Goal: Task Accomplishment & Management: Use online tool/utility

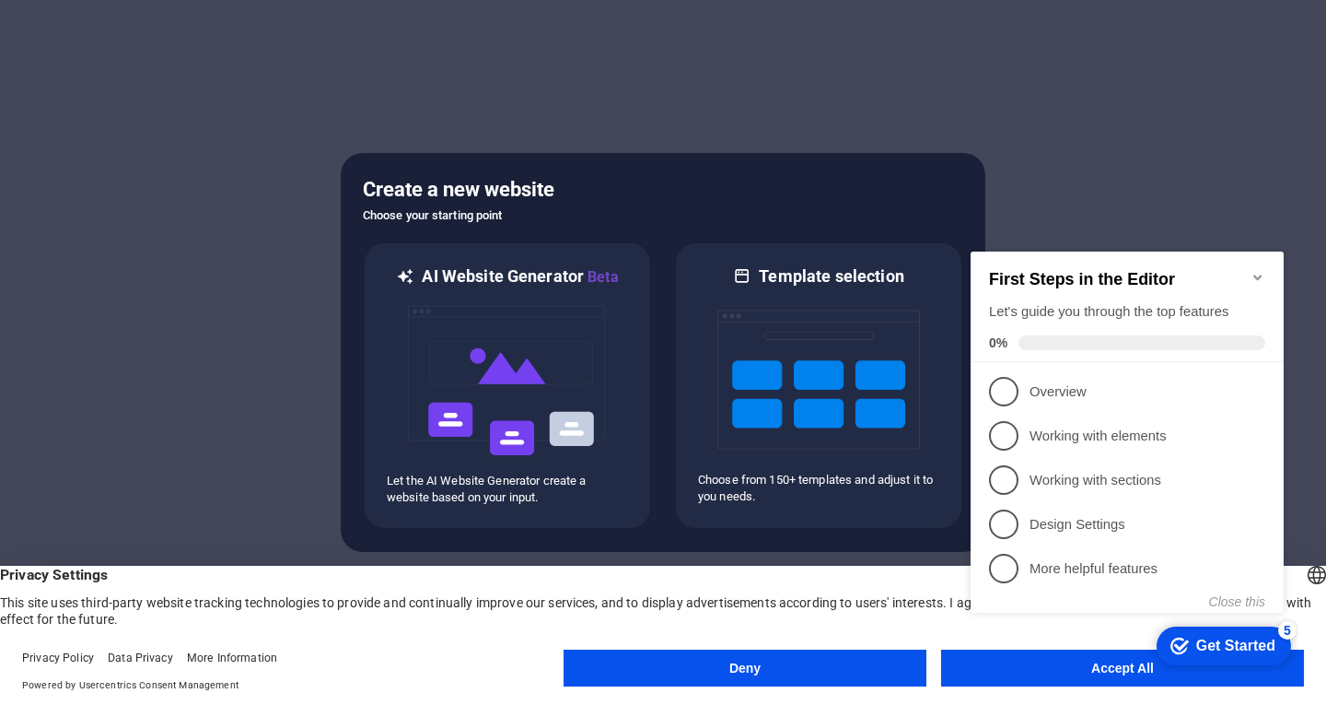
click at [1022, 667] on div "checkmark Get Started 5 First Steps in the Editor Let's guide you through the t…" at bounding box center [1130, 449] width 335 height 448
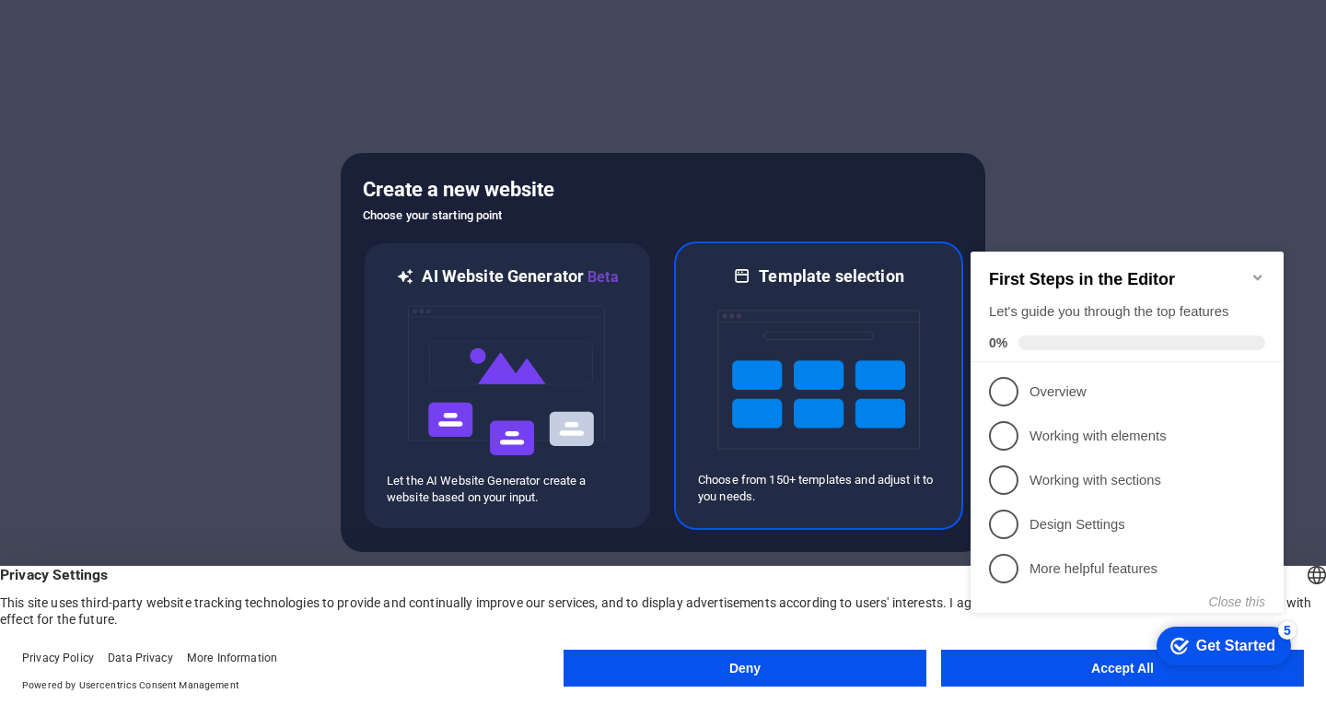
click at [833, 421] on img at bounding box center [818, 379] width 203 height 184
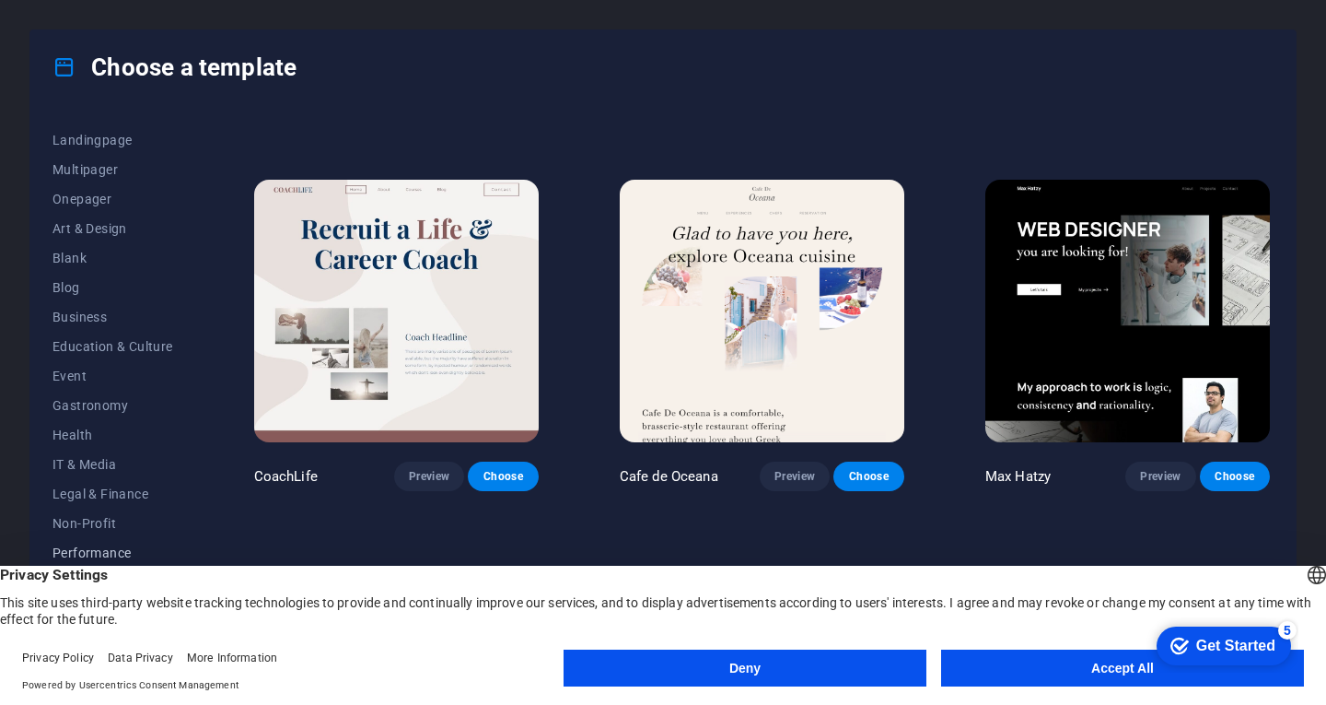
scroll to position [19, 0]
click at [1031, 675] on button "Accept All" at bounding box center [1122, 667] width 363 height 37
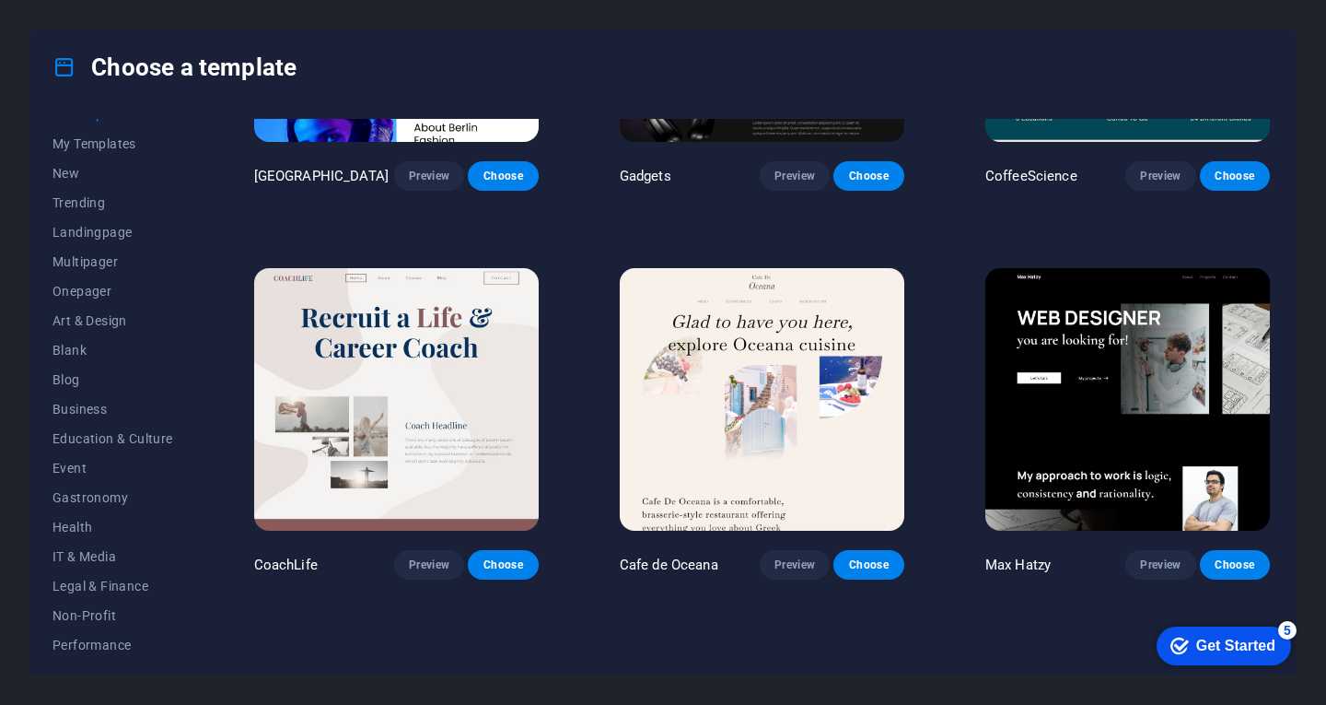
scroll to position [4513, 0]
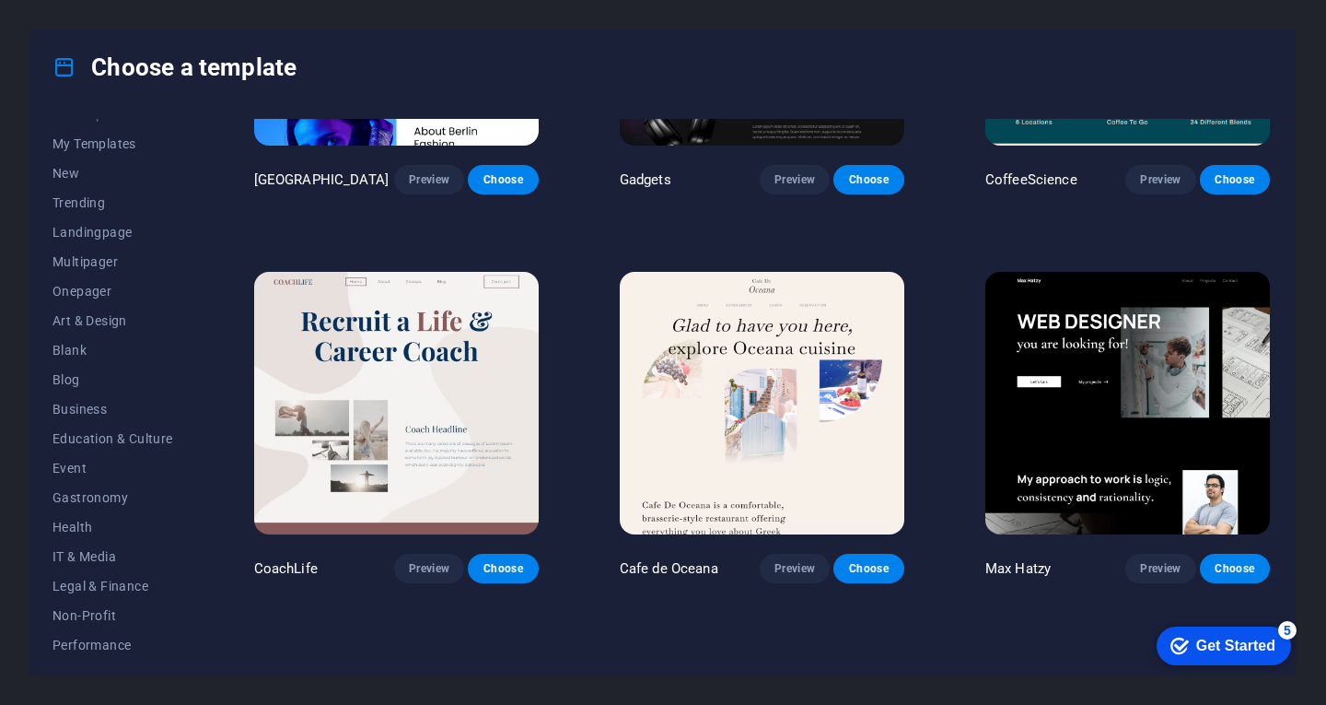
click at [1056, 111] on div "All Templates My Templates New Trending Landingpage Multipager Onepager Art & D…" at bounding box center [662, 389] width 1265 height 570
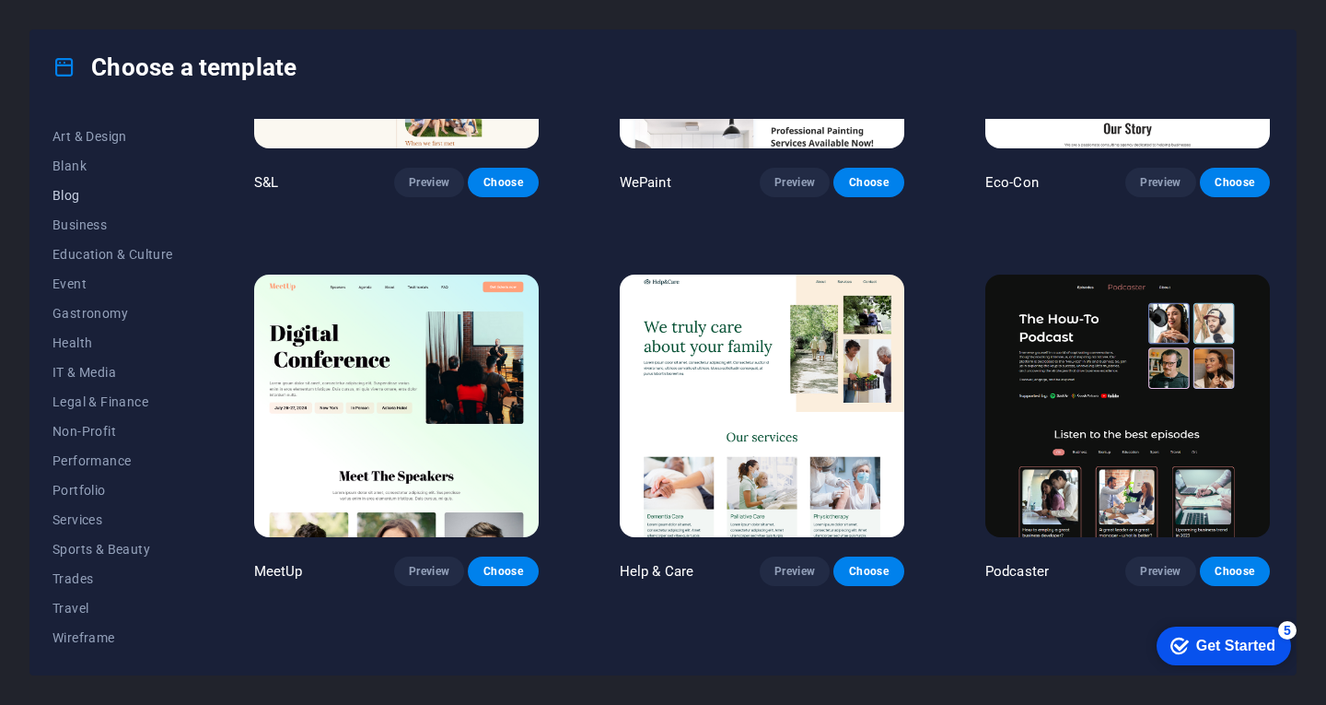
scroll to position [0, 0]
click at [78, 196] on span "New" at bounding box center [112, 192] width 121 height 15
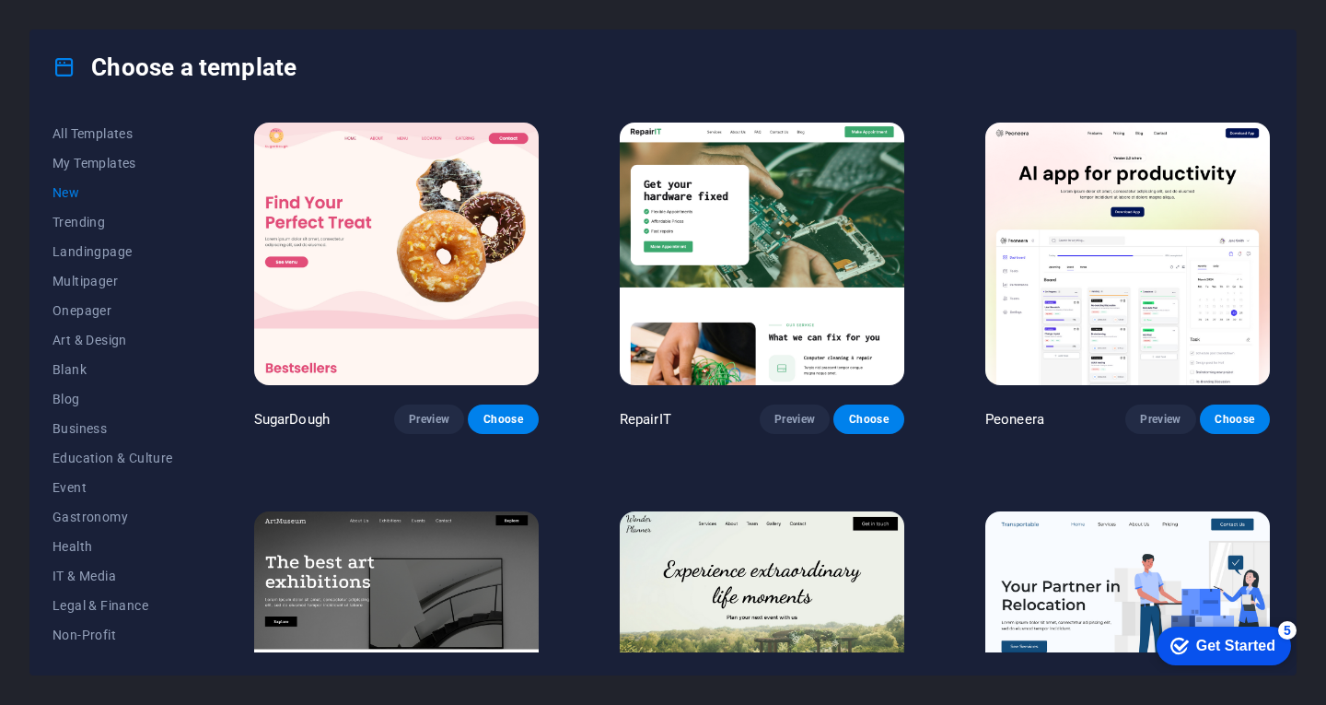
click at [71, 185] on span "New" at bounding box center [112, 192] width 121 height 15
click at [81, 215] on span "Trending" at bounding box center [112, 222] width 121 height 15
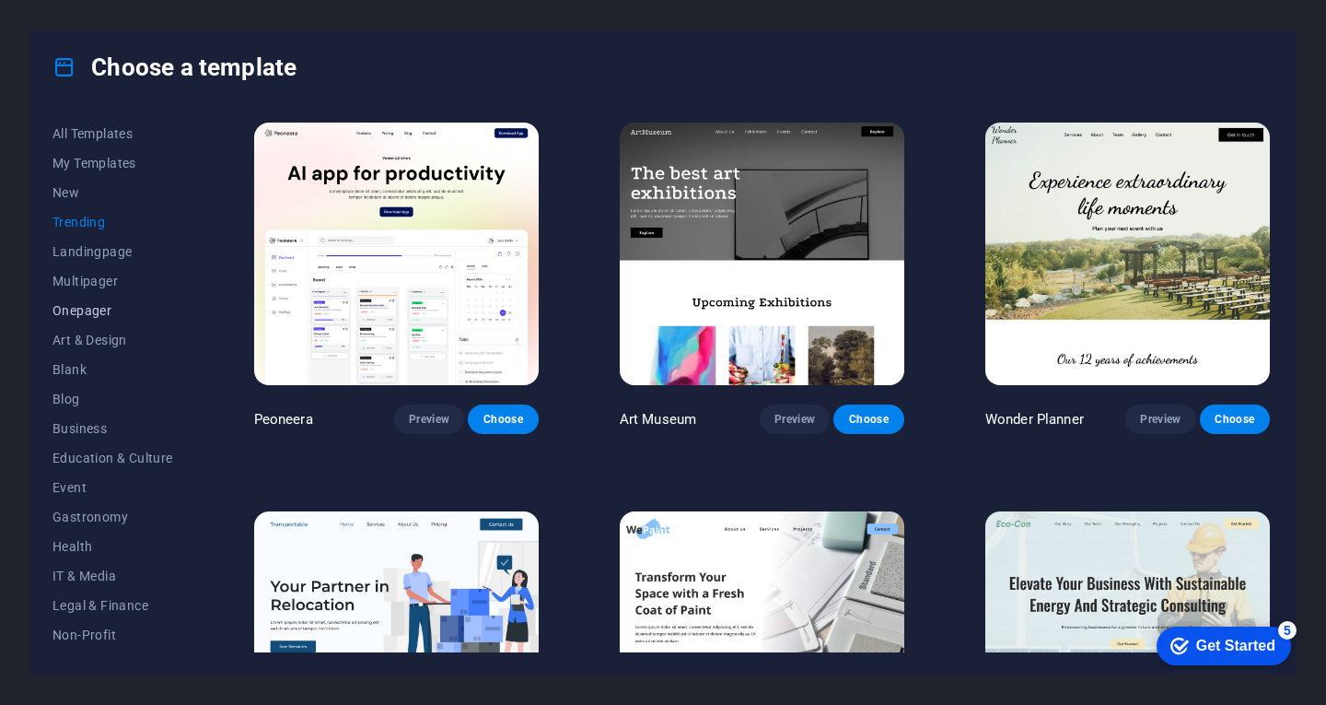
click at [85, 310] on span "Onepager" at bounding box center [112, 310] width 121 height 15
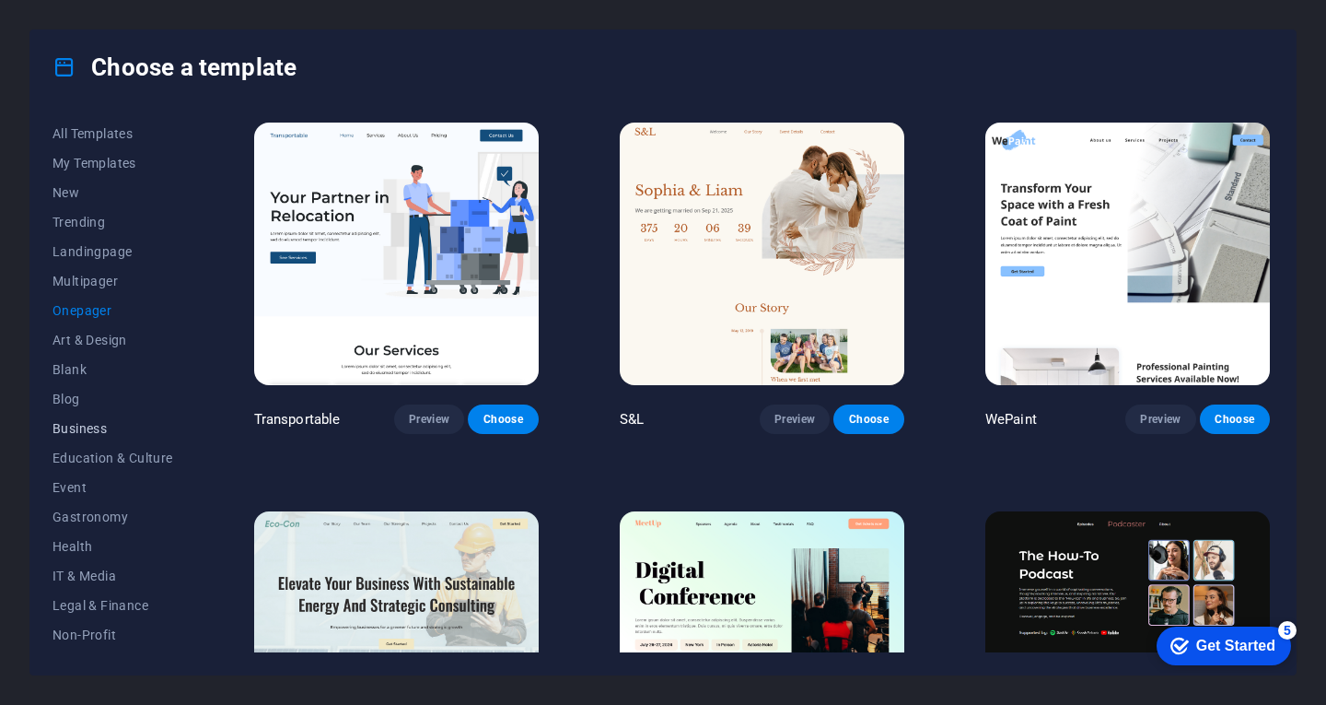
click at [82, 425] on span "Business" at bounding box center [112, 428] width 121 height 15
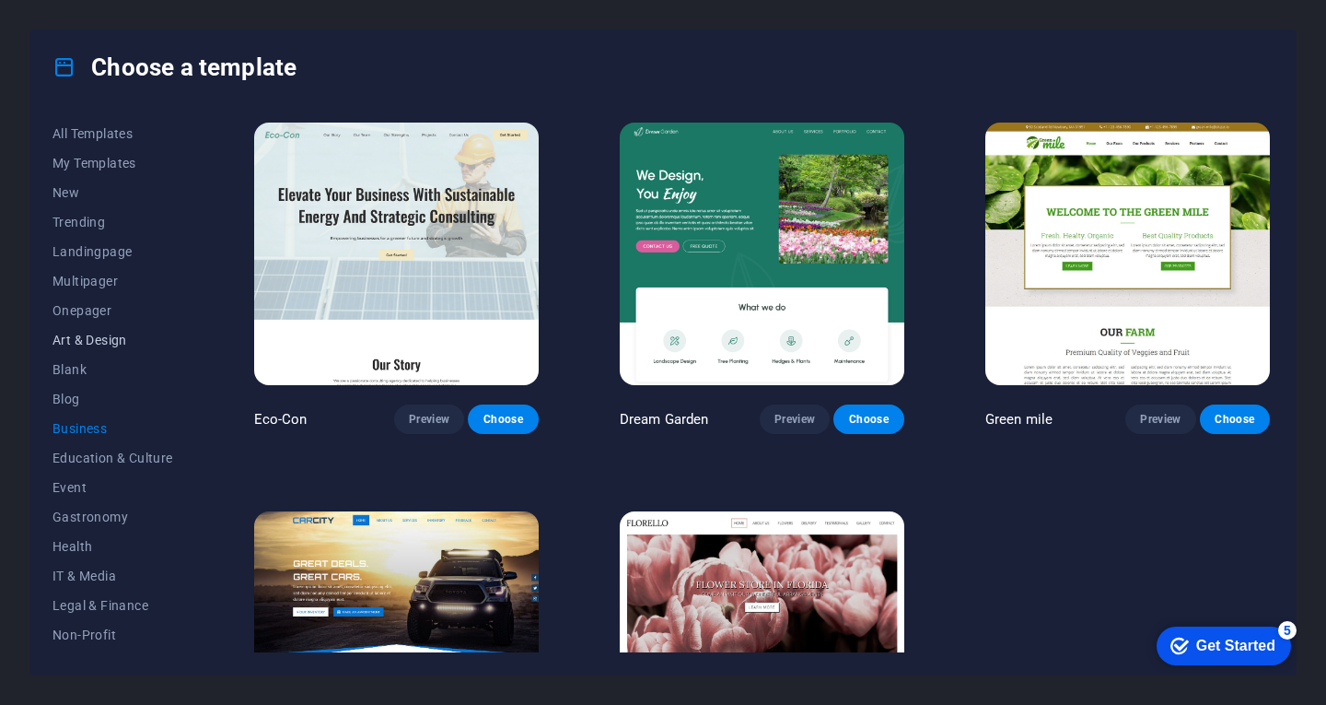
click at [105, 336] on span "Art & Design" at bounding box center [112, 339] width 121 height 15
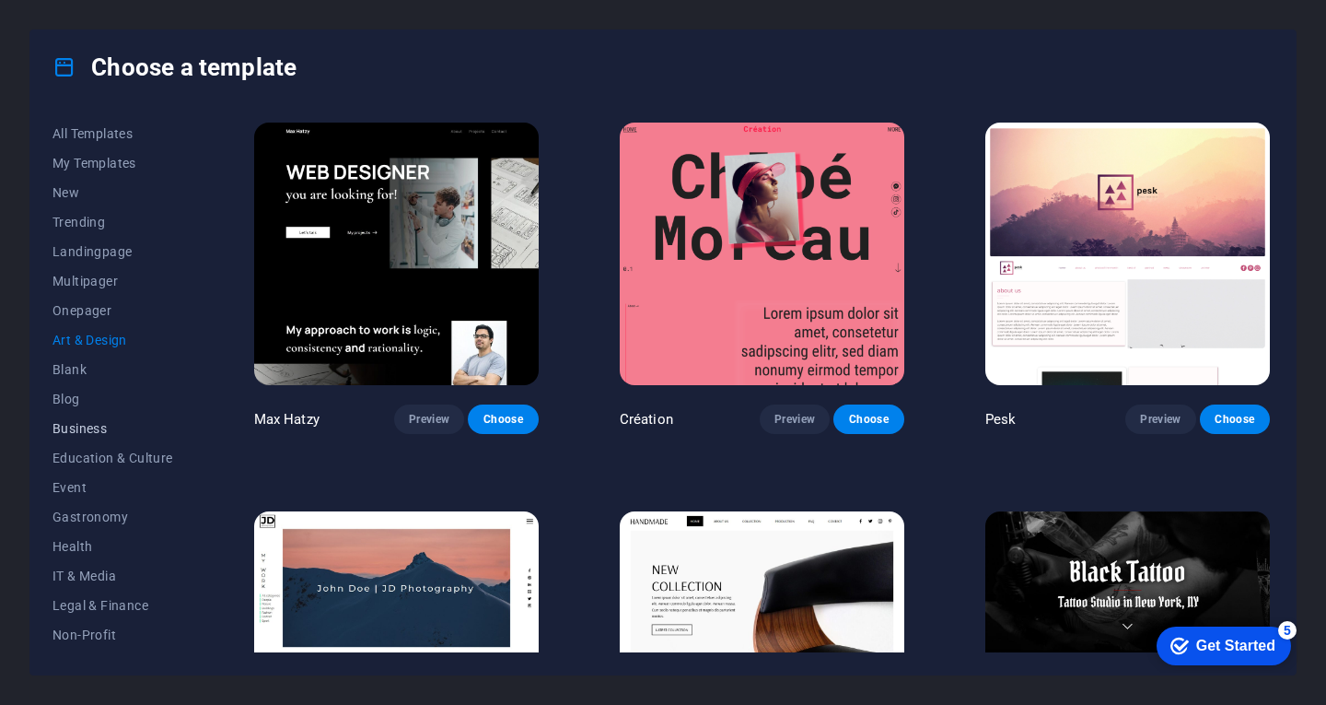
click at [95, 426] on span "Business" at bounding box center [112, 428] width 121 height 15
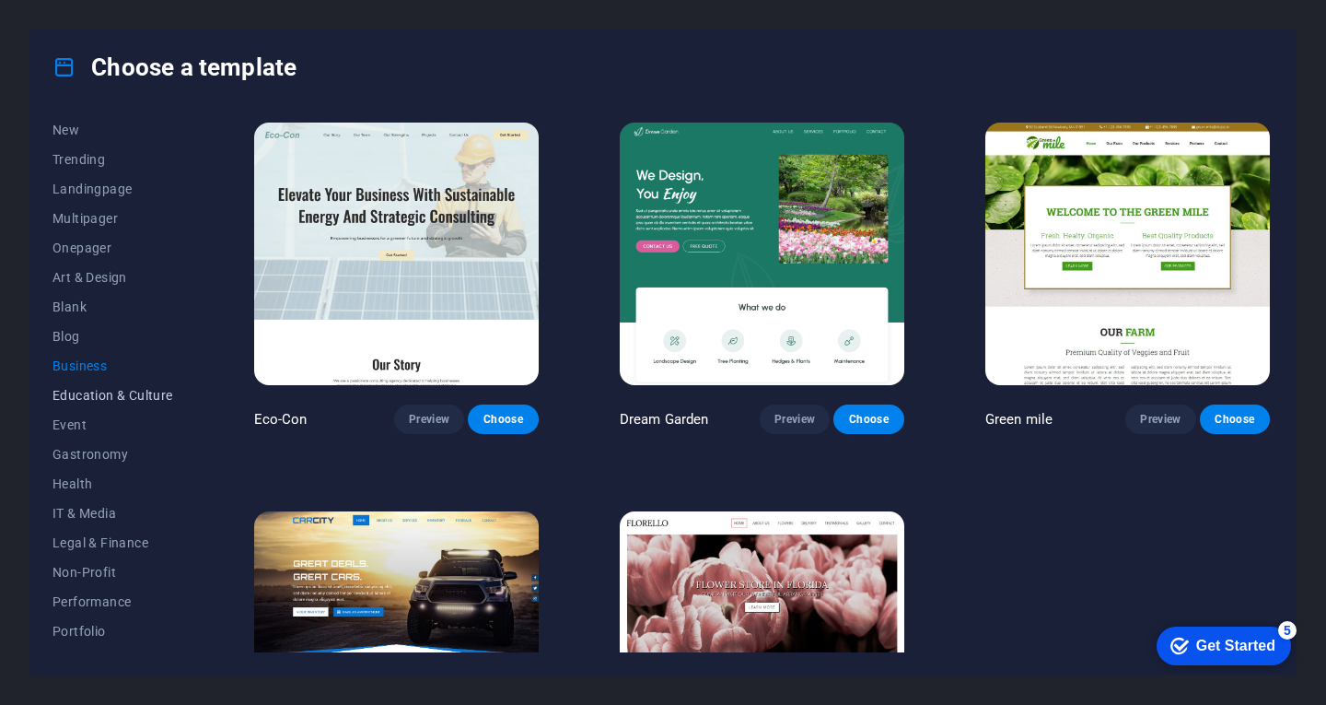
scroll to position [92, 0]
click at [99, 470] on button "IT & Media" at bounding box center [112, 483] width 121 height 29
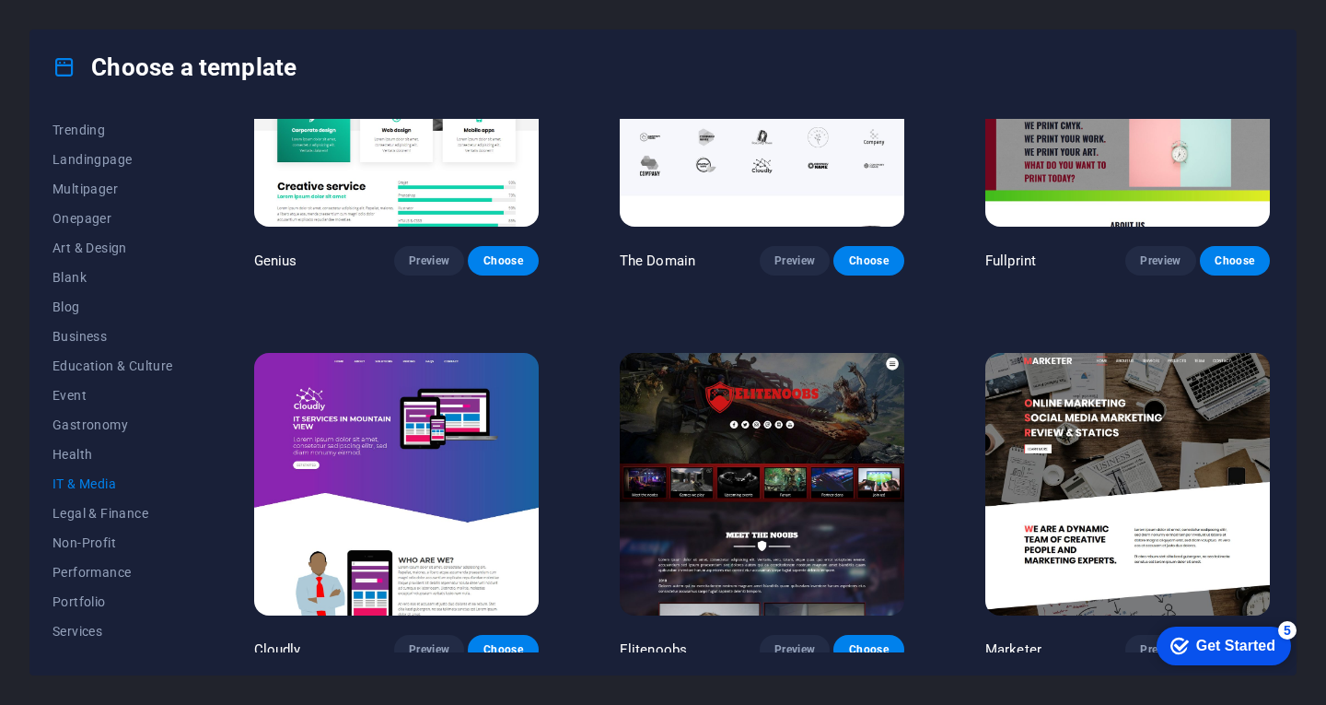
scroll to position [939, 0]
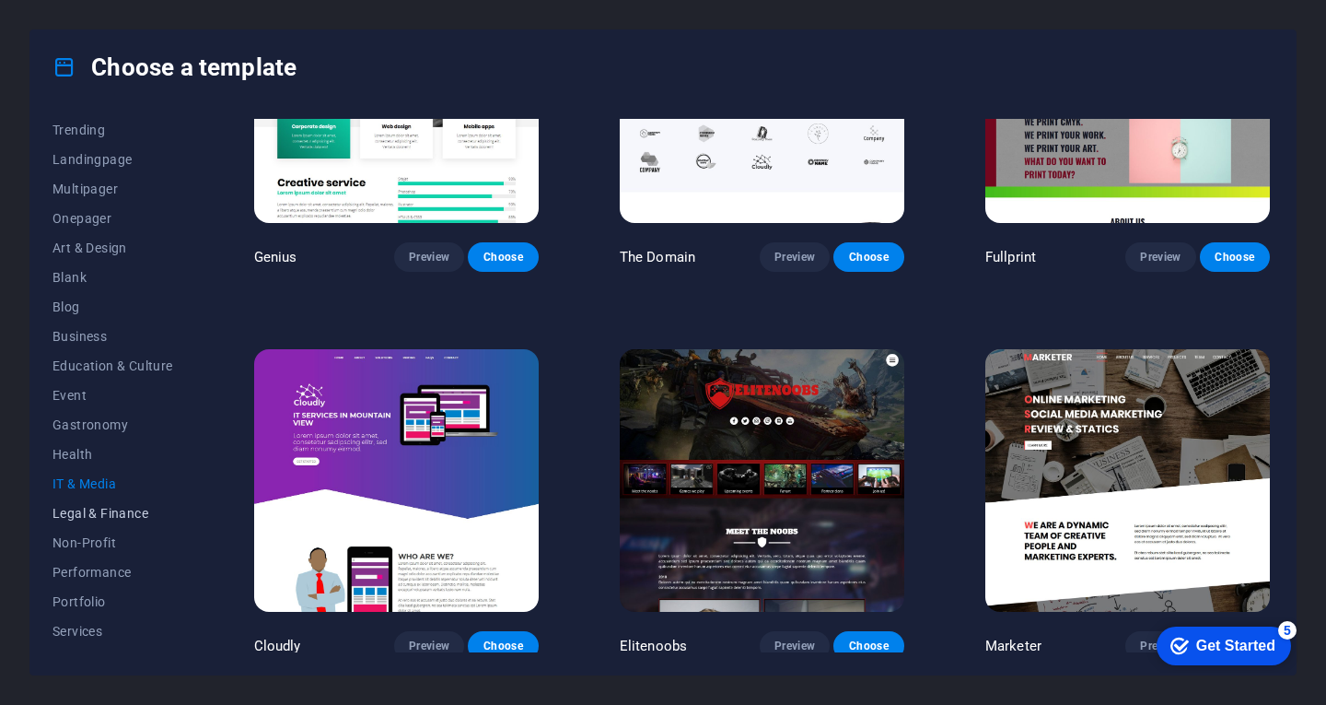
click at [122, 516] on span "Legal & Finance" at bounding box center [112, 513] width 121 height 15
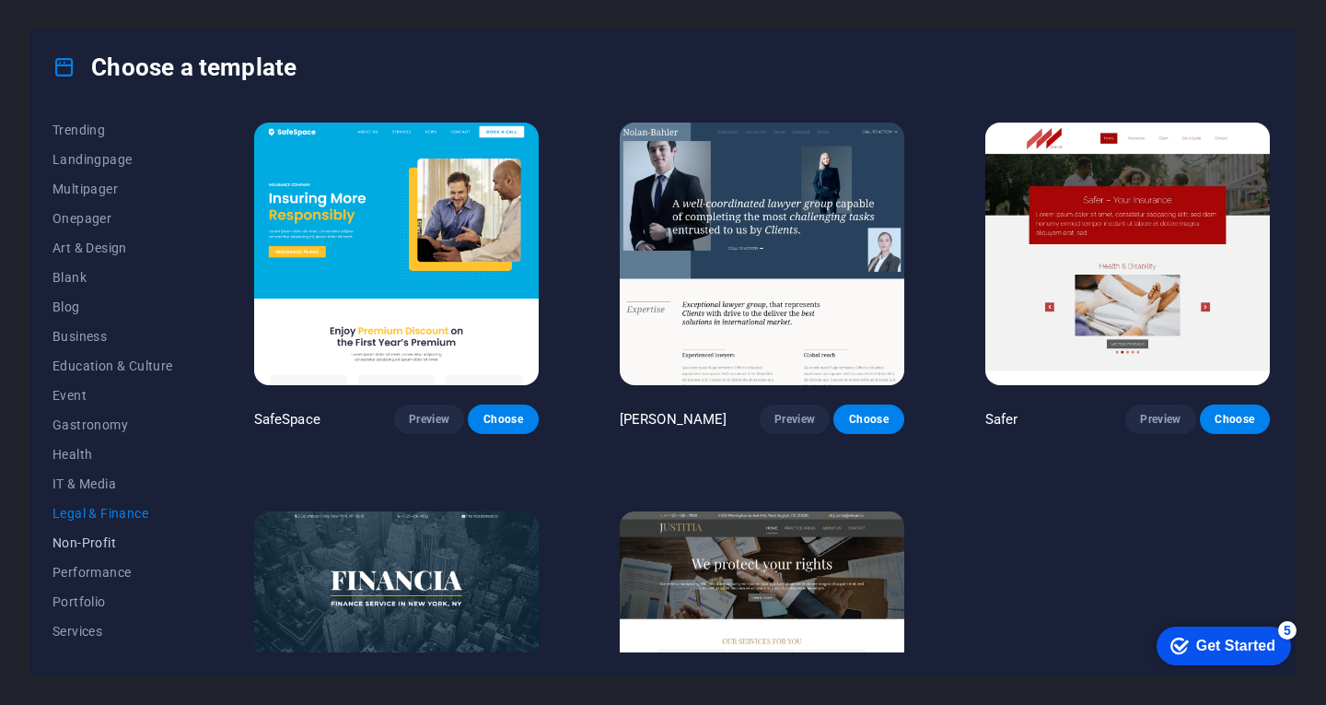
click at [114, 541] on span "Non-Profit" at bounding box center [112, 542] width 121 height 15
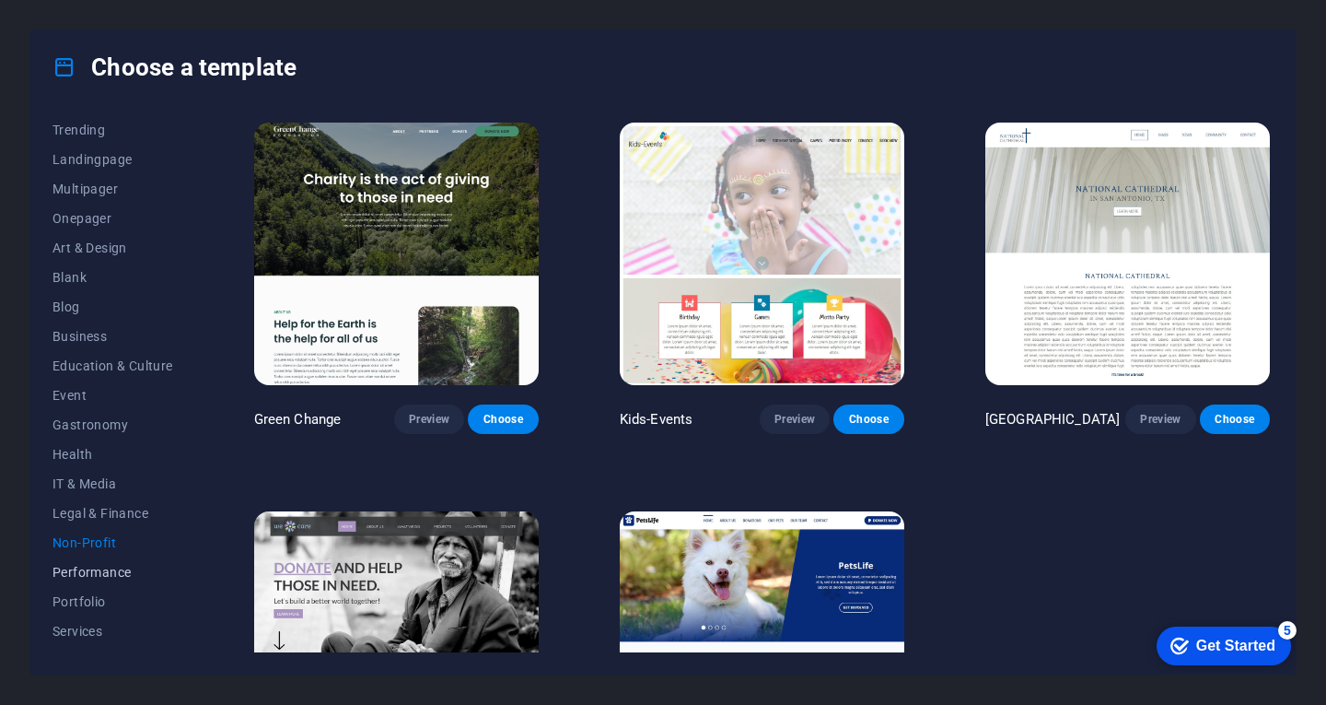
click at [109, 575] on span "Performance" at bounding box center [112, 572] width 121 height 15
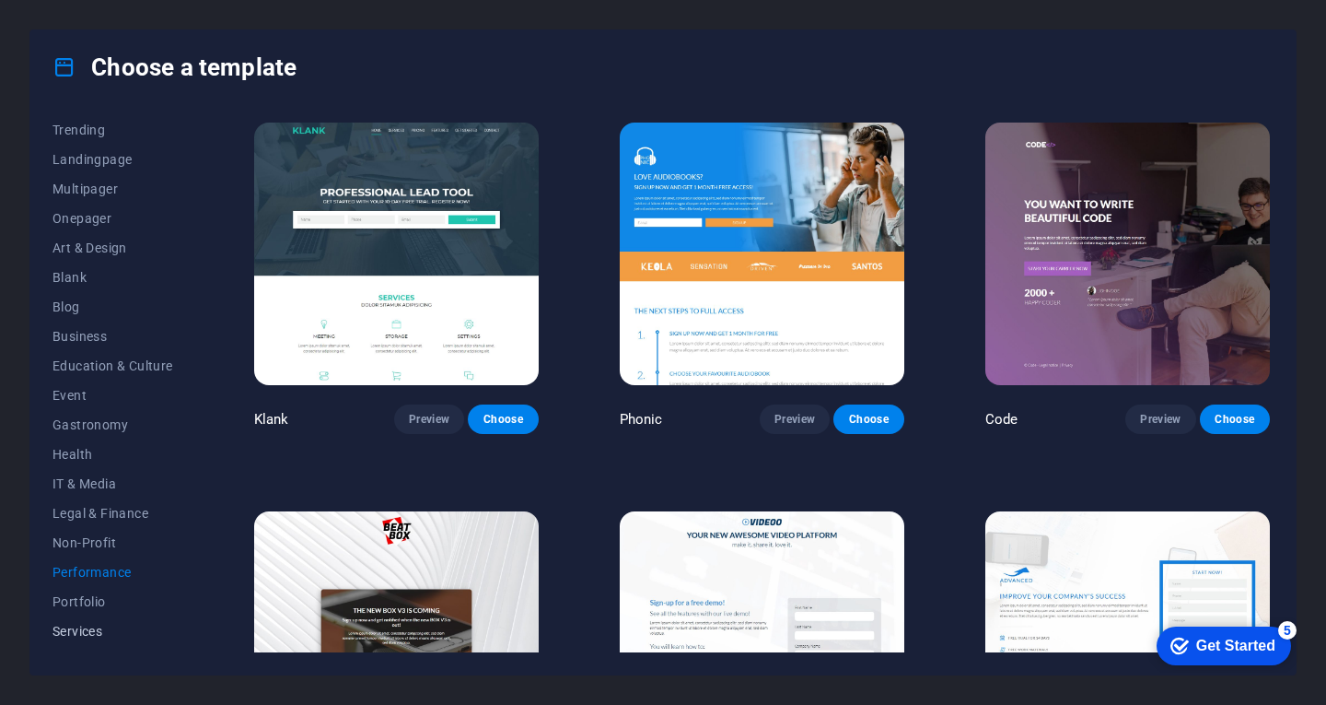
click at [90, 638] on button "Services" at bounding box center [112, 630] width 121 height 29
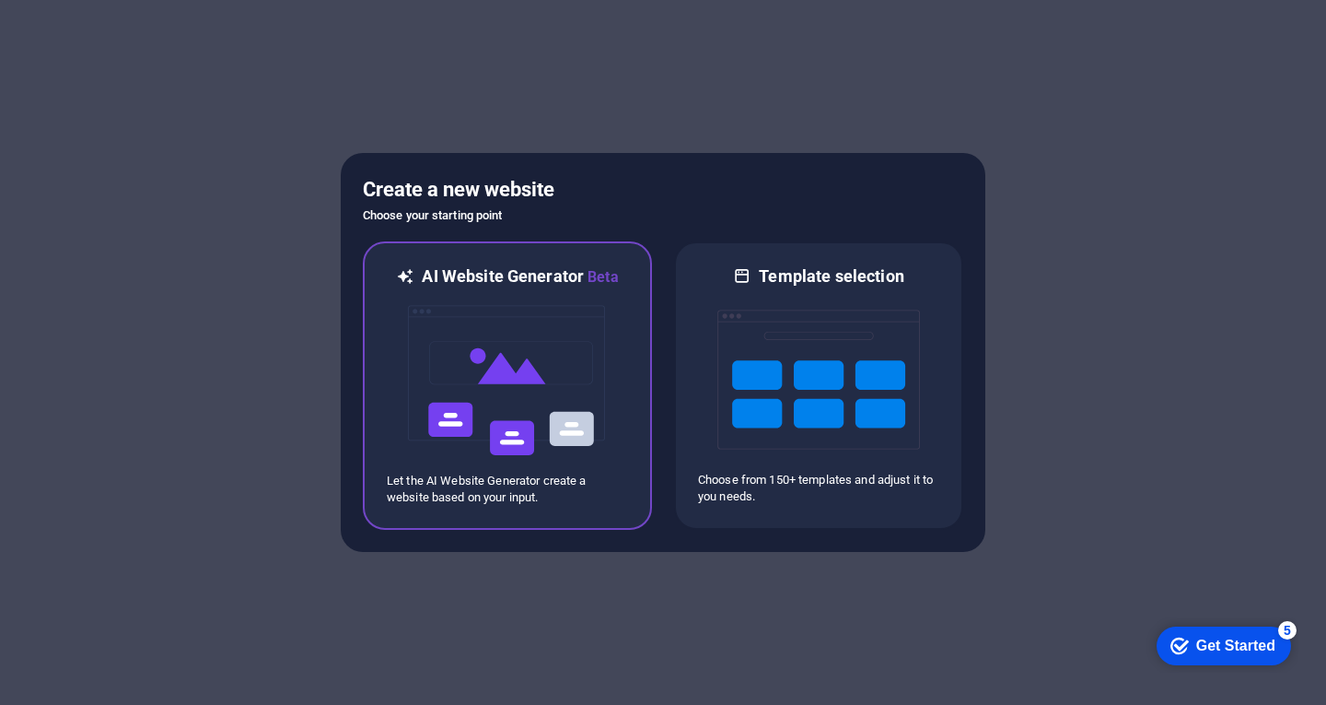
click at [522, 362] on img at bounding box center [507, 380] width 203 height 184
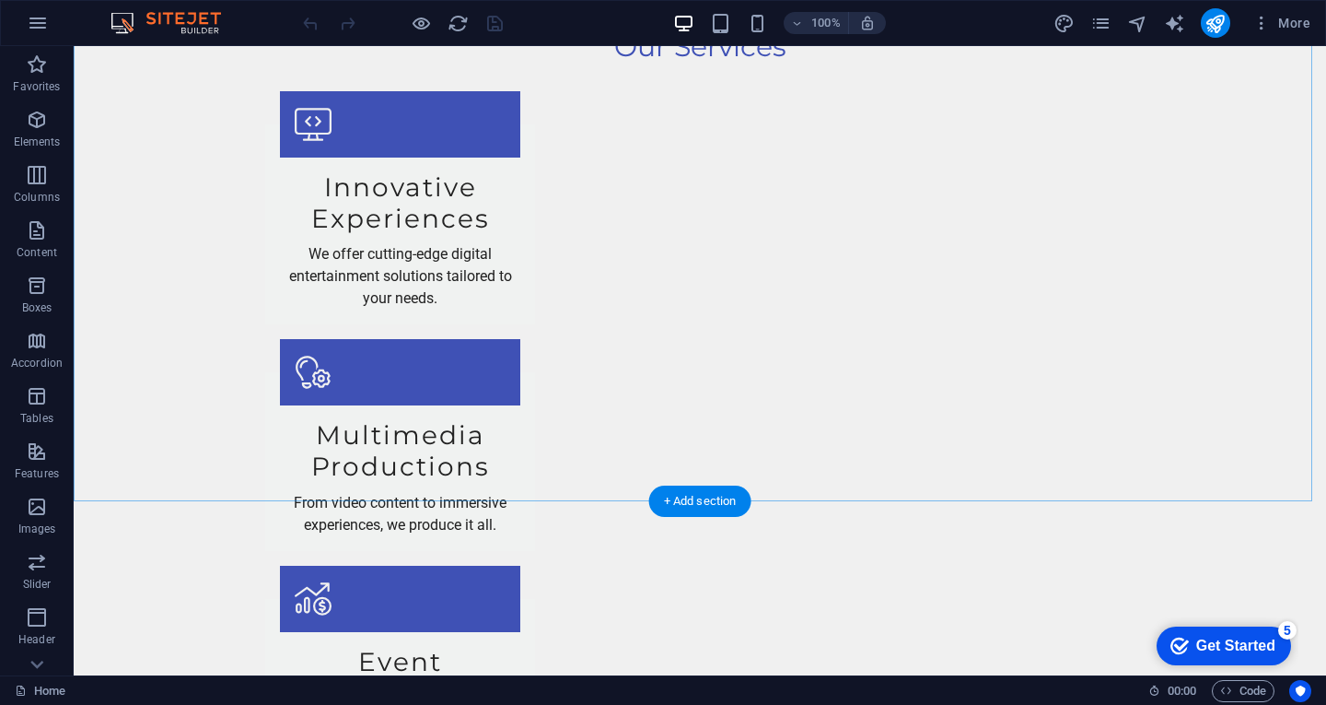
scroll to position [2044, 0]
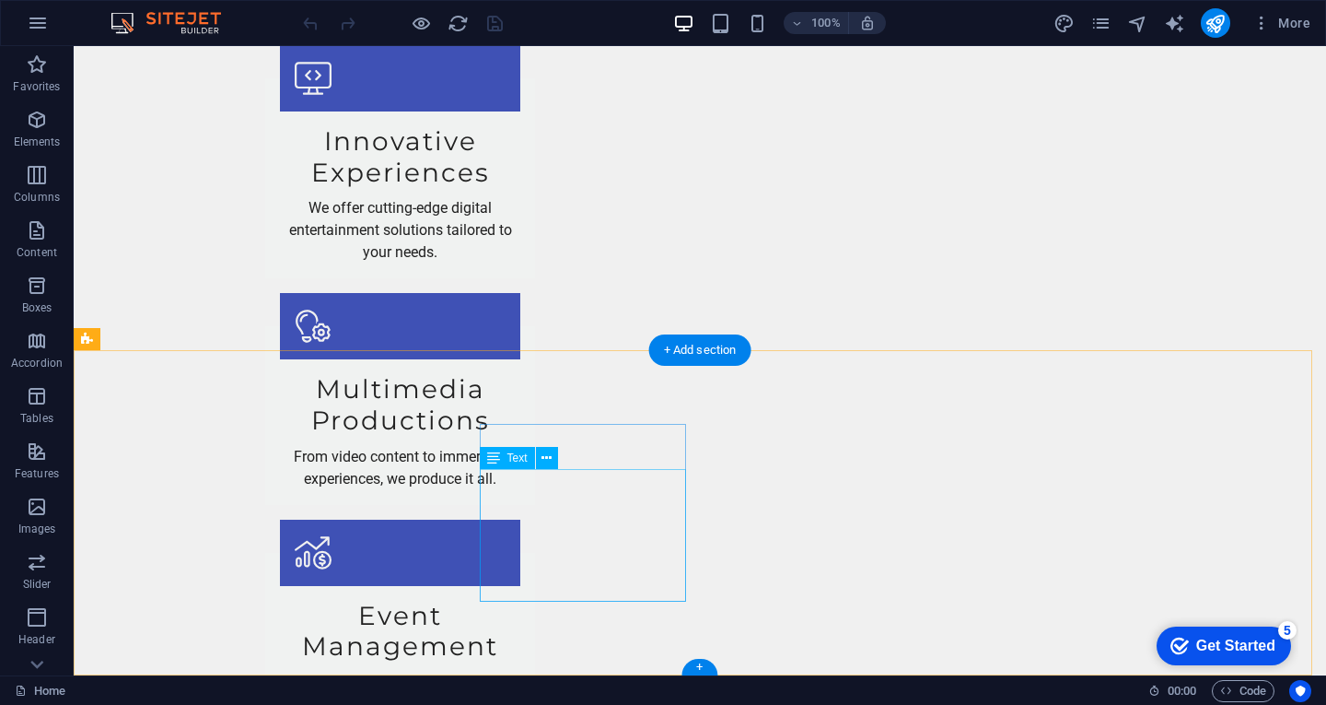
drag, startPoint x: 538, startPoint y: 484, endPoint x: 213, endPoint y: 484, distance: 325.1
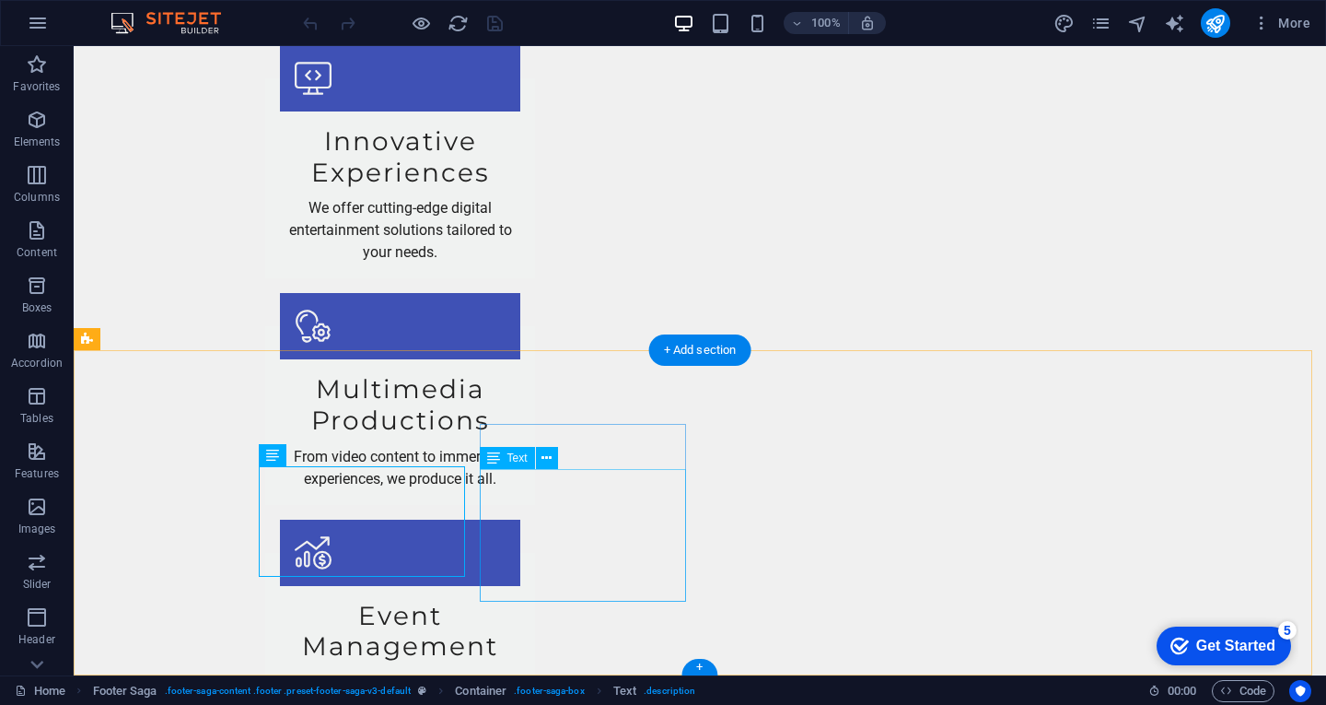
drag, startPoint x: 481, startPoint y: 477, endPoint x: 642, endPoint y: 484, distance: 161.3
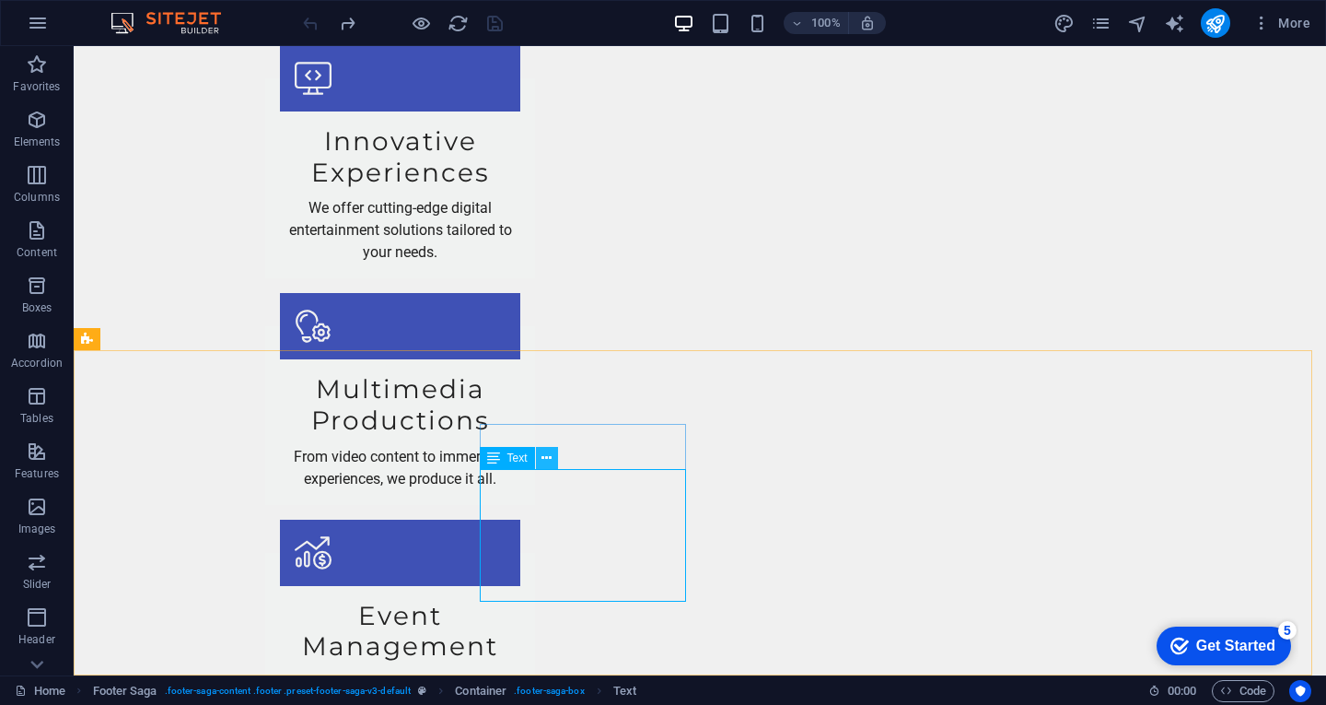
click at [545, 457] on icon at bounding box center [547, 458] width 10 height 19
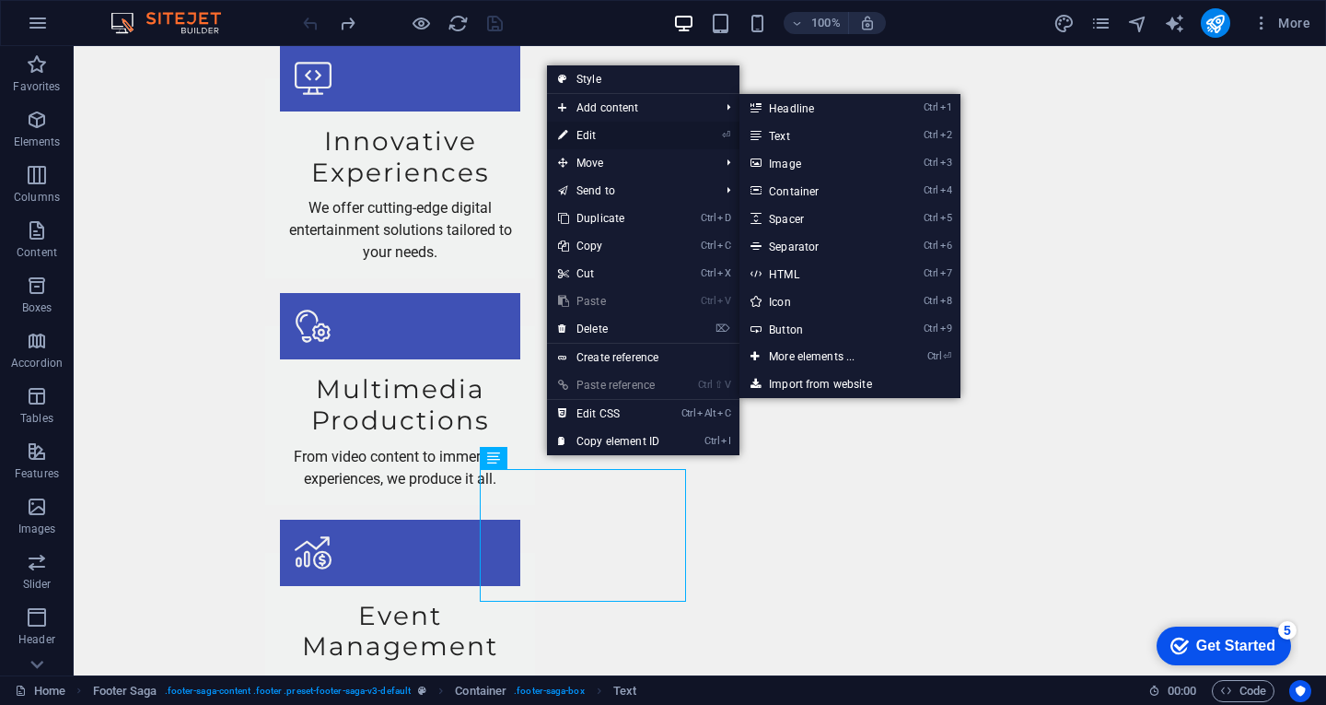
click at [589, 135] on link "⏎ Edit" at bounding box center [608, 136] width 123 height 28
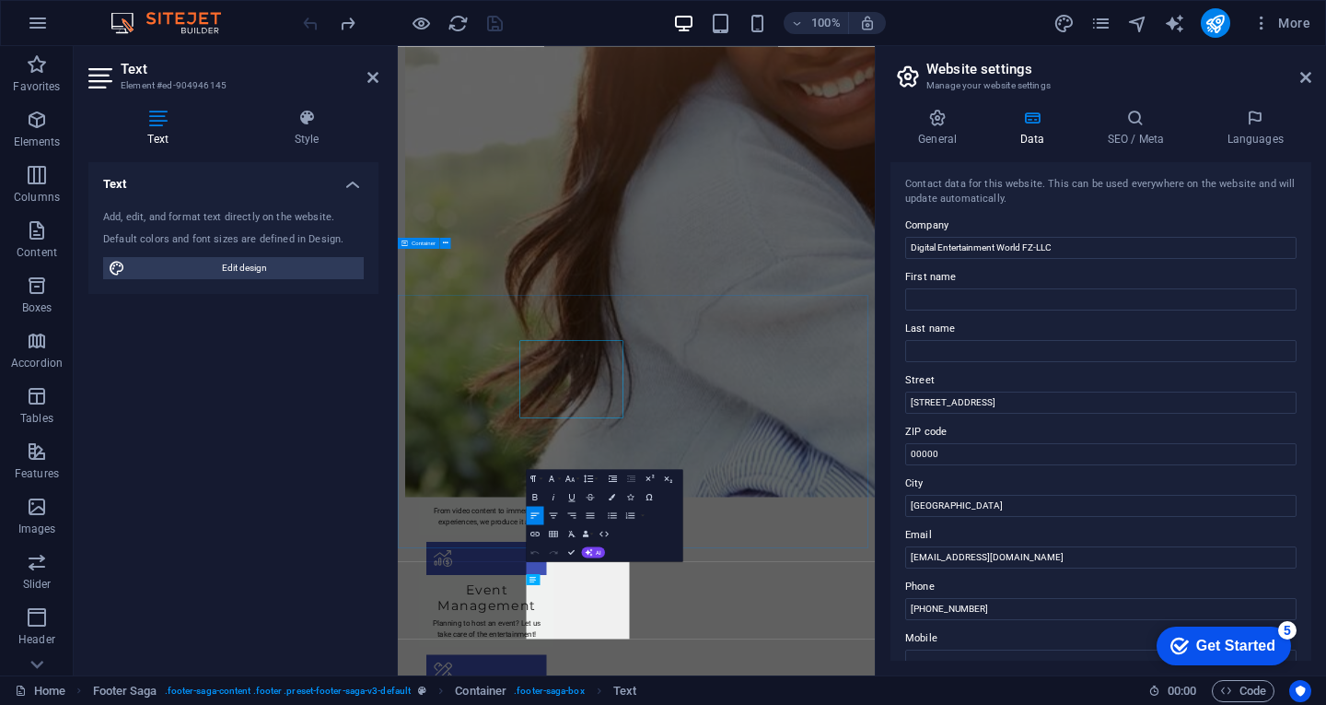
scroll to position [1972, 0]
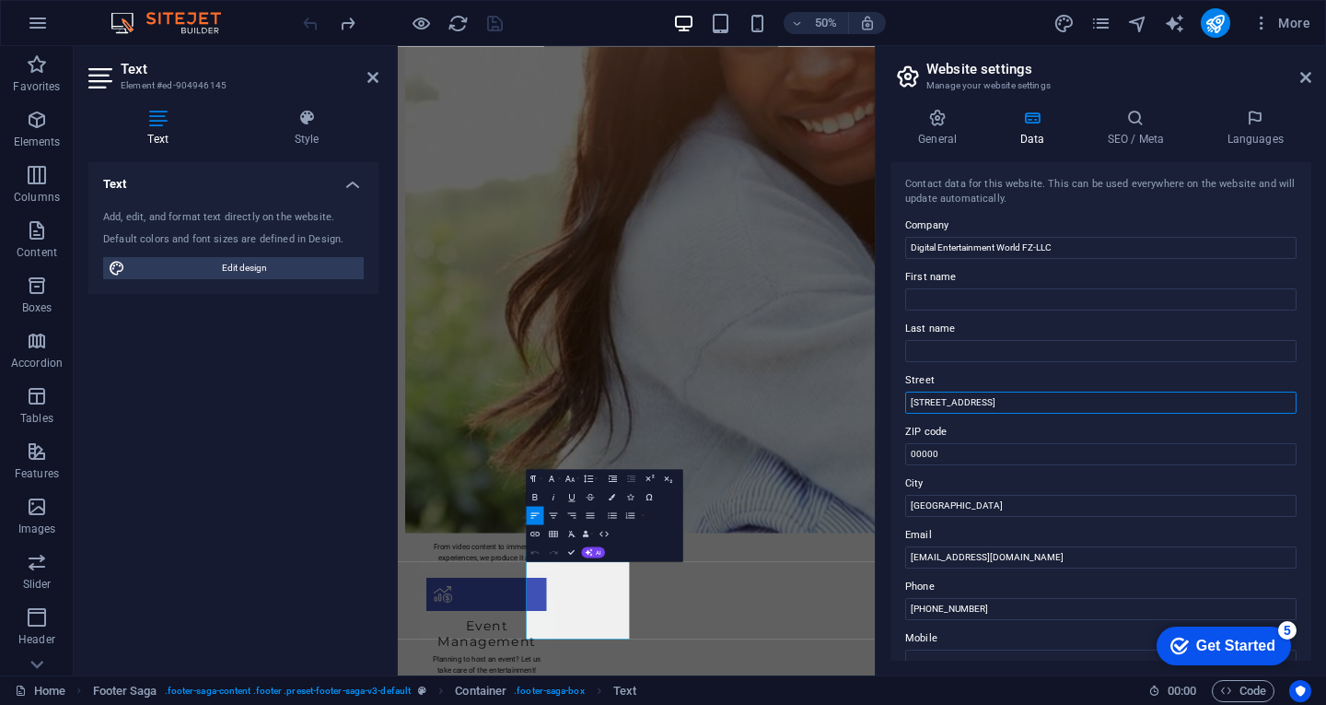
click at [1012, 407] on input "123 Entertainment Ave" at bounding box center [1100, 402] width 391 height 22
paste input "Al Shohada Road, Al Hamra Industrial Zone-FZ, Ras Al Khaimah, United Arab Emira…"
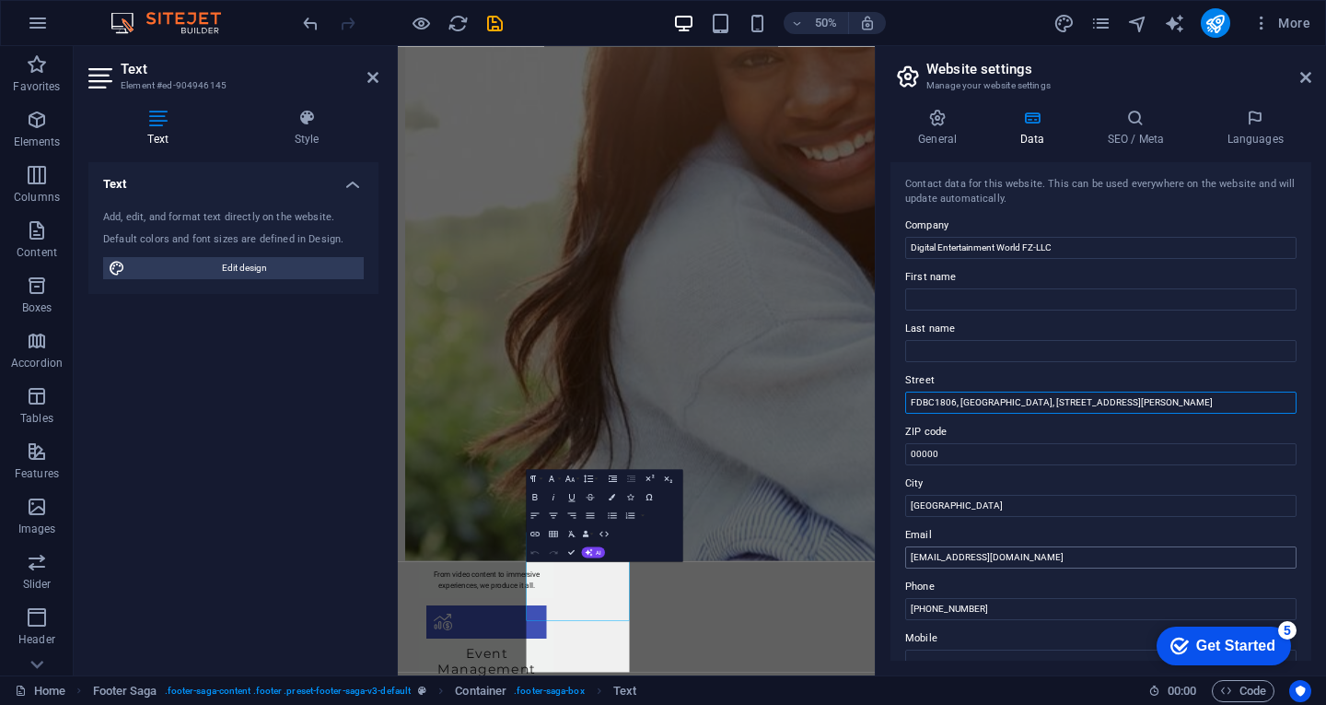
scroll to position [2009, 0]
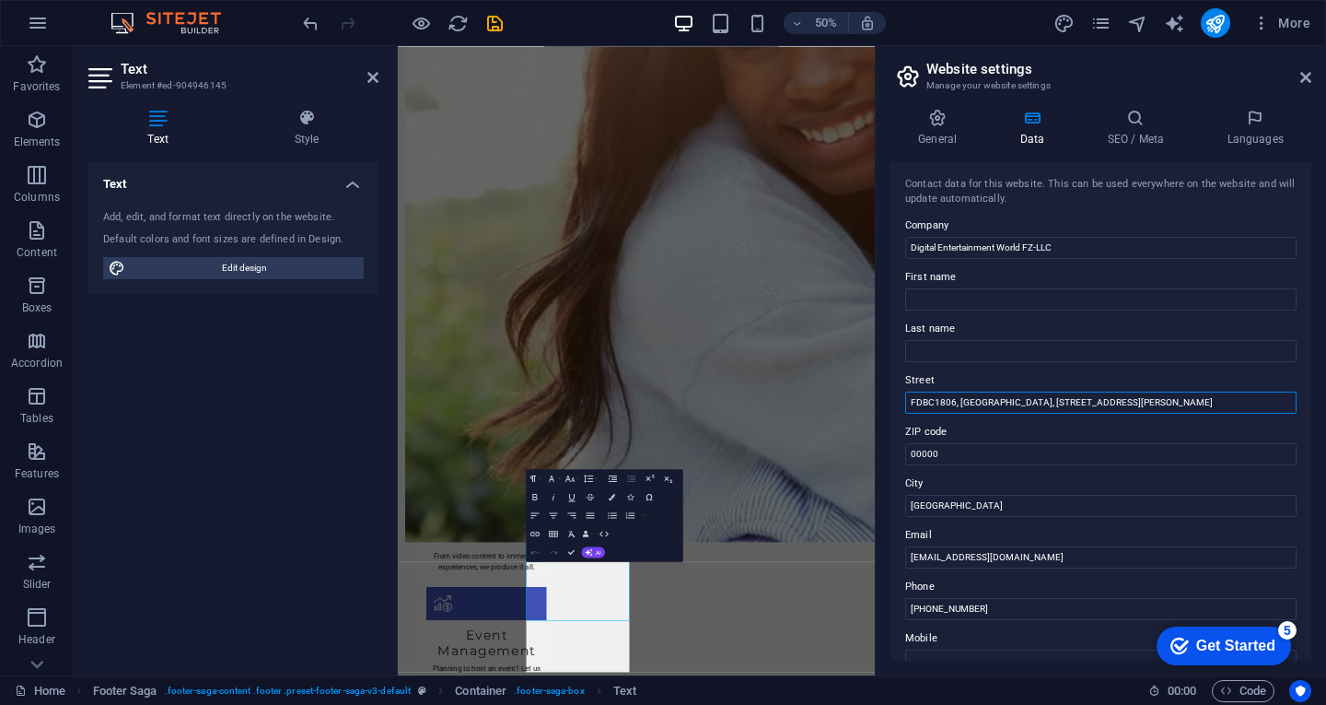
drag, startPoint x: 1134, startPoint y: 402, endPoint x: 1196, endPoint y: 403, distance: 62.6
click at [1196, 403] on input "FDBC1806, Compass Building, Al Shohada Road, Al Hamra Industrial Zone-FZ, Ras A…" at bounding box center [1100, 402] width 391 height 22
type input "FDBC1806, Compass Building, Al Shohada Road, Al Hamra Industrial Zone-FZ, , Uni…"
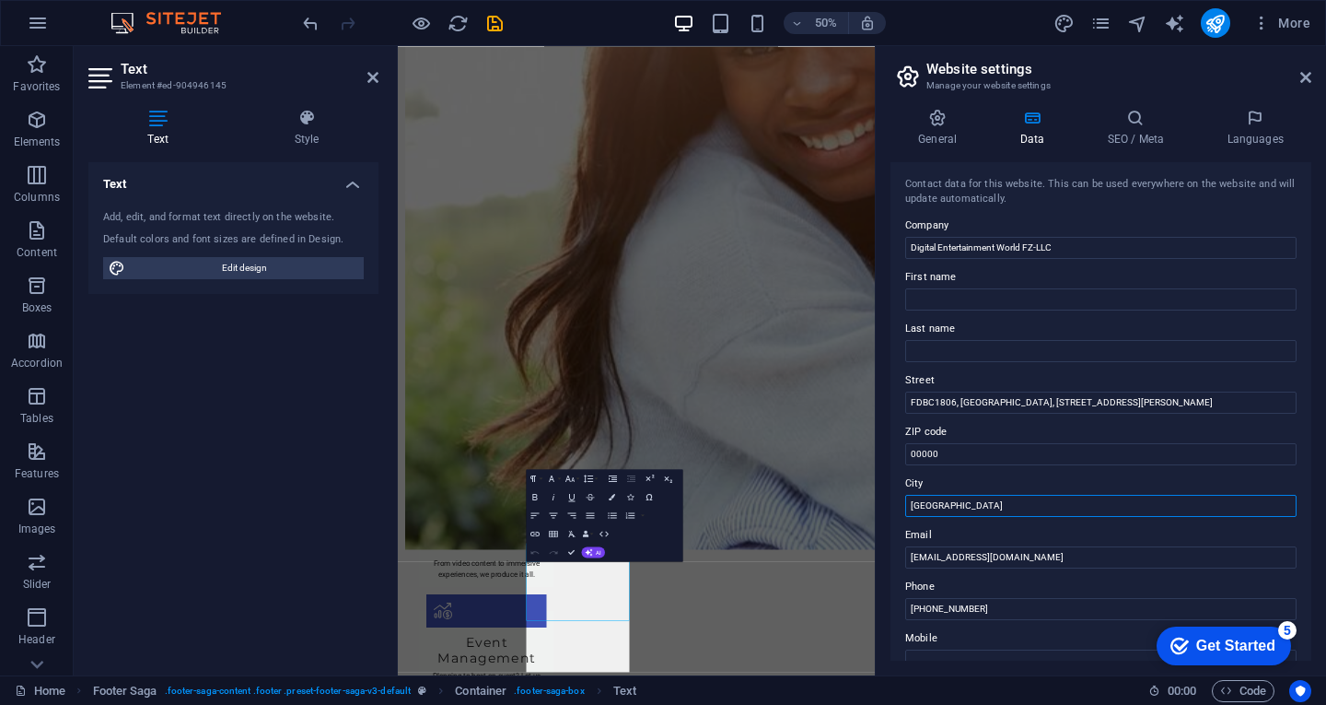
click at [950, 501] on input "Dubai" at bounding box center [1100, 506] width 391 height 22
paste input "Ras Al Khaimah"
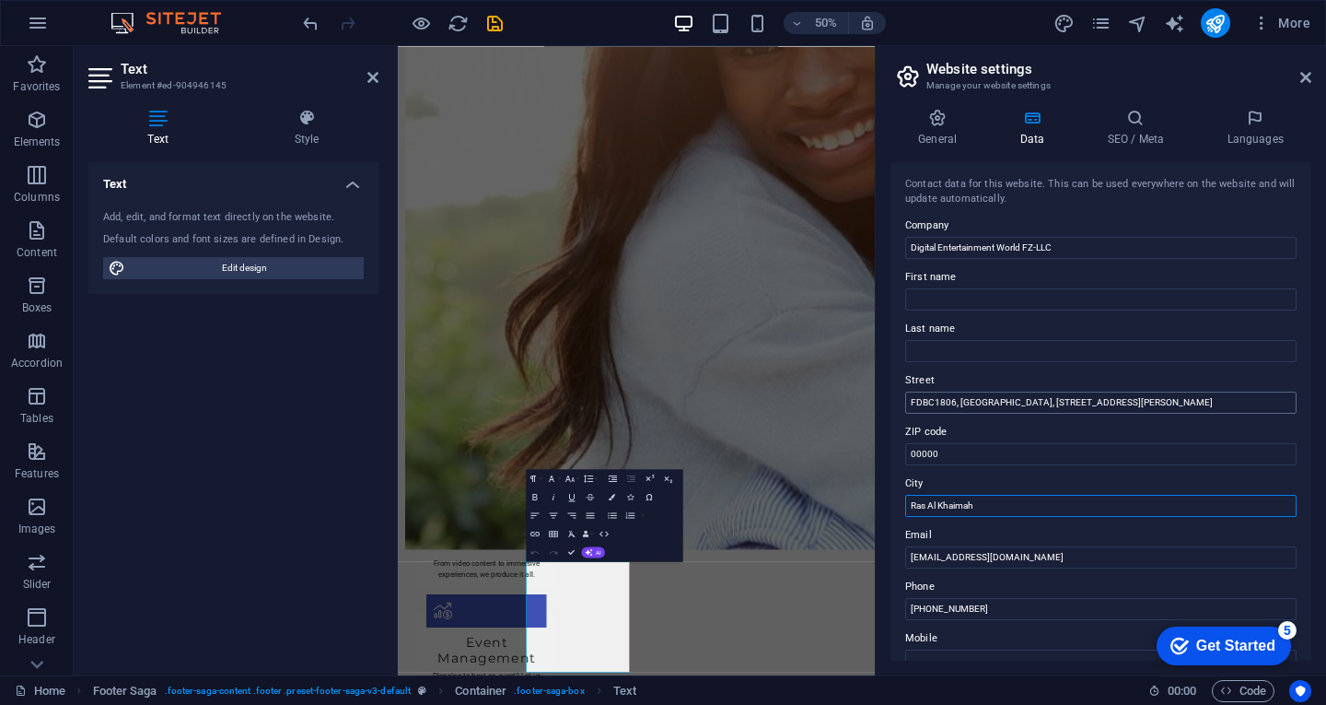
type input "Ras Al Khaimah"
drag, startPoint x: 1225, startPoint y: 403, endPoint x: 1316, endPoint y: 414, distance: 91.7
click at [1316, 414] on div "General Data SEO / Meta Languages Website name digitalentertainmentworld.ae Log…" at bounding box center [1101, 384] width 450 height 581
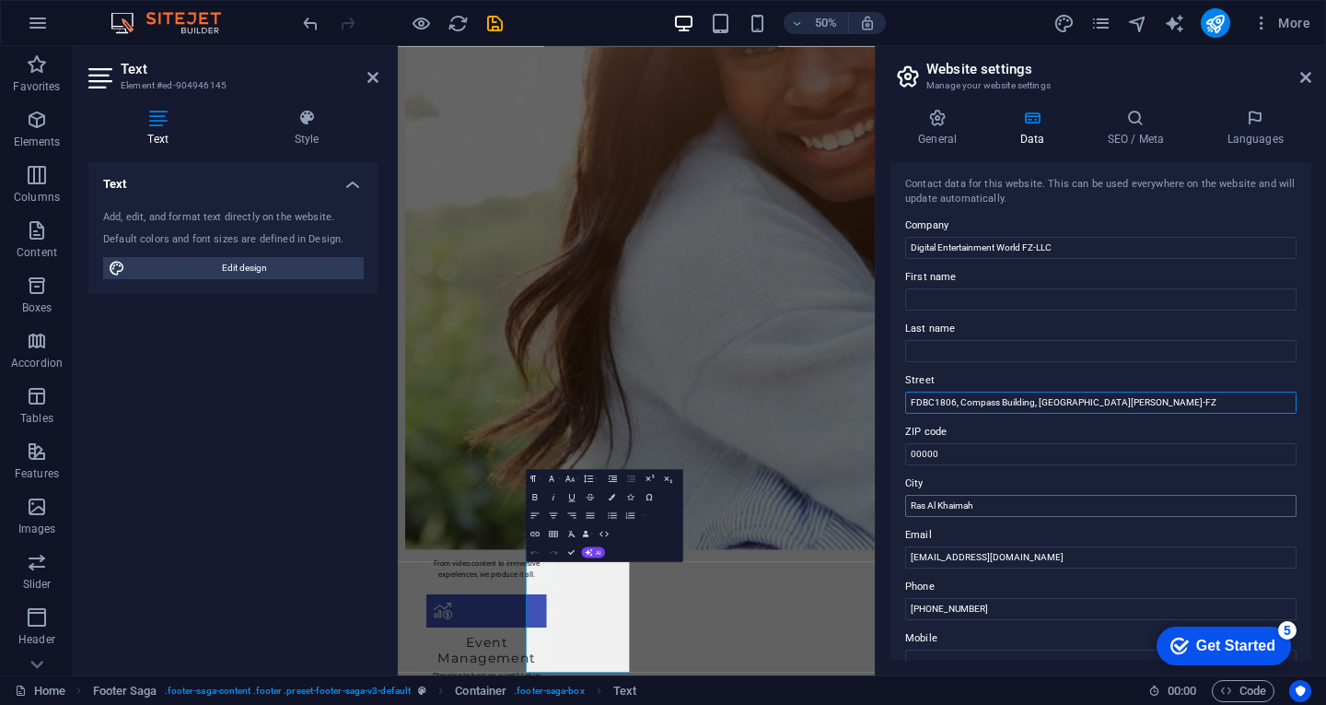
type input "FDBC1806, Compass Building, [GEOGRAPHIC_DATA][PERSON_NAME]-FZ"
click at [1018, 507] on input "Ras Al Khaimah" at bounding box center [1100, 506] width 391 height 22
type input "Ras Al Khaimah, [GEOGRAPHIC_DATA]"
drag, startPoint x: 1050, startPoint y: 601, endPoint x: 876, endPoint y: 601, distance: 174.1
click at [876, 601] on aside "Website settings Manage your website settings General Data SEO / Meta Languages…" at bounding box center [1100, 360] width 451 height 629
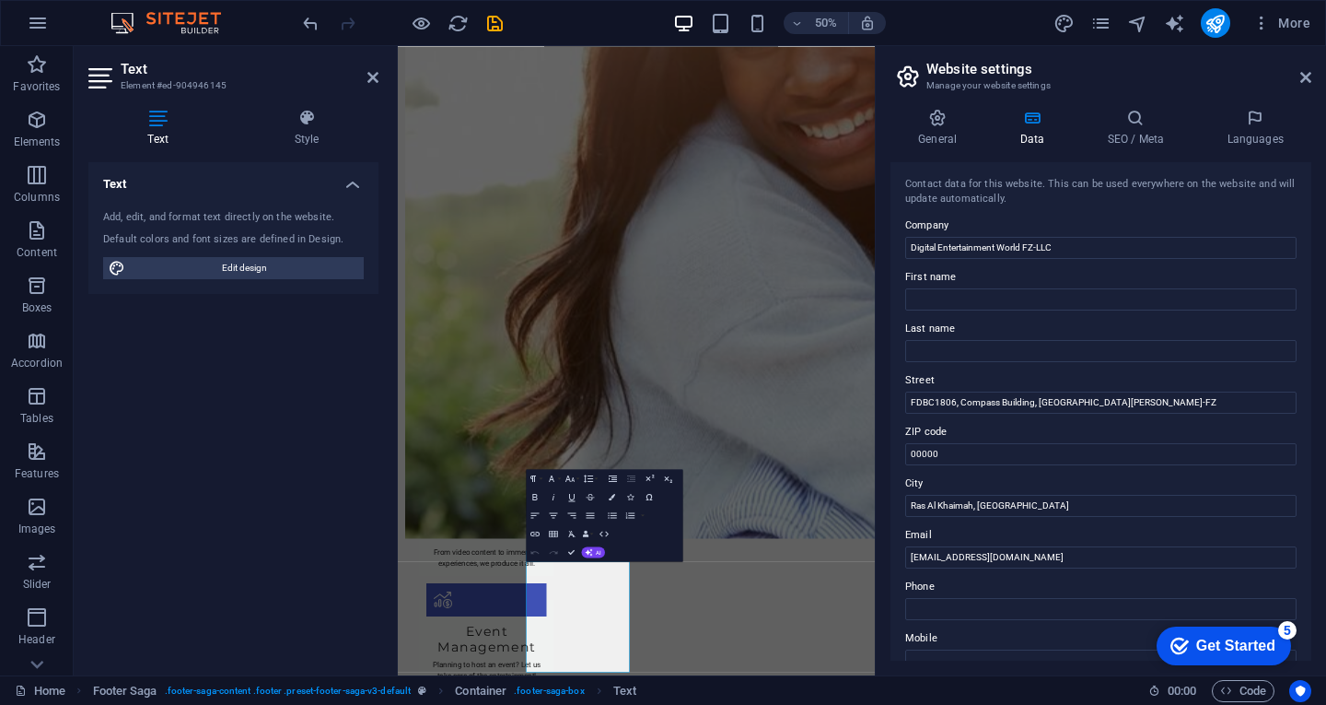
drag, startPoint x: 1315, startPoint y: 247, endPoint x: 1325, endPoint y: 297, distance: 51.7
click at [1325, 297] on div "General Data SEO / Meta Languages Website name digitalentertainmentworld.ae Log…" at bounding box center [1101, 384] width 450 height 581
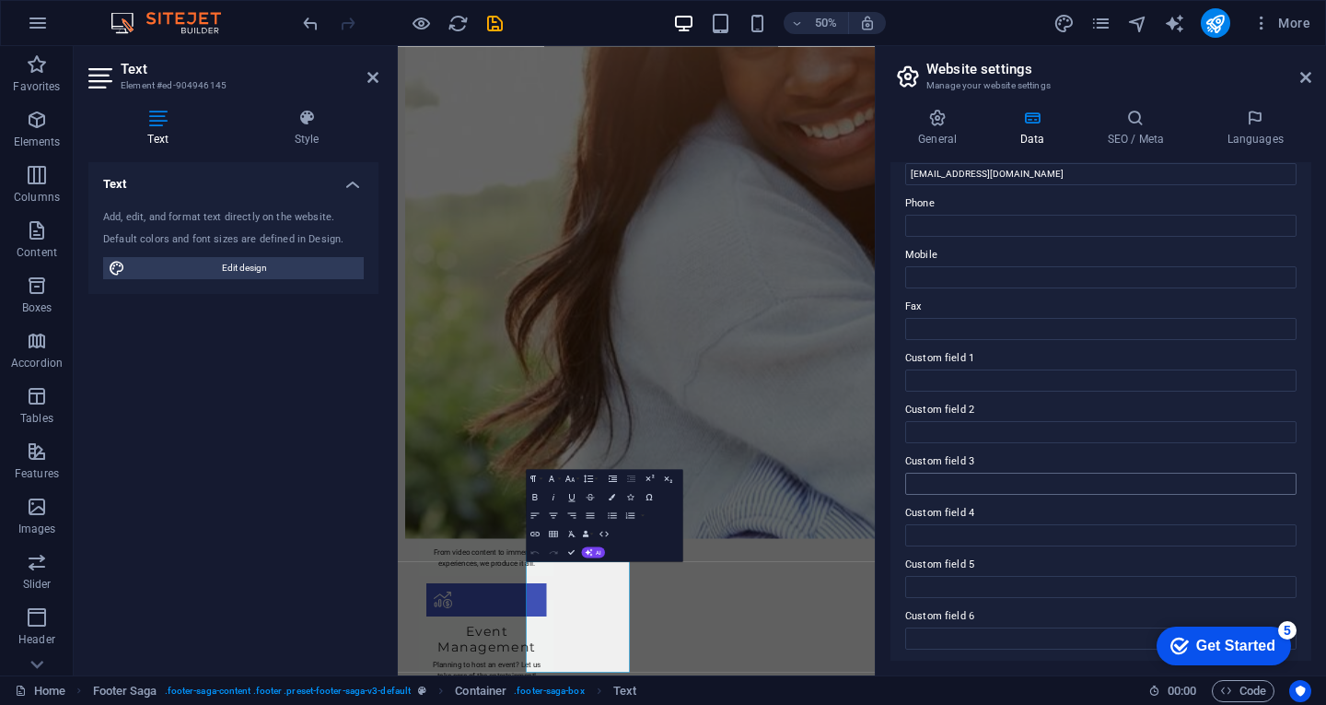
scroll to position [387, 0]
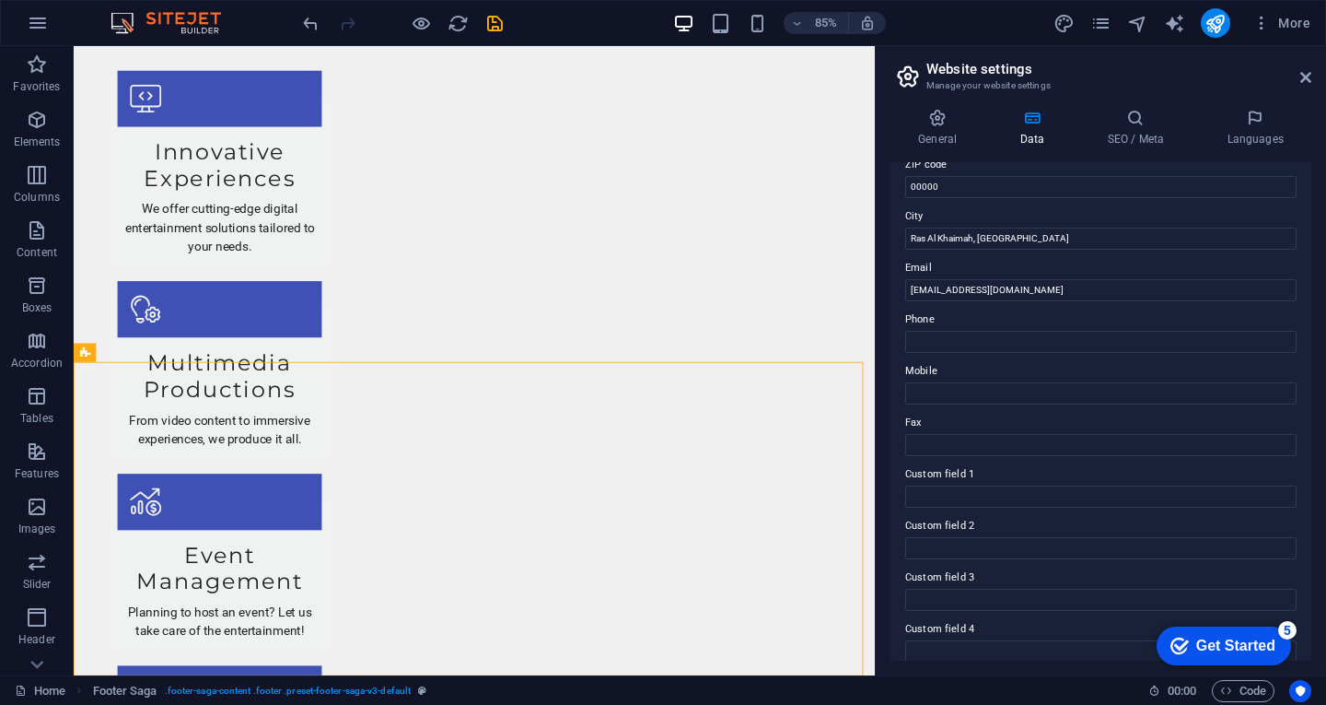
scroll to position [111, 0]
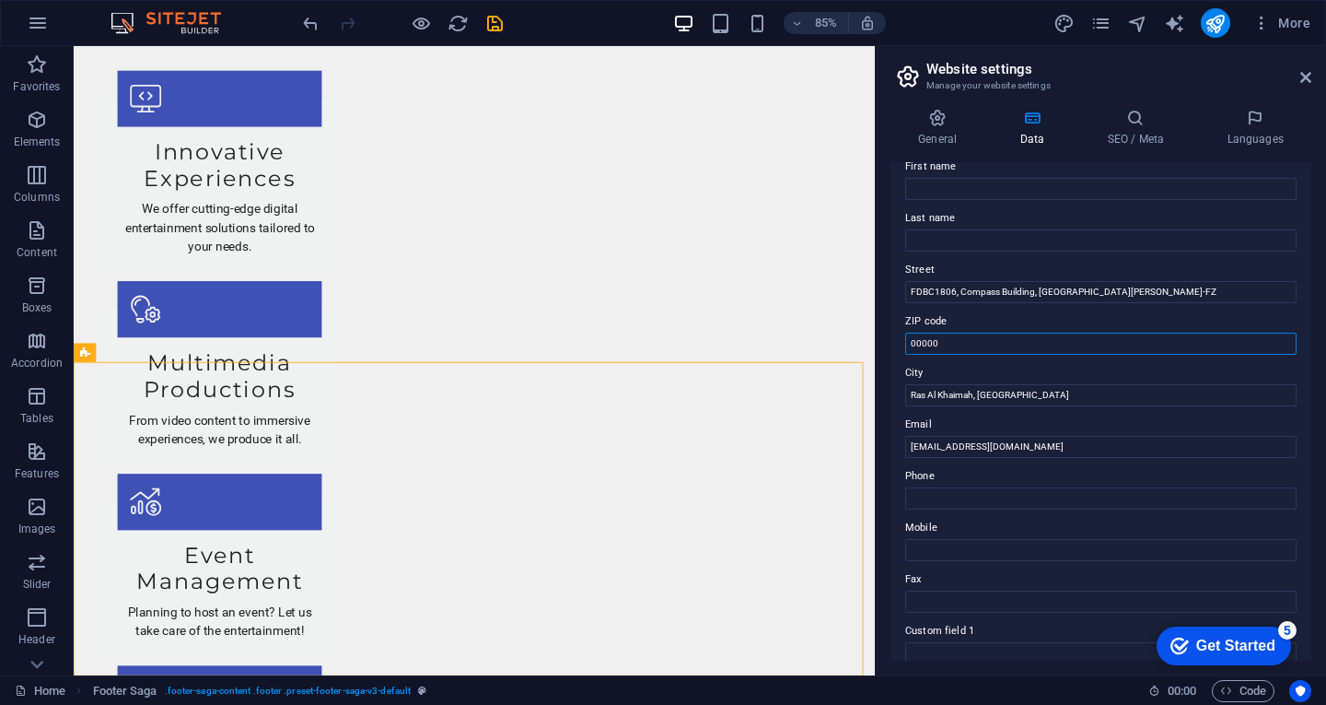
click at [962, 339] on input "00000" at bounding box center [1100, 343] width 391 height 22
drag, startPoint x: 950, startPoint y: 448, endPoint x: 898, endPoint y: 447, distance: 51.6
click at [898, 447] on div "Contact data for this website. This can be used everywhere on the website and w…" at bounding box center [1101, 411] width 421 height 498
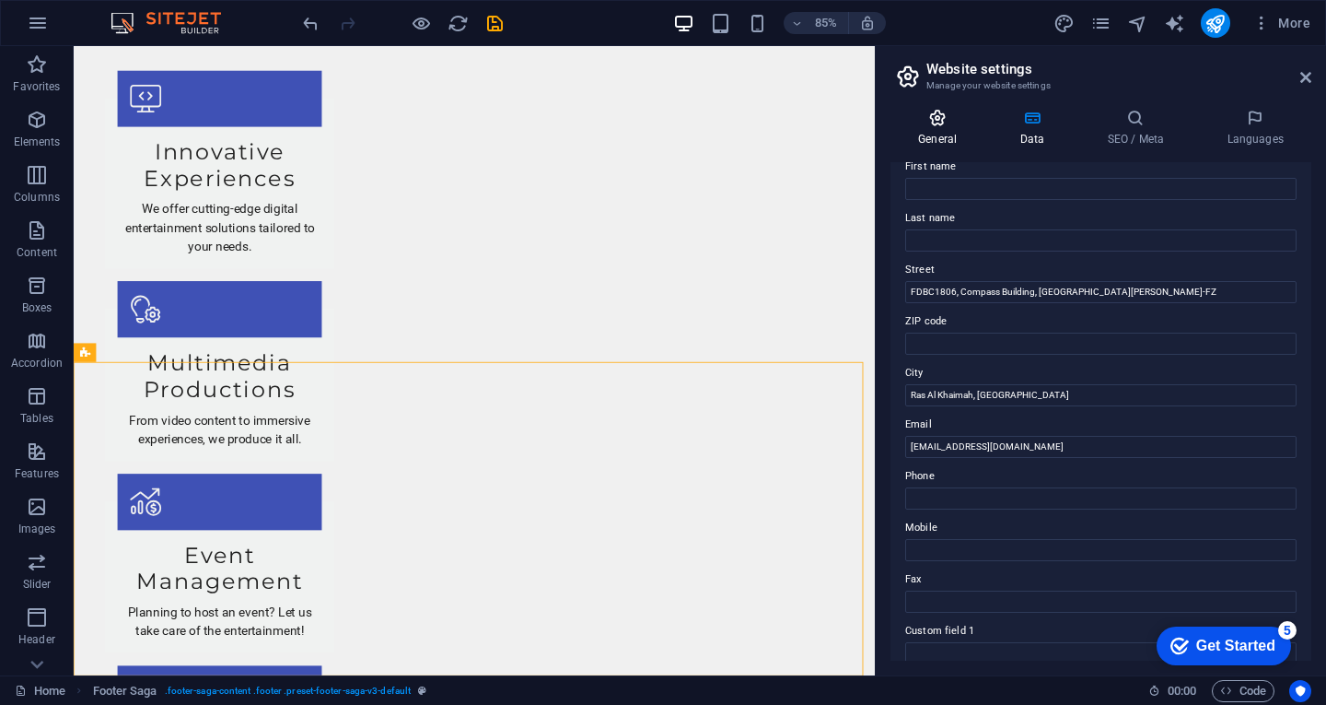
click at [931, 123] on icon at bounding box center [938, 118] width 94 height 18
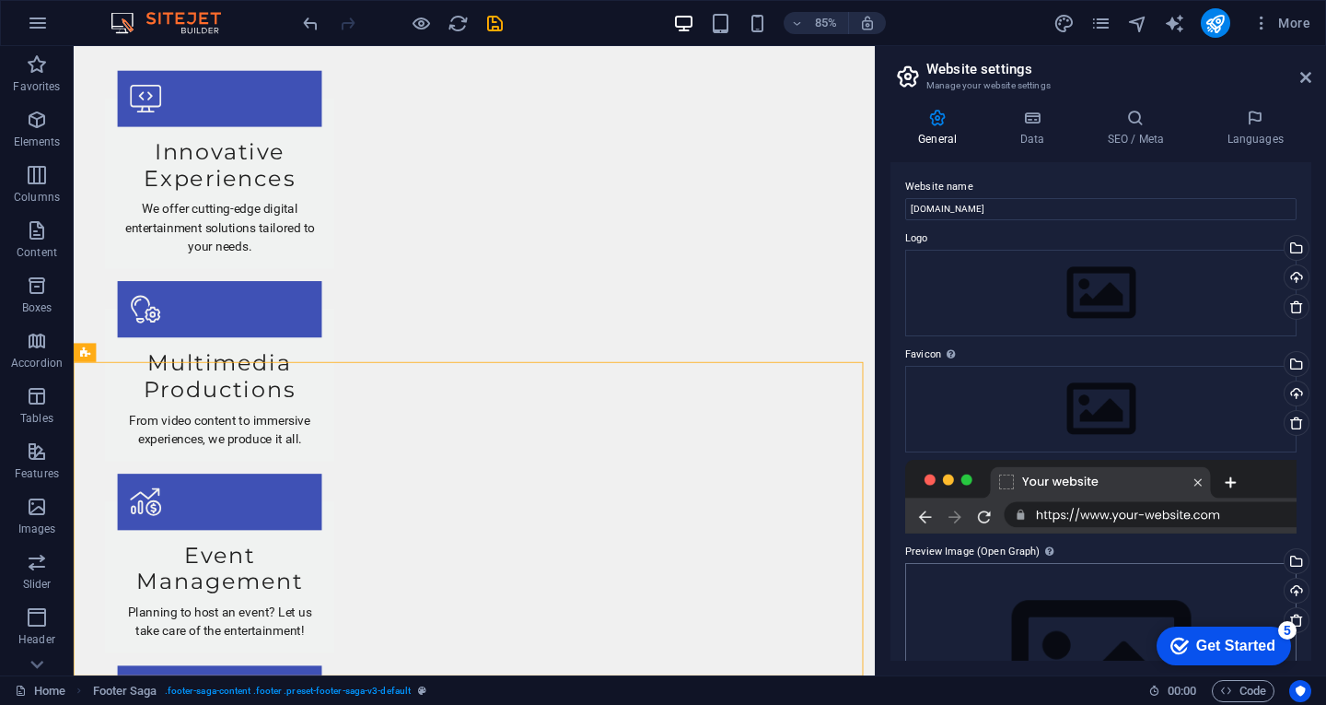
scroll to position [0, 0]
click at [1116, 286] on div "Drag files here, click to choose files or select files from Files or our free s…" at bounding box center [1100, 294] width 391 height 87
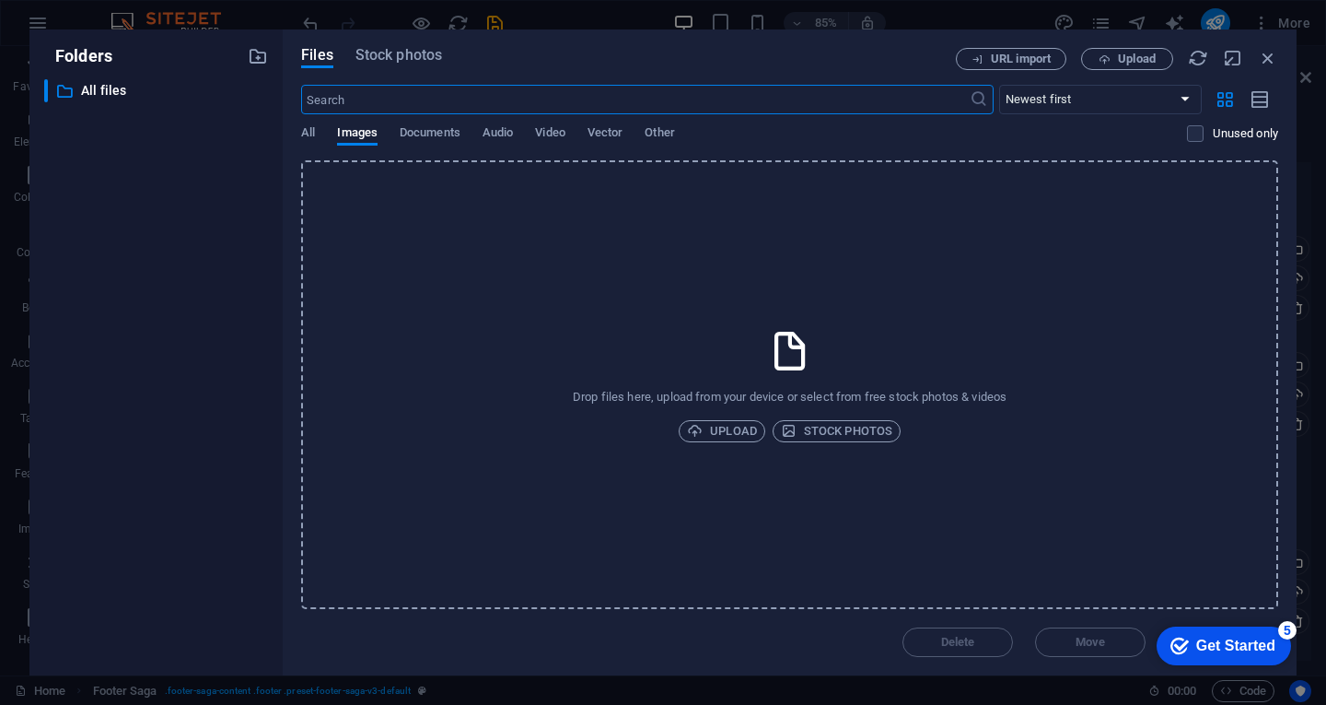
scroll to position [1935, 0]
click at [746, 432] on span "Upload" at bounding box center [722, 431] width 70 height 22
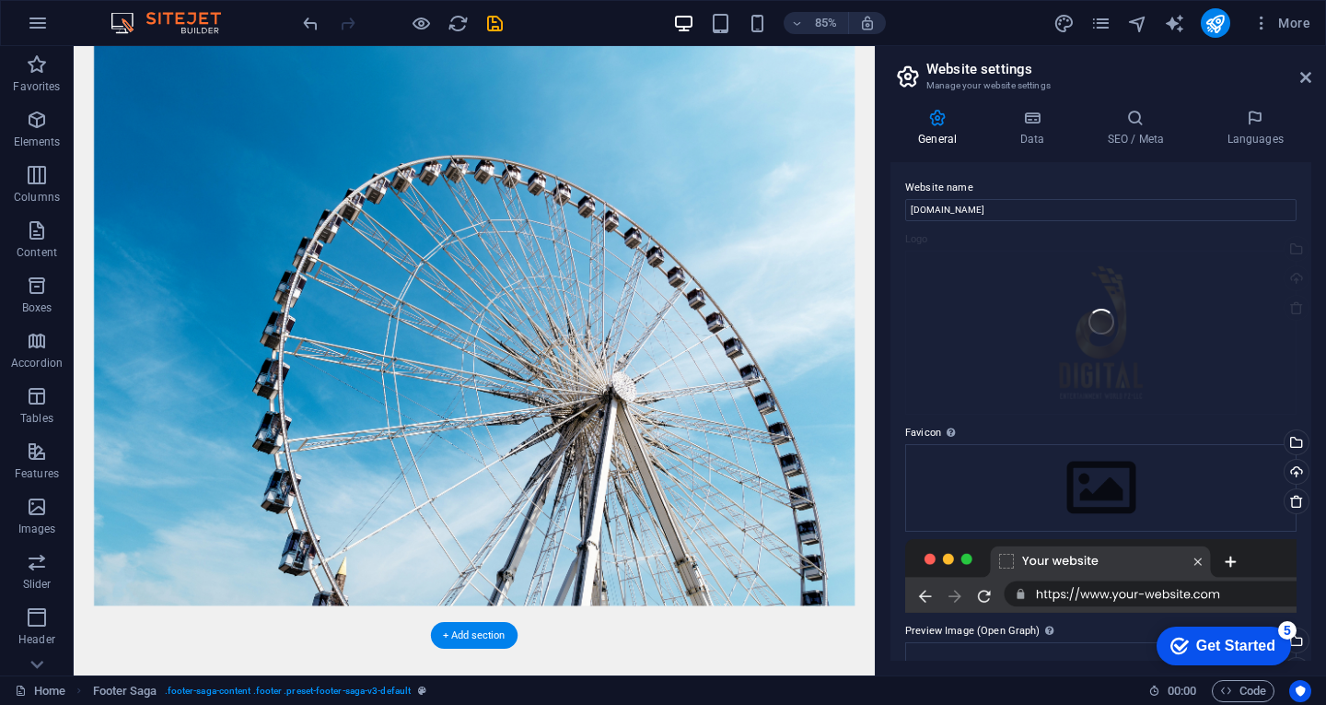
scroll to position [0, 0]
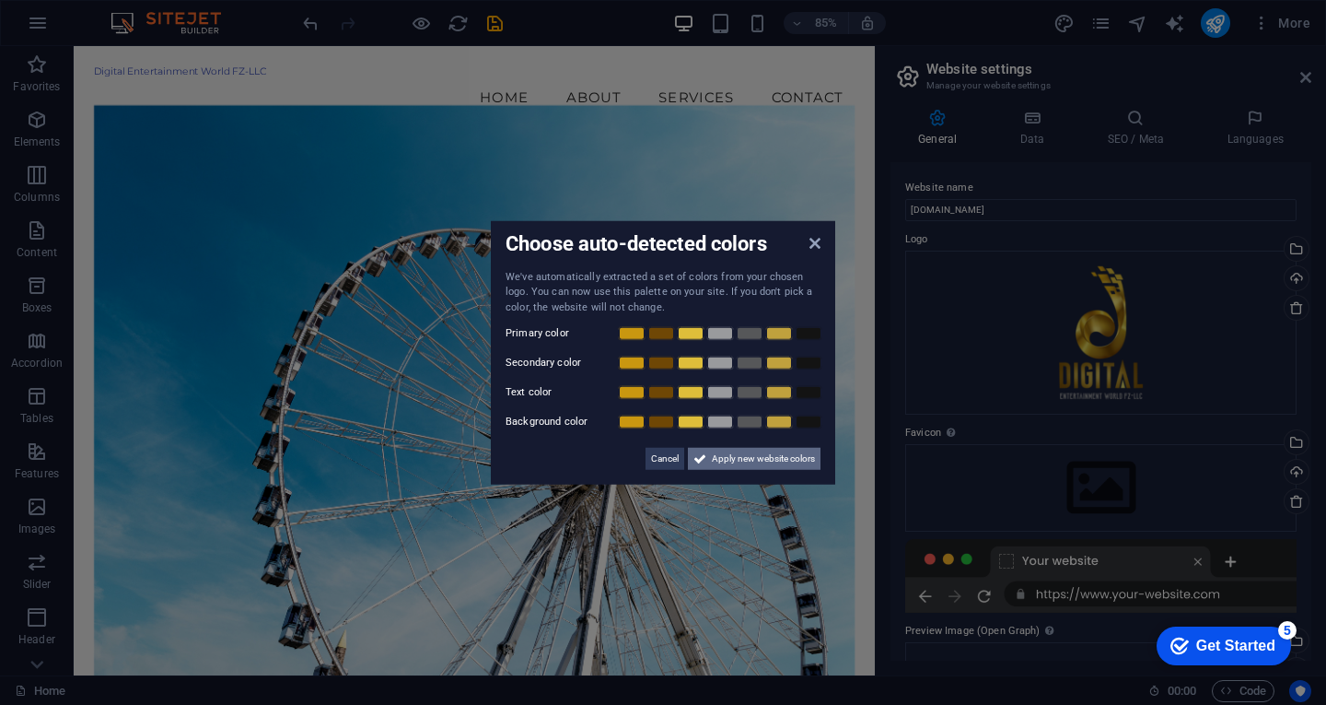
click at [779, 456] on span "Apply new website colors" at bounding box center [763, 459] width 103 height 22
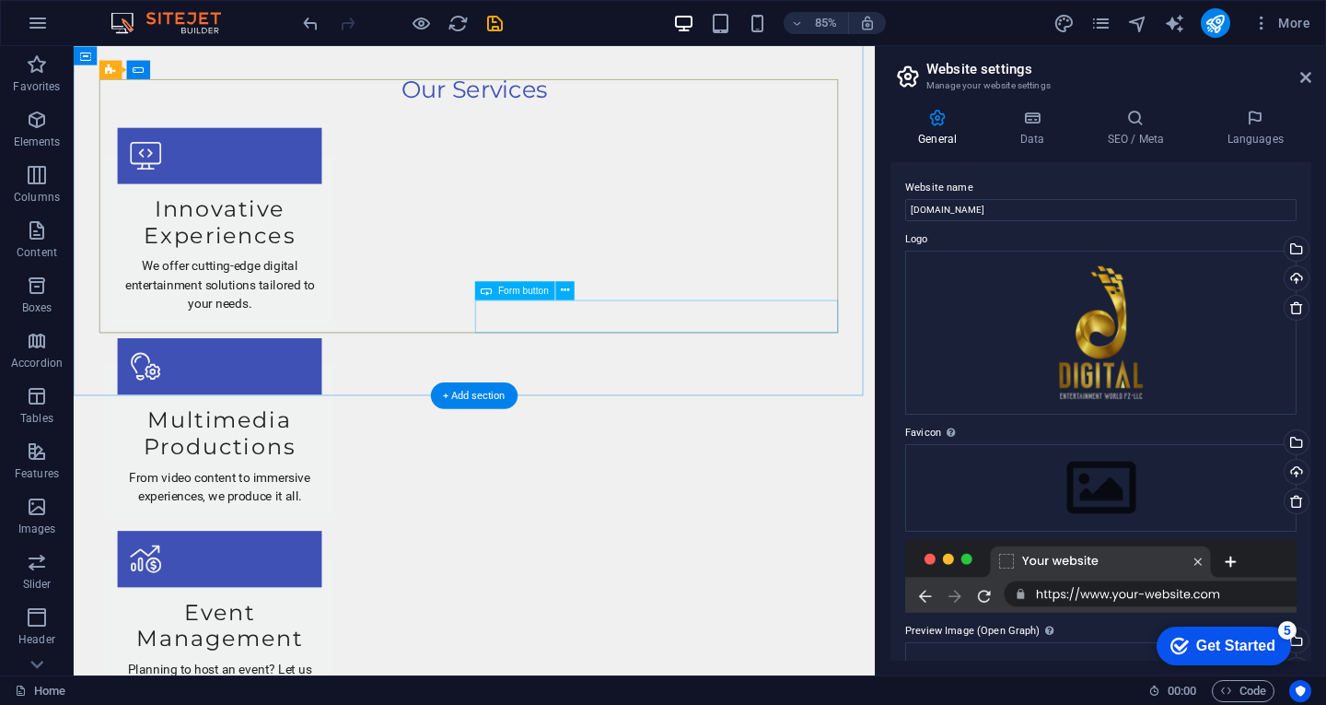
scroll to position [2094, 0]
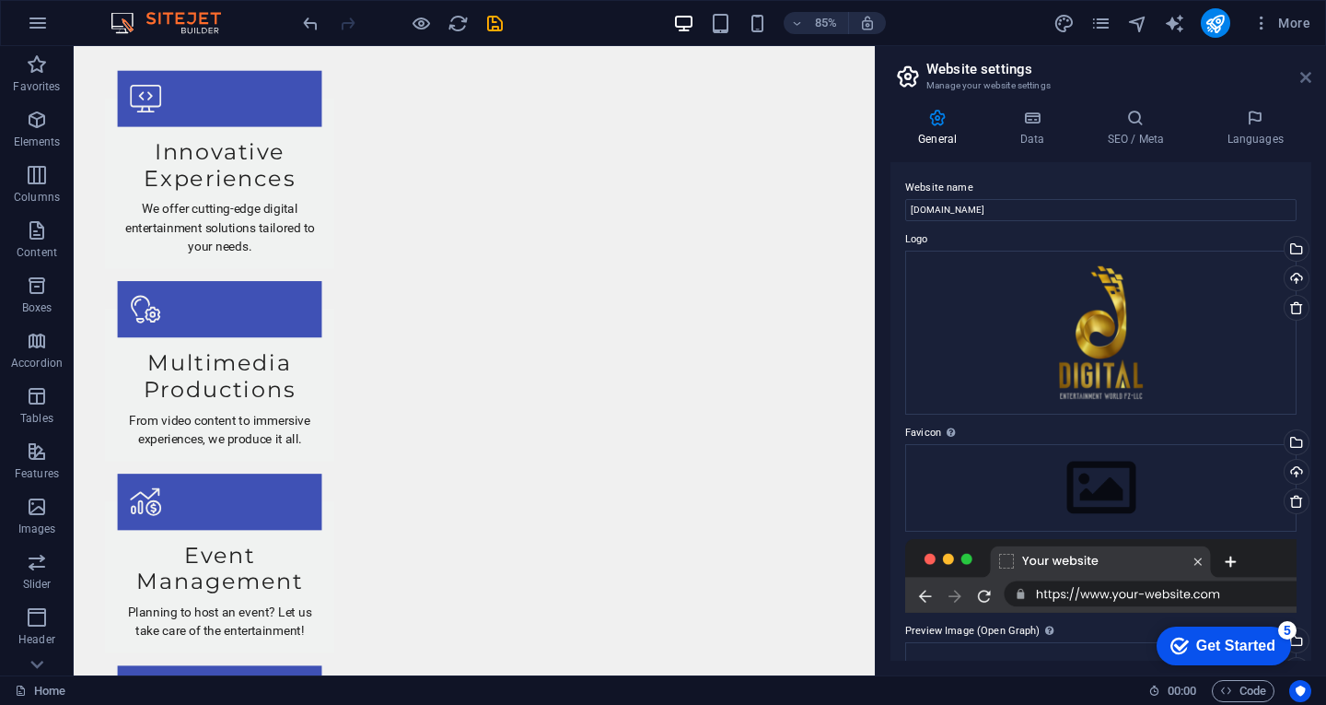
click at [1304, 74] on icon at bounding box center [1305, 77] width 11 height 15
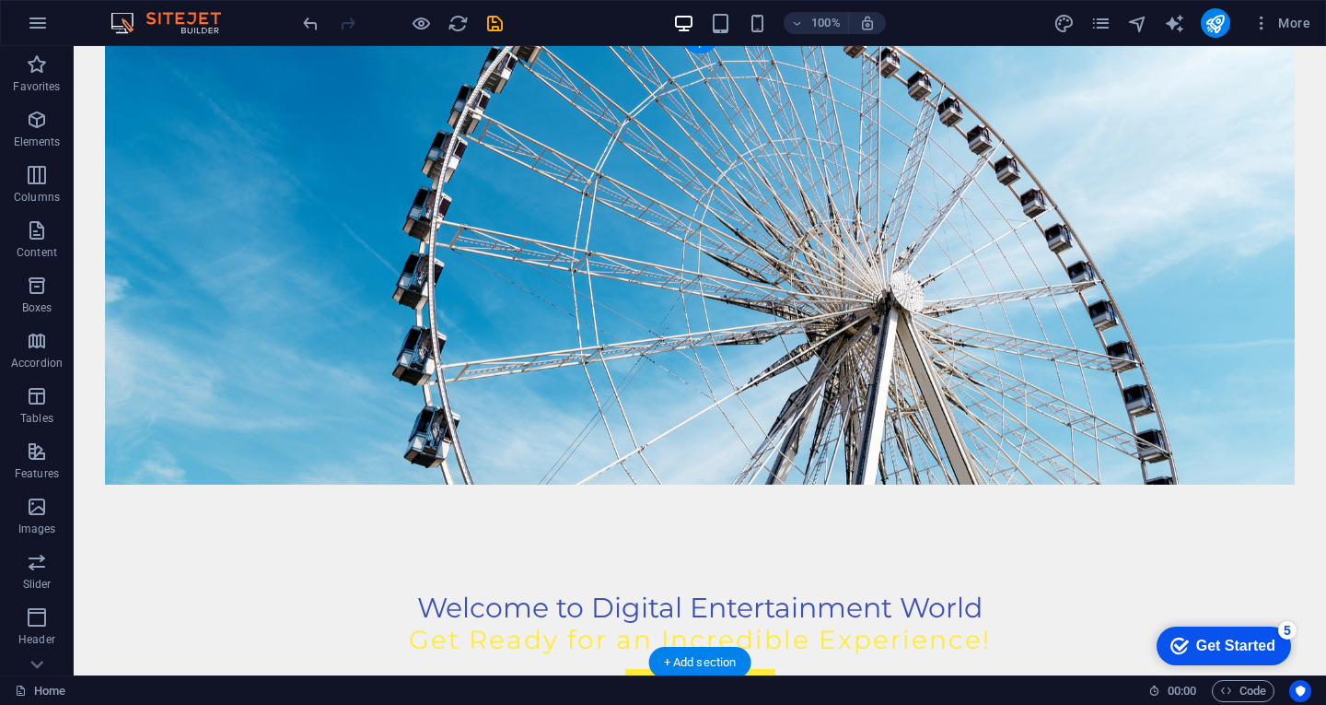
scroll to position [0, 0]
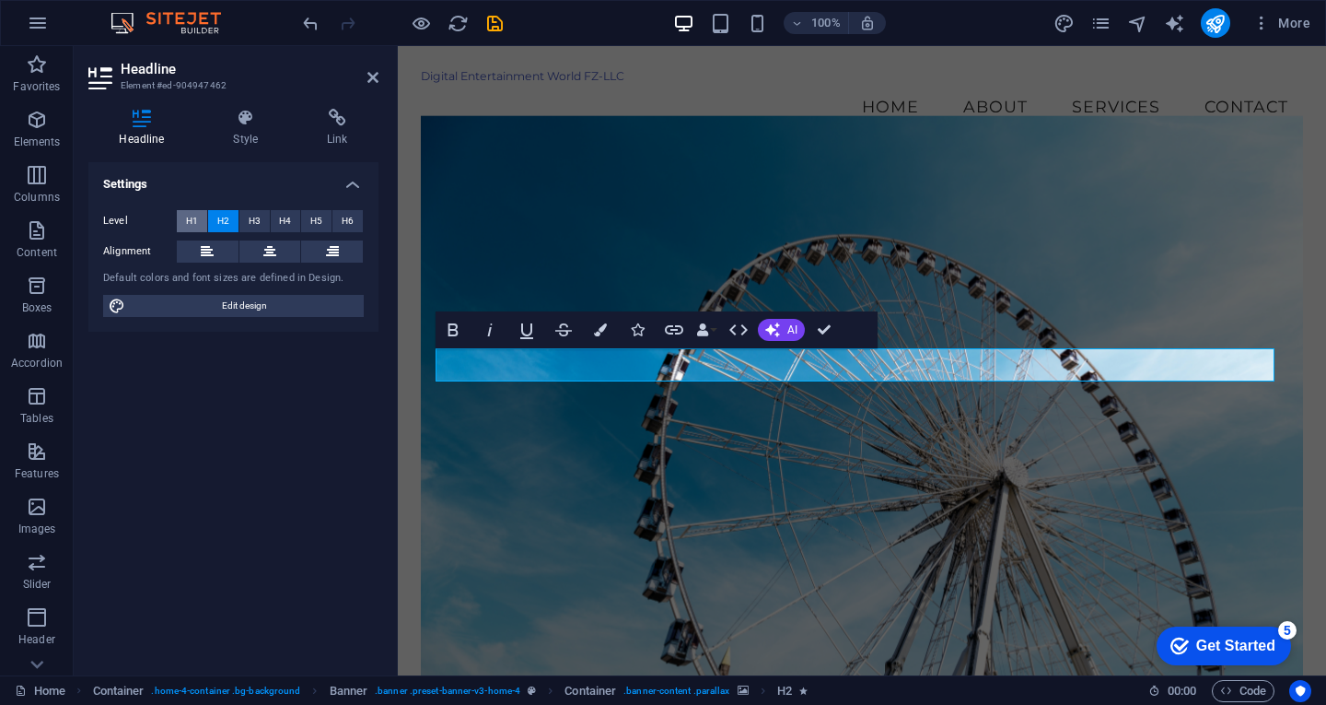
click at [190, 221] on span "H1" at bounding box center [192, 221] width 12 height 22
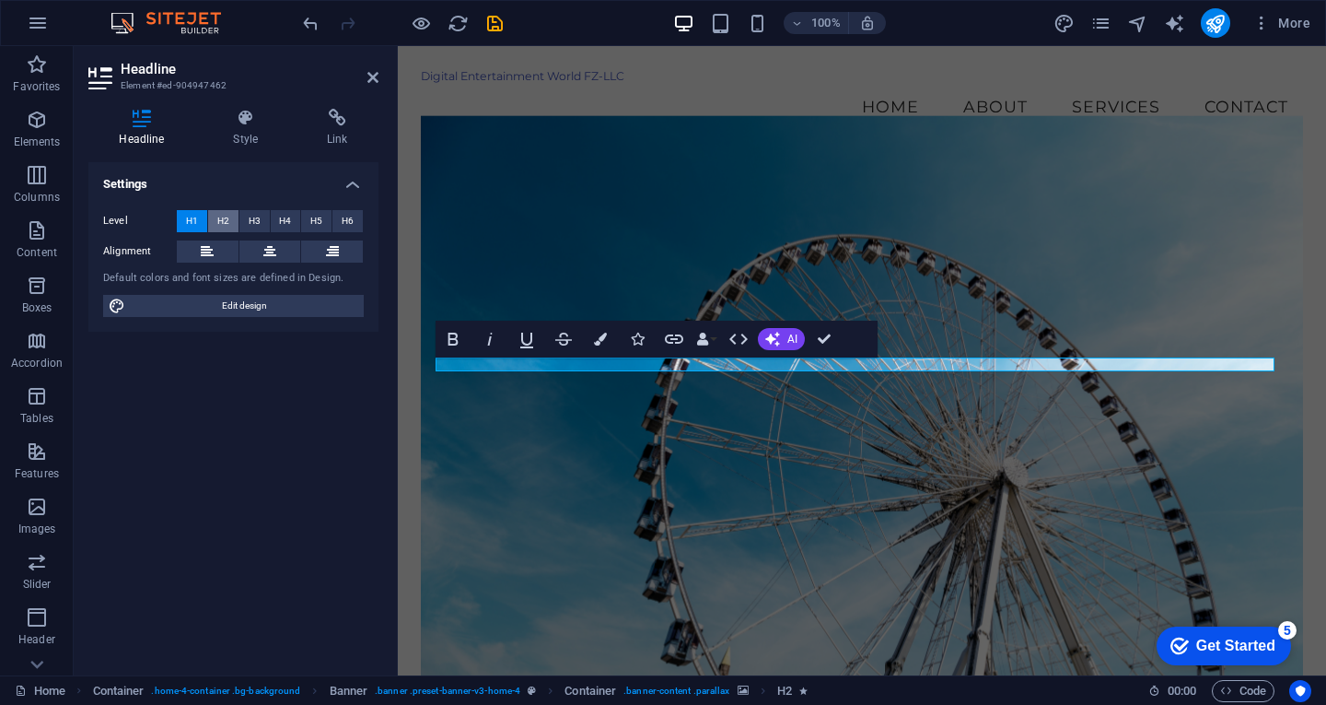
click at [236, 220] on button "H2" at bounding box center [223, 221] width 30 height 22
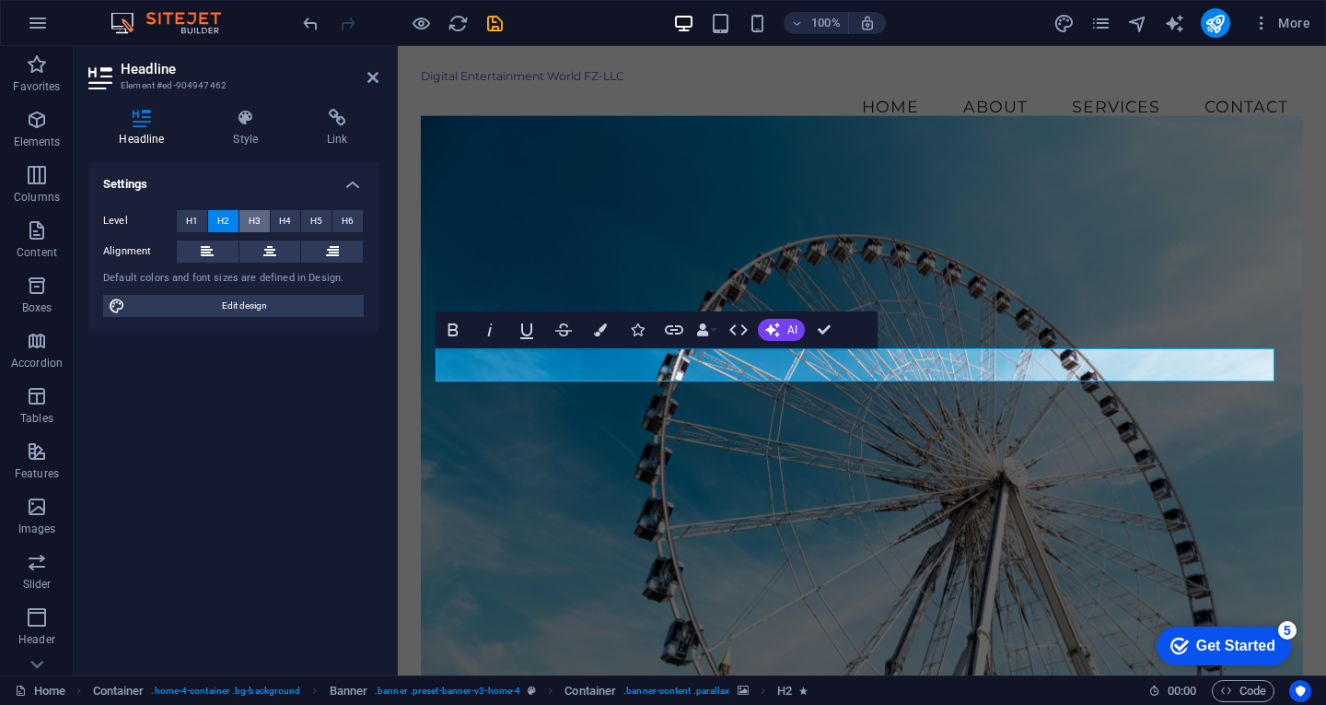
click at [261, 217] on button "H3" at bounding box center [254, 221] width 30 height 22
click at [280, 216] on span "H4" at bounding box center [285, 221] width 12 height 22
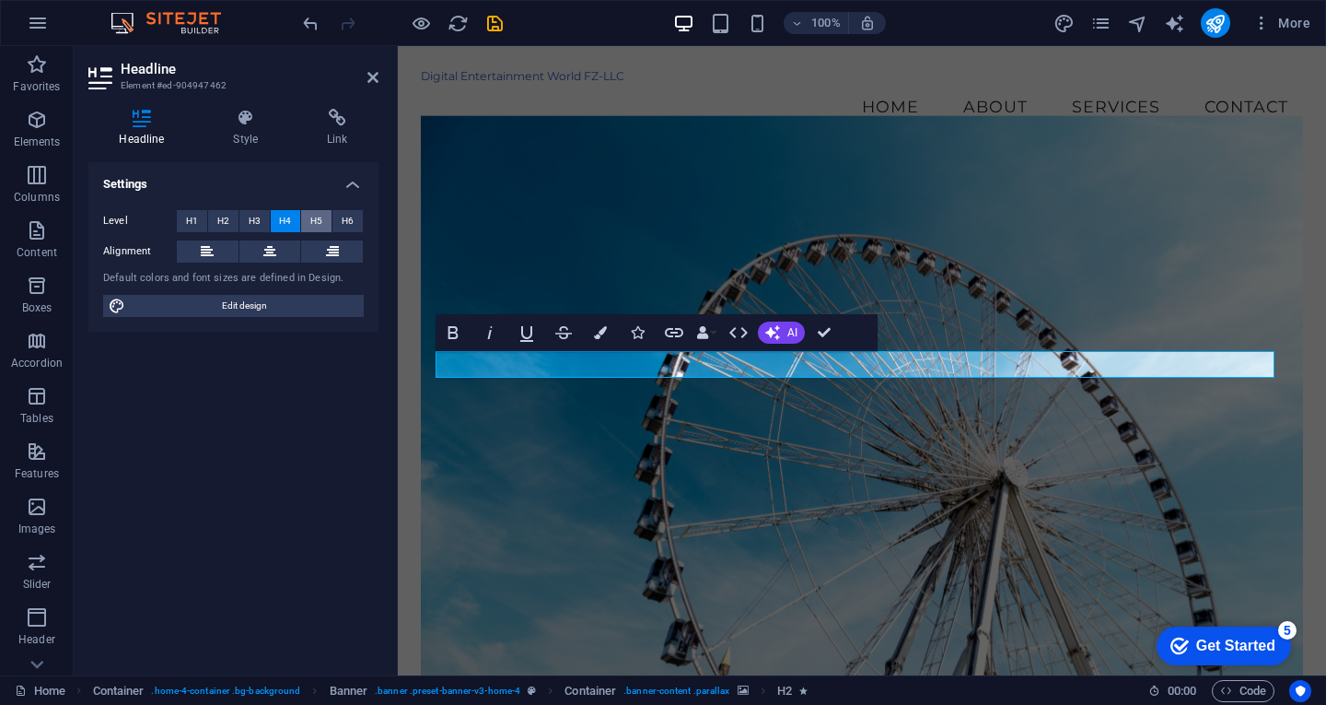
click at [314, 216] on span "H5" at bounding box center [316, 221] width 12 height 22
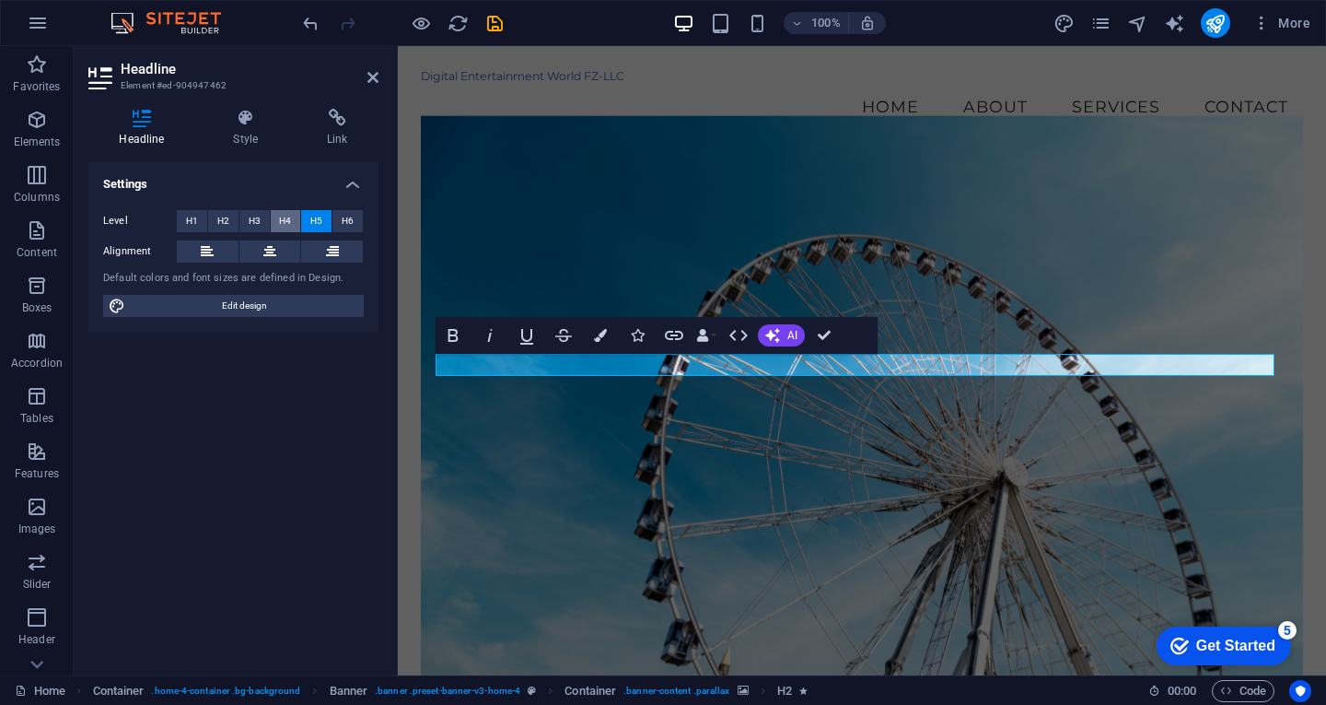
click at [281, 217] on span "H4" at bounding box center [285, 221] width 12 height 22
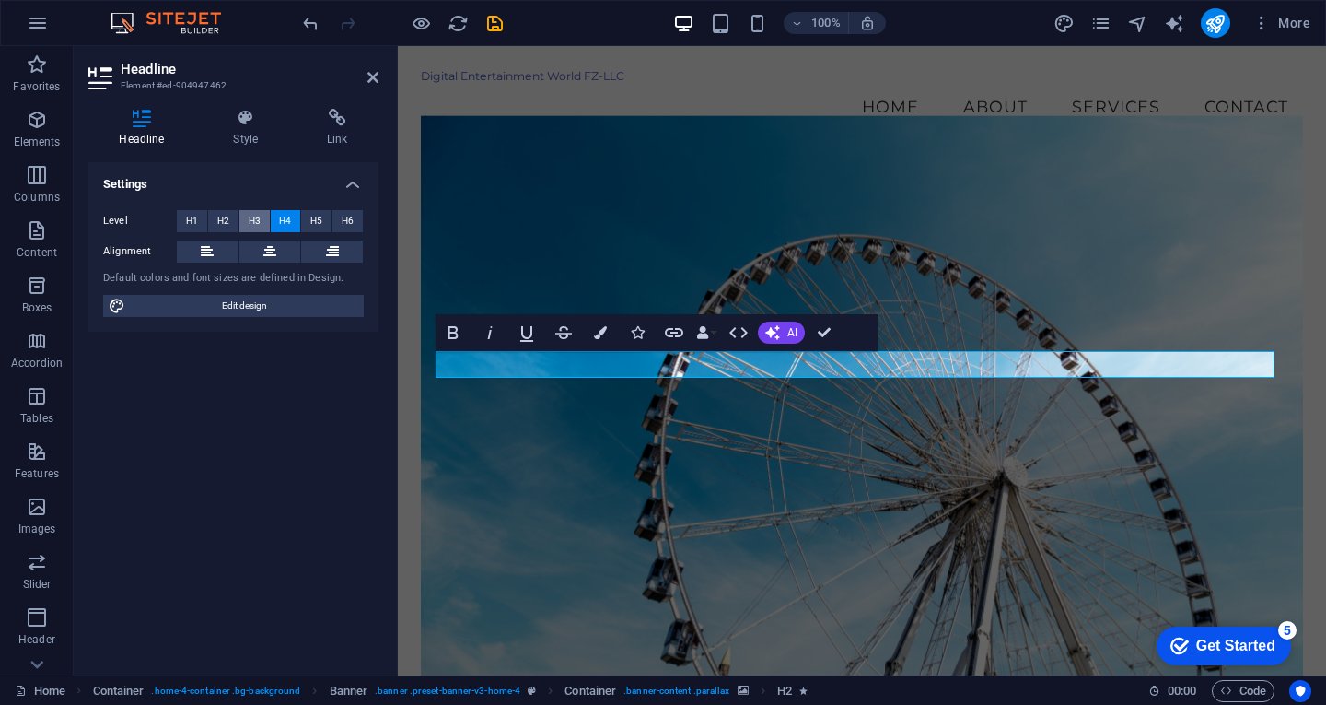
click at [246, 217] on button "H3" at bounding box center [254, 221] width 30 height 22
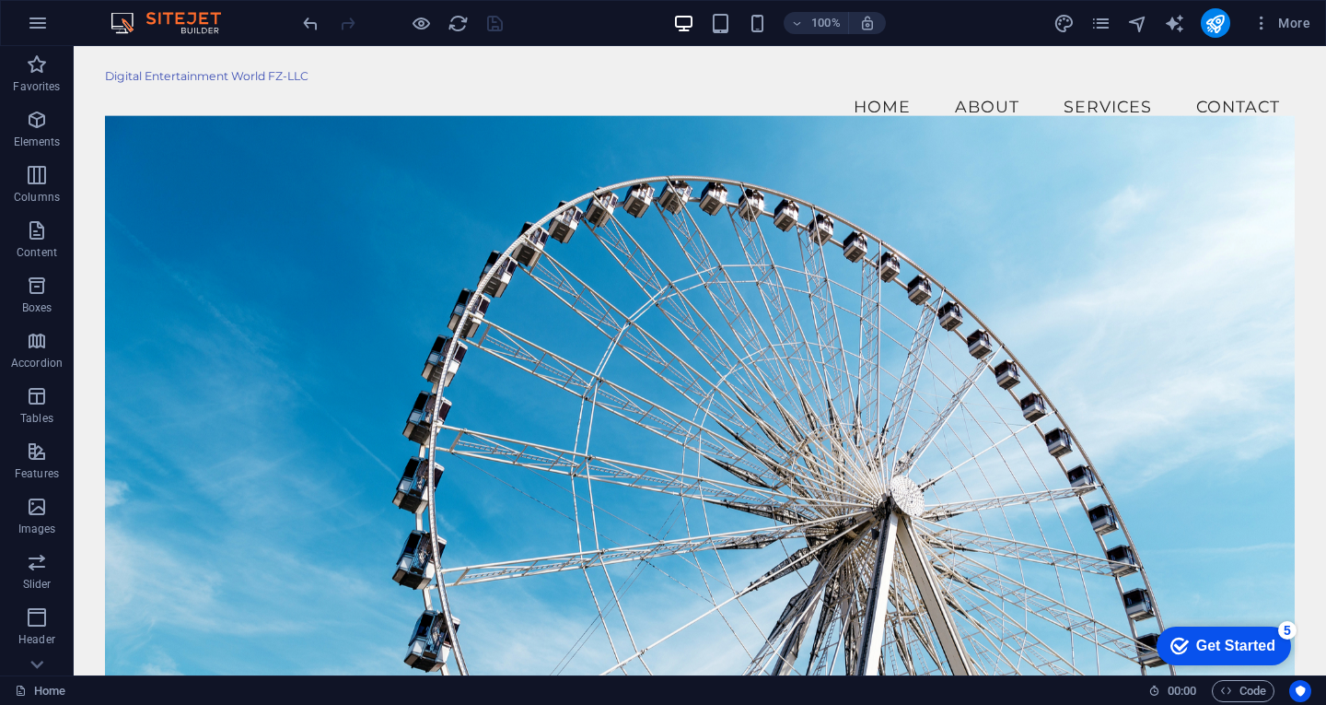
click at [1219, 650] on div "Get Started" at bounding box center [1235, 645] width 79 height 17
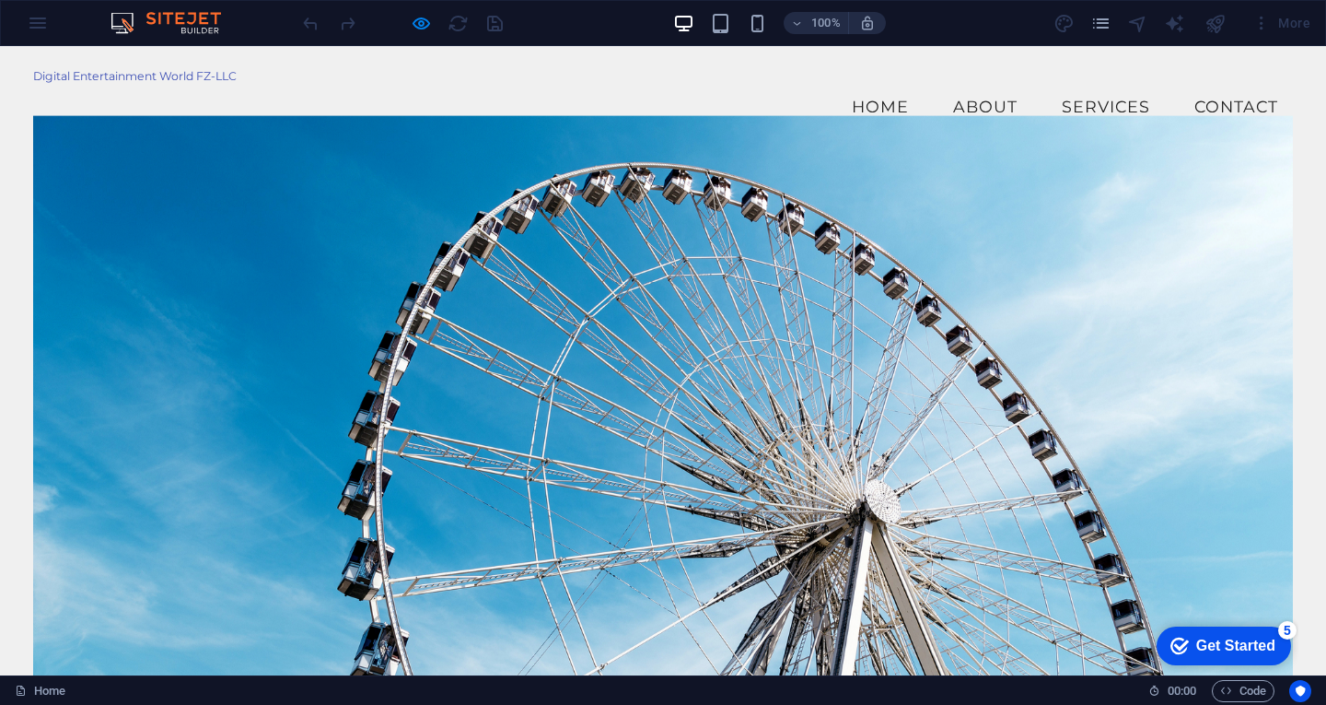
click at [1242, 84] on link "Contact" at bounding box center [1236, 107] width 113 height 46
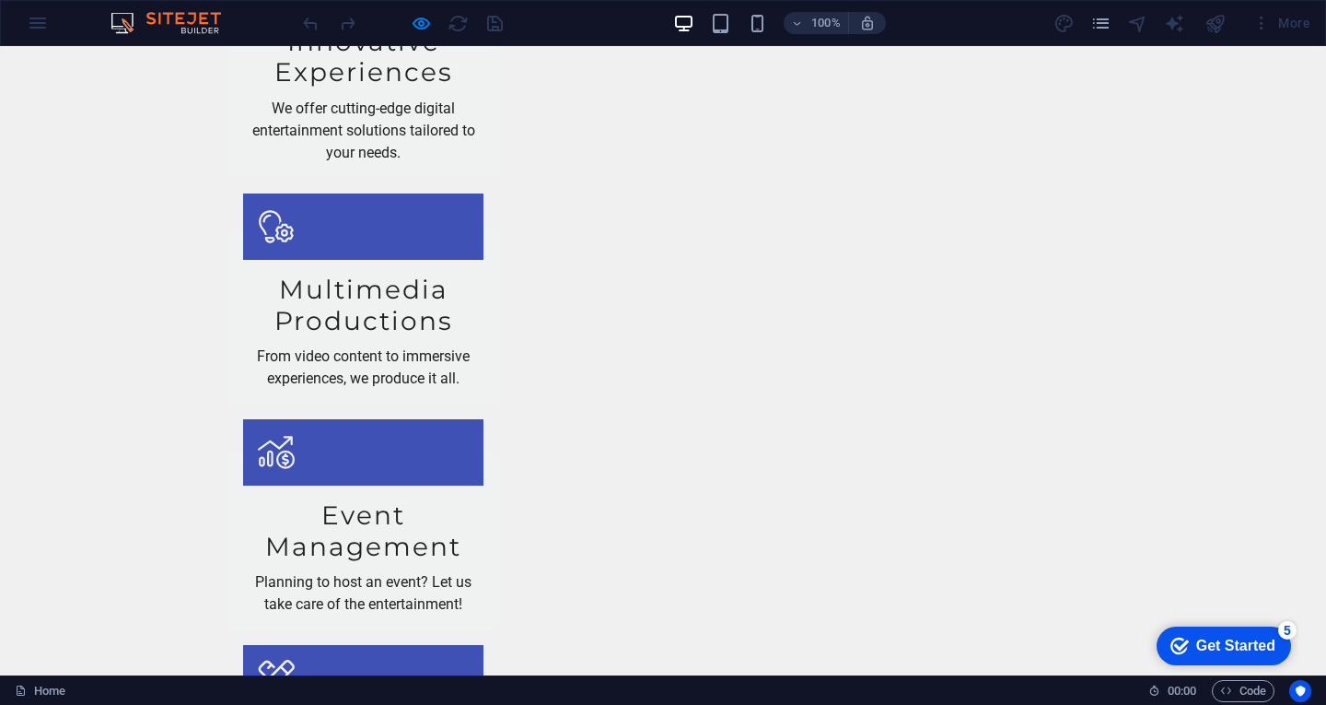
scroll to position [2110, 0]
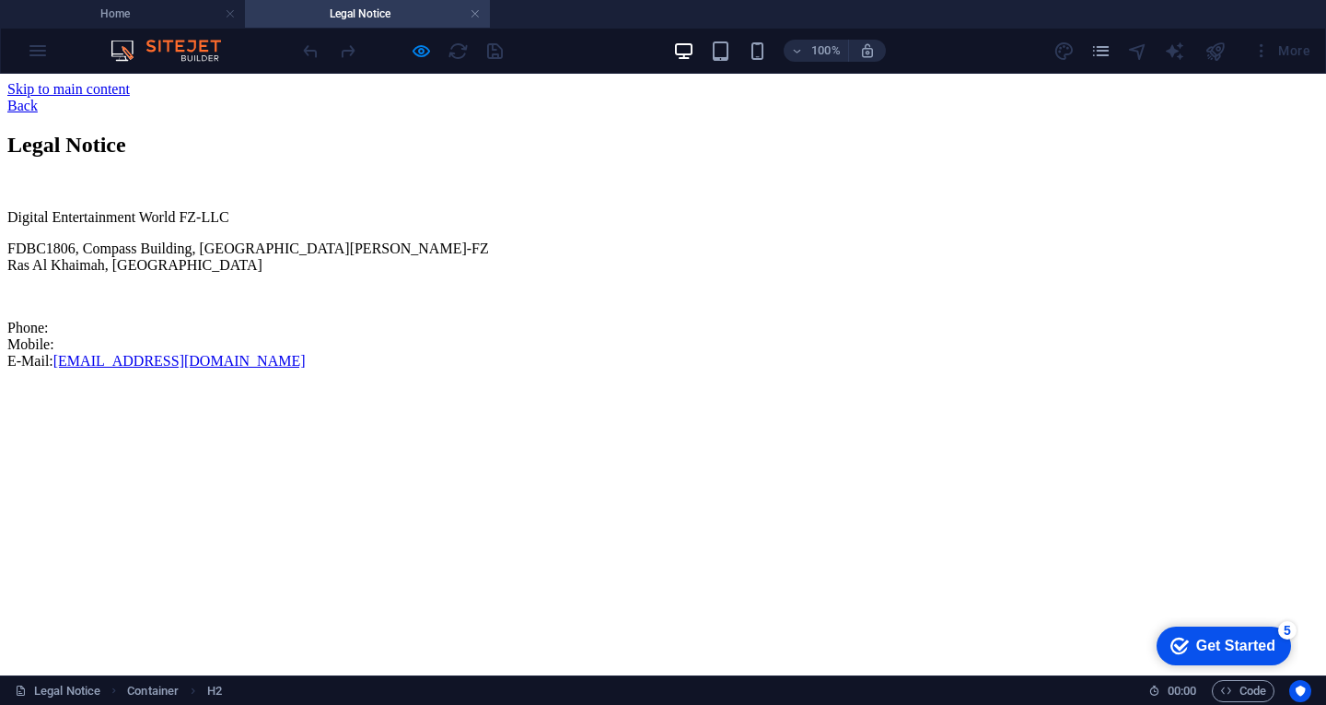
scroll to position [0, 0]
click at [108, 13] on h4 "Home" at bounding box center [122, 14] width 245 height 20
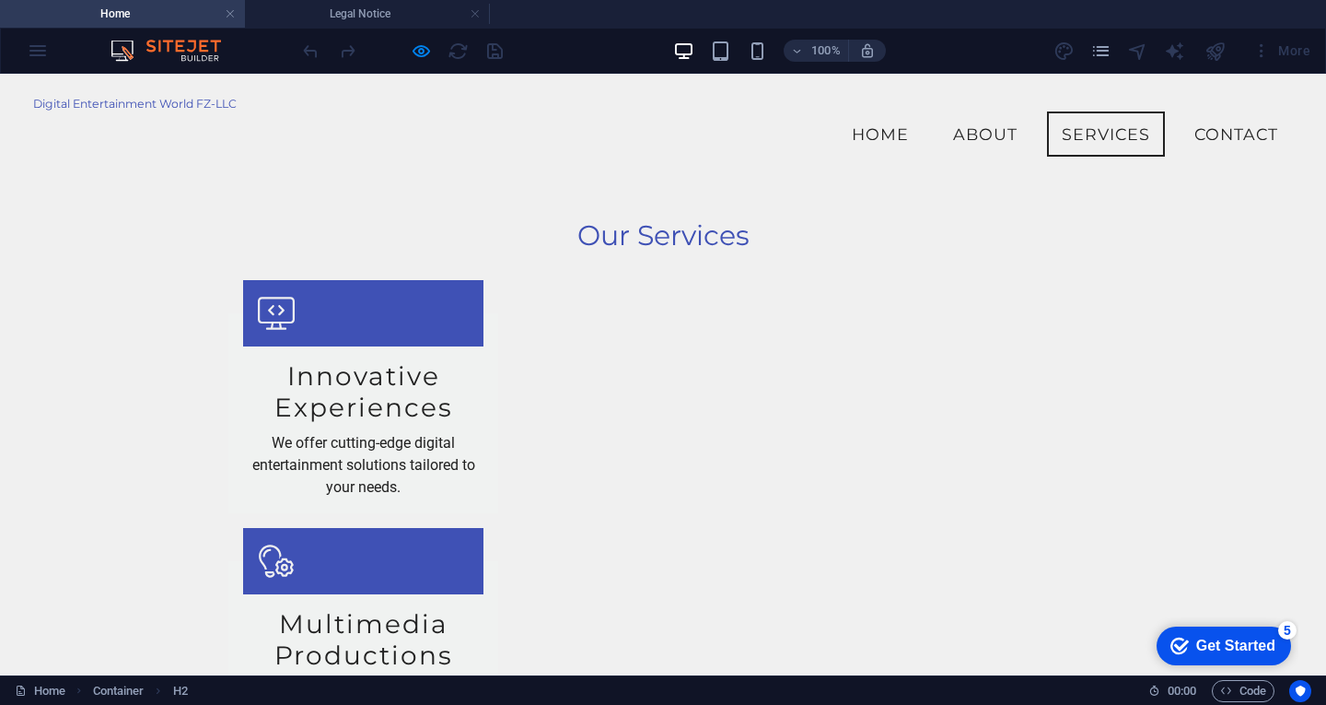
scroll to position [1183, 0]
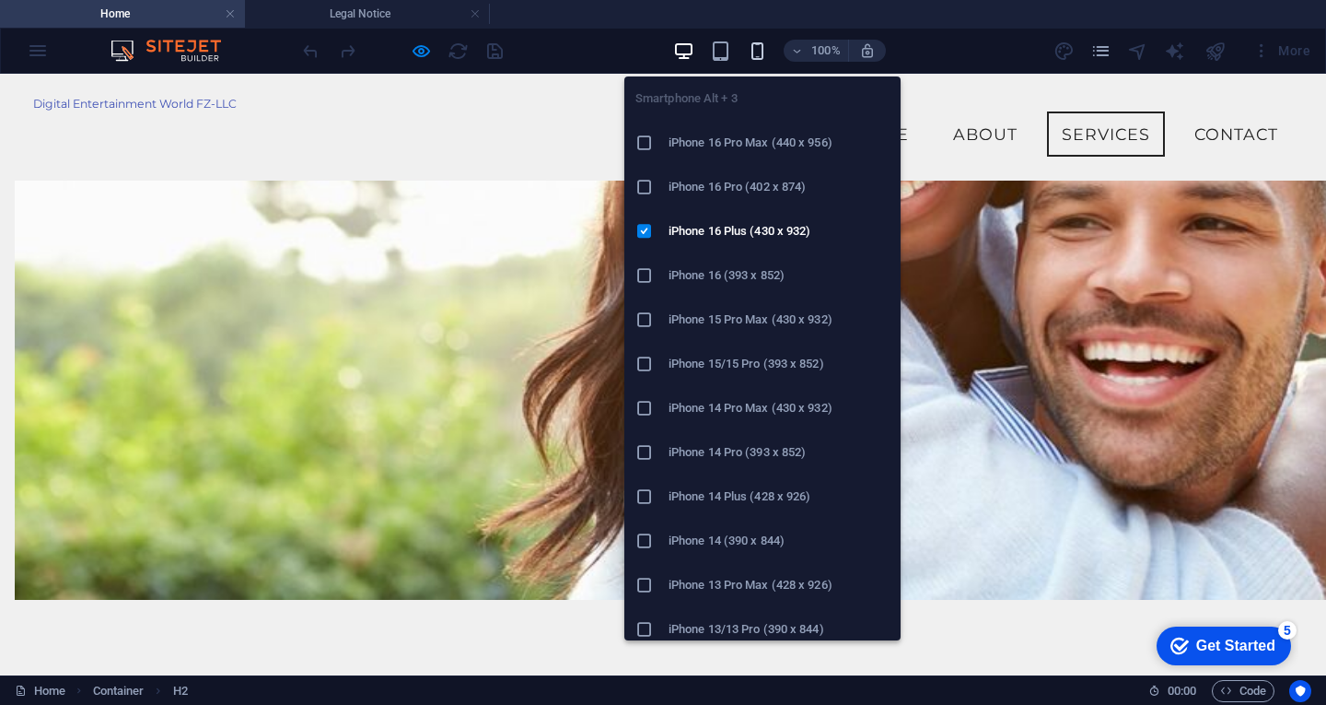
click at [761, 47] on icon "button" at bounding box center [757, 51] width 21 height 21
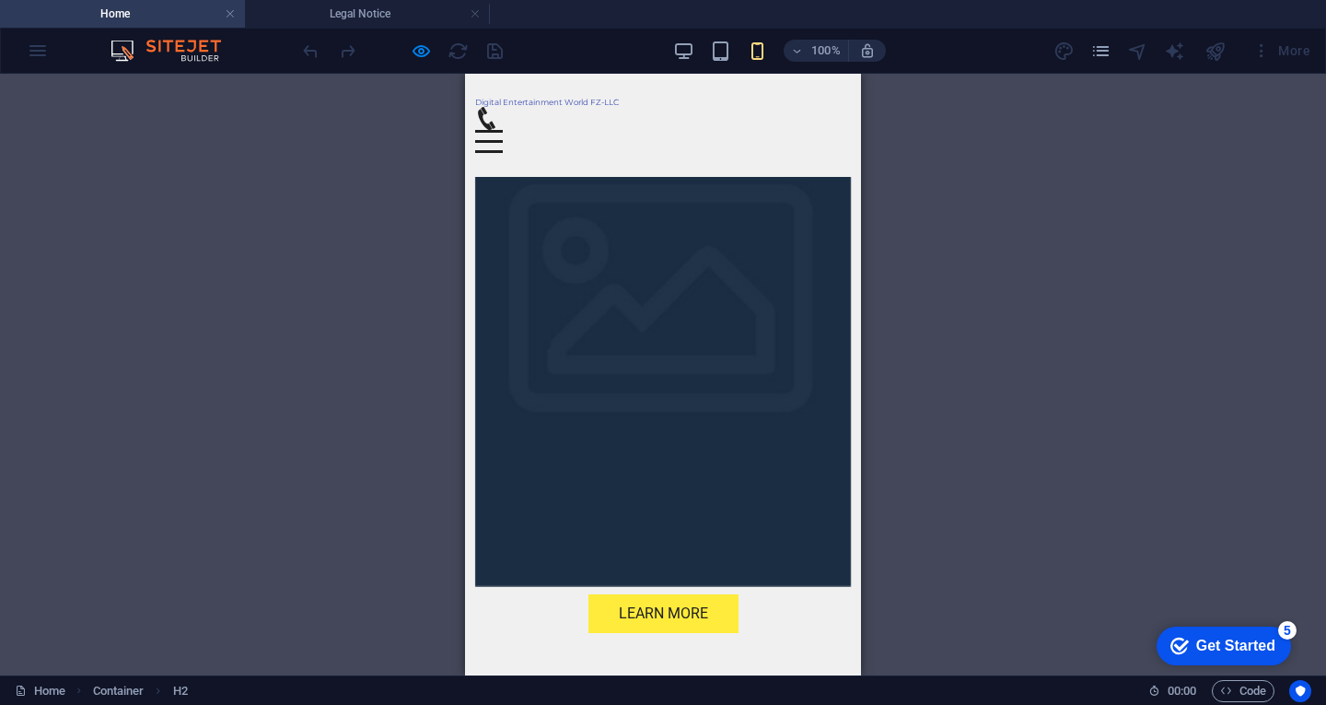
scroll to position [0, 0]
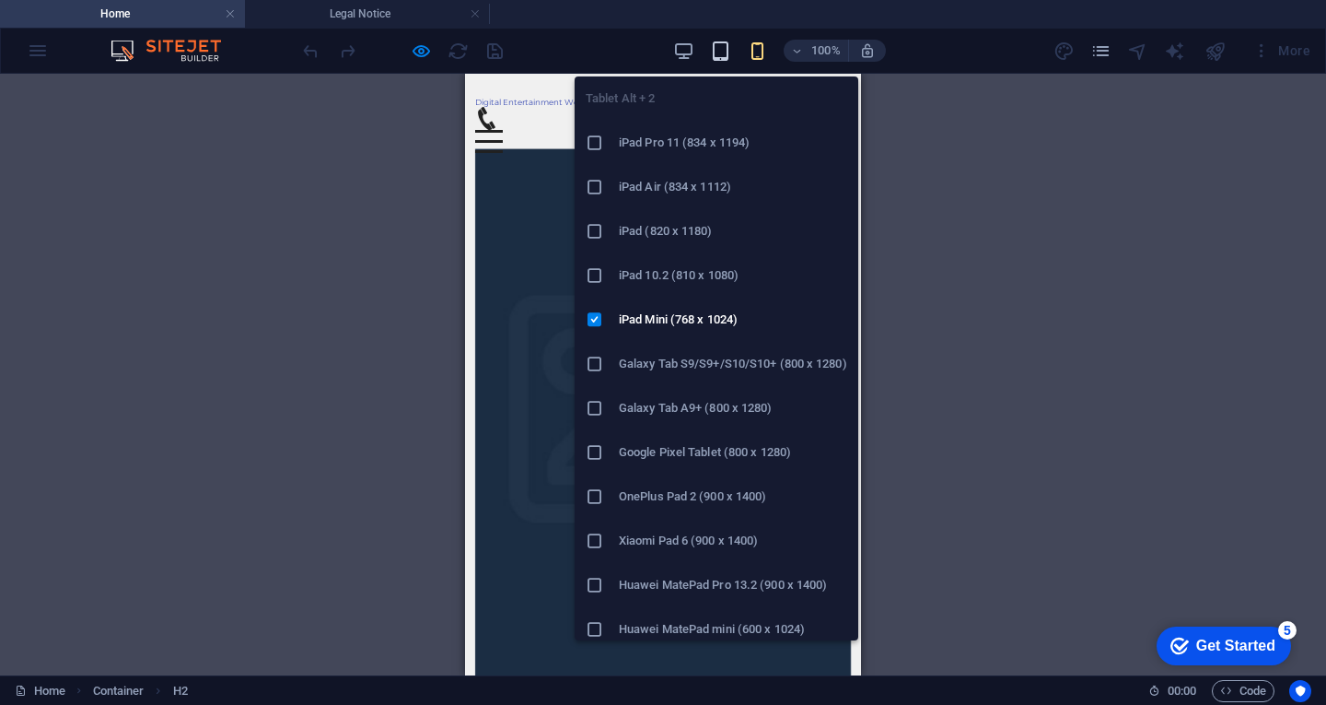
click at [0, 0] on icon "button" at bounding box center [0, 0] width 0 height 0
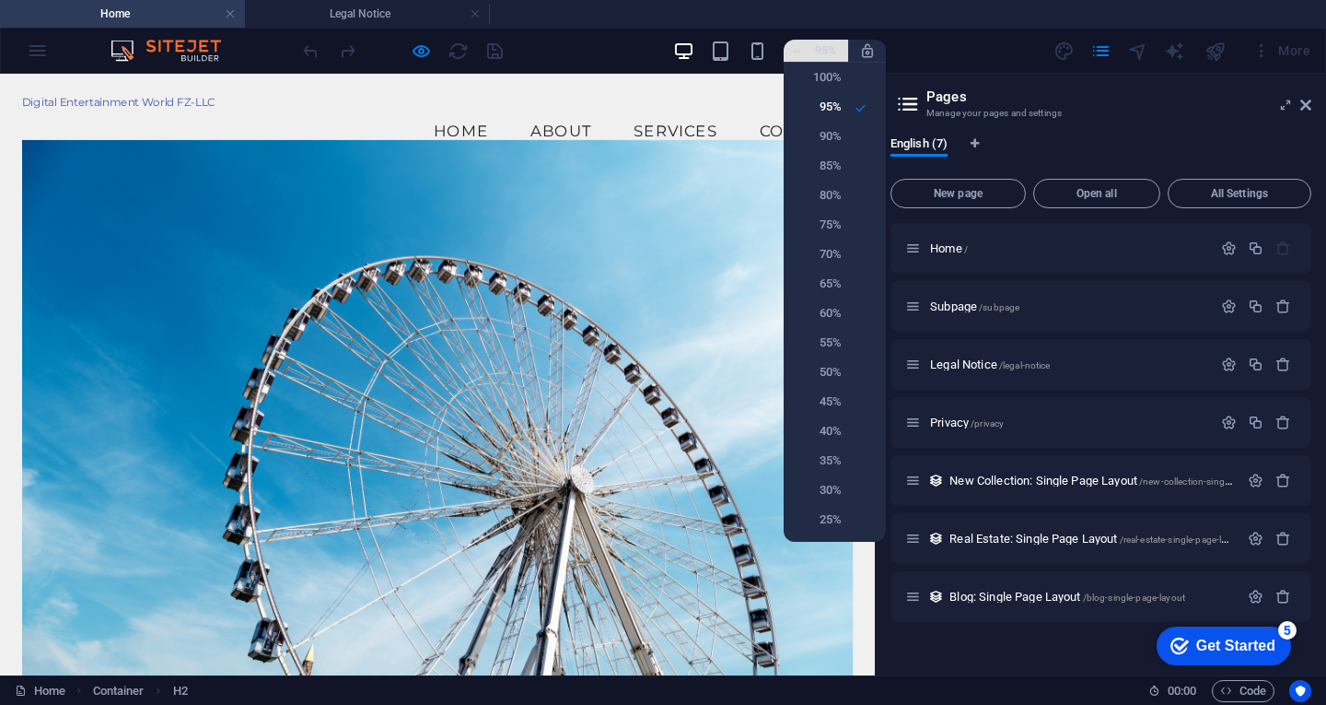
click at [832, 51] on div at bounding box center [663, 352] width 1326 height 705
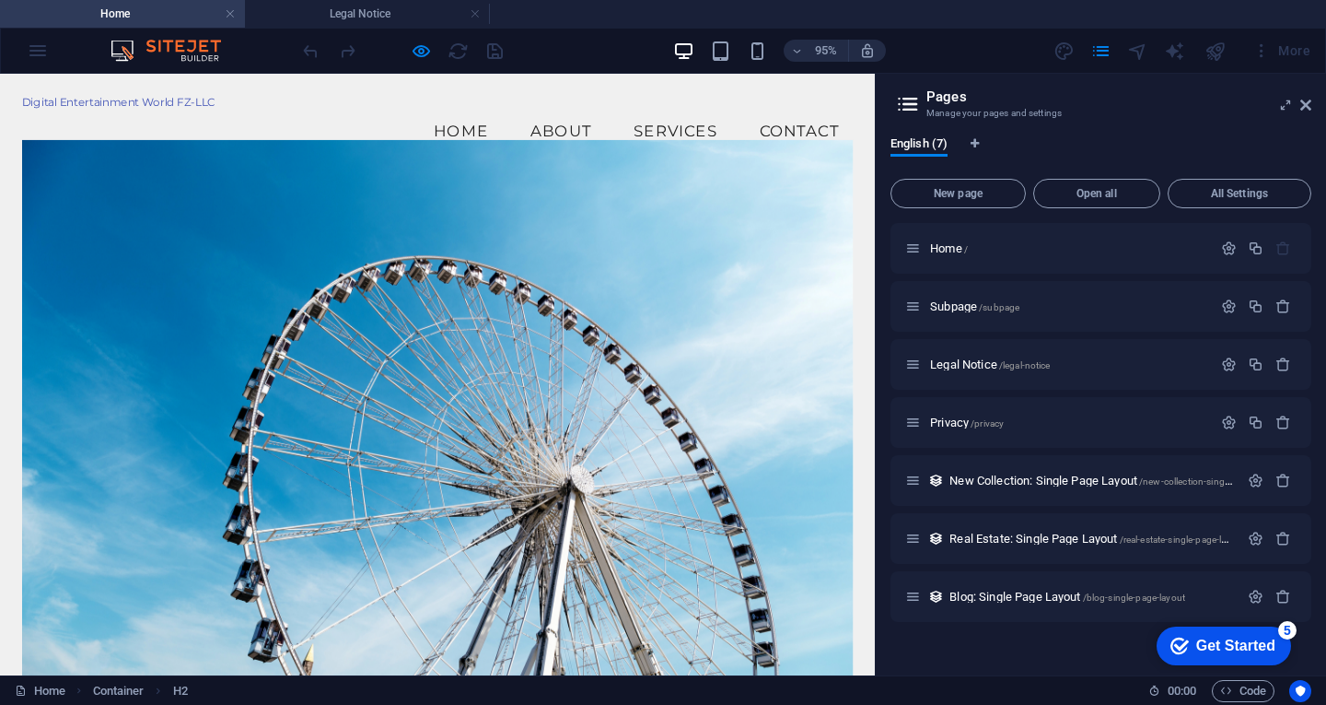
click at [1306, 108] on icon at bounding box center [1305, 105] width 11 height 15
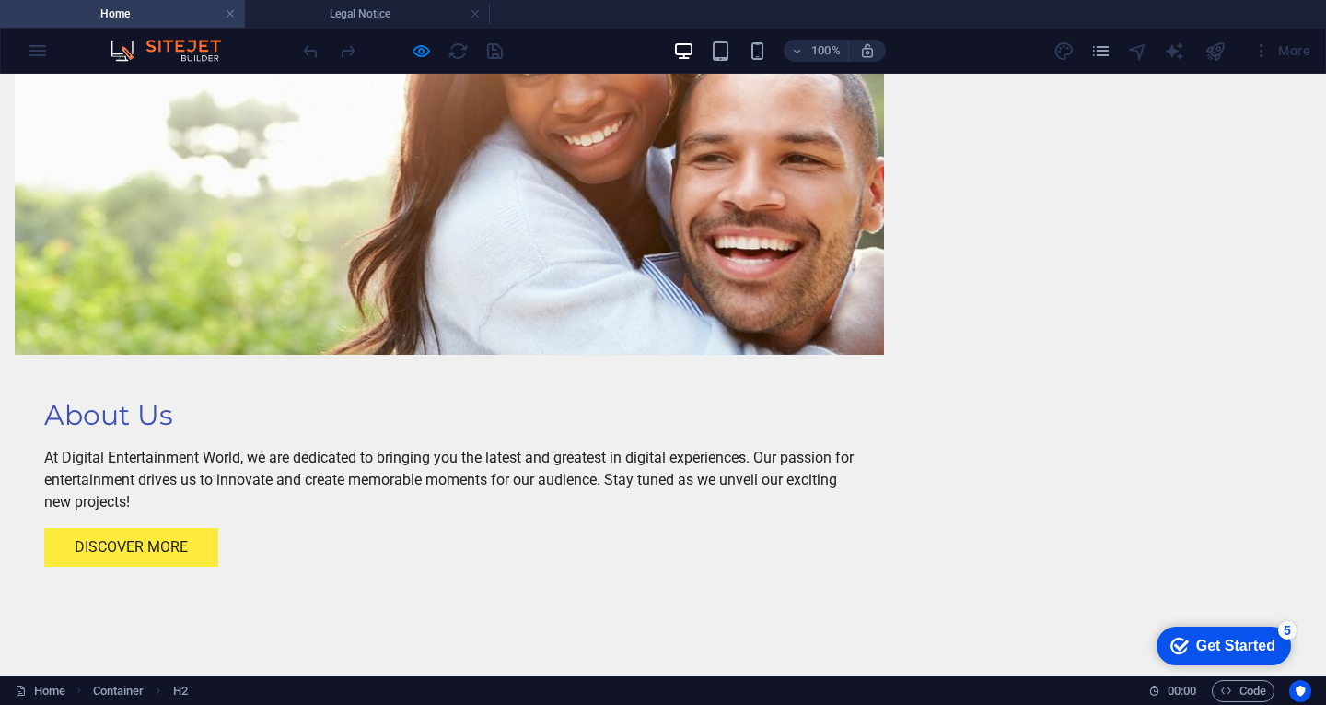
scroll to position [1474, 0]
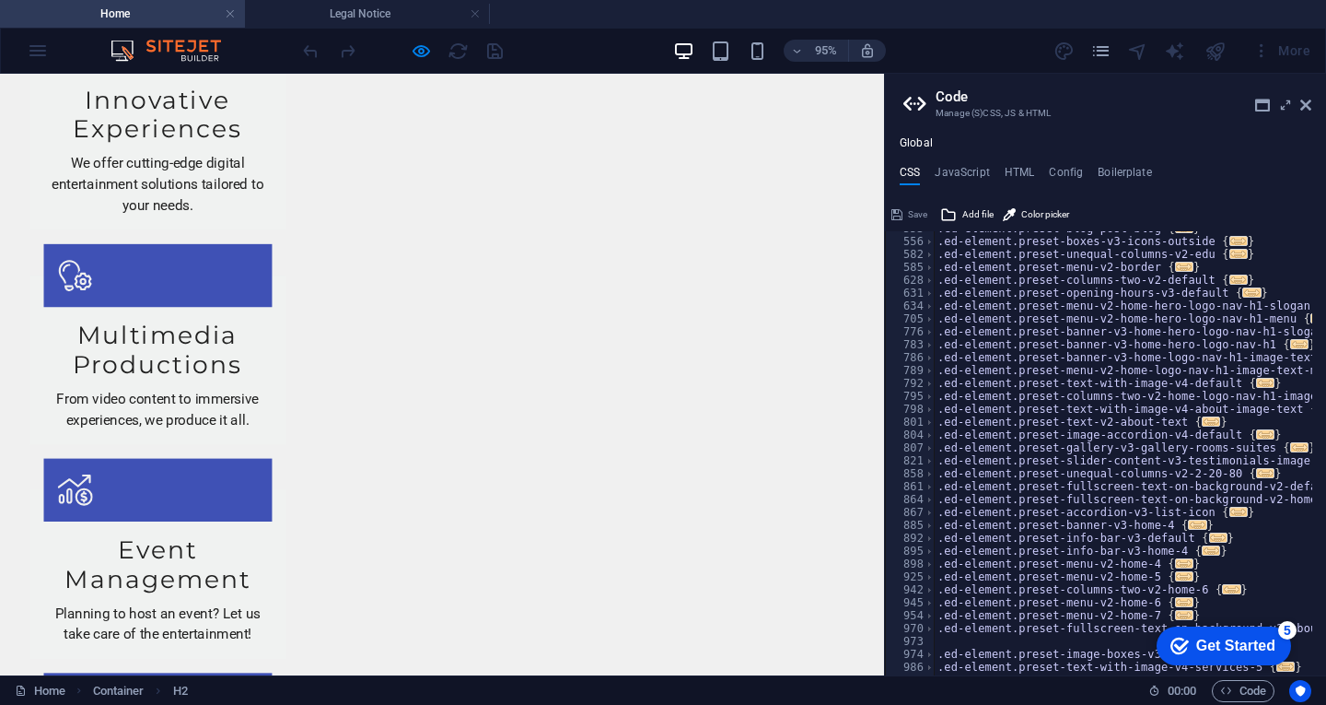
scroll to position [743, 0]
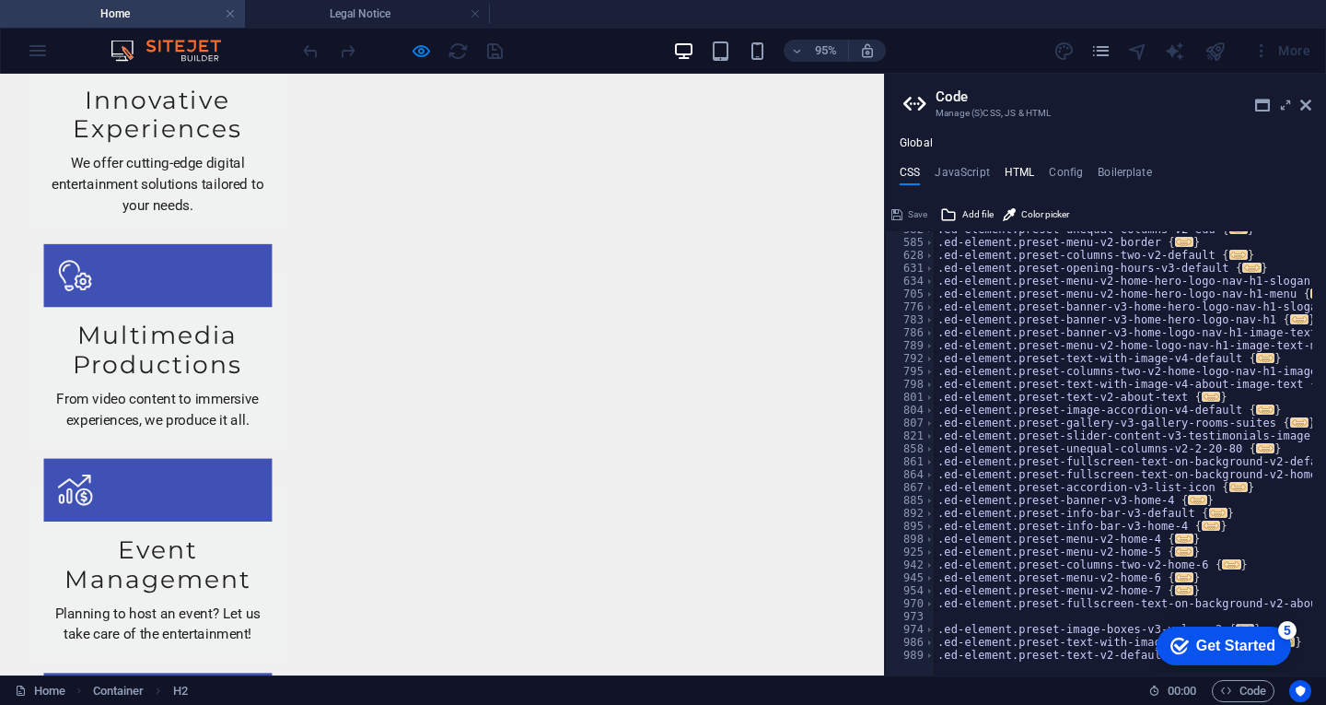
click at [1025, 174] on h4 "HTML" at bounding box center [1020, 176] width 30 height 20
type textarea "<a href="#main-content" class="wv-link-content button">Skip to main content</a>"
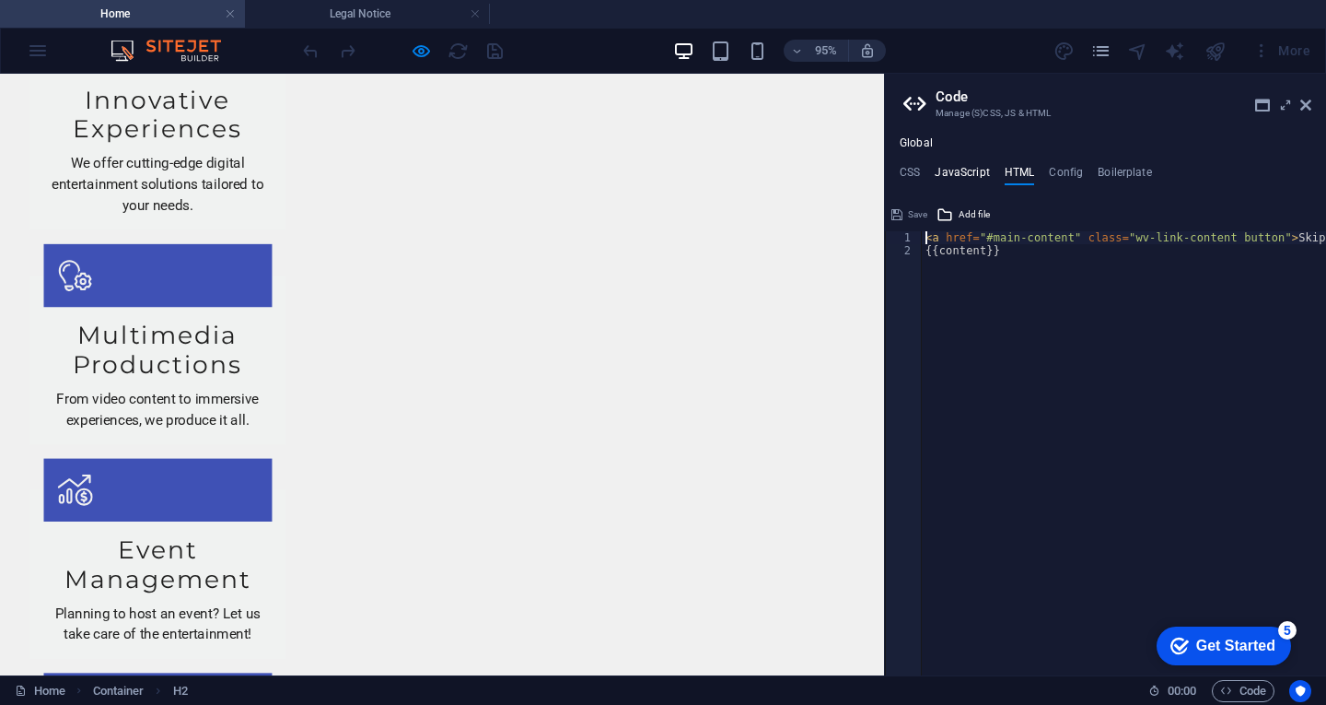
click at [973, 170] on h4 "JavaScript" at bounding box center [962, 176] width 54 height 20
type textarea "/* JS for preset "Menu V2" */"
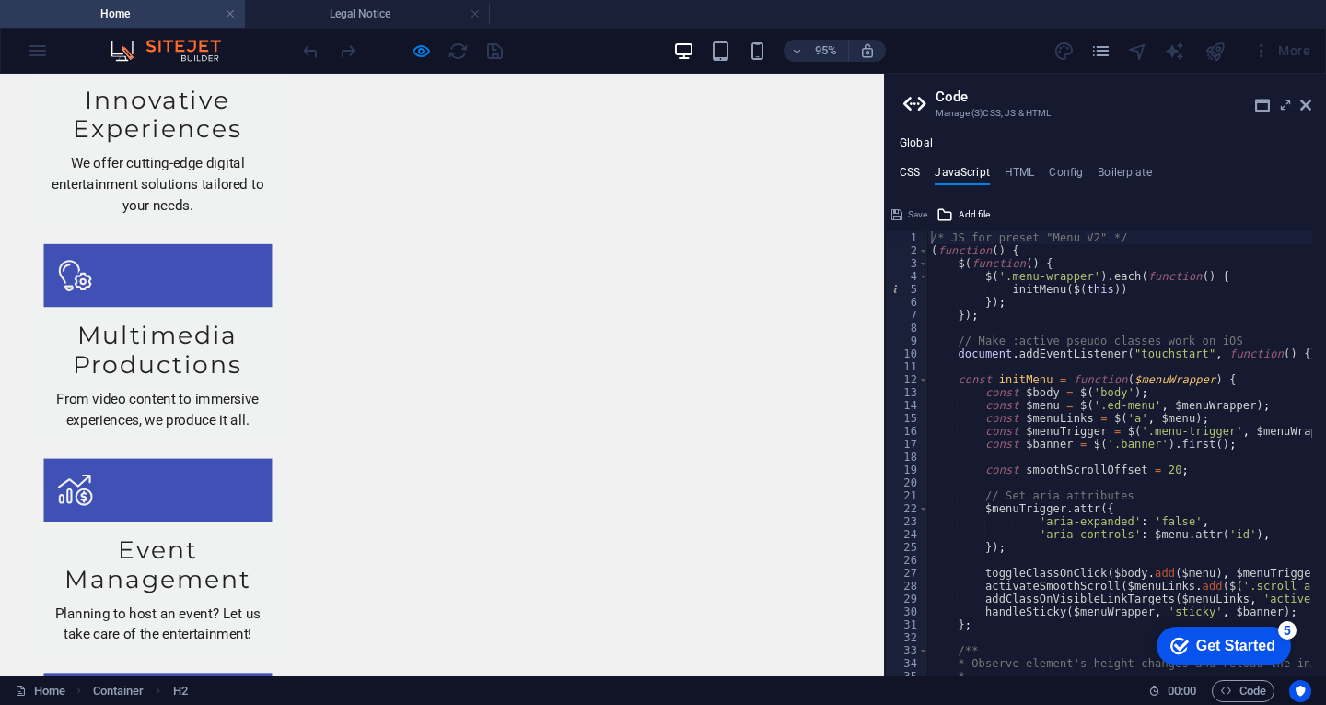
click at [901, 171] on h4 "CSS" at bounding box center [910, 176] width 20 height 20
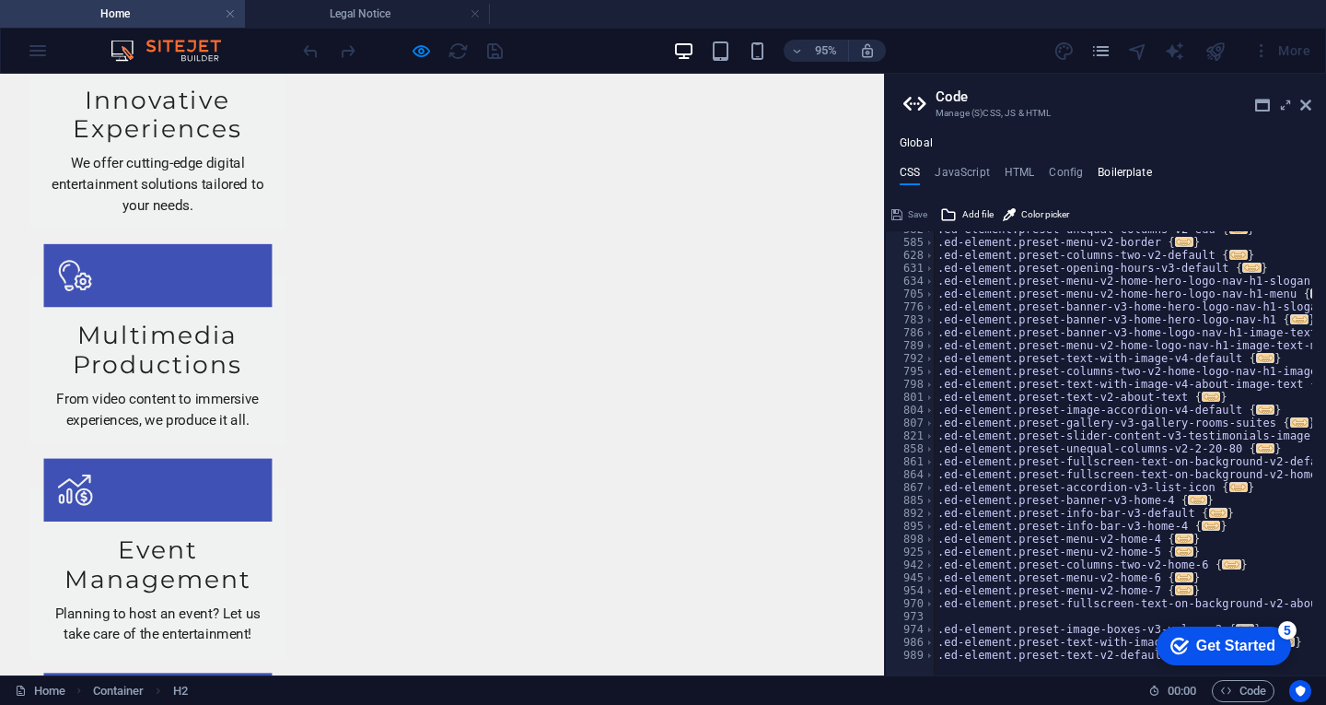
click at [1140, 171] on h4 "Boilerplate" at bounding box center [1125, 176] width 54 height 20
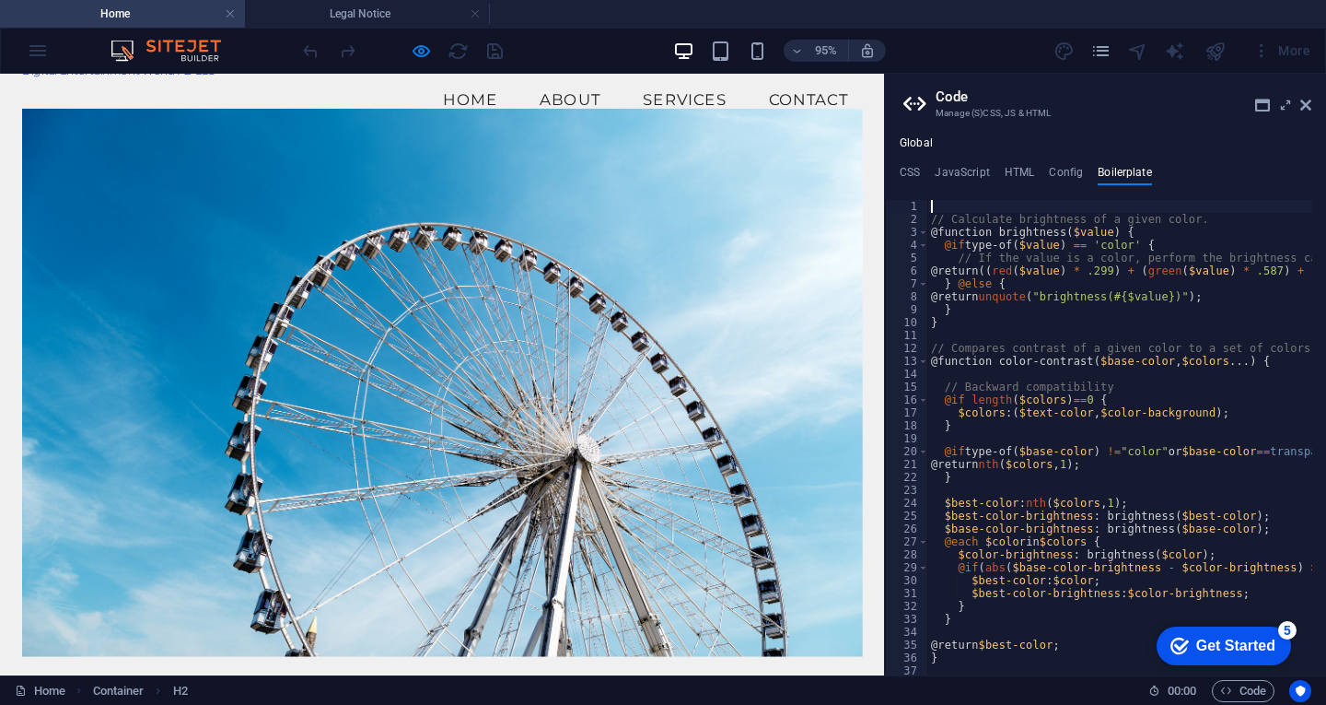
scroll to position [0, 0]
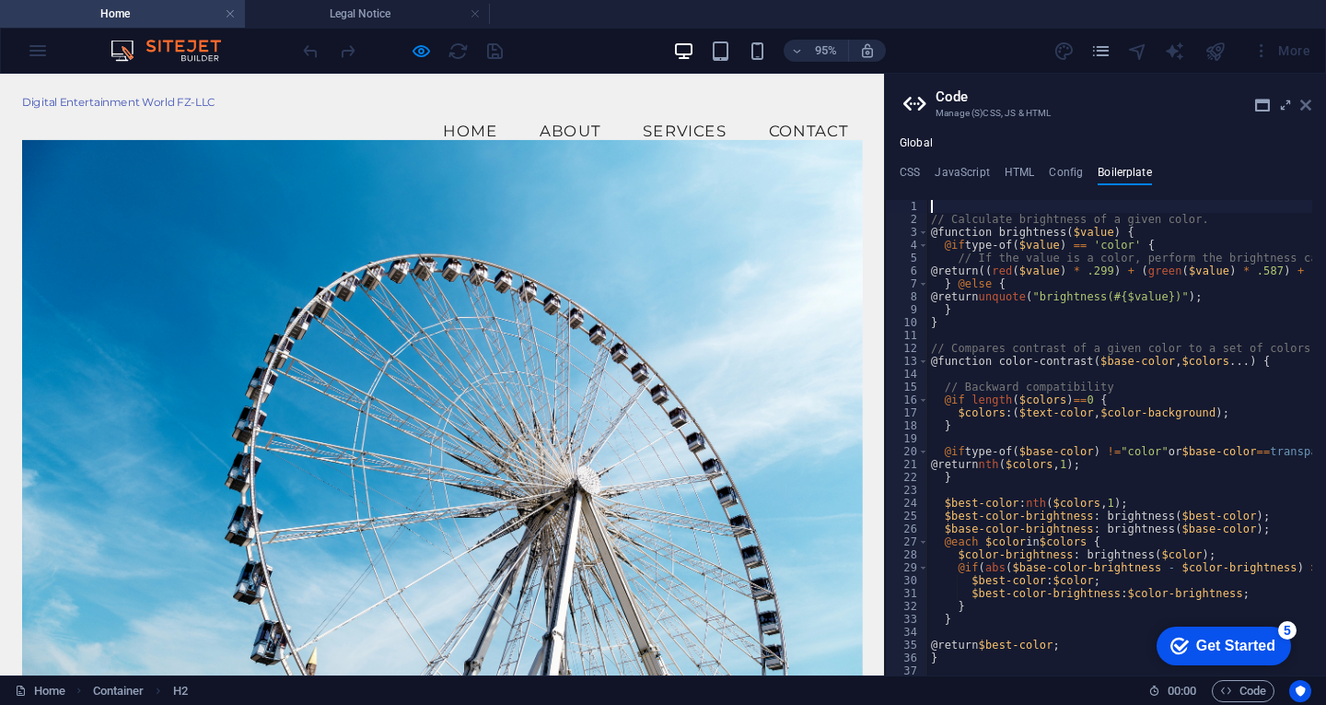
click at [1305, 107] on icon at bounding box center [1305, 105] width 11 height 15
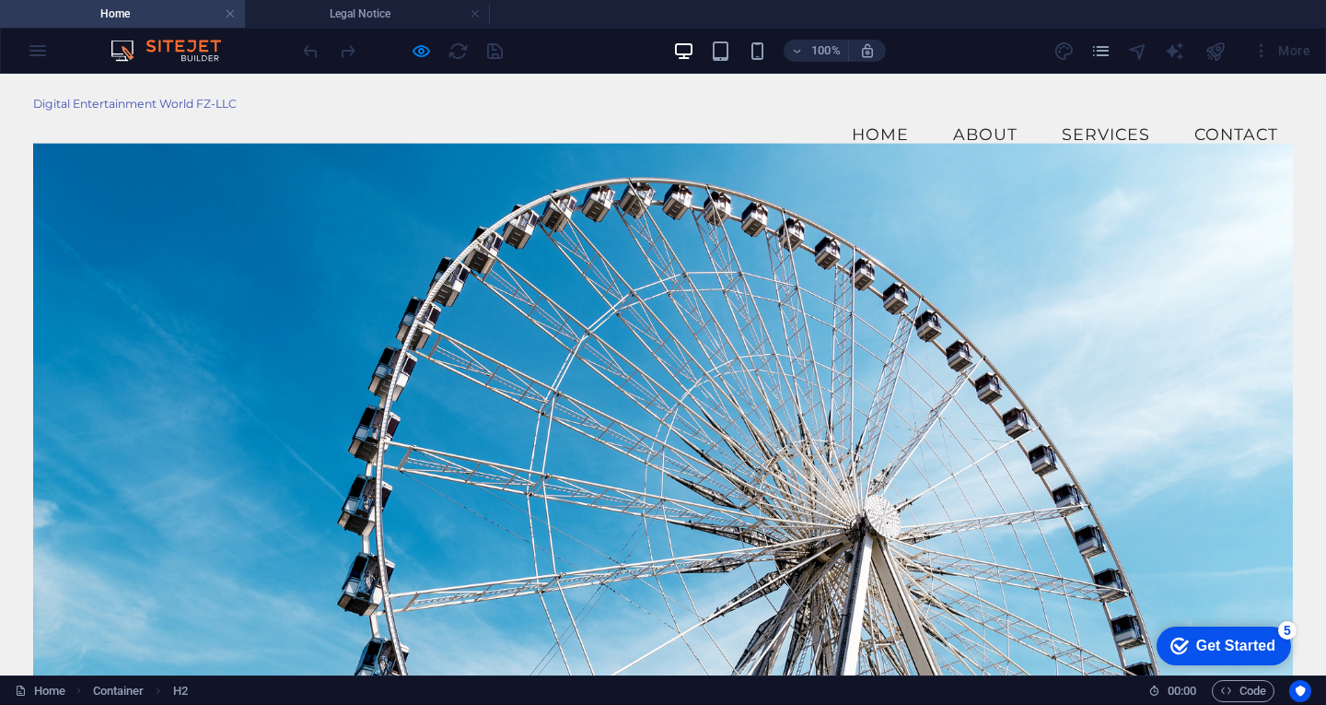
scroll to position [5, 0]
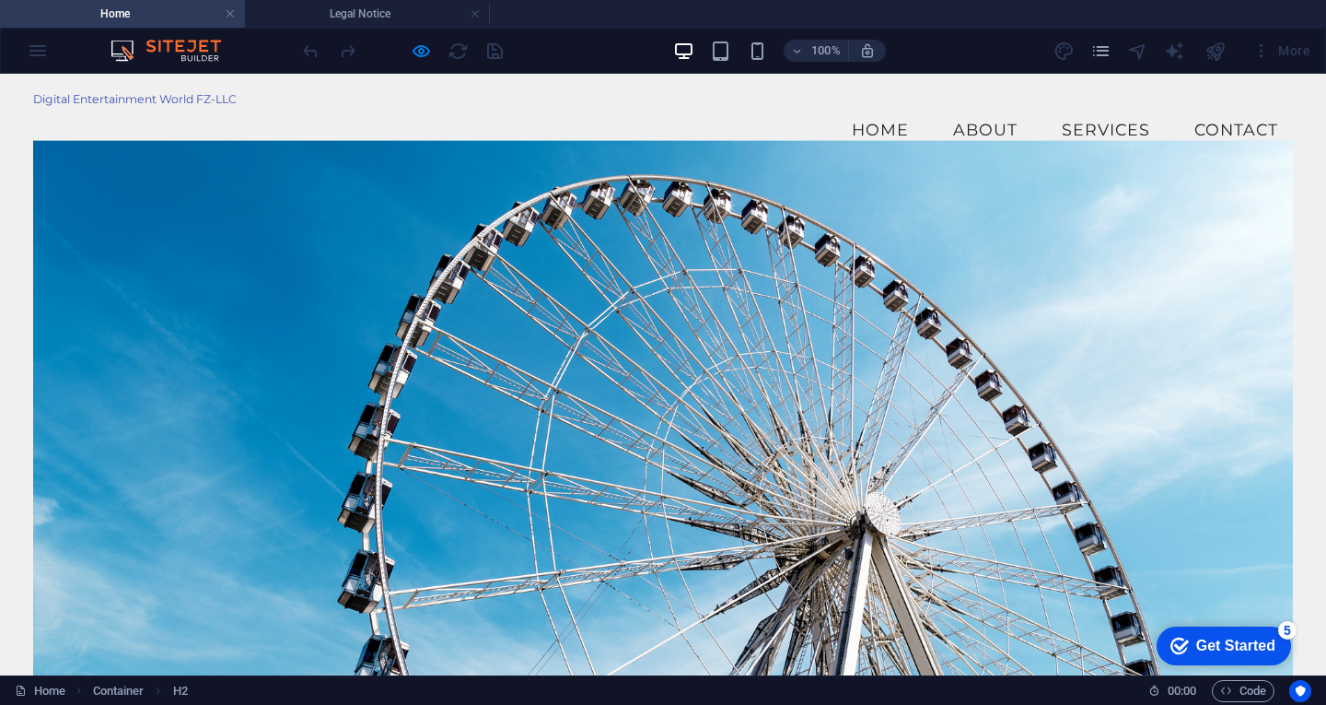
click at [1242, 646] on div "Get Started" at bounding box center [1235, 645] width 79 height 17
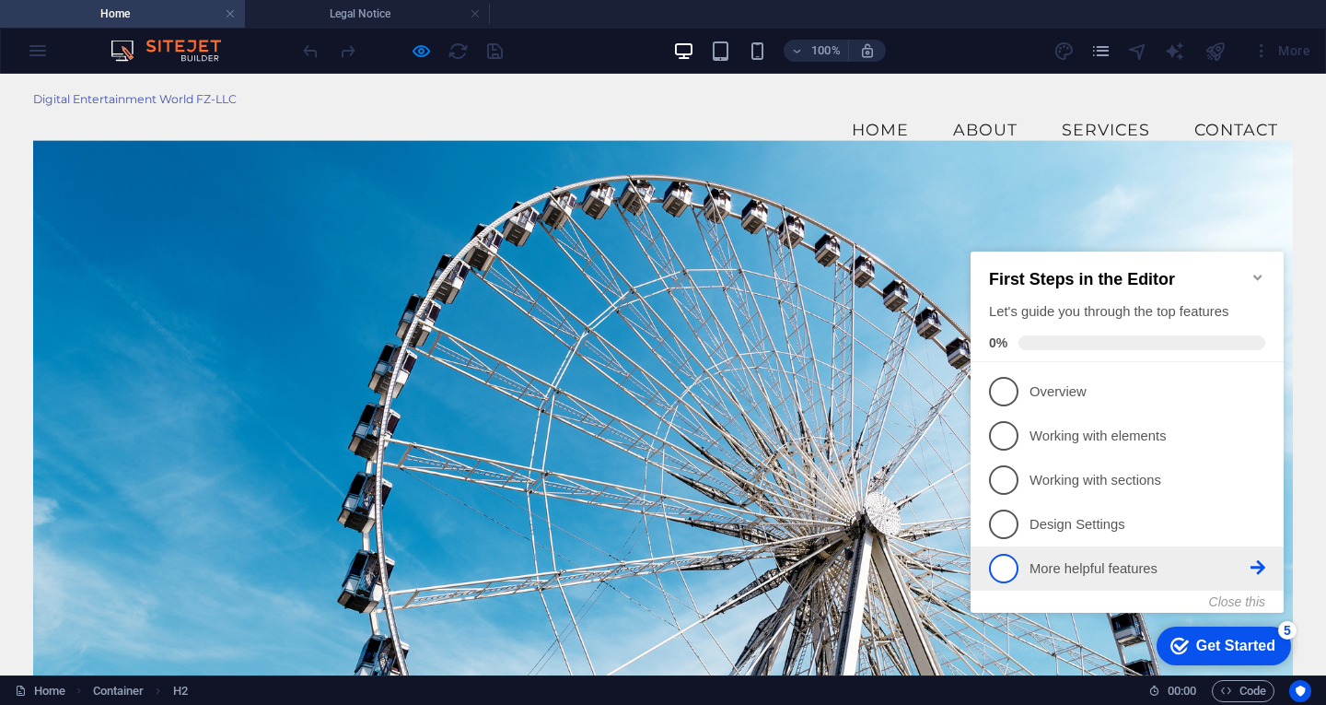
click at [1146, 563] on p "More helpful features - incomplete" at bounding box center [1140, 568] width 221 height 19
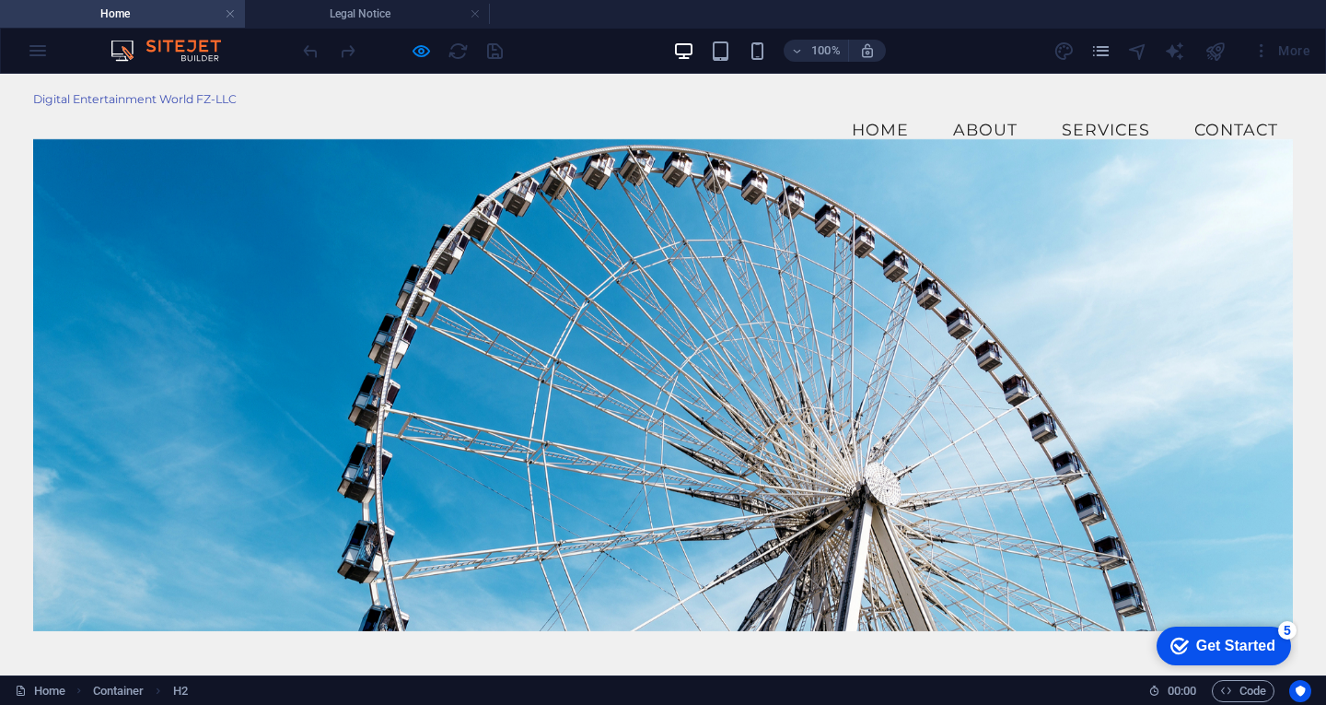
scroll to position [0, 0]
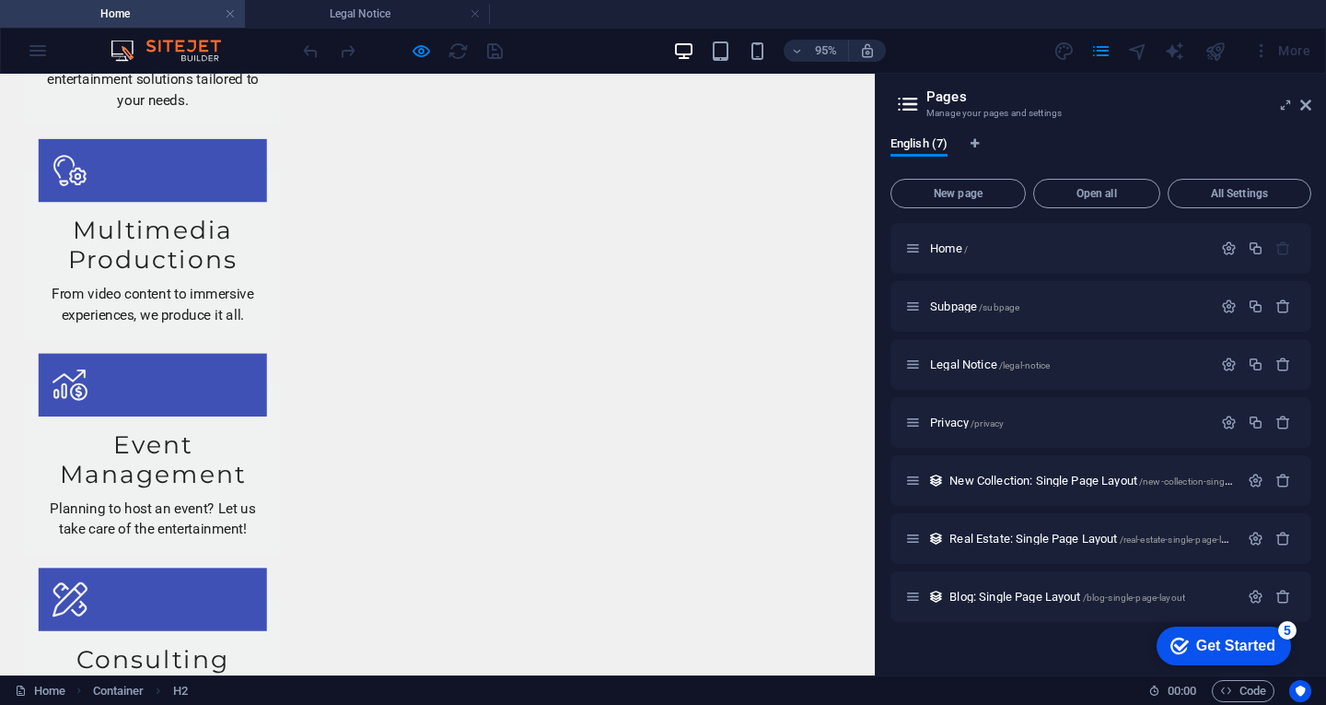
scroll to position [2110, 0]
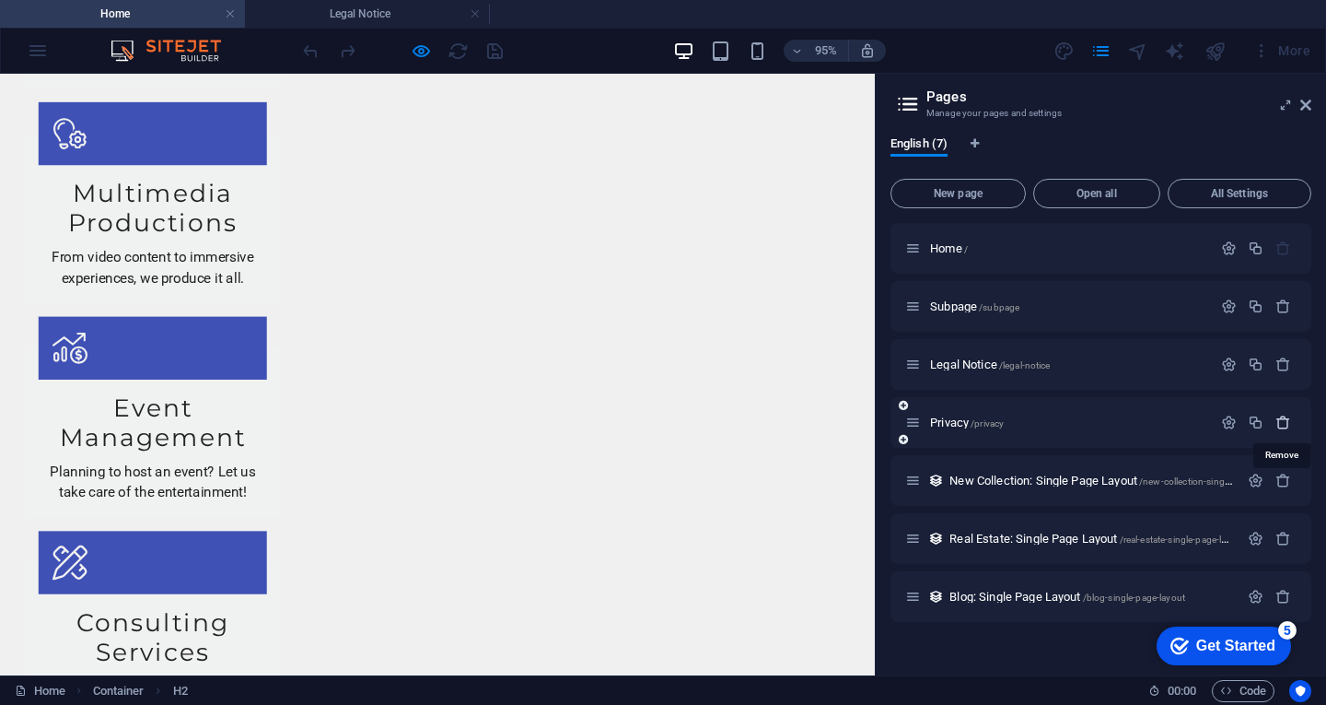
click at [1288, 424] on icon "button" at bounding box center [1284, 422] width 16 height 16
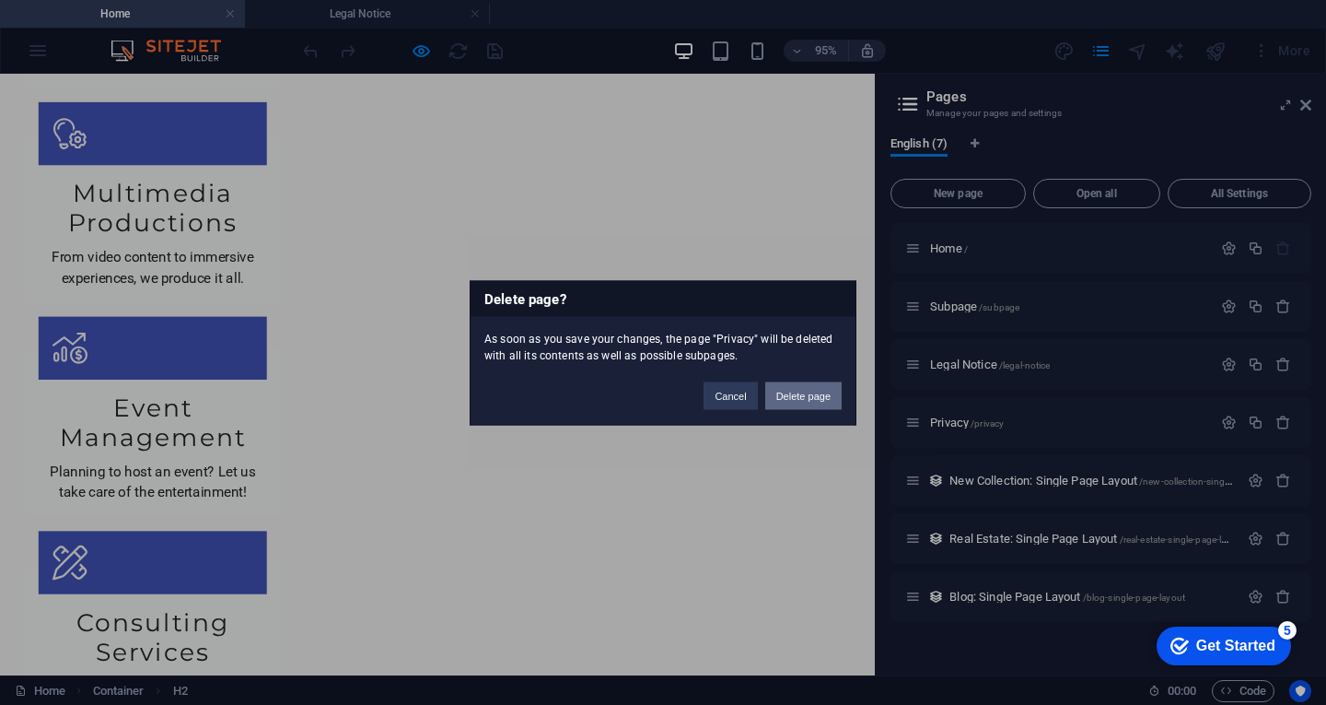
click at [798, 401] on button "Delete page" at bounding box center [803, 395] width 76 height 28
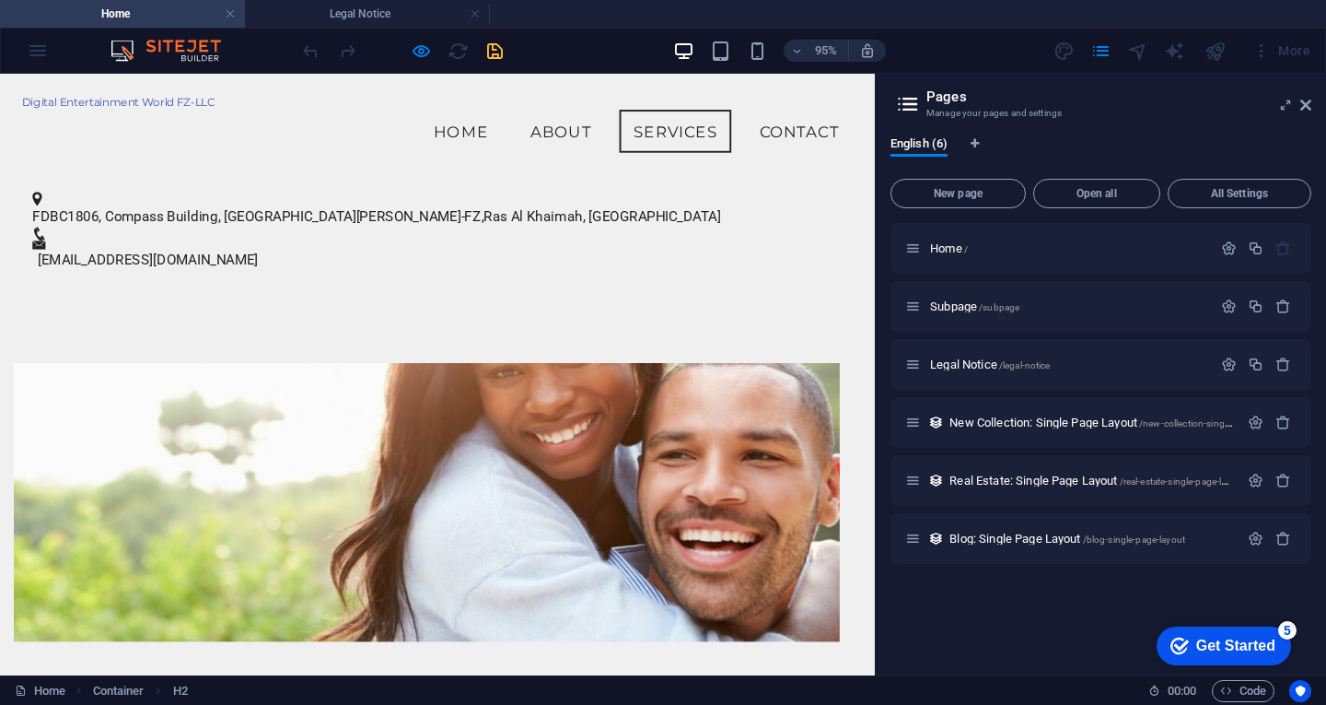
scroll to position [821, 0]
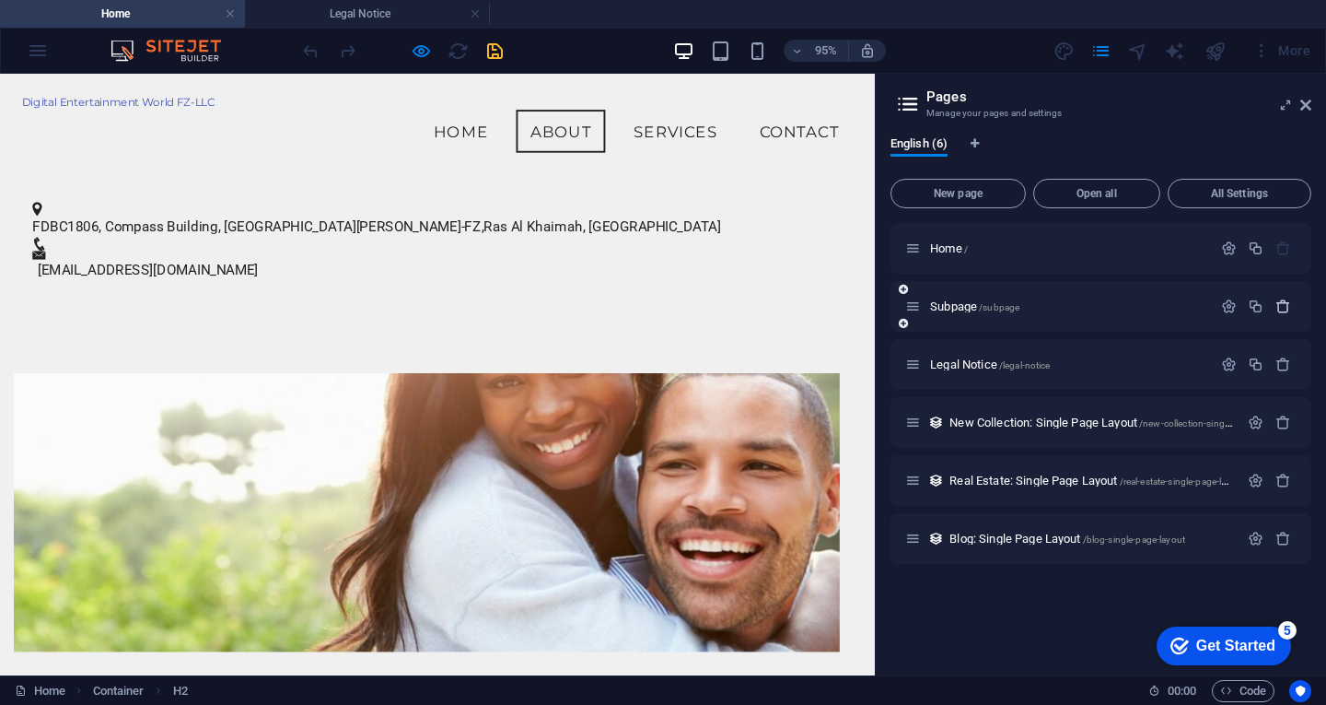
click at [1281, 309] on icon "button" at bounding box center [1284, 306] width 16 height 16
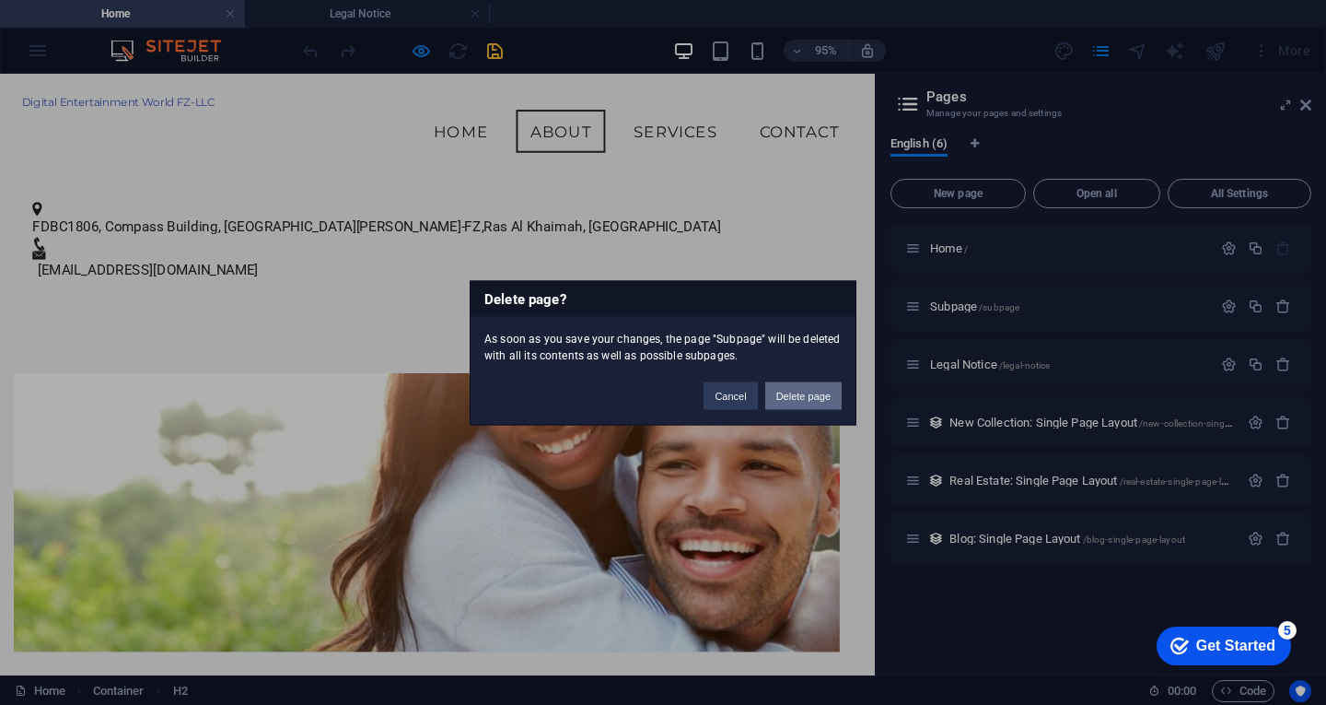
click at [795, 391] on button "Delete page" at bounding box center [803, 395] width 76 height 28
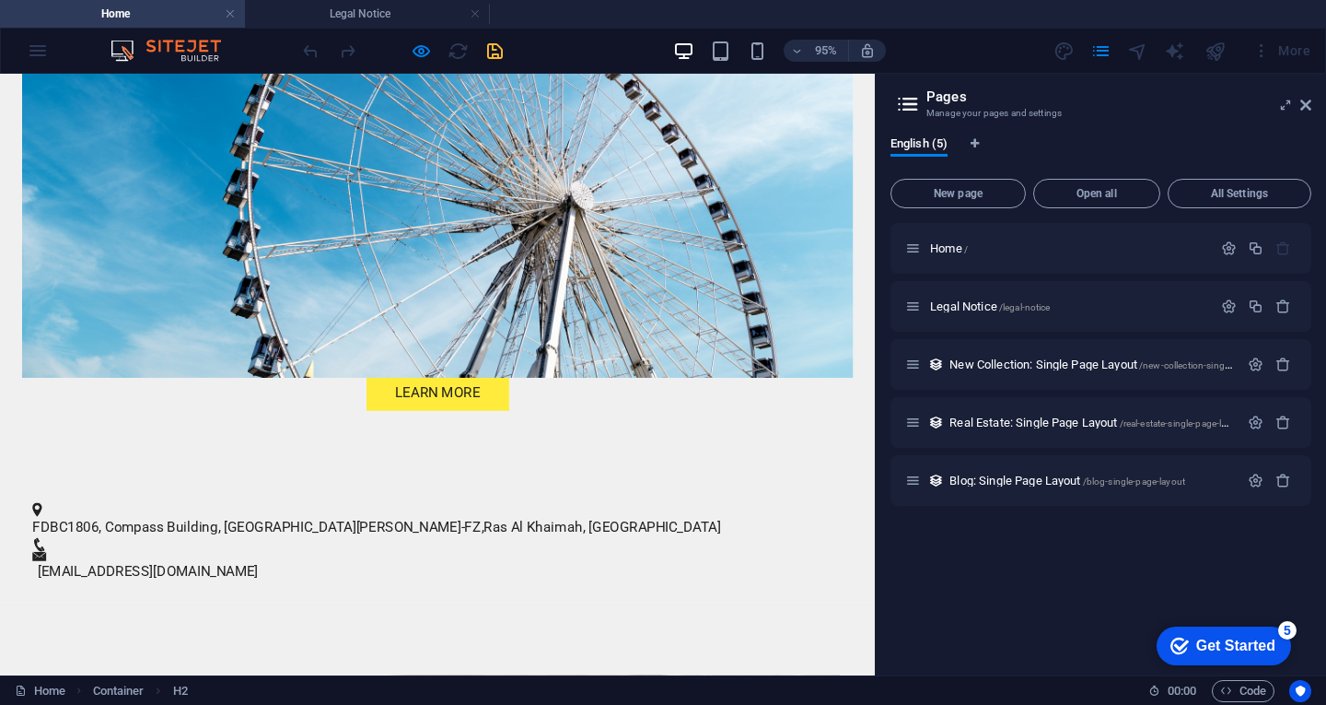
scroll to position [921, 0]
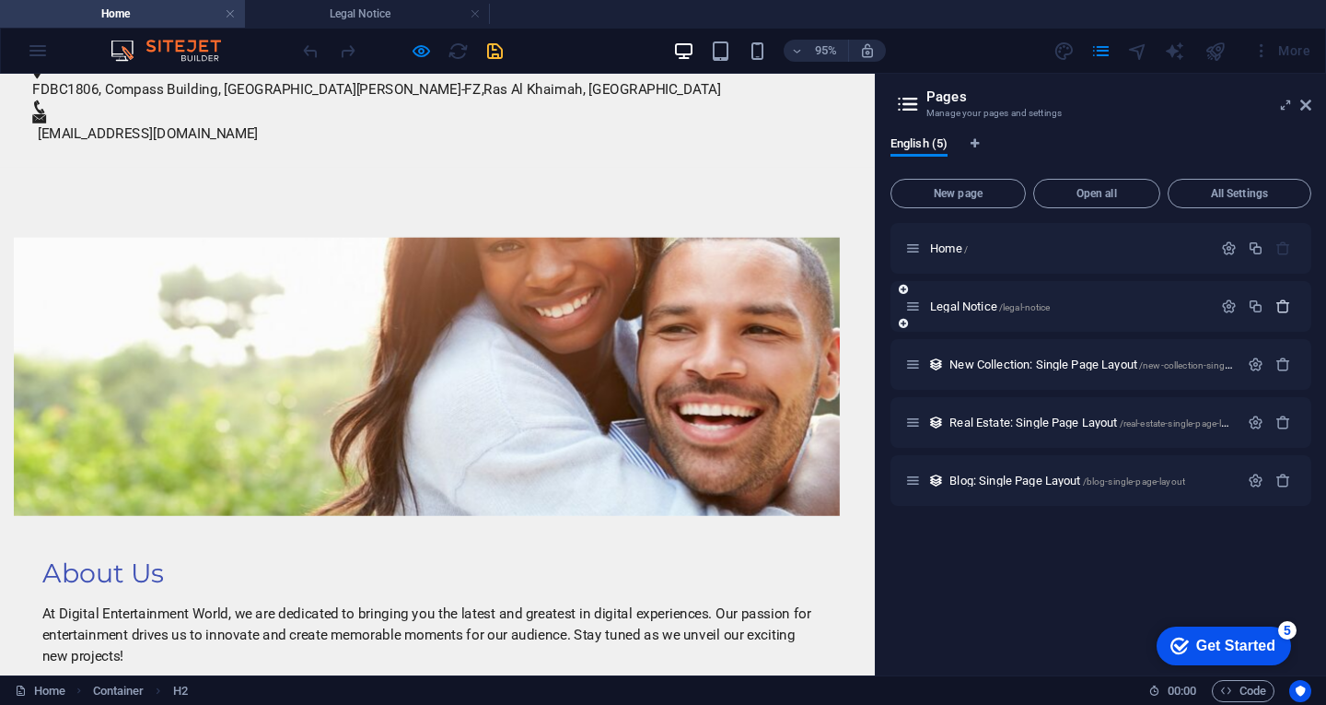
click at [1286, 300] on icon "button" at bounding box center [1284, 306] width 16 height 16
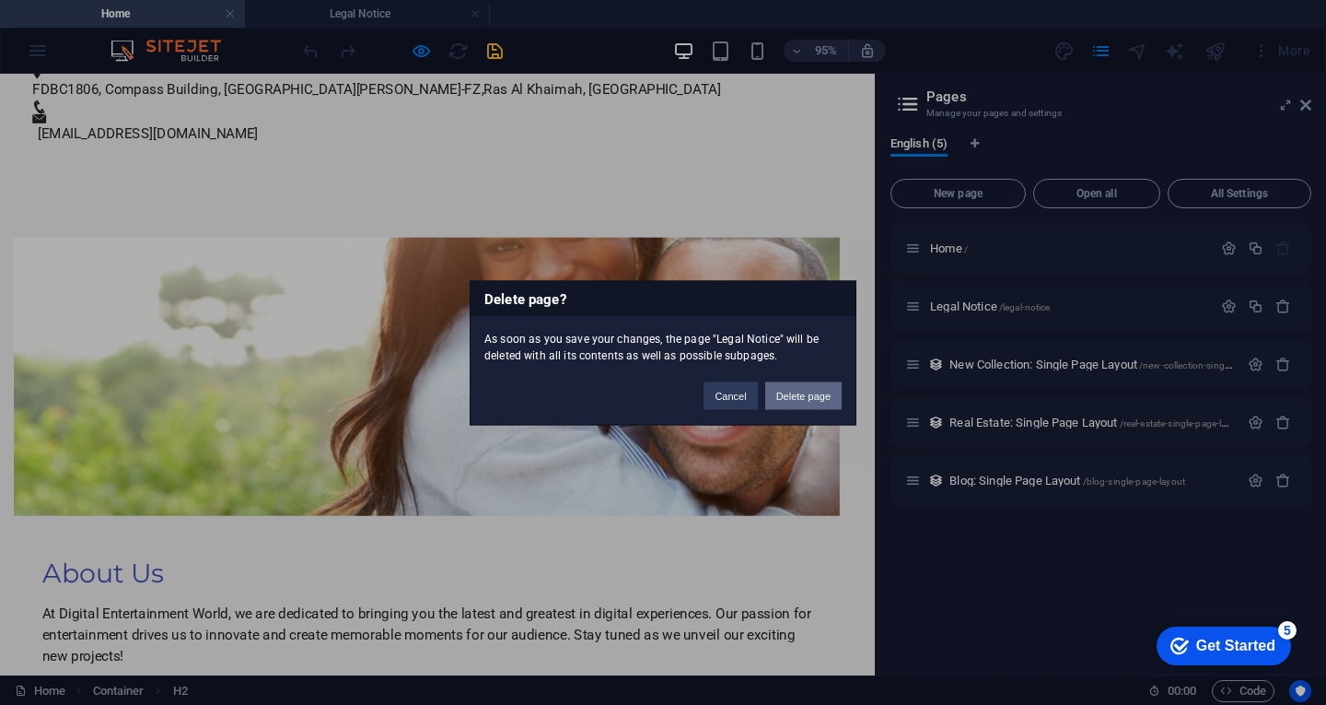
click at [814, 388] on button "Delete page" at bounding box center [803, 395] width 76 height 28
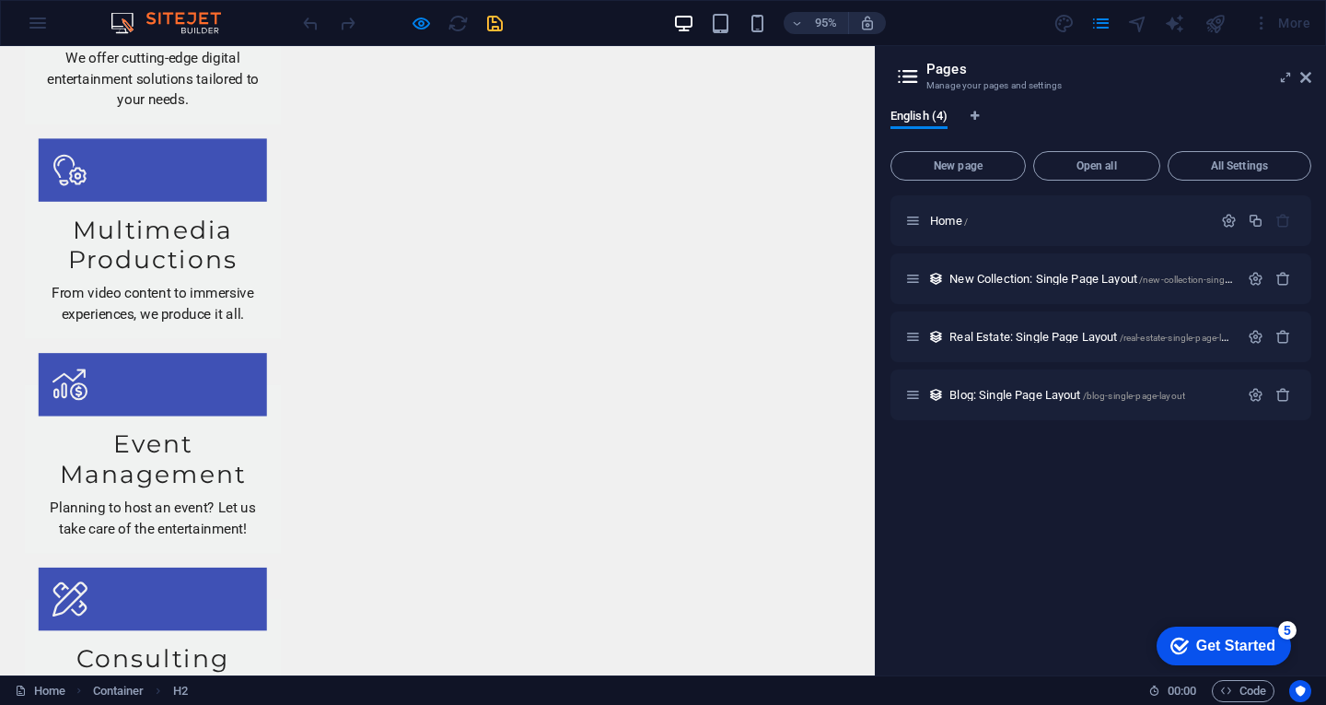
scroll to position [2105, 0]
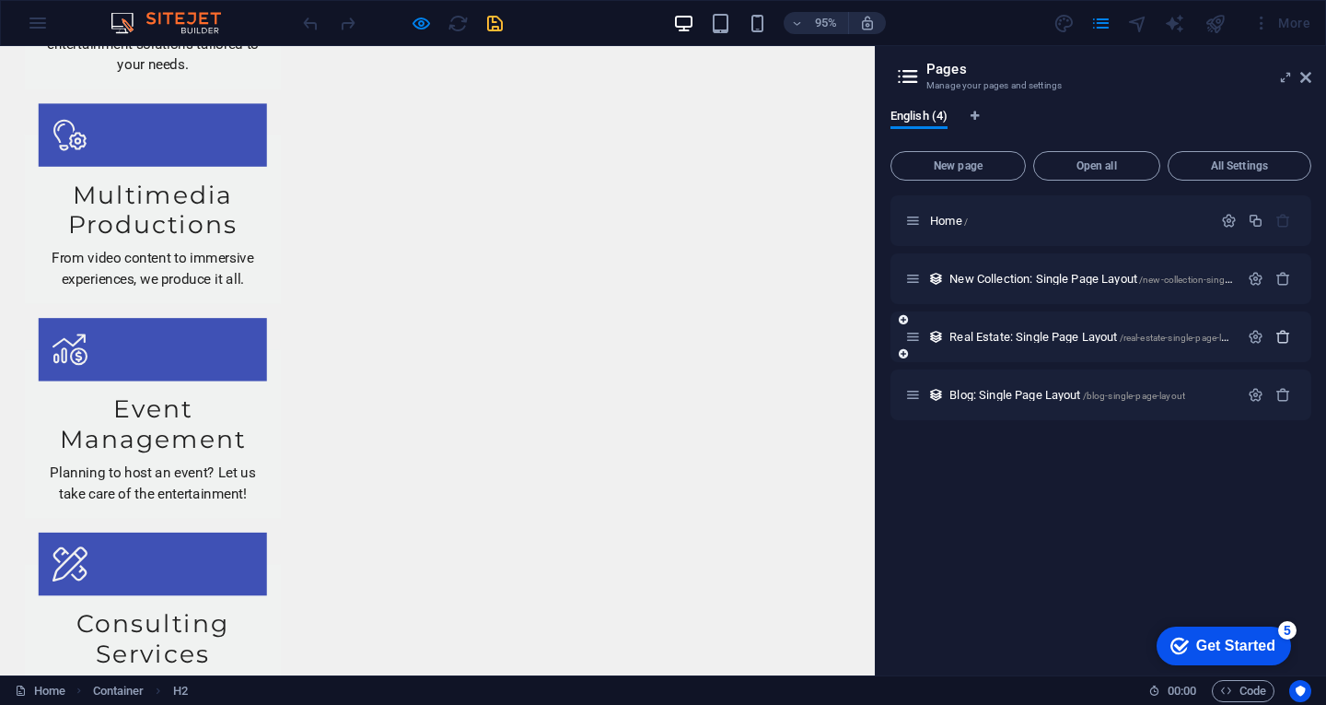
click at [1279, 335] on icon "button" at bounding box center [1284, 337] width 16 height 16
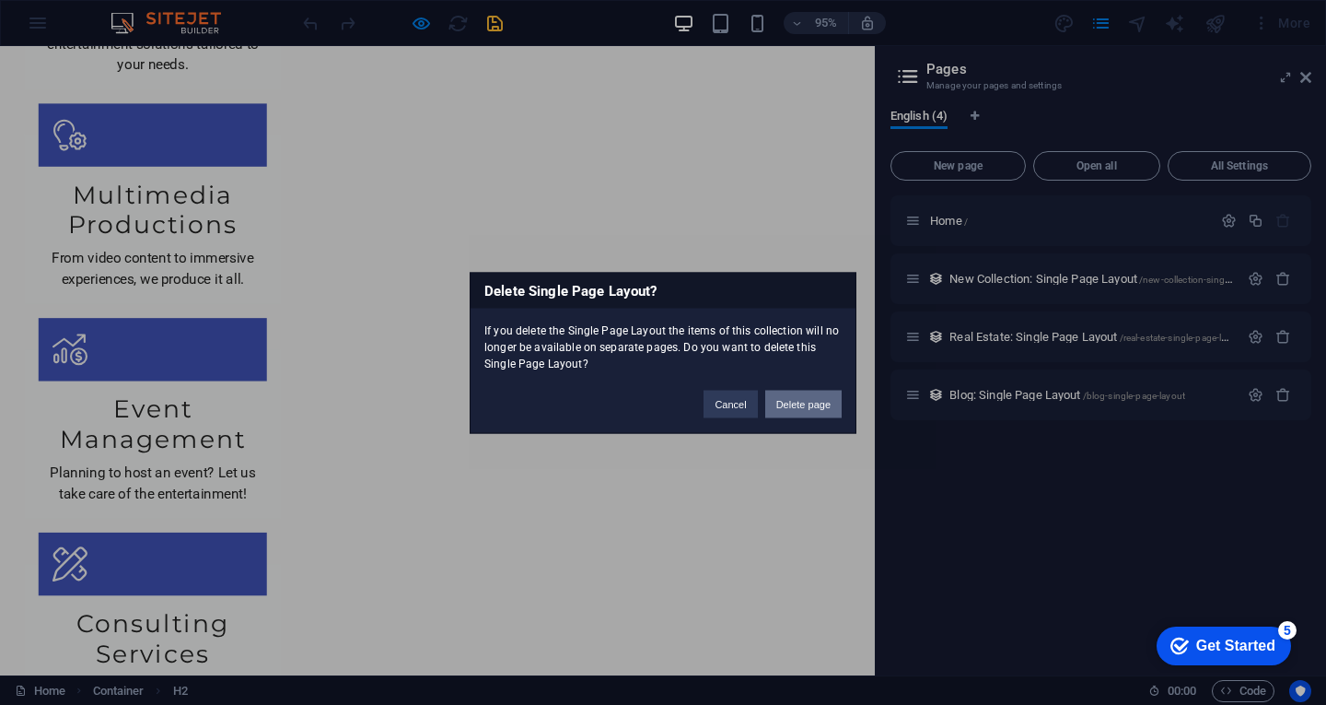
click at [821, 398] on button "Delete page" at bounding box center [803, 404] width 76 height 28
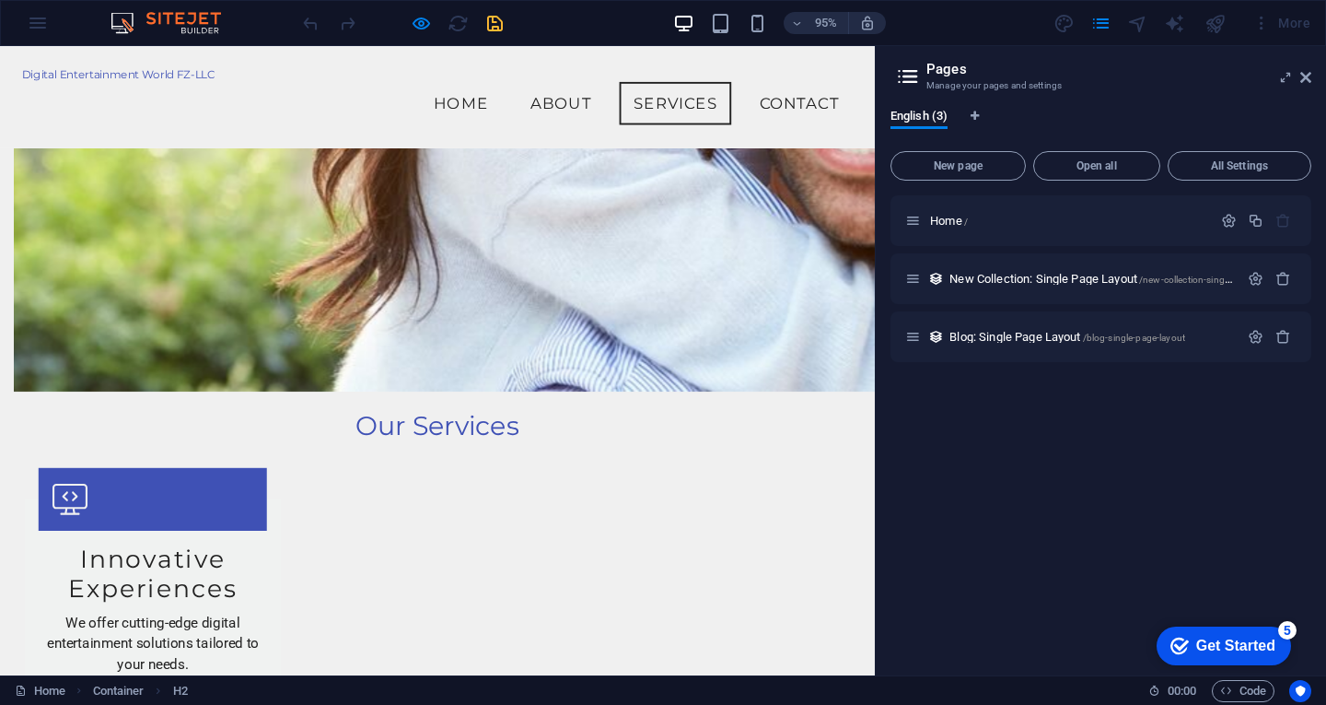
scroll to position [1460, 0]
click at [1283, 334] on icon "button" at bounding box center [1284, 337] width 16 height 16
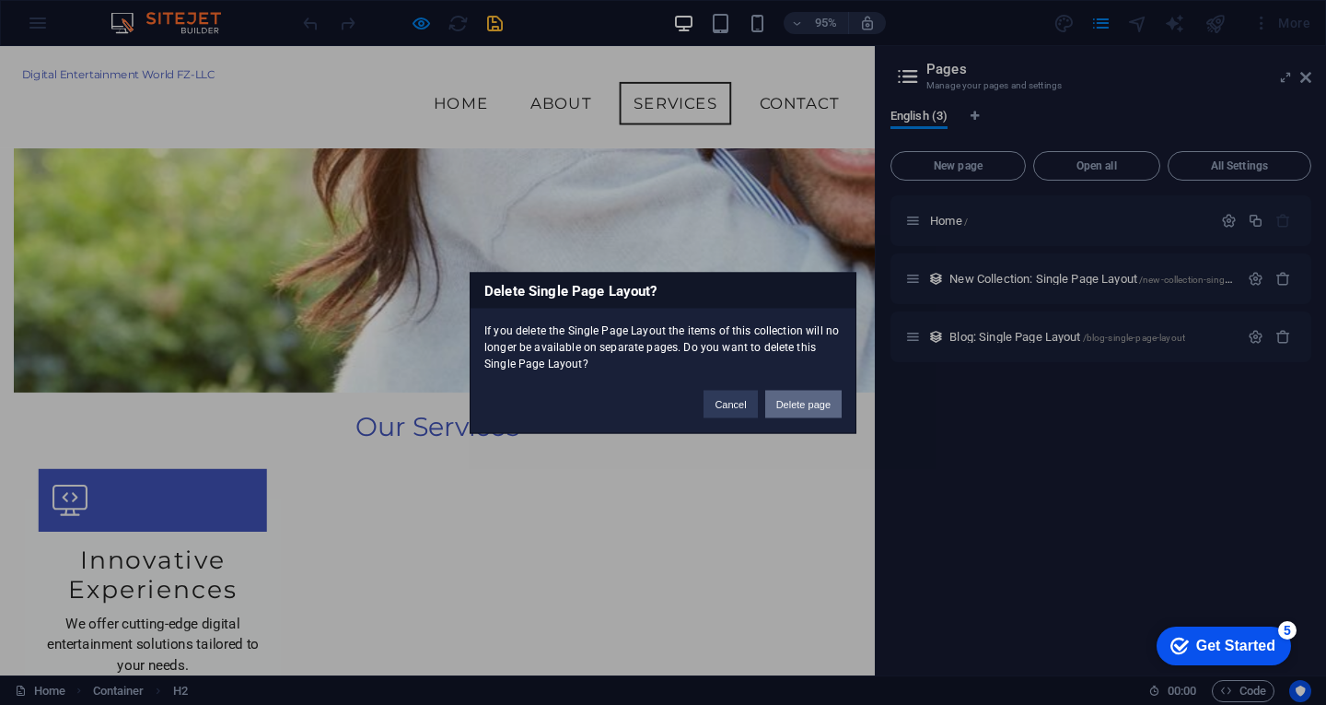
click at [803, 400] on button "Delete page" at bounding box center [803, 404] width 76 height 28
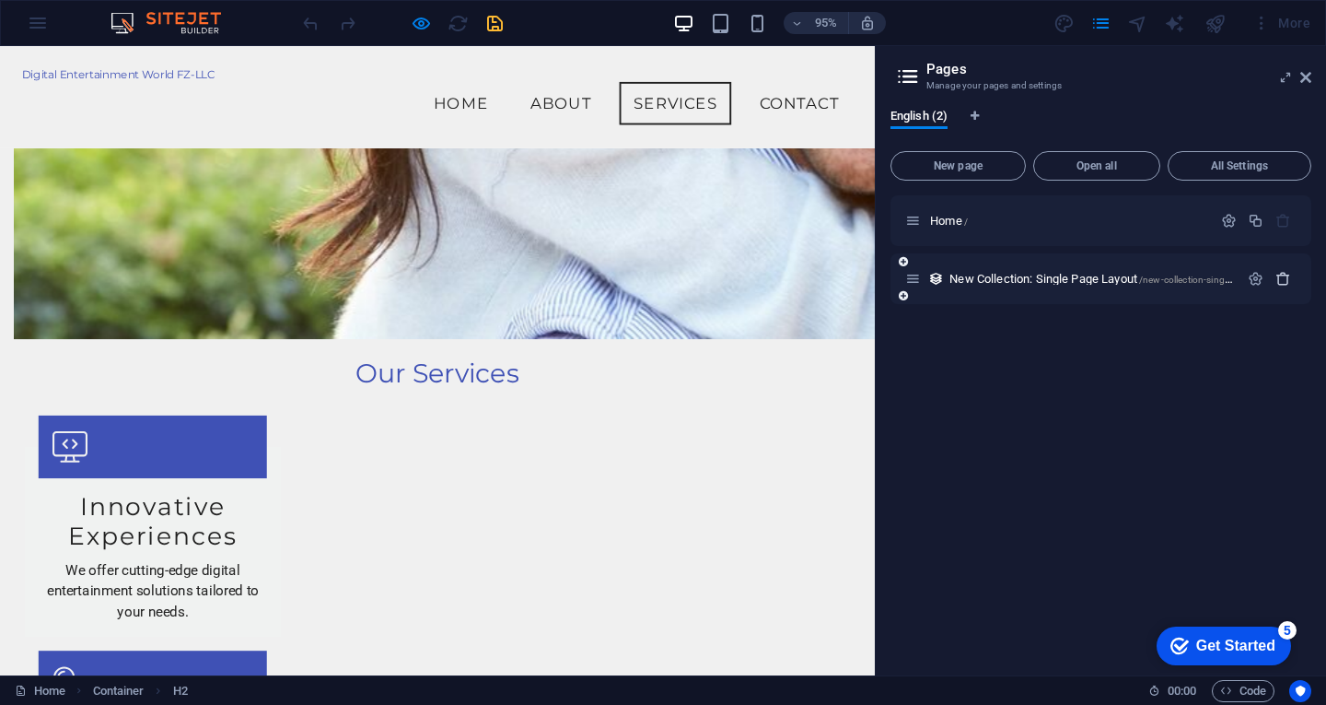
click at [1278, 280] on icon "button" at bounding box center [1284, 279] width 16 height 16
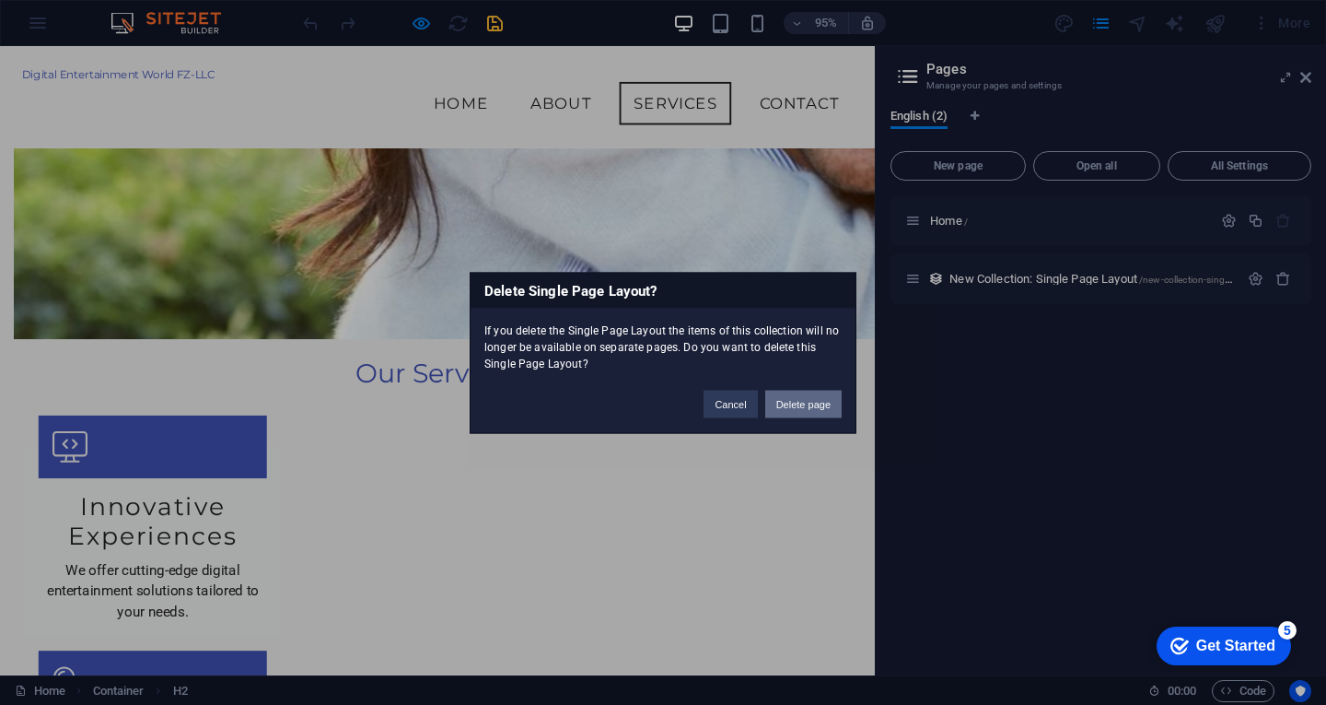
click at [821, 400] on button "Delete page" at bounding box center [803, 404] width 76 height 28
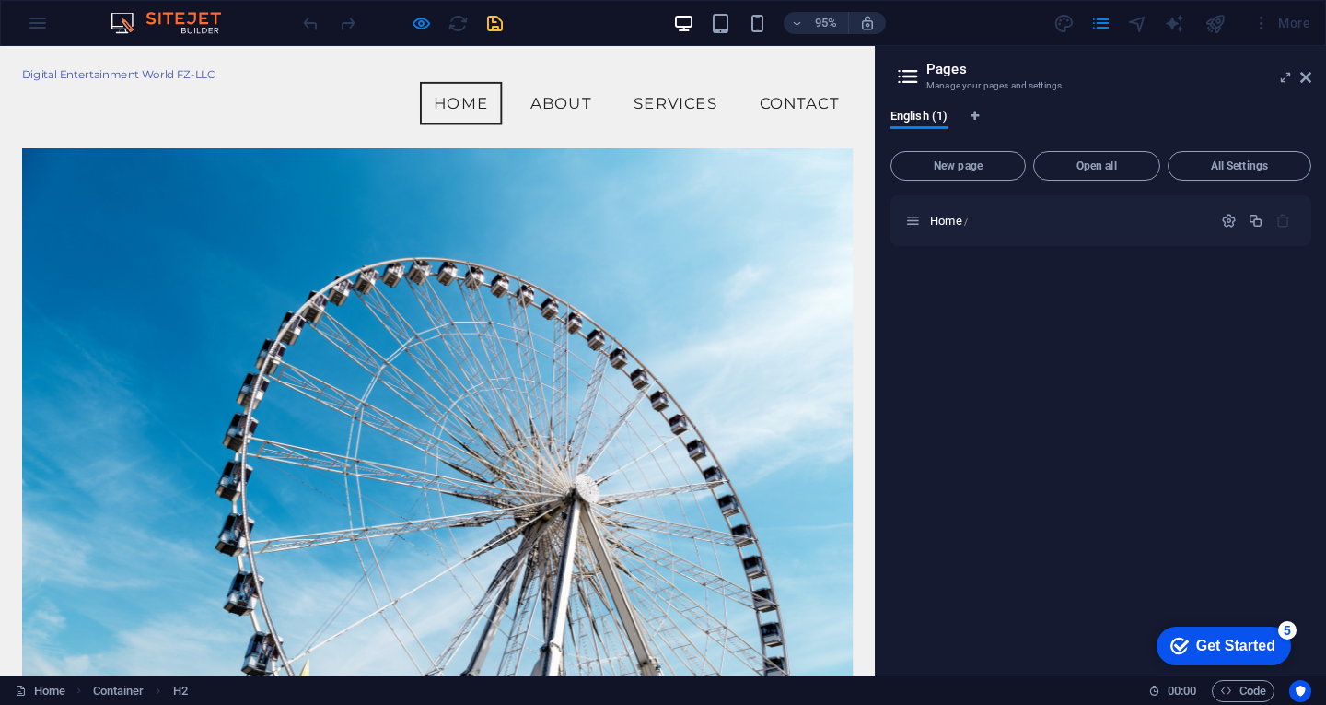
scroll to position [0, 0]
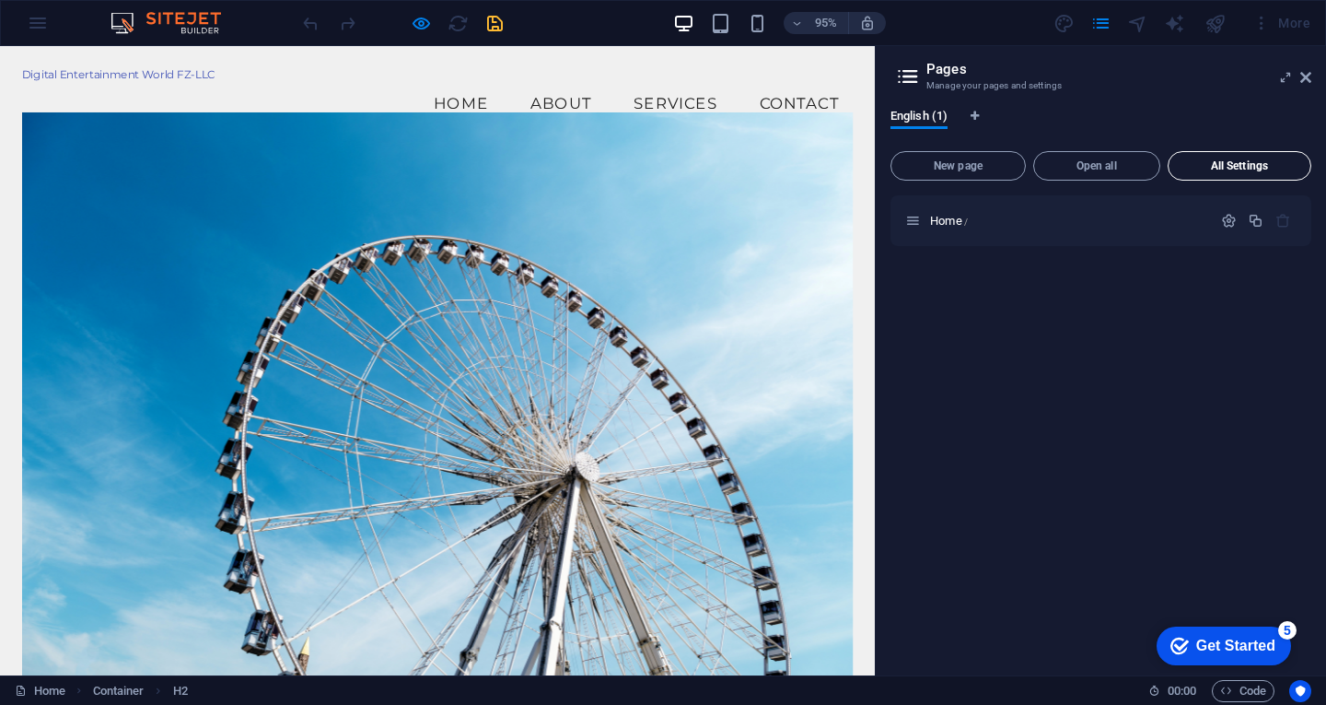
click at [1211, 157] on button "All Settings" at bounding box center [1240, 165] width 144 height 29
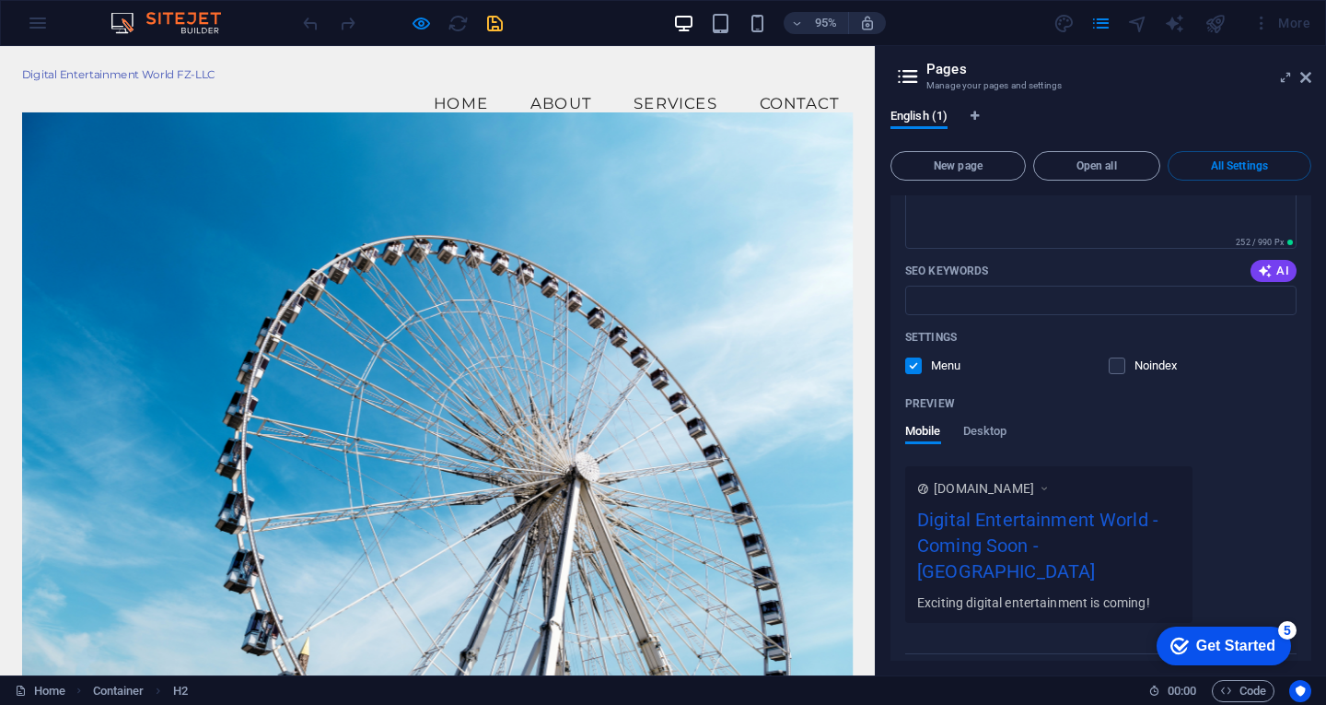
scroll to position [305, 0]
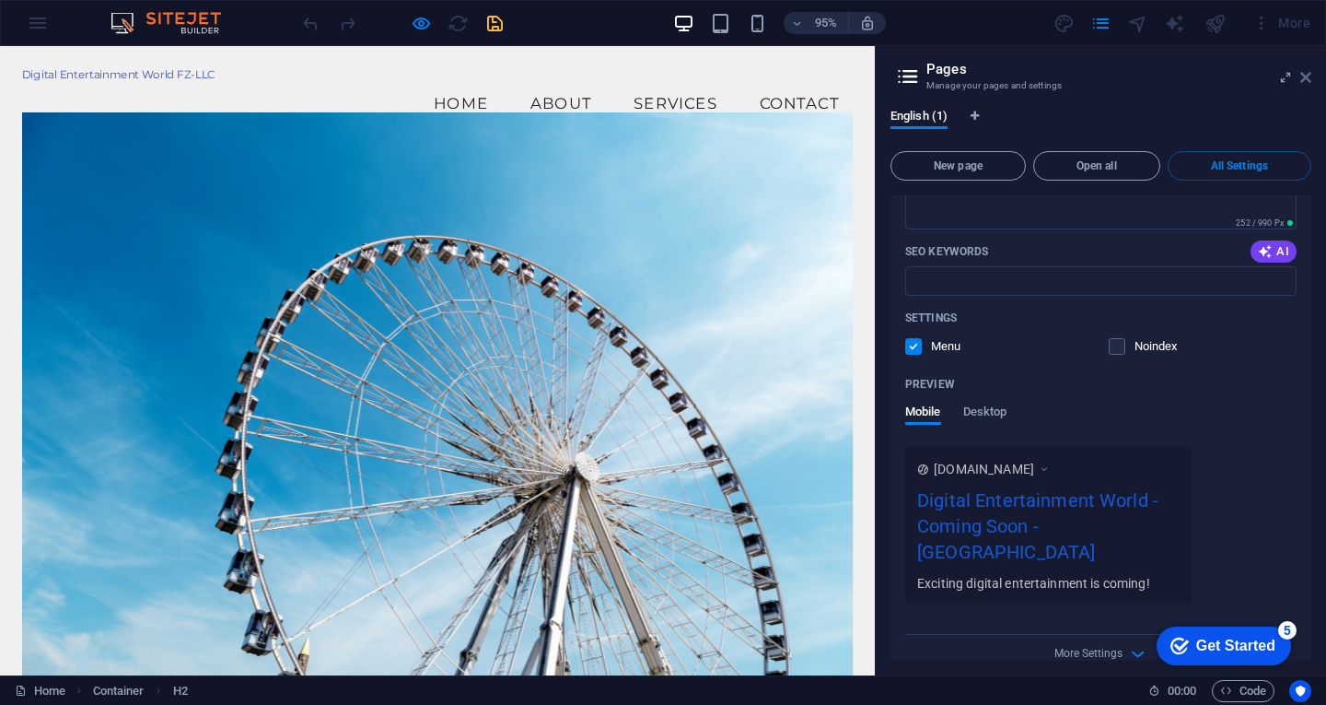
click at [1305, 79] on icon at bounding box center [1305, 77] width 11 height 15
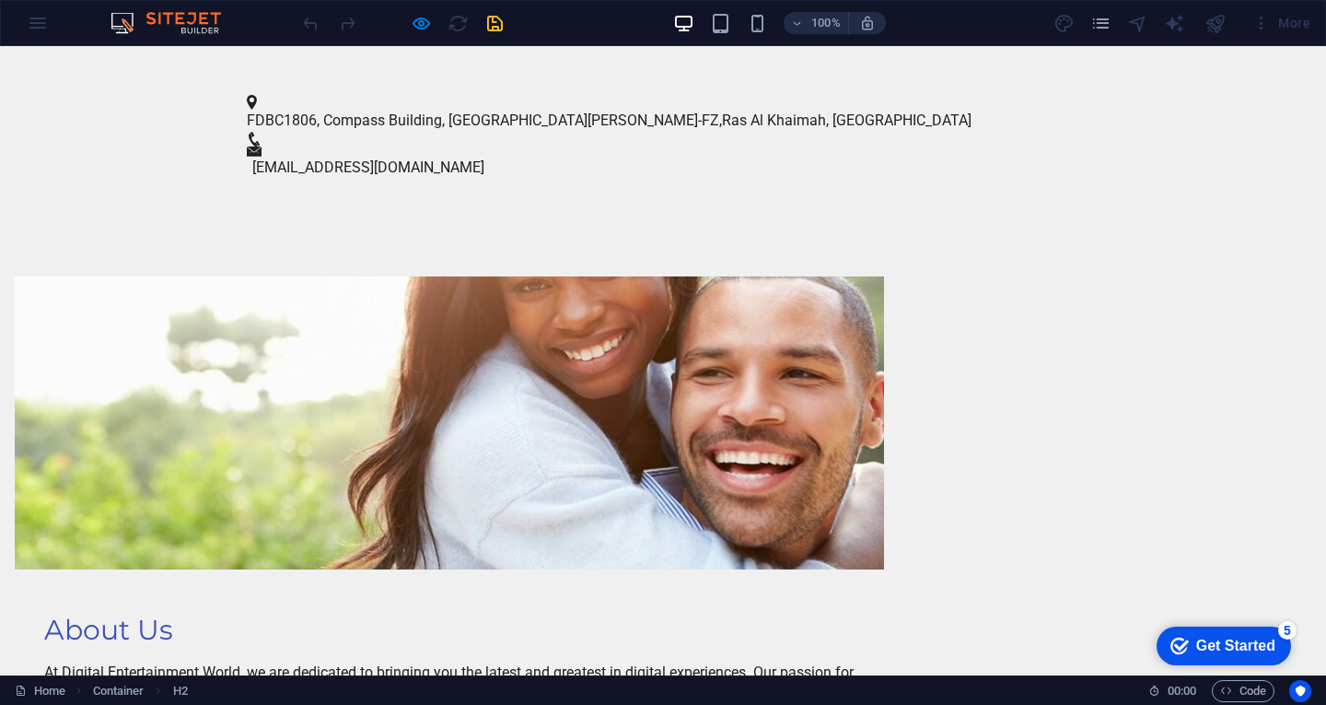
scroll to position [921, 0]
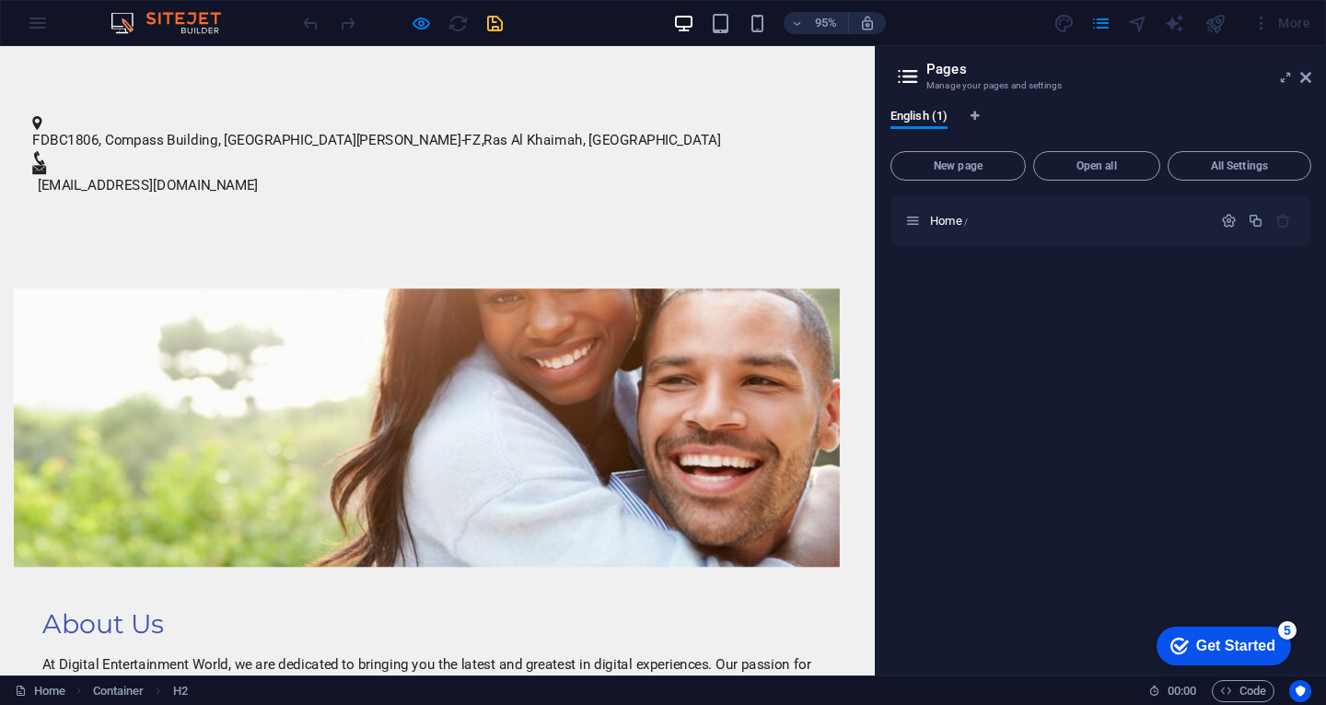
click at [1312, 76] on aside "Pages Manage your pages and settings English (1) New page Open all All Settings…" at bounding box center [1100, 360] width 451 height 629
click at [1310, 76] on icon at bounding box center [1305, 77] width 11 height 15
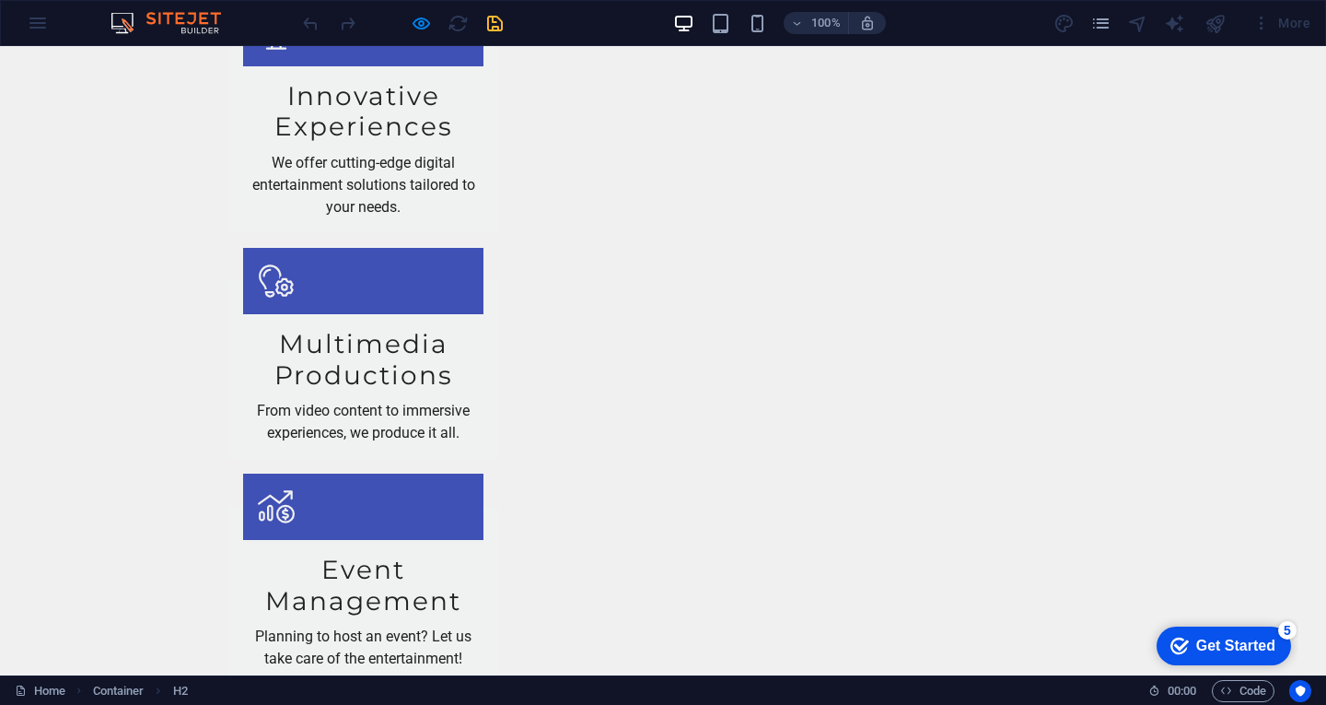
scroll to position [2110, 0]
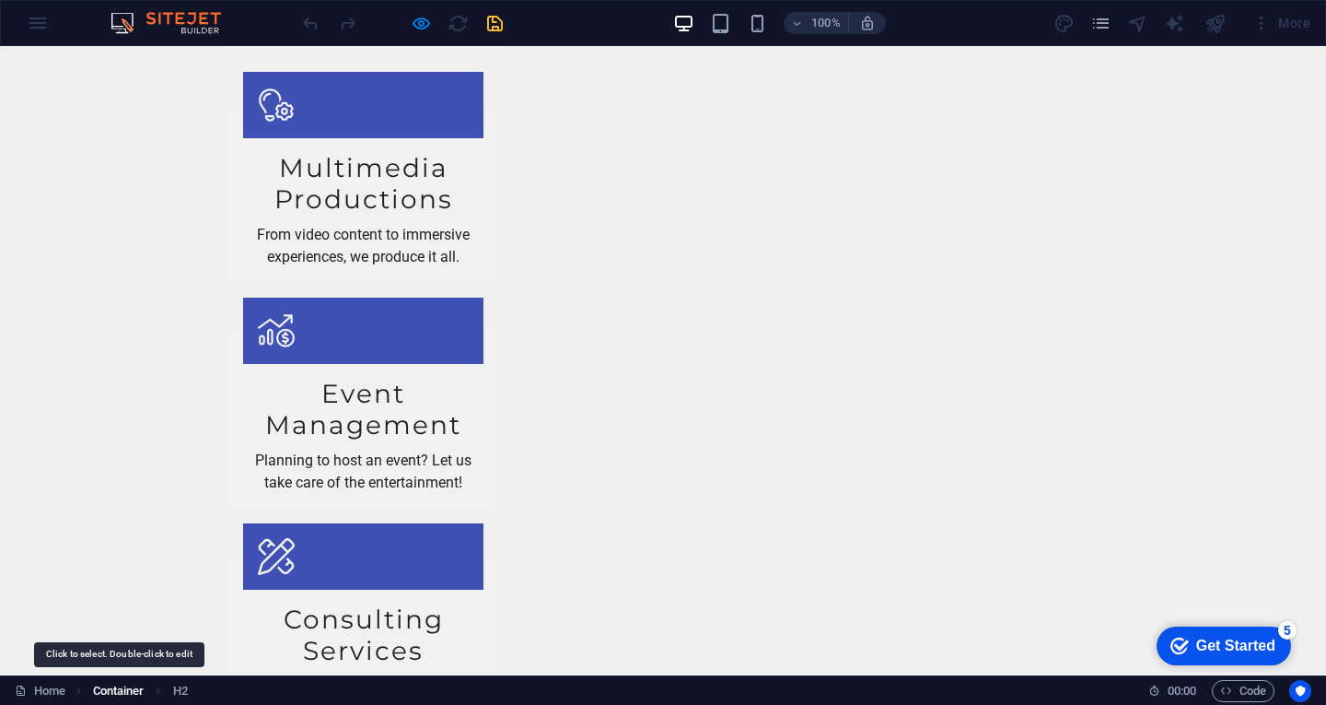
click at [107, 688] on span "Container" at bounding box center [119, 691] width 52 height 22
click at [183, 688] on span "H2" at bounding box center [180, 691] width 15 height 22
click at [59, 689] on link "Home" at bounding box center [40, 691] width 51 height 22
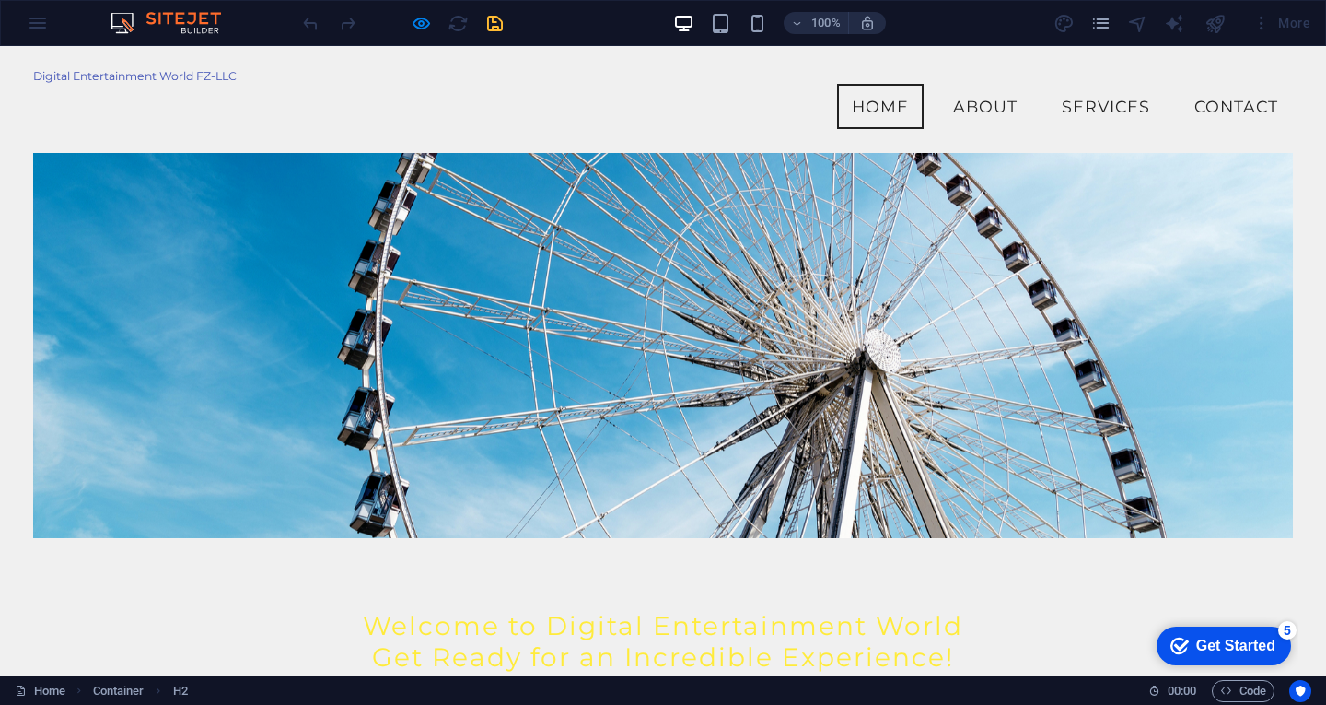
scroll to position [0, 0]
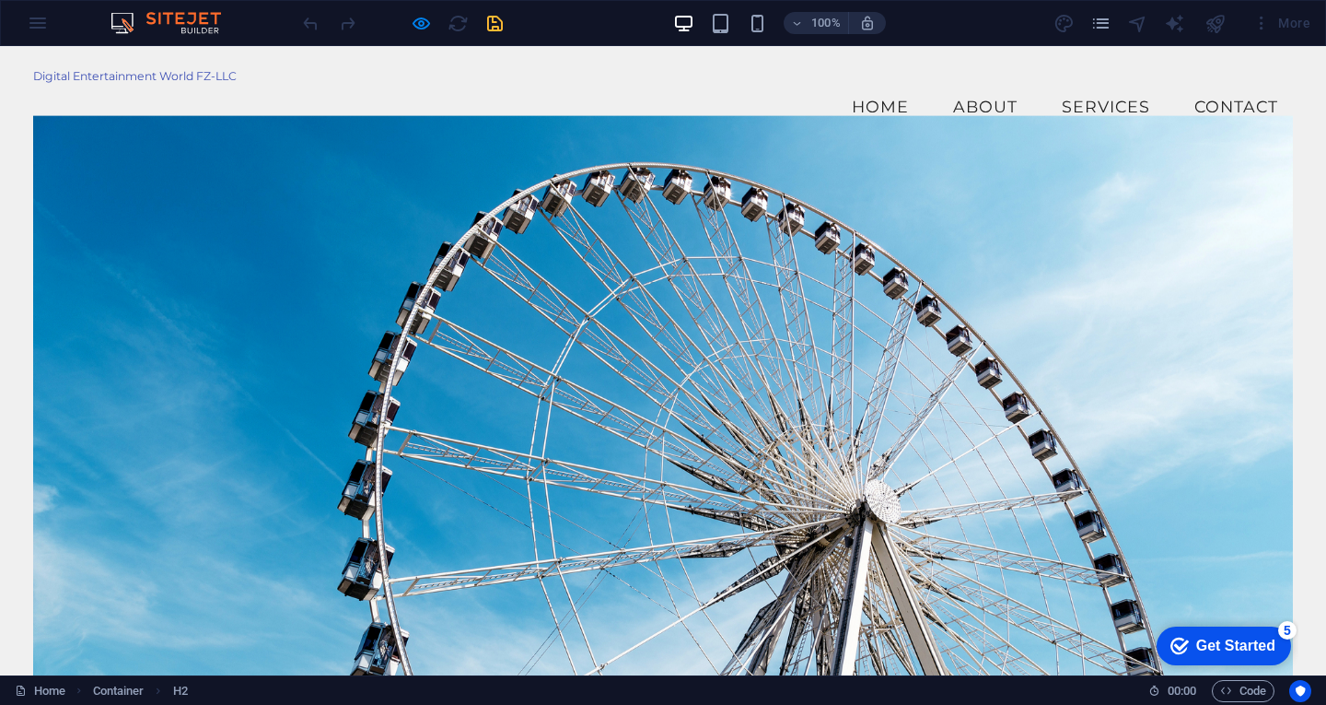
click at [996, 91] on link "About" at bounding box center [986, 107] width 94 height 46
click at [1208, 649] on div "Get Started" at bounding box center [1235, 645] width 79 height 17
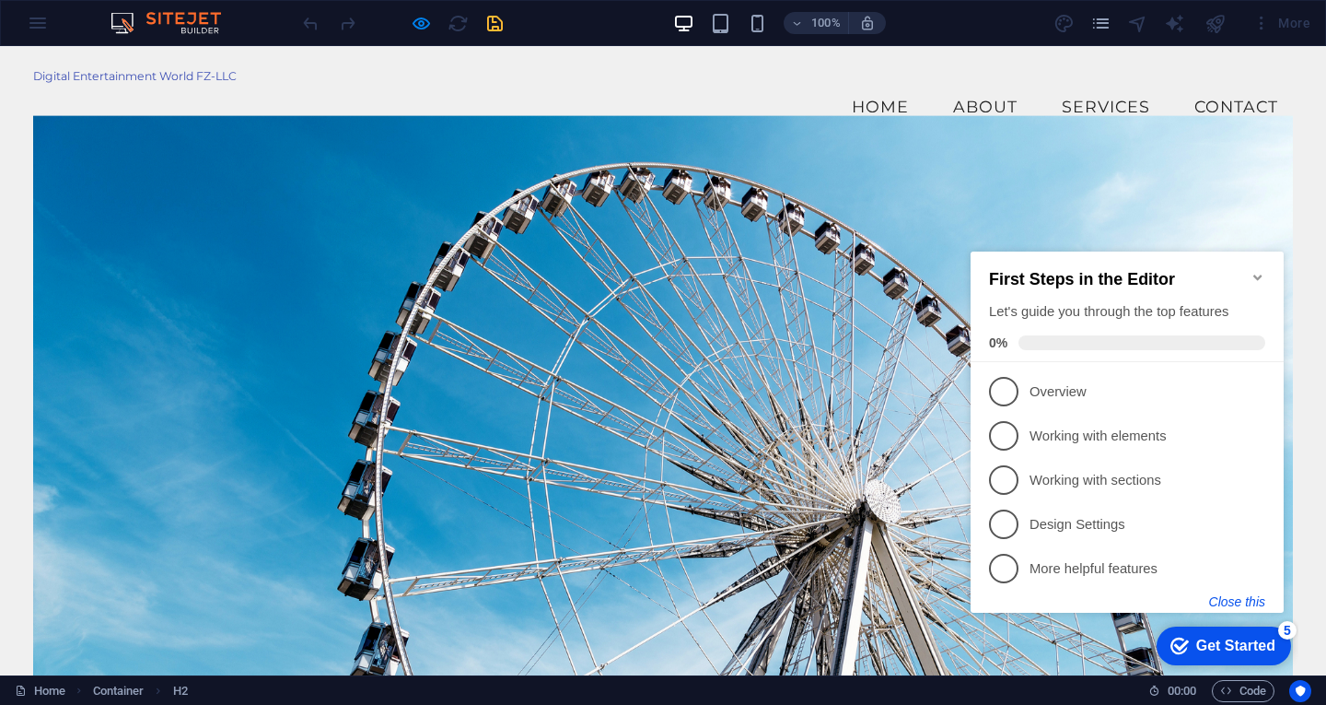
click at [1234, 602] on button "Close this" at bounding box center [1237, 601] width 56 height 15
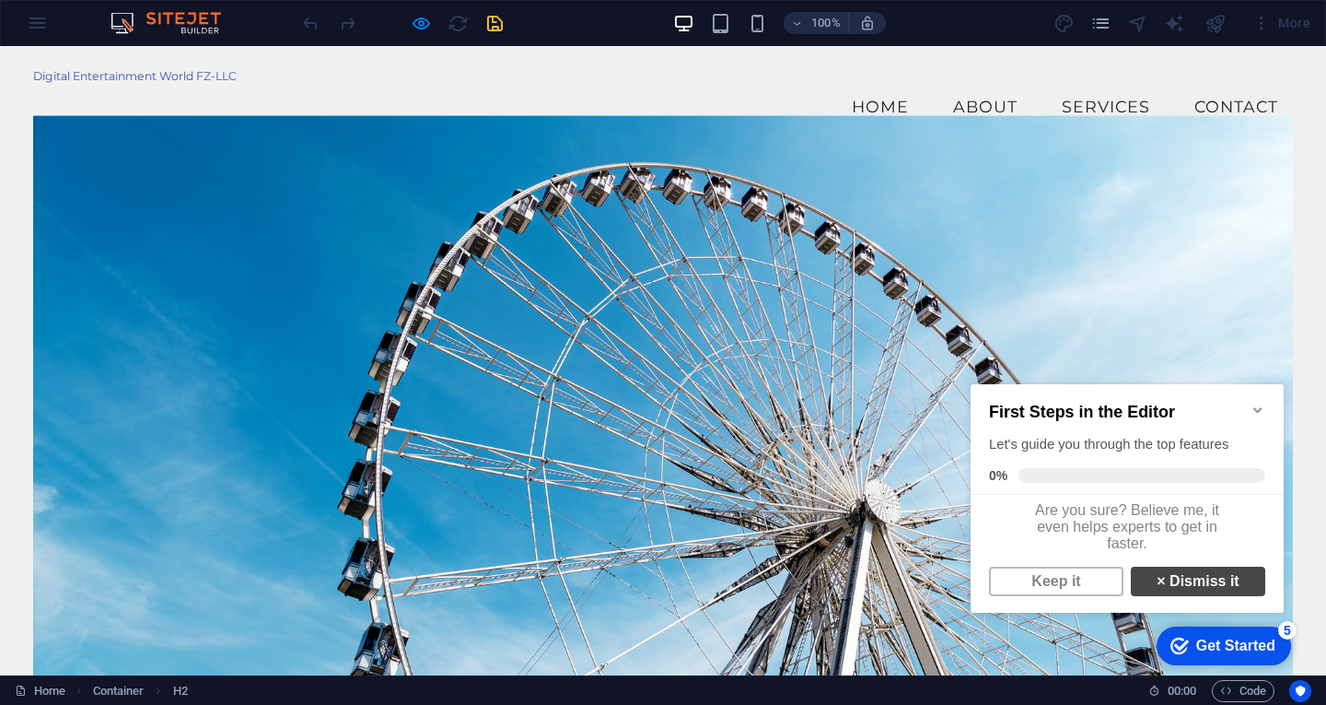
click at [1212, 586] on link "× Dismiss it" at bounding box center [1198, 580] width 134 height 29
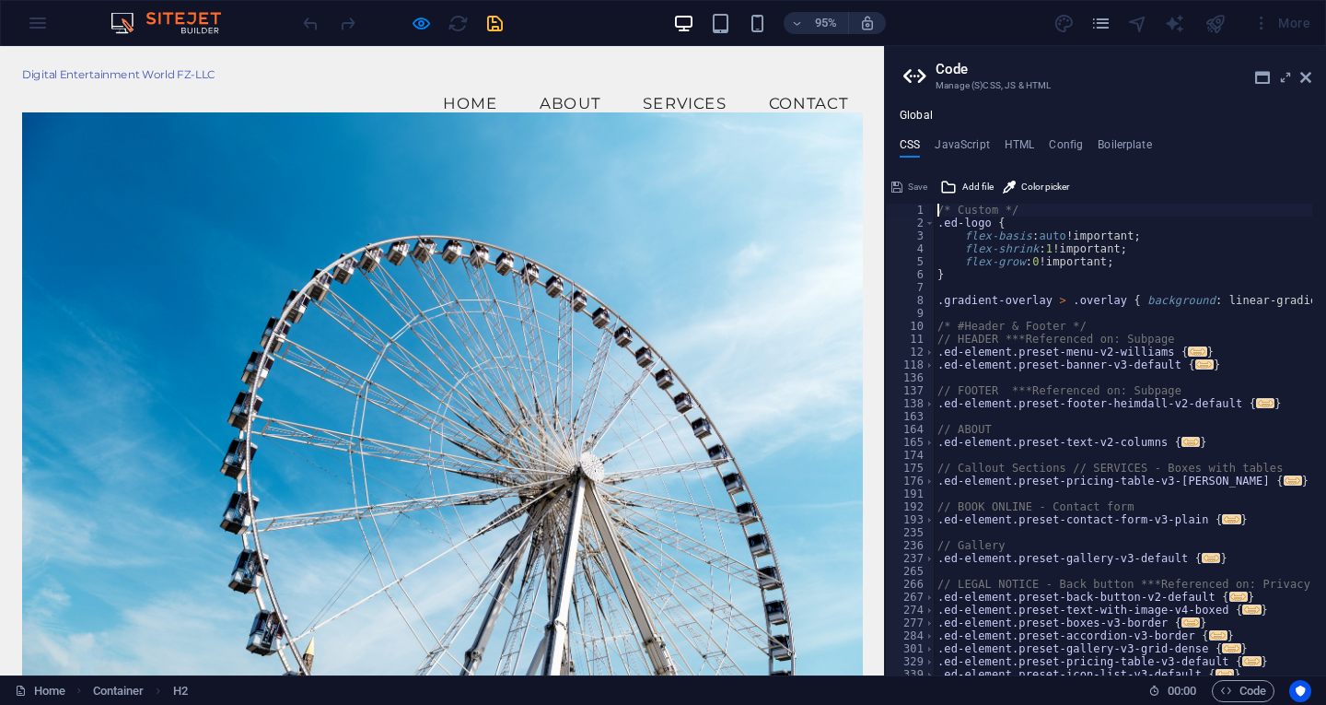
type textarea "@include text-v2; }"
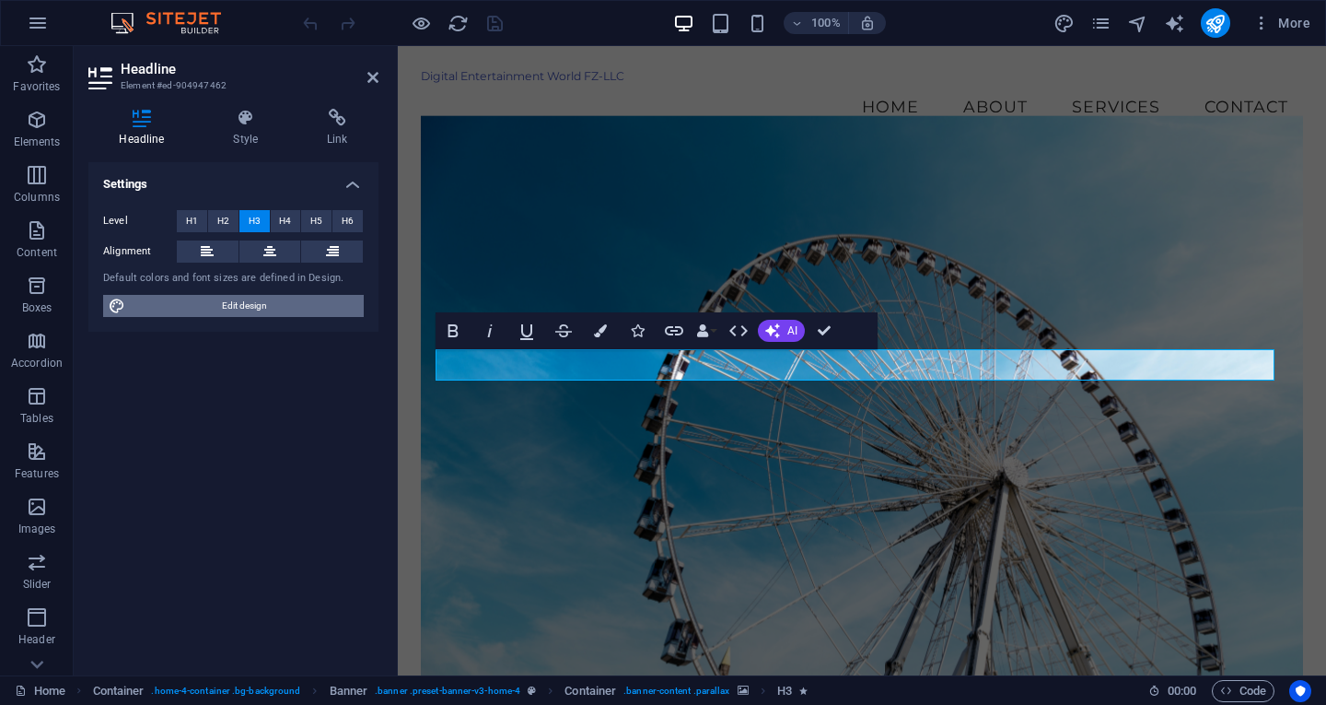
click at [249, 312] on span "Edit design" at bounding box center [244, 306] width 227 height 22
select select "px"
select select "200"
select select "px"
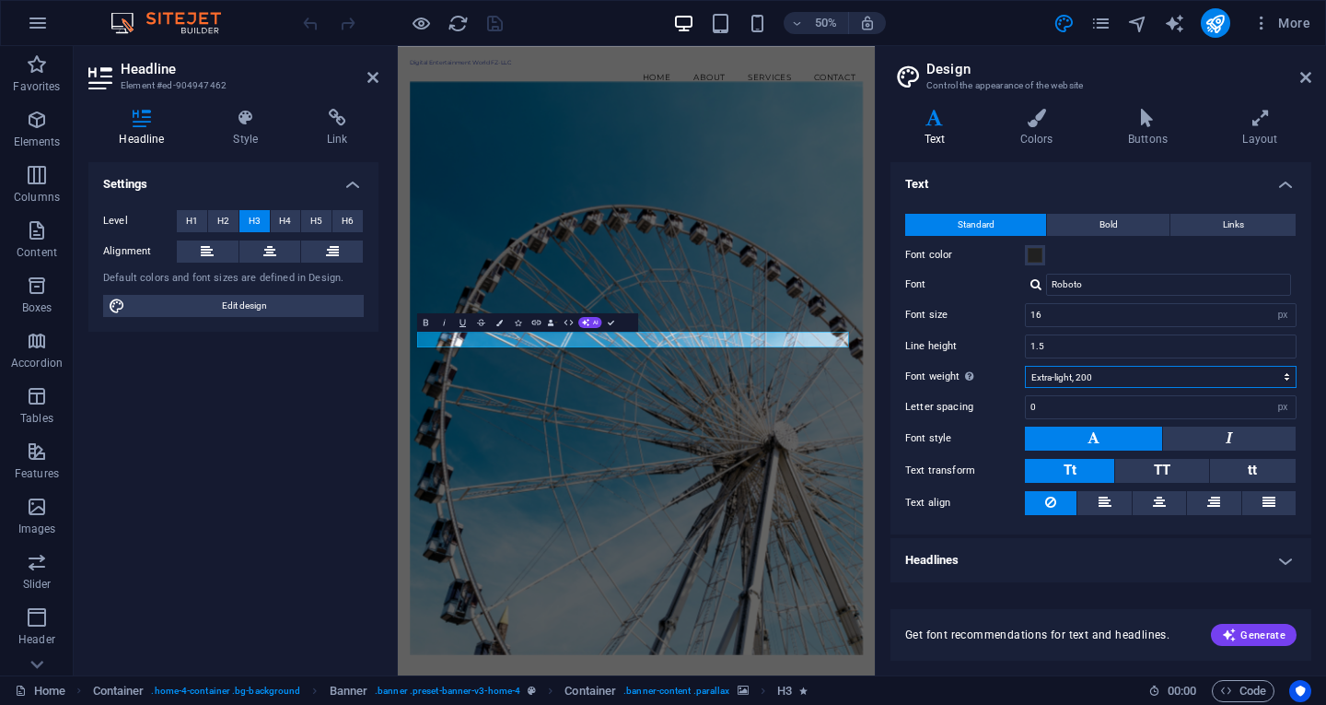
click at [1288, 372] on select "Thin, 100 Extra-light, 200 Light, 300 Regular, 400 Medium, 500 Semi-bold, 600 B…" at bounding box center [1161, 377] width 272 height 22
select select "400"
click at [1025, 366] on select "Thin, 100 Extra-light, 200 Light, 300 Regular, 400 Medium, 500 Semi-bold, 600 B…" at bounding box center [1161, 377] width 272 height 22
click at [1307, 85] on link at bounding box center [1305, 78] width 11 height 16
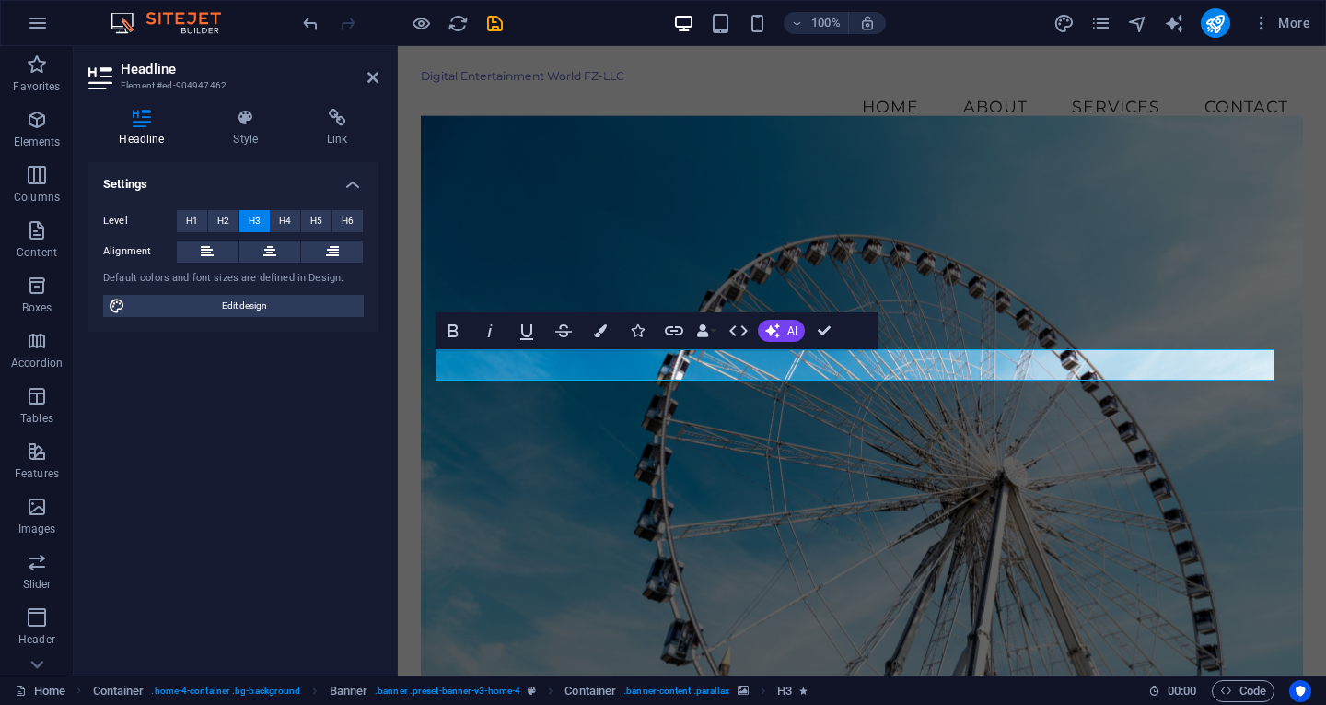
click at [1122, 224] on figure at bounding box center [862, 401] width 882 height 573
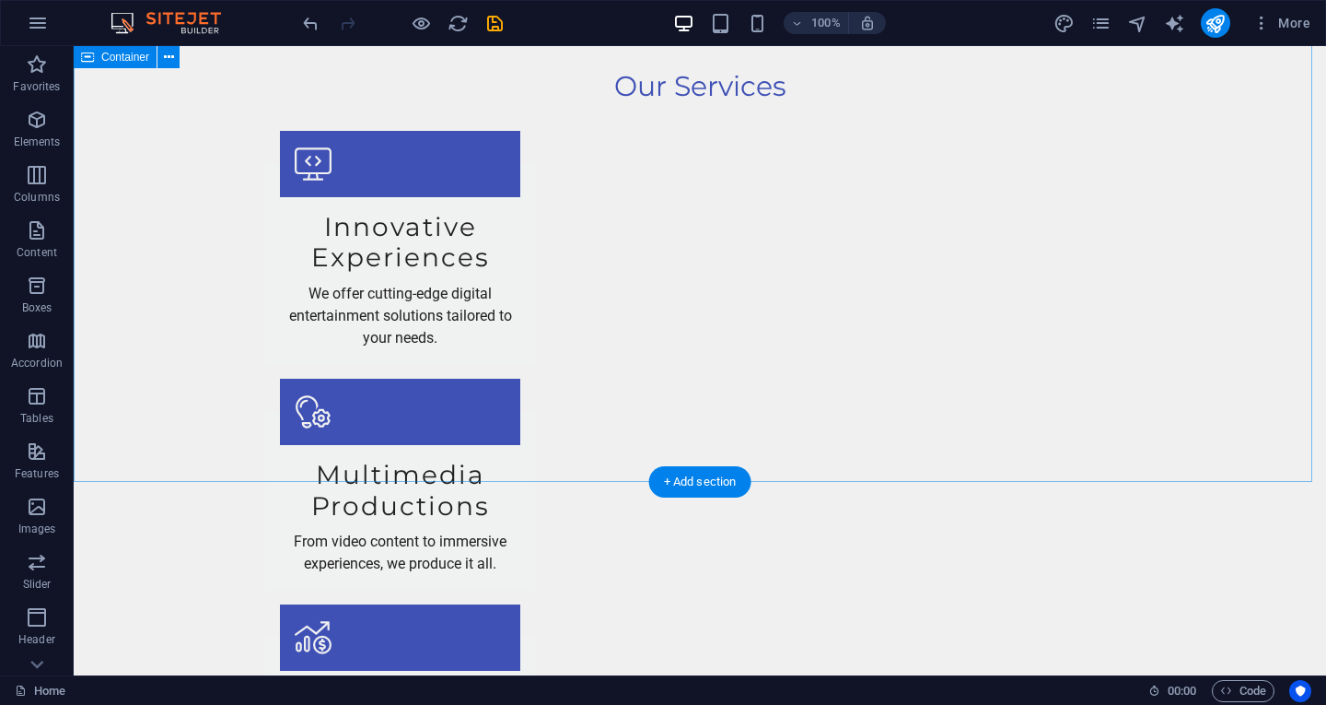
scroll to position [2110, 0]
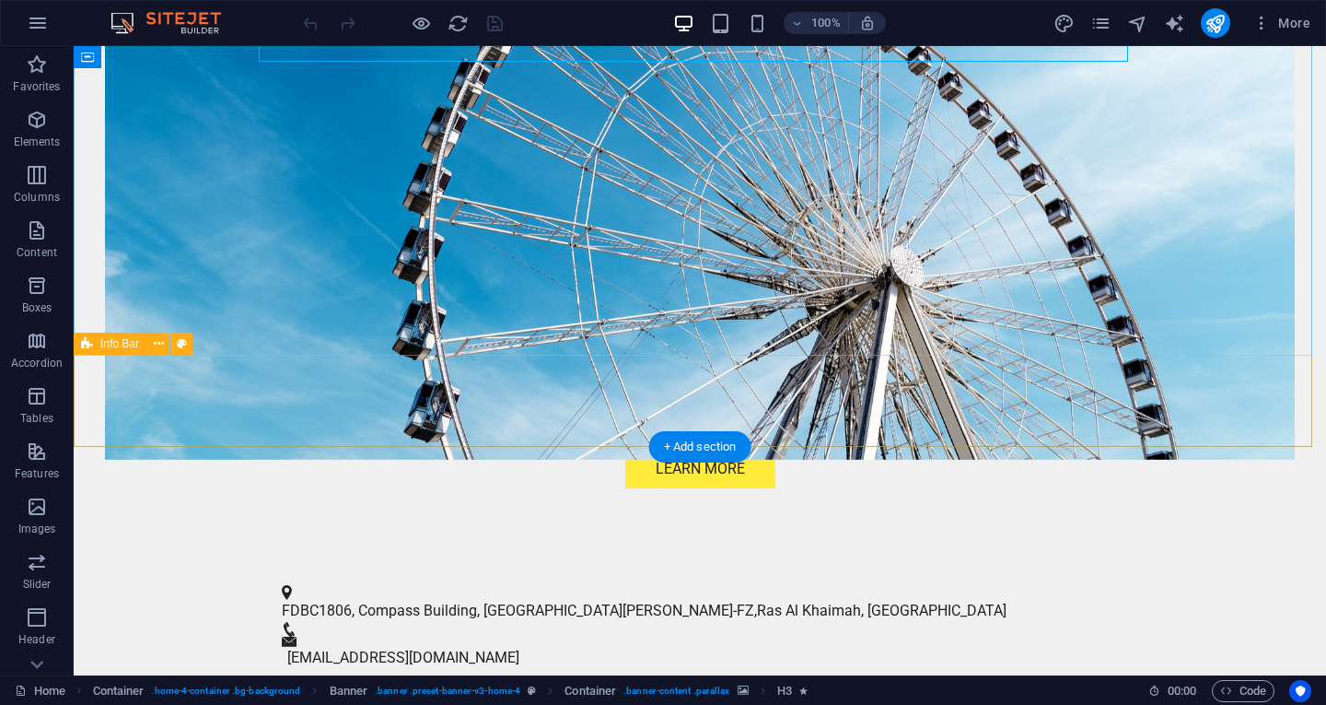
scroll to position [553, 0]
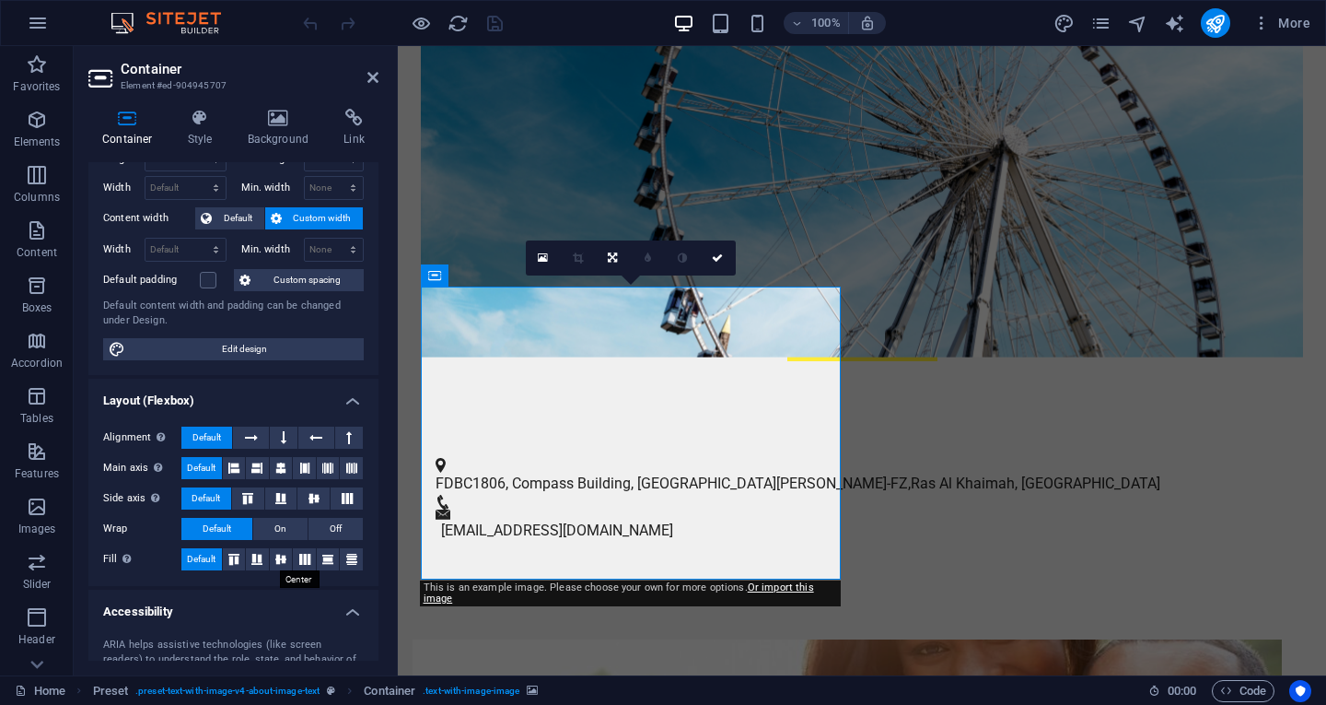
scroll to position [0, 0]
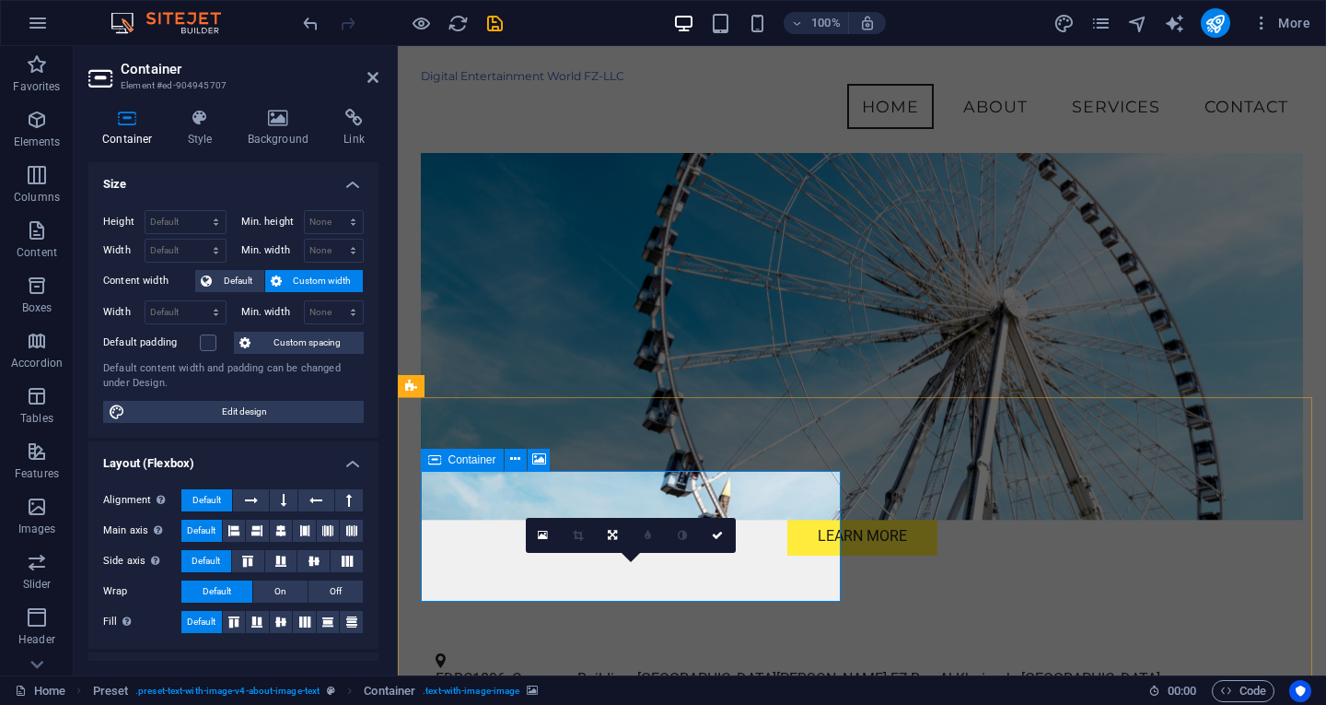
scroll to position [275, 0]
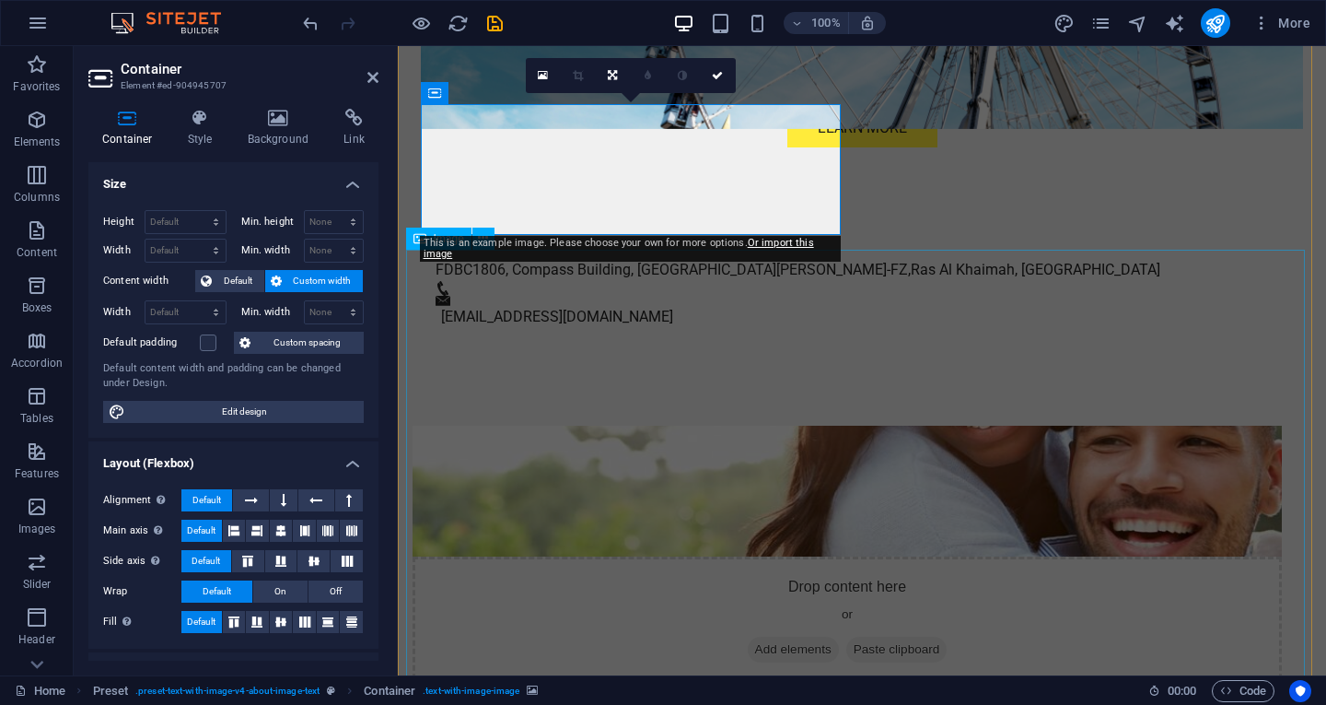
scroll to position [736, 0]
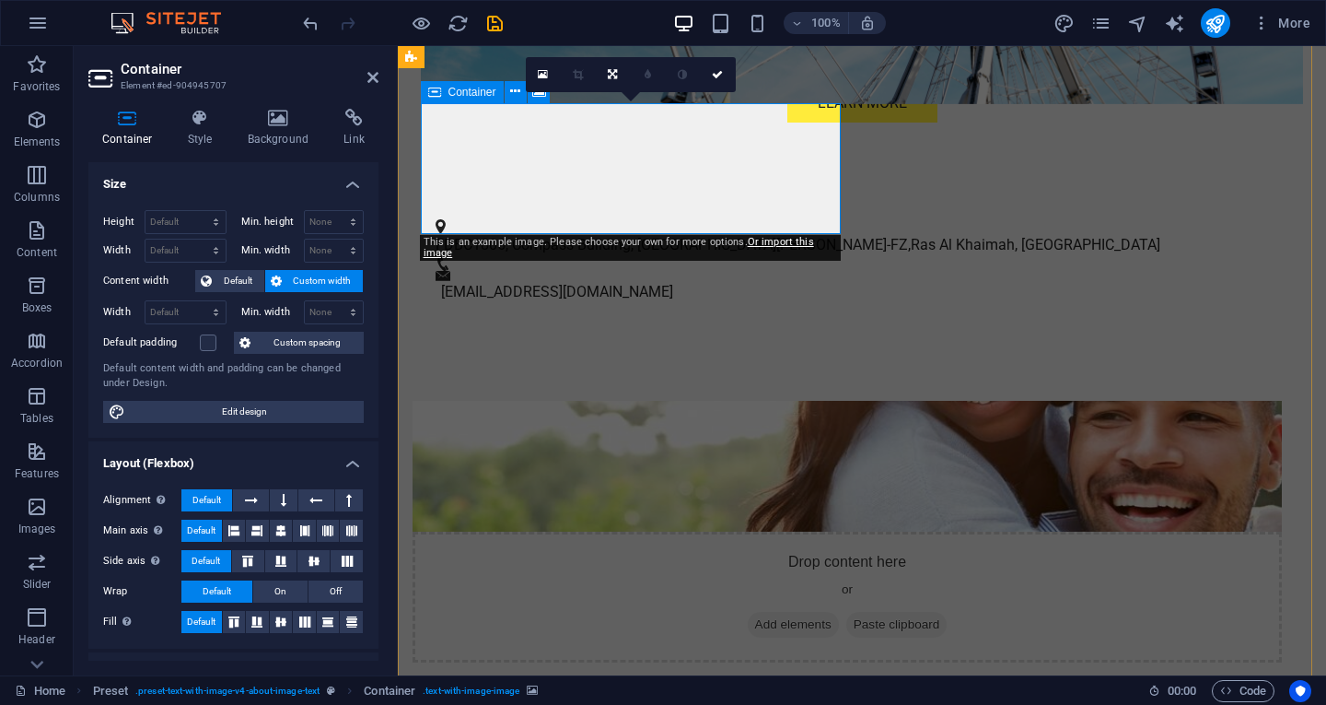
click at [788, 531] on div "Drop content here or Add elements Paste clipboard" at bounding box center [847, 596] width 869 height 131
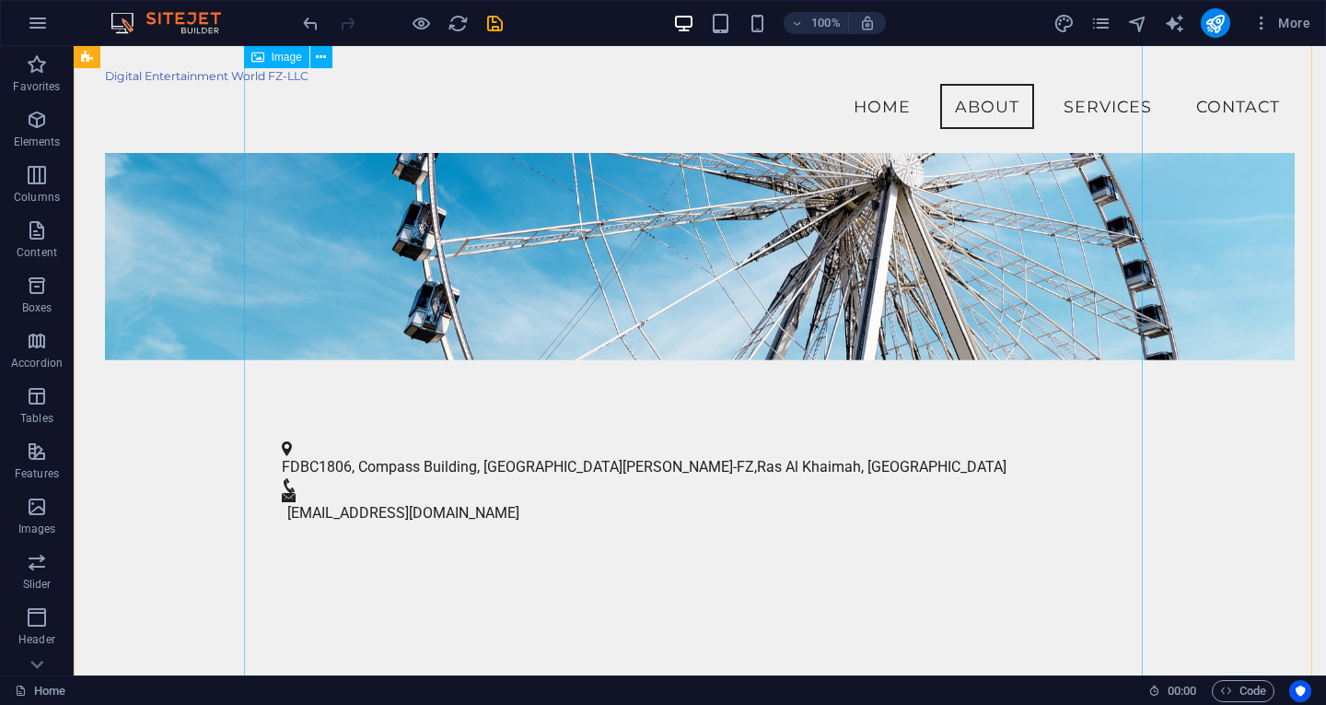
scroll to position [551, 0]
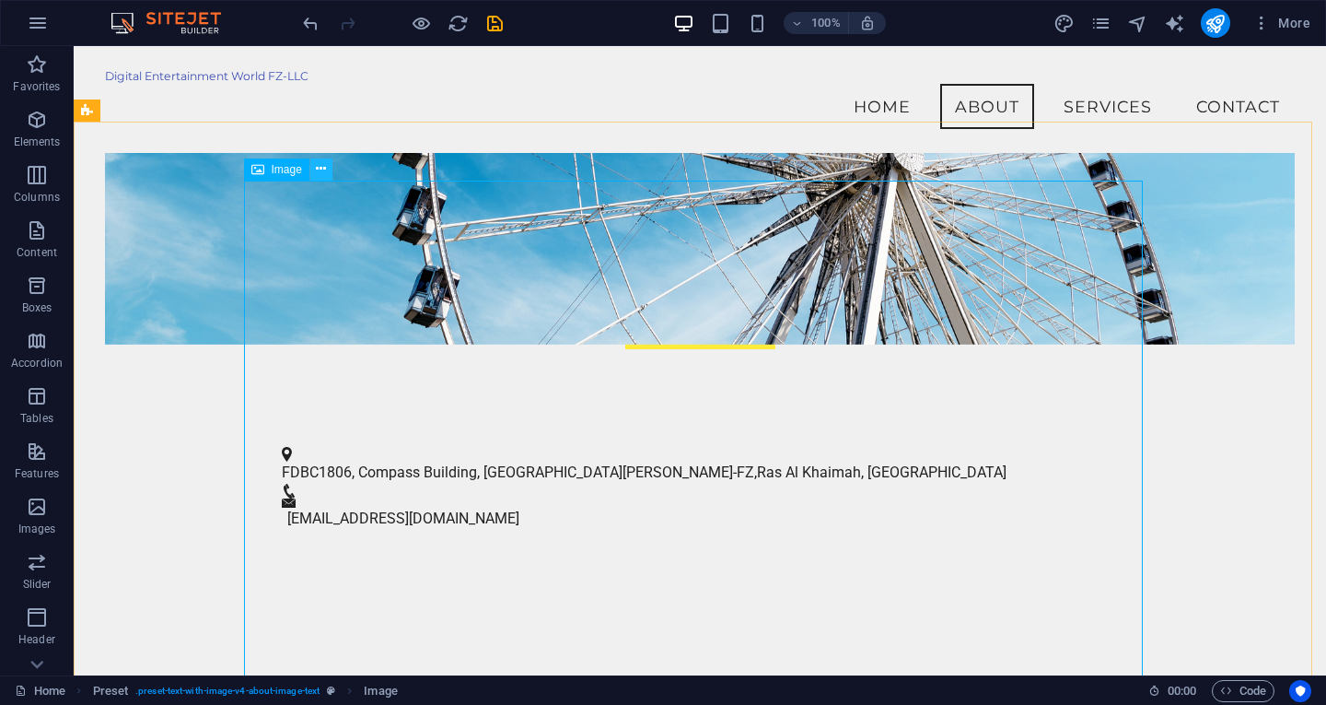
click at [326, 172] on icon at bounding box center [321, 168] width 10 height 19
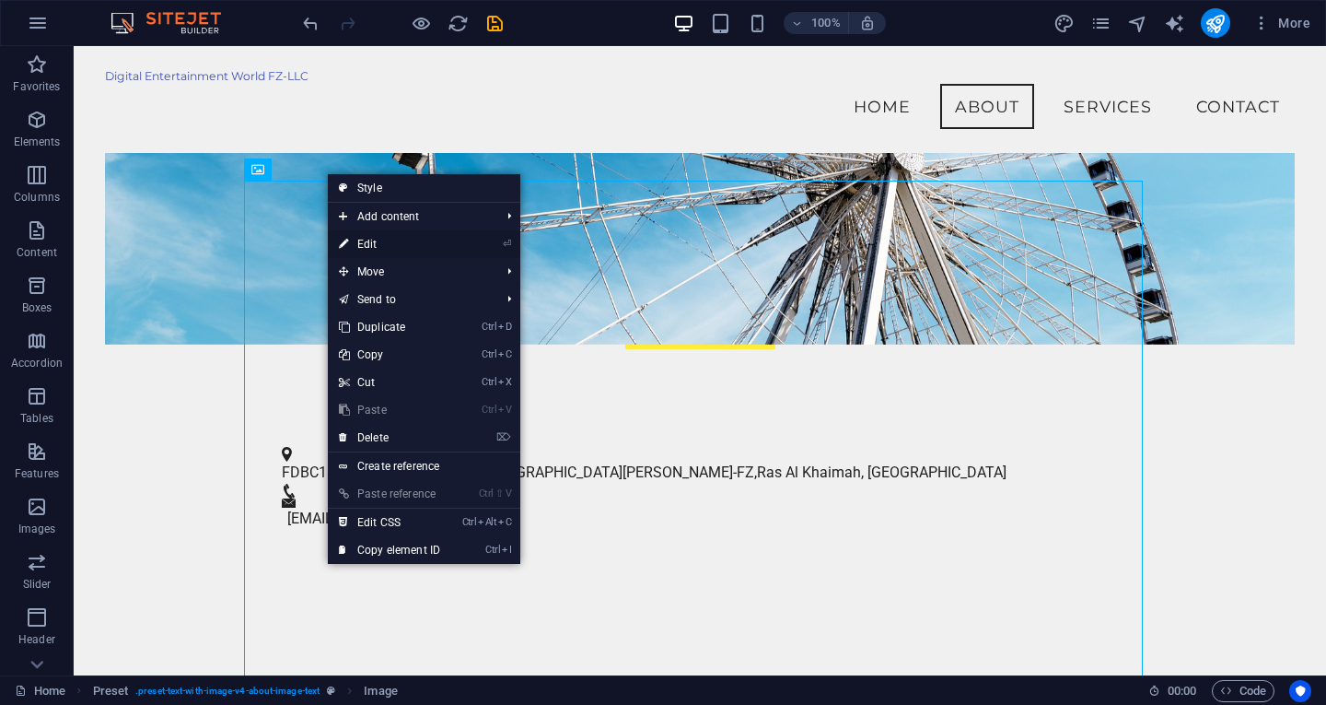
click at [370, 242] on link "⏎ Edit" at bounding box center [389, 244] width 123 height 28
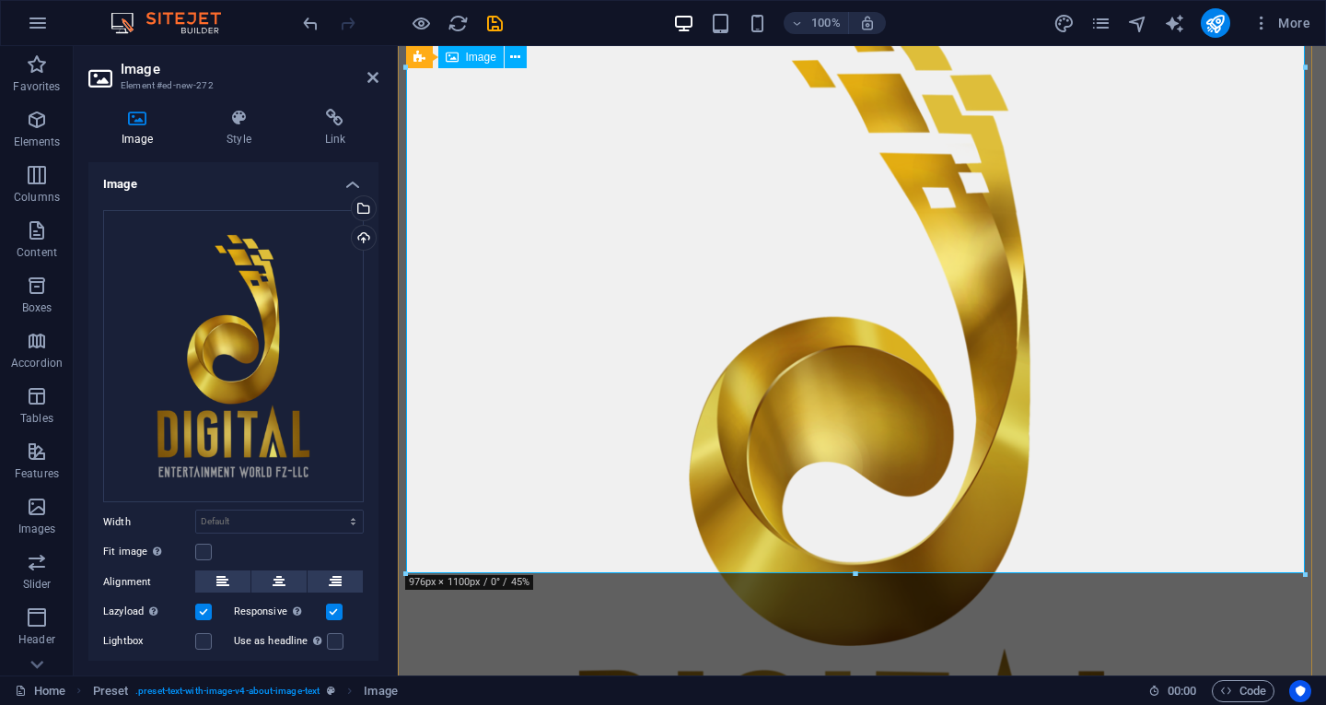
scroll to position [1288, 0]
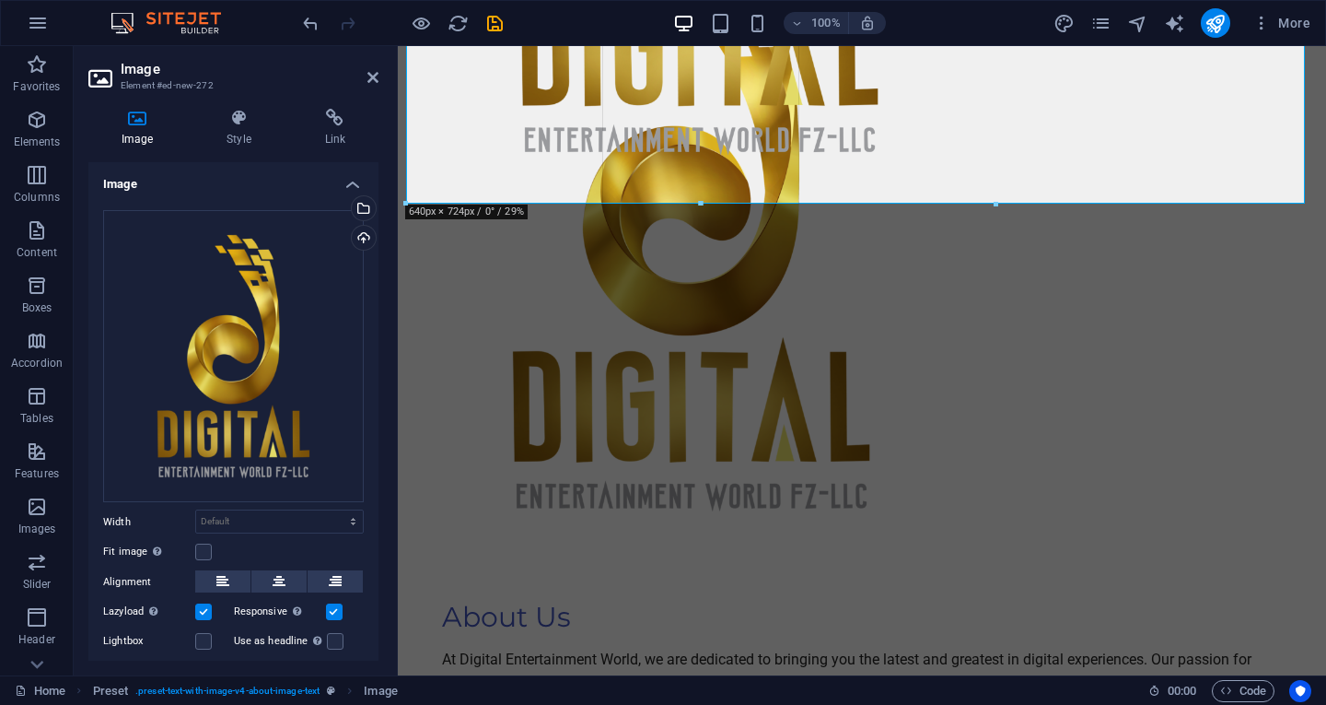
drag, startPoint x: 1309, startPoint y: 549, endPoint x: 400, endPoint y: 228, distance: 963.9
type input "640"
select select "px"
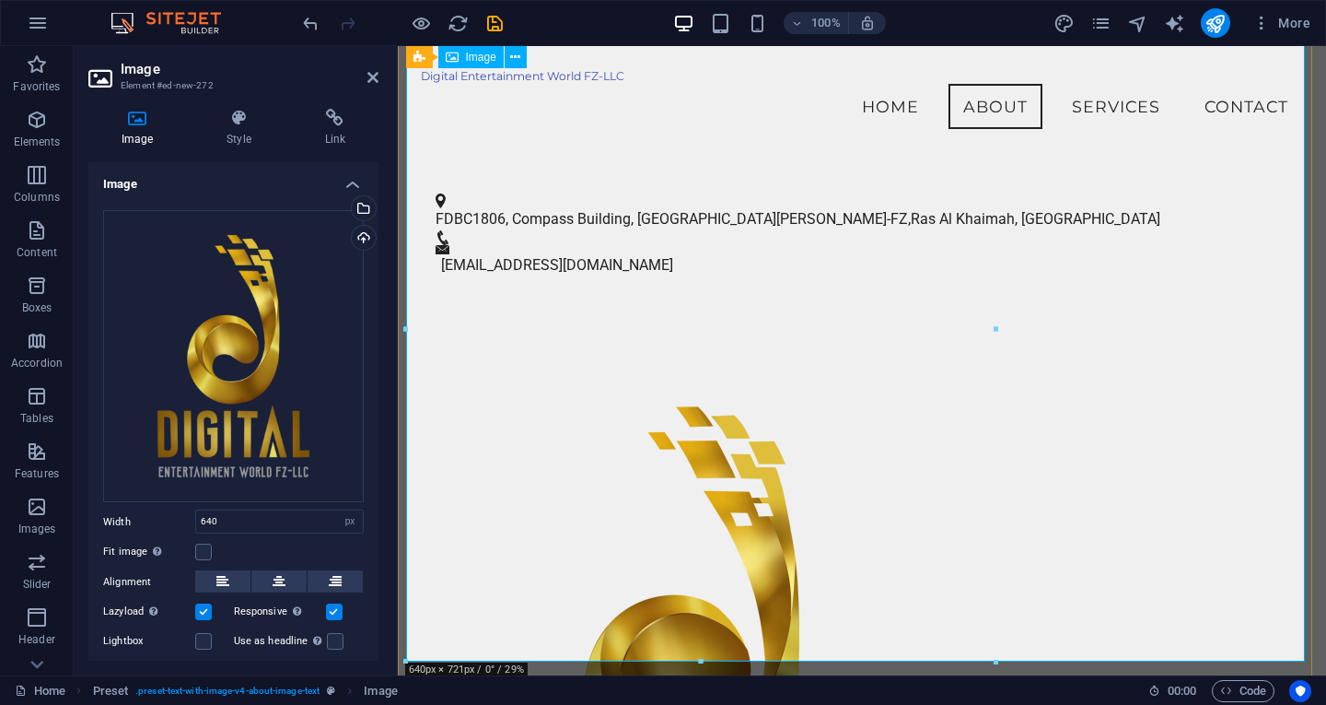
scroll to position [734, 0]
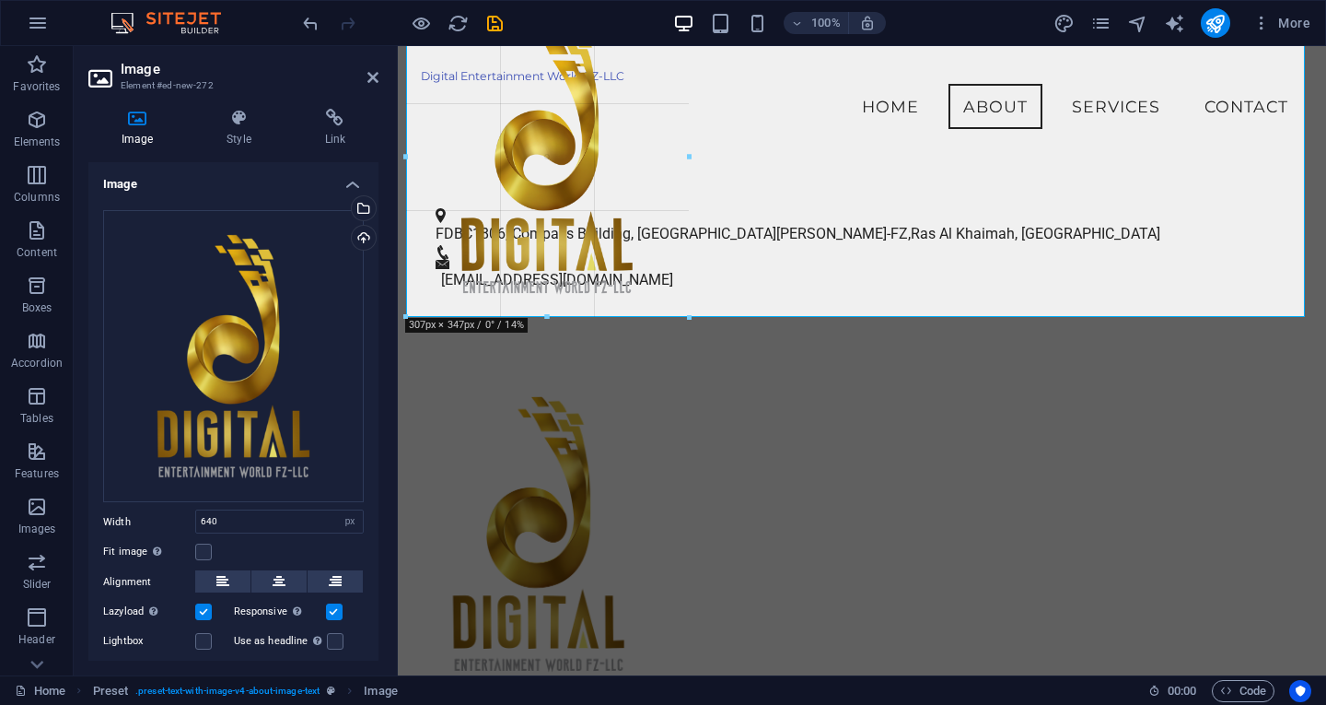
drag, startPoint x: 997, startPoint y: 661, endPoint x: 579, endPoint y: 314, distance: 542.8
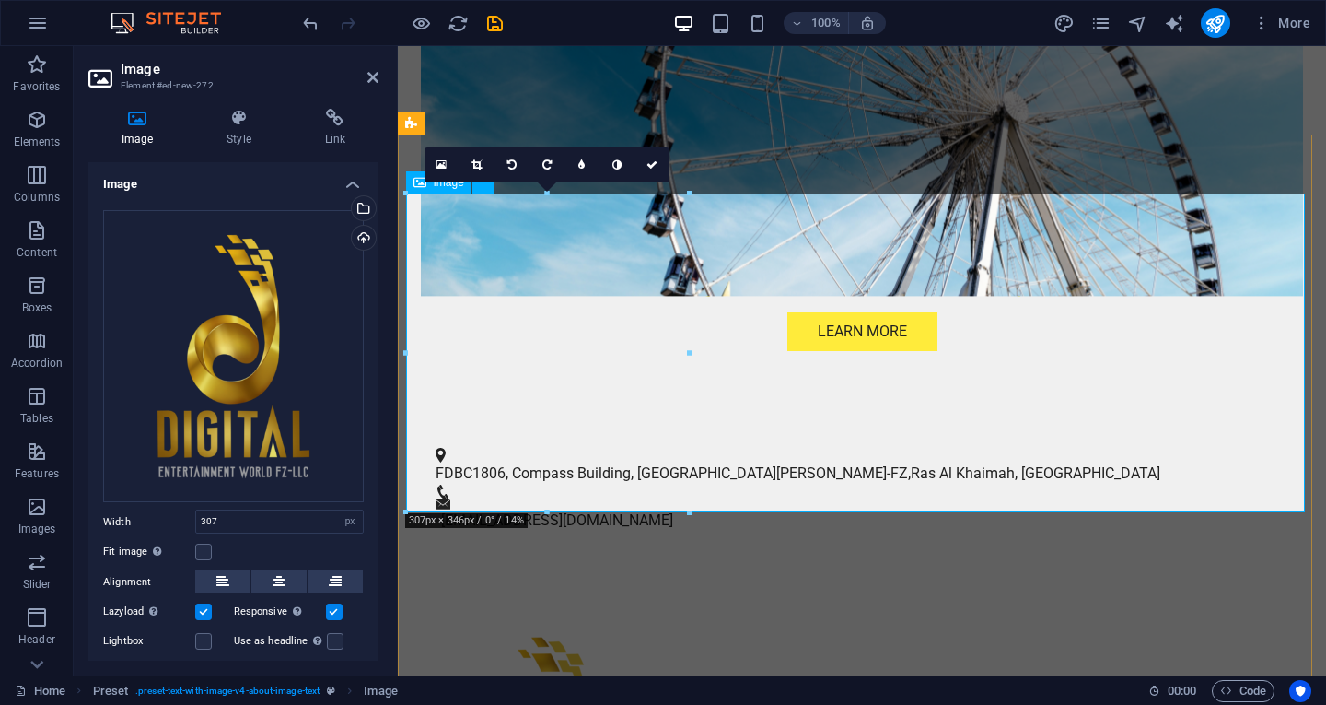
scroll to position [550, 0]
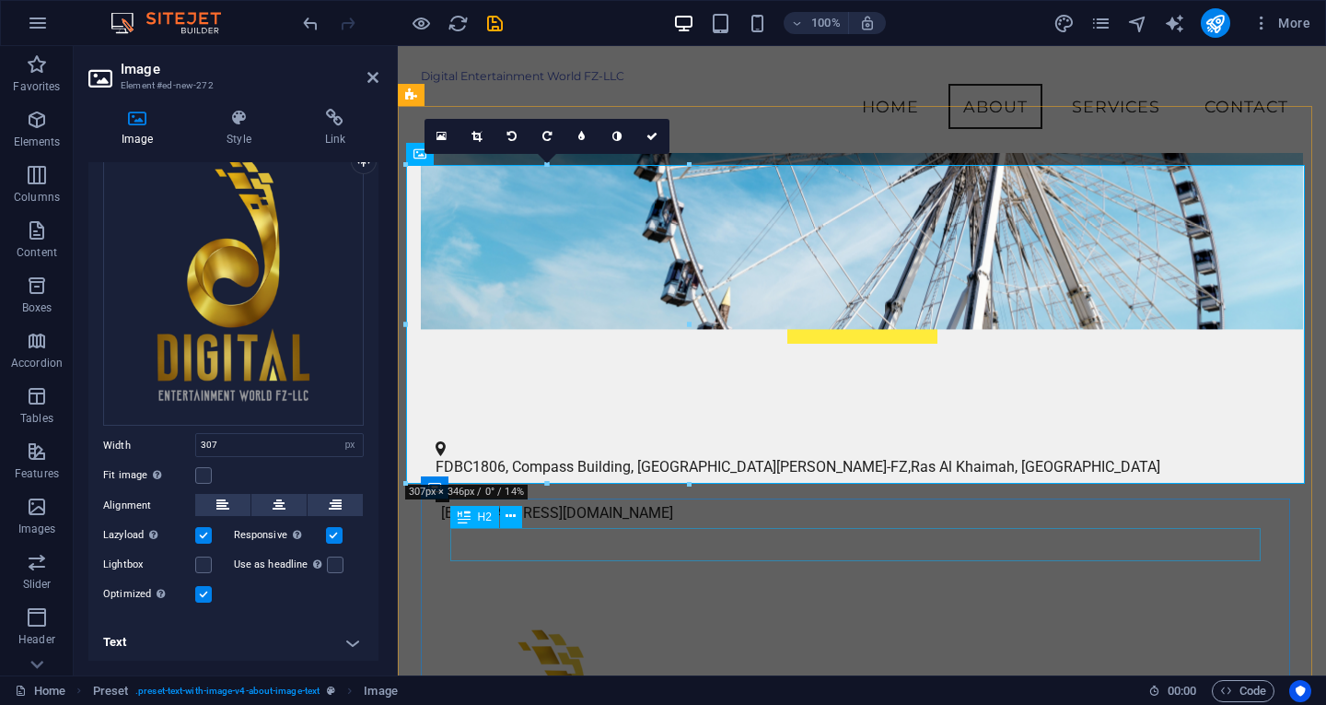
scroll to position [457, 0]
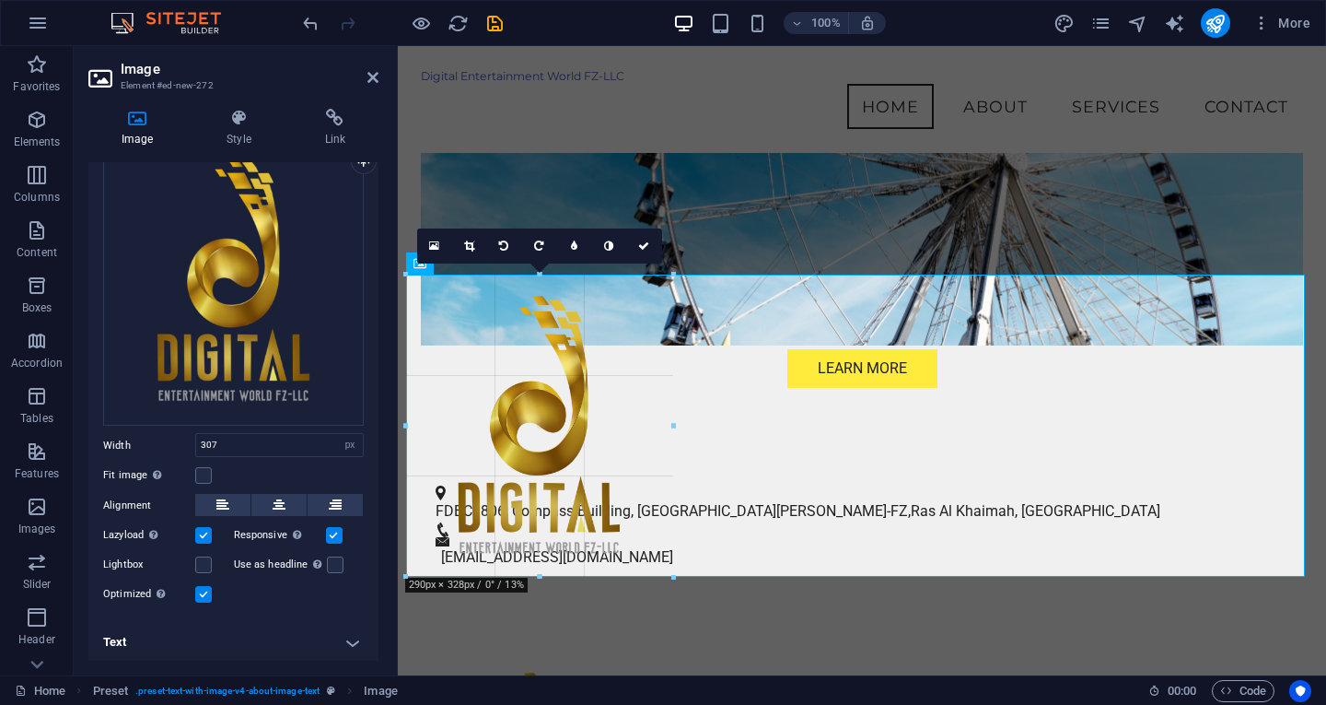
drag, startPoint x: 691, startPoint y: 591, endPoint x: 675, endPoint y: 511, distance: 81.6
type input "290"
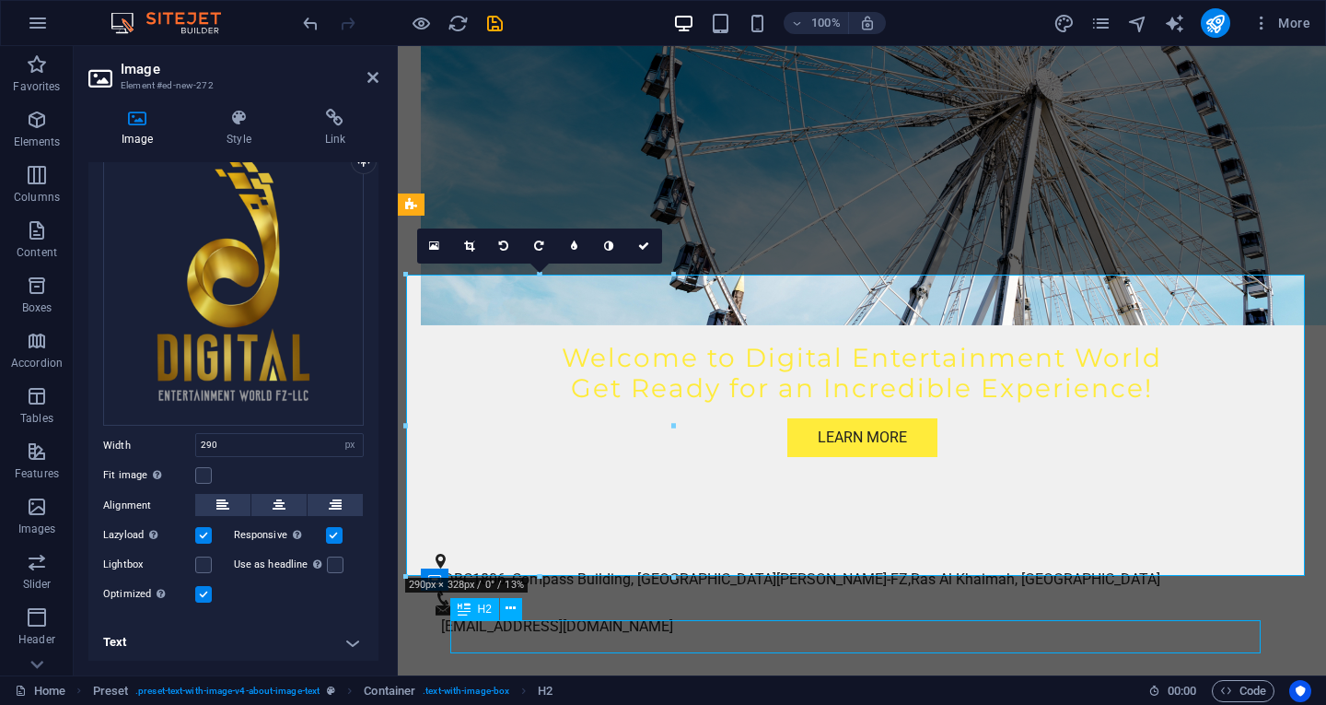
scroll to position [825, 0]
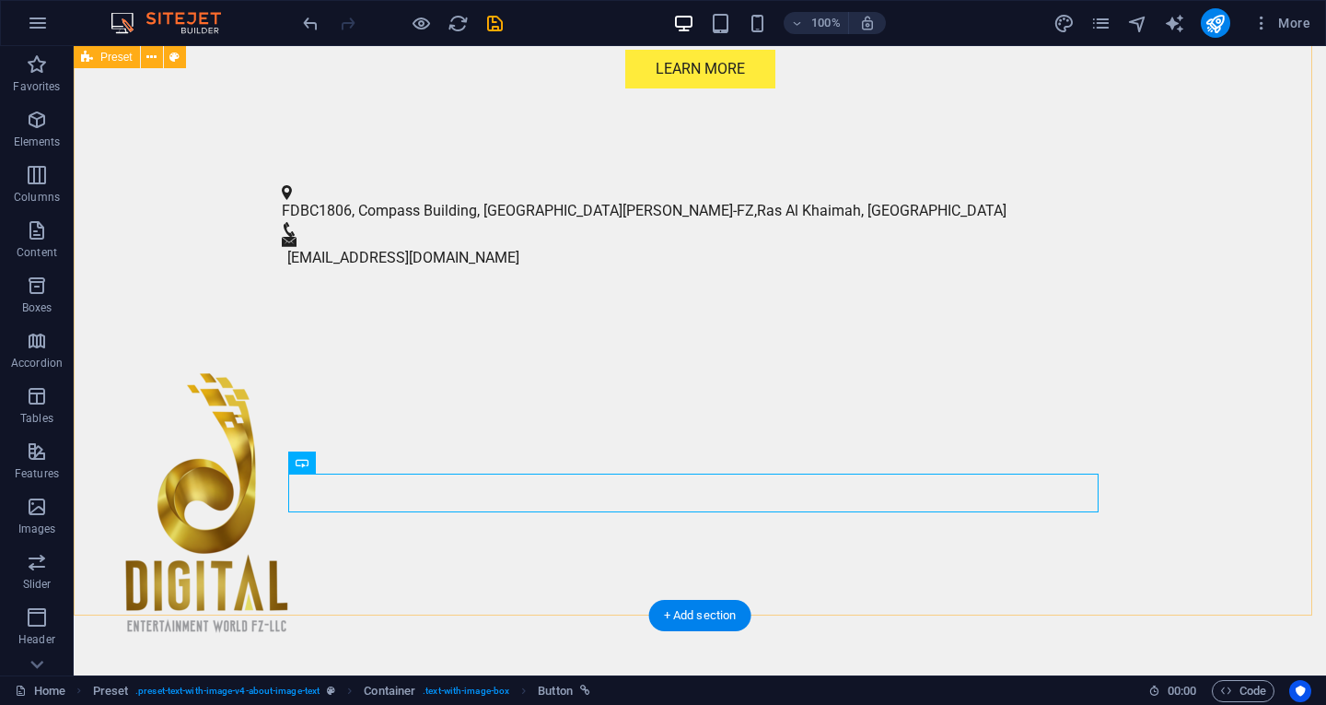
click at [911, 554] on div "About Us Digital Entertainment World is the leading content aggregator and the …" at bounding box center [700, 630] width 1253 height 675
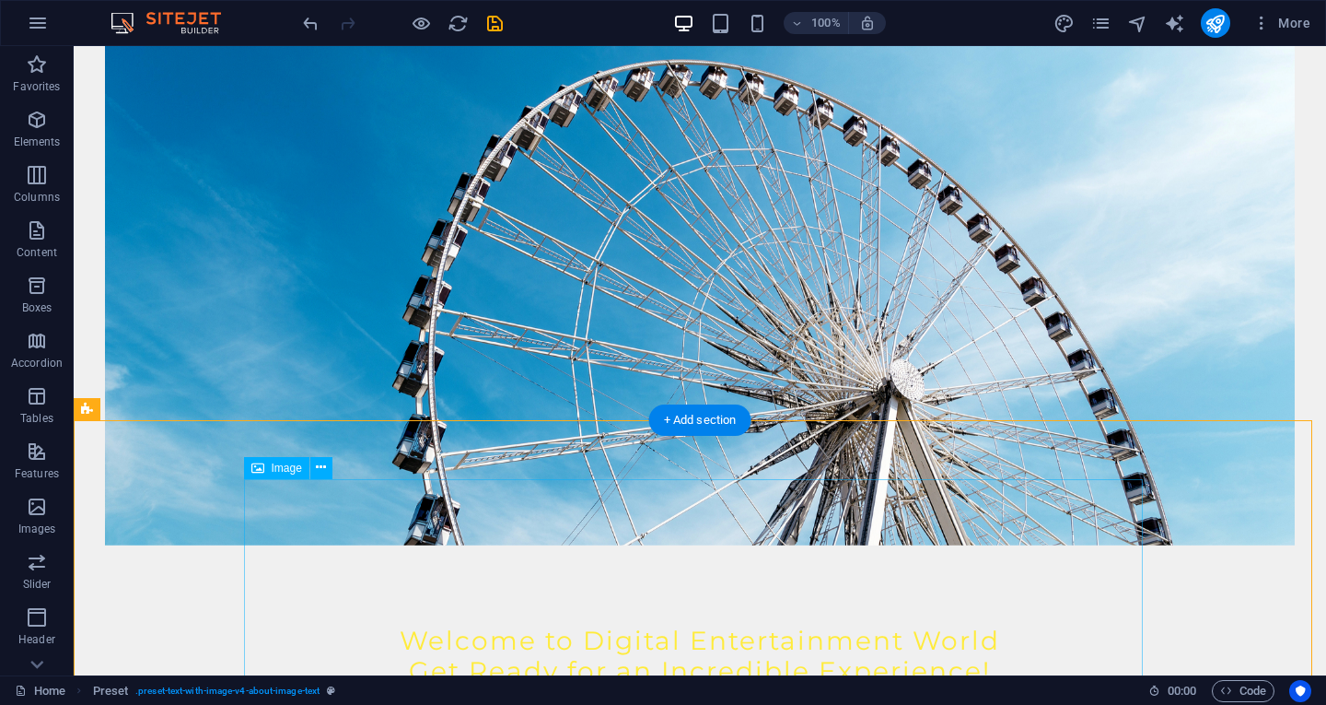
scroll to position [0, 0]
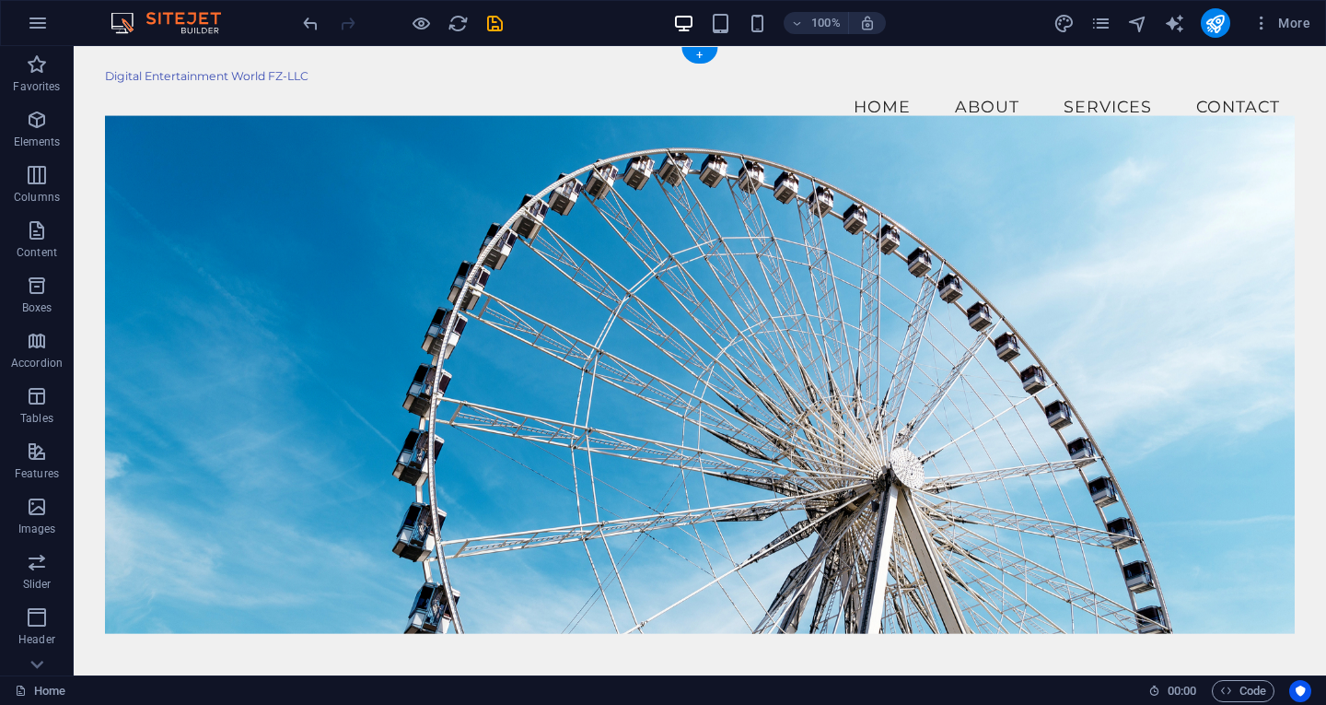
click at [1126, 299] on figure at bounding box center [700, 374] width 1190 height 518
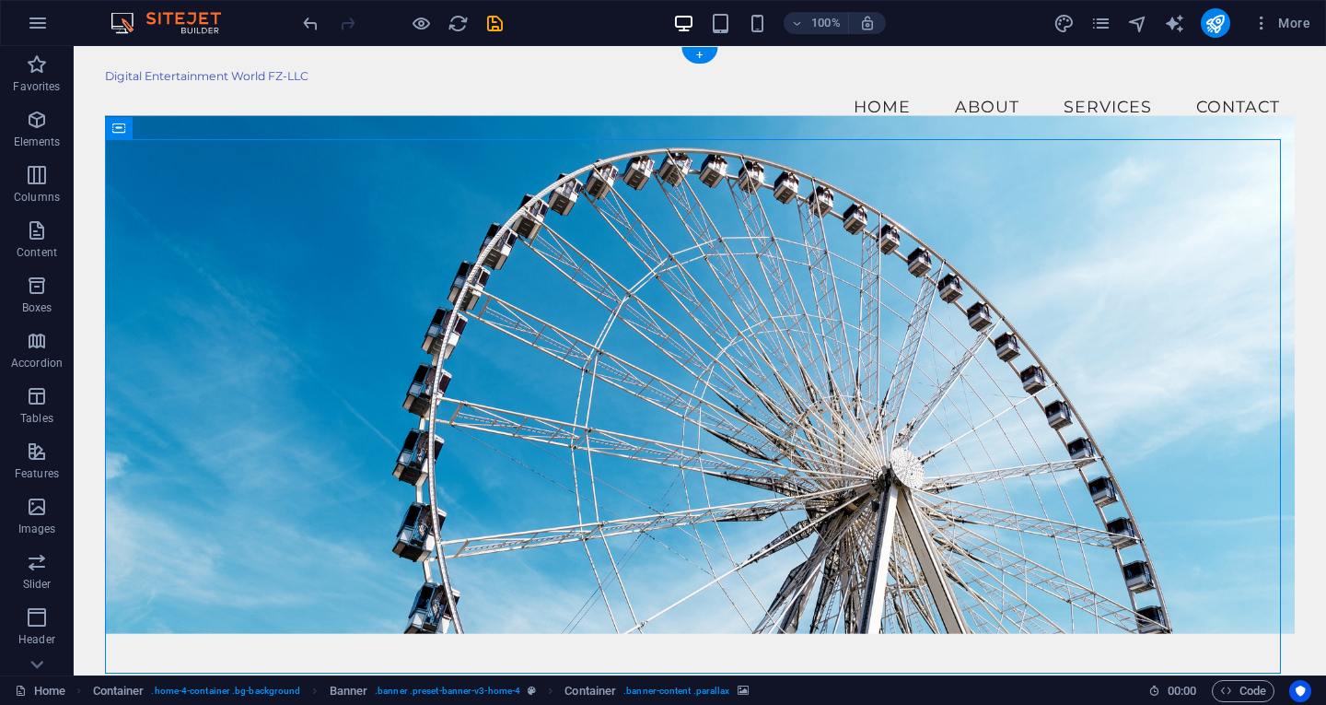
click at [1126, 299] on figure at bounding box center [700, 374] width 1190 height 518
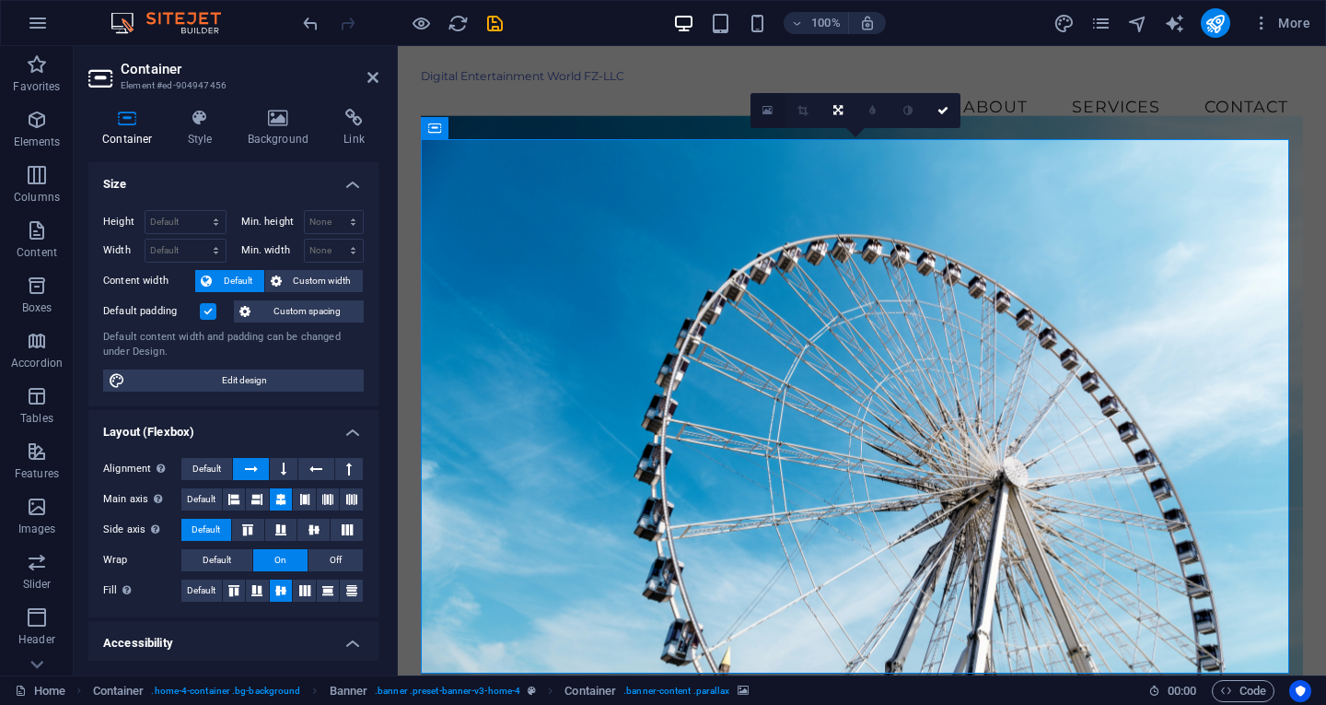
click at [768, 105] on icon at bounding box center [768, 110] width 10 height 13
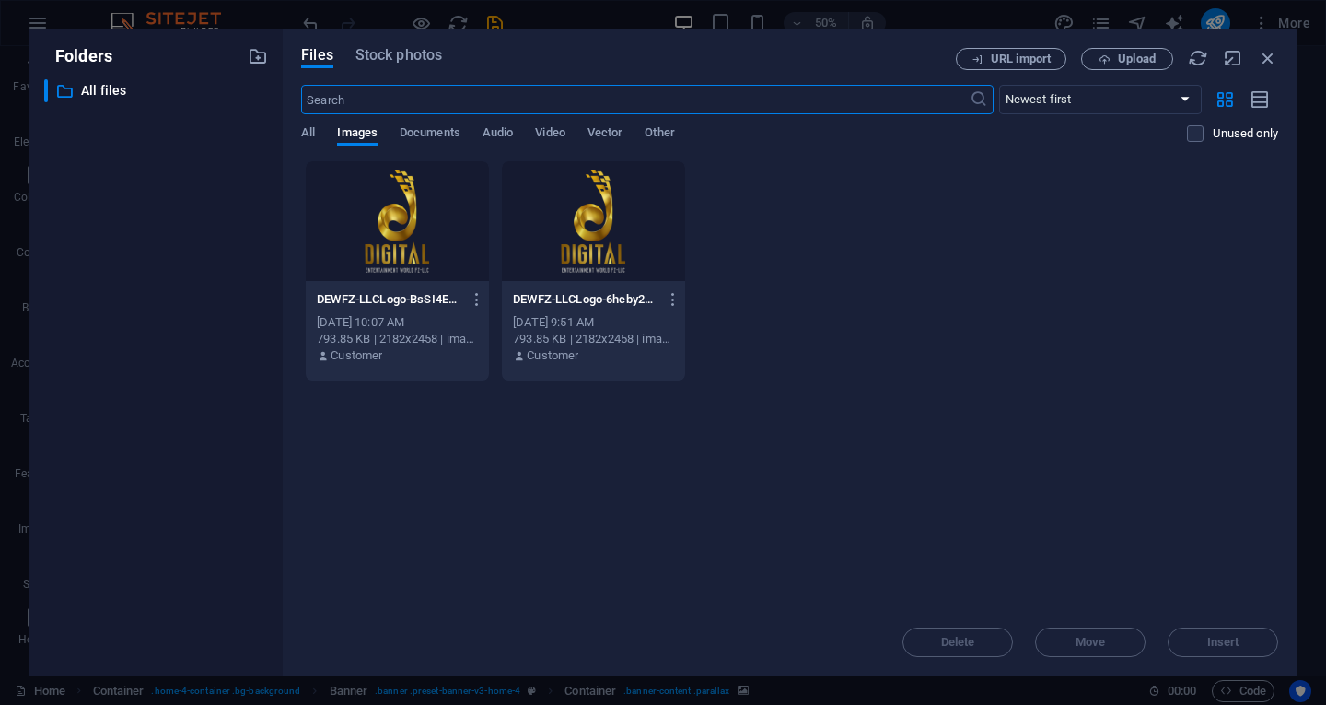
click at [621, 246] on div at bounding box center [593, 221] width 183 height 120
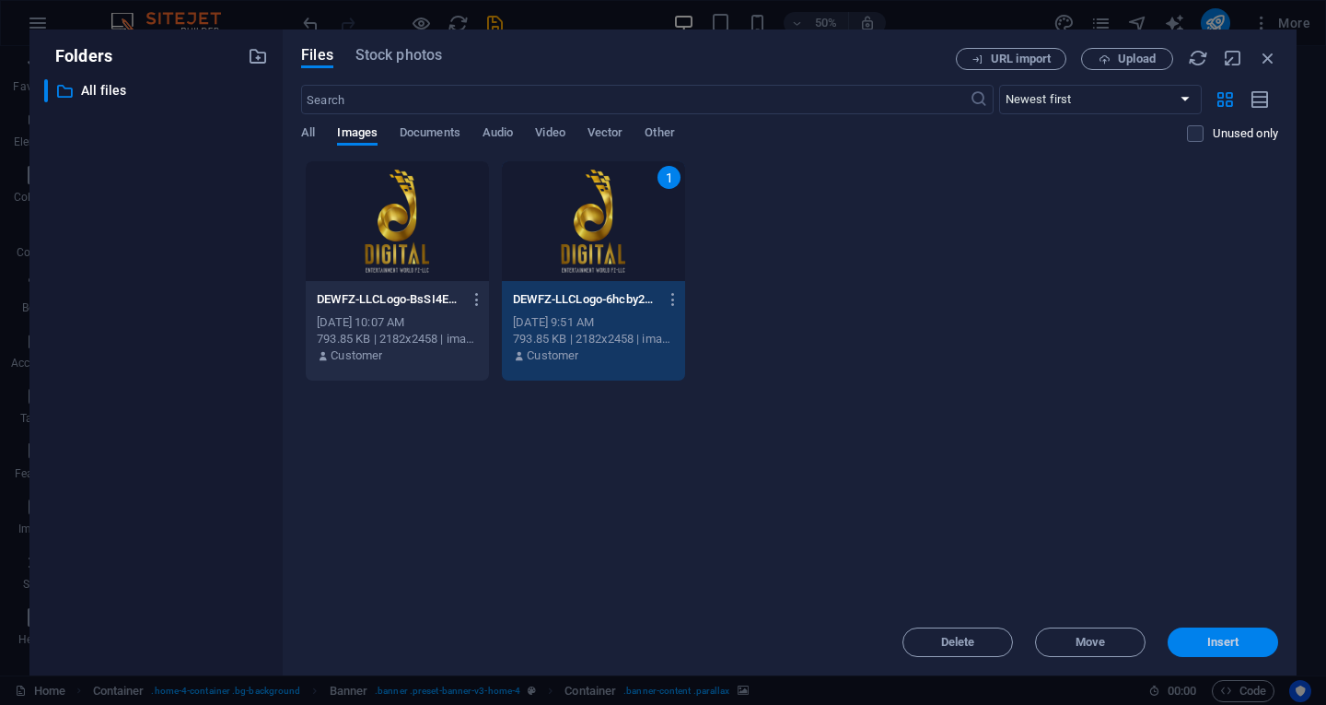
click at [1235, 642] on span "Insert" at bounding box center [1223, 641] width 32 height 11
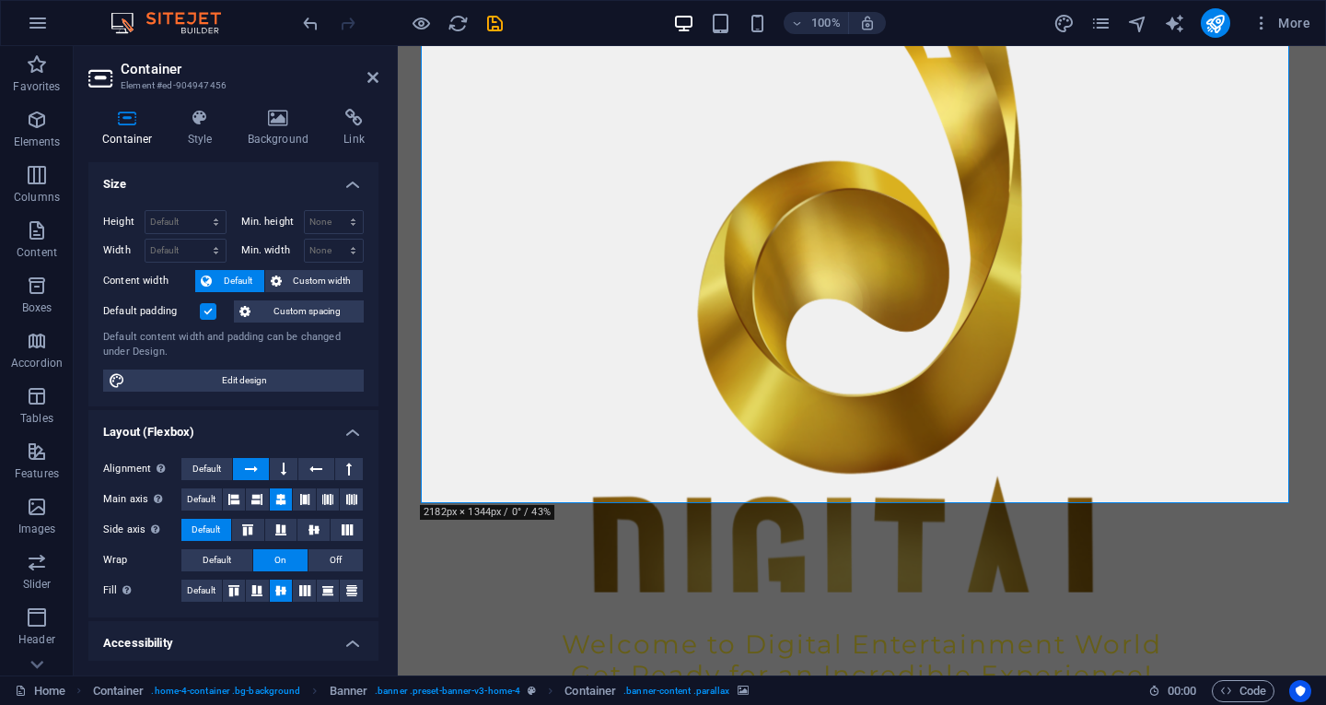
scroll to position [184, 0]
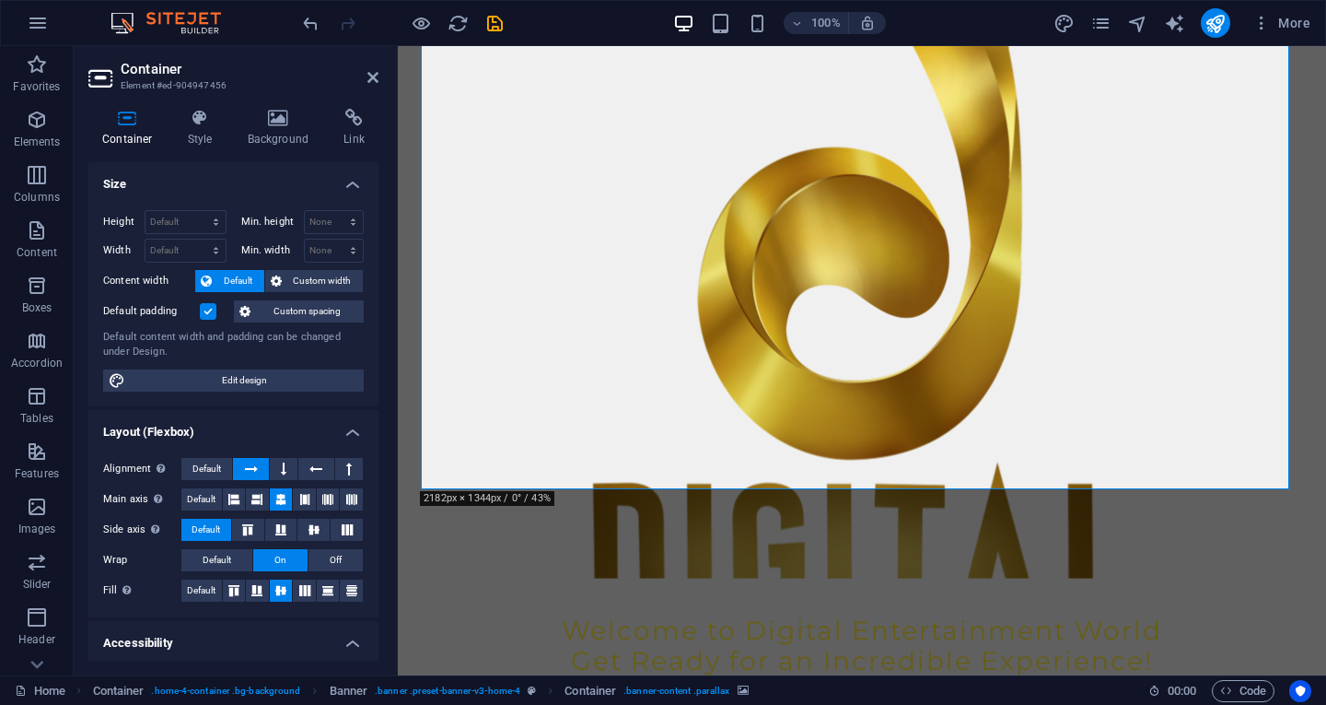
click at [1068, 401] on figure at bounding box center [862, 291] width 882 height 573
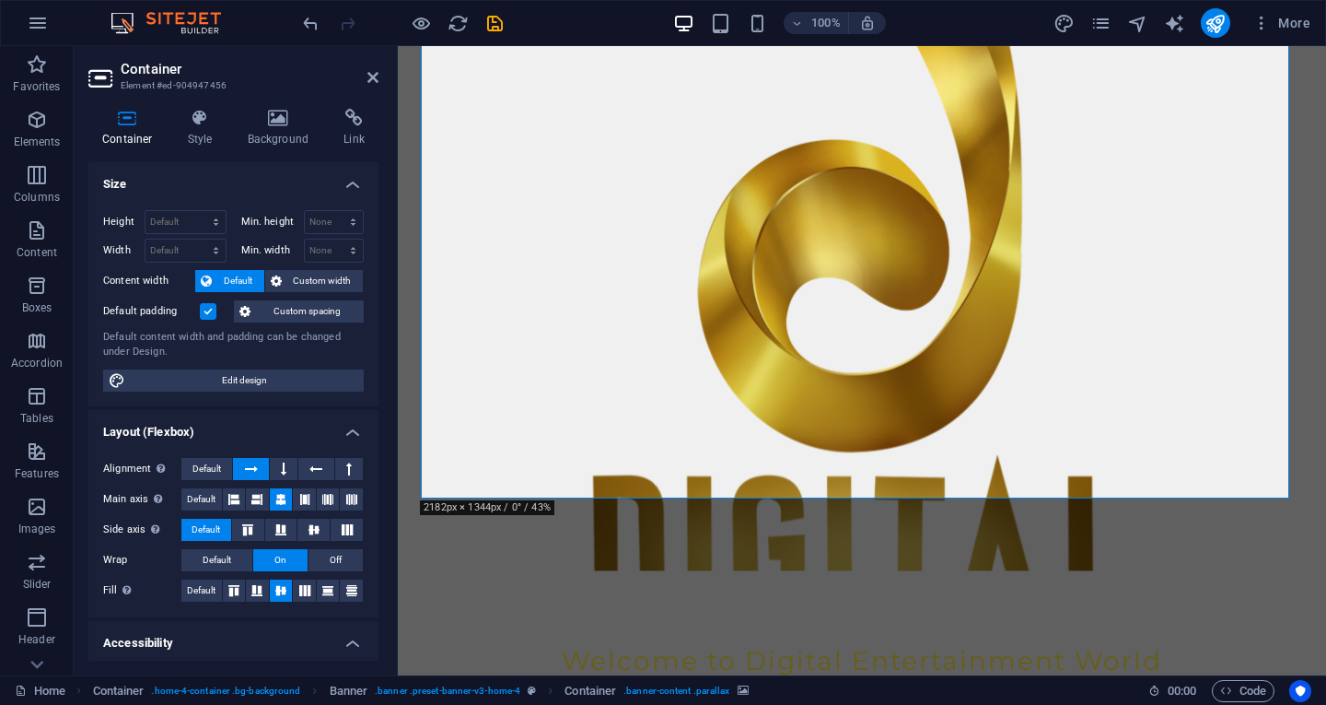
scroll to position [0, 0]
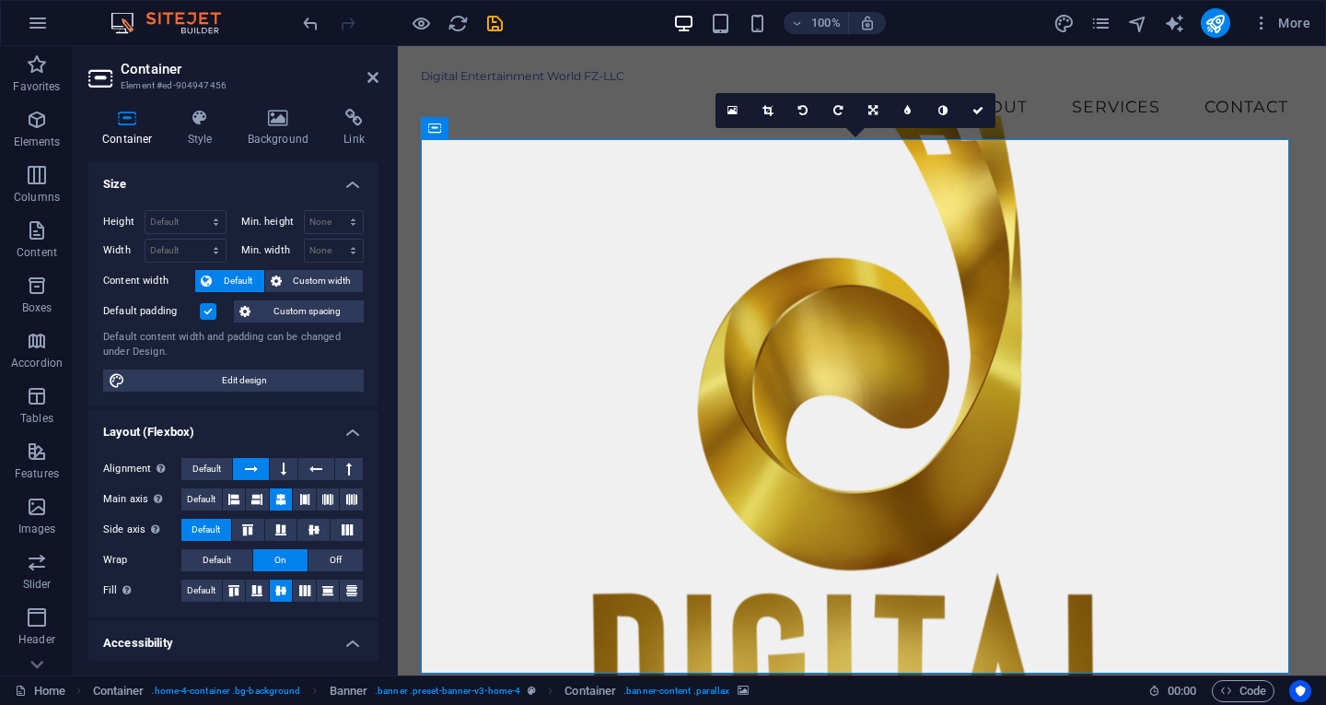
click at [717, 231] on figure at bounding box center [862, 401] width 882 height 573
click at [771, 106] on icon at bounding box center [768, 110] width 10 height 11
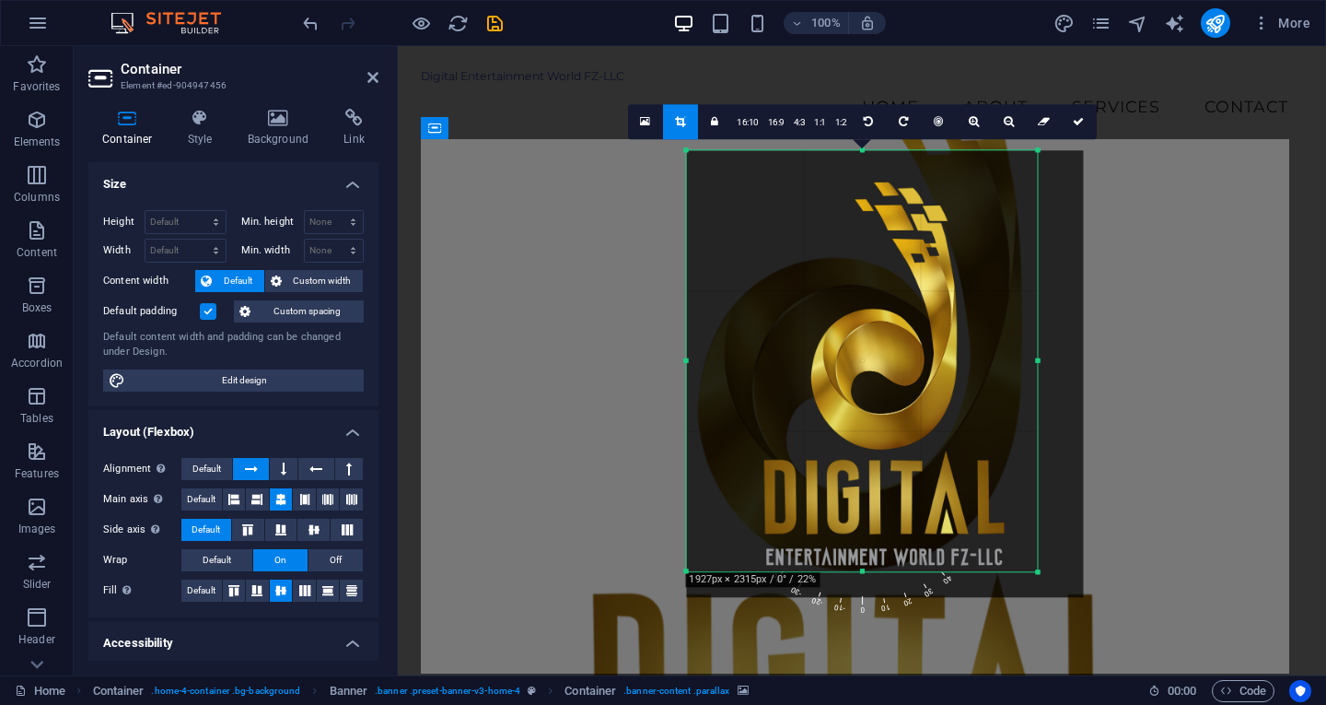
drag, startPoint x: 1081, startPoint y: 612, endPoint x: 986, endPoint y: 531, distance: 126.1
click at [986, 531] on div "180 170 160 150 140 130 120 110 100 90 80 70 60 50 40 30 20 10 0 -10 -20 -30 -4…" at bounding box center [861, 360] width 351 height 421
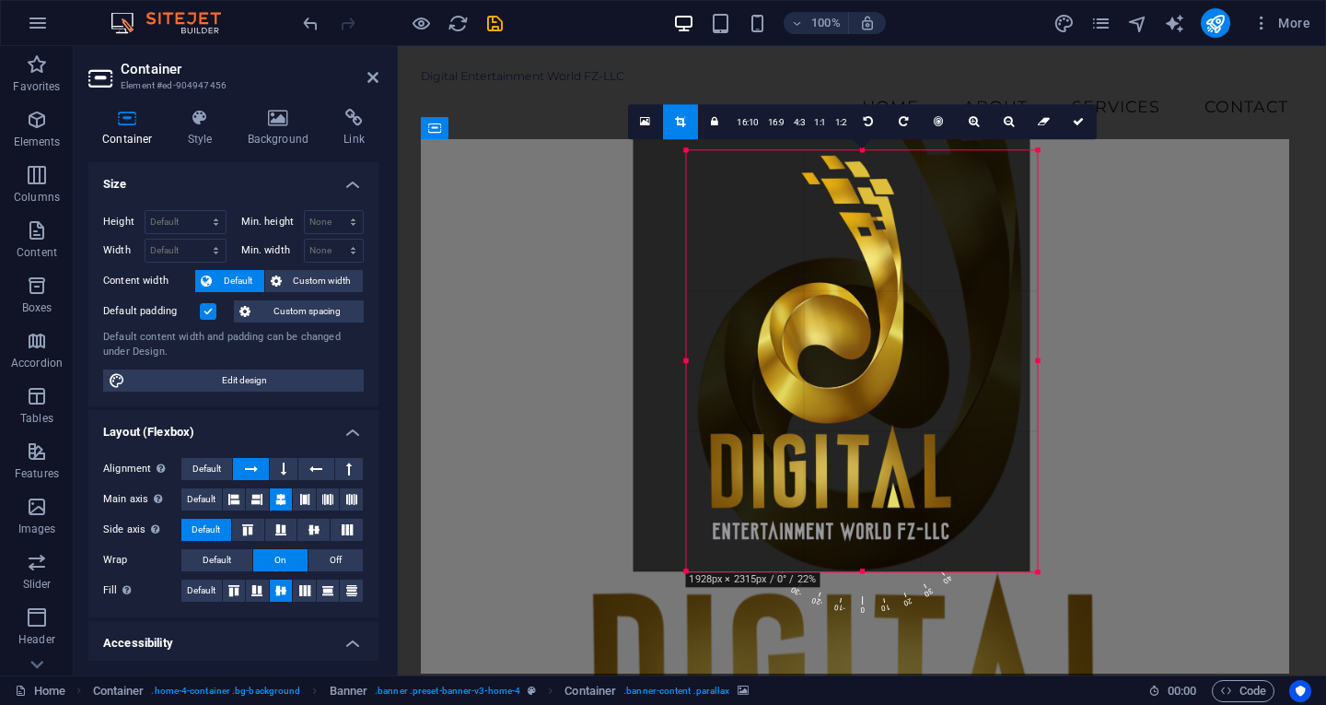
drag, startPoint x: 902, startPoint y: 399, endPoint x: 848, endPoint y: 376, distance: 58.2
click at [848, 376] on div at bounding box center [831, 348] width 397 height 448
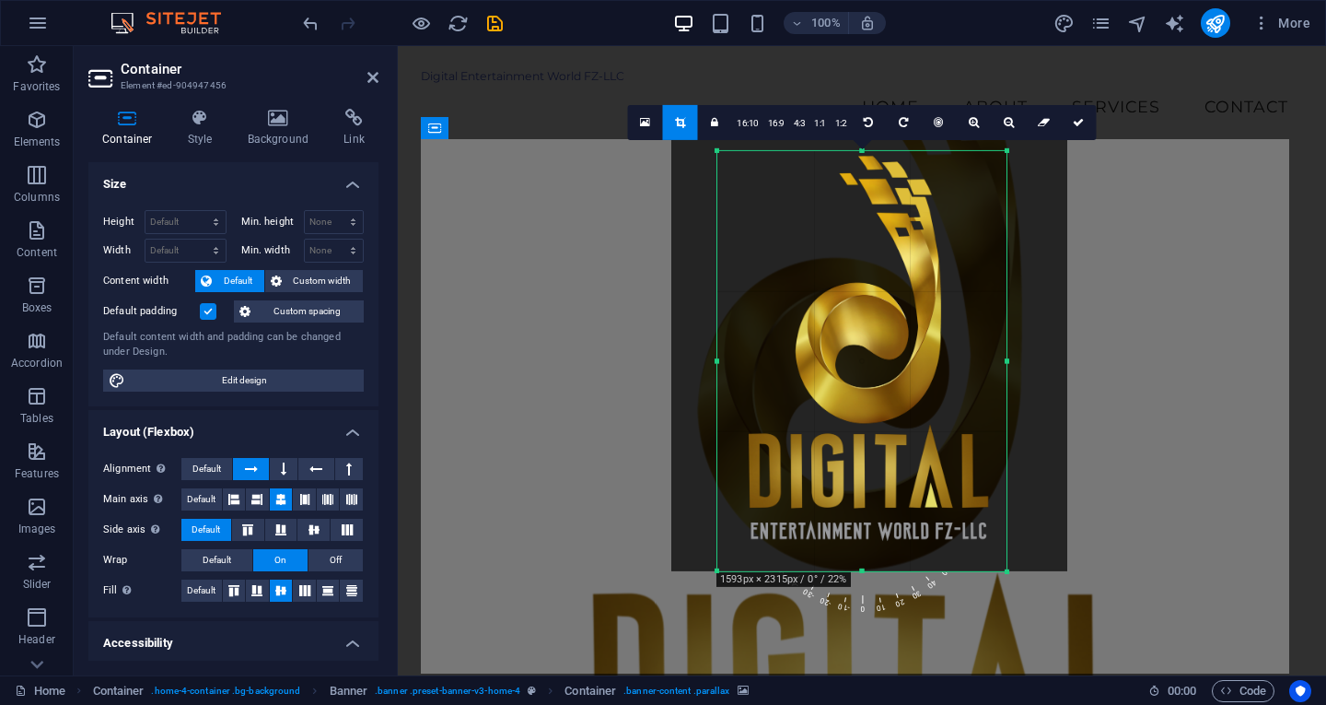
drag, startPoint x: 1039, startPoint y: 358, endPoint x: 977, endPoint y: 356, distance: 61.7
click at [977, 356] on div "180 170 160 150 140 130 120 110 100 90 80 70 60 50 40 30 20 10 0 -10 -20 -30 -4…" at bounding box center [861, 360] width 289 height 420
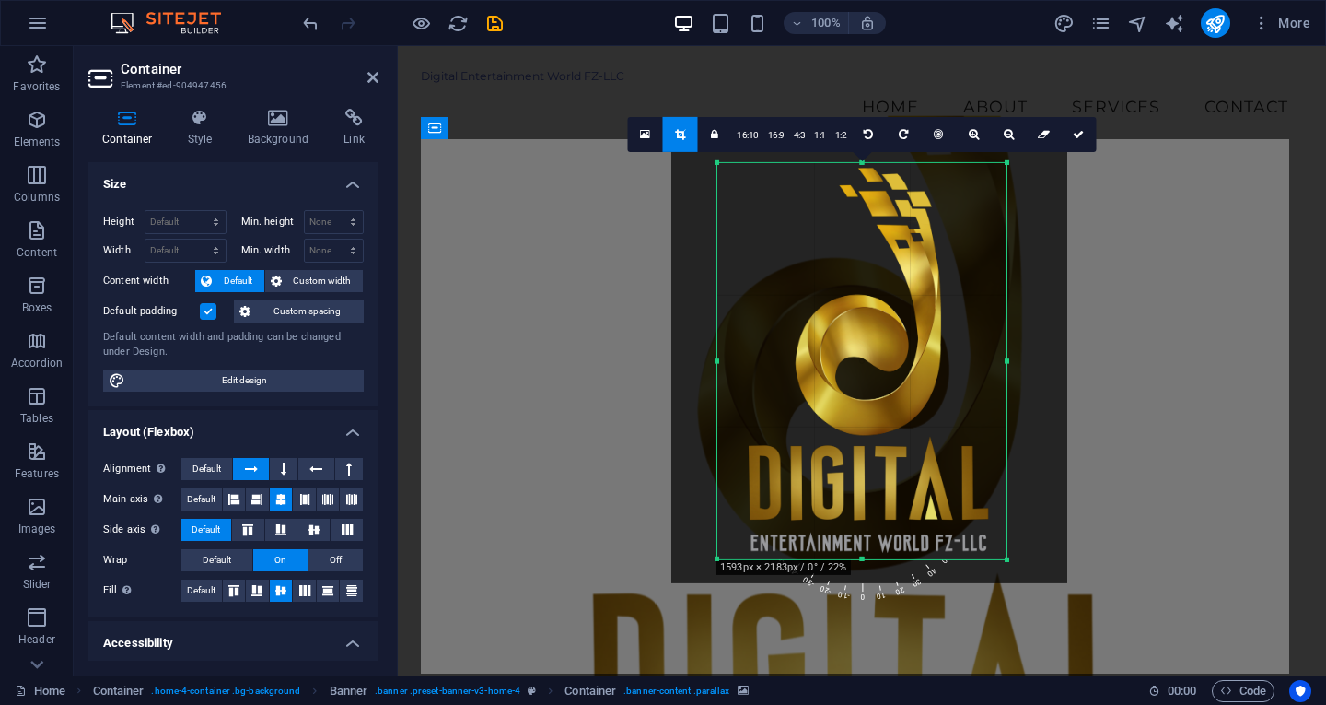
drag, startPoint x: 863, startPoint y: 570, endPoint x: 867, endPoint y: 546, distance: 24.2
click at [867, 546] on div "180 170 160 150 140 130 120 110 100 90 80 70 60 50 40 30 20 10 0 -10 -20 -30 -4…" at bounding box center [861, 360] width 289 height 396
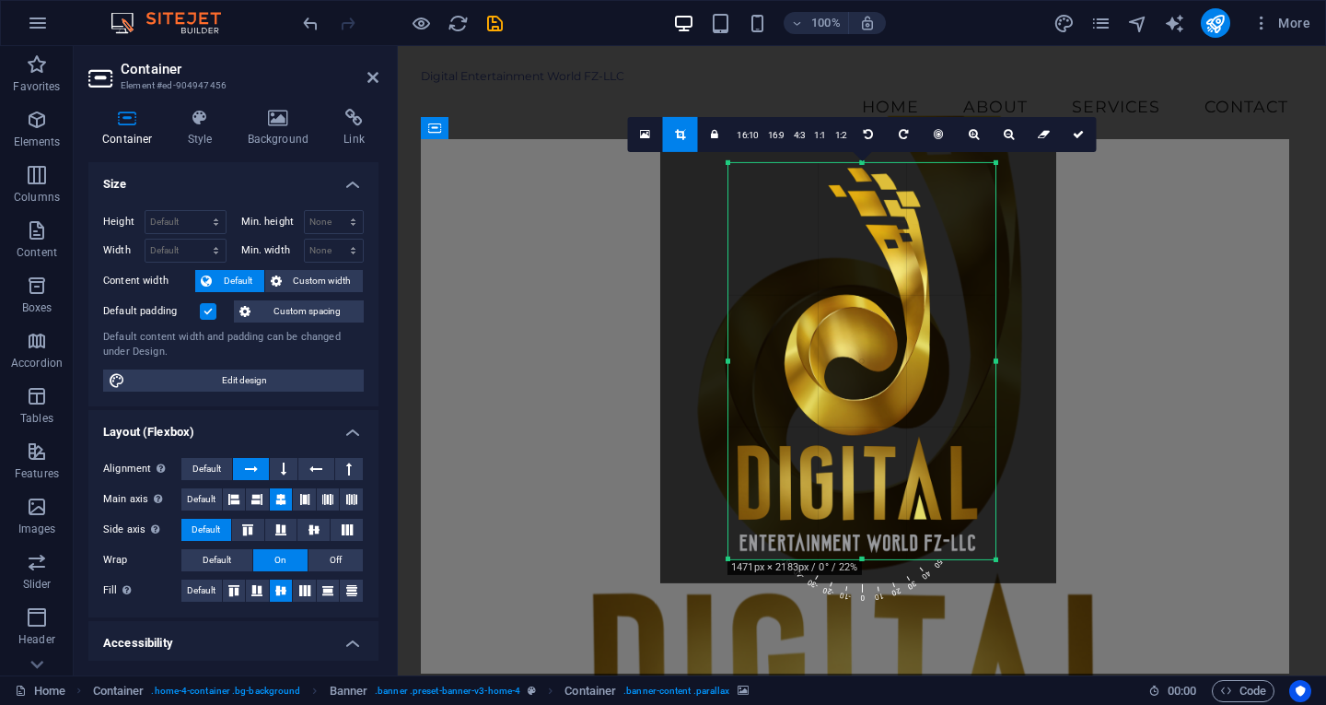
drag, startPoint x: 717, startPoint y: 361, endPoint x: 739, endPoint y: 360, distance: 22.1
click at [739, 360] on div "180 170 160 150 140 130 120 110 100 90 80 70 60 50 40 30 20 10 0 -10 -20 -30 -4…" at bounding box center [862, 360] width 267 height 396
click at [688, 136] on link at bounding box center [679, 133] width 35 height 35
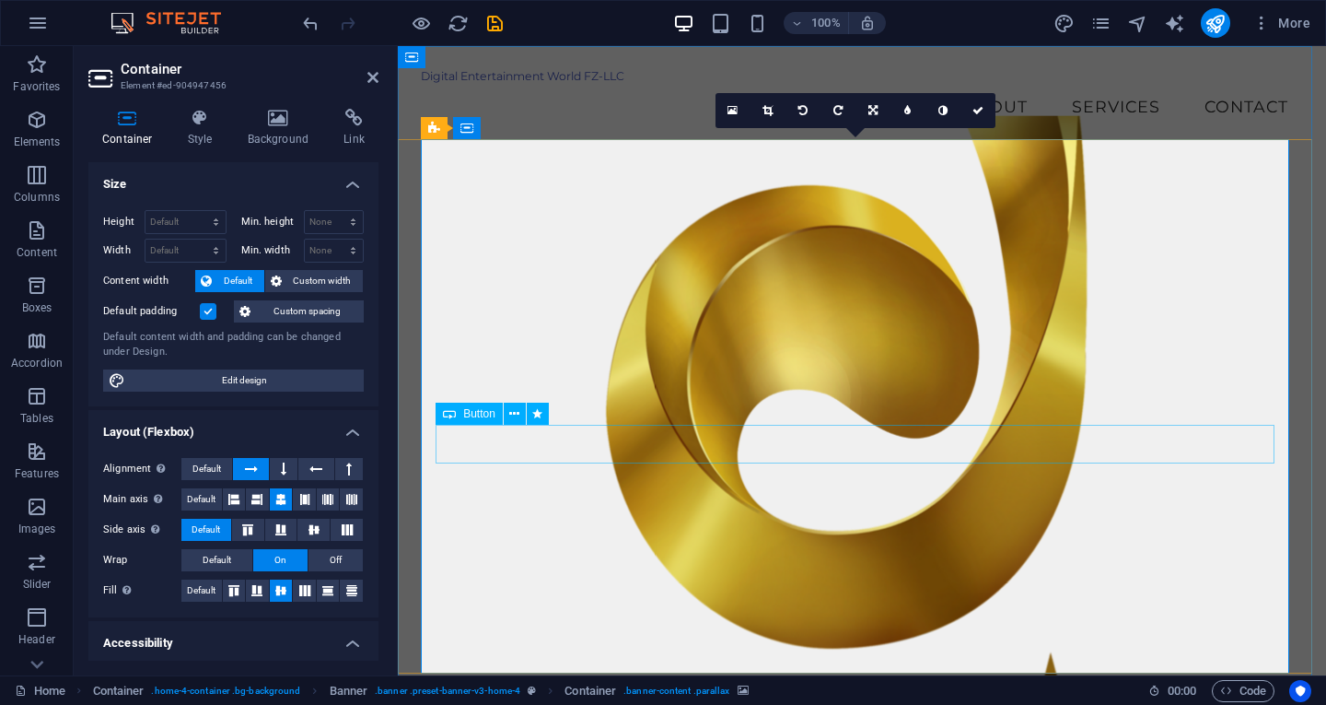
click at [913, 511] on figure at bounding box center [862, 401] width 882 height 573
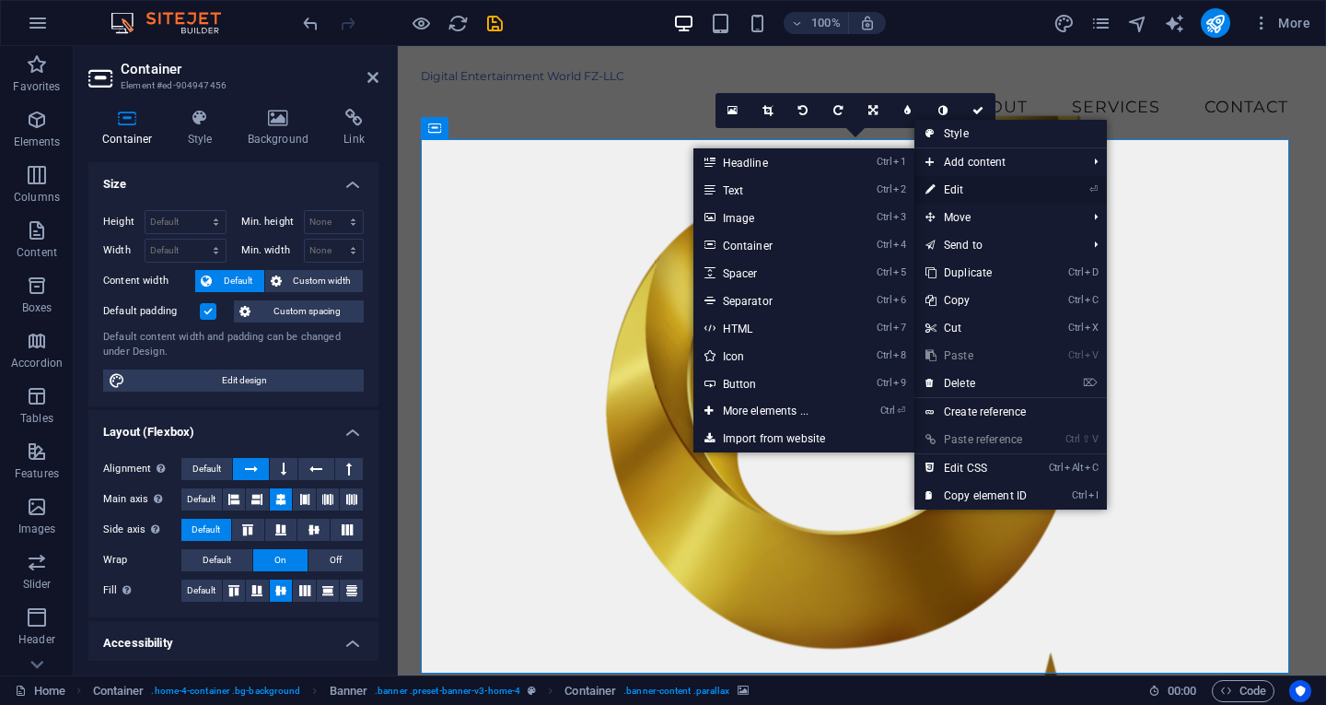
click at [955, 184] on link "⏎ Edit" at bounding box center [976, 190] width 123 height 28
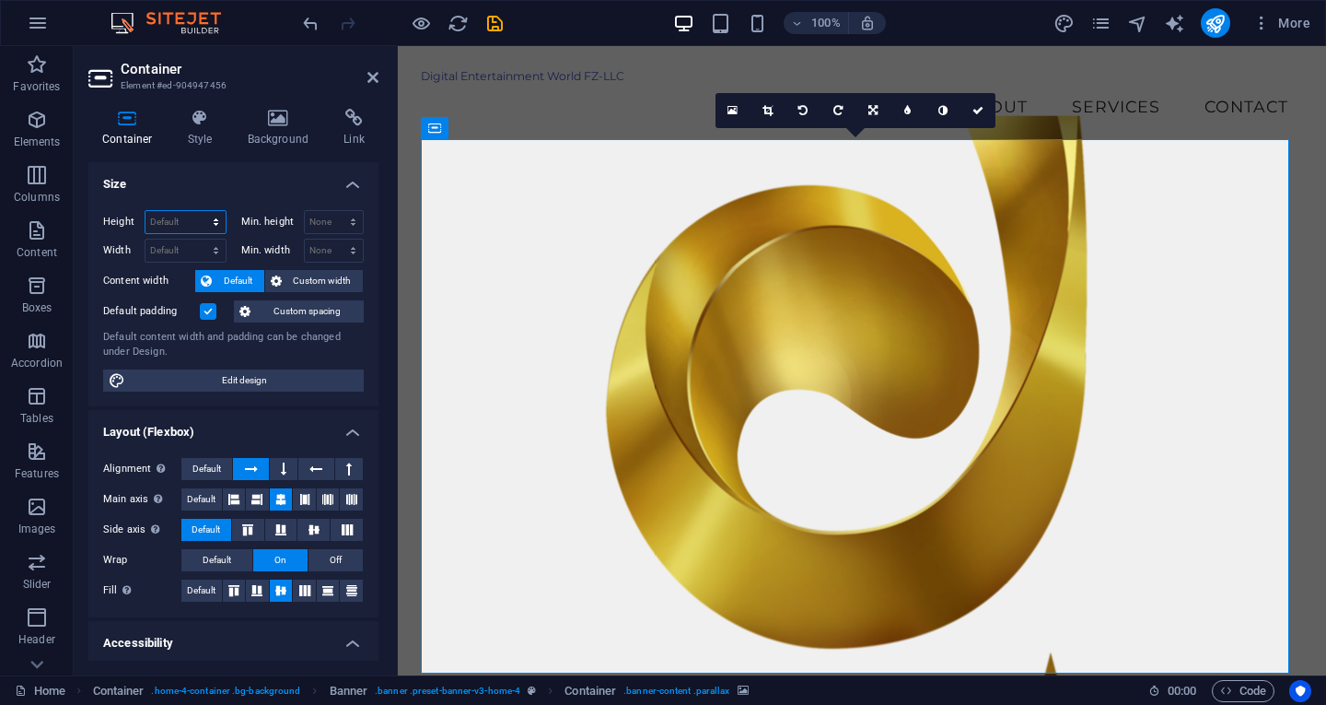
click at [197, 222] on select "Default px rem % vh vw" at bounding box center [186, 222] width 80 height 22
select select "px"
click at [197, 211] on select "Default px rem % vh vw" at bounding box center [186, 222] width 80 height 22
type input "200"
click at [180, 247] on select "Default px rem % em vh vw" at bounding box center [186, 250] width 80 height 22
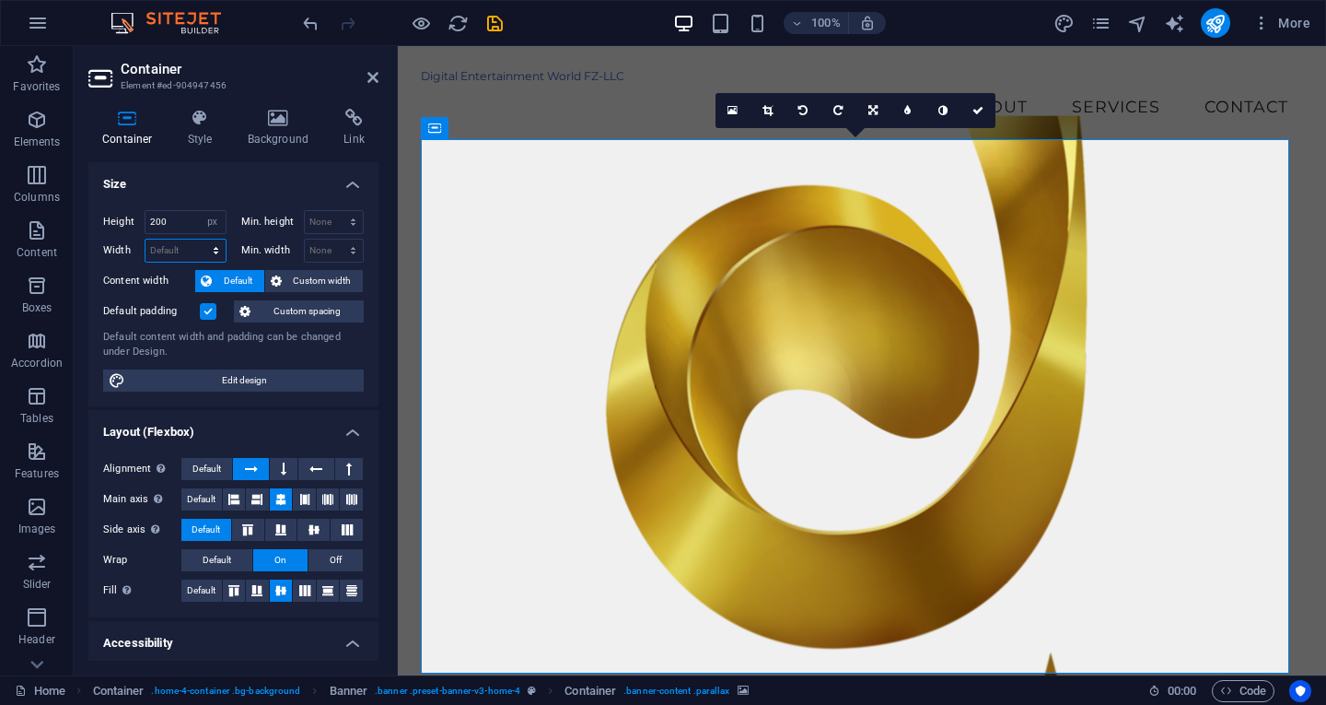
select select "px"
click at [197, 239] on select "Default px rem % em vh vw" at bounding box center [186, 250] width 80 height 22
type input "943"
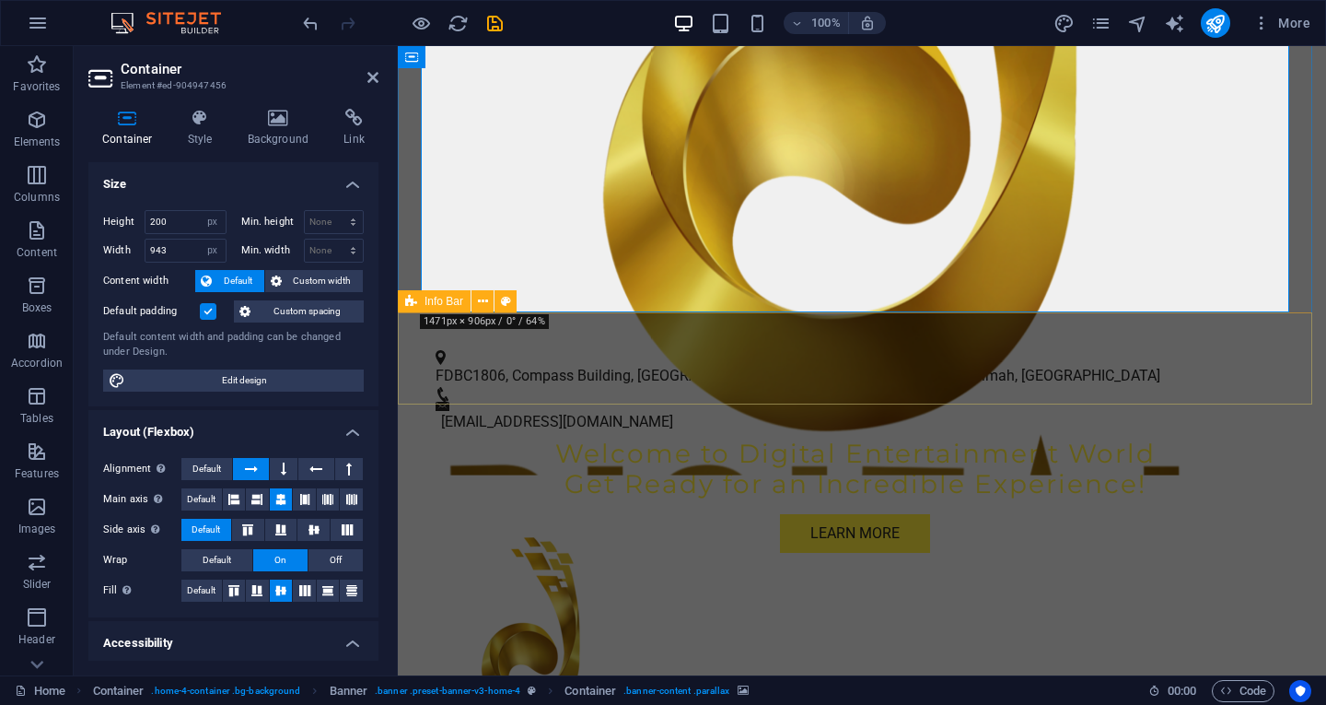
scroll to position [368, 0]
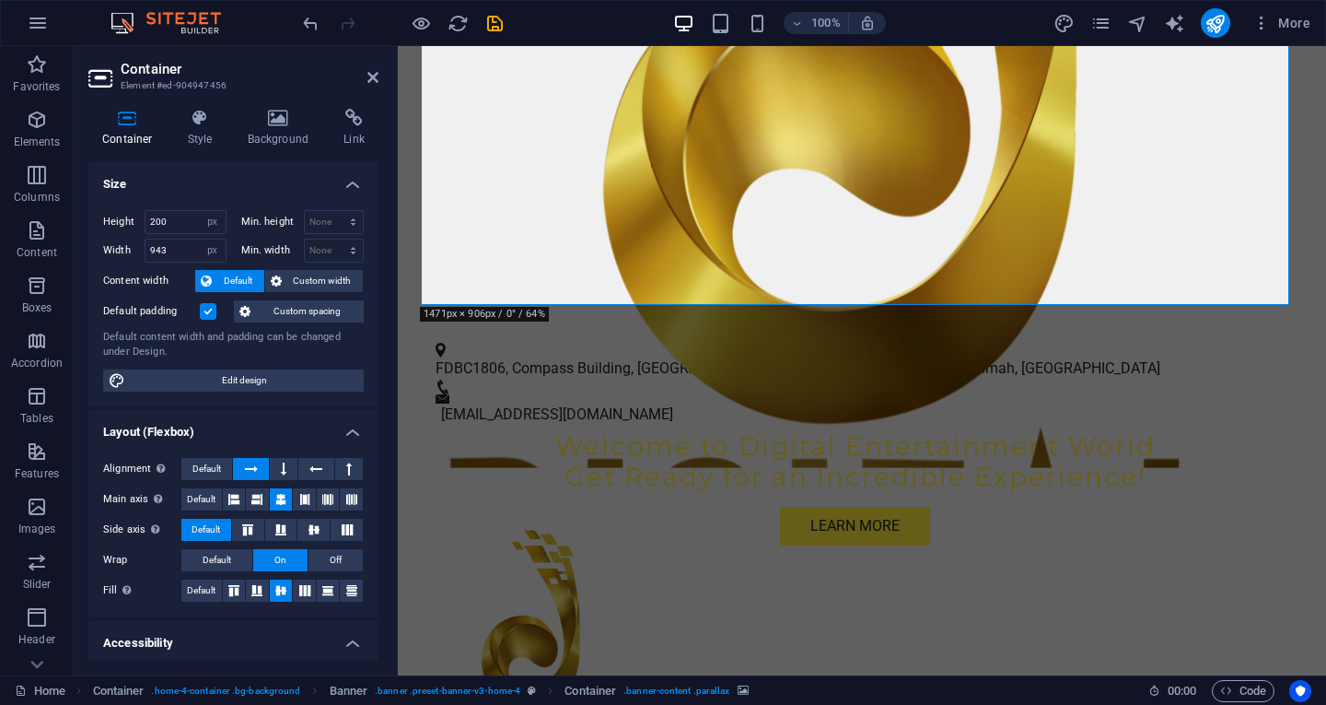
click at [788, 279] on figure at bounding box center [855, 180] width 869 height 573
click at [530, 319] on div "FDBC1806, Compass Building, Al Shohada Road, Al Hamra Industrial Zone-FZ , Ras …" at bounding box center [862, 384] width 928 height 131
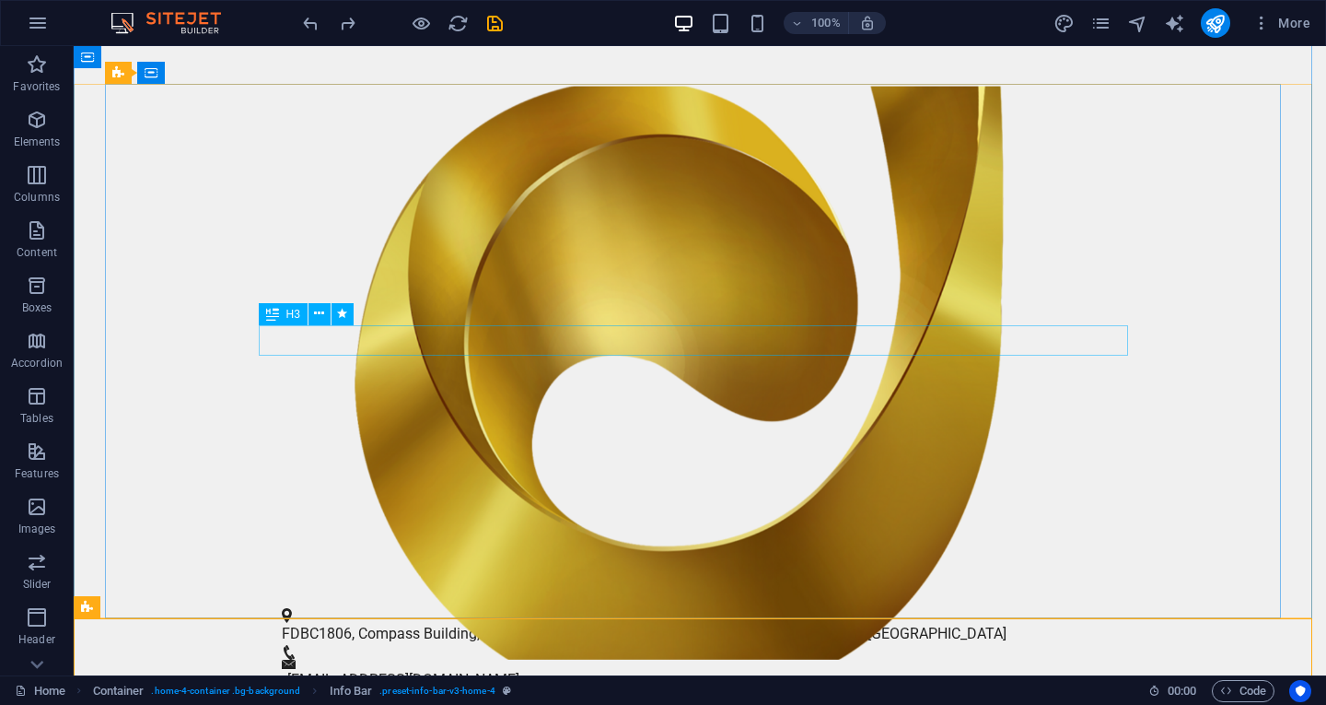
scroll to position [0, 0]
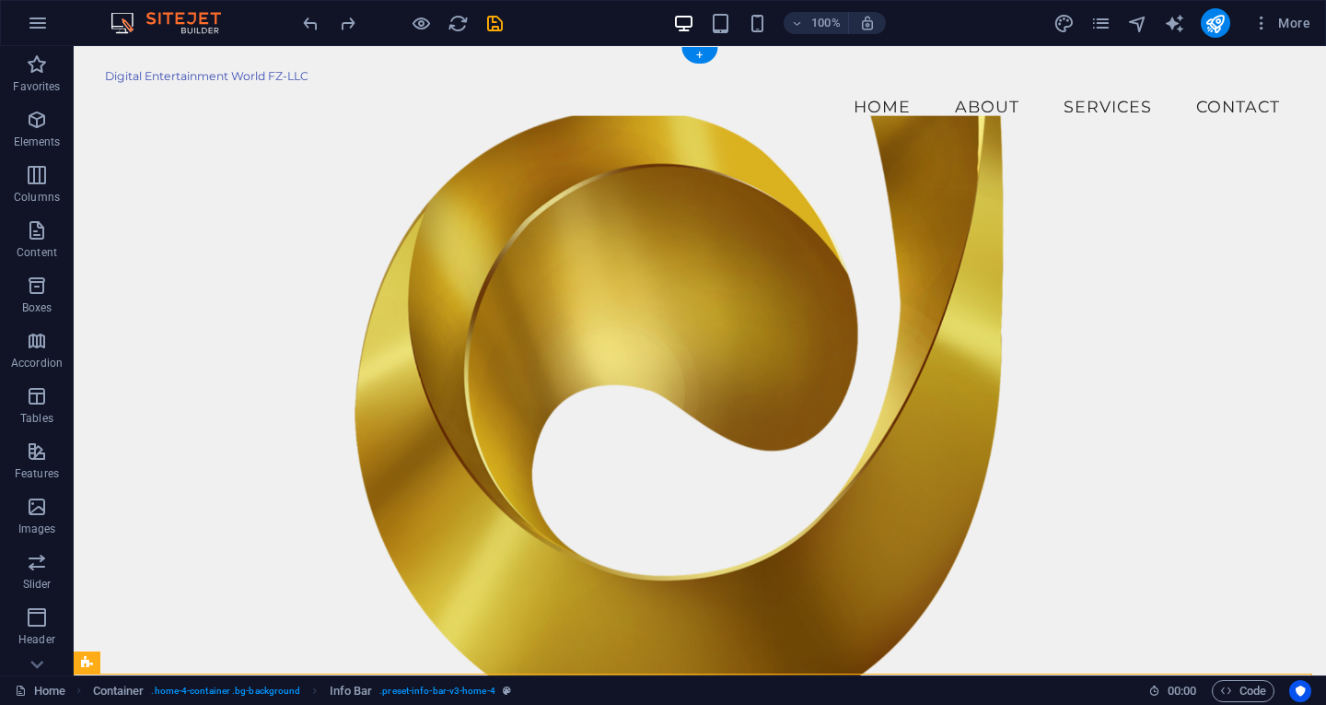
click at [834, 249] on figure at bounding box center [700, 401] width 1190 height 573
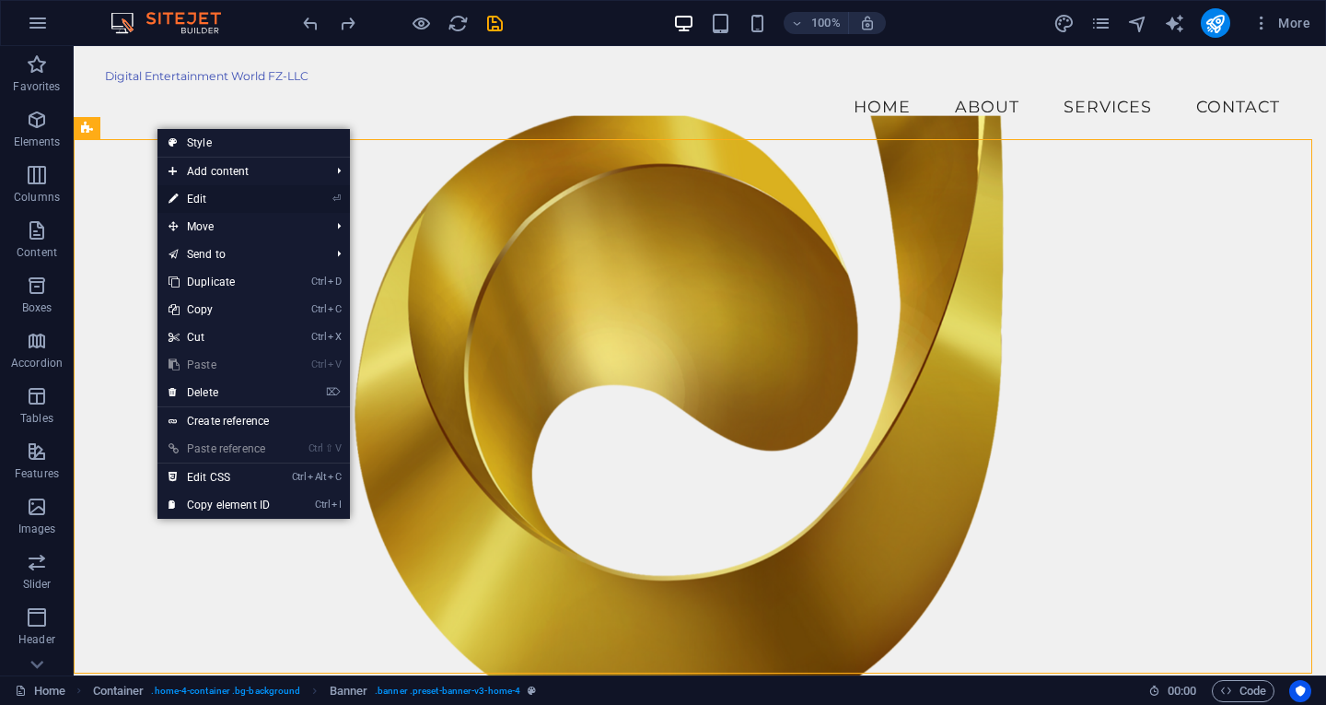
click at [195, 194] on link "⏎ Edit" at bounding box center [218, 199] width 123 height 28
select select "vh"
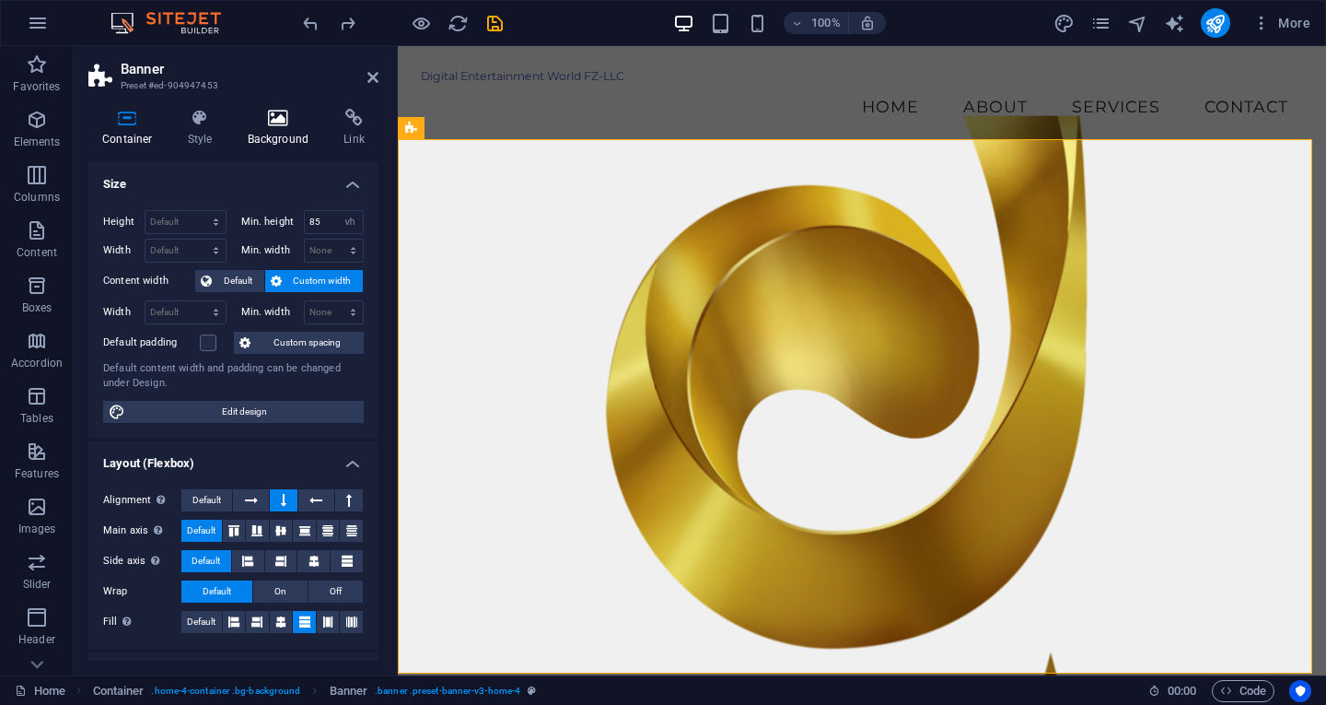
click at [267, 127] on h4 "Background" at bounding box center [282, 128] width 97 height 39
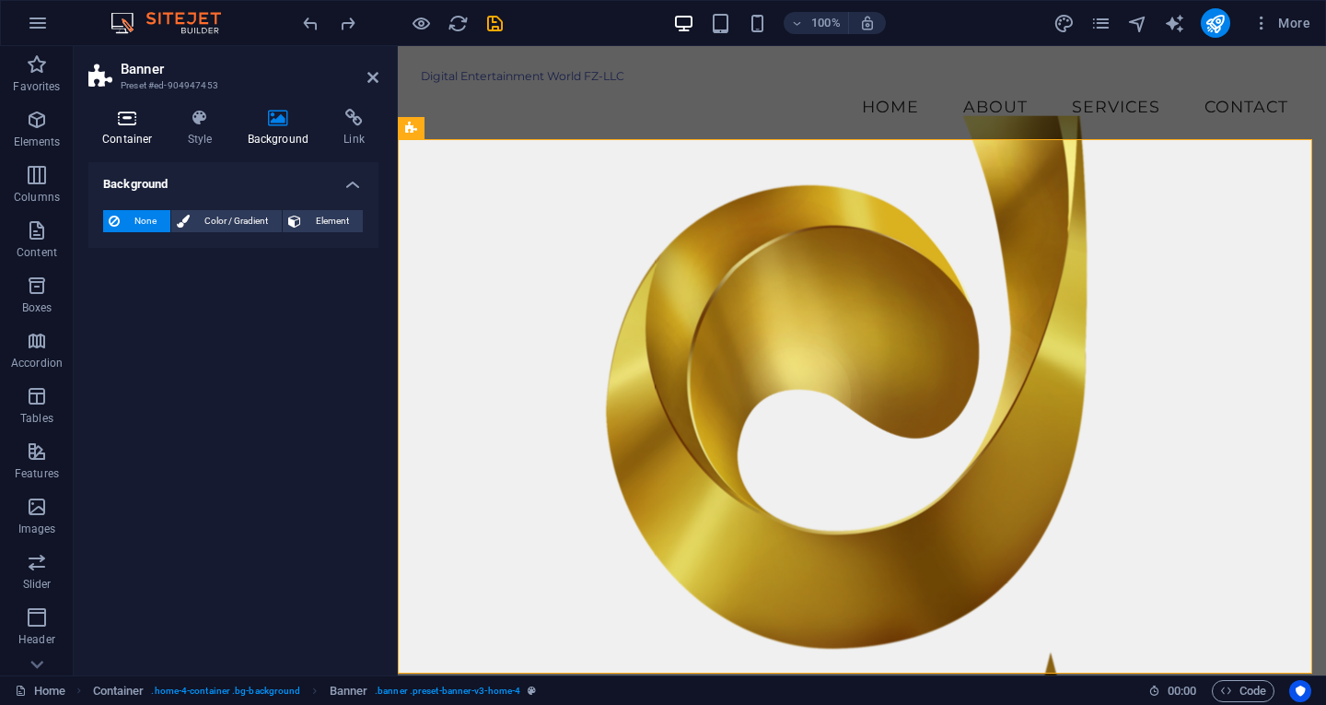
click at [135, 126] on icon at bounding box center [127, 118] width 78 height 18
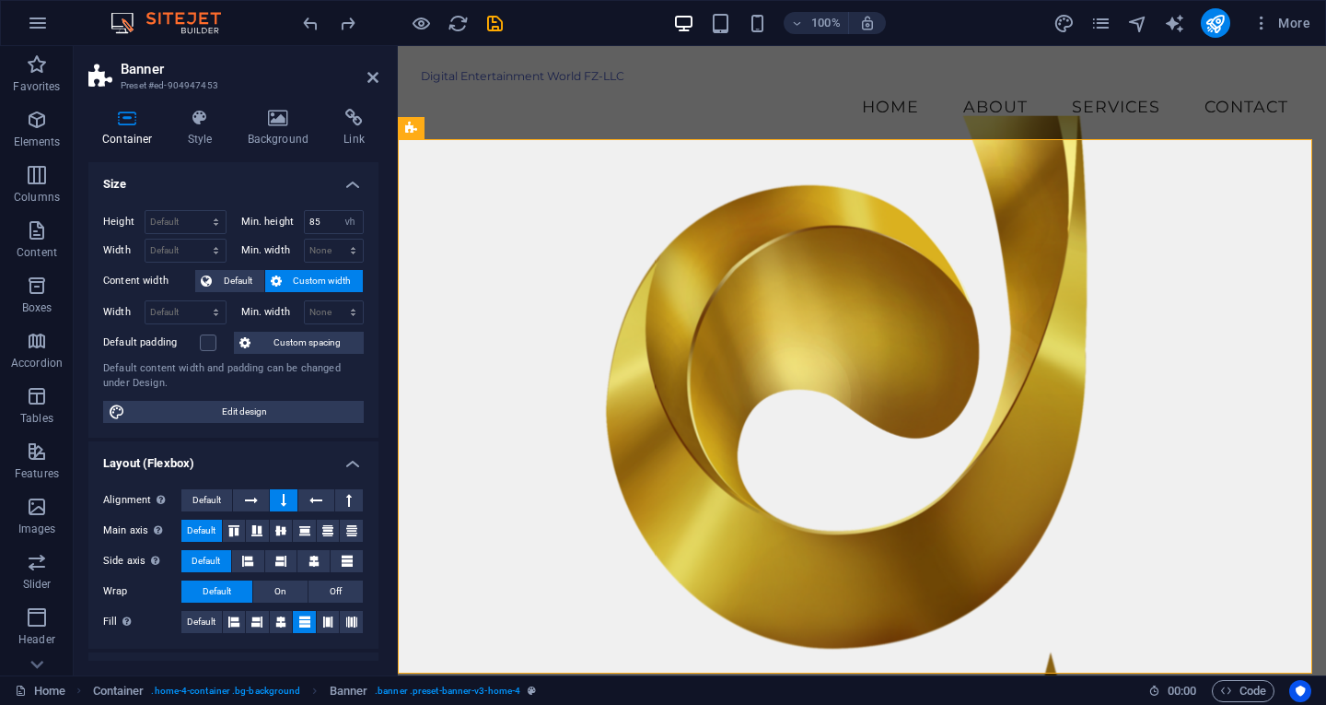
drag, startPoint x: 372, startPoint y: 209, endPoint x: 370, endPoint y: 244, distance: 35.0
click at [370, 244] on div "Height Default px rem % vh vw Min. height 85 None px rem % vh vw Width Default …" at bounding box center [233, 316] width 290 height 242
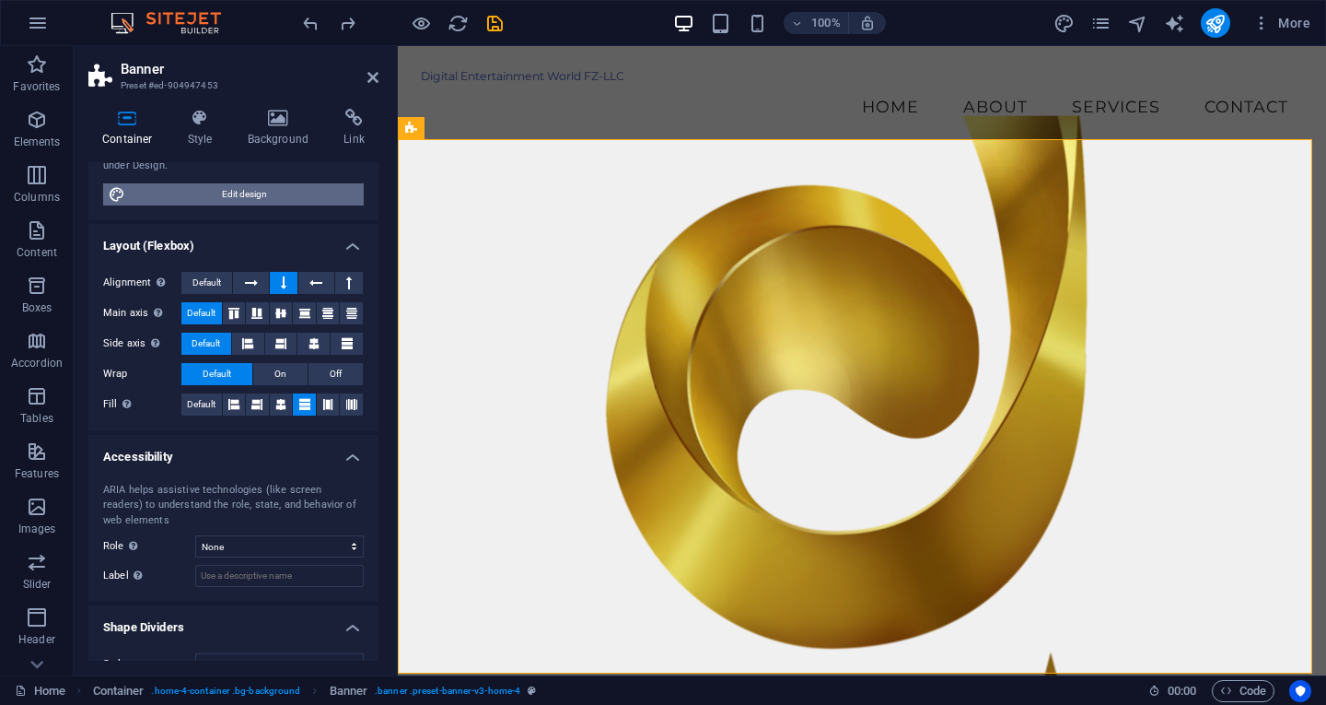
scroll to position [247, 0]
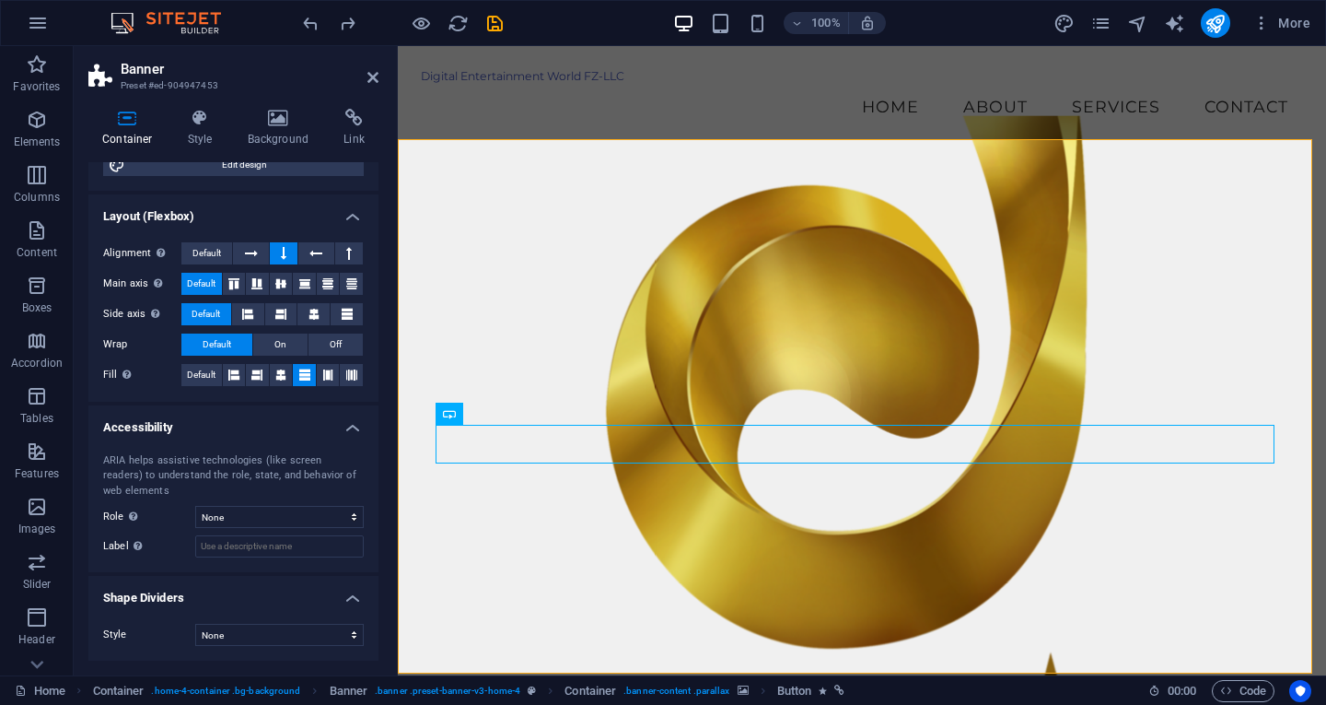
click at [1027, 545] on figure at bounding box center [862, 401] width 882 height 573
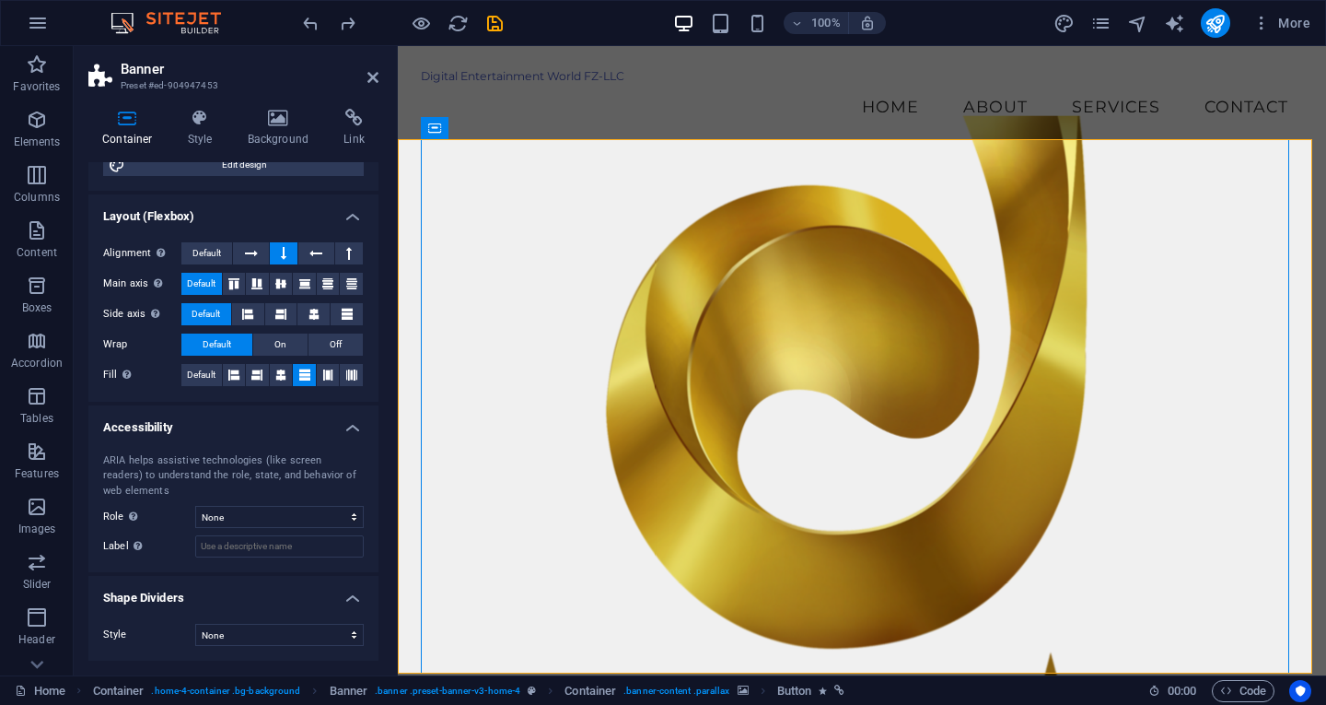
click at [1027, 545] on figure at bounding box center [862, 401] width 882 height 573
select select "px"
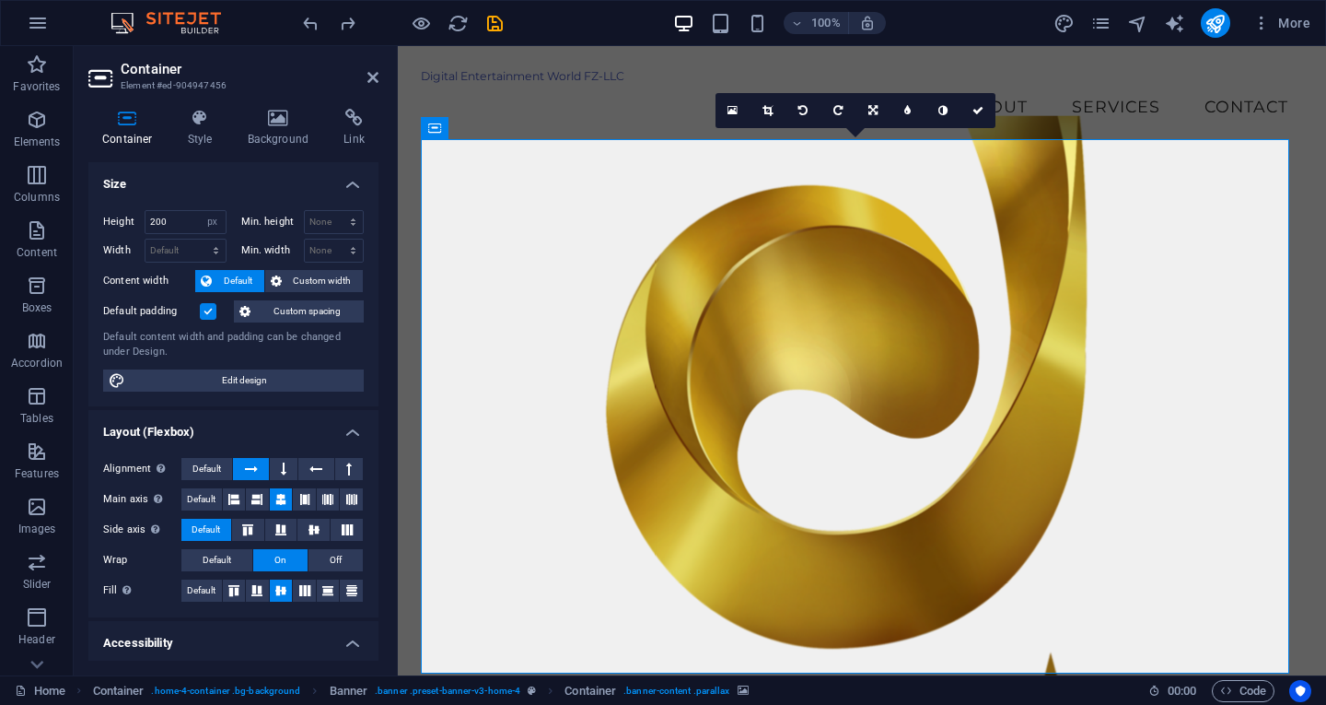
click at [1027, 545] on figure at bounding box center [862, 401] width 882 height 573
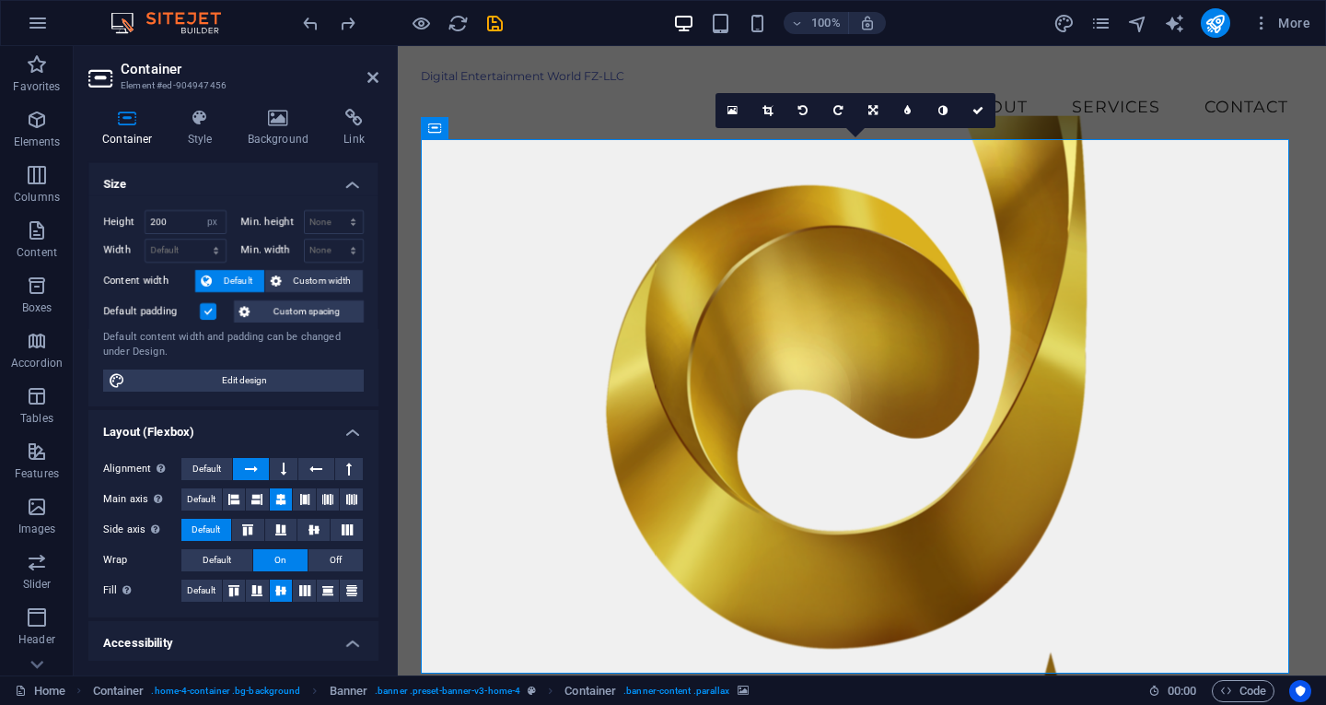
click at [1027, 545] on figure at bounding box center [862, 401] width 882 height 573
click at [871, 108] on icon at bounding box center [873, 110] width 9 height 11
click at [1039, 243] on figure at bounding box center [862, 401] width 882 height 573
click at [732, 106] on icon at bounding box center [733, 110] width 10 height 13
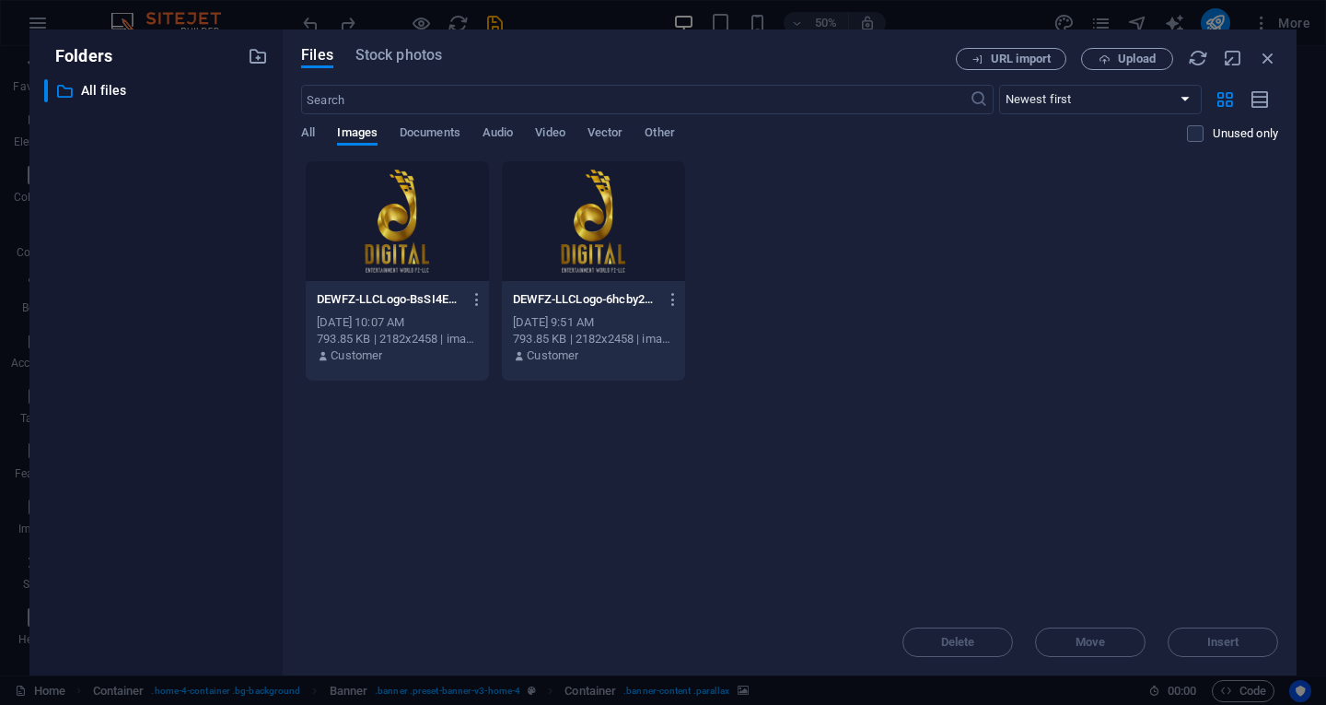
click at [401, 254] on div at bounding box center [397, 221] width 183 height 120
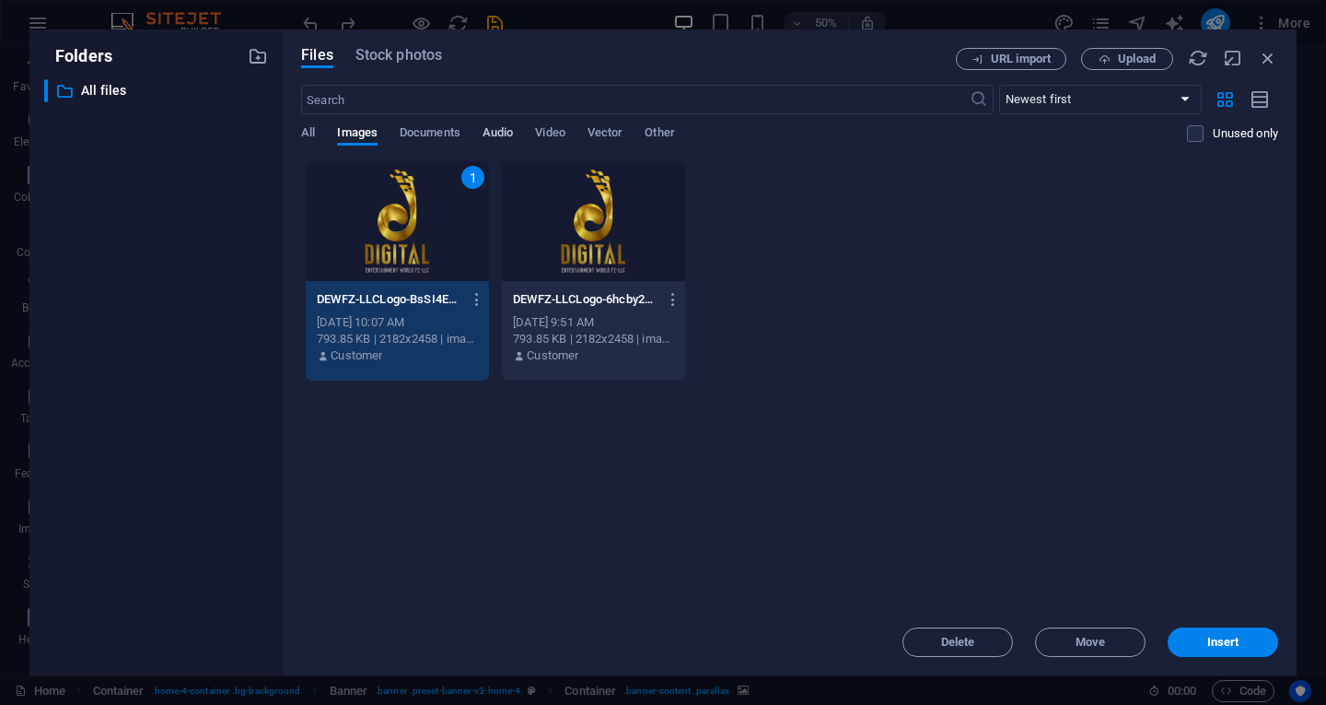
click at [496, 126] on span "Audio" at bounding box center [498, 135] width 30 height 26
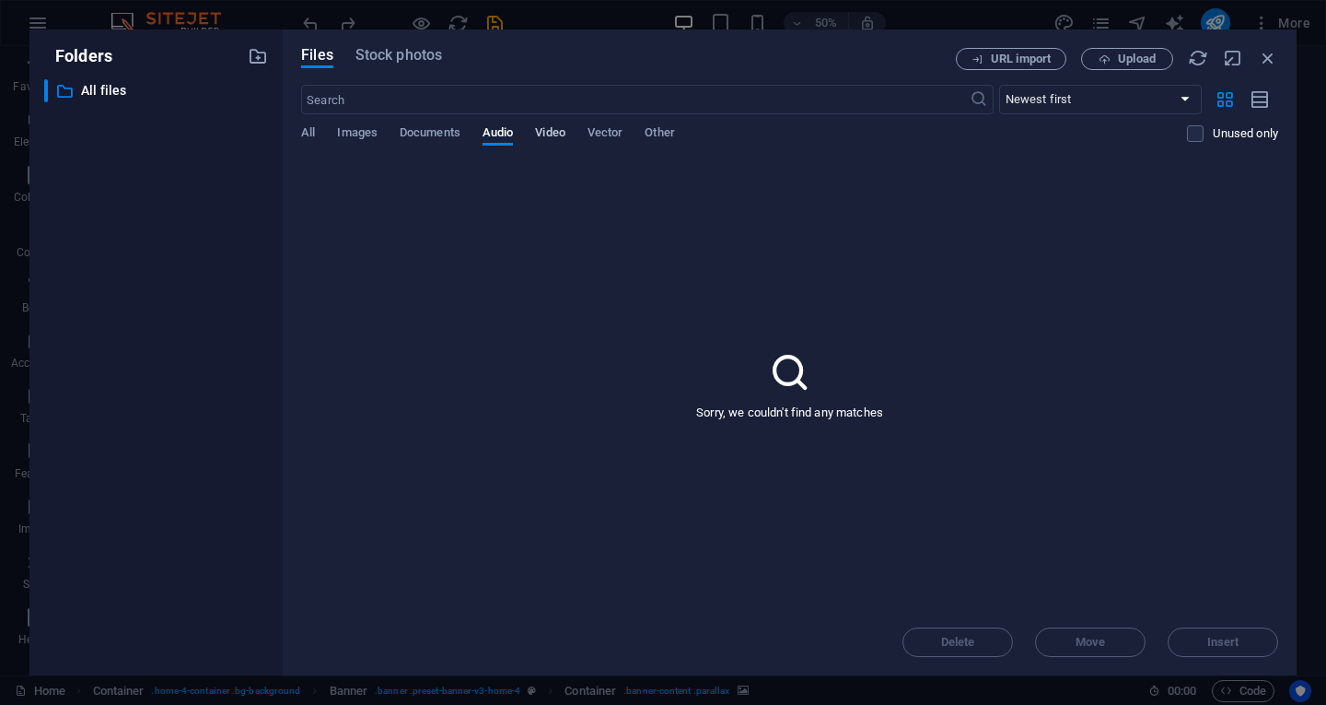
click at [543, 127] on span "Video" at bounding box center [549, 135] width 29 height 26
click at [305, 127] on span "All" at bounding box center [308, 135] width 14 height 26
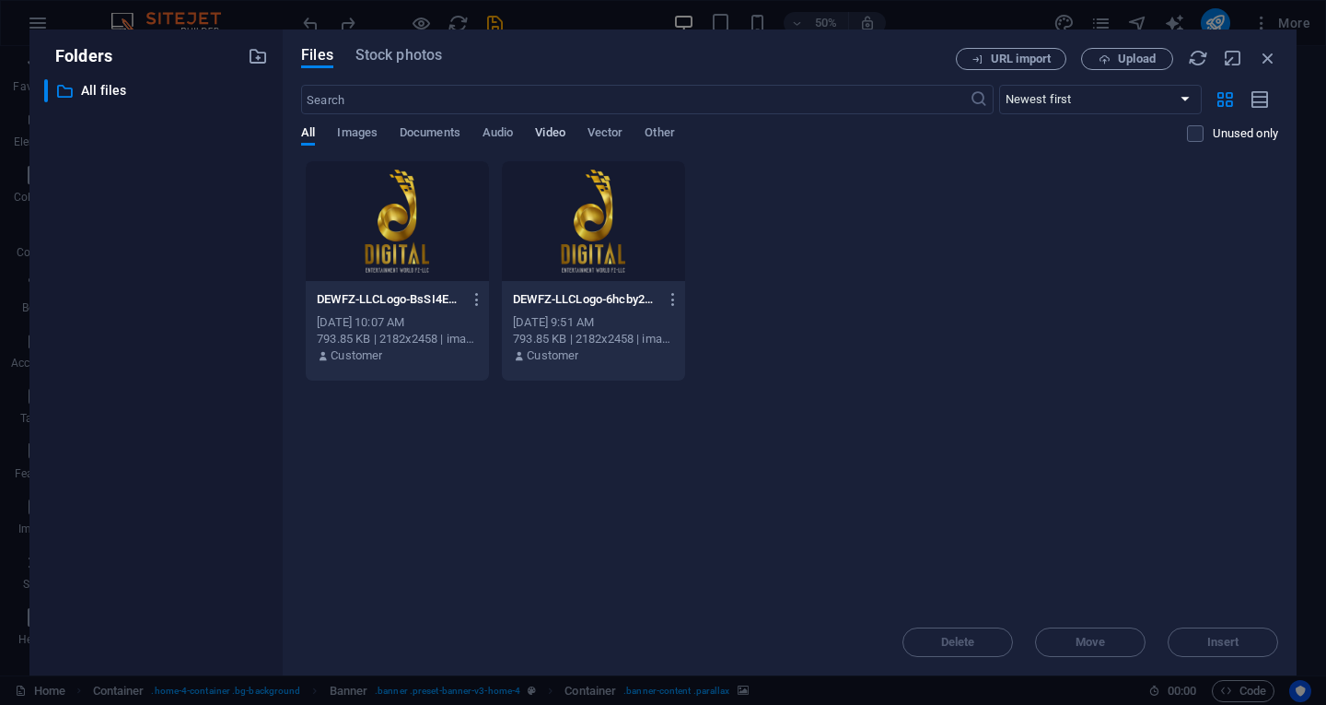
click at [556, 135] on span "Video" at bounding box center [549, 135] width 29 height 26
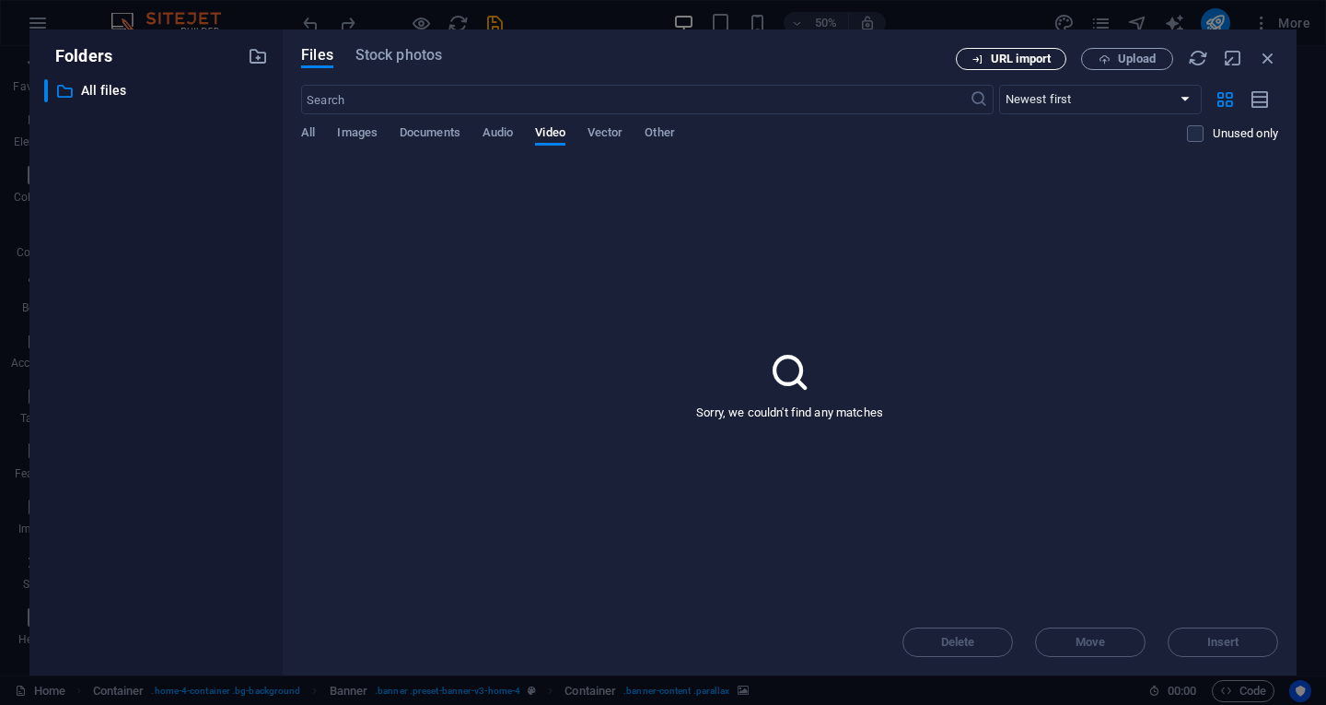
click at [1038, 59] on span "URL import" at bounding box center [1021, 58] width 60 height 11
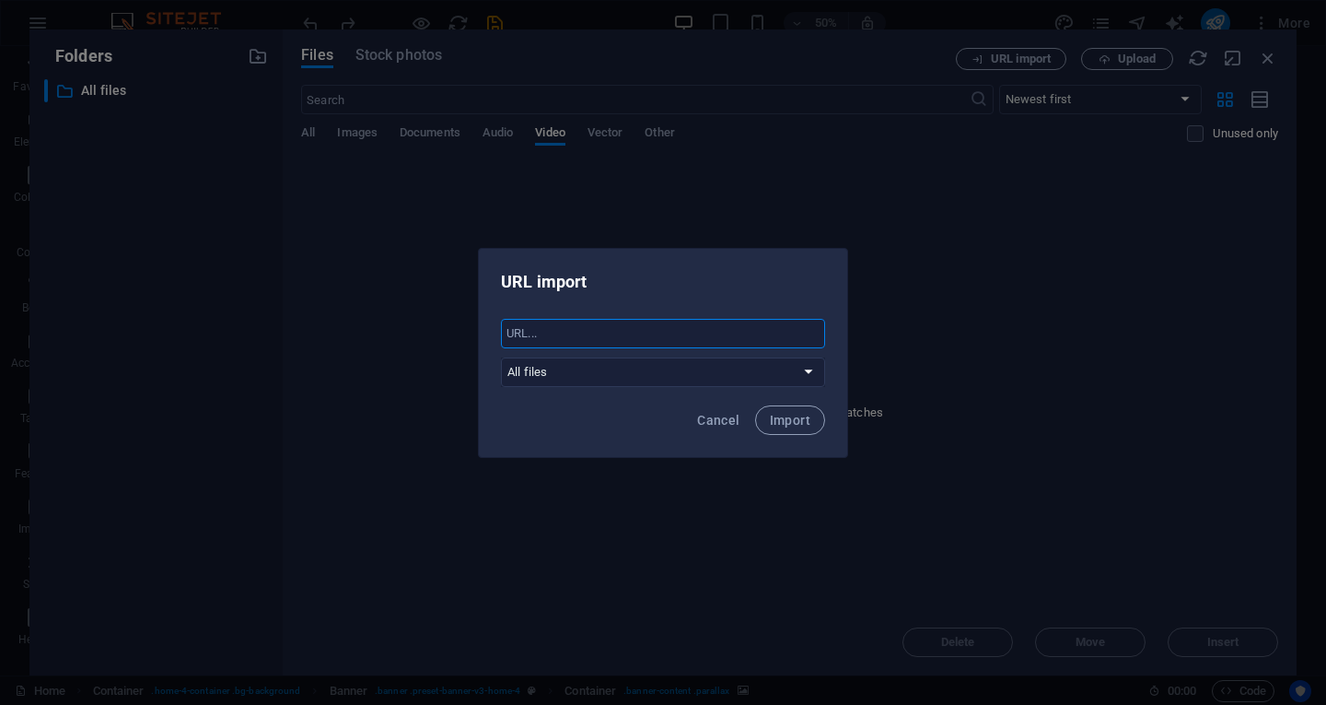
click at [642, 336] on input "text" at bounding box center [663, 333] width 324 height 29
paste input "https://youtu.be/b6igao5Uc80"
type input "https://youtu.be/b6igao5Uc80"
click at [779, 422] on span "Import" at bounding box center [790, 420] width 41 height 15
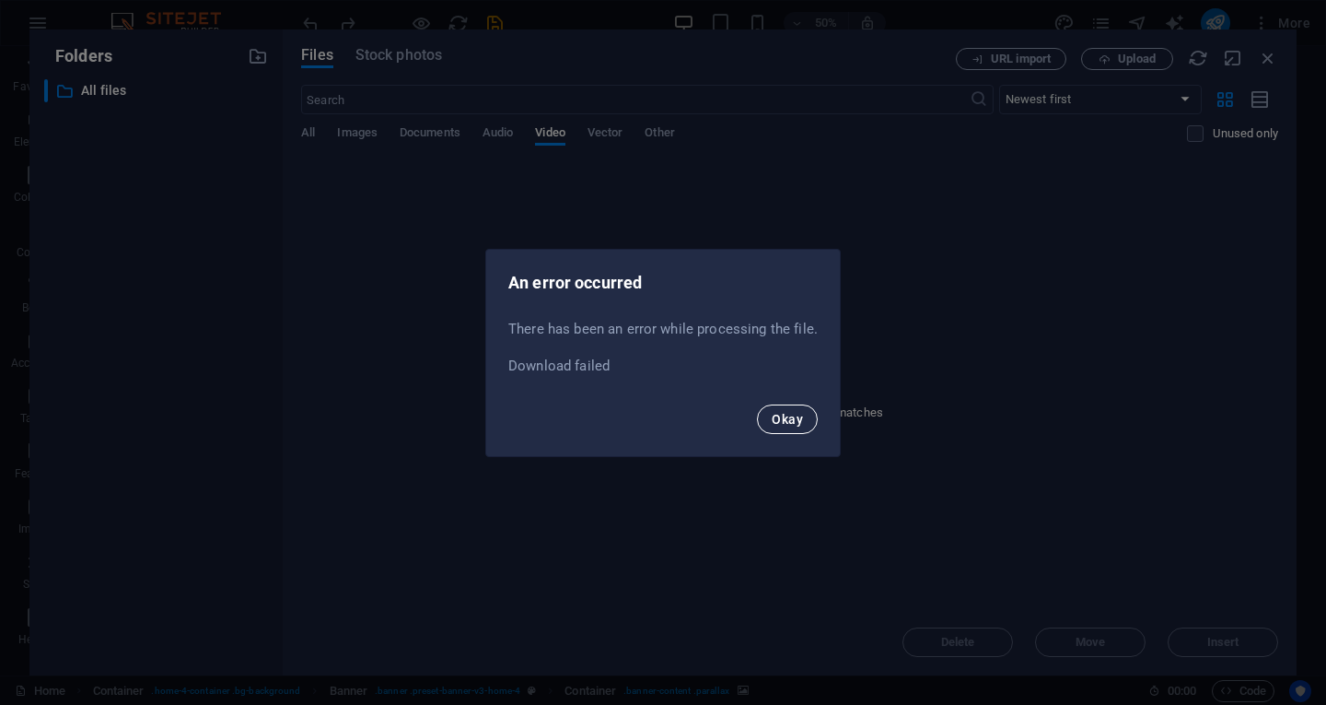
click at [788, 420] on span "Okay" at bounding box center [787, 419] width 31 height 15
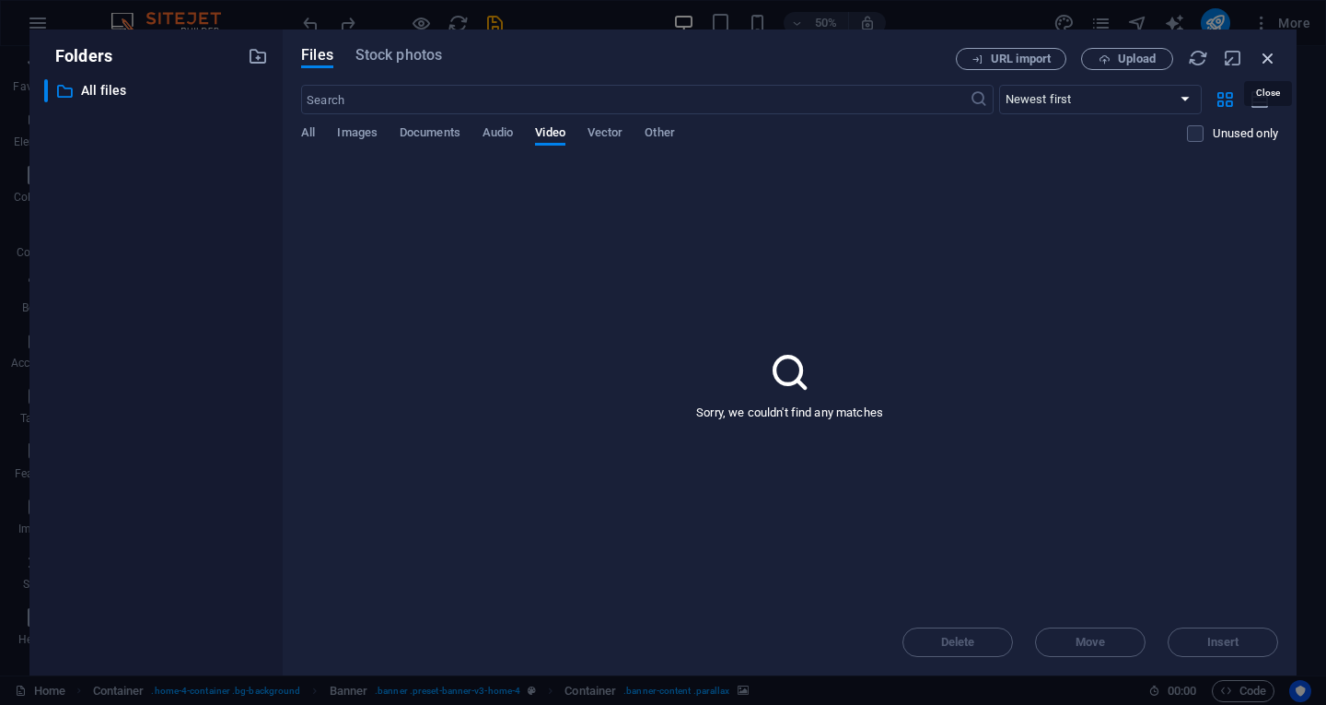
click at [1270, 51] on icon "button" at bounding box center [1268, 58] width 20 height 20
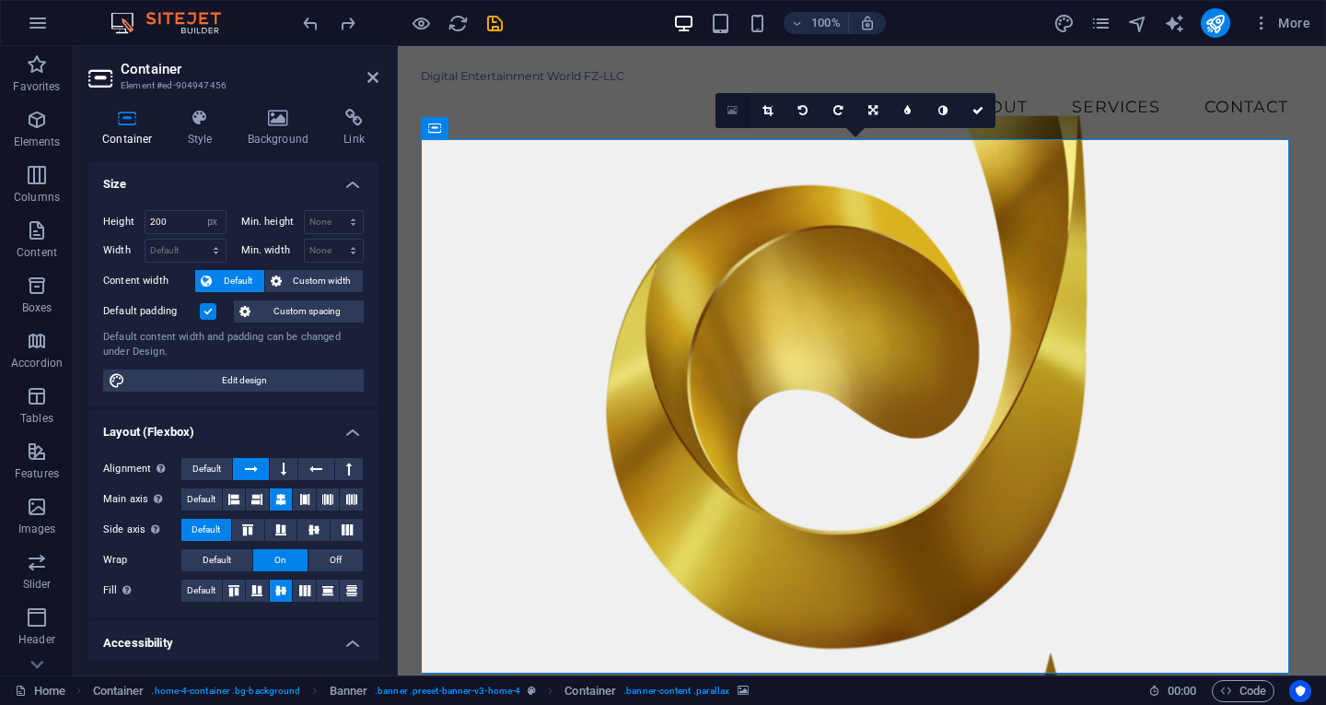
click at [730, 114] on icon at bounding box center [733, 110] width 10 height 13
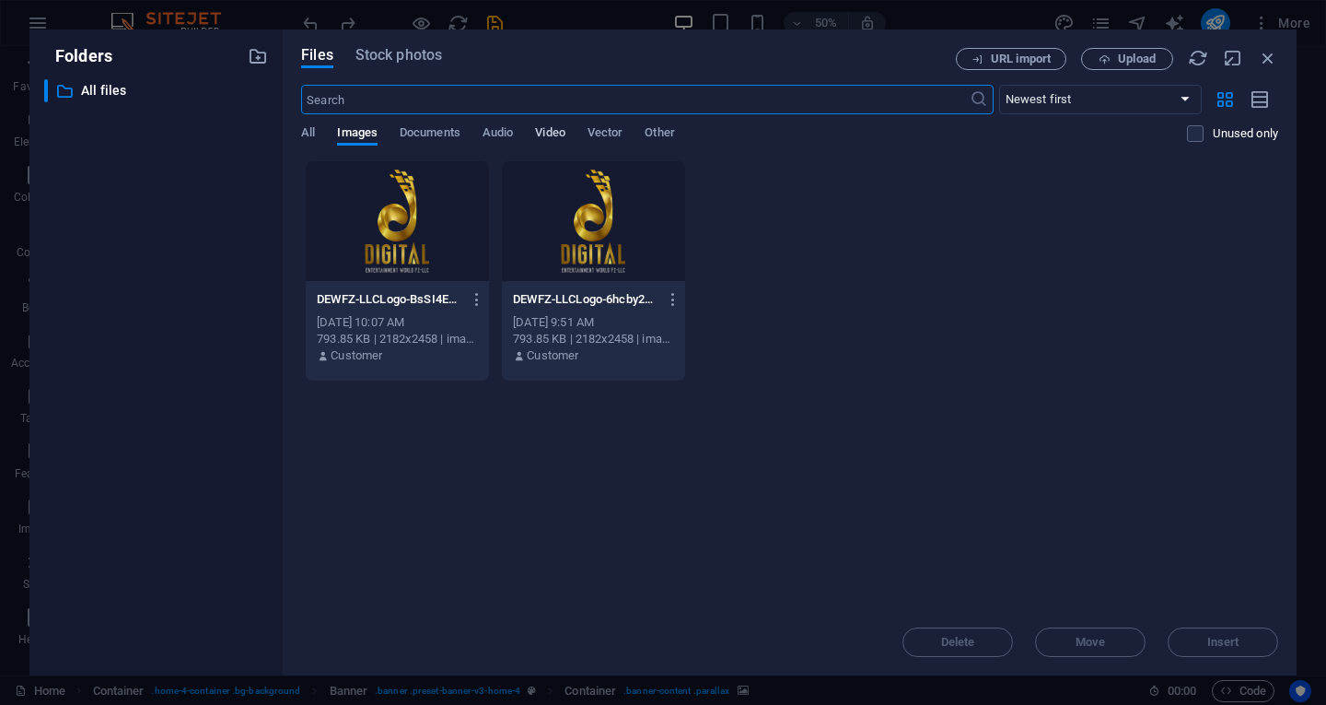
click at [541, 136] on span "Video" at bounding box center [549, 135] width 29 height 26
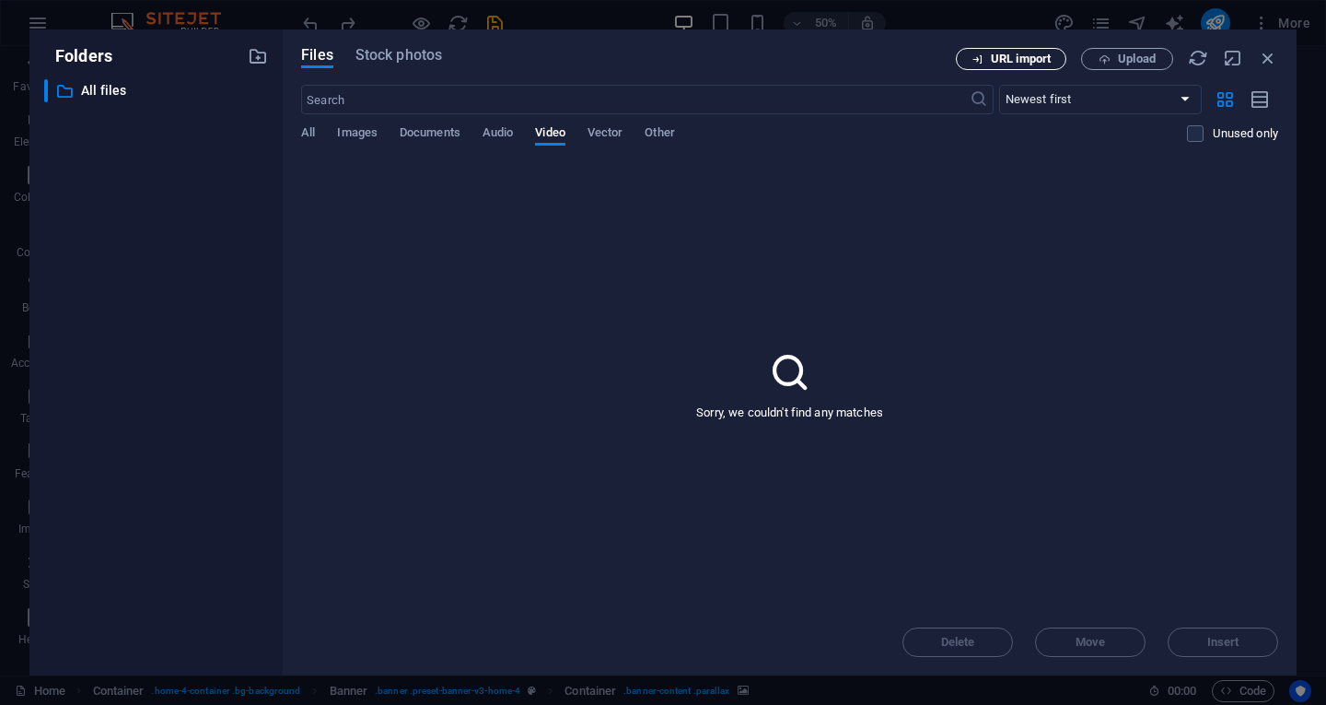
click at [1023, 56] on span "URL import" at bounding box center [1021, 58] width 60 height 11
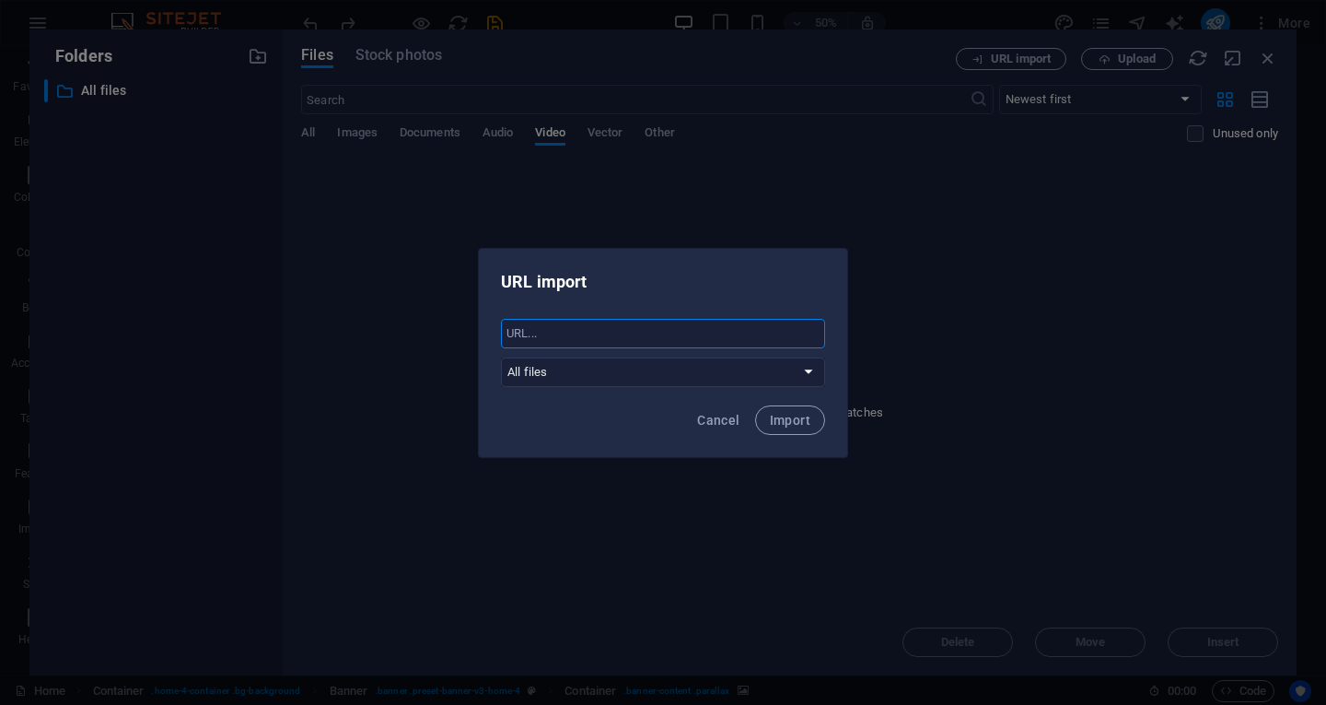
click at [565, 334] on input "text" at bounding box center [663, 333] width 324 height 29
paste input "https://youtu.be/b6igao5Uc80"
type input "https://youtu.be/b6igao5Uc80"
click at [794, 424] on span "Import" at bounding box center [790, 420] width 41 height 15
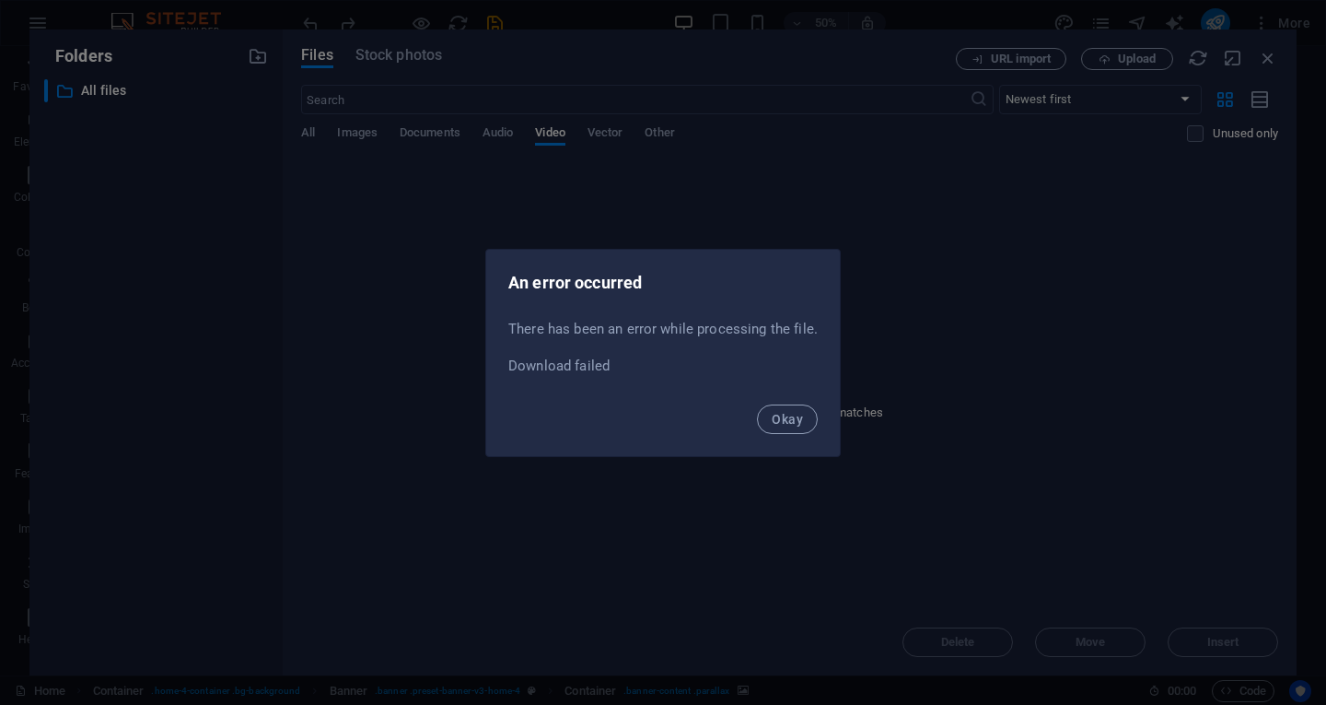
click at [794, 424] on span "Okay" at bounding box center [787, 419] width 31 height 15
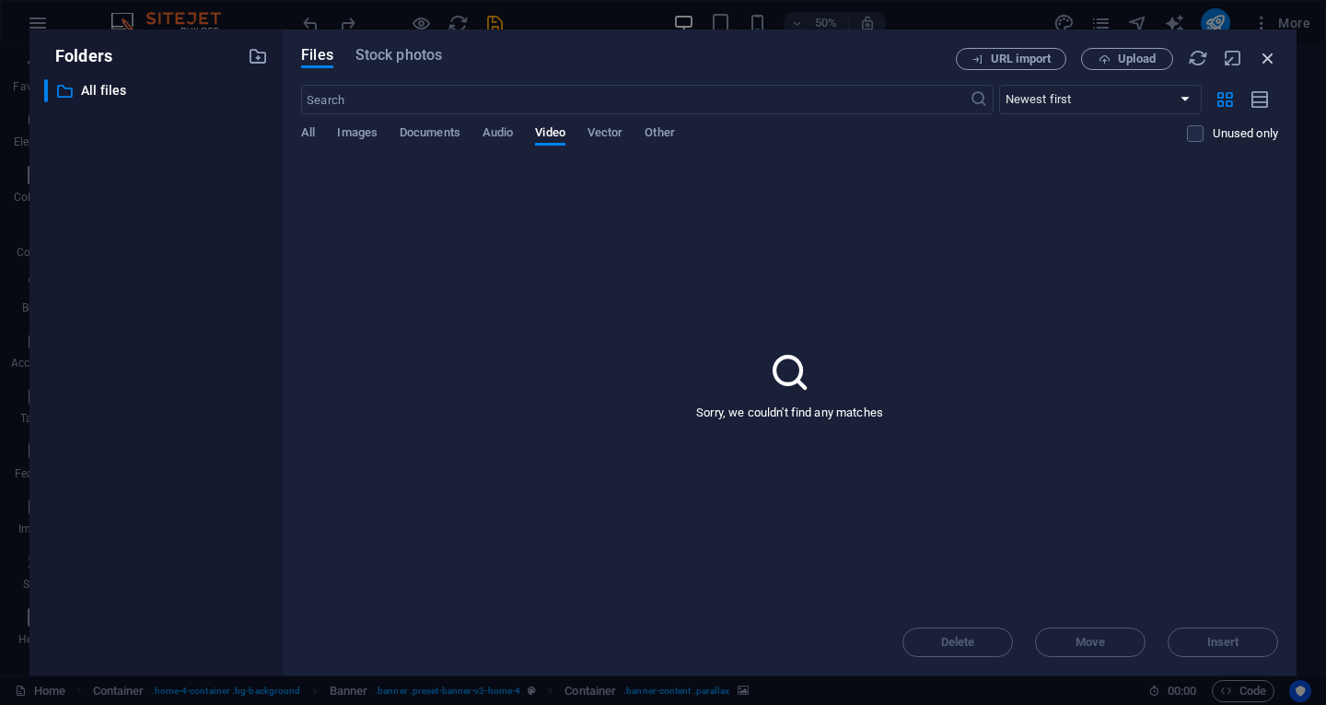
click at [1270, 54] on icon "button" at bounding box center [1268, 58] width 20 height 20
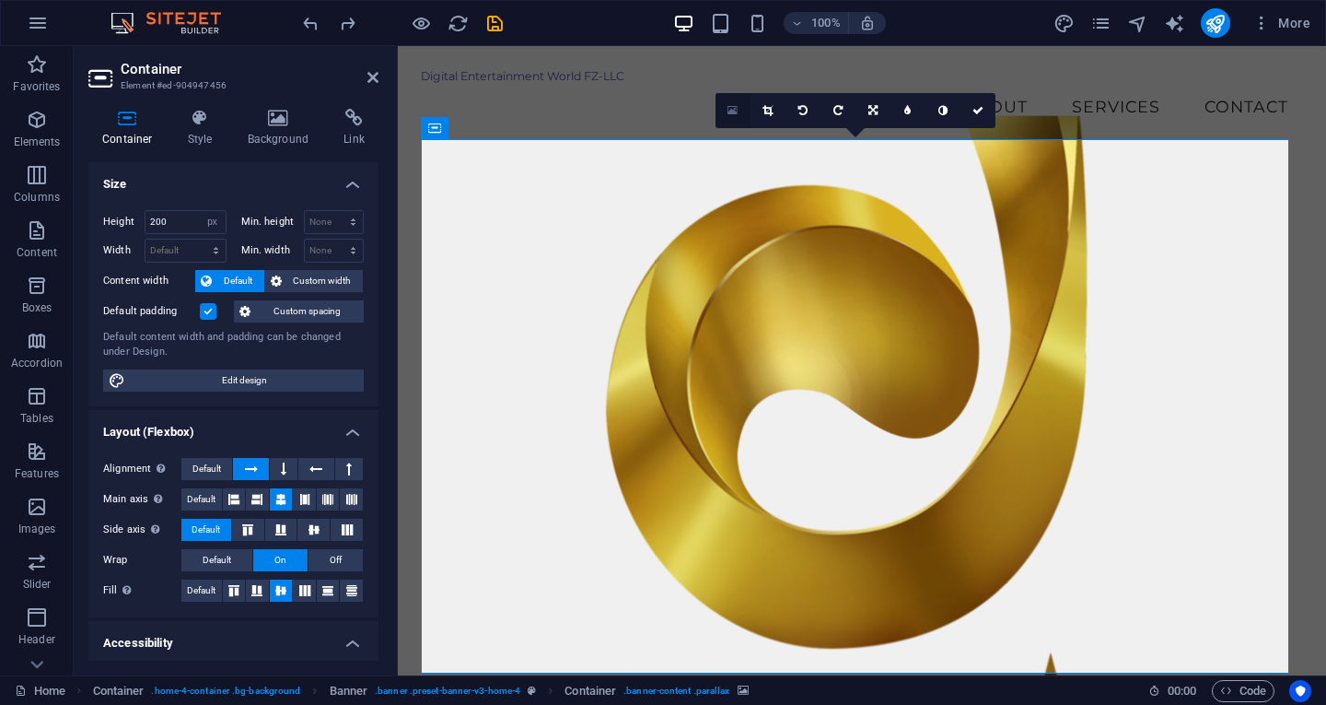
click at [730, 110] on icon at bounding box center [733, 110] width 10 height 13
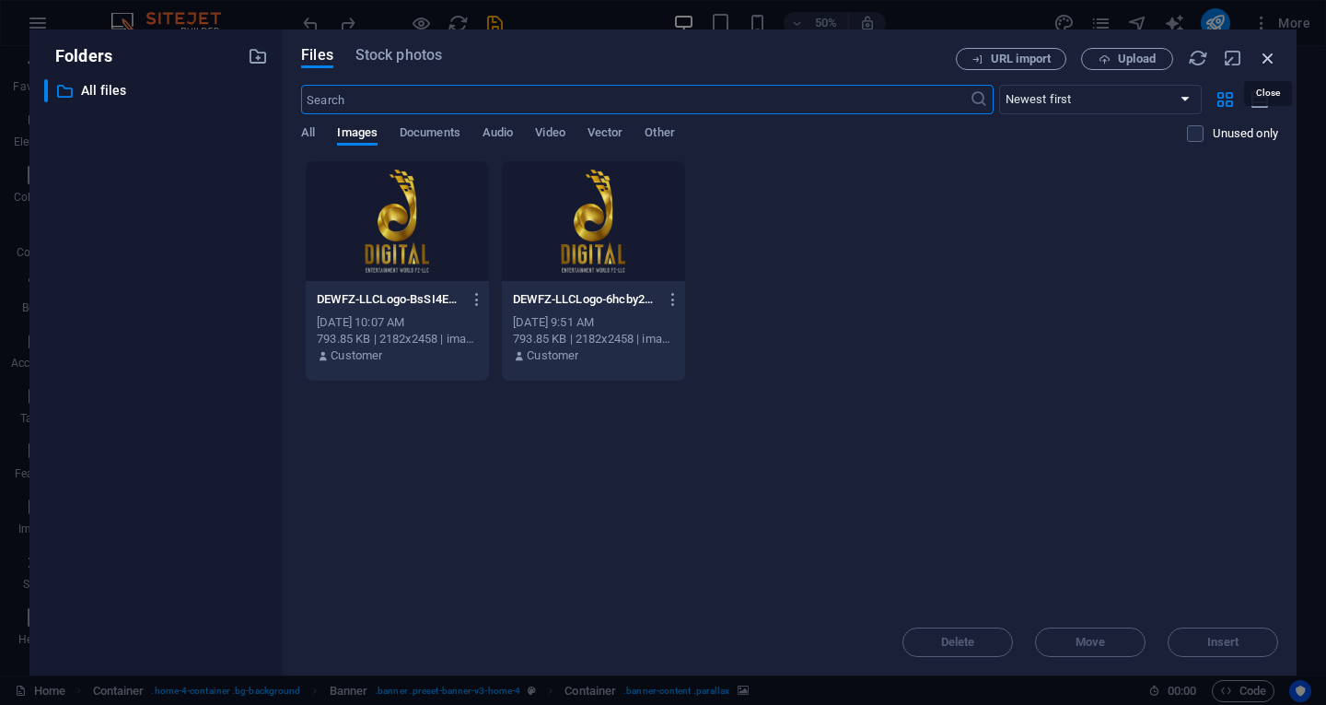
click at [1270, 56] on icon "button" at bounding box center [1268, 58] width 20 height 20
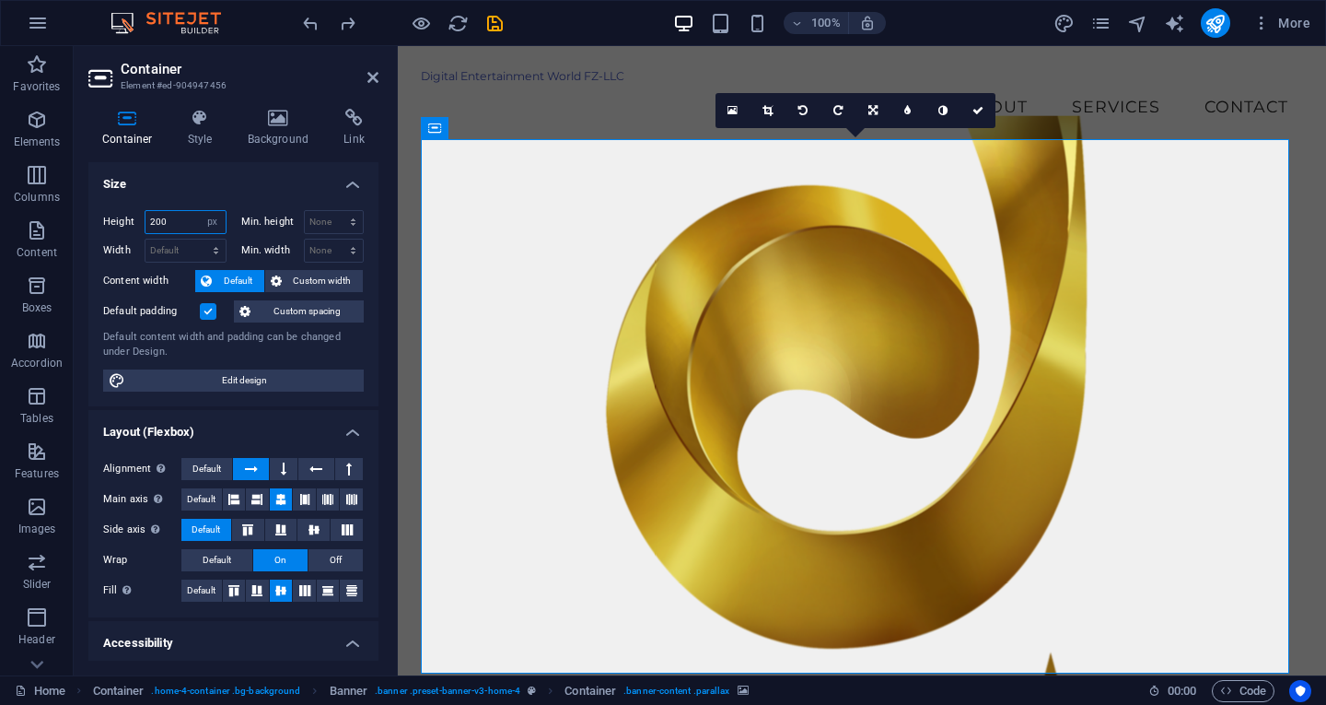
click at [178, 221] on input "200" at bounding box center [186, 222] width 80 height 22
click at [204, 220] on select "Default px rem % vh vw" at bounding box center [213, 222] width 26 height 22
select select "default"
click at [200, 211] on select "Default px rem % vh vw" at bounding box center [213, 222] width 26 height 22
select select "DISABLED_OPTION_VALUE"
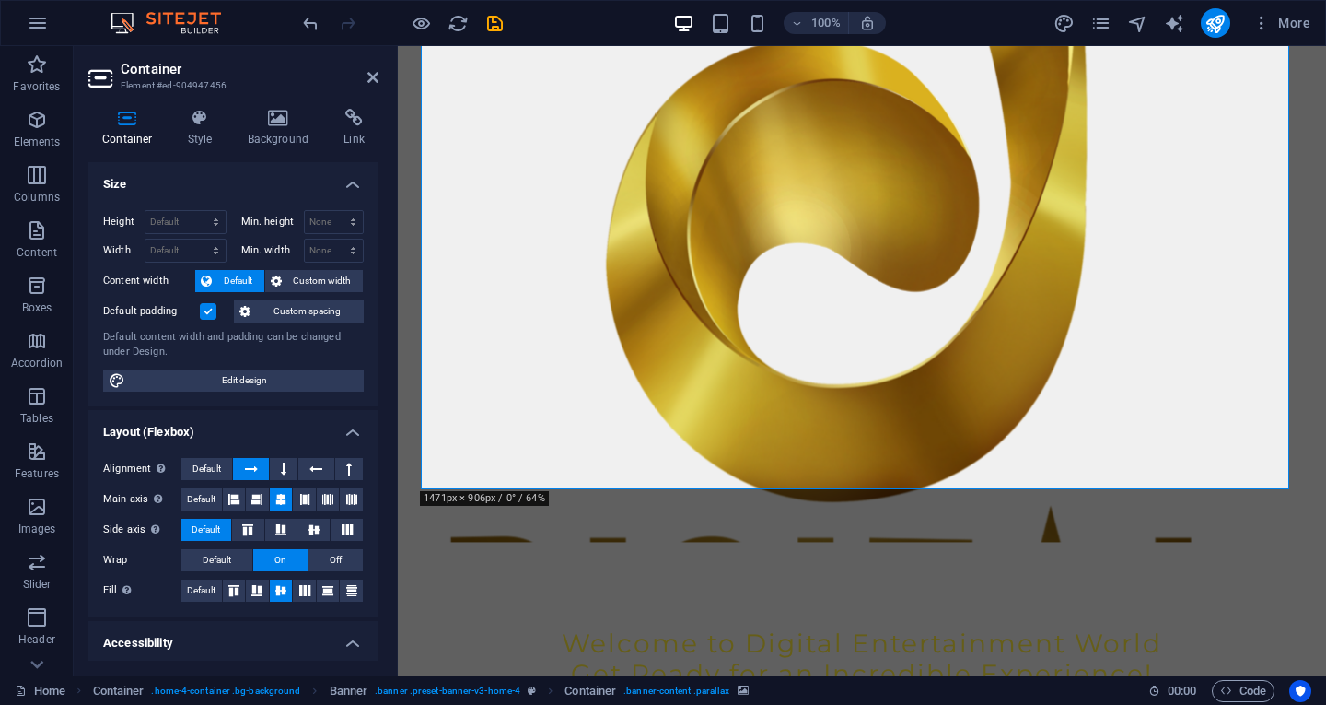
scroll to position [184, 0]
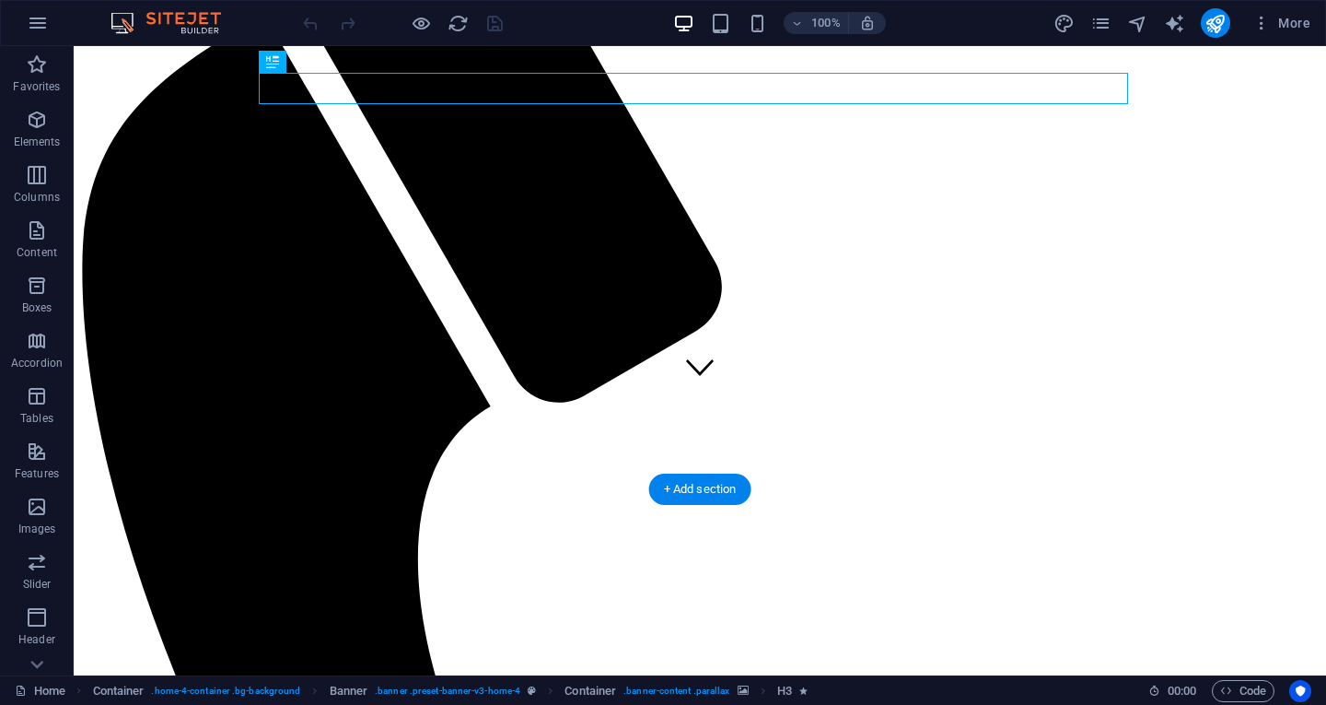
scroll to position [184, 0]
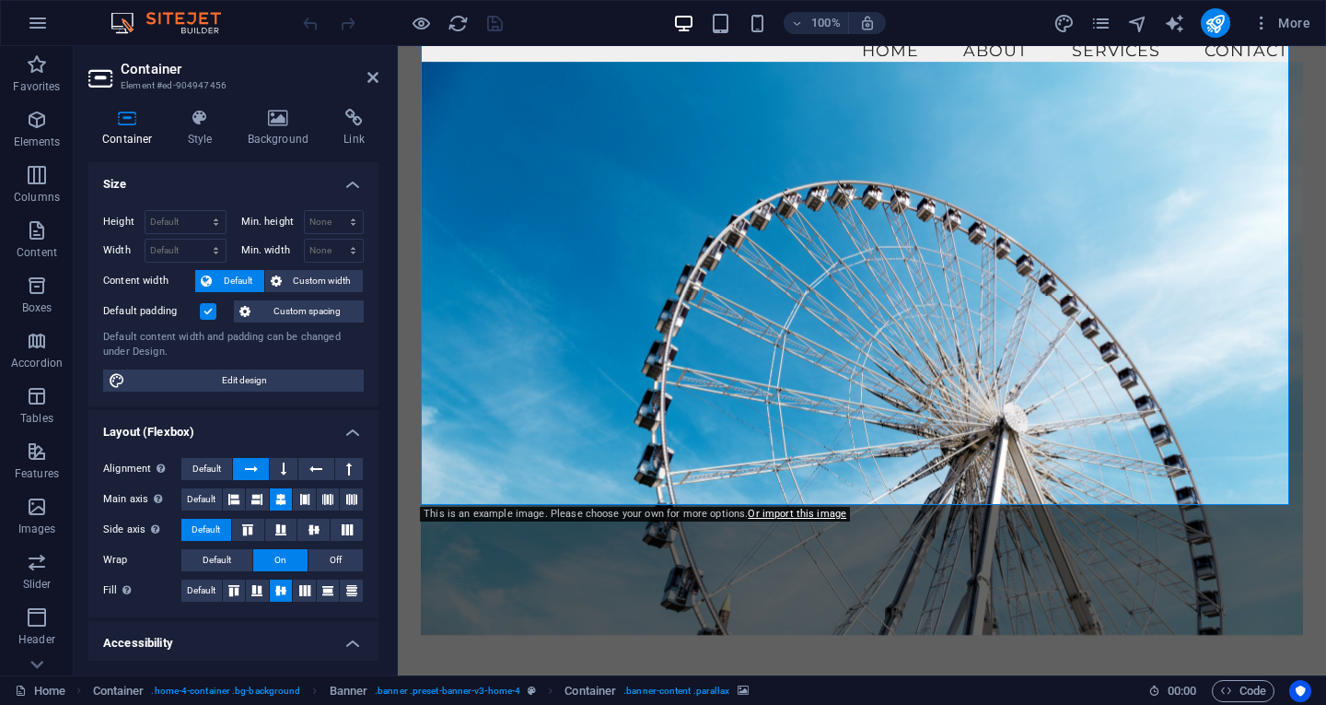
scroll to position [0, 0]
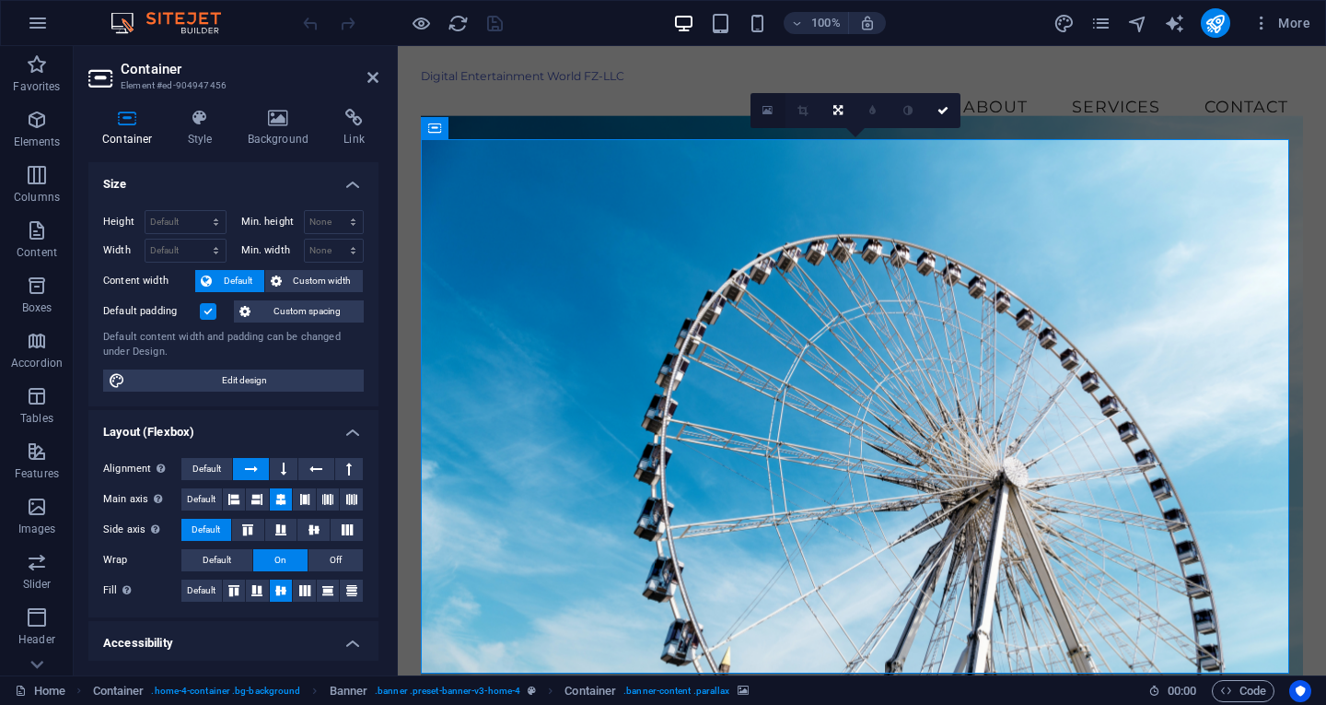
click at [765, 116] on icon at bounding box center [768, 110] width 10 height 13
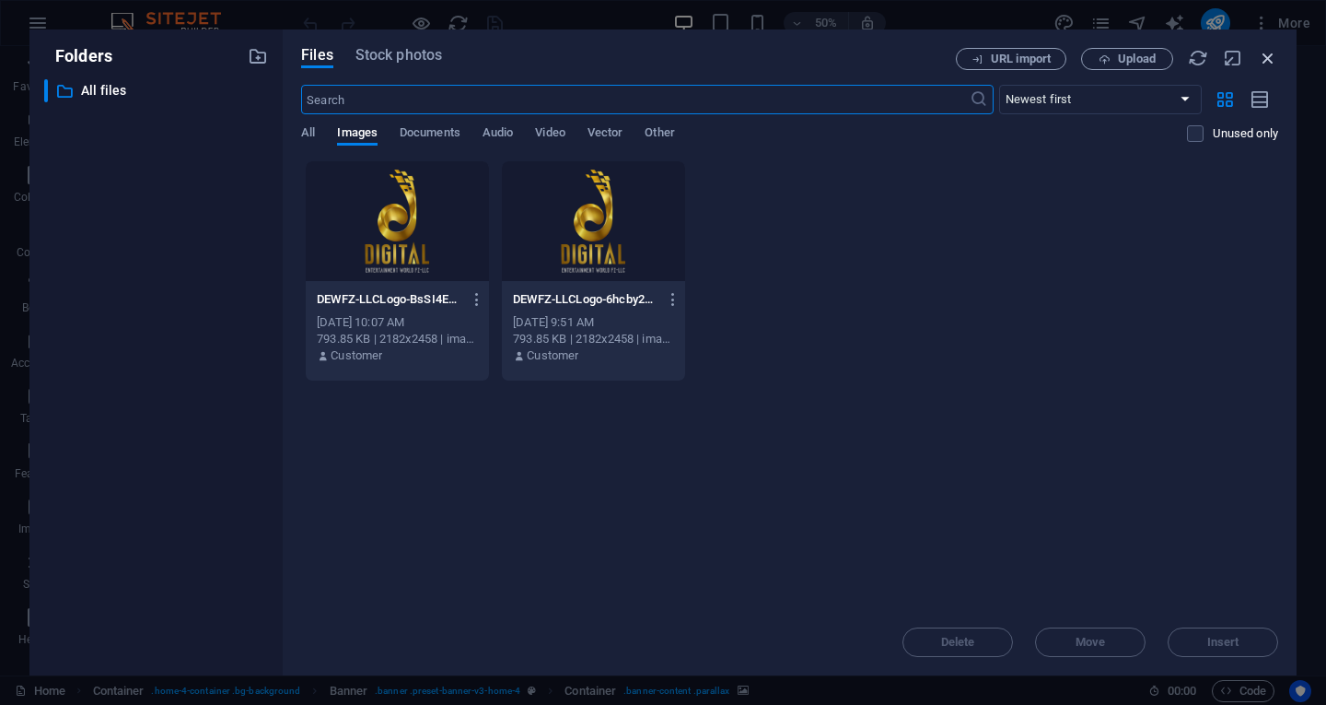
click at [1267, 58] on icon "button" at bounding box center [1268, 58] width 20 height 20
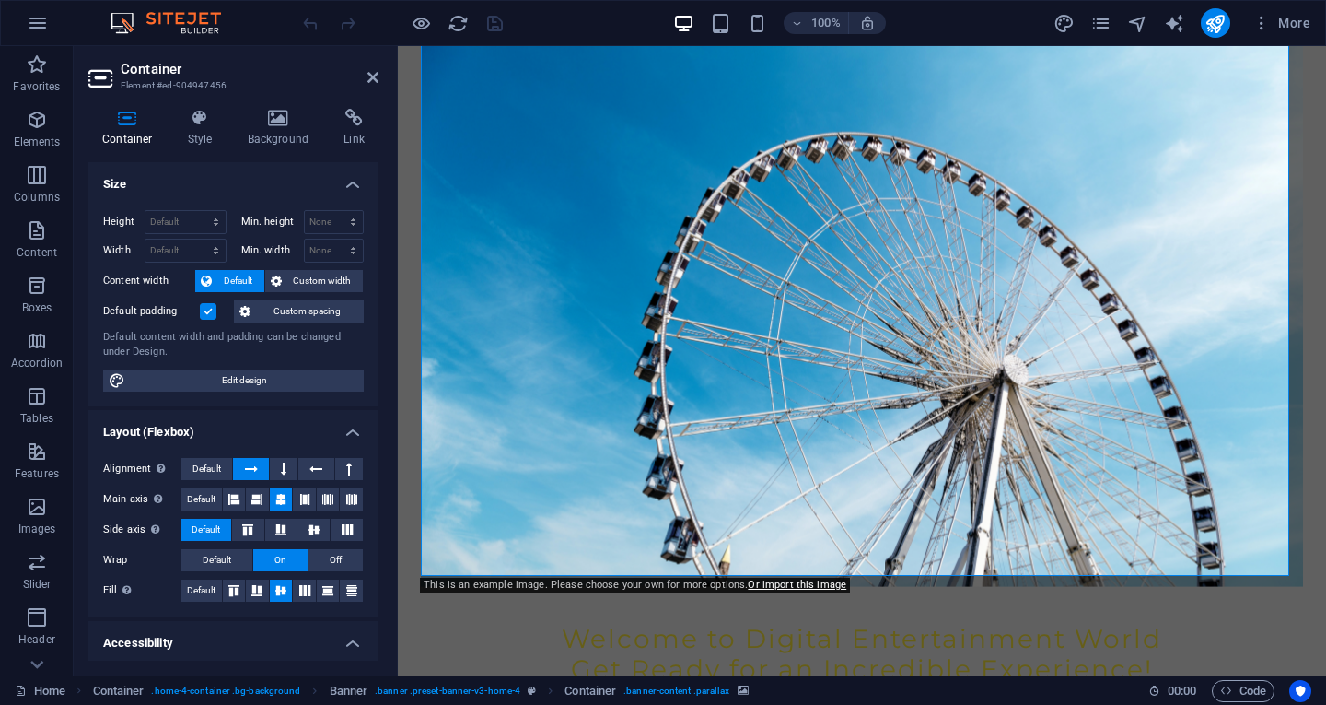
scroll to position [184, 0]
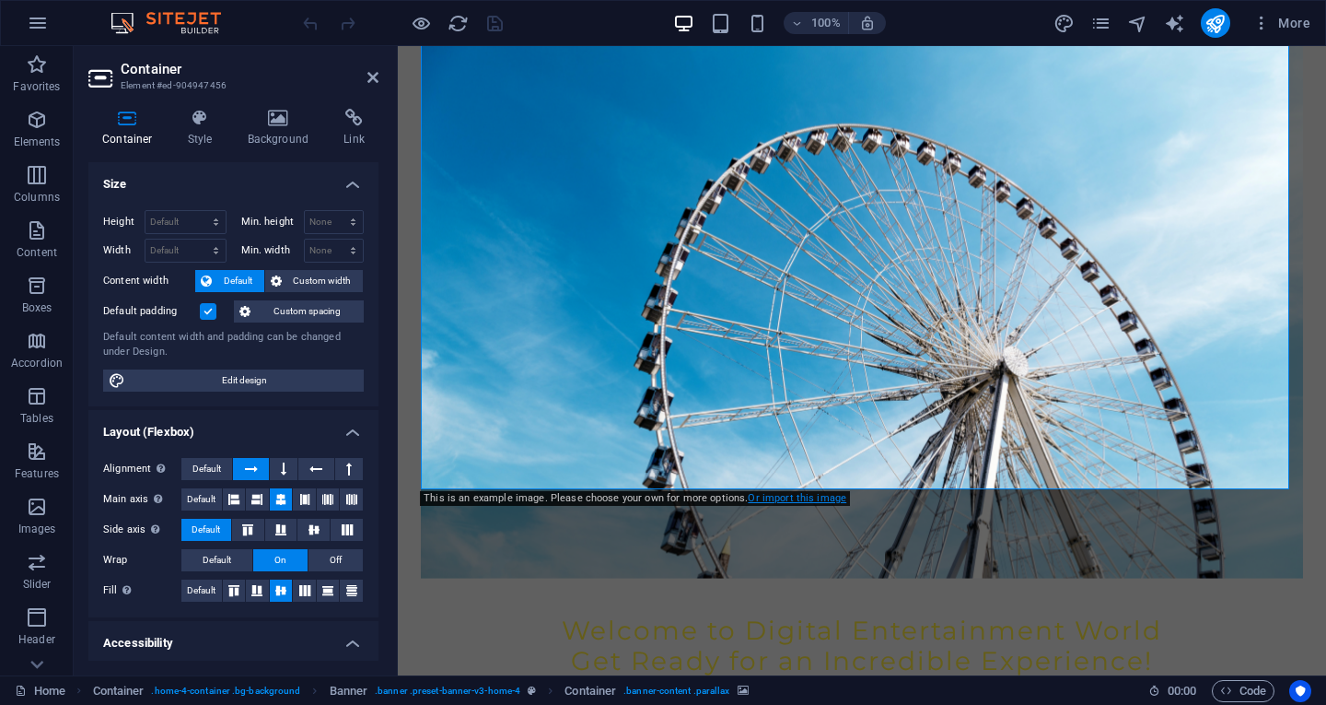
click at [795, 497] on link "Or import this image" at bounding box center [797, 498] width 99 height 12
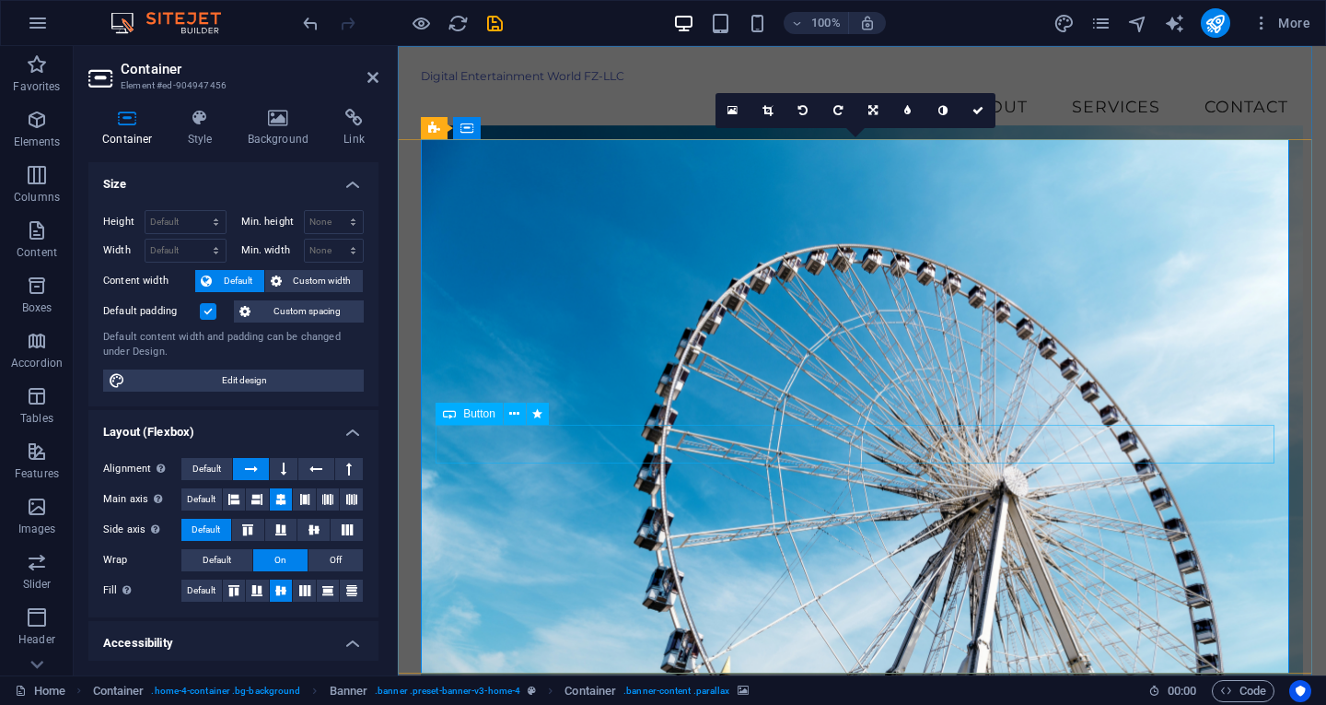
scroll to position [184, 0]
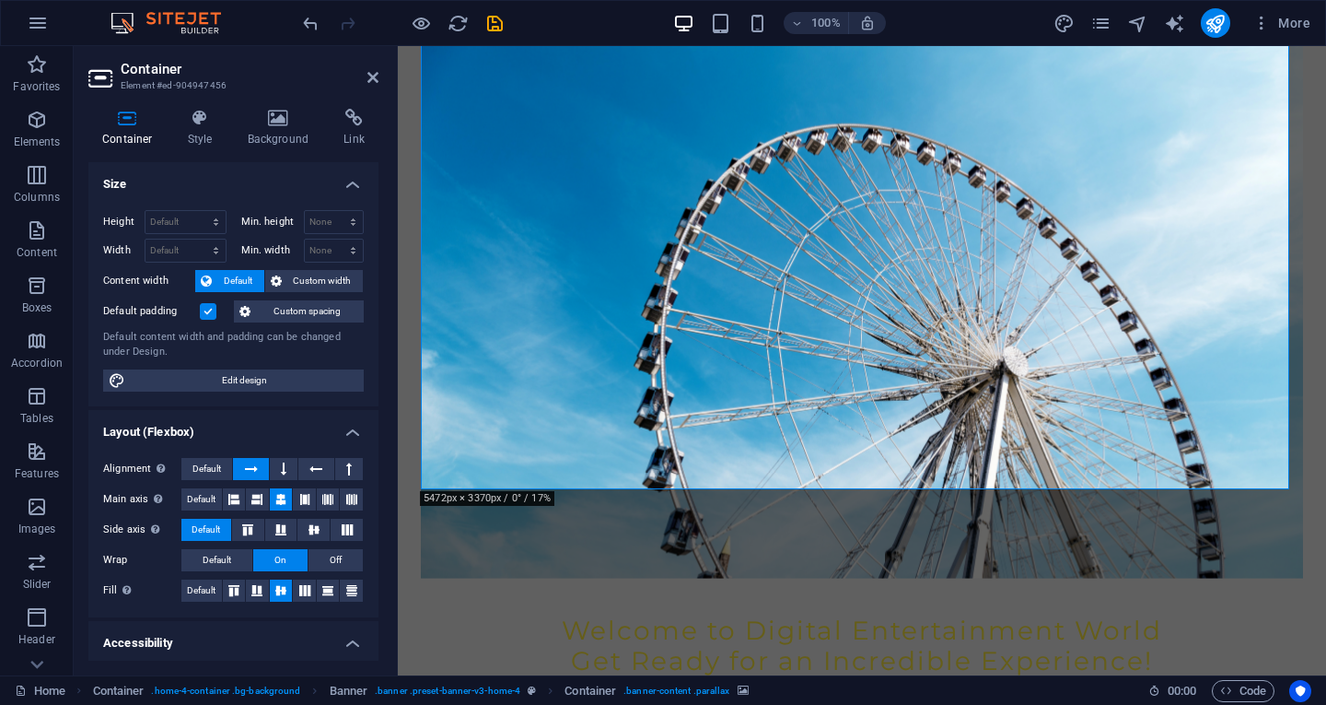
click at [592, 136] on figure at bounding box center [862, 291] width 882 height 573
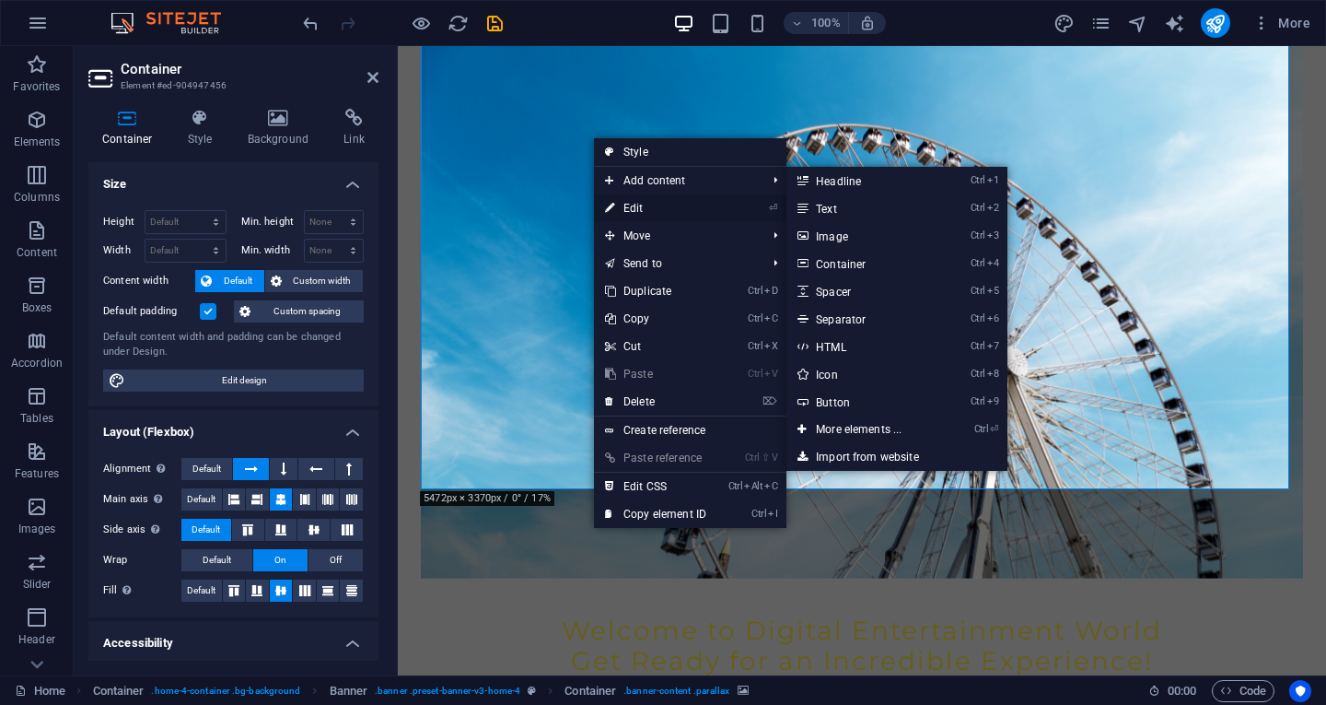
click at [637, 206] on link "⏎ Edit" at bounding box center [655, 208] width 123 height 28
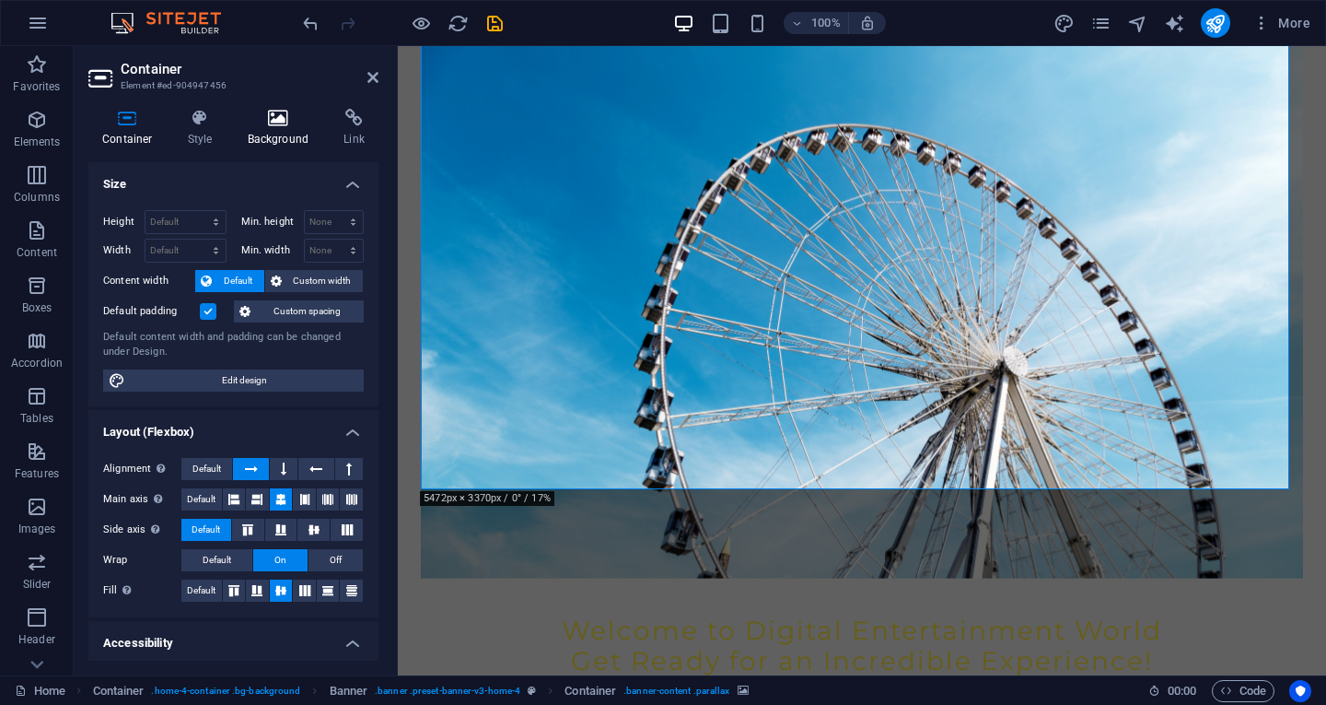
click at [274, 126] on icon at bounding box center [278, 118] width 89 height 18
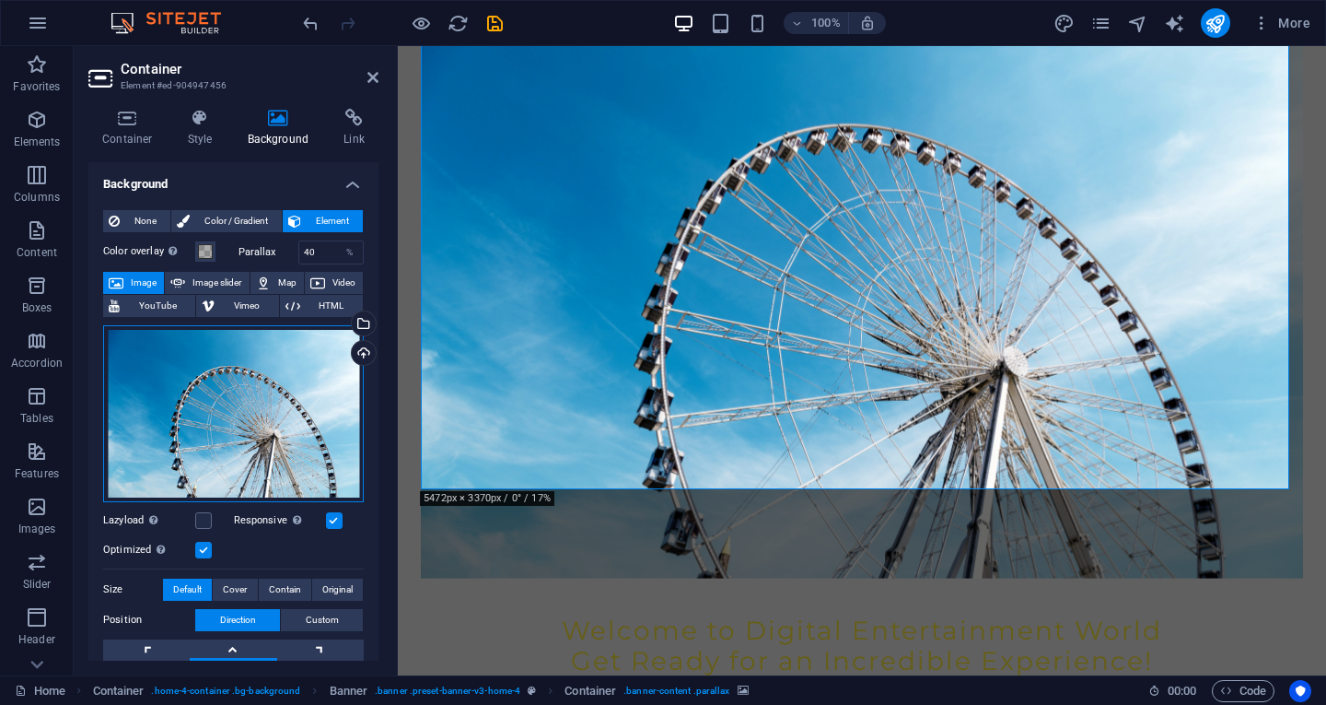
click at [231, 412] on div "Drag files here, click to choose files or select files from Files or our free s…" at bounding box center [233, 413] width 261 height 177
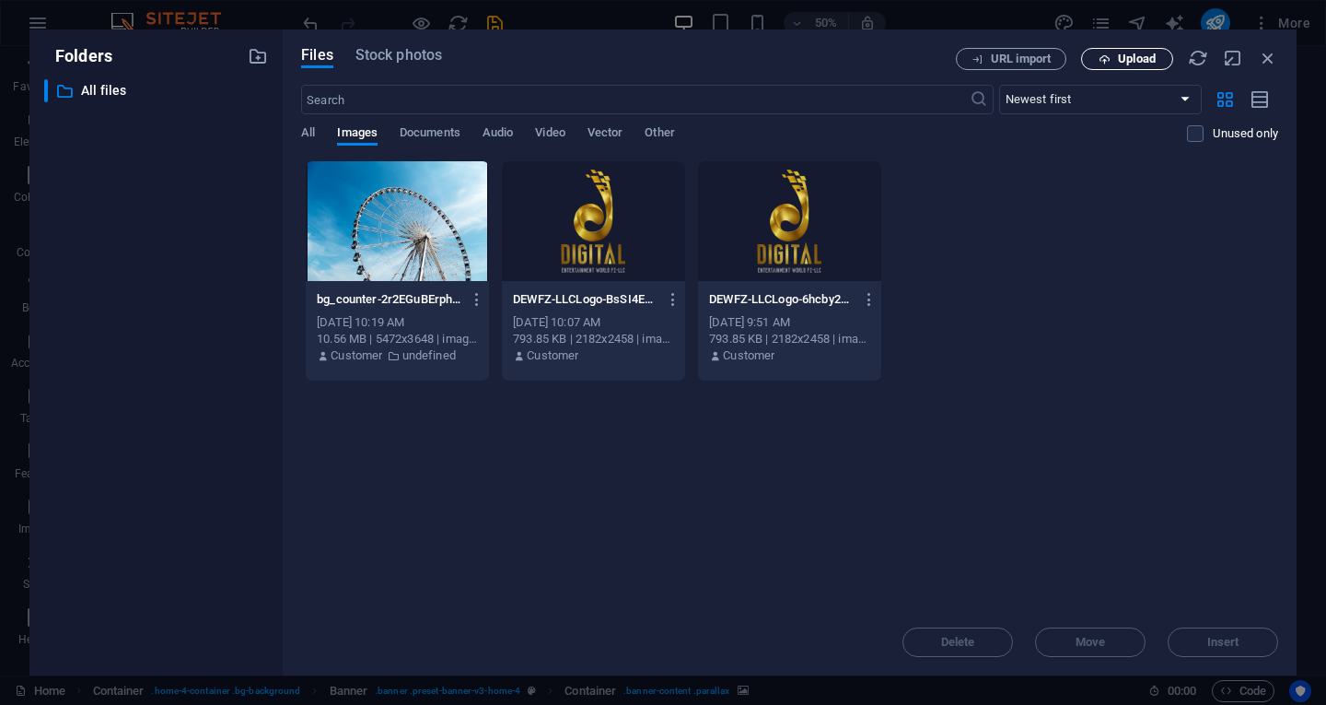
click at [1141, 65] on button "Upload" at bounding box center [1127, 59] width 92 height 22
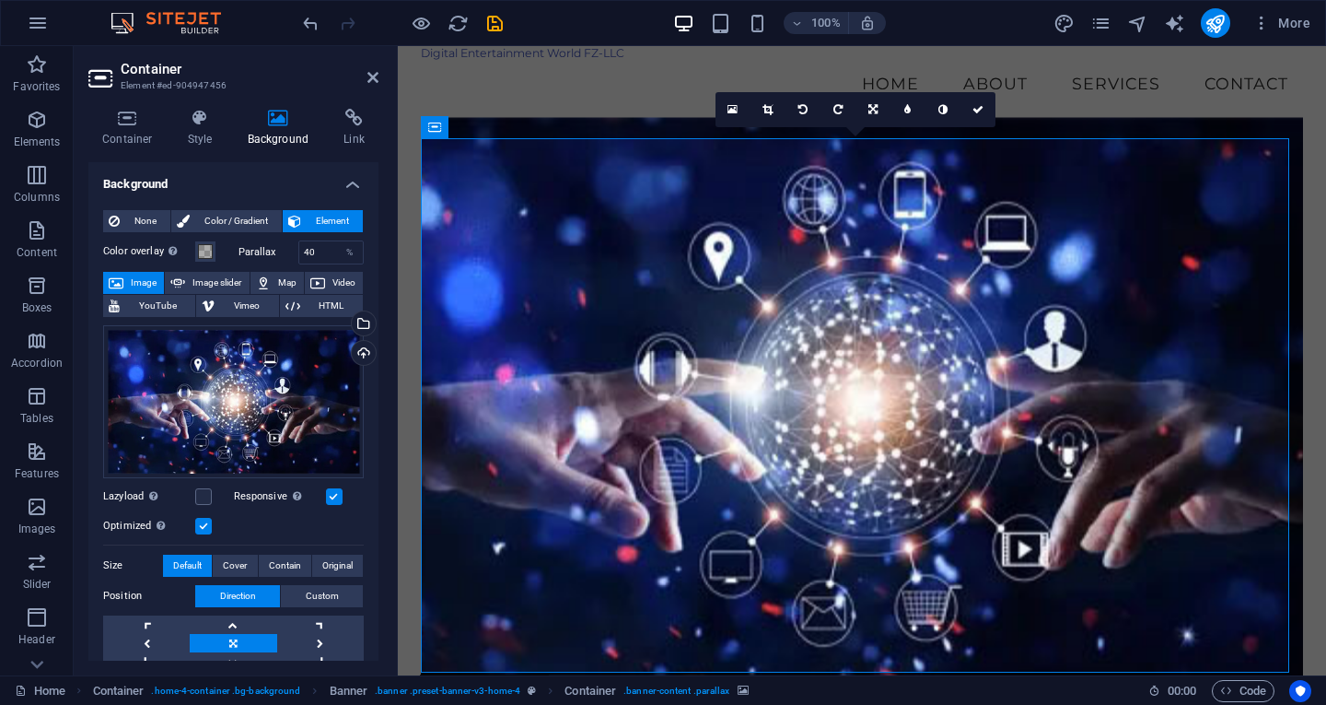
scroll to position [0, 0]
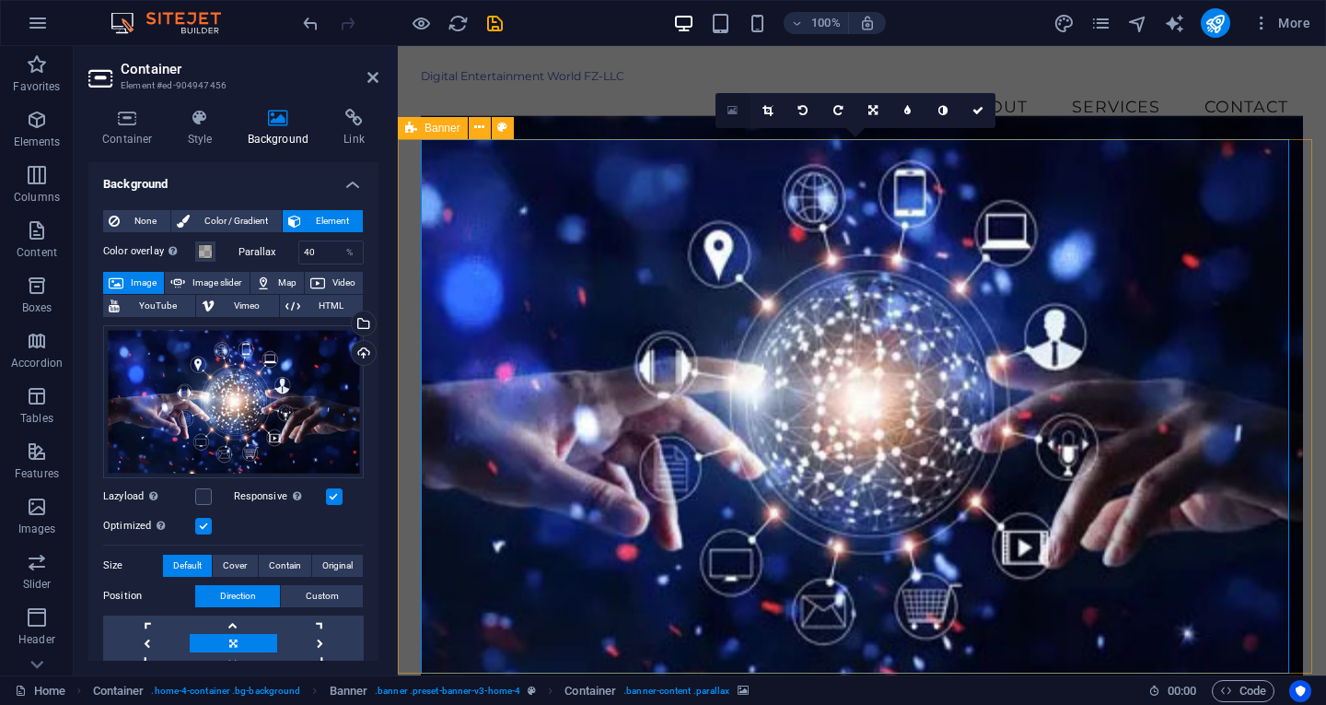
click at [738, 107] on link at bounding box center [733, 110] width 35 height 35
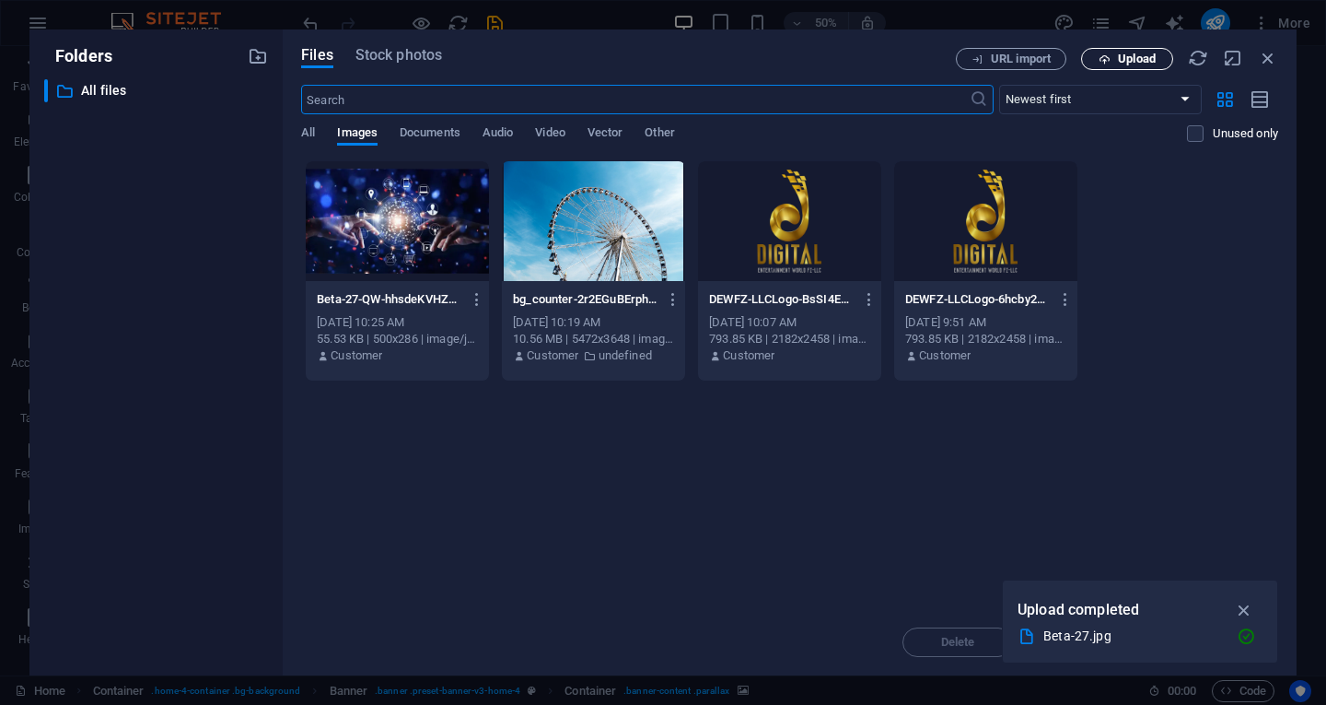
click at [1139, 63] on span "Upload" at bounding box center [1137, 58] width 38 height 11
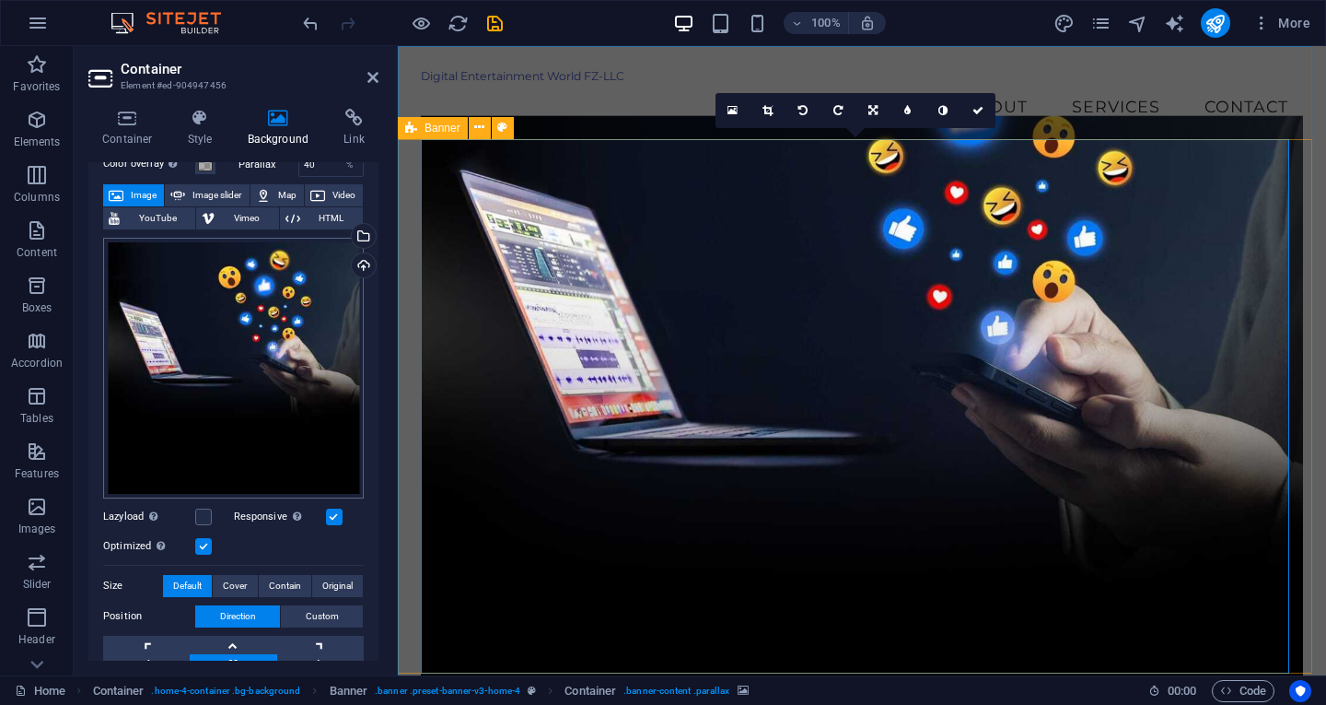
scroll to position [184, 0]
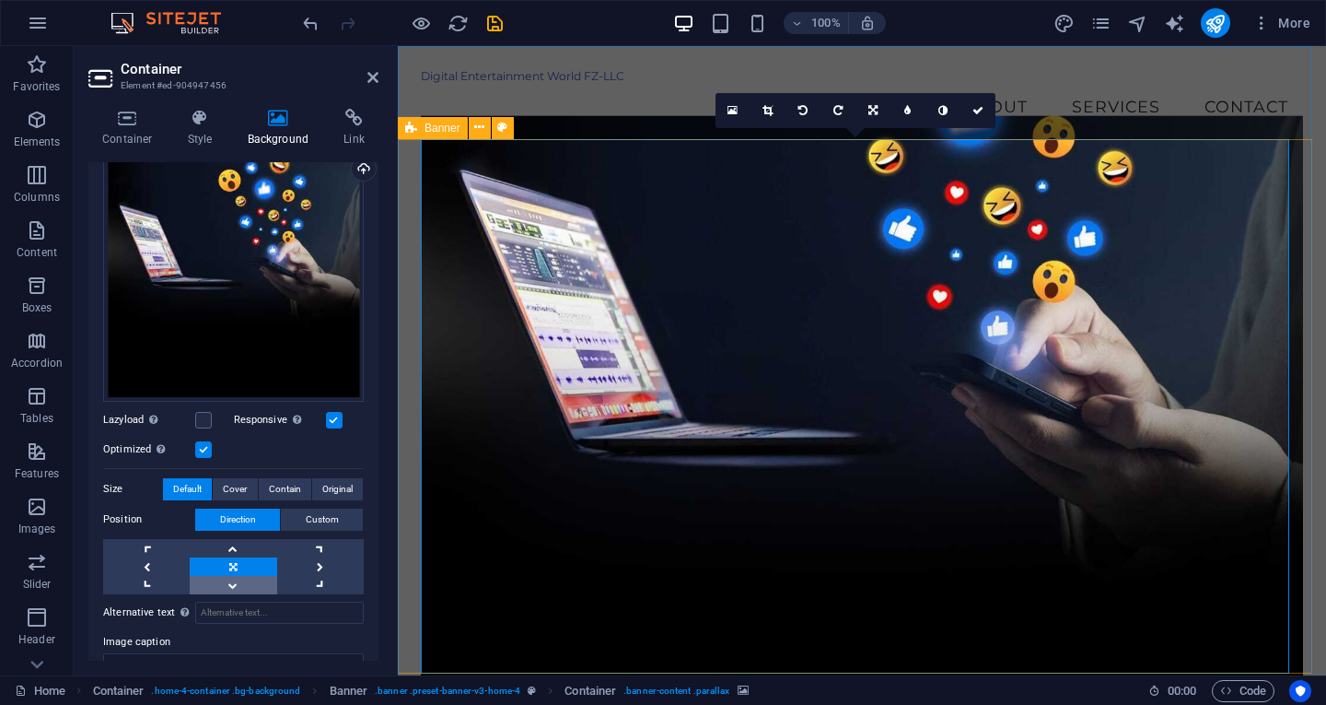
click at [234, 577] on link at bounding box center [233, 585] width 87 height 18
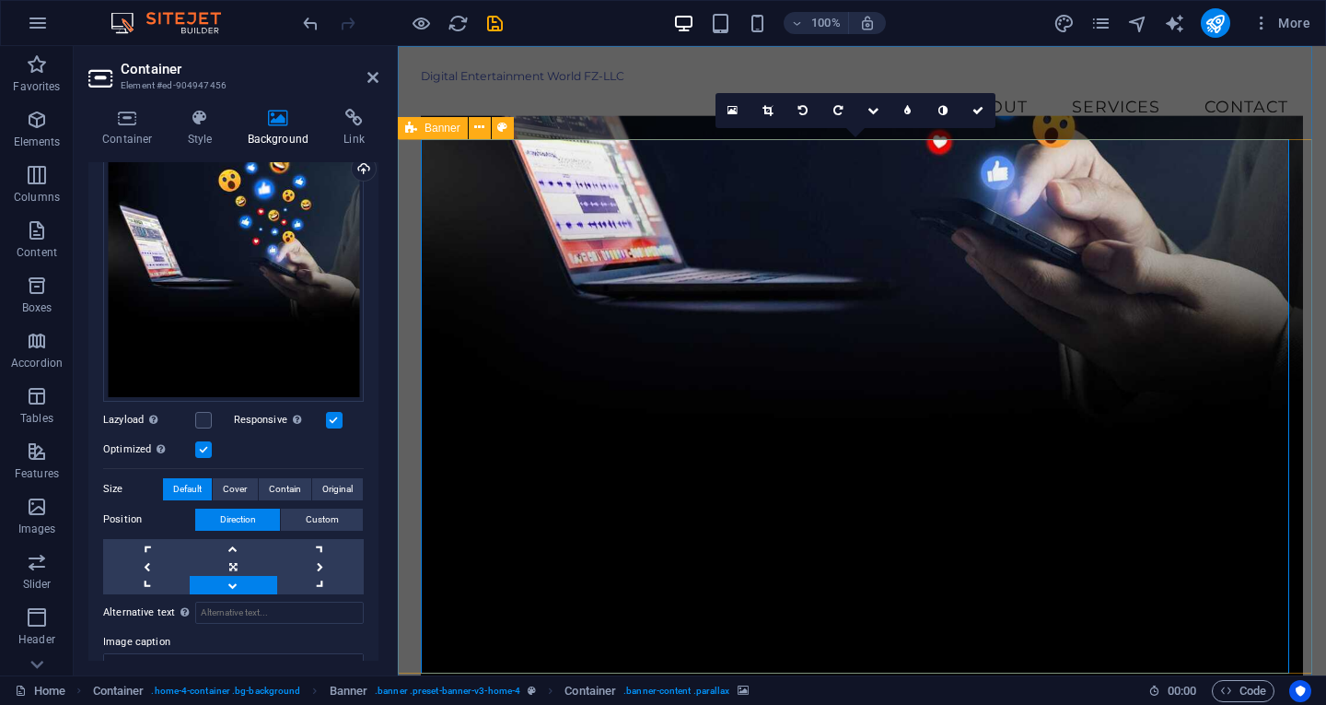
click at [234, 577] on link at bounding box center [233, 585] width 87 height 18
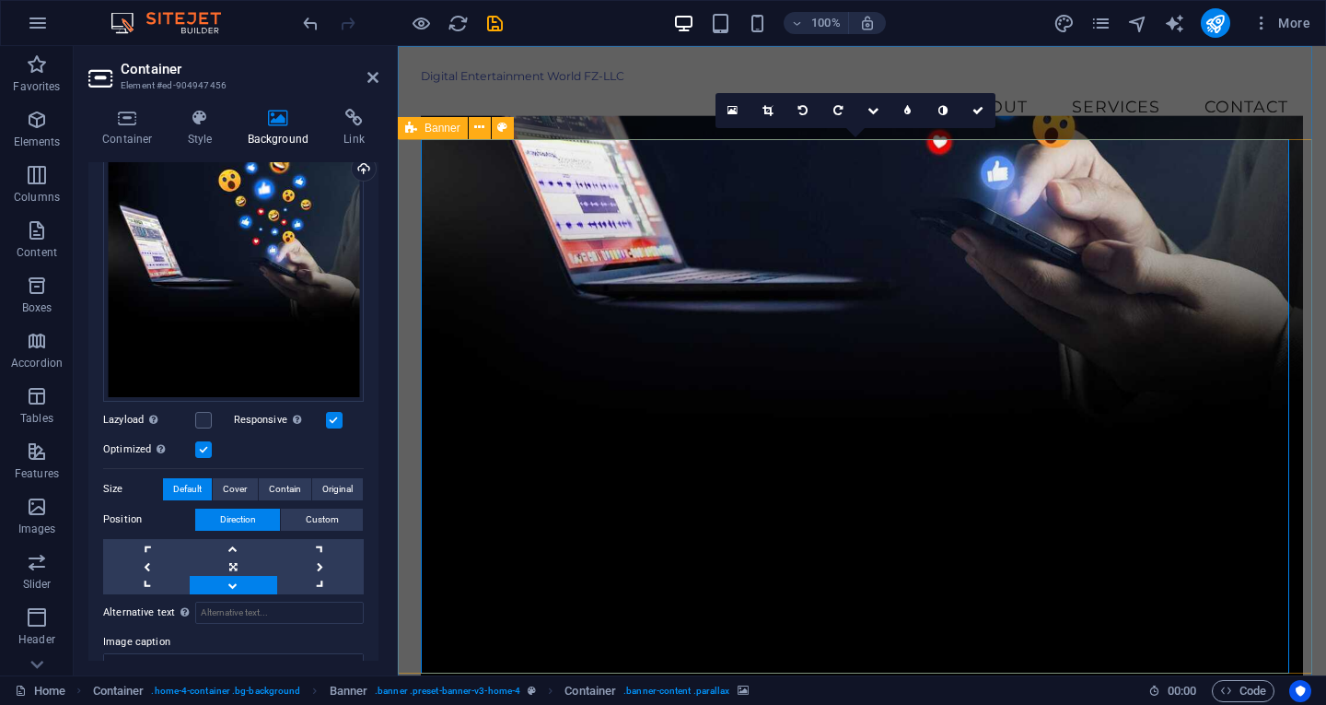
click at [234, 577] on link at bounding box center [233, 585] width 87 height 18
click at [206, 414] on label at bounding box center [203, 420] width 17 height 17
click at [0, 0] on input "Lazyload Loading images after the page loads improves page speed." at bounding box center [0, 0] width 0 height 0
click at [215, 413] on div "Lazyload Loading images after the page loads improves page speed." at bounding box center [168, 420] width 131 height 22
drag, startPoint x: 264, startPoint y: 242, endPoint x: 261, endPoint y: 287, distance: 45.3
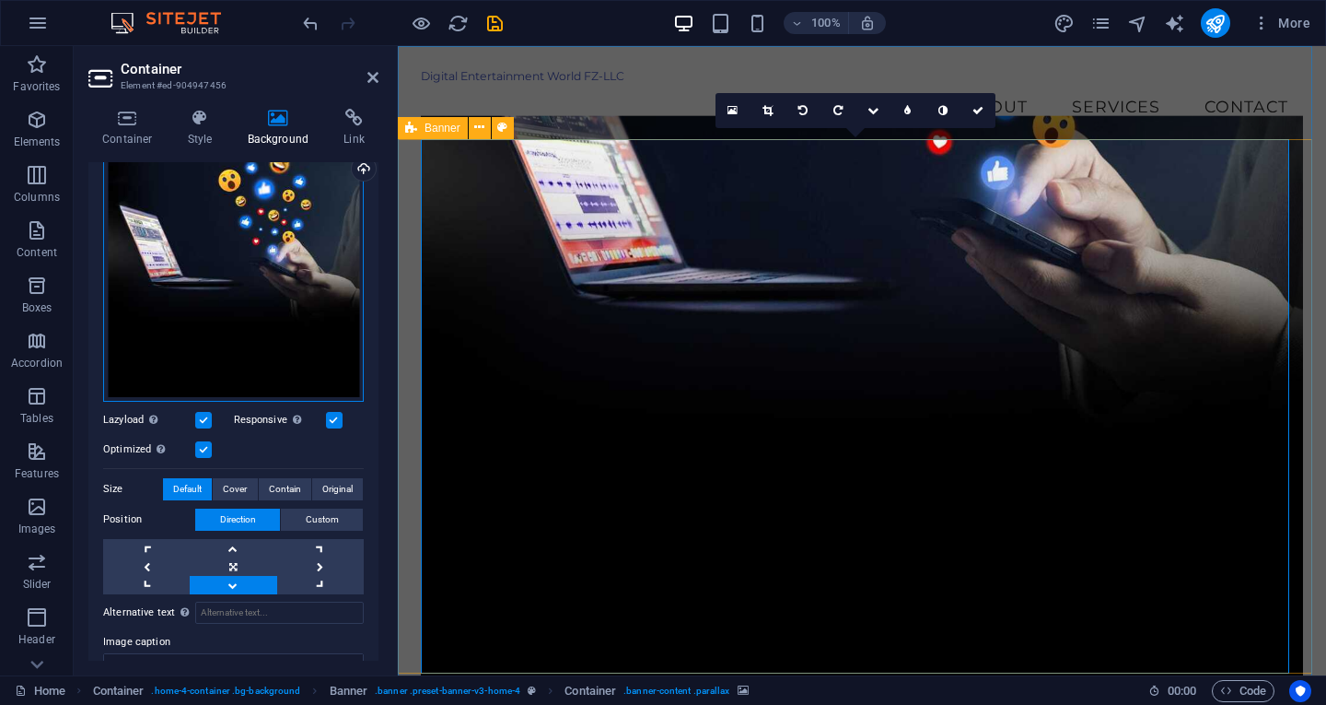
click at [261, 287] on div "Drag files here, click to choose files or select files from Files or our free s…" at bounding box center [233, 271] width 261 height 261
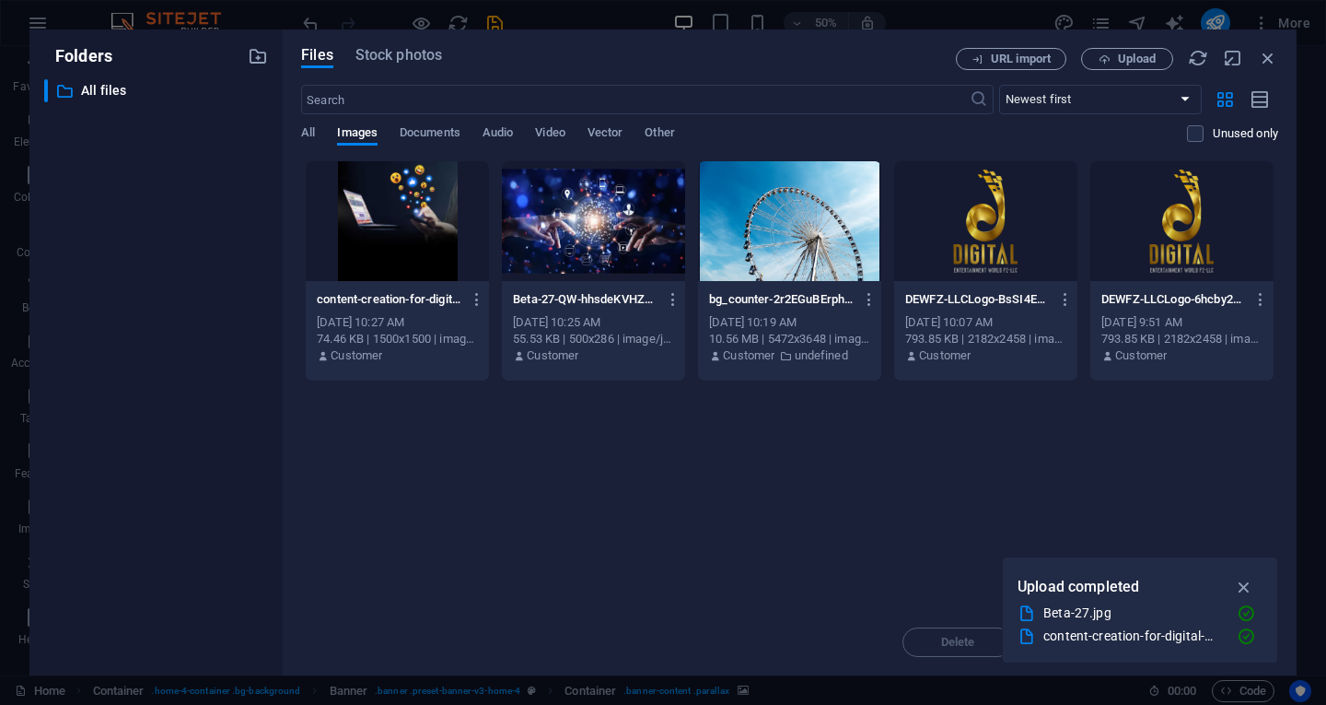
click at [382, 234] on div at bounding box center [397, 221] width 183 height 120
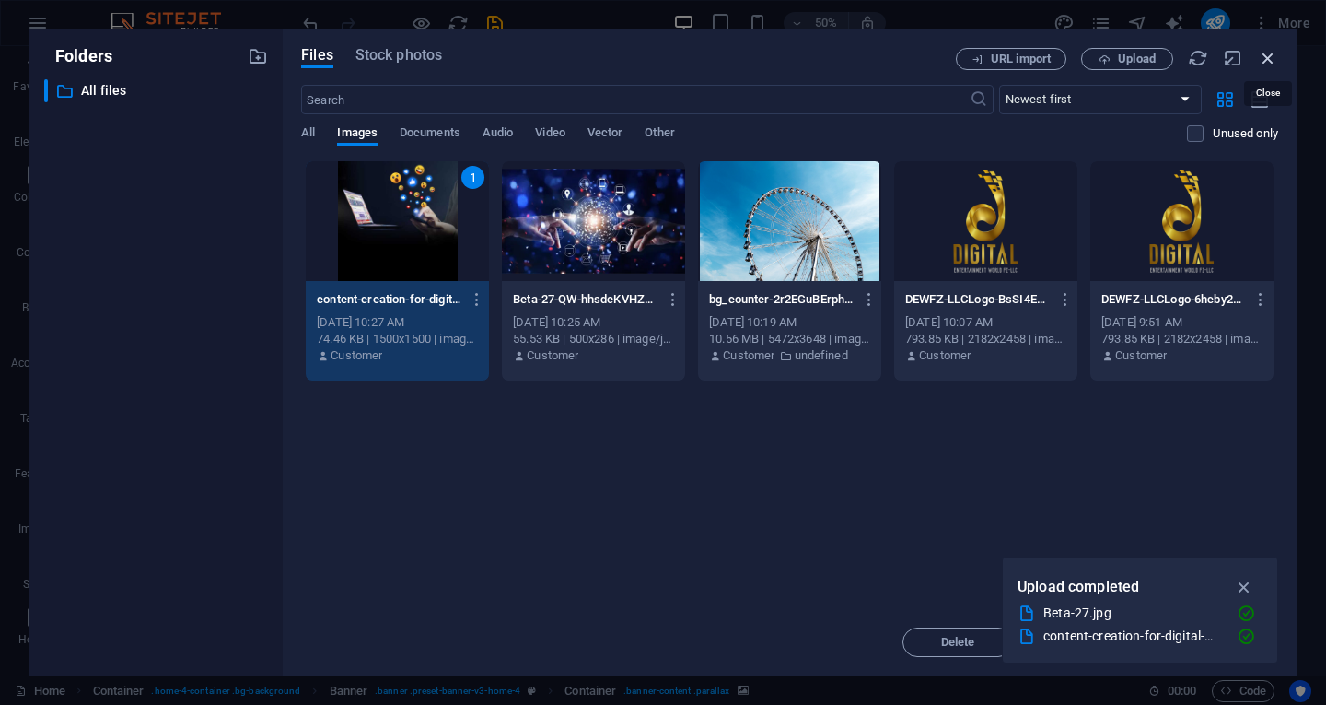
click at [1265, 62] on icon "button" at bounding box center [1268, 58] width 20 height 20
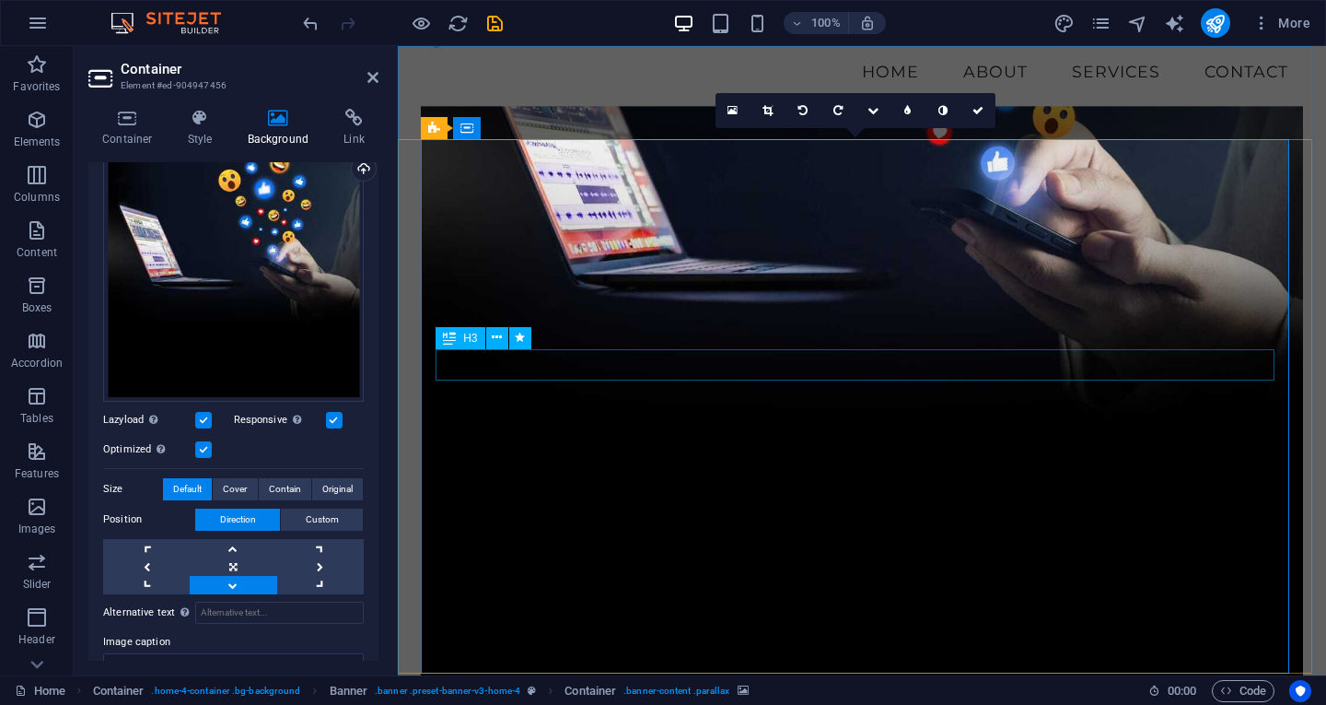
scroll to position [0, 0]
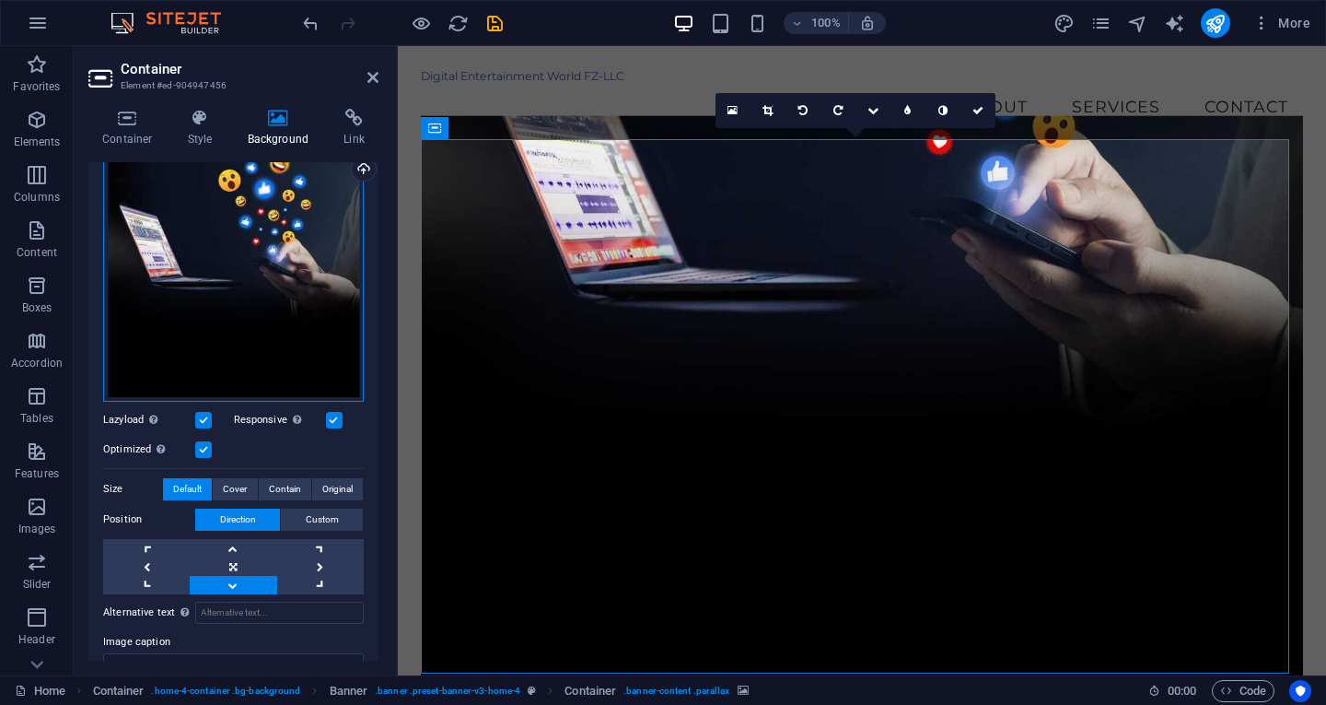
click at [281, 228] on div "Drag files here, click to choose files or select files from Files or our free s…" at bounding box center [233, 271] width 261 height 261
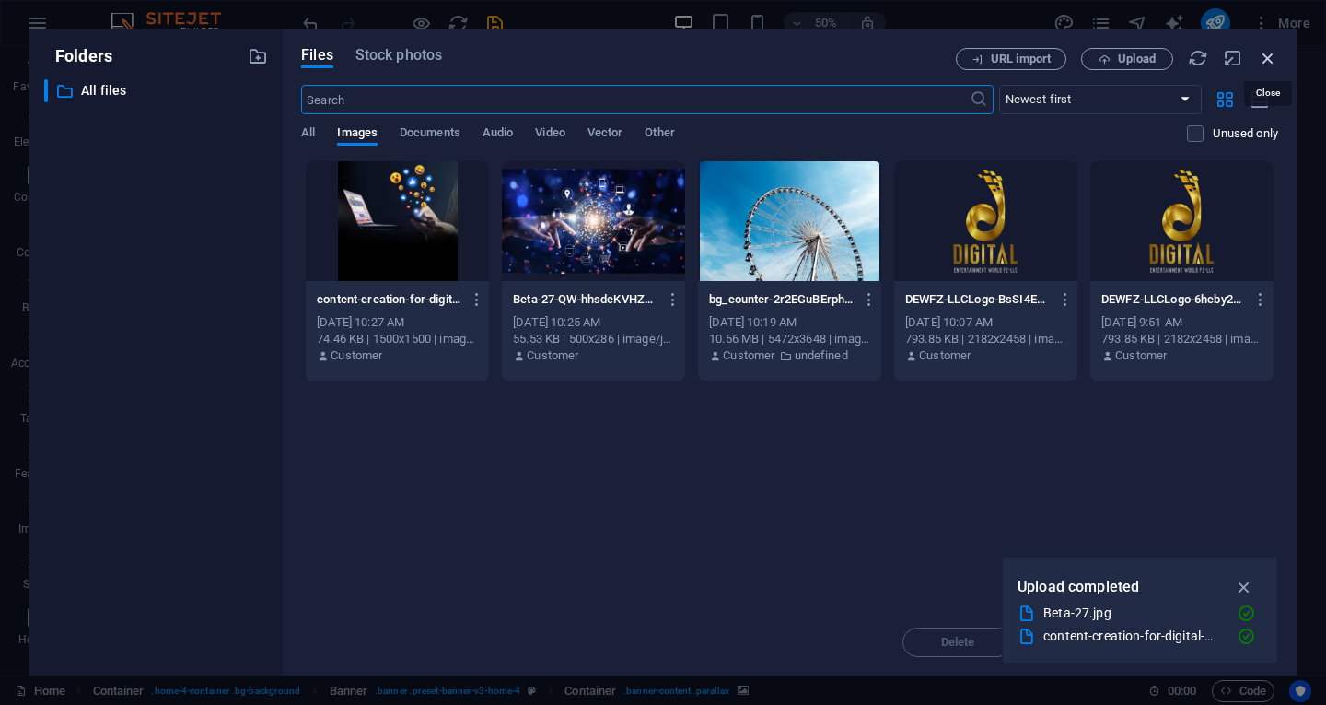
click at [1275, 54] on icon "button" at bounding box center [1268, 58] width 20 height 20
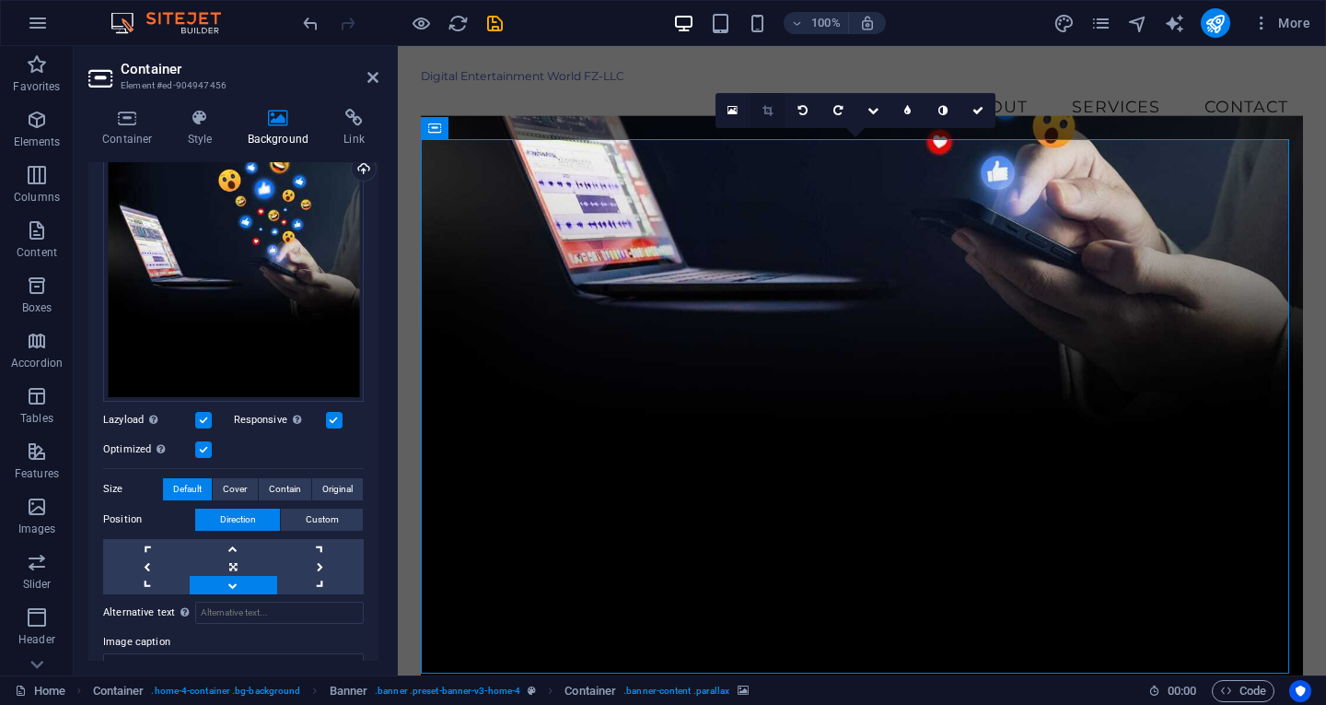
click at [771, 109] on icon at bounding box center [768, 110] width 10 height 11
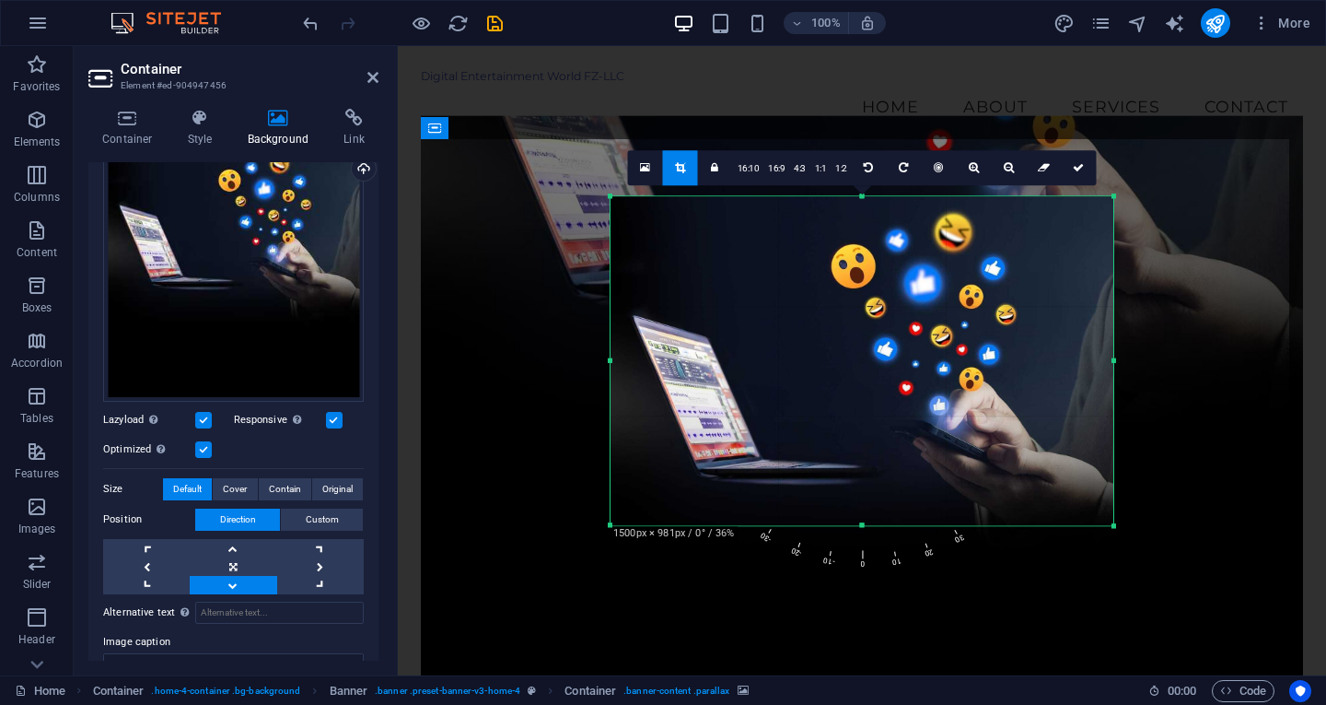
drag, startPoint x: 864, startPoint y: 611, endPoint x: 902, endPoint y: 437, distance: 178.1
click at [902, 437] on div "180 170 160 150 140 130 120 110 100 90 80 70 60 50 40 30 20 10 0 -10 -20 -30 -4…" at bounding box center [862, 360] width 503 height 329
click at [689, 174] on link at bounding box center [680, 167] width 35 height 35
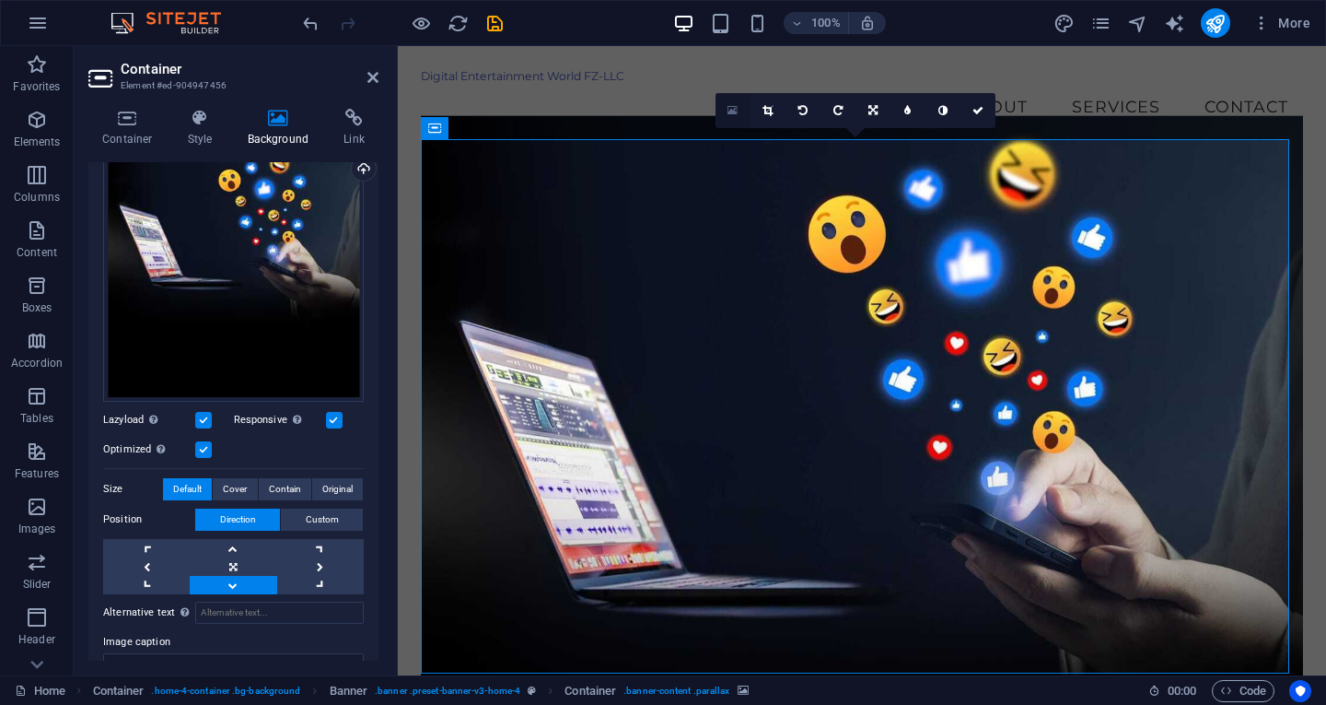
click at [731, 102] on link at bounding box center [733, 110] width 35 height 35
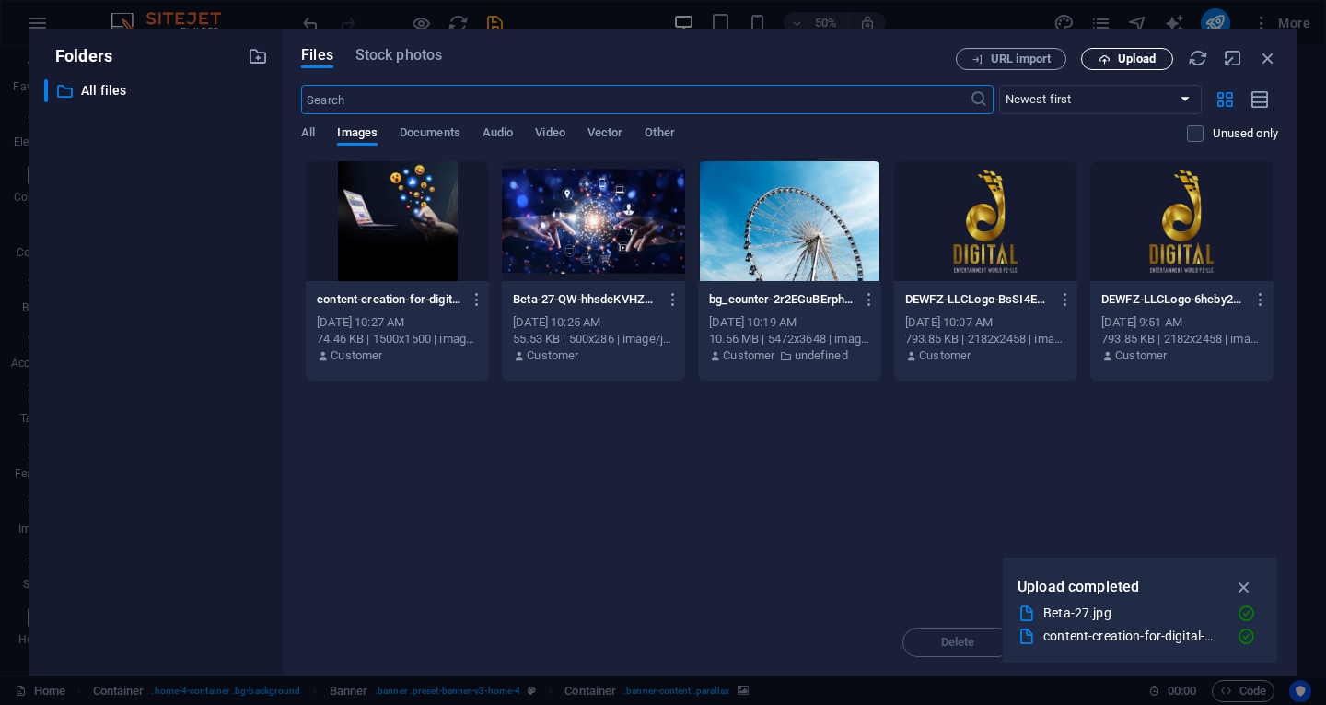
click at [1130, 60] on span "Upload" at bounding box center [1137, 58] width 38 height 11
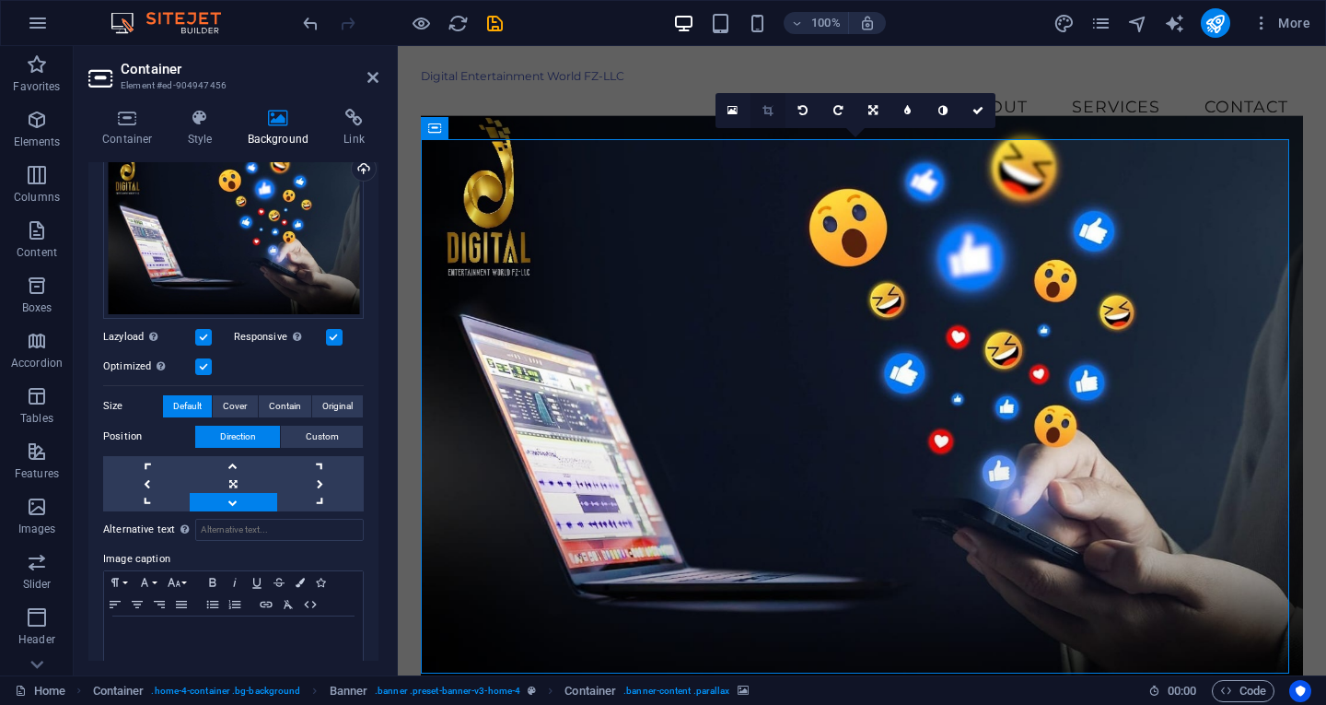
click at [774, 104] on link at bounding box center [768, 110] width 35 height 35
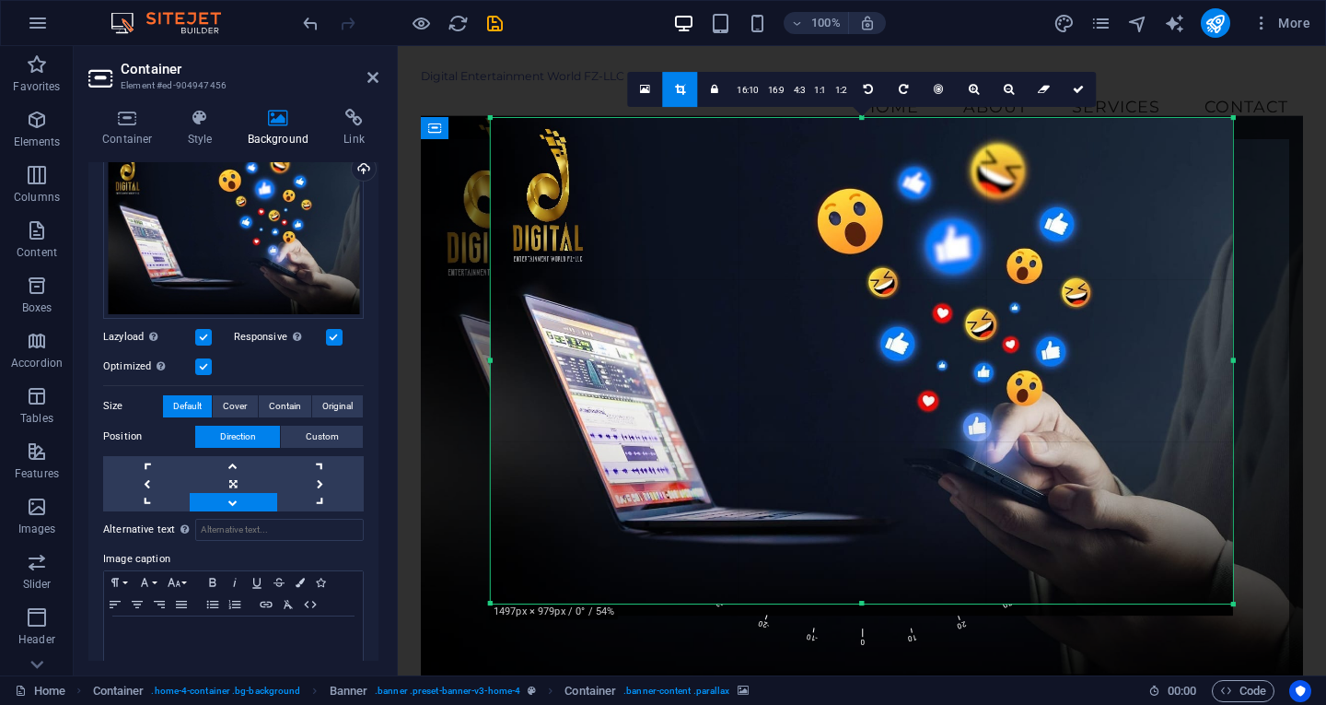
click at [873, 276] on div at bounding box center [862, 366] width 742 height 497
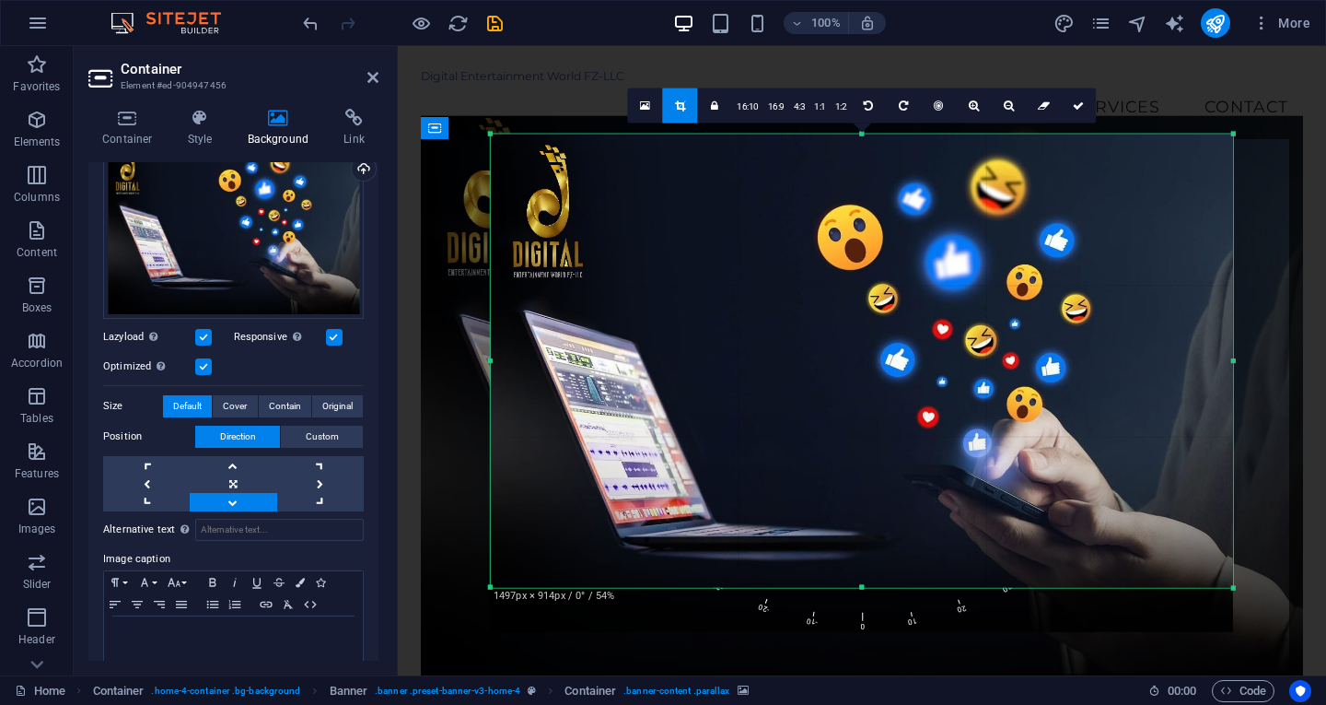
drag, startPoint x: 865, startPoint y: 602, endPoint x: 868, endPoint y: 570, distance: 32.4
click at [868, 570] on div "180 170 160 150 140 130 120 110 100 90 80 70 60 50 40 30 20 10 0 -10 -20 -30 -4…" at bounding box center [862, 361] width 742 height 454
click at [1083, 106] on icon at bounding box center [1078, 104] width 11 height 11
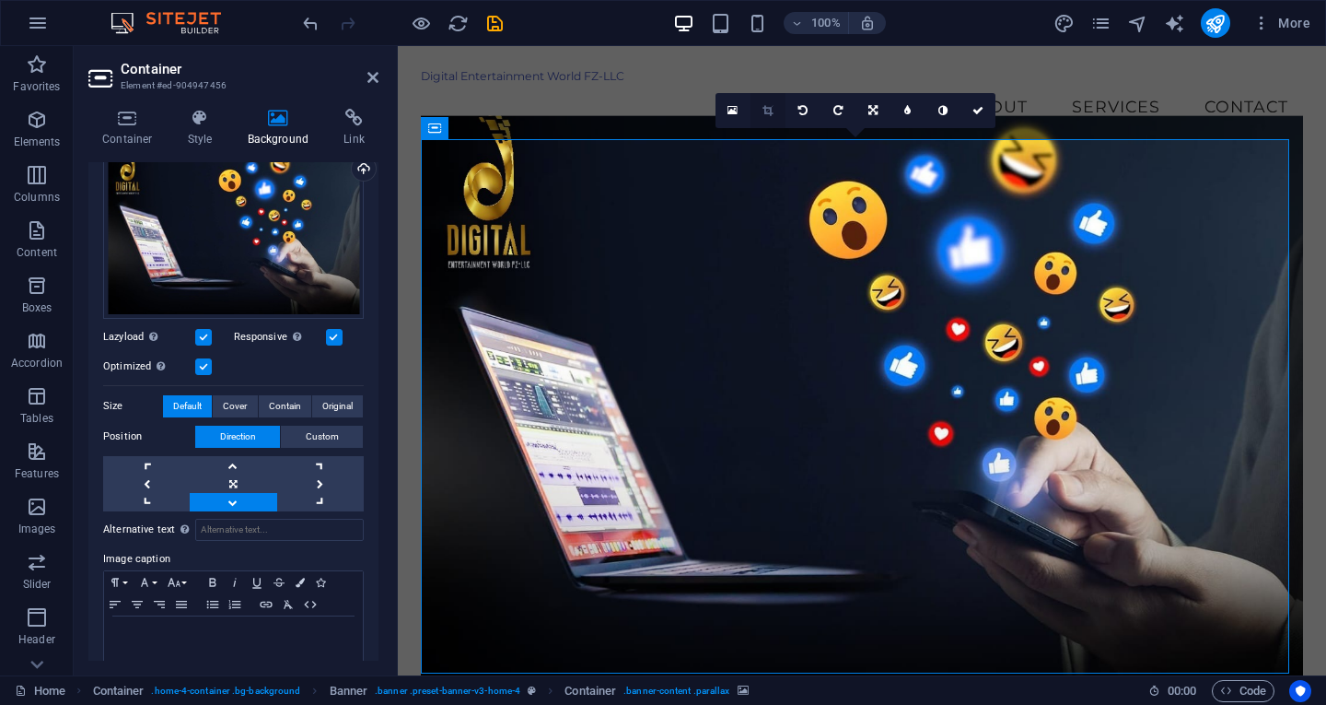
click at [771, 113] on icon at bounding box center [768, 110] width 10 height 11
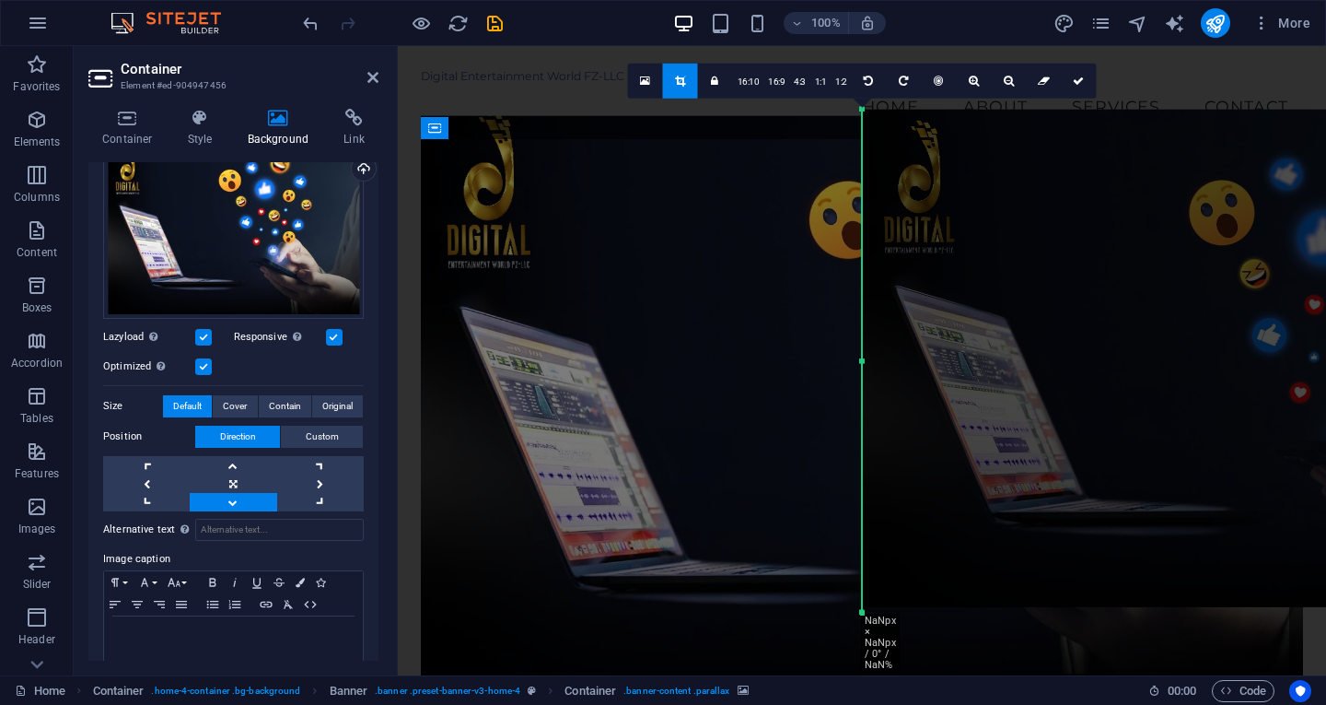
click at [675, 84] on icon at bounding box center [680, 80] width 10 height 11
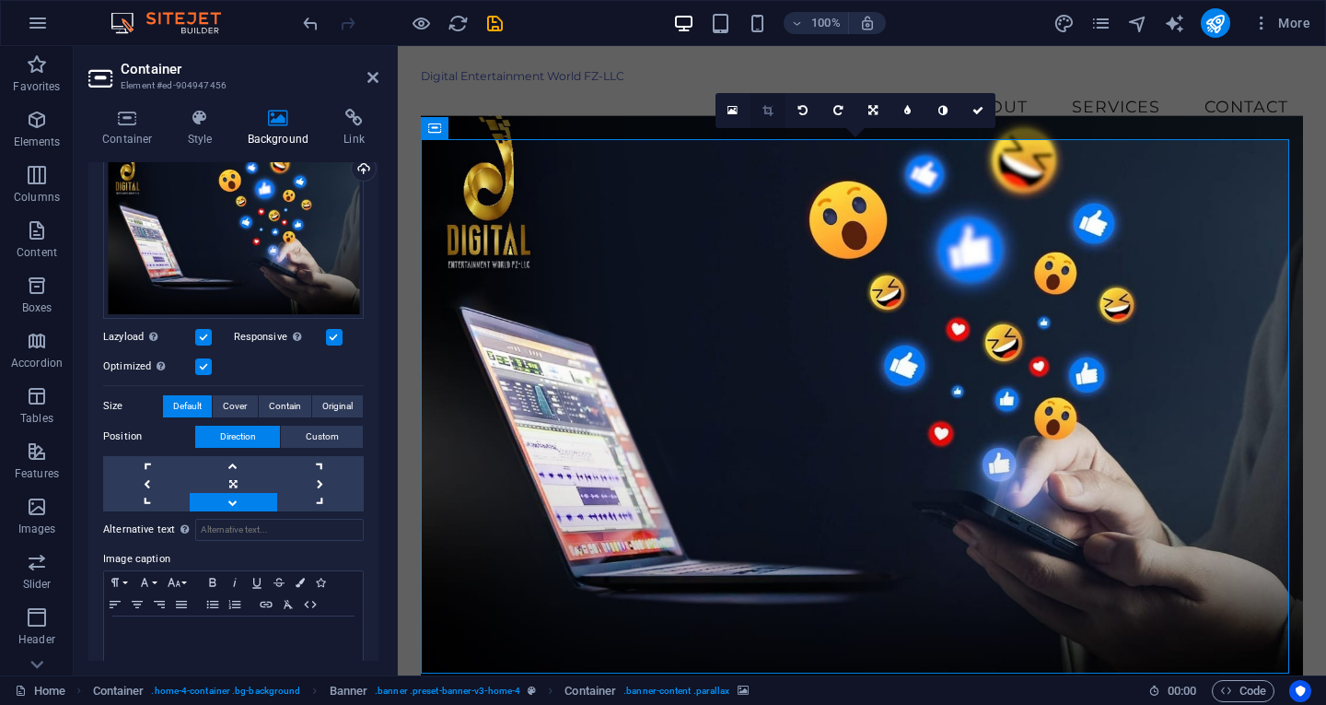
click at [766, 113] on icon at bounding box center [768, 110] width 10 height 11
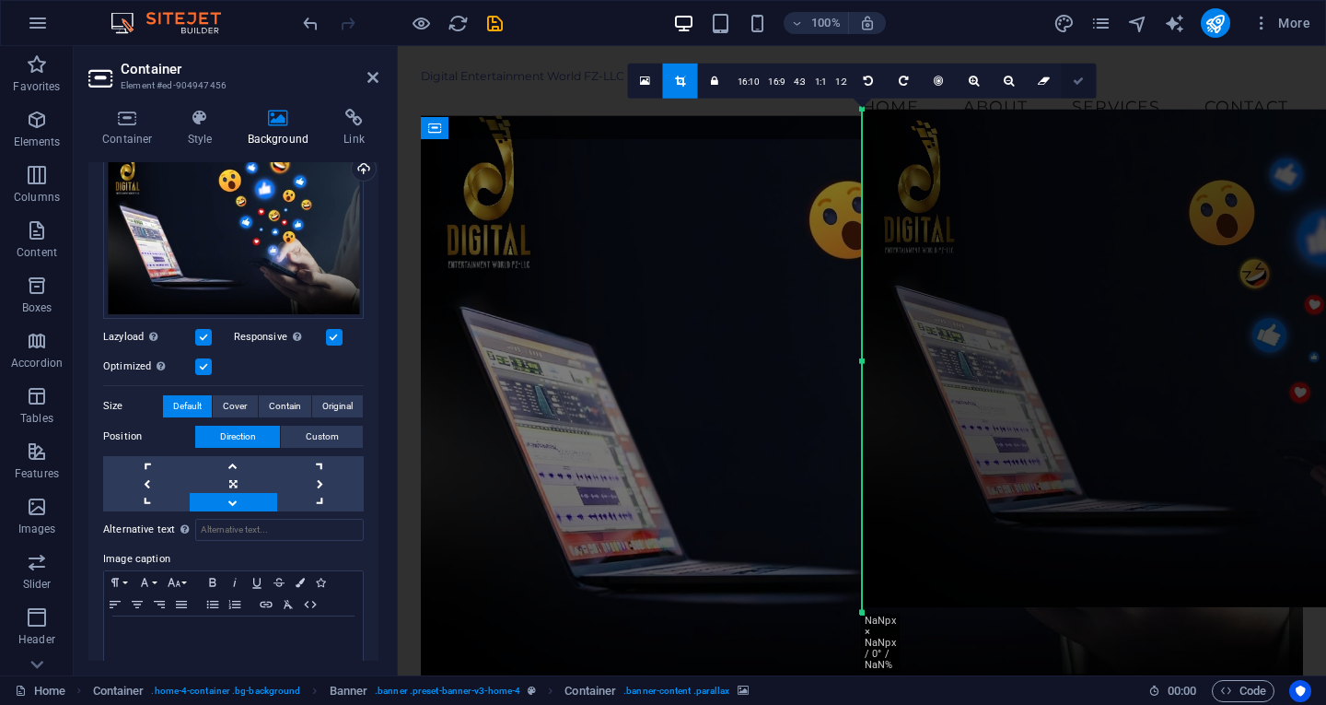
click at [1079, 91] on link at bounding box center [1079, 80] width 35 height 35
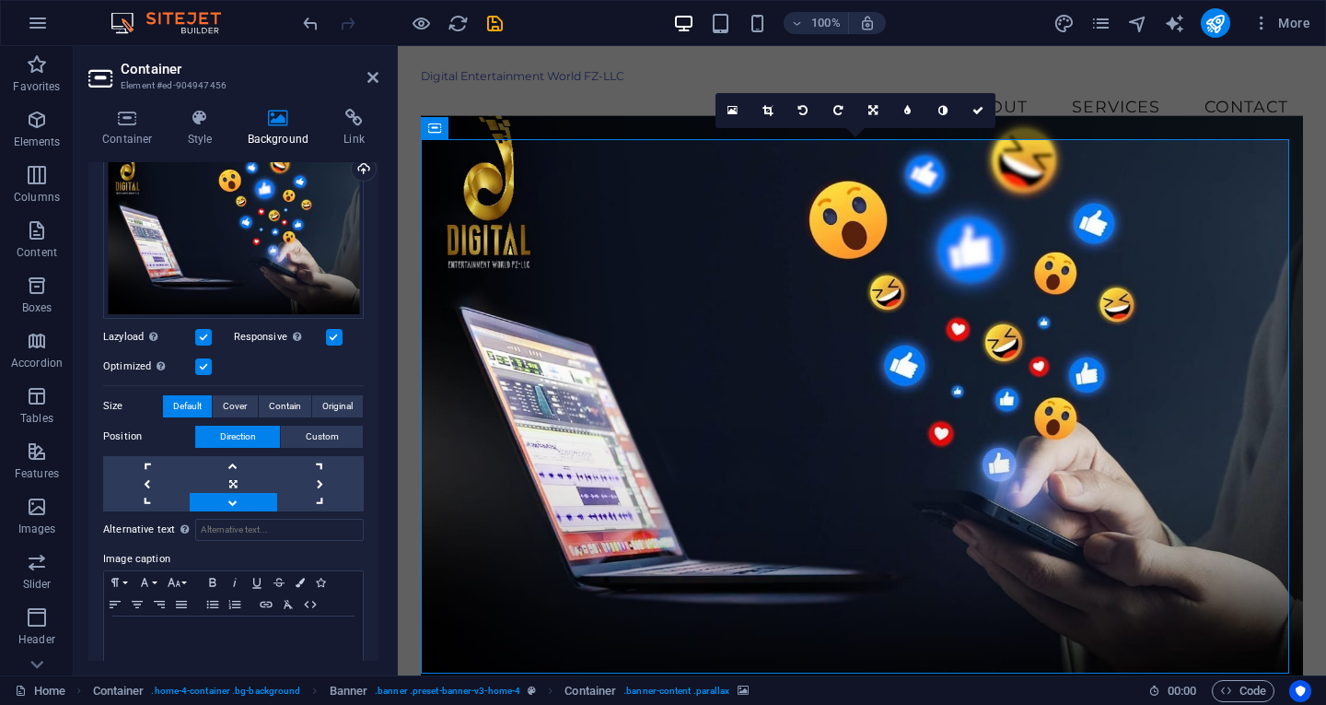
click at [711, 474] on figure at bounding box center [862, 401] width 882 height 573
click at [764, 108] on icon at bounding box center [768, 110] width 10 height 11
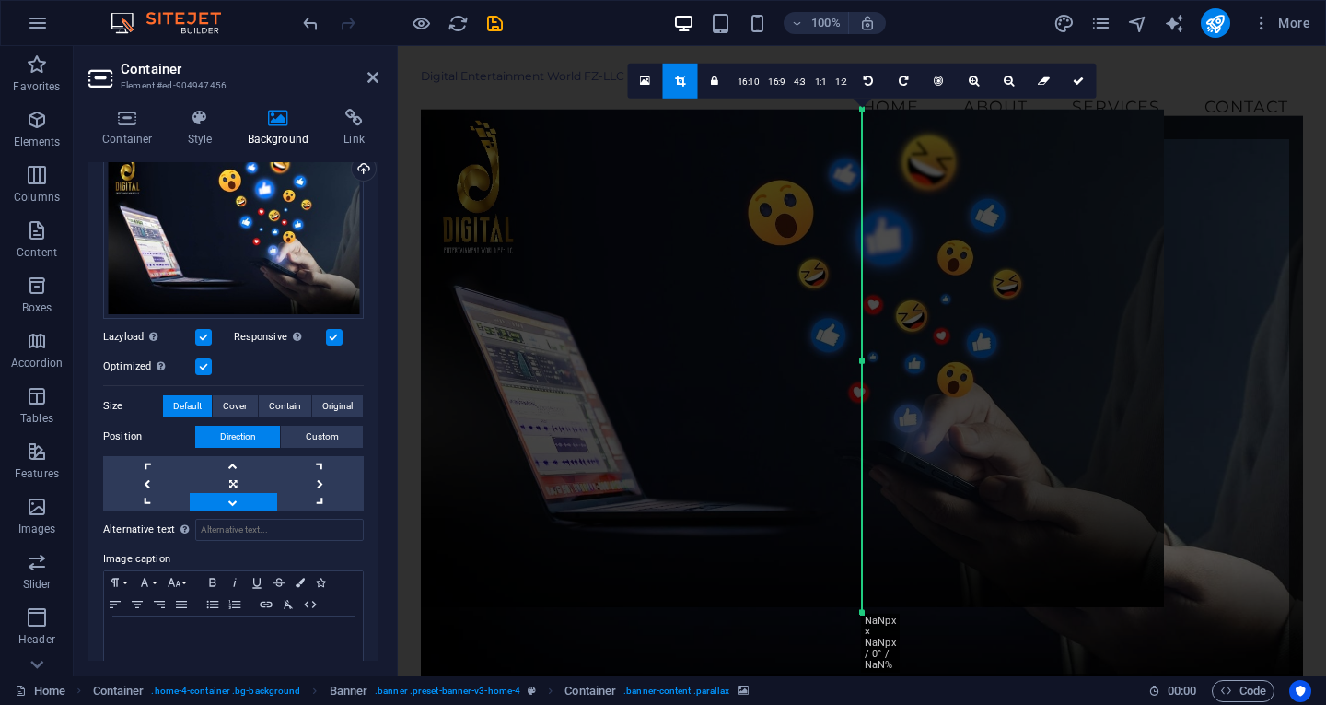
drag, startPoint x: 967, startPoint y: 288, endPoint x: 526, endPoint y: 293, distance: 441.2
click at [526, 293] on div at bounding box center [792, 358] width 742 height 498
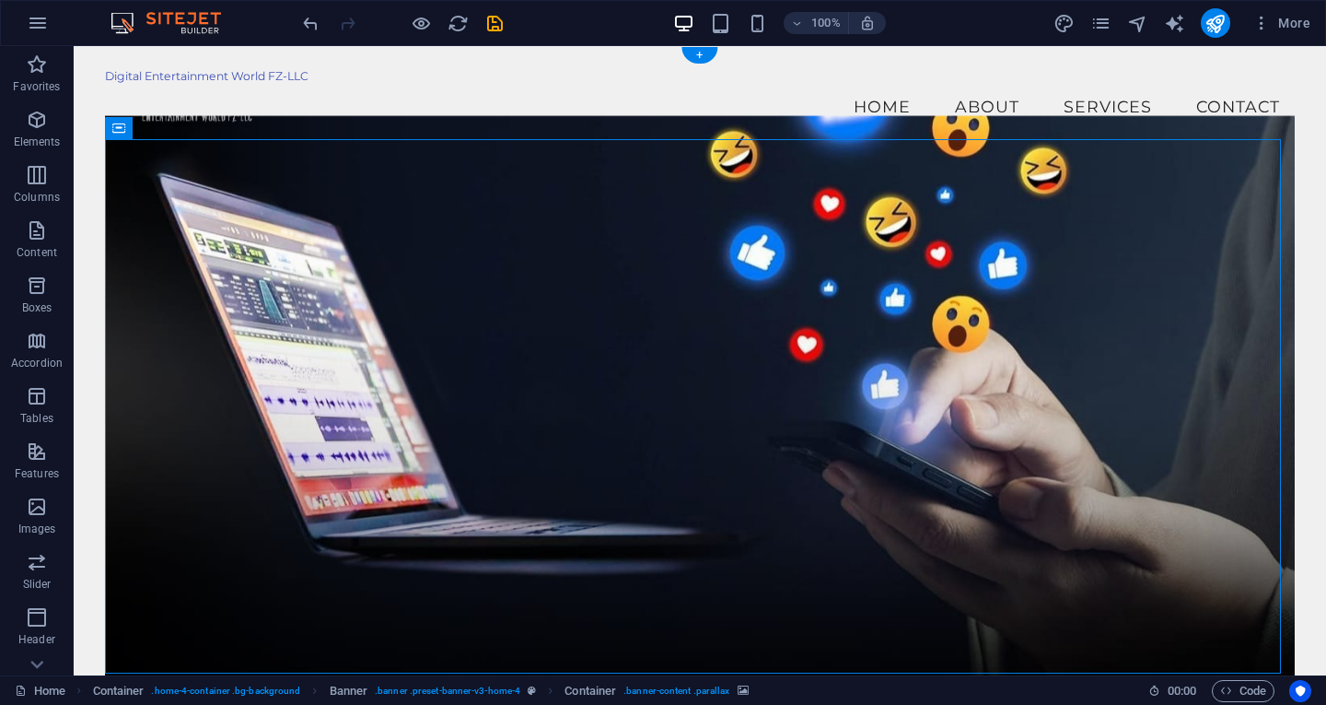
click at [593, 286] on figure at bounding box center [700, 401] width 1190 height 573
click at [630, 296] on figure at bounding box center [700, 401] width 1190 height 573
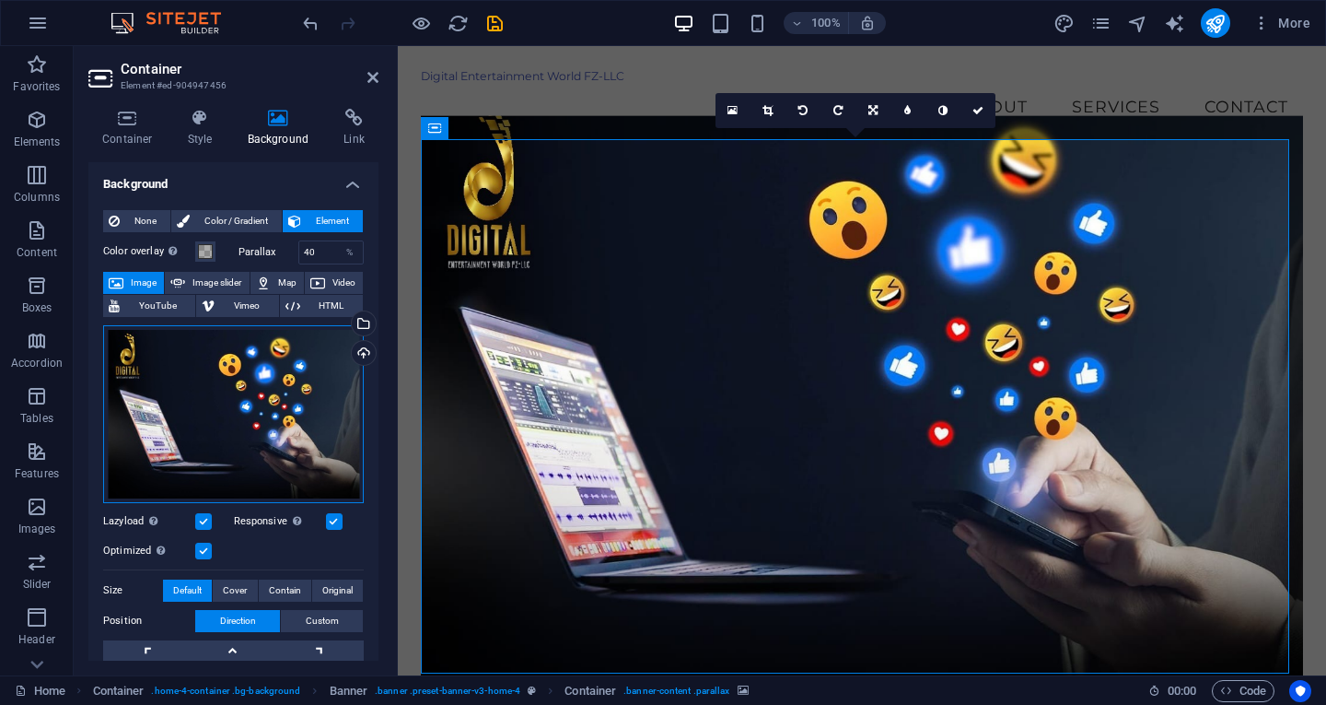
click at [265, 391] on div "Drag files here, click to choose files or select files from Files or our free s…" at bounding box center [233, 414] width 261 height 178
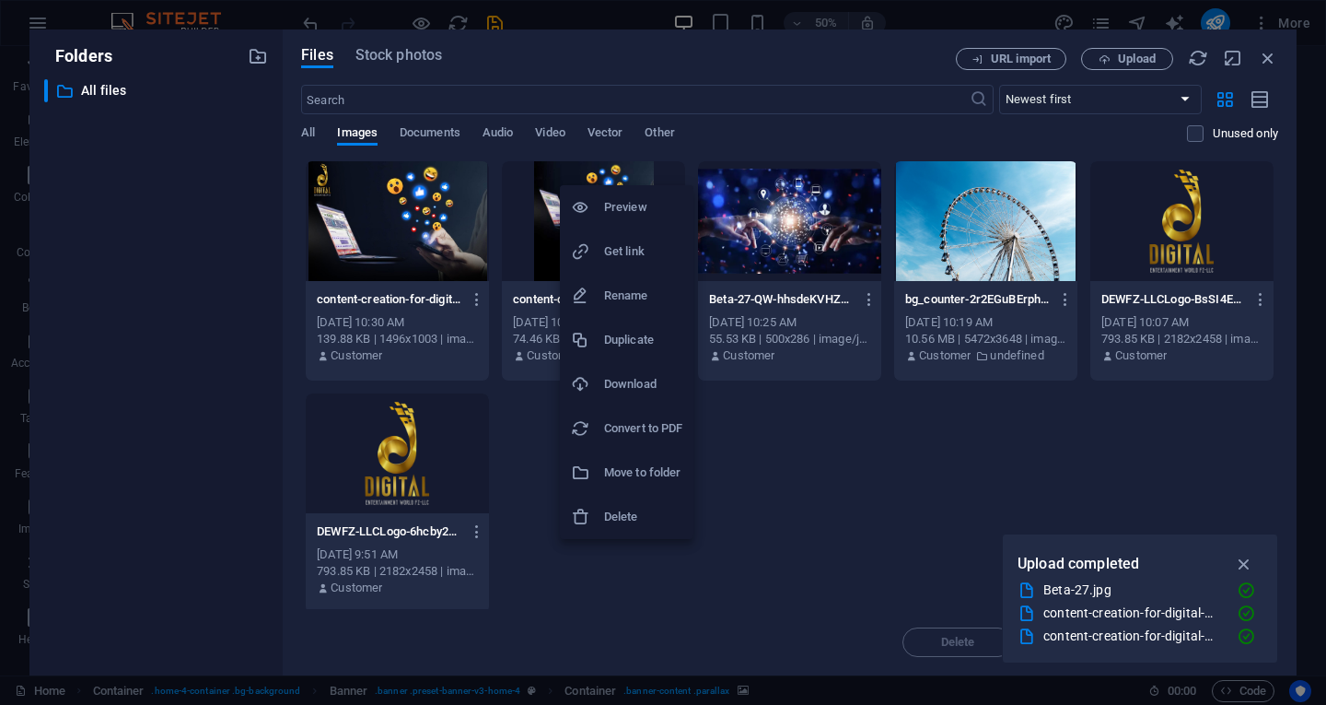
click at [646, 507] on h6 "Delete" at bounding box center [643, 517] width 78 height 22
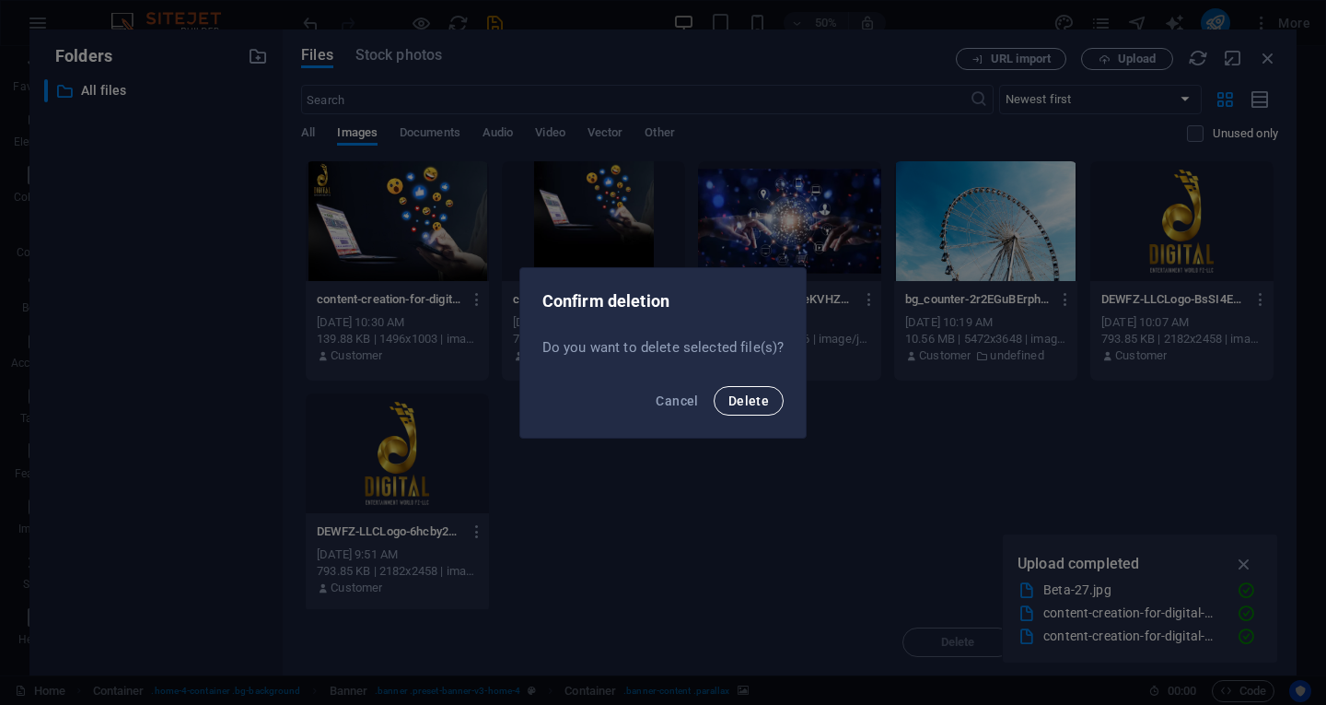
click at [753, 393] on span "Delete" at bounding box center [749, 400] width 41 height 15
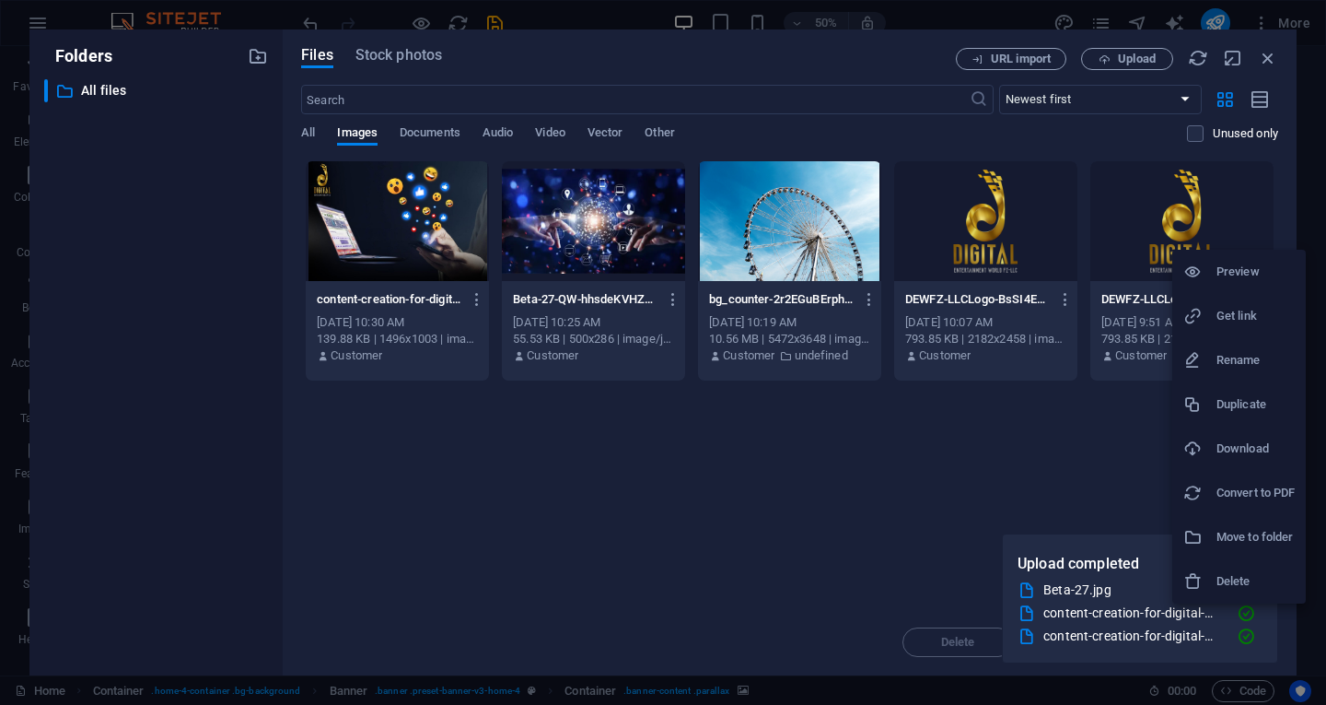
click at [1247, 573] on h6 "Delete" at bounding box center [1256, 581] width 78 height 22
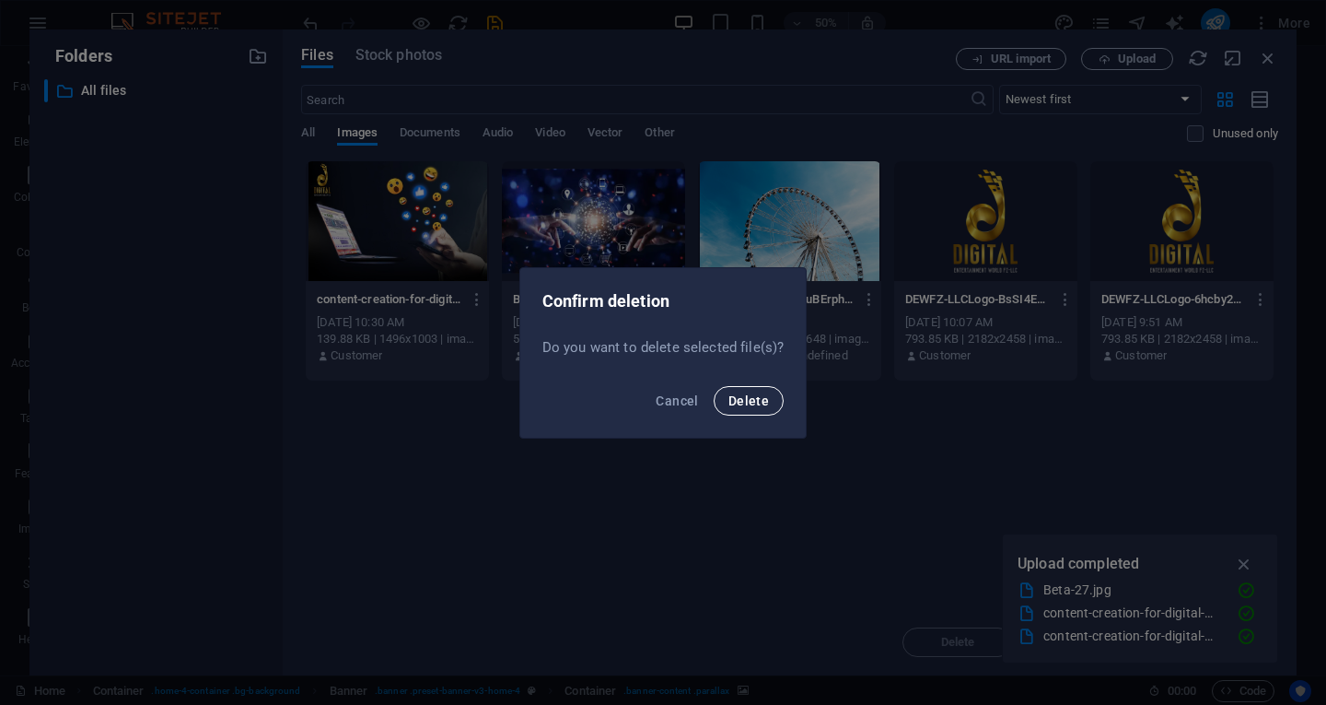
click at [767, 402] on span "Delete" at bounding box center [749, 400] width 41 height 15
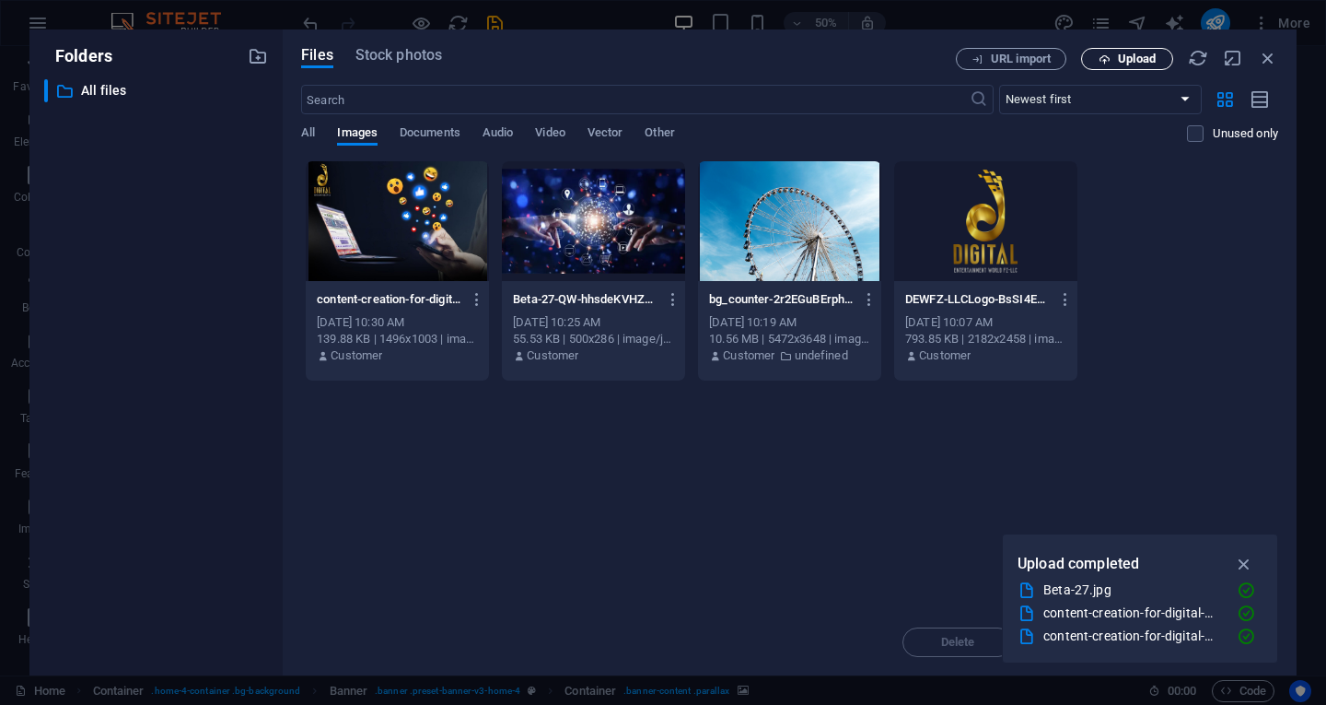
click at [1121, 65] on button "Upload" at bounding box center [1127, 59] width 92 height 22
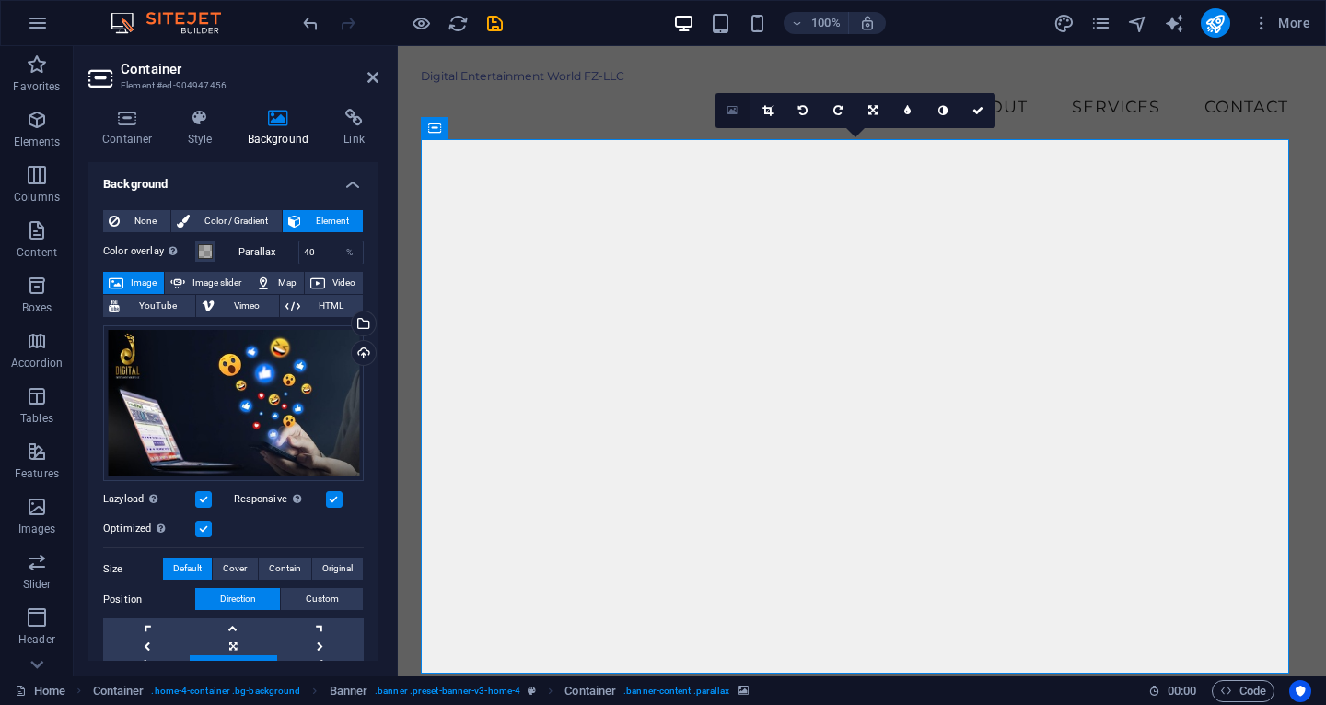
click at [736, 111] on icon at bounding box center [733, 110] width 10 height 13
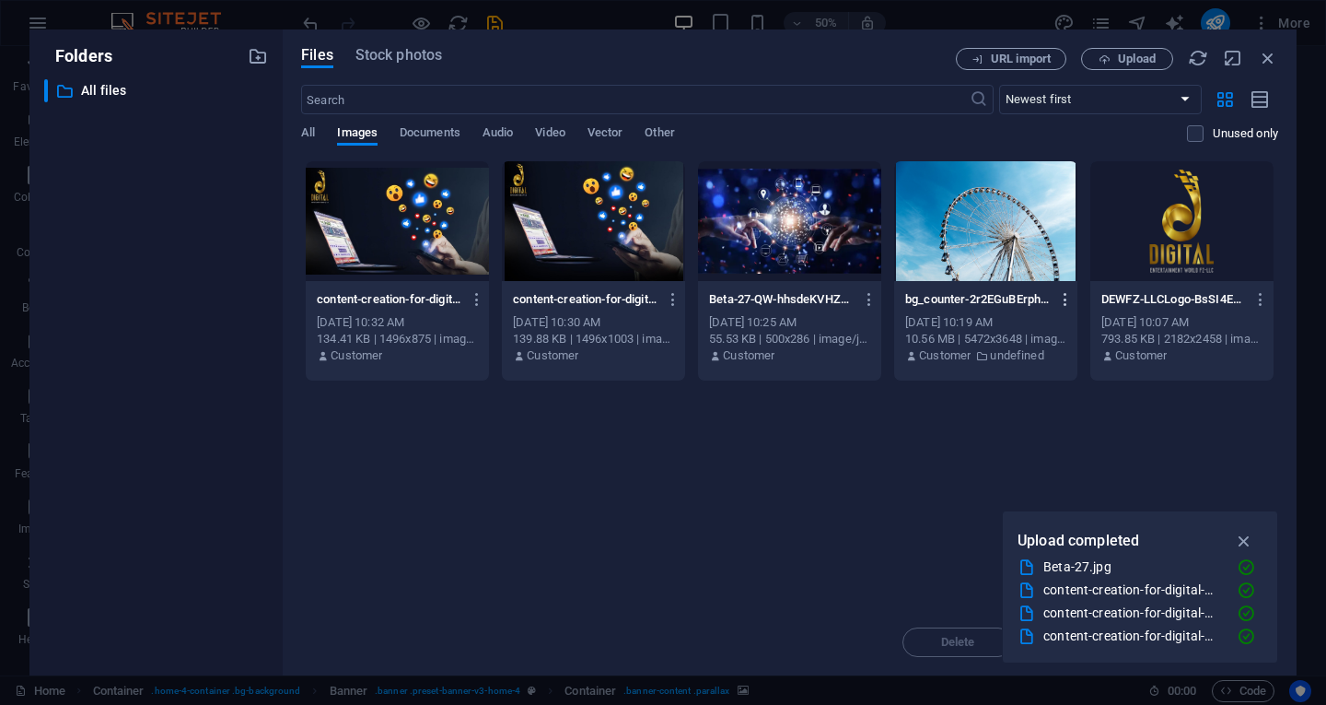
click at [1066, 295] on icon "button" at bounding box center [1065, 299] width 17 height 17
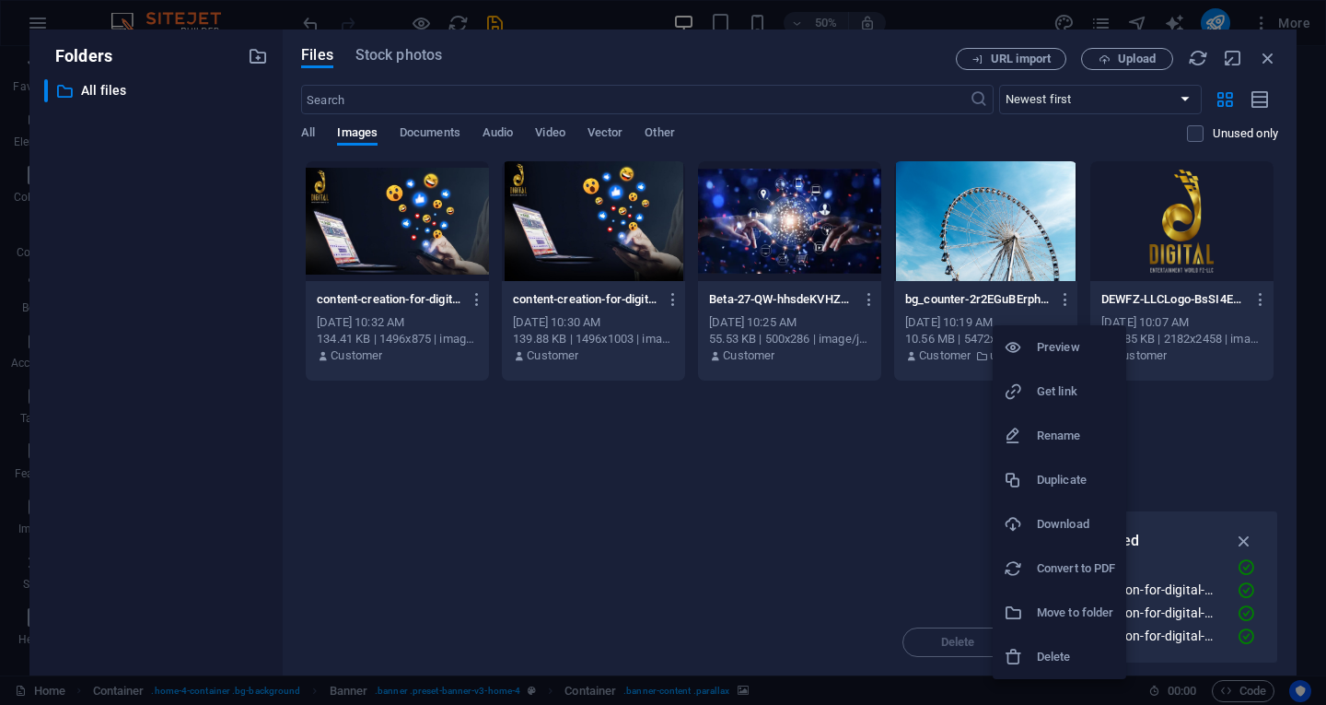
click at [1076, 517] on h6 "Download" at bounding box center [1076, 524] width 78 height 22
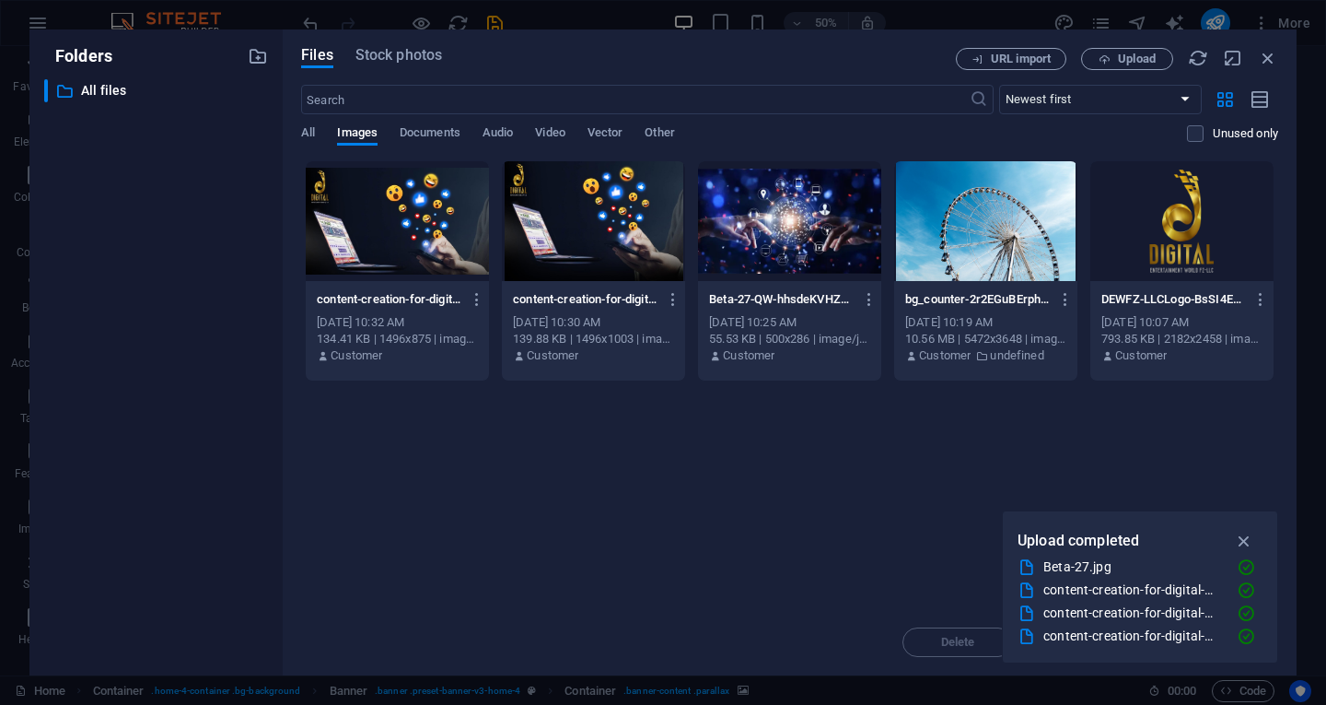
click at [872, 532] on div "Drop files here to upload them instantly content-creation-for-digital-media-2-6…" at bounding box center [789, 384] width 977 height 449
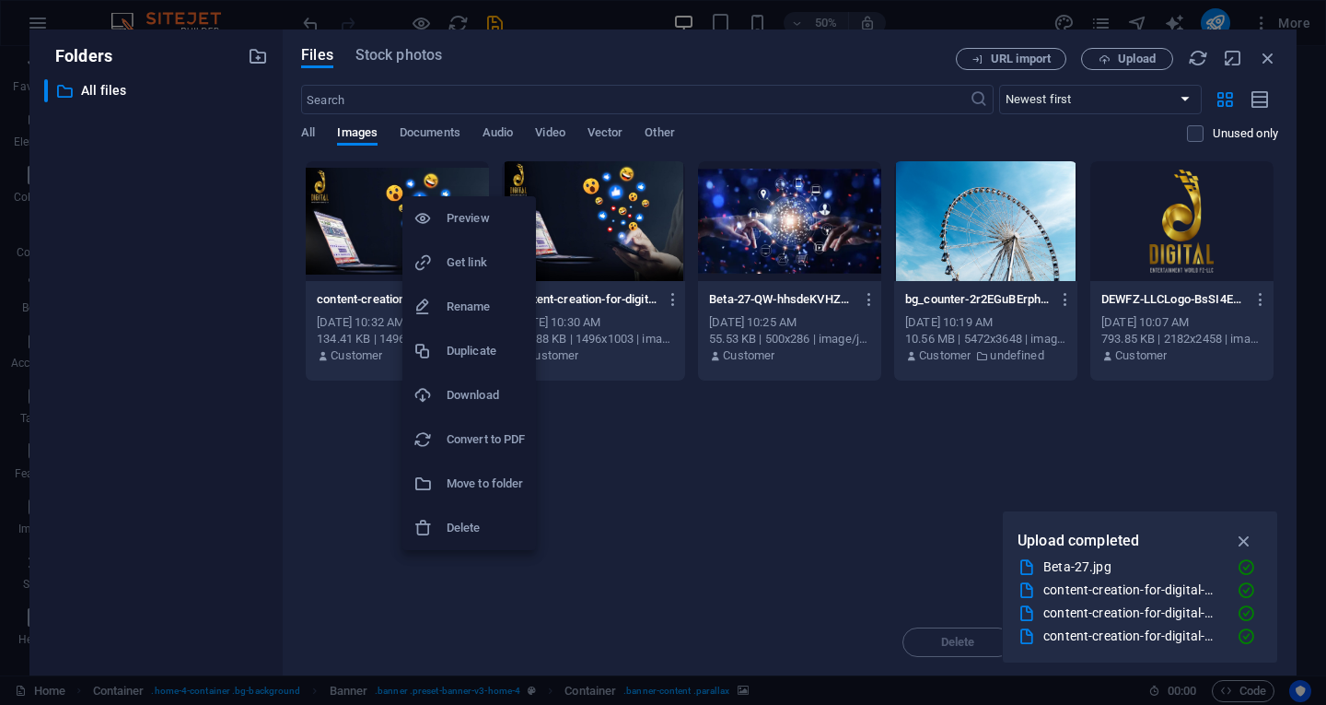
click at [718, 505] on div at bounding box center [663, 352] width 1326 height 705
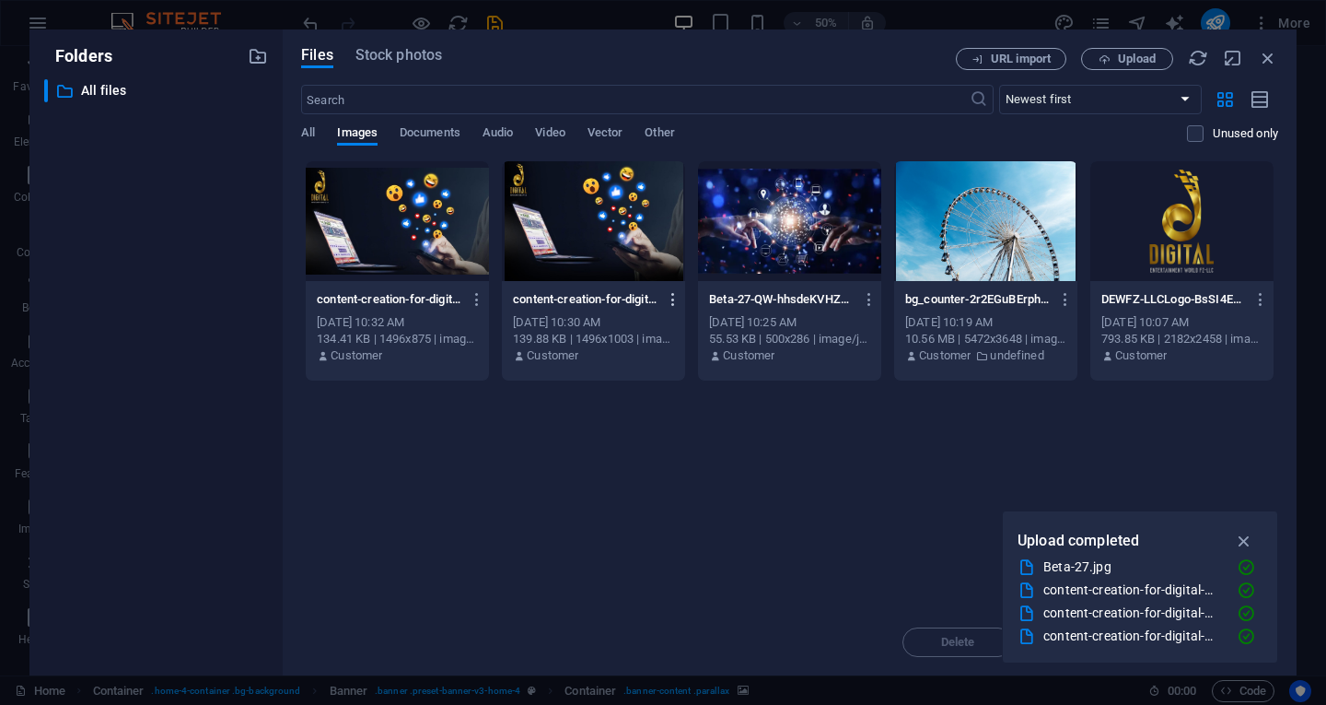
click at [672, 297] on icon "button" at bounding box center [673, 299] width 17 height 17
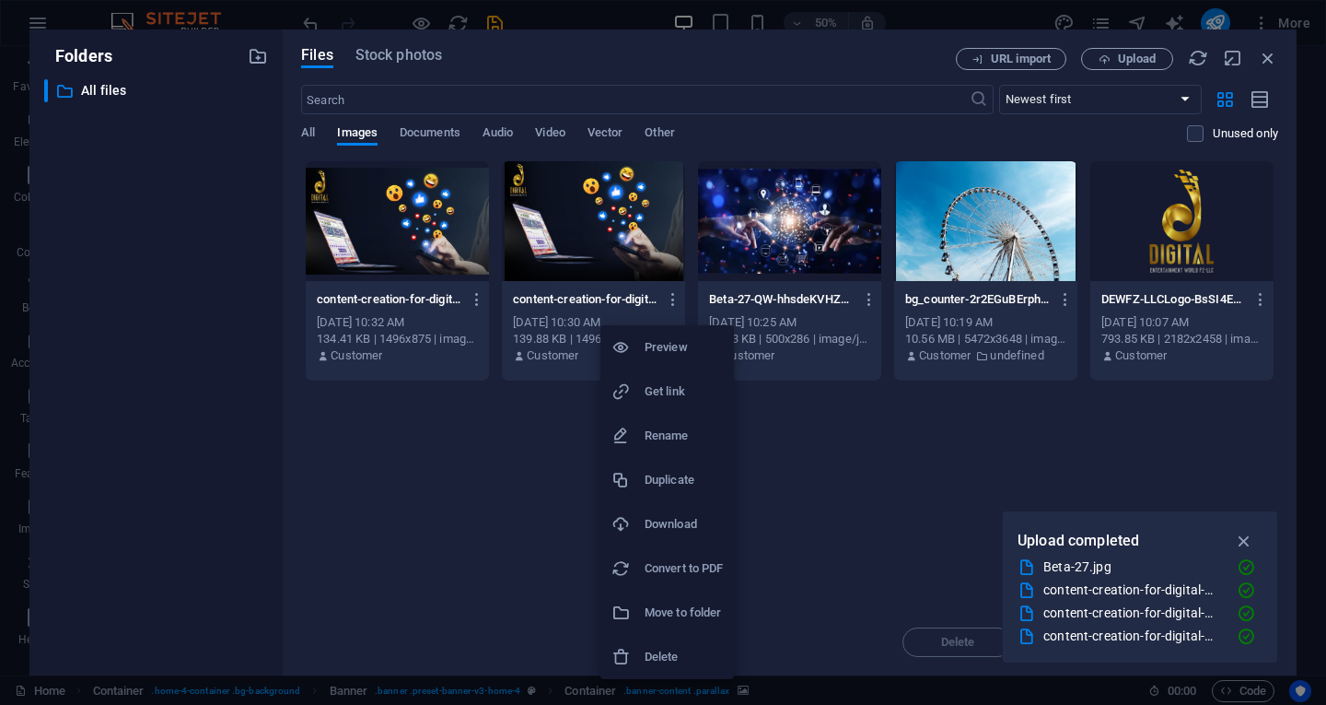
click at [663, 659] on h6 "Delete" at bounding box center [684, 657] width 78 height 22
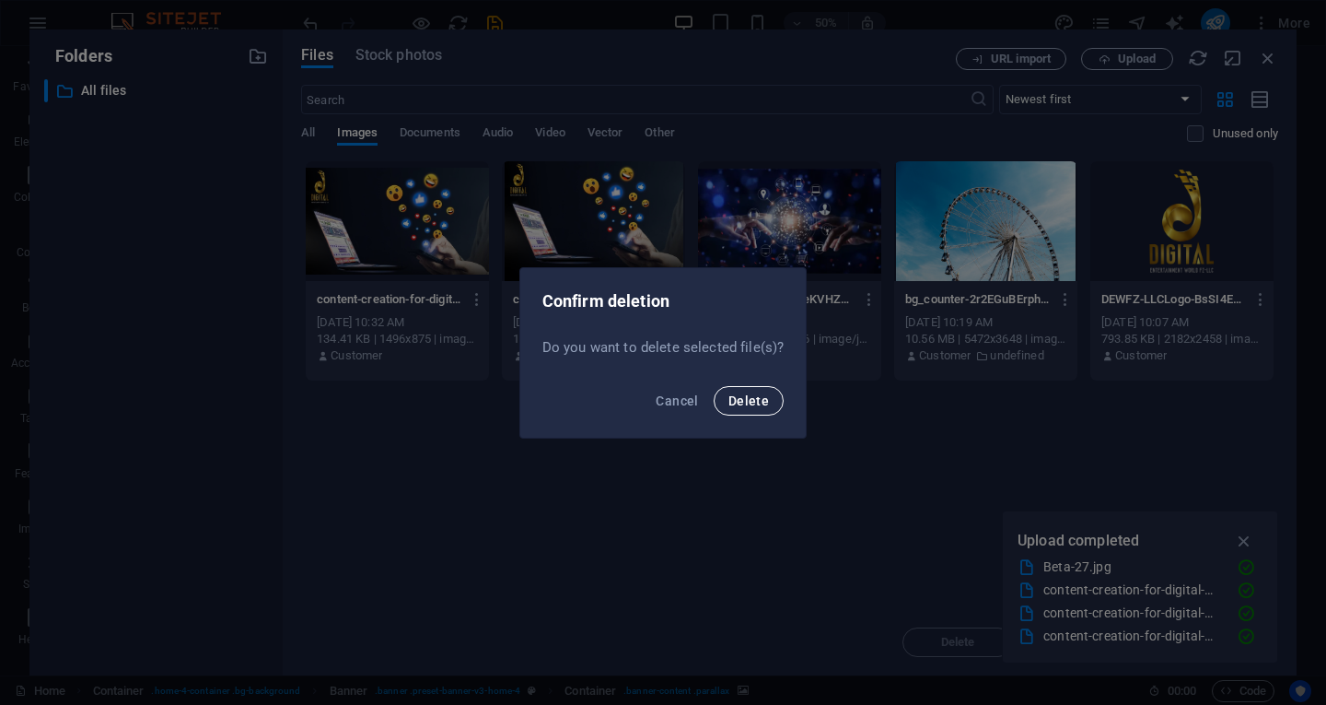
click at [756, 407] on span "Delete" at bounding box center [749, 400] width 41 height 15
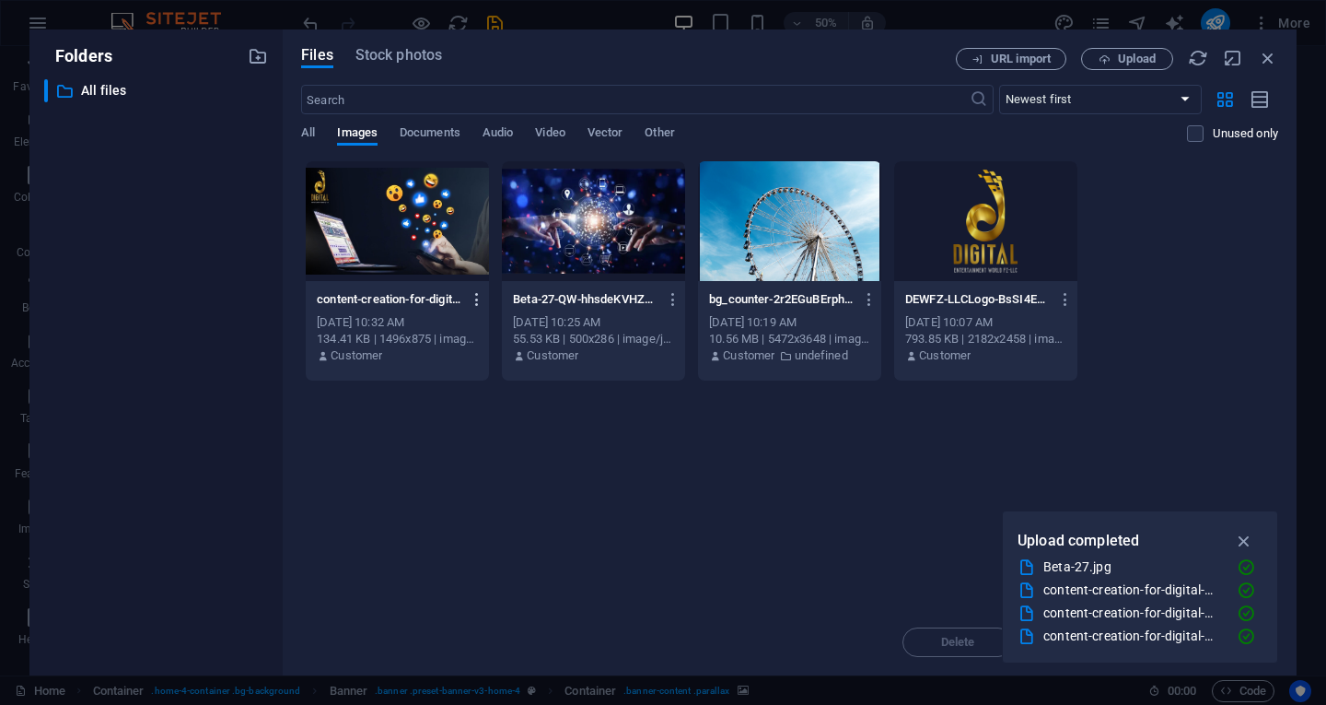
click at [484, 296] on icon "button" at bounding box center [477, 299] width 17 height 17
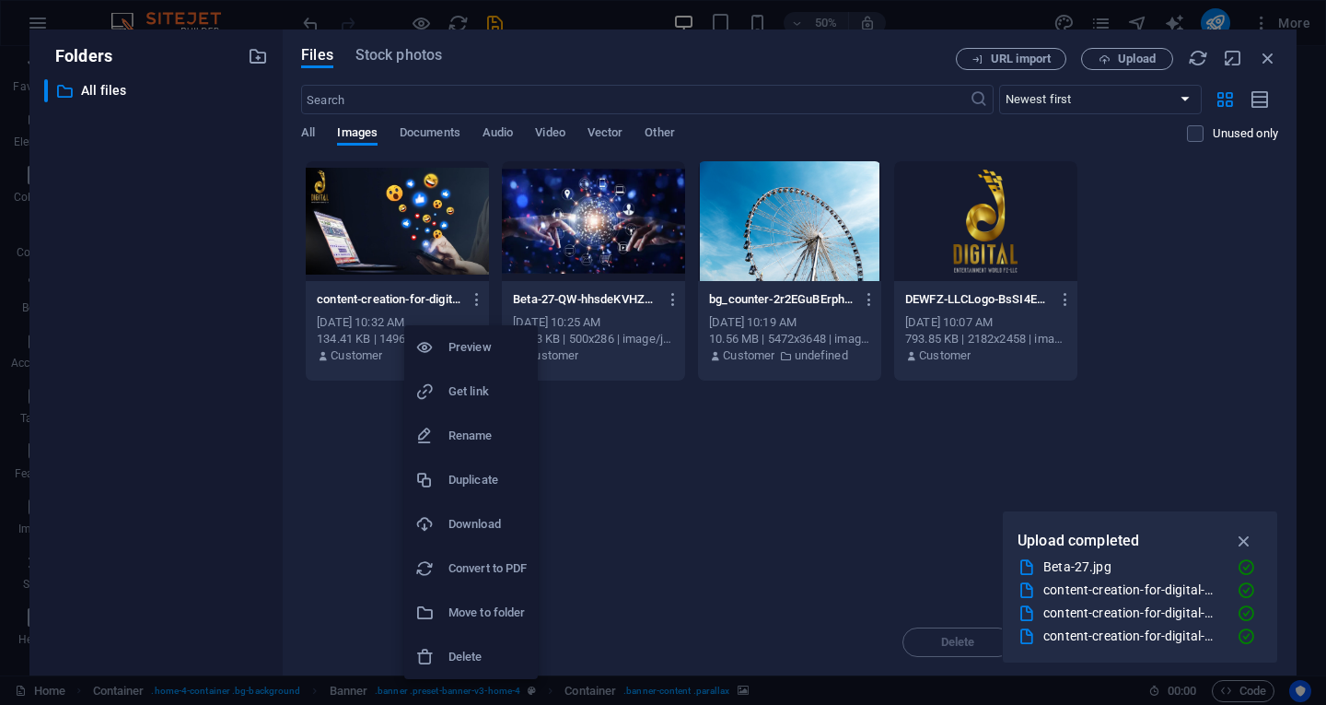
click at [476, 659] on h6 "Delete" at bounding box center [488, 657] width 78 height 22
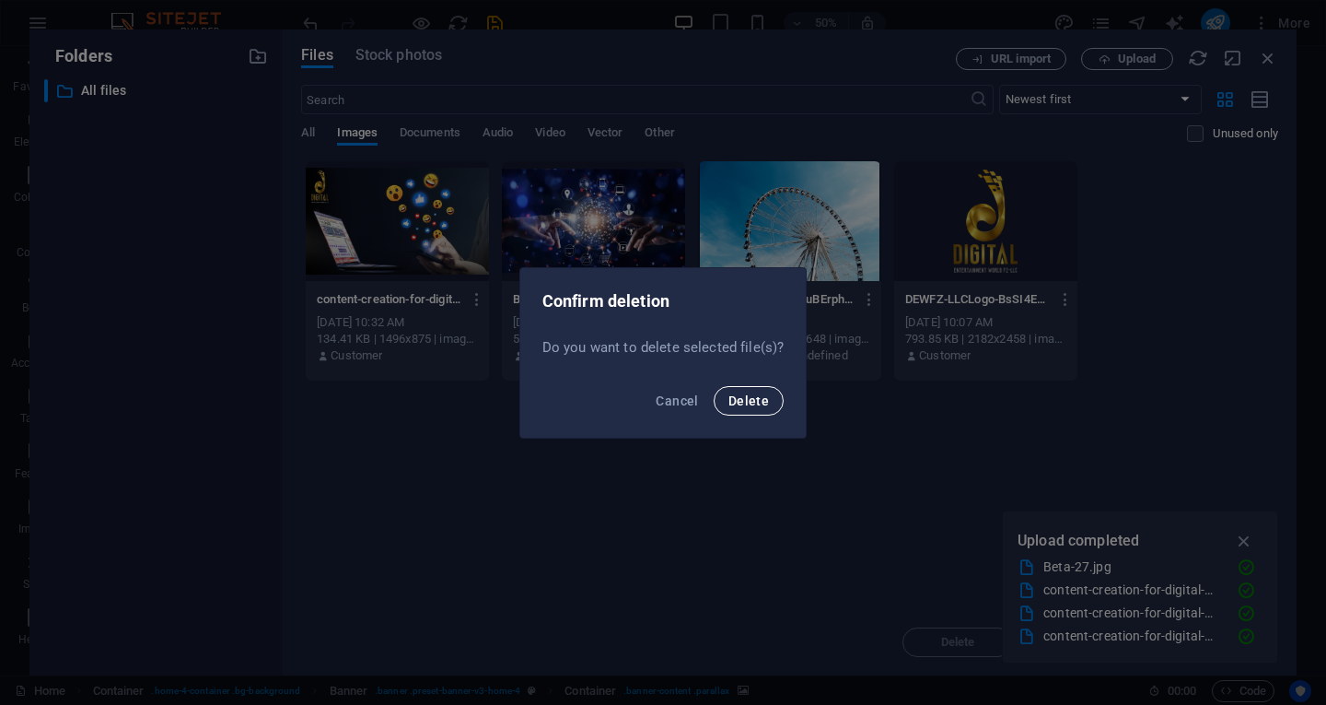
click at [752, 403] on span "Delete" at bounding box center [749, 400] width 41 height 15
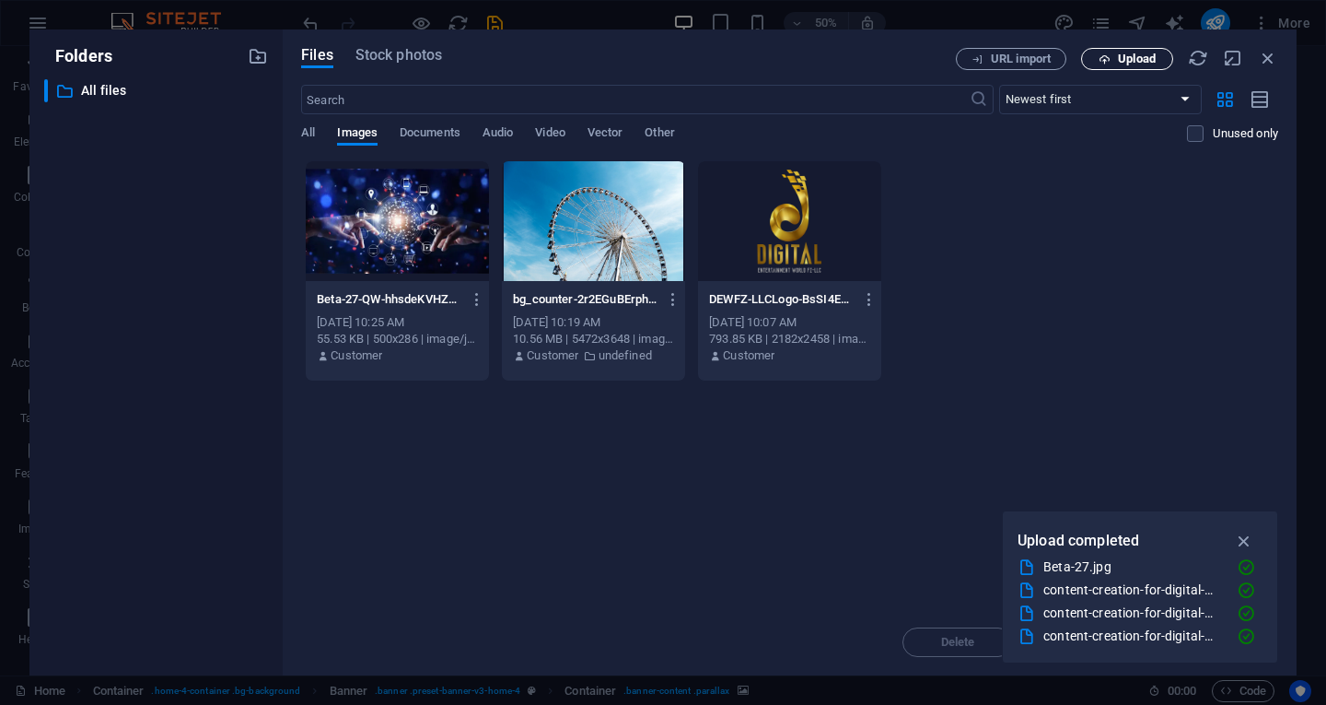
click at [1107, 57] on icon "button" at bounding box center [1105, 59] width 12 height 12
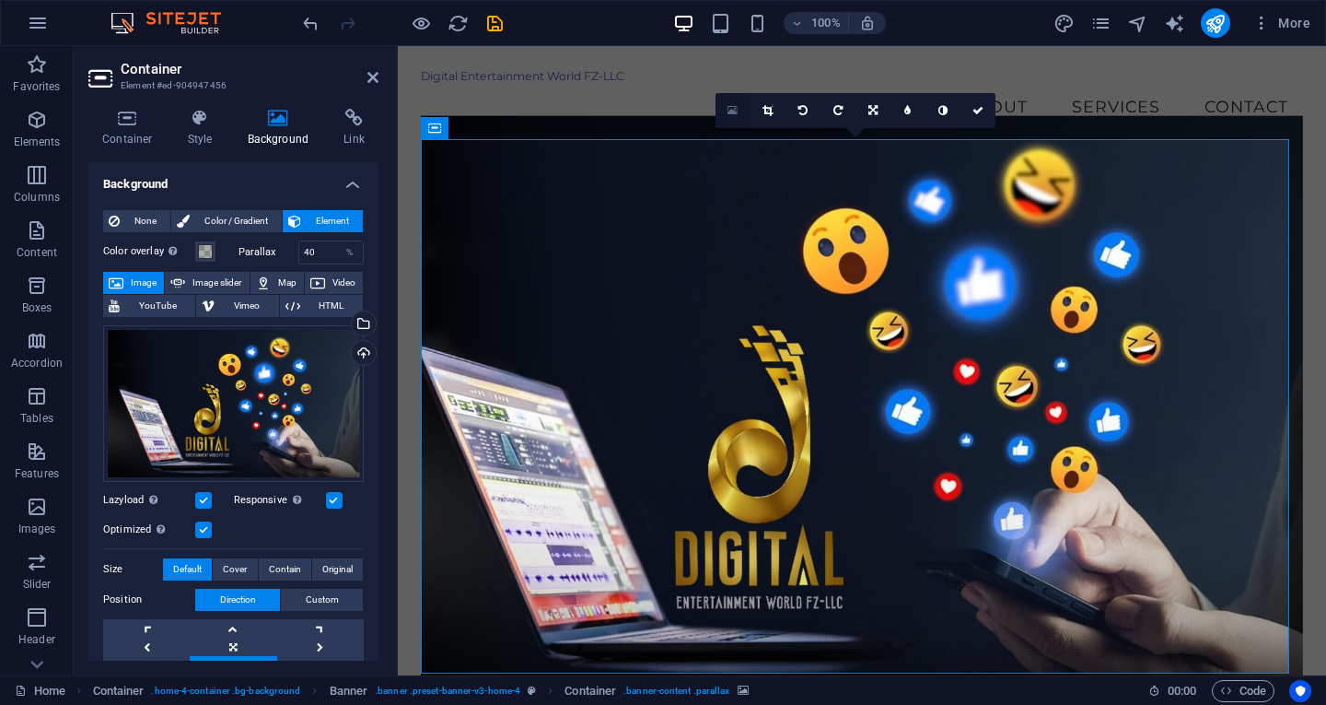
click at [725, 111] on link at bounding box center [733, 110] width 35 height 35
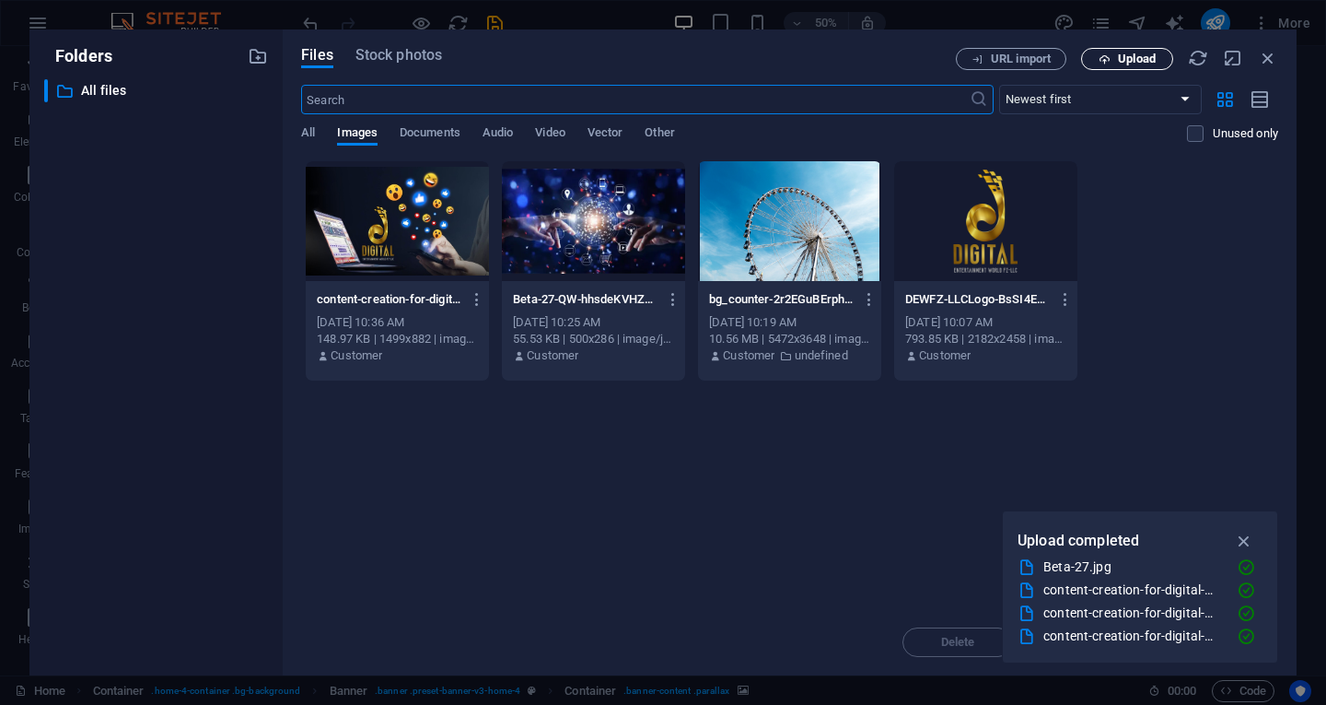
click at [1121, 55] on span "Upload" at bounding box center [1137, 58] width 38 height 11
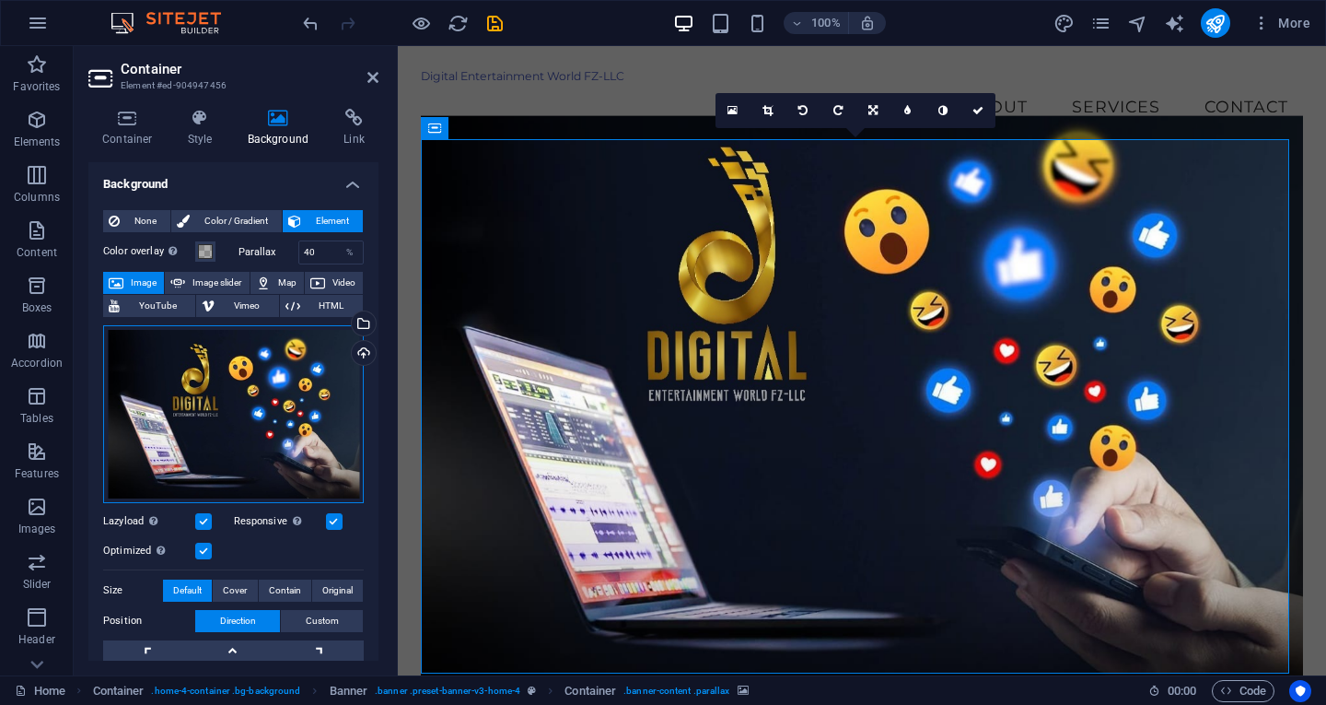
click at [276, 414] on div "Drag files here, click to choose files or select files from Files or our free s…" at bounding box center [233, 414] width 261 height 178
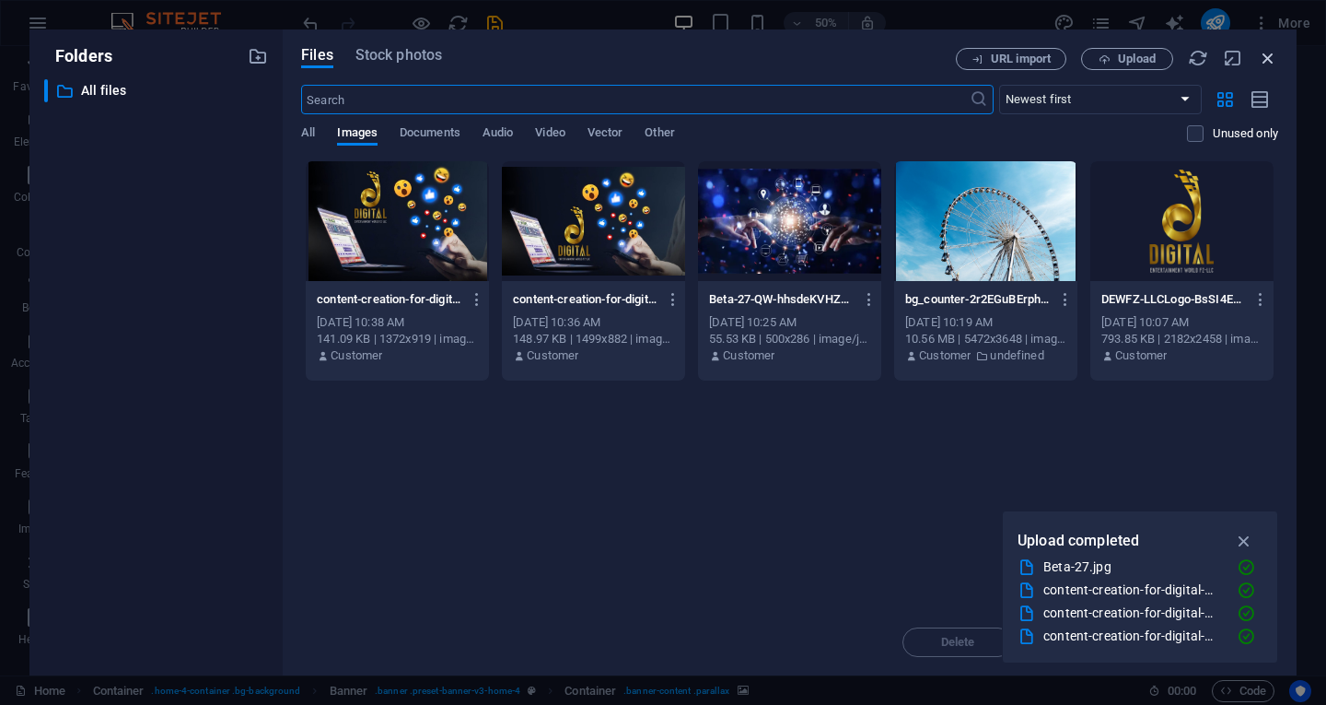
click at [1270, 64] on icon "button" at bounding box center [1268, 58] width 20 height 20
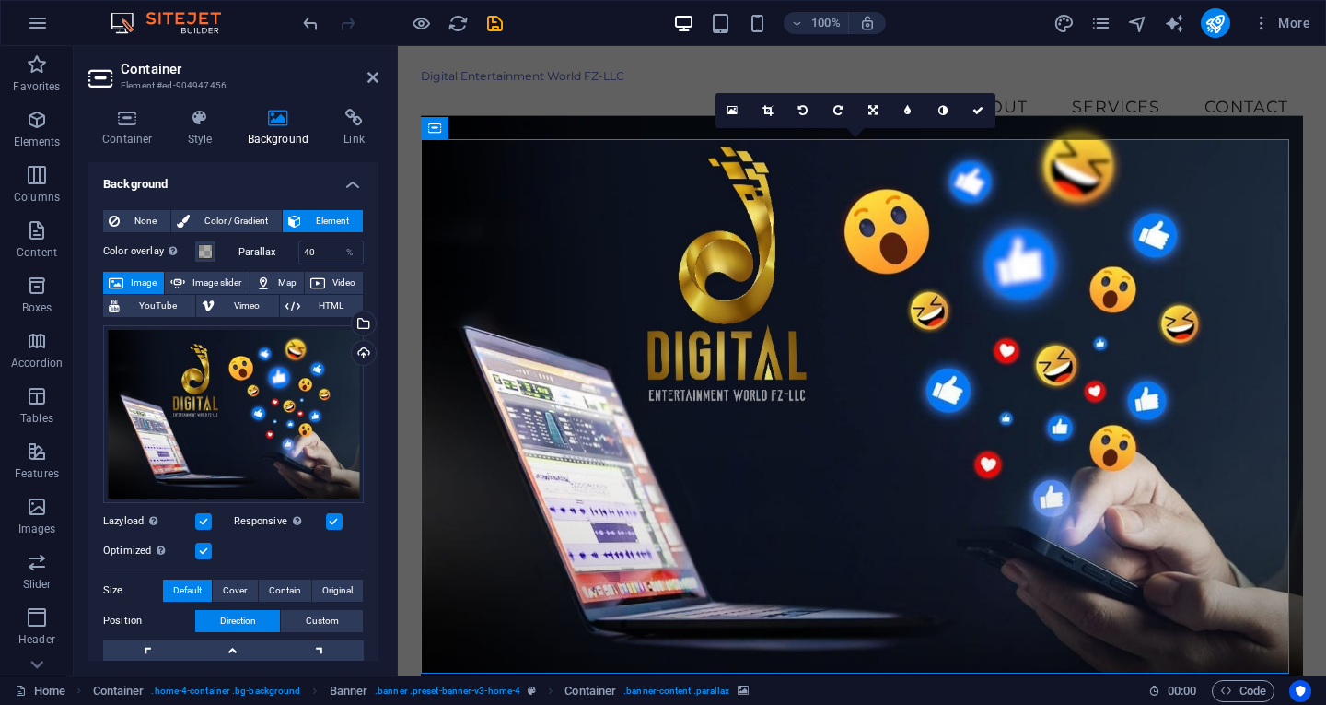
click at [750, 274] on figure at bounding box center [862, 401] width 882 height 573
click at [612, 113] on div "Digital Entertainment World FZ-LLC Menu Home About Services Contact" at bounding box center [862, 99] width 928 height 107
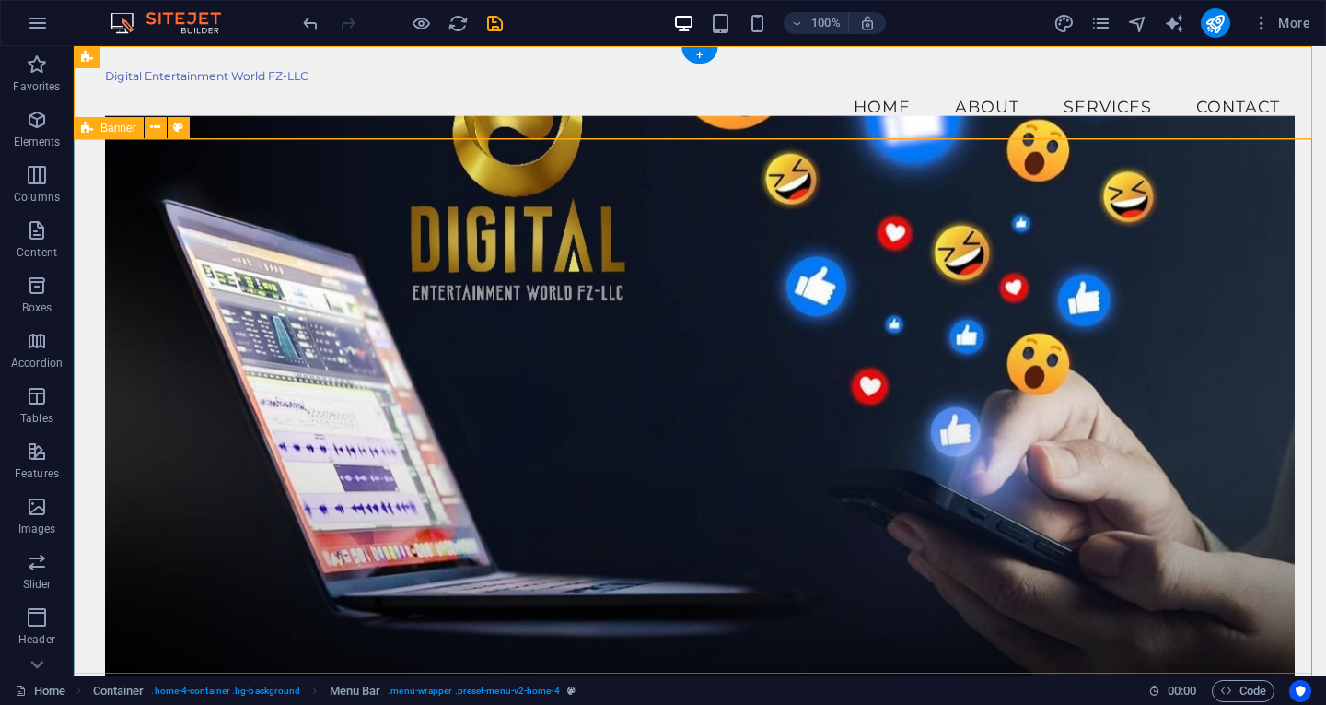
click at [1300, 222] on div "Welcome to Digital Entertainment World Get Ready for an Incredible Experience! …" at bounding box center [700, 570] width 1253 height 834
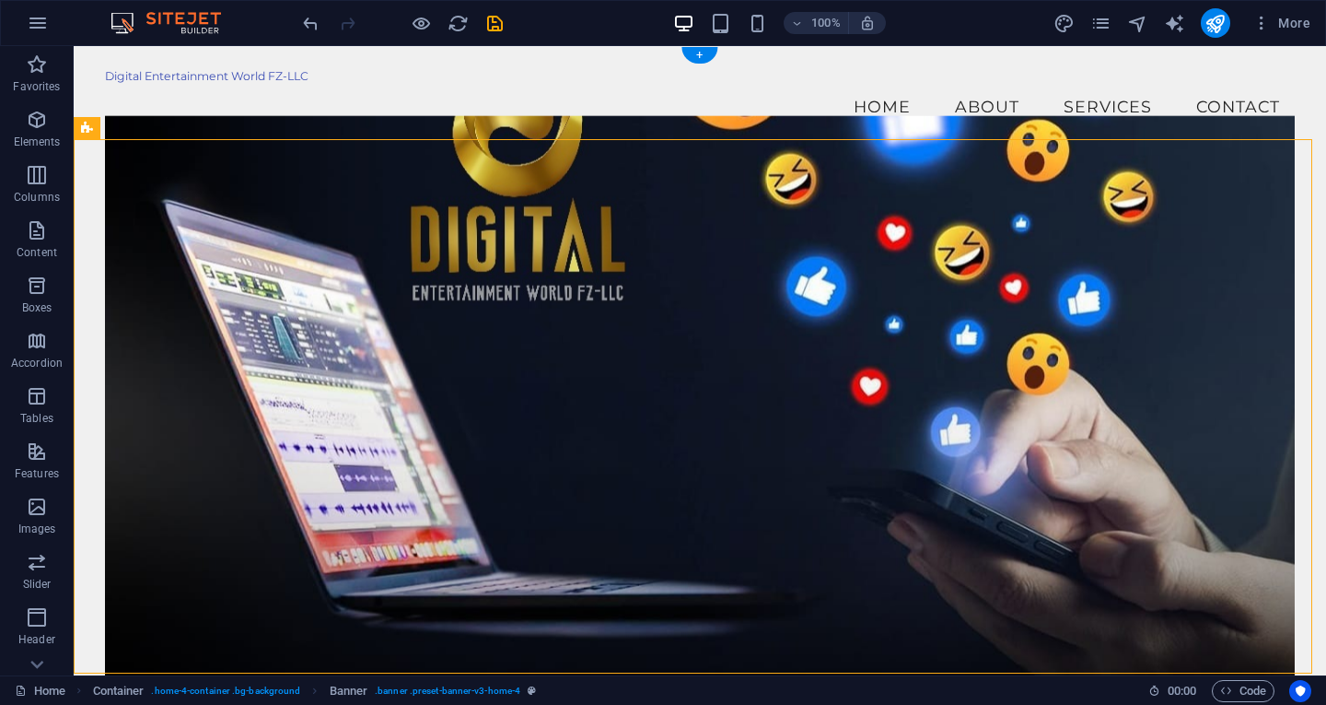
click at [244, 204] on figure at bounding box center [700, 401] width 1190 height 573
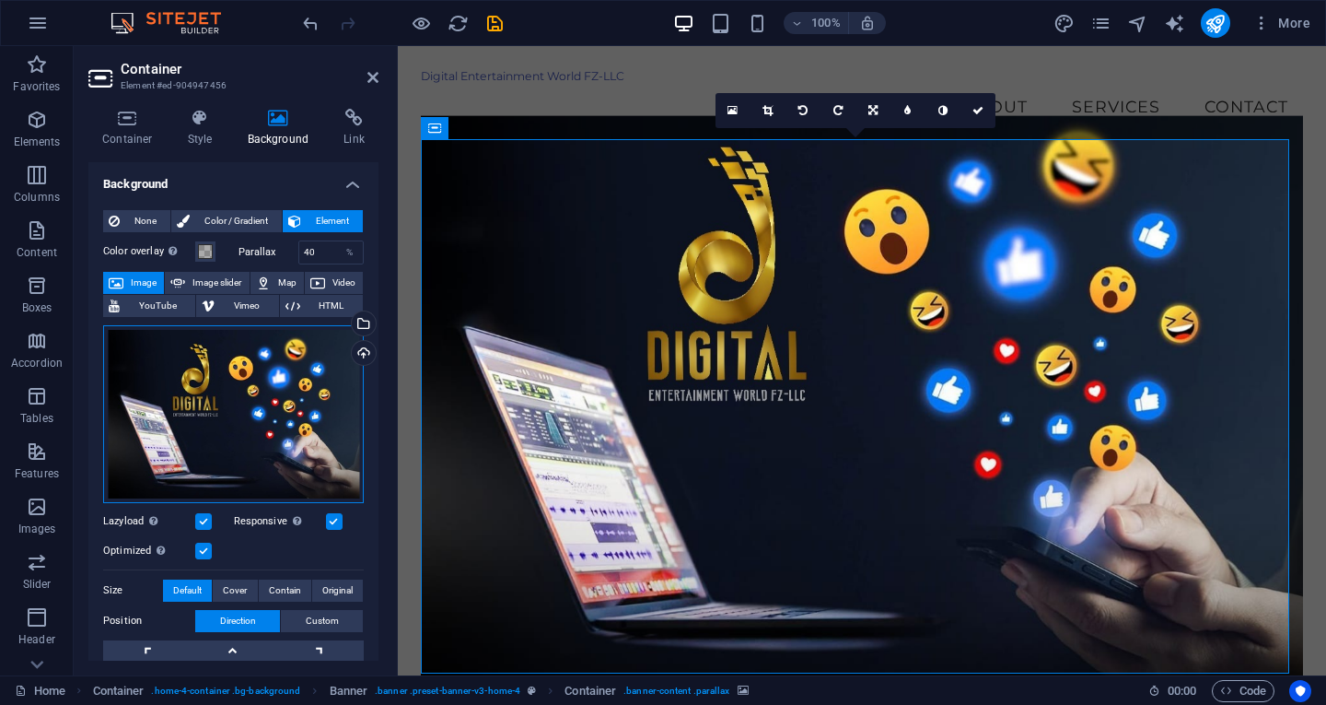
click at [252, 449] on div "Drag files here, click to choose files or select files from Files or our free s…" at bounding box center [233, 414] width 261 height 178
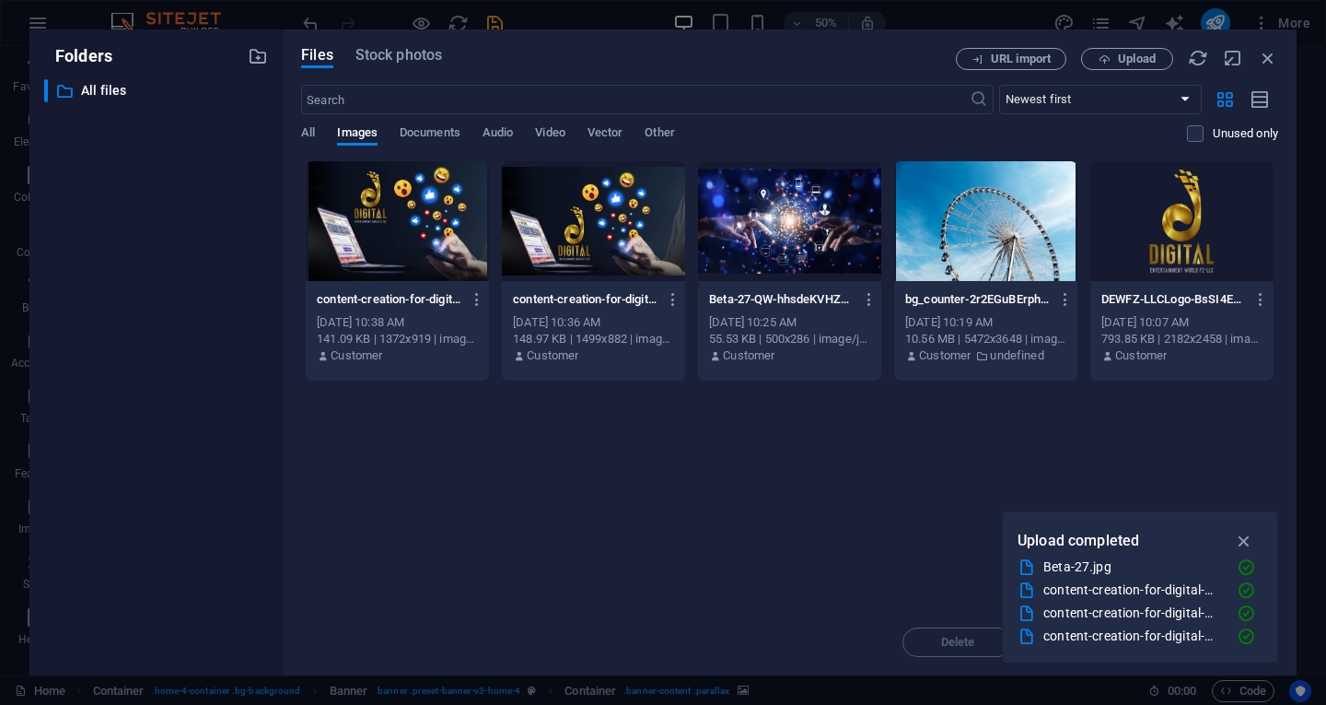
click at [415, 216] on div at bounding box center [397, 221] width 183 height 120
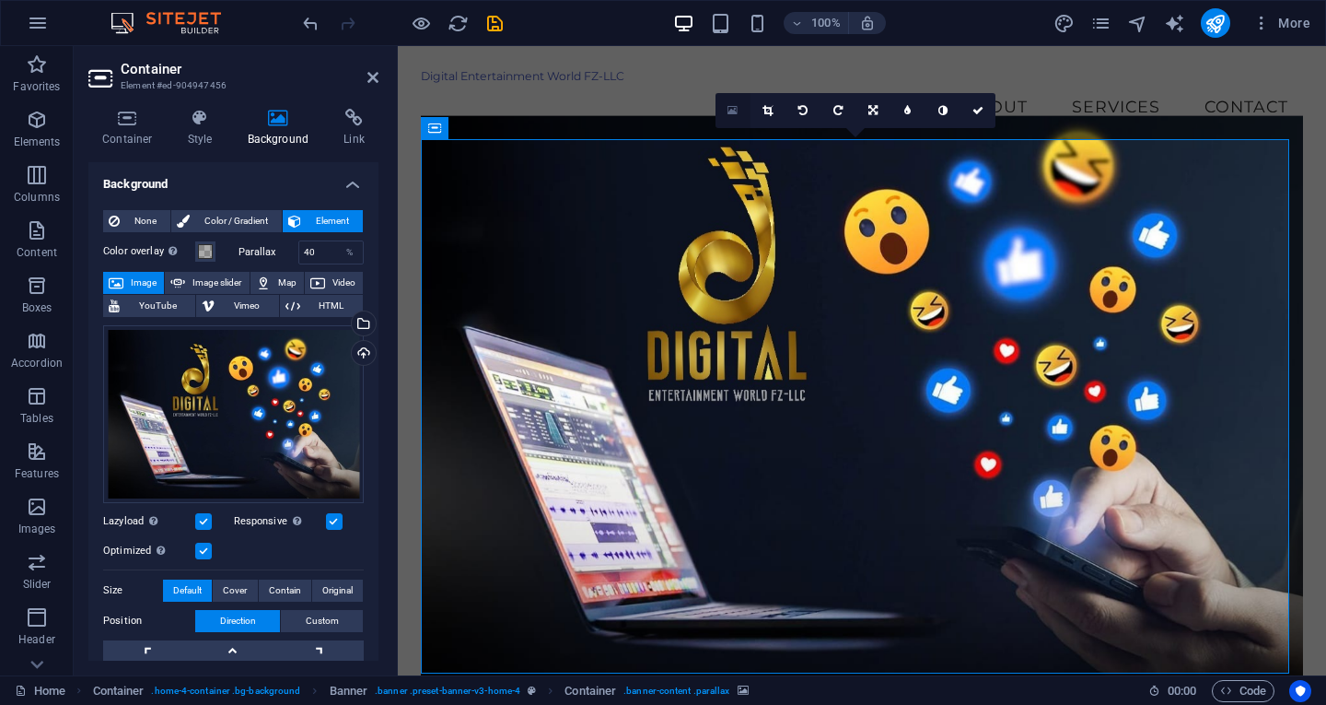
click at [729, 106] on icon at bounding box center [733, 110] width 10 height 13
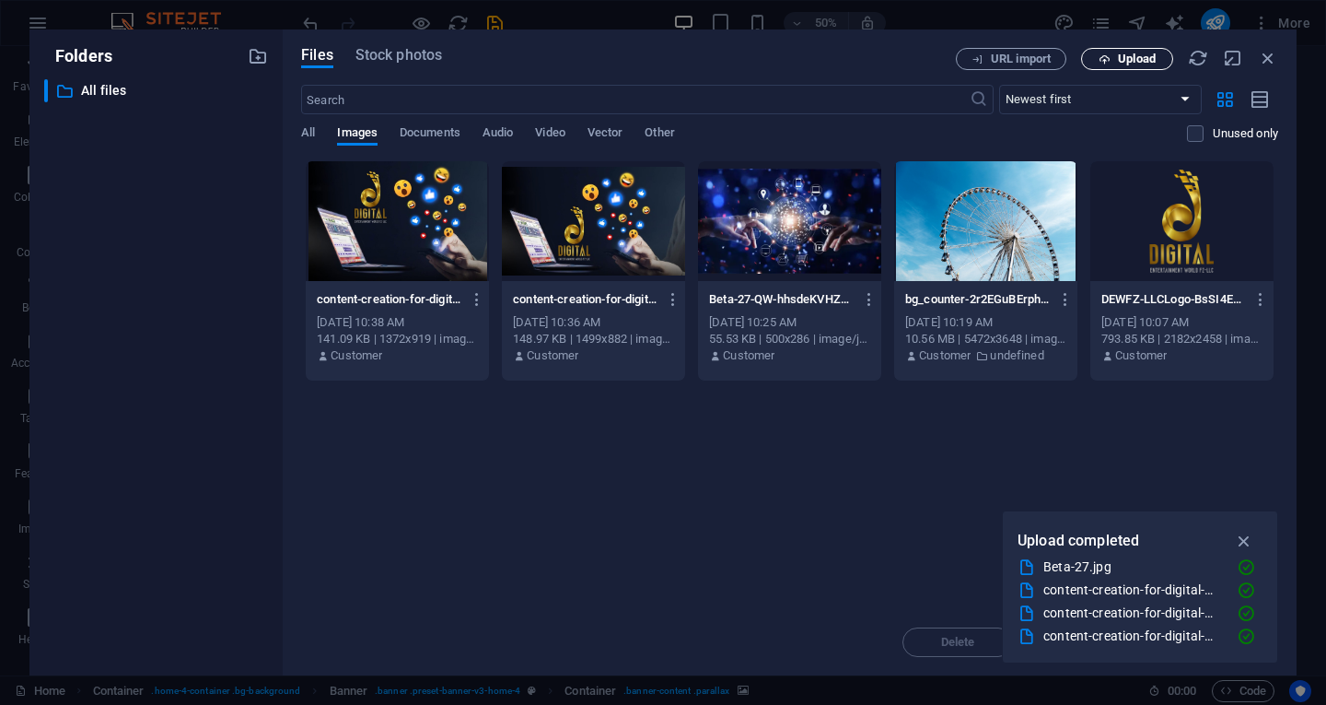
click at [1116, 57] on span "Upload" at bounding box center [1128, 59] width 76 height 12
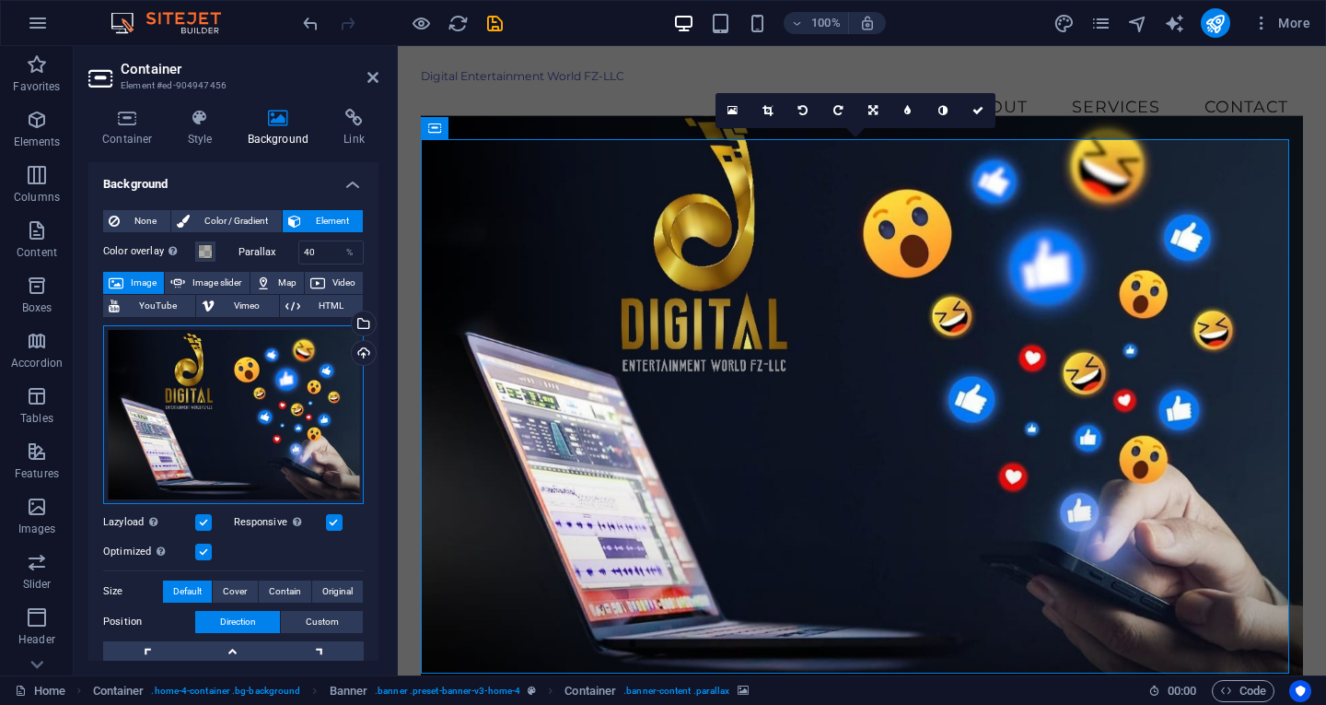
click at [283, 433] on div "Drag files here, click to choose files or select files from Files or our free s…" at bounding box center [233, 414] width 261 height 179
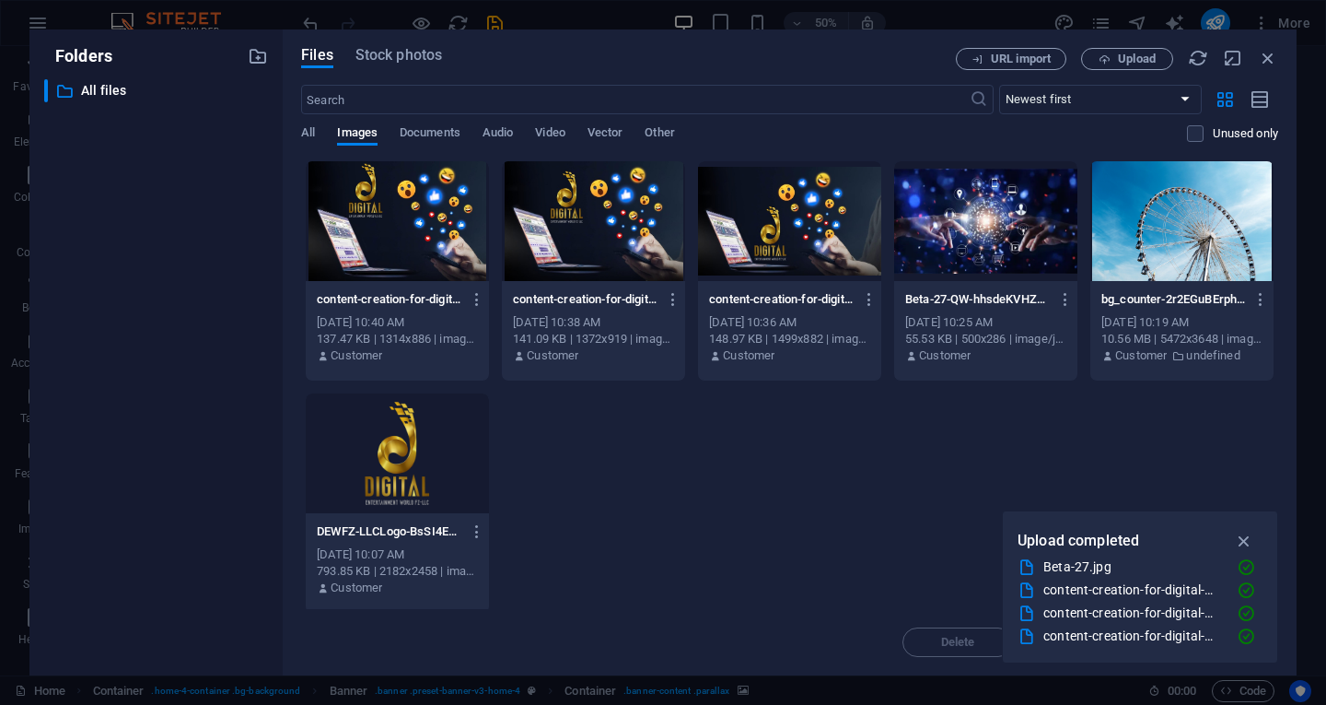
click at [386, 247] on div at bounding box center [397, 221] width 183 height 120
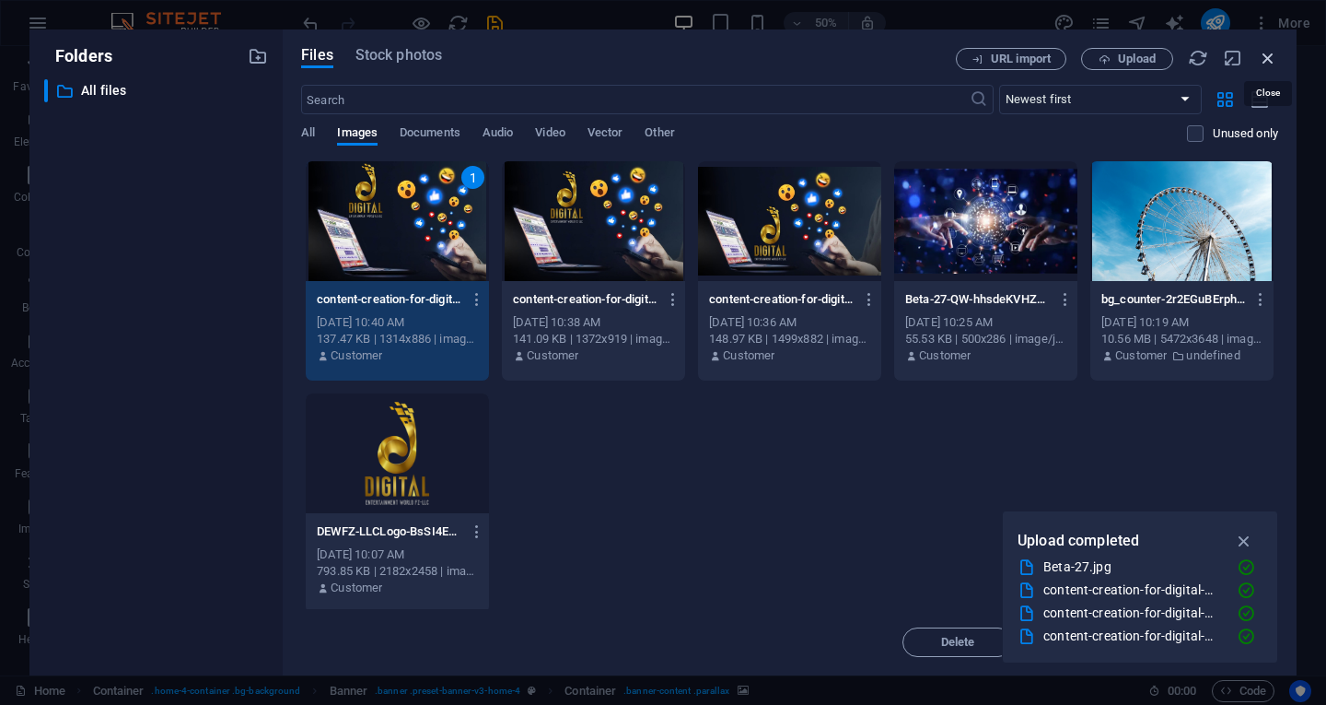
click at [1266, 62] on icon "button" at bounding box center [1268, 58] width 20 height 20
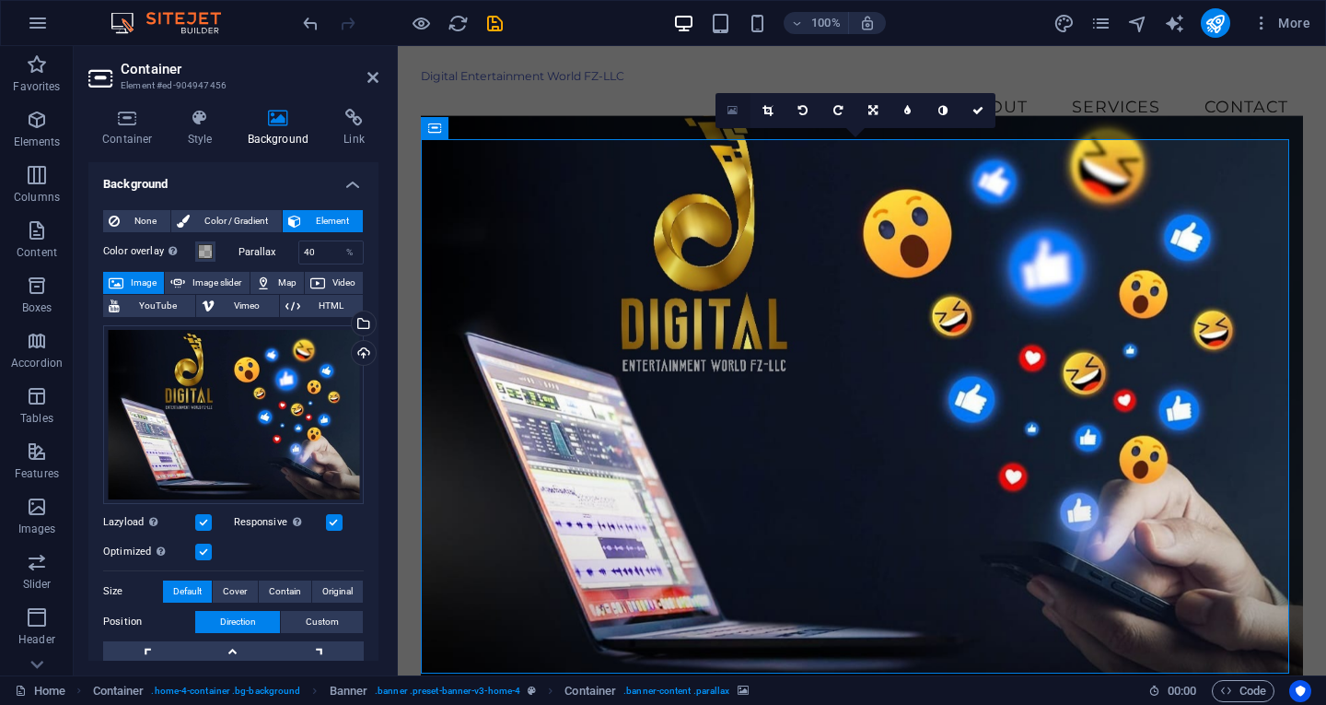
click at [724, 109] on link at bounding box center [733, 110] width 35 height 35
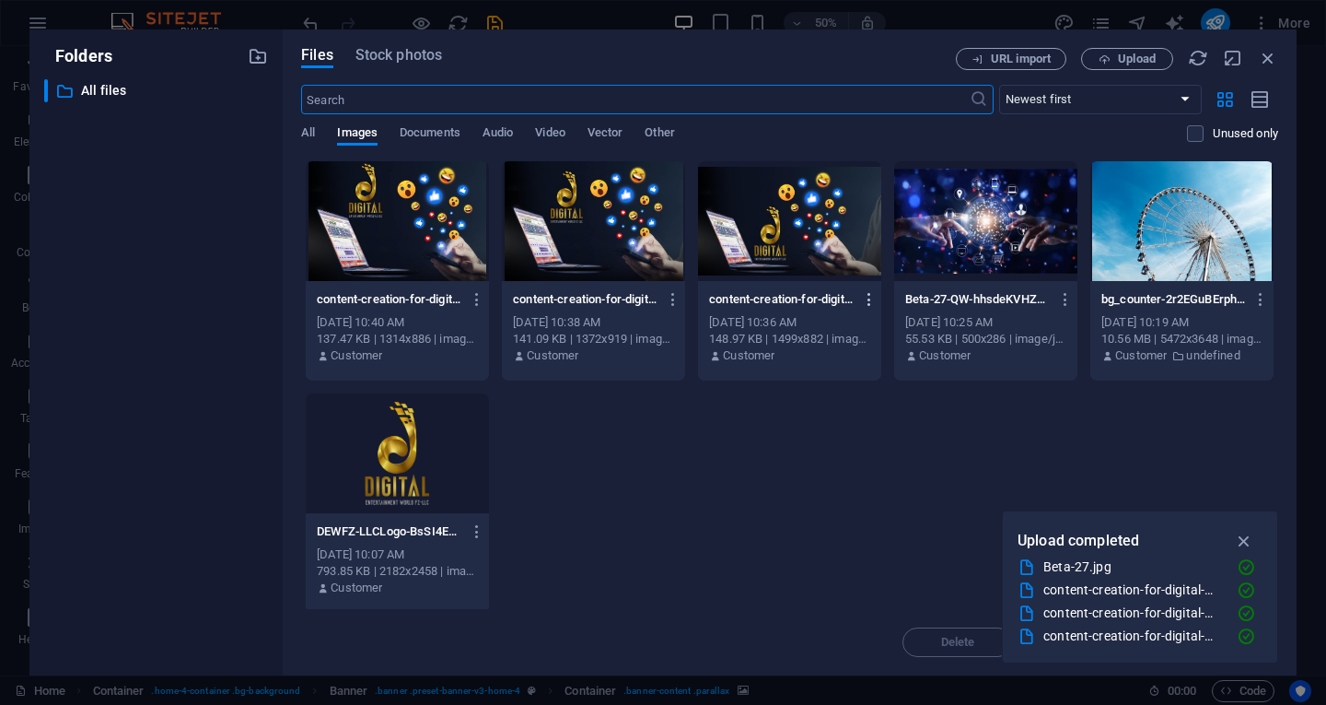
click at [870, 296] on icon "button" at bounding box center [869, 299] width 17 height 17
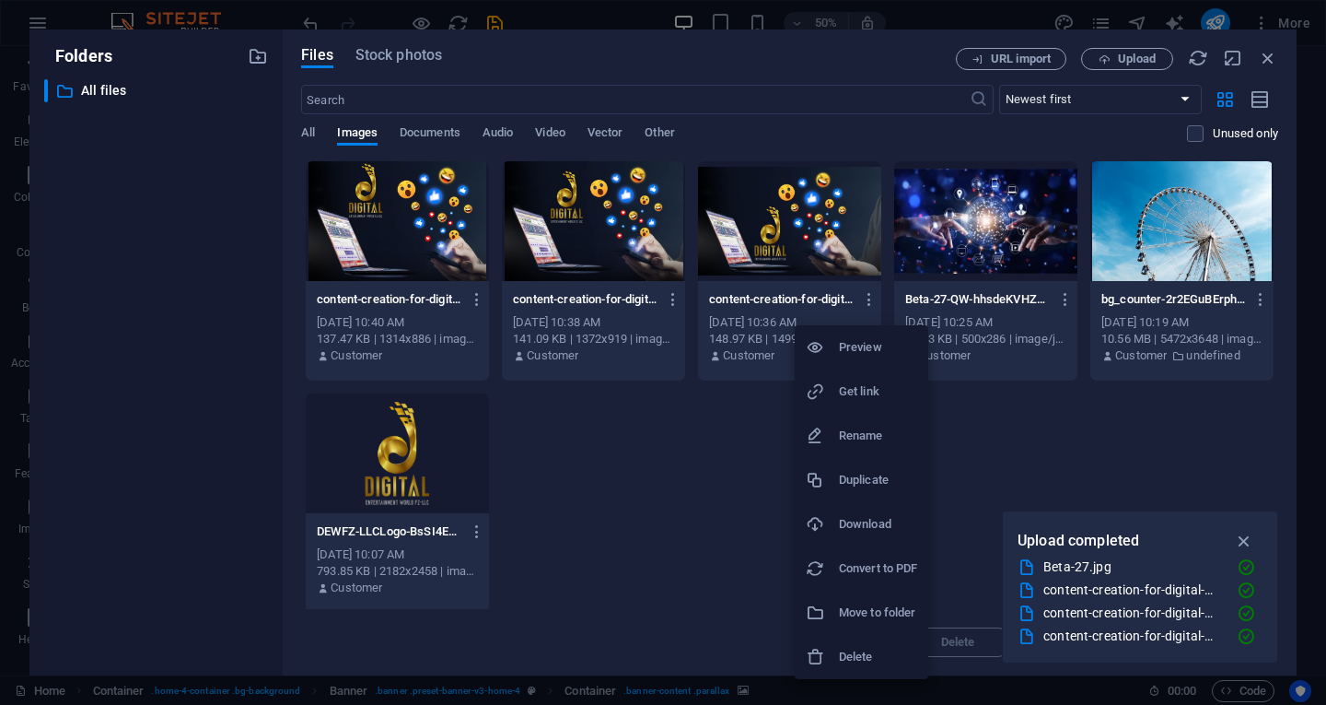
click at [880, 654] on h6 "Delete" at bounding box center [878, 657] width 78 height 22
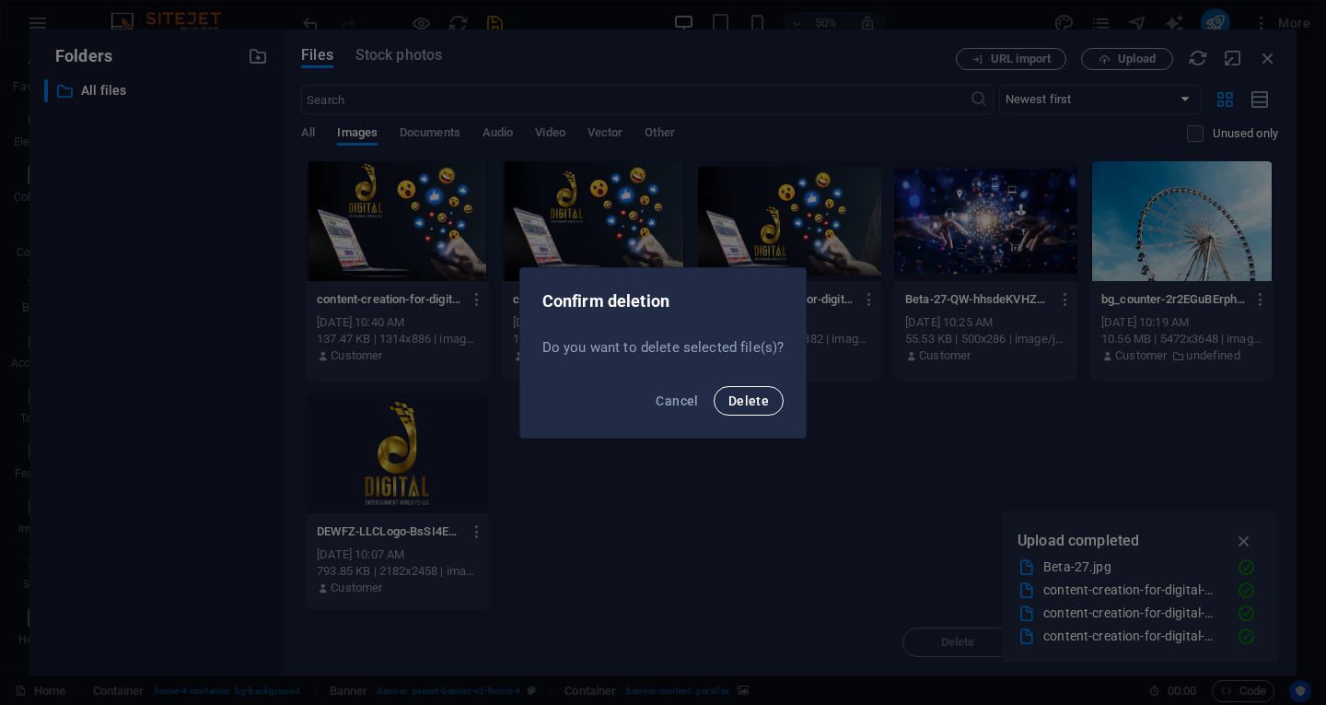
click at [749, 395] on span "Delete" at bounding box center [749, 400] width 41 height 15
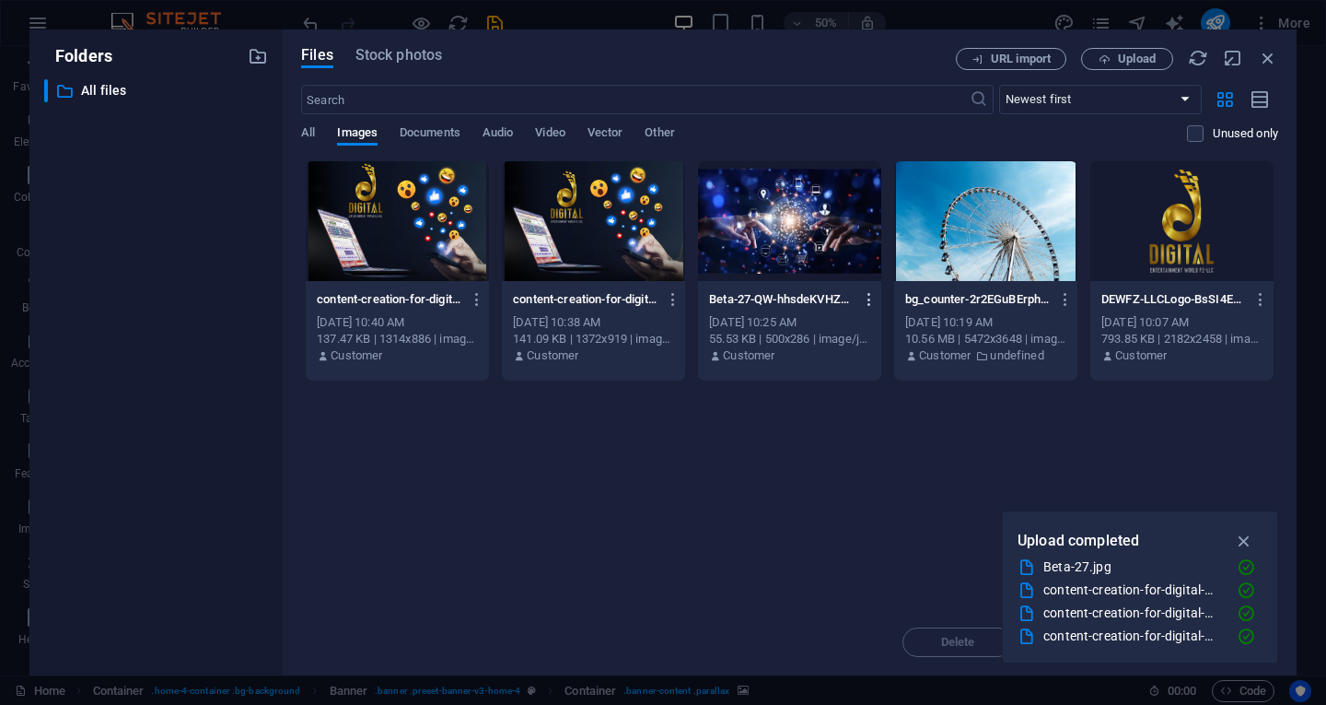
click at [869, 294] on icon "button" at bounding box center [869, 299] width 17 height 17
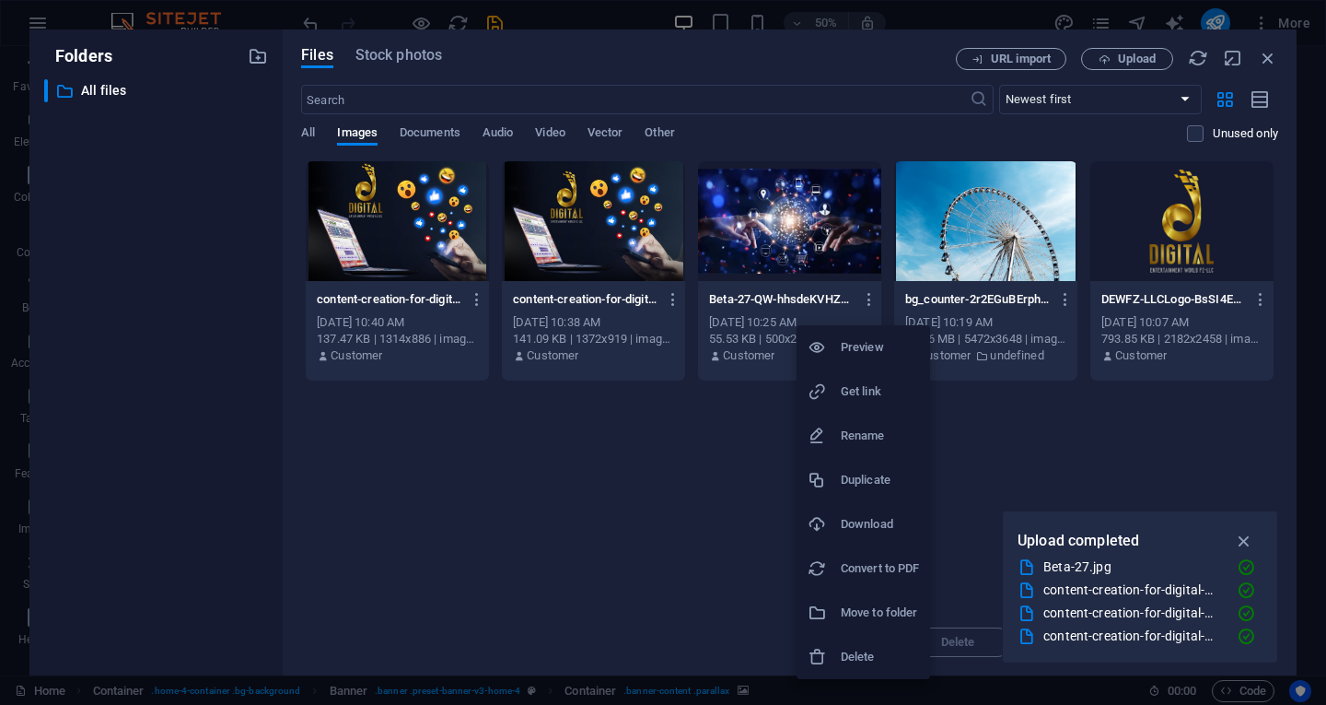
click at [860, 666] on h6 "Delete" at bounding box center [880, 657] width 78 height 22
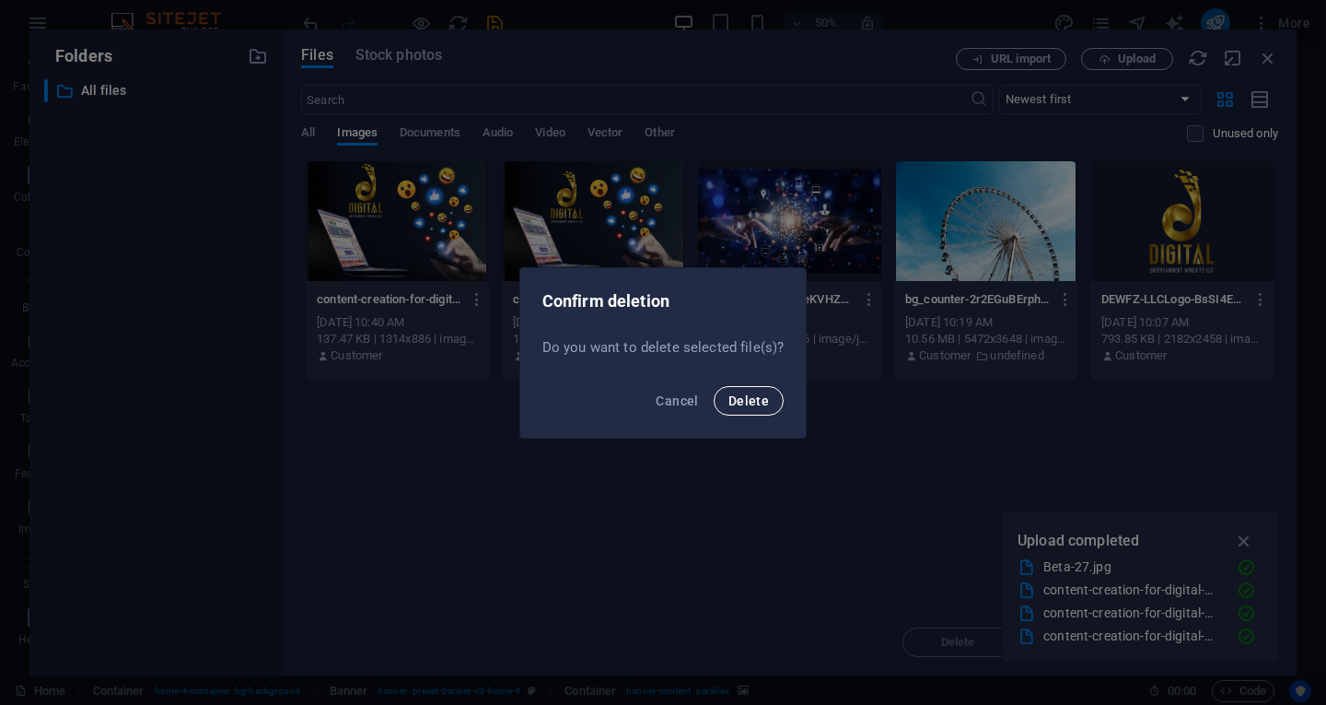
click at [767, 413] on button "Delete" at bounding box center [749, 400] width 70 height 29
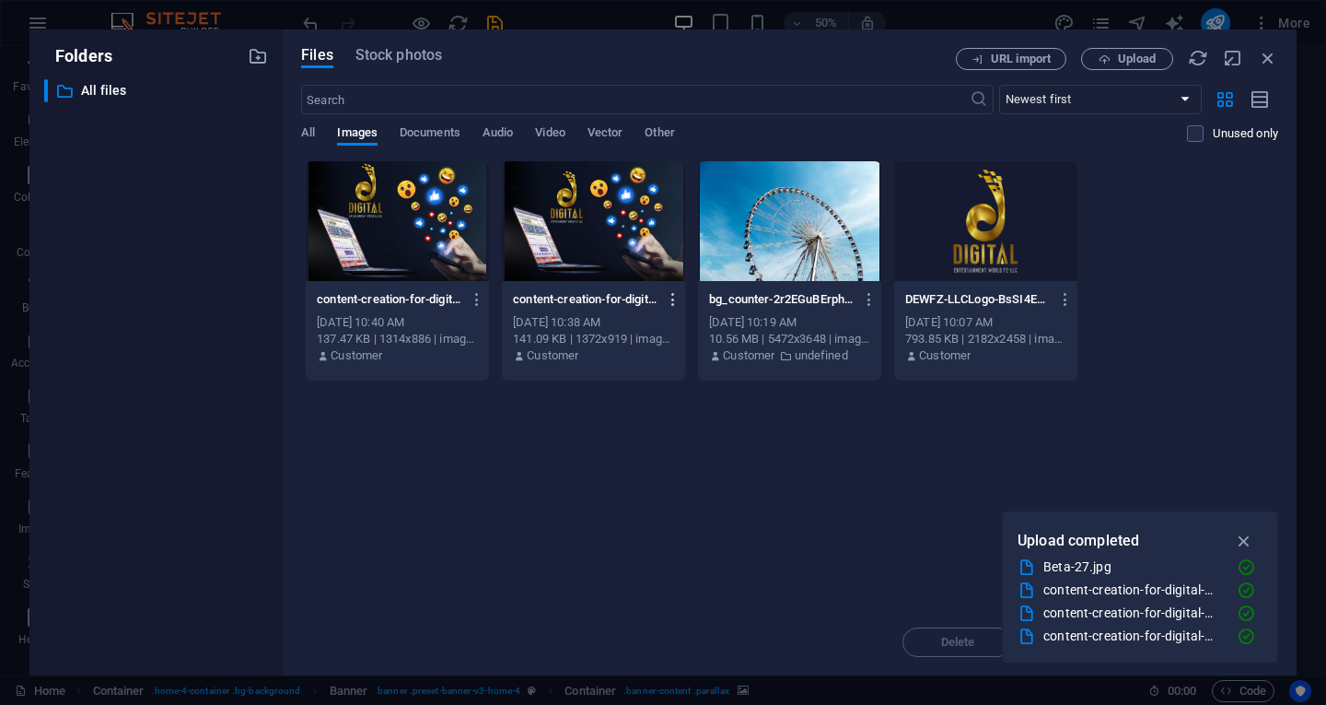
click at [672, 294] on icon "button" at bounding box center [673, 299] width 17 height 17
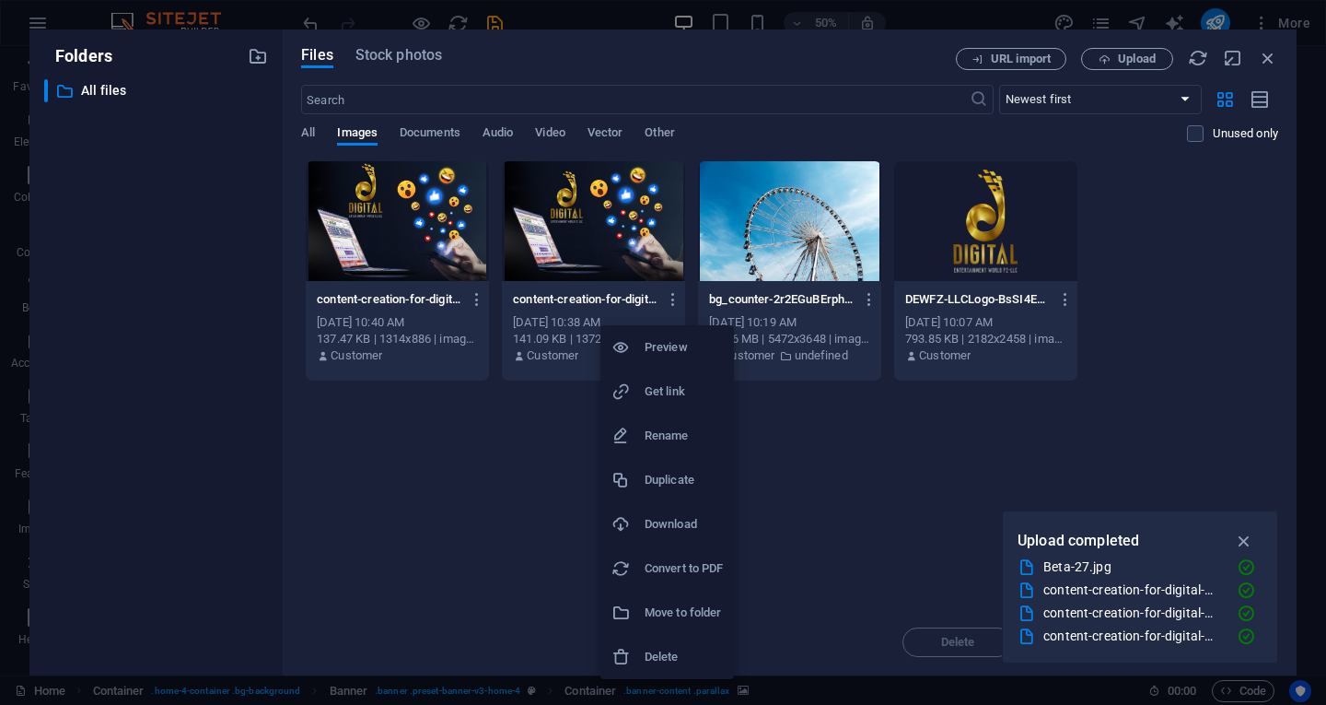
click at [676, 653] on h6 "Delete" at bounding box center [684, 657] width 78 height 22
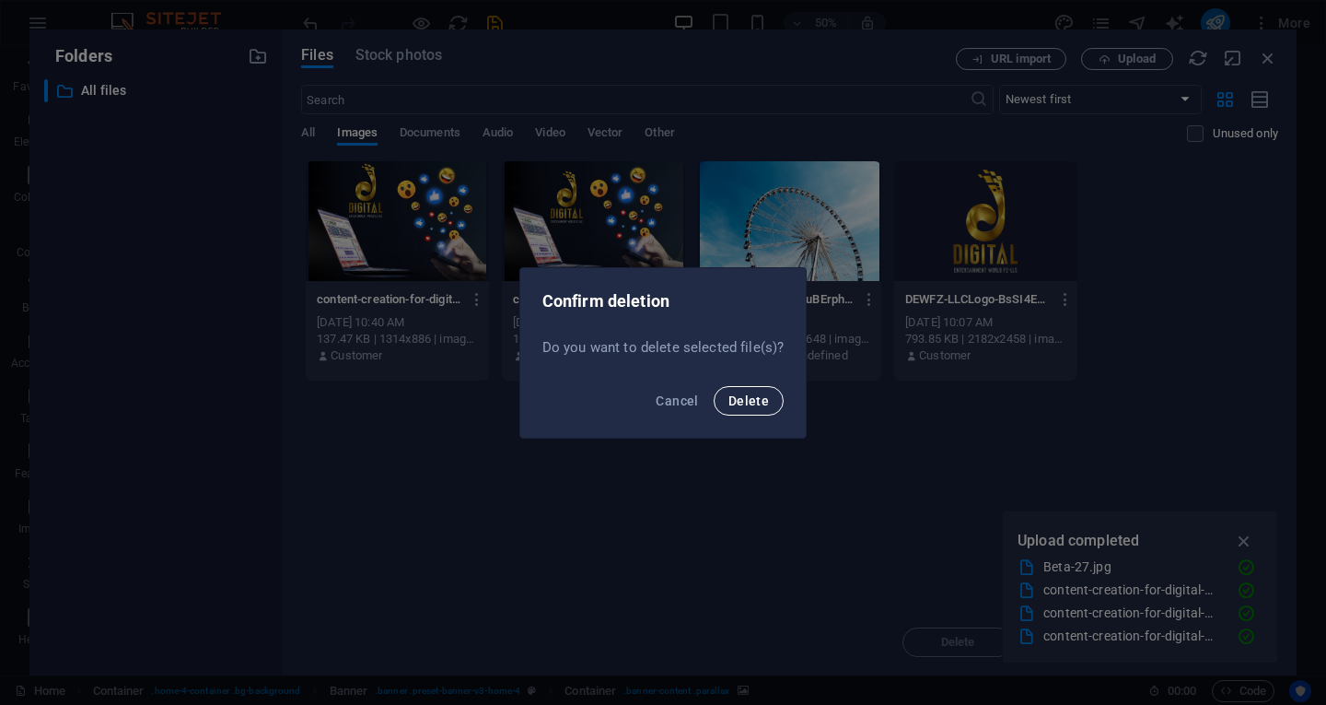
click at [755, 391] on button "Delete" at bounding box center [749, 400] width 70 height 29
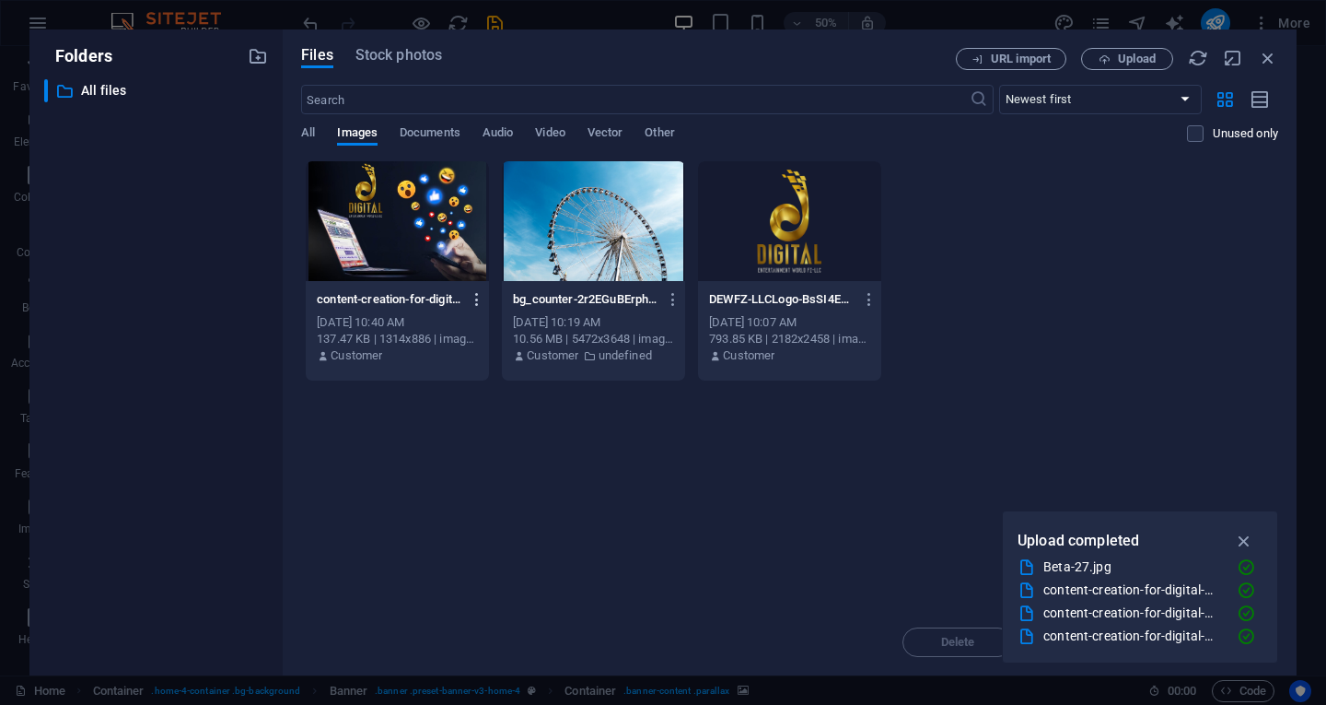
click at [475, 298] on icon "button" at bounding box center [477, 299] width 17 height 17
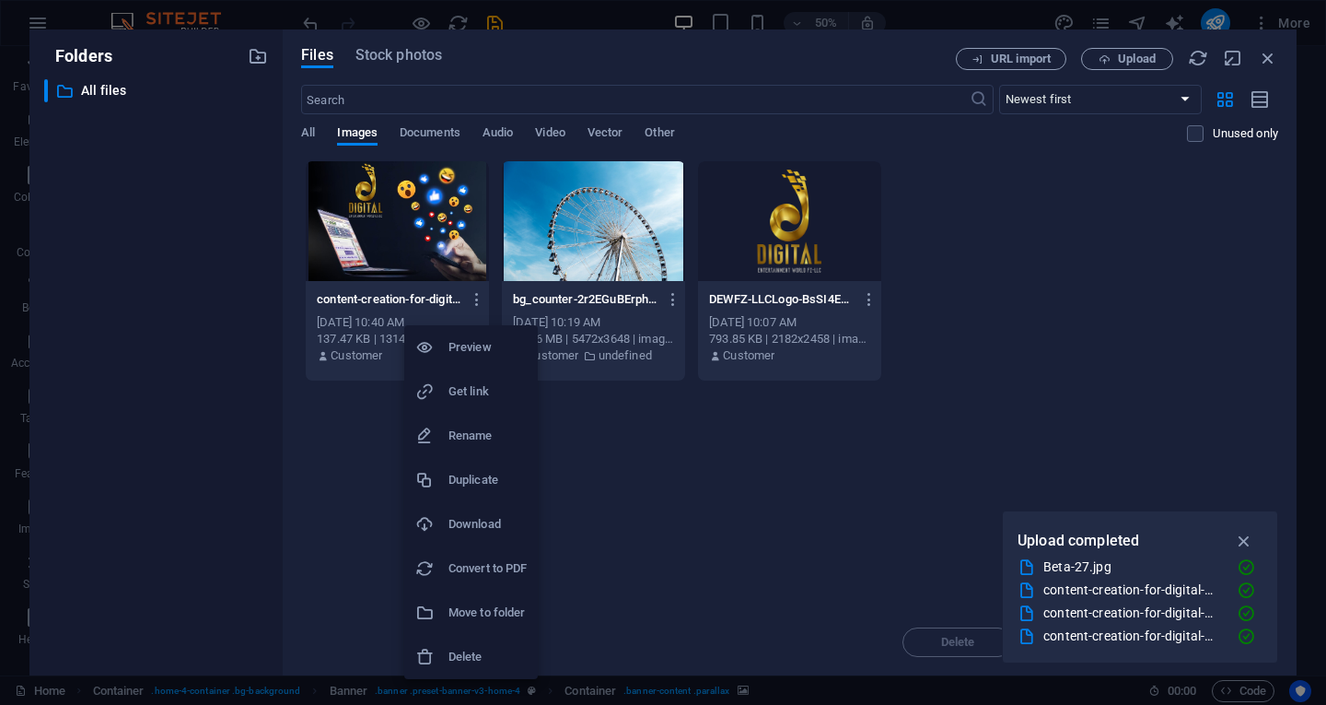
click at [513, 655] on h6 "Delete" at bounding box center [488, 657] width 78 height 22
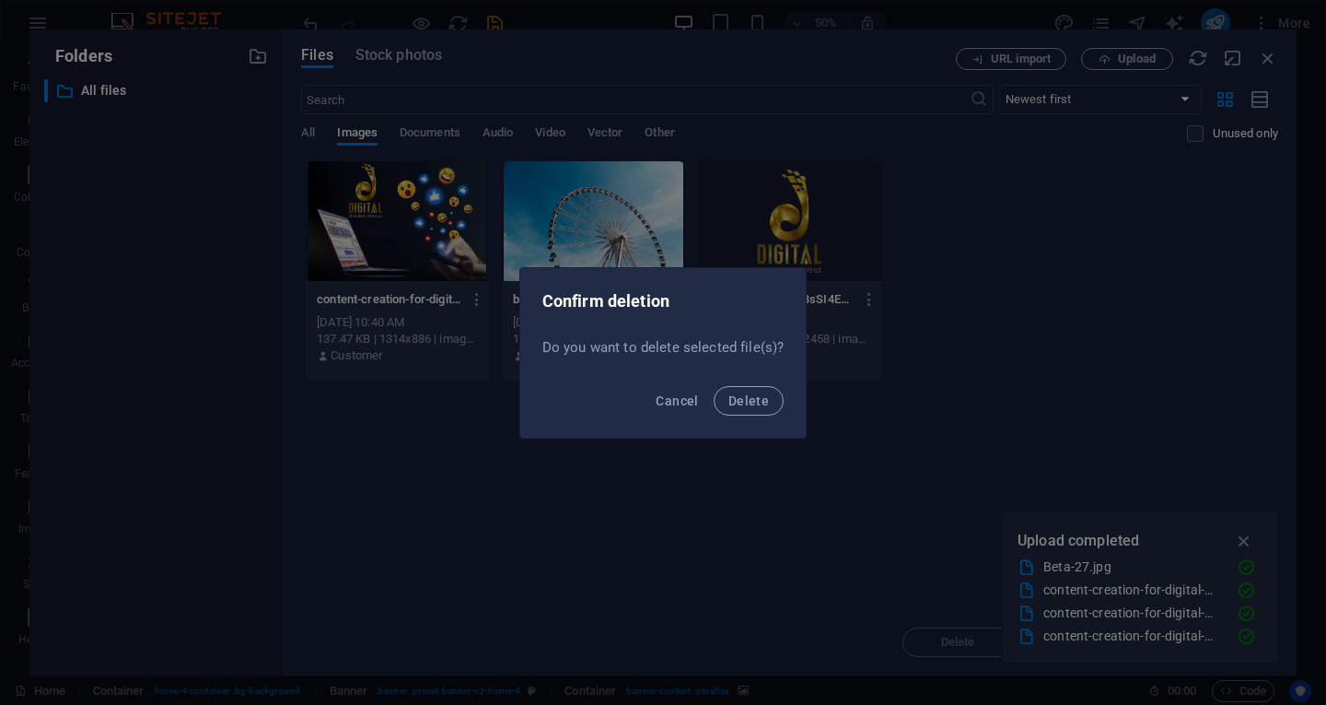
click at [744, 384] on div "Cancel Delete" at bounding box center [663, 406] width 286 height 63
click at [752, 396] on span "Delete" at bounding box center [749, 400] width 41 height 15
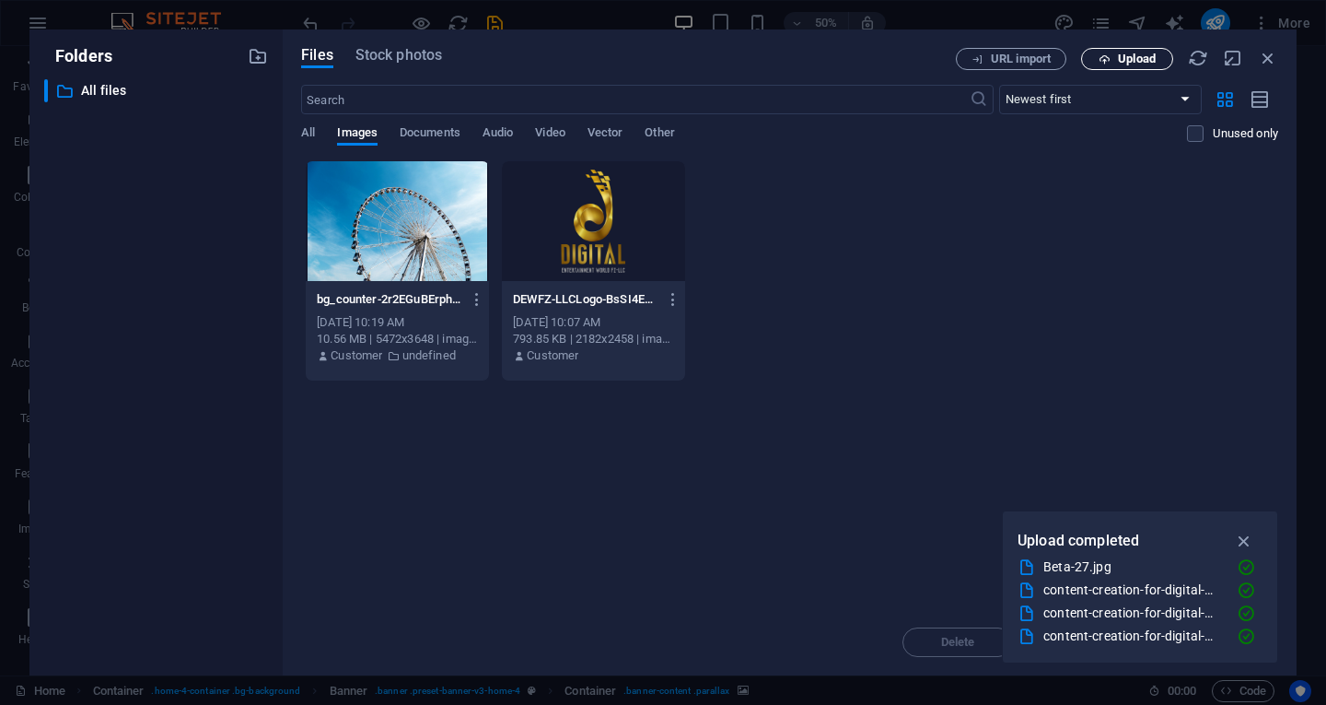
click at [1144, 56] on span "Upload" at bounding box center [1137, 58] width 38 height 11
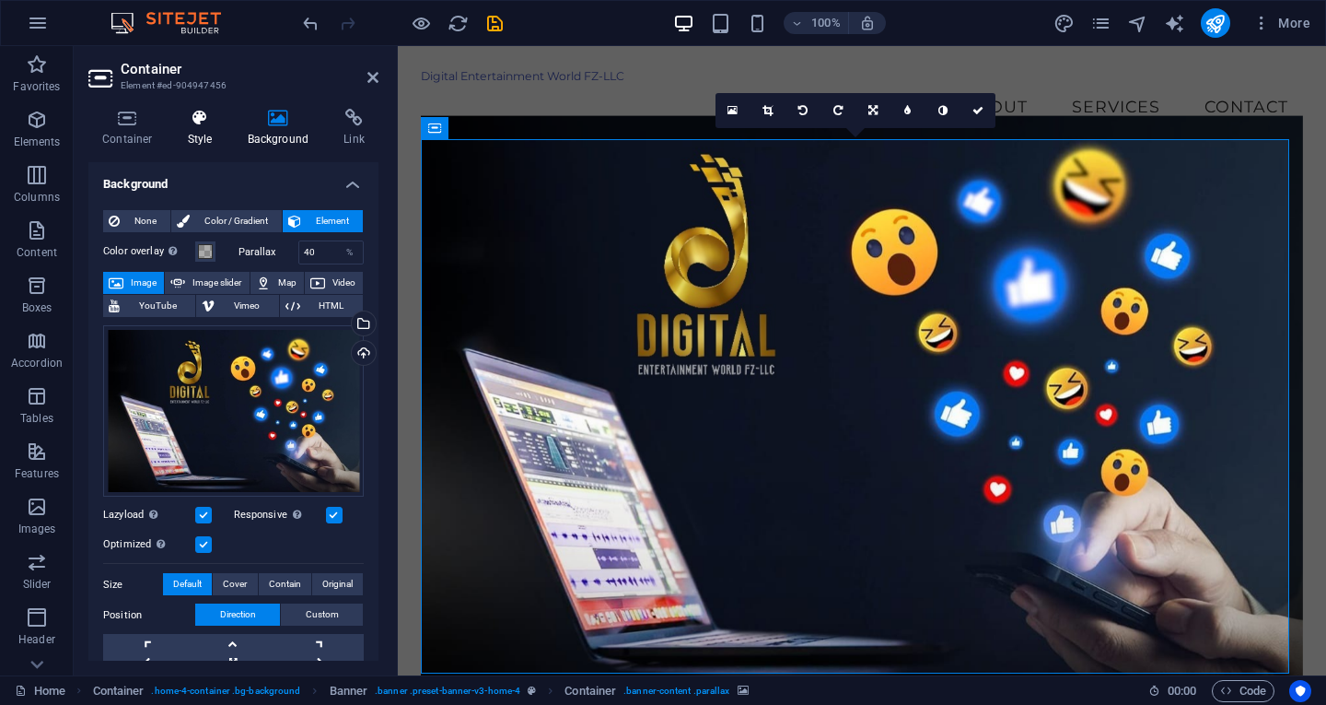
click at [201, 130] on h4 "Style" at bounding box center [204, 128] width 60 height 39
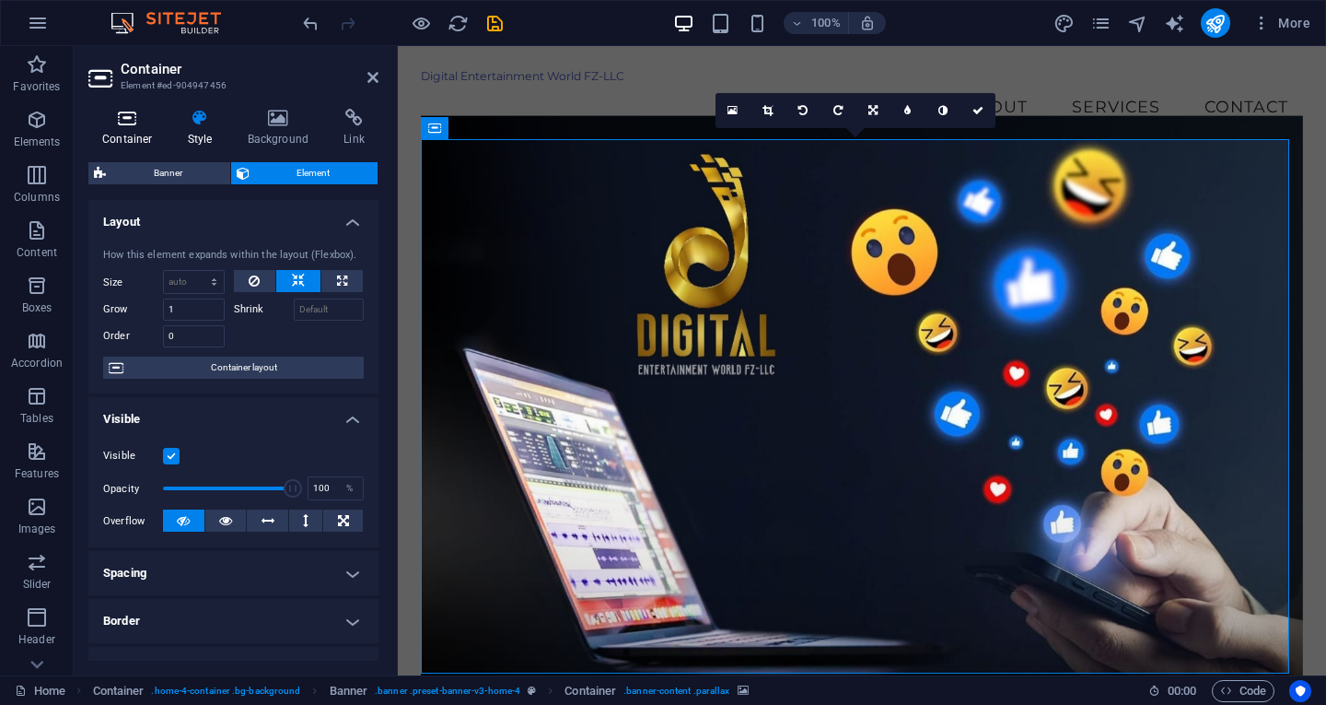
click at [118, 119] on icon at bounding box center [127, 118] width 78 height 18
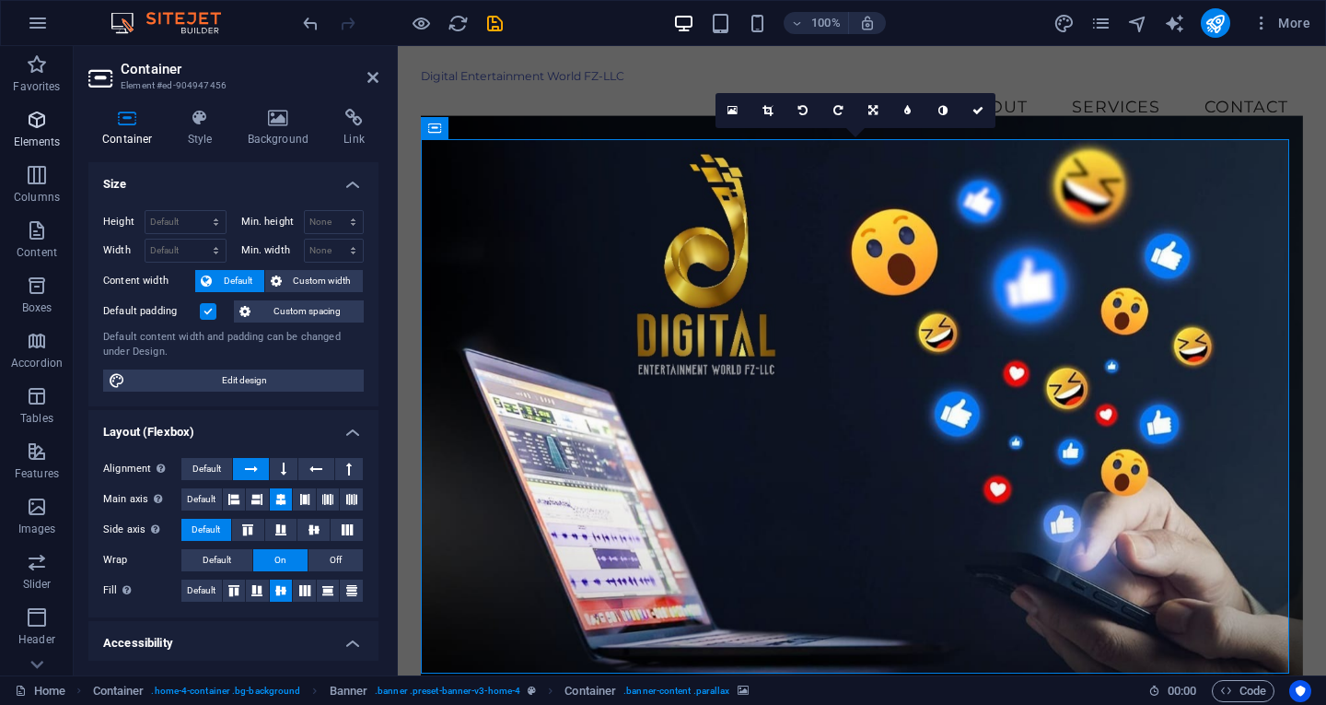
click at [41, 121] on icon "button" at bounding box center [37, 120] width 22 height 22
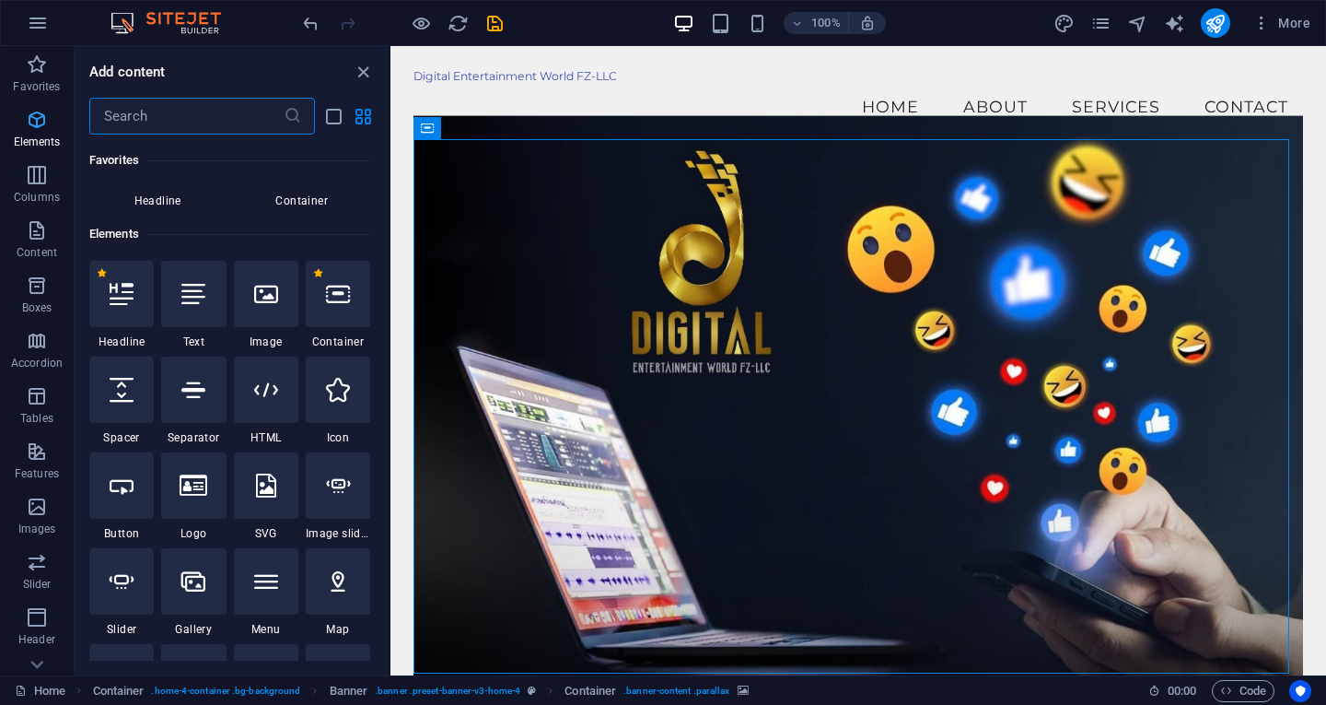
scroll to position [196, 0]
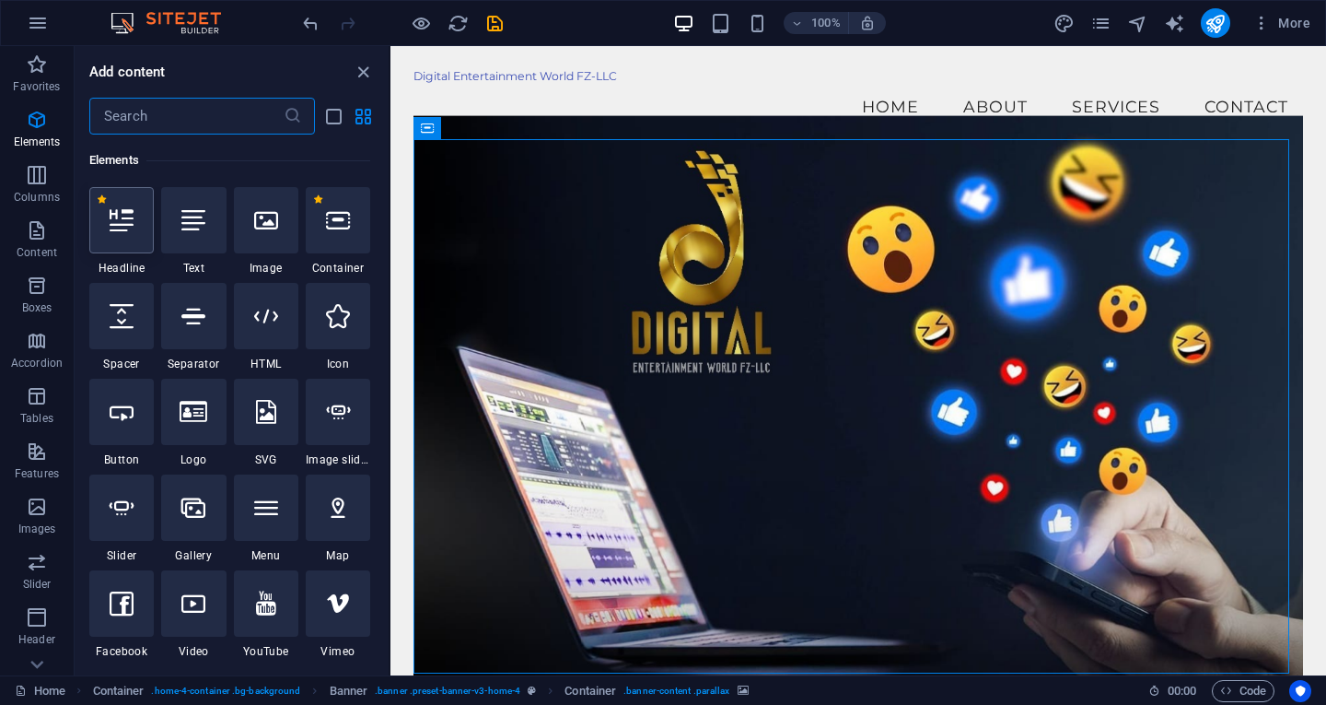
click at [122, 244] on div at bounding box center [121, 220] width 64 height 66
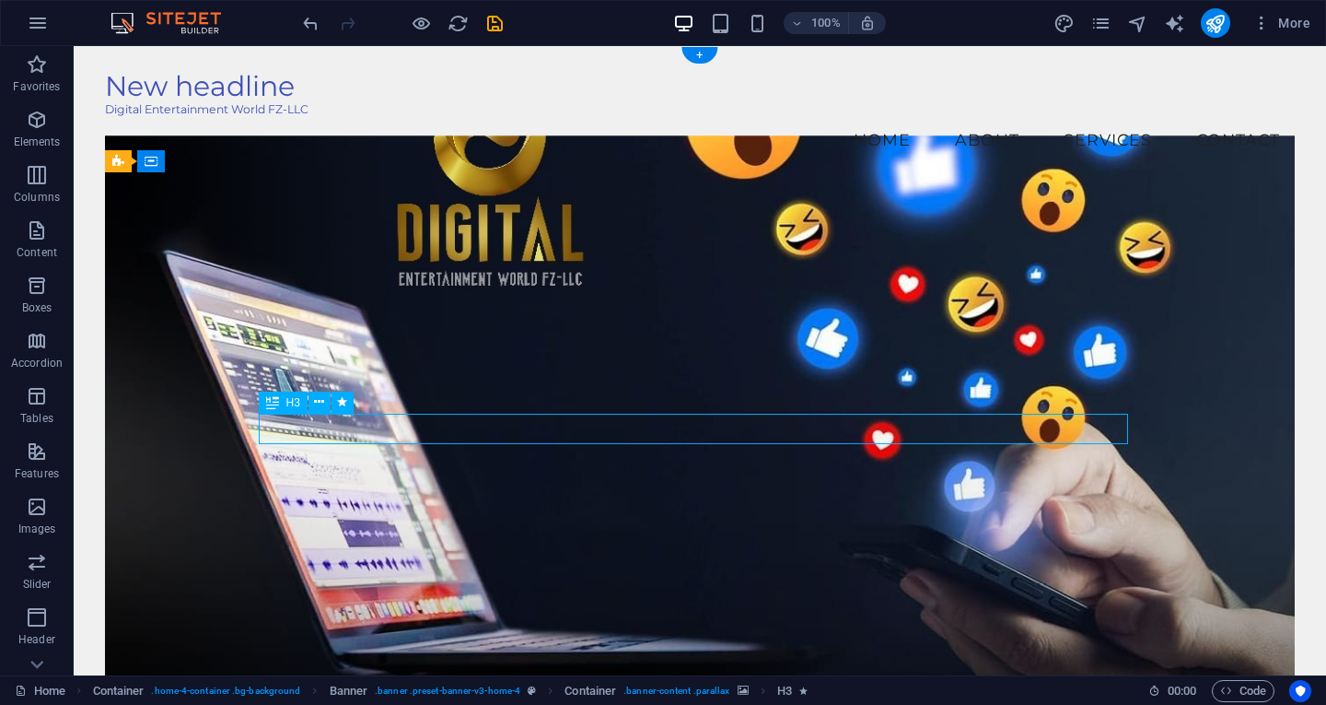
drag, startPoint x: 644, startPoint y: 426, endPoint x: 643, endPoint y: 439, distance: 12.9
click at [281, 403] on div "H3" at bounding box center [283, 402] width 49 height 22
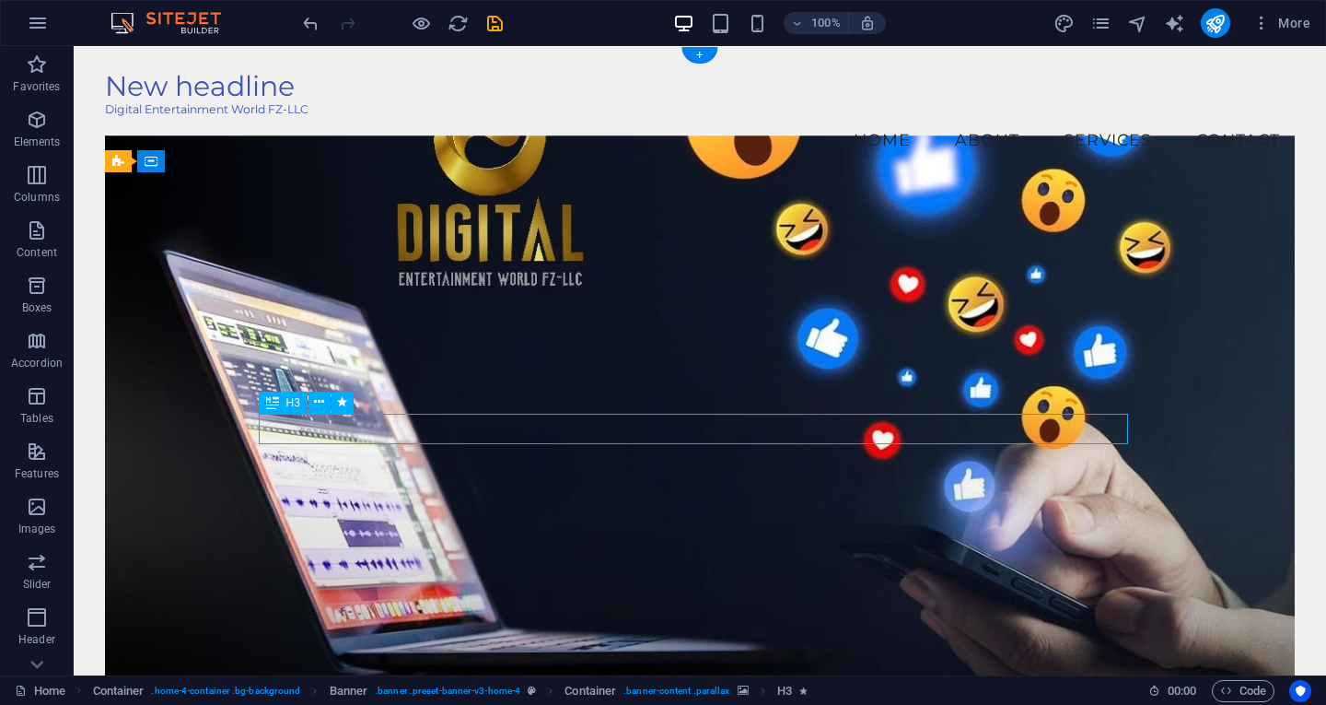
drag, startPoint x: 430, startPoint y: 425, endPoint x: 473, endPoint y: 426, distance: 43.3
drag, startPoint x: 458, startPoint y: 426, endPoint x: 568, endPoint y: 427, distance: 110.5
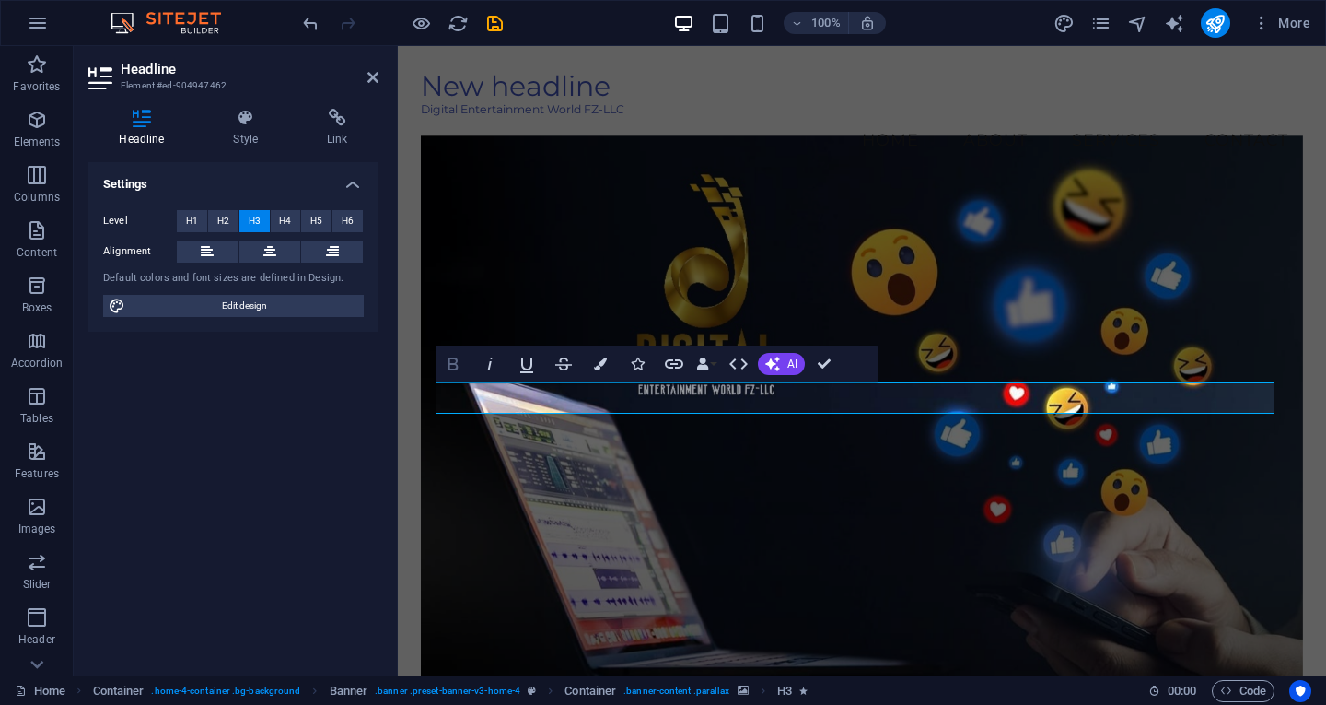
click at [449, 367] on icon "button" at bounding box center [454, 363] width 10 height 13
click at [455, 363] on icon "button" at bounding box center [454, 363] width 10 height 13
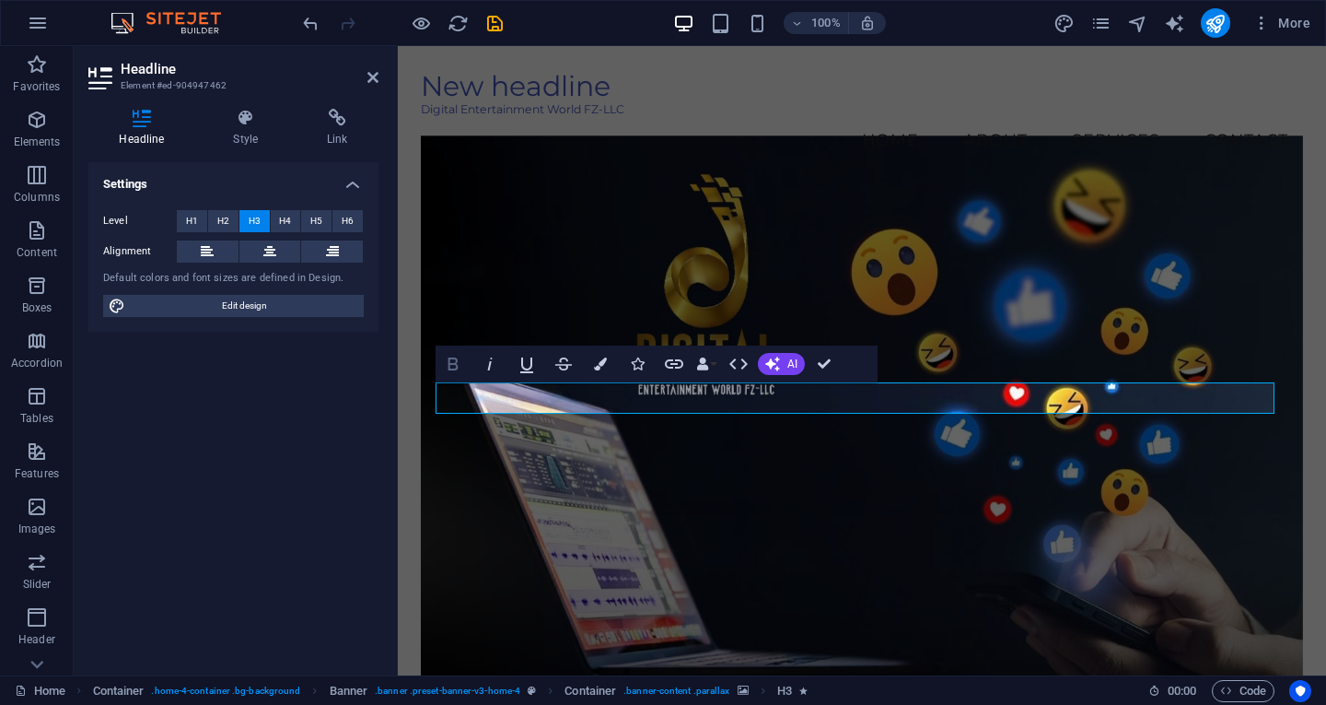
click at [455, 363] on icon "button" at bounding box center [454, 363] width 10 height 13
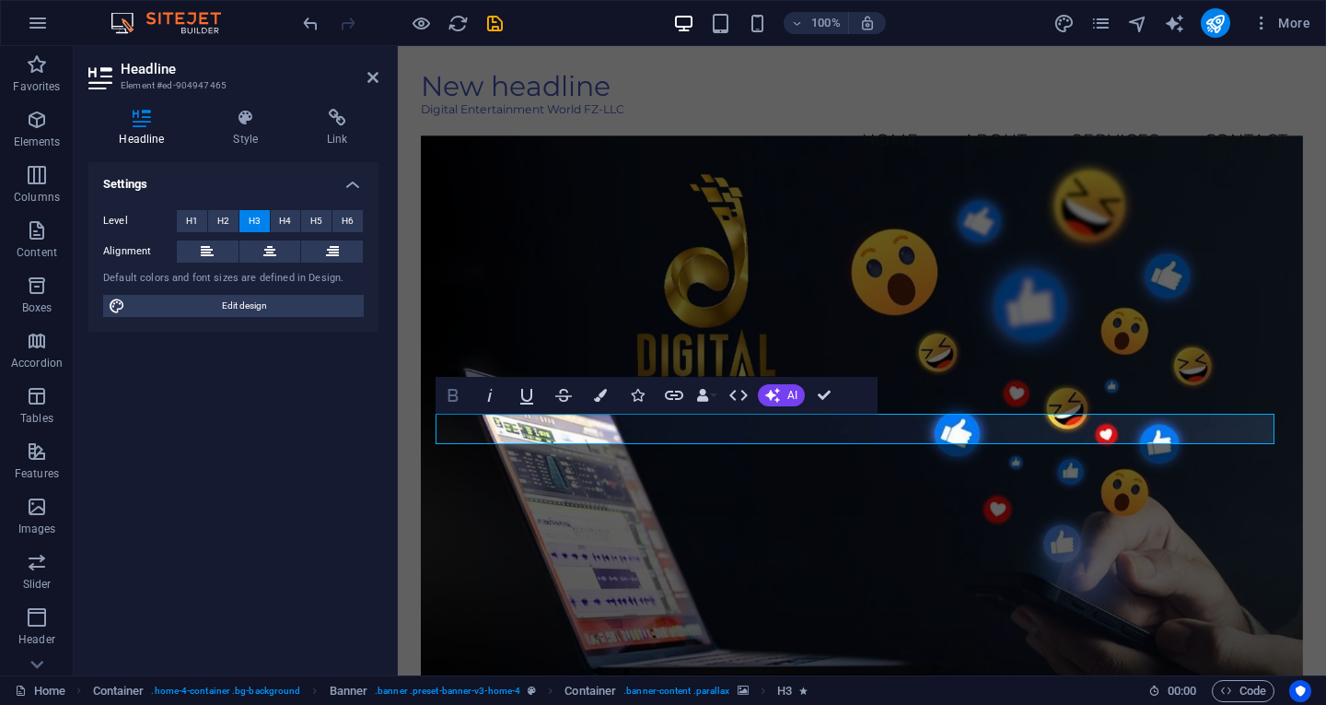
click at [449, 391] on icon "button" at bounding box center [454, 395] width 10 height 13
click at [886, 573] on figure at bounding box center [862, 421] width 882 height 573
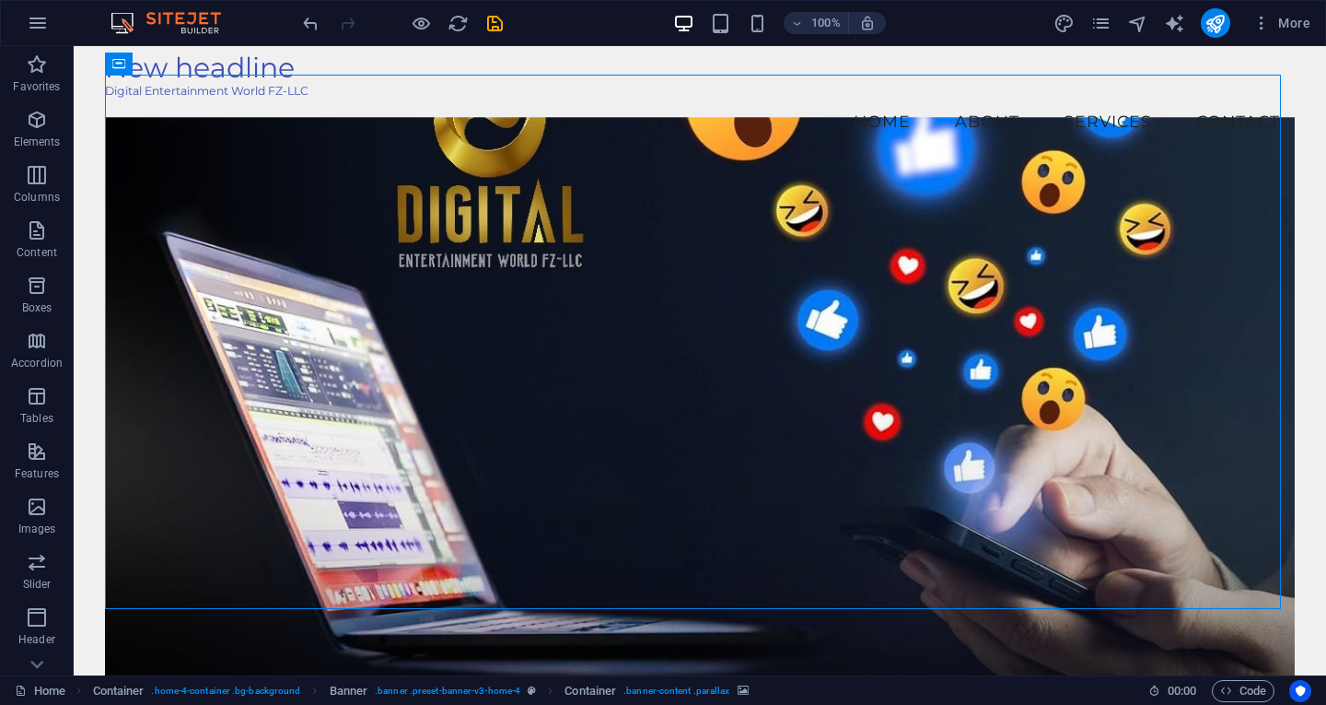
scroll to position [0, 0]
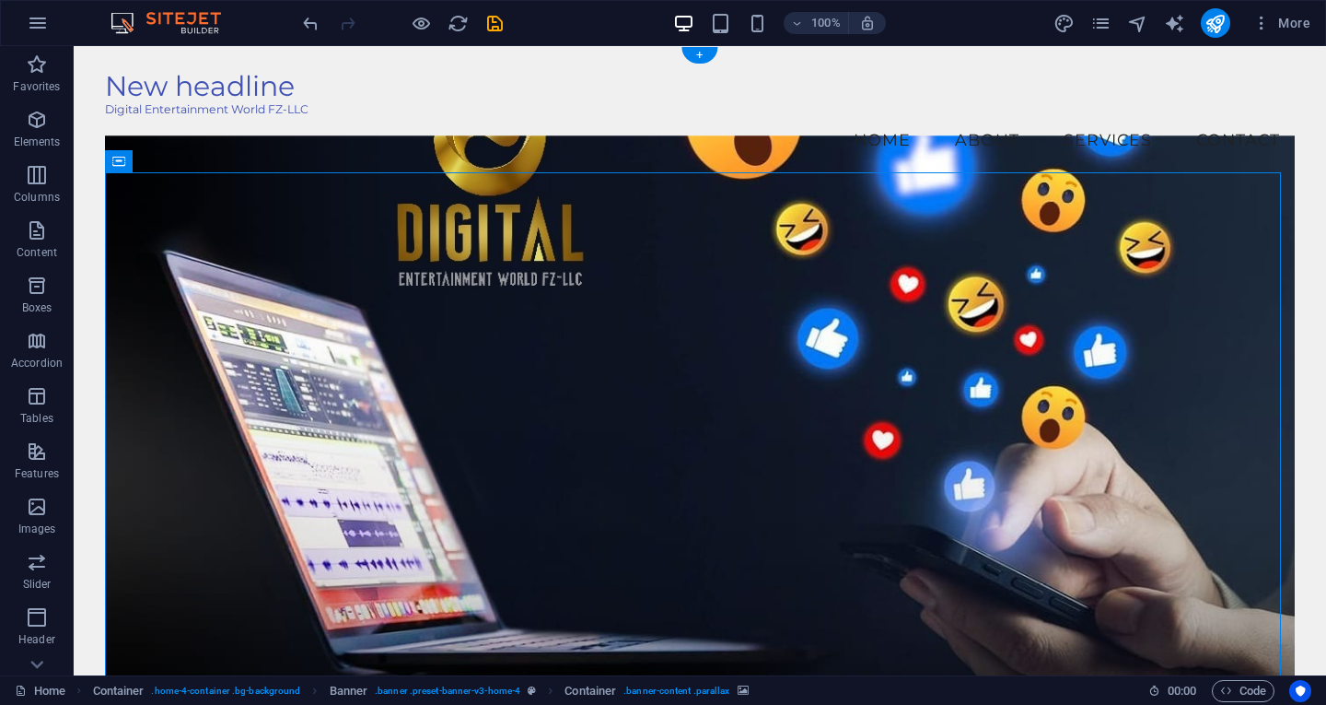
click at [435, 244] on figure at bounding box center [700, 421] width 1190 height 573
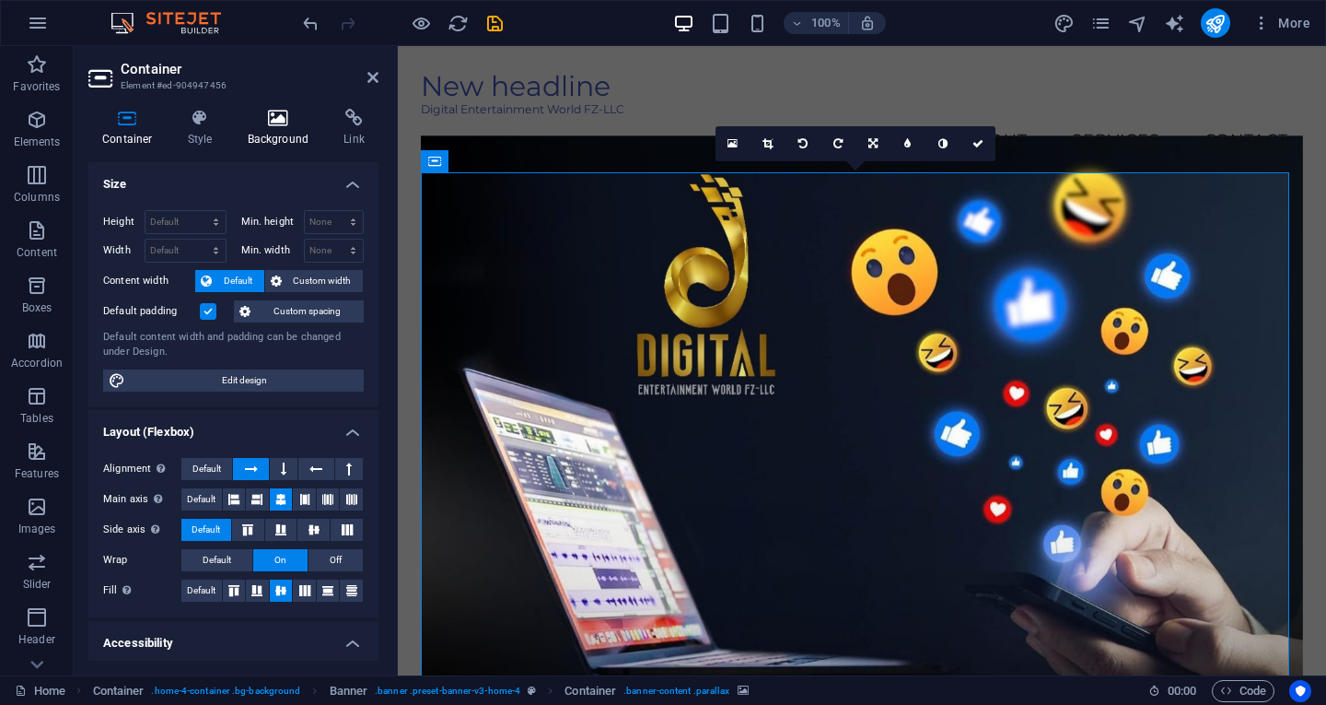
click at [276, 126] on icon at bounding box center [278, 118] width 89 height 18
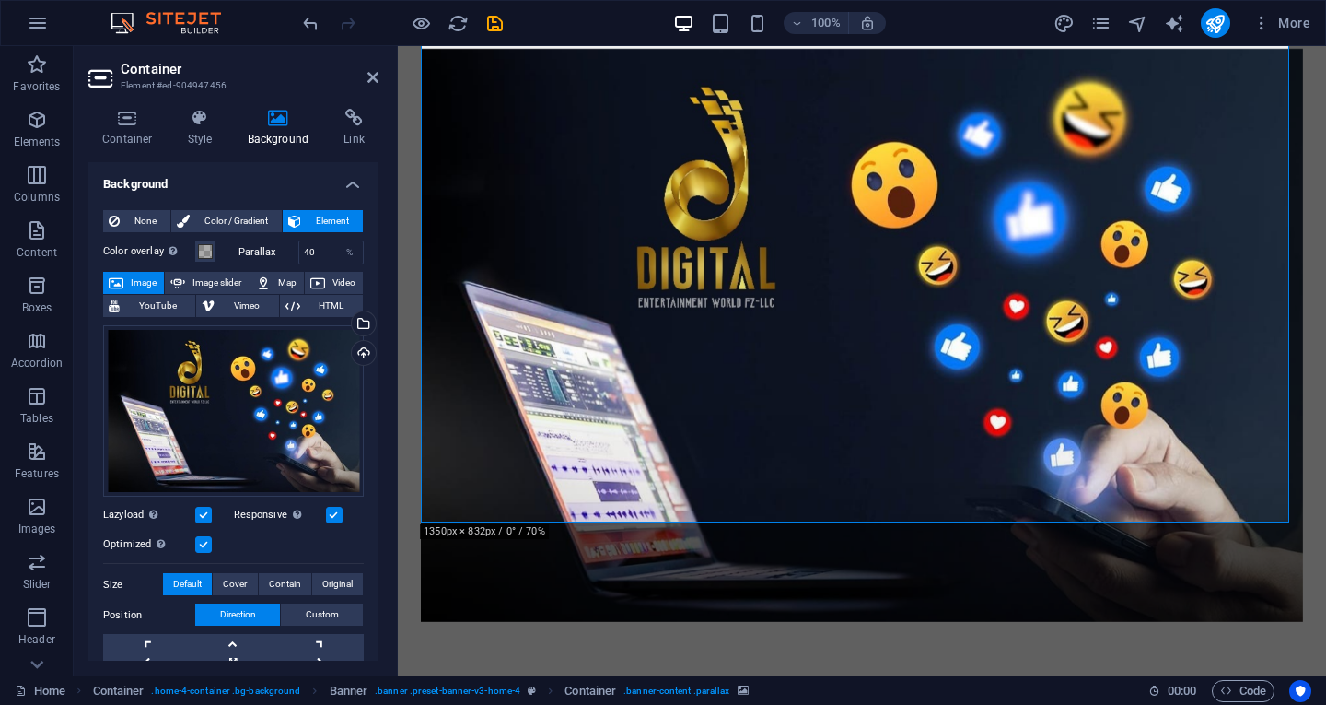
scroll to position [92, 0]
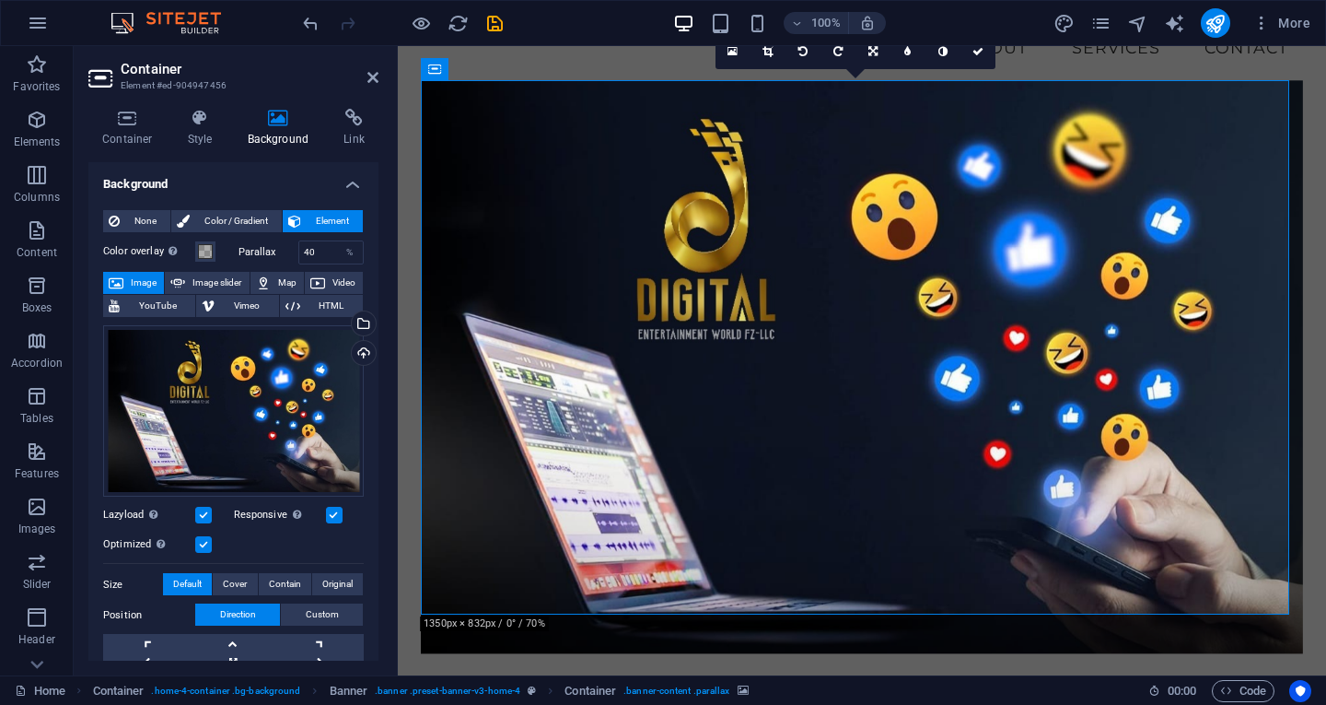
click at [741, 214] on figure at bounding box center [862, 366] width 882 height 573
click at [739, 47] on link at bounding box center [733, 51] width 35 height 35
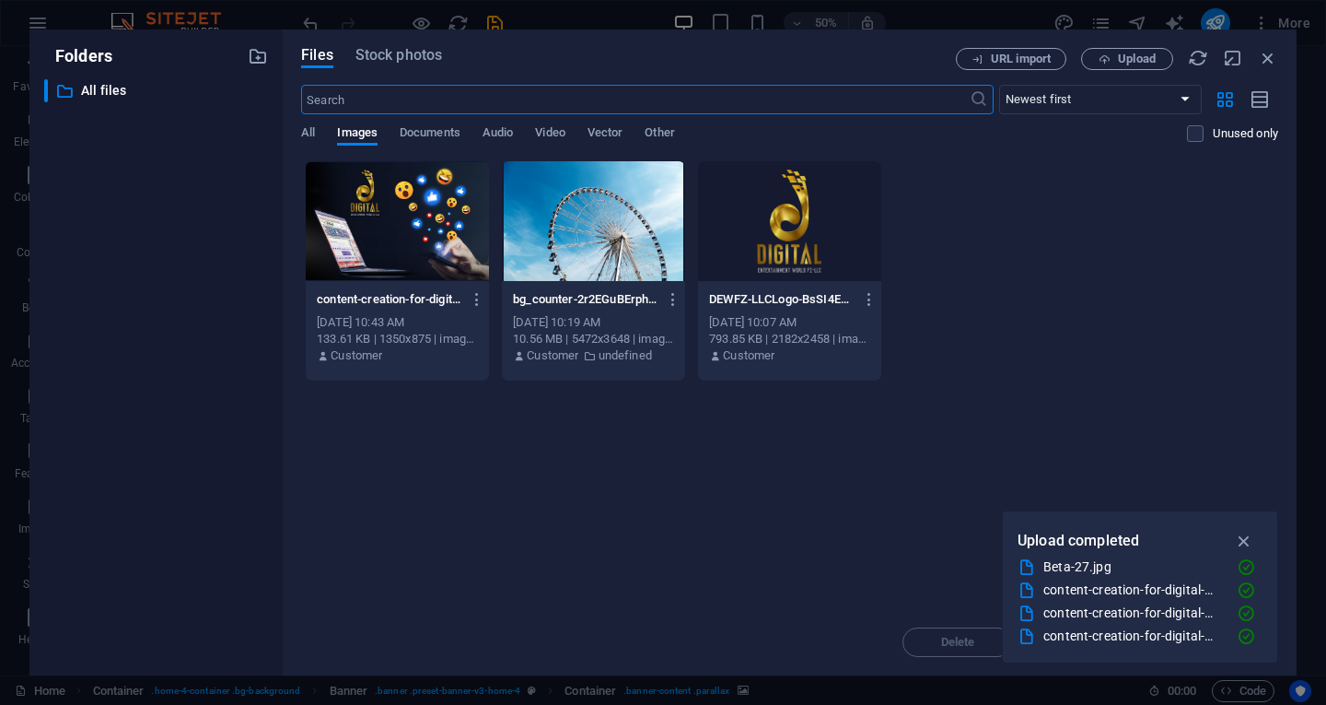
click at [379, 201] on div at bounding box center [397, 221] width 183 height 120
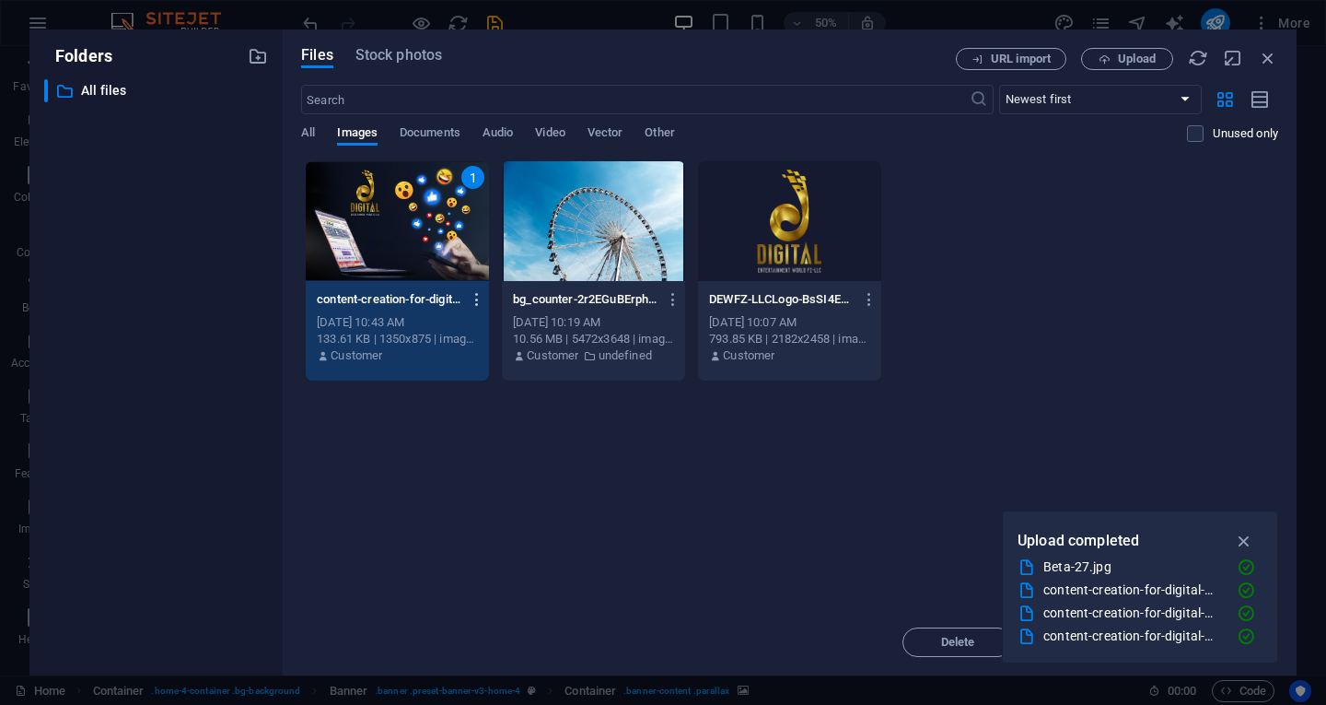
click at [474, 297] on icon "button" at bounding box center [477, 299] width 17 height 17
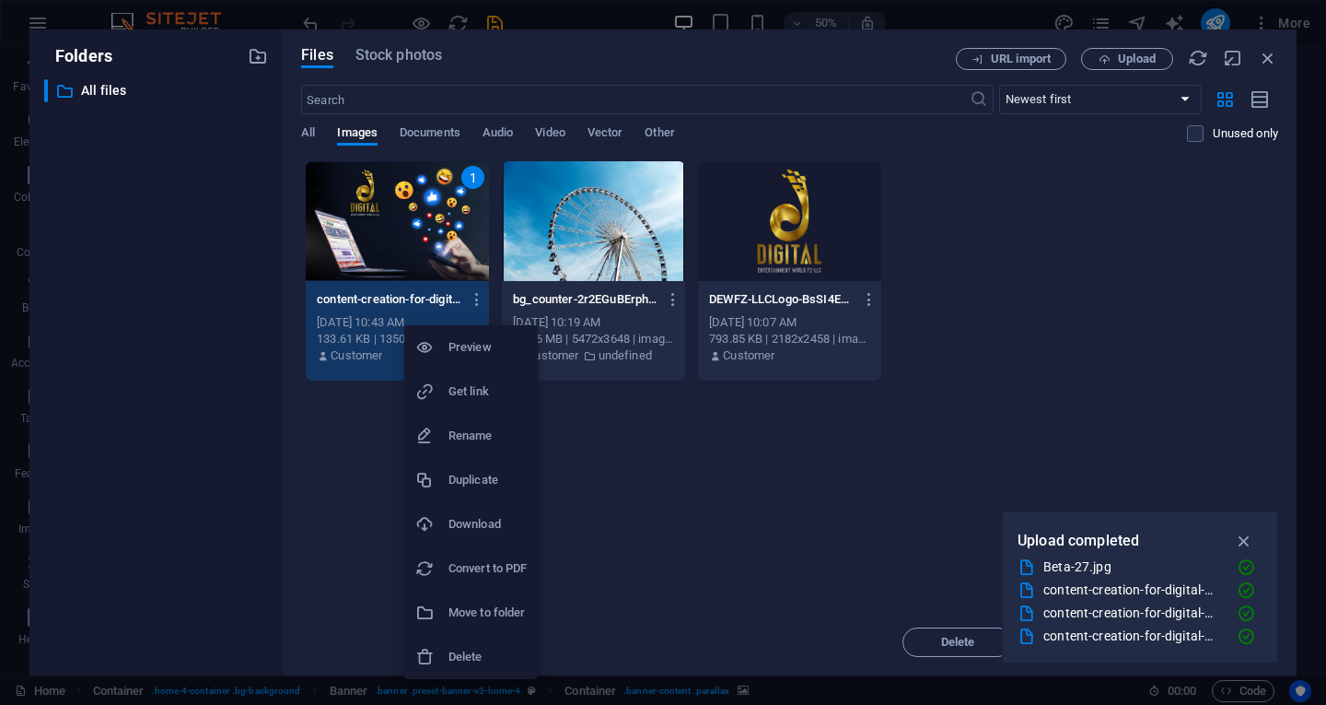
click at [506, 653] on h6 "Delete" at bounding box center [488, 657] width 78 height 22
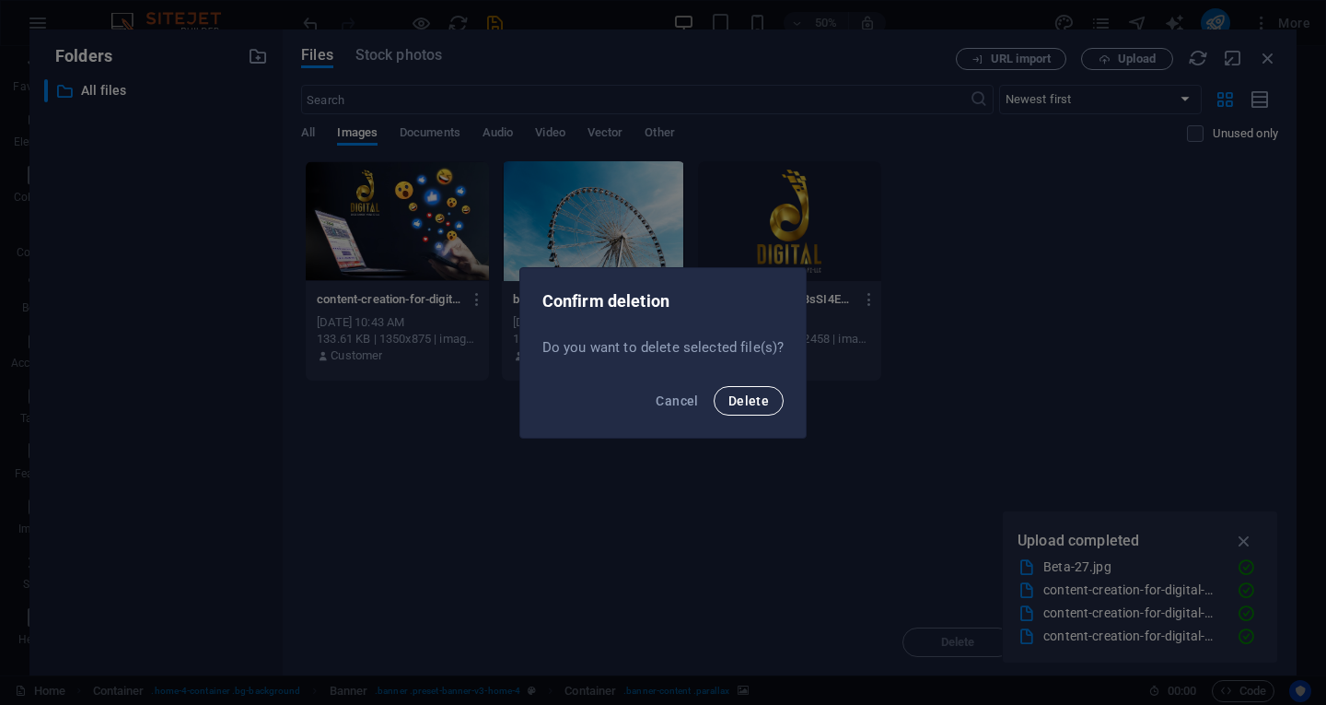
click at [764, 406] on span "Delete" at bounding box center [749, 400] width 41 height 15
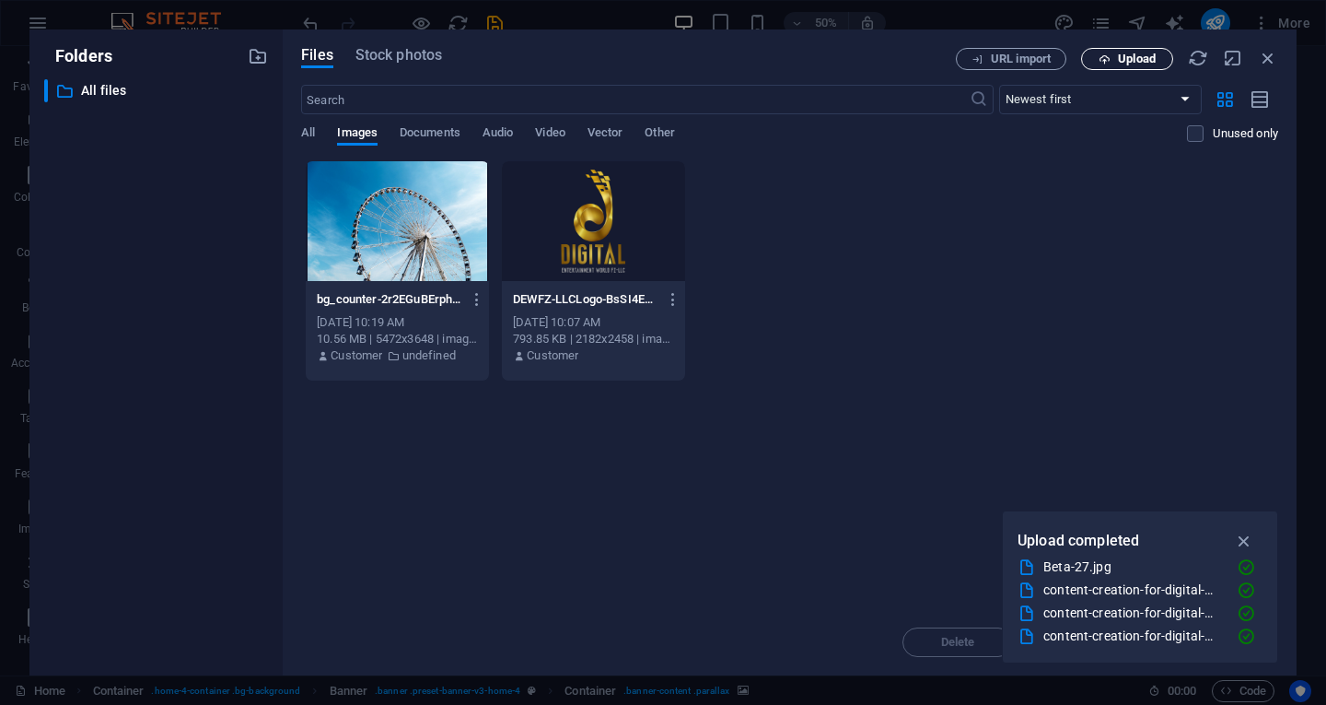
click at [1114, 53] on span "Upload" at bounding box center [1128, 59] width 76 height 12
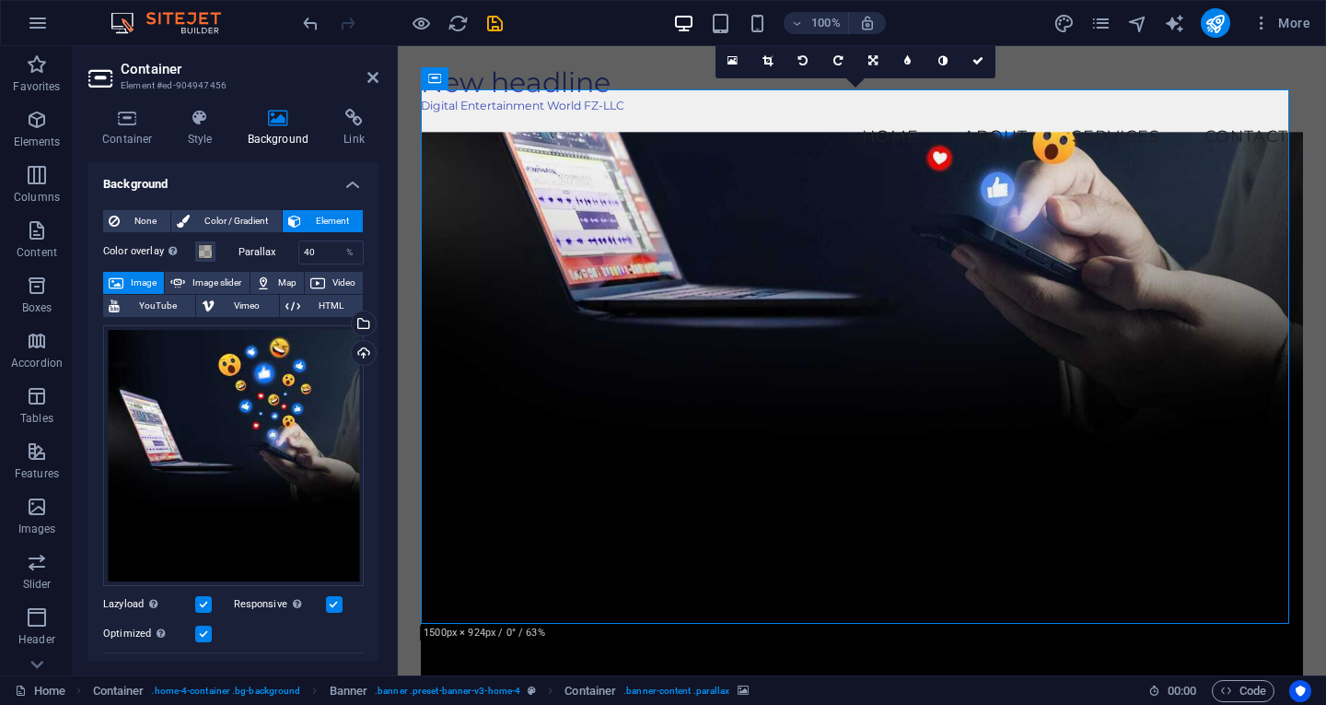
scroll to position [0, 0]
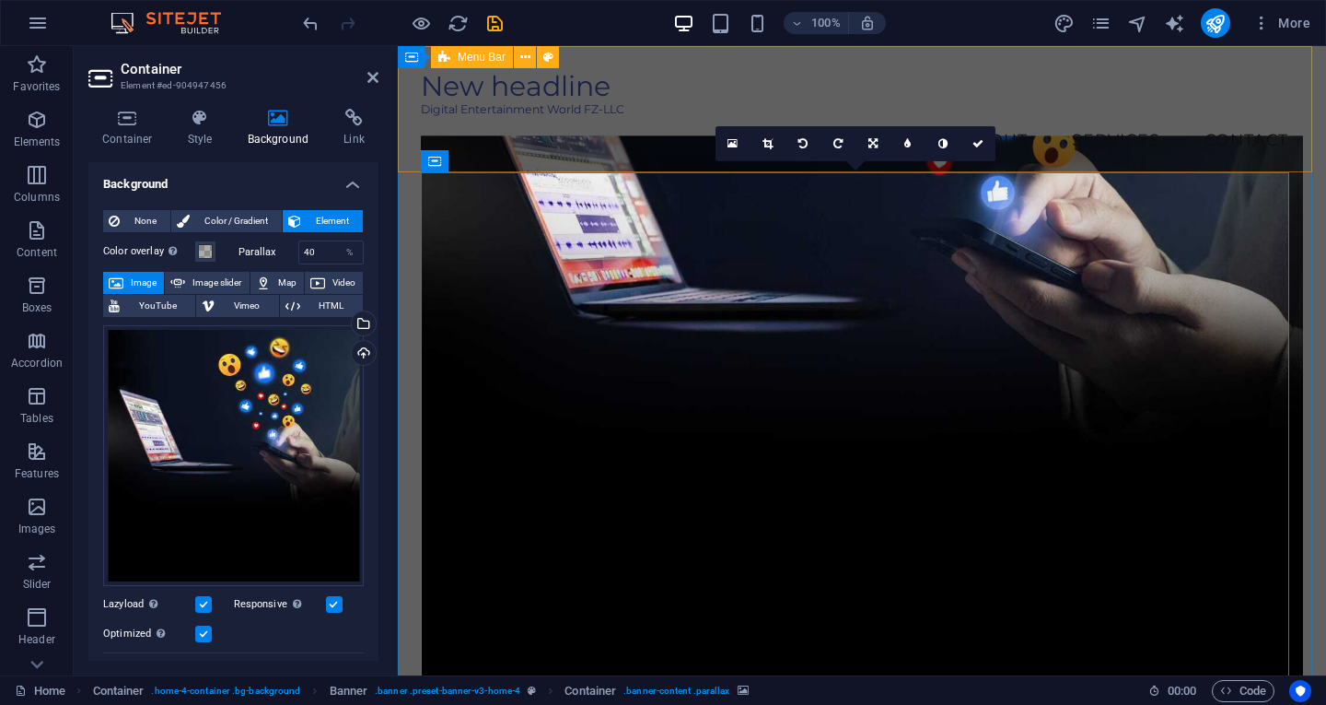
click at [668, 139] on nav "Home About Services Contact" at bounding box center [862, 140] width 882 height 46
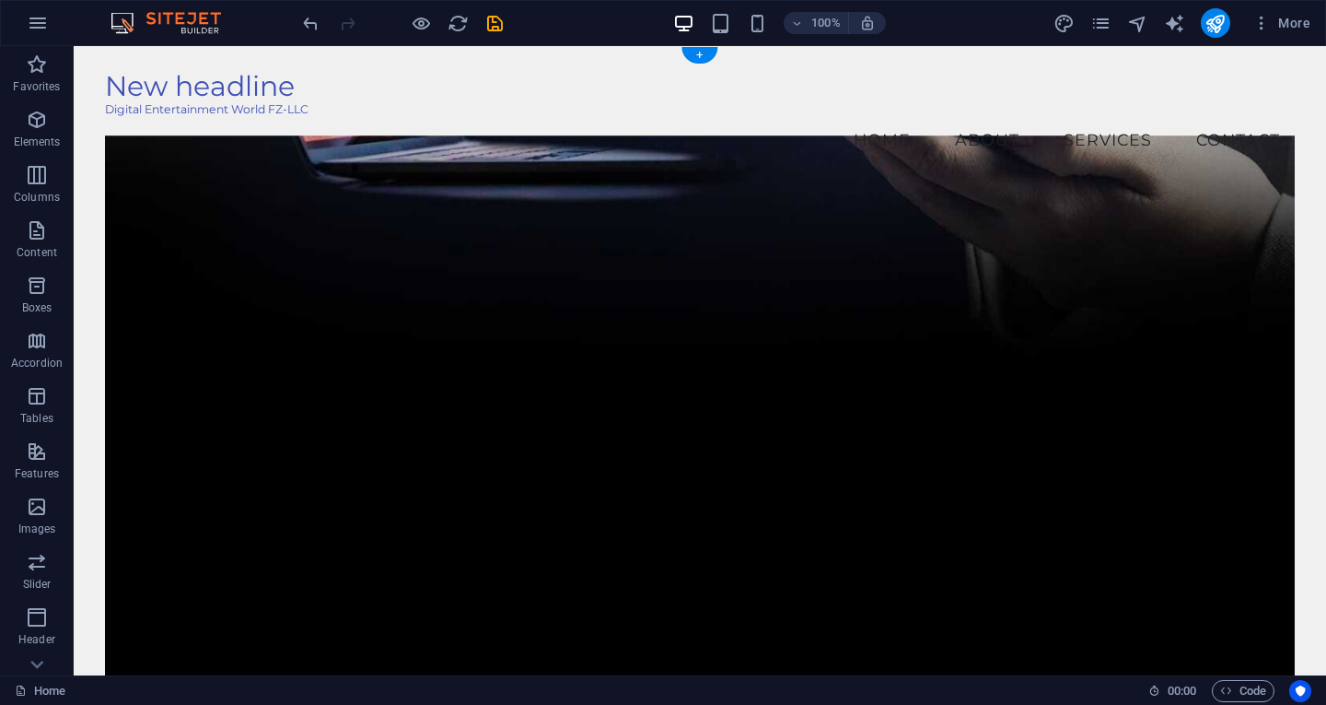
click at [839, 331] on figure at bounding box center [700, 421] width 1190 height 573
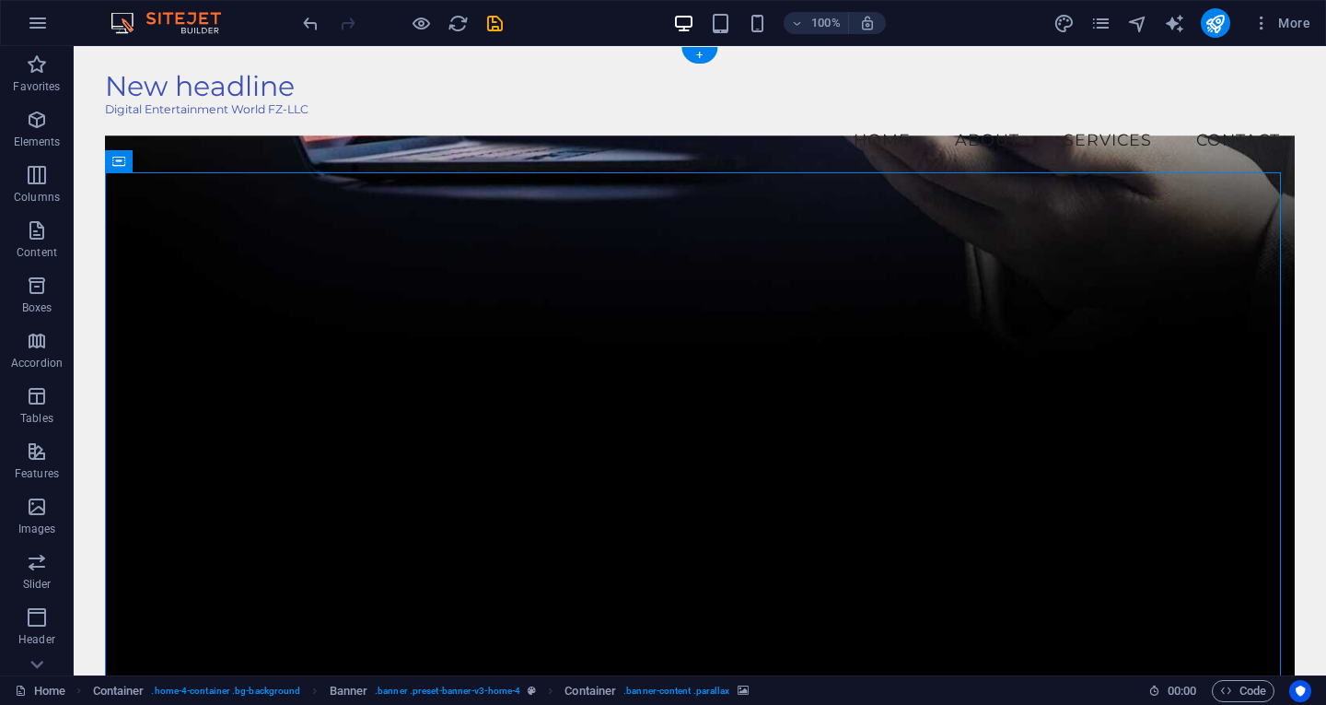
click at [839, 331] on figure at bounding box center [700, 421] width 1190 height 573
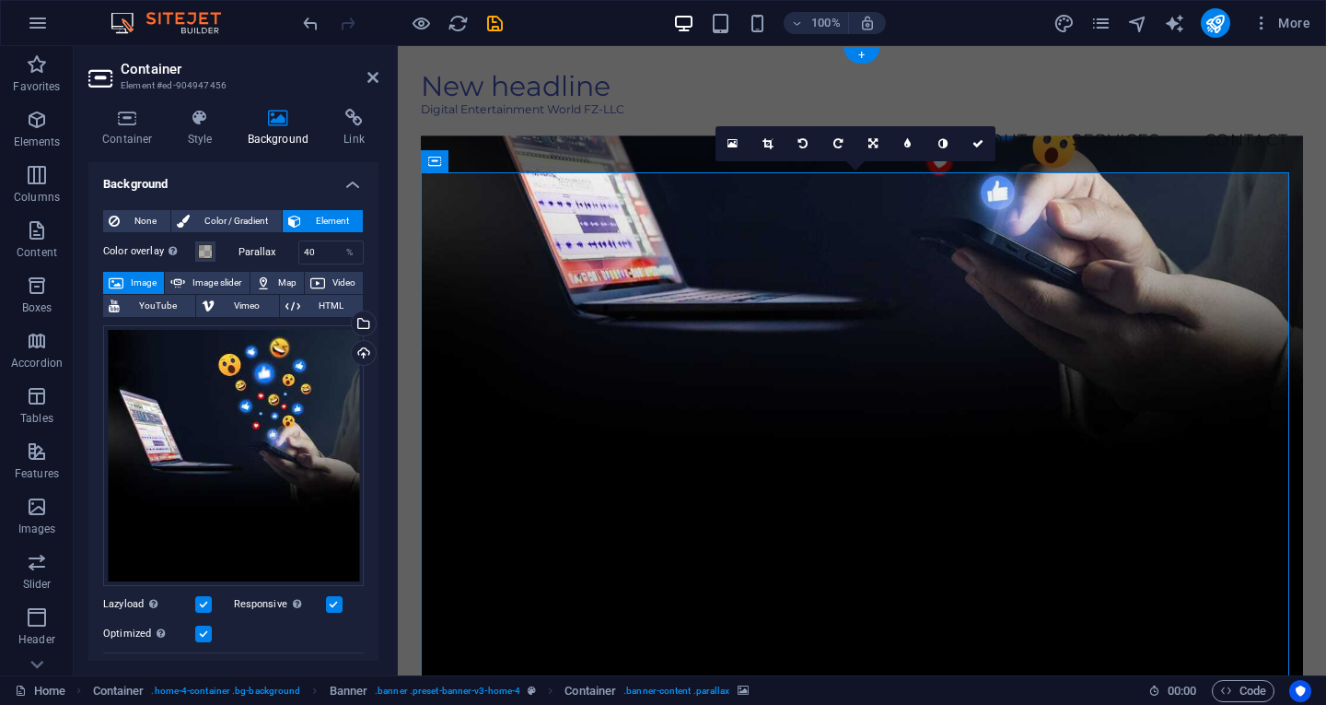
click at [839, 331] on figure at bounding box center [862, 421] width 882 height 573
click at [764, 146] on icon at bounding box center [768, 143] width 10 height 11
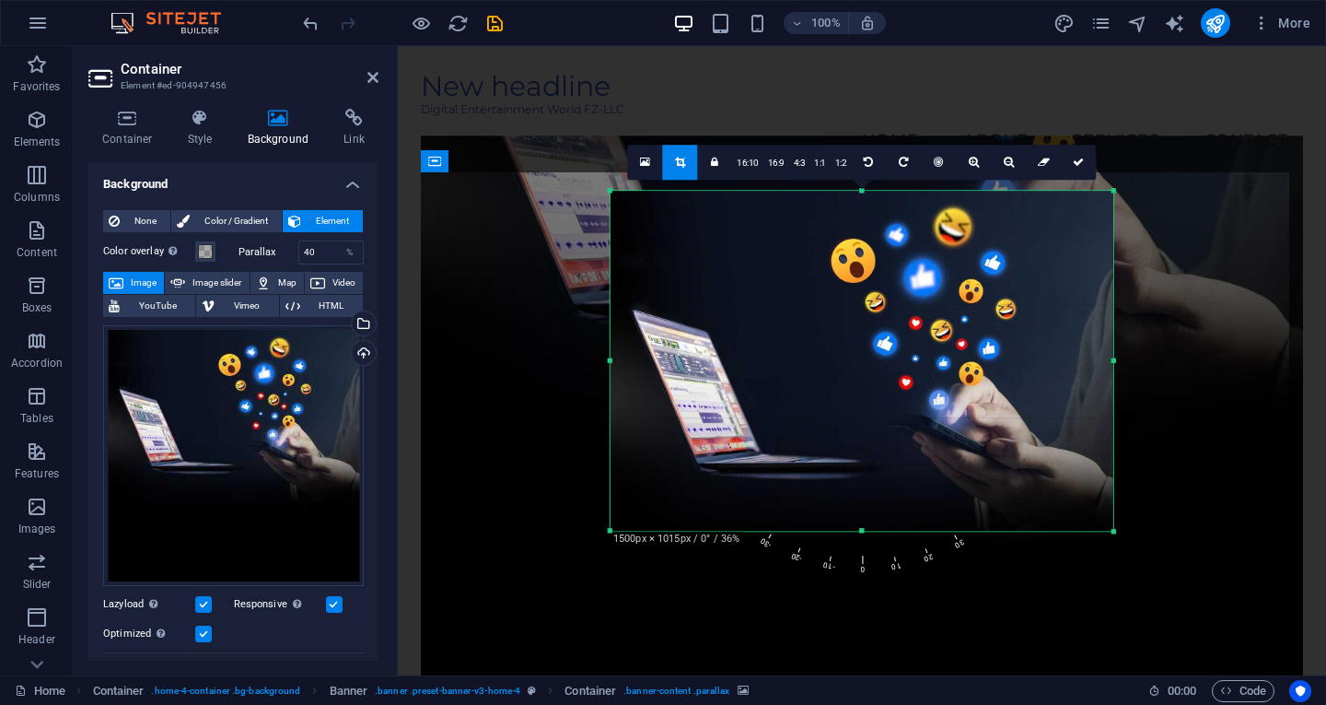
drag, startPoint x: 860, startPoint y: 612, endPoint x: 877, endPoint y: 449, distance: 163.9
click at [877, 449] on div "180 170 160 150 140 130 120 110 100 90 80 70 60 50 40 30 20 10 0 -10 -20 -30 -4…" at bounding box center [862, 361] width 503 height 340
click at [690, 170] on link at bounding box center [679, 162] width 35 height 35
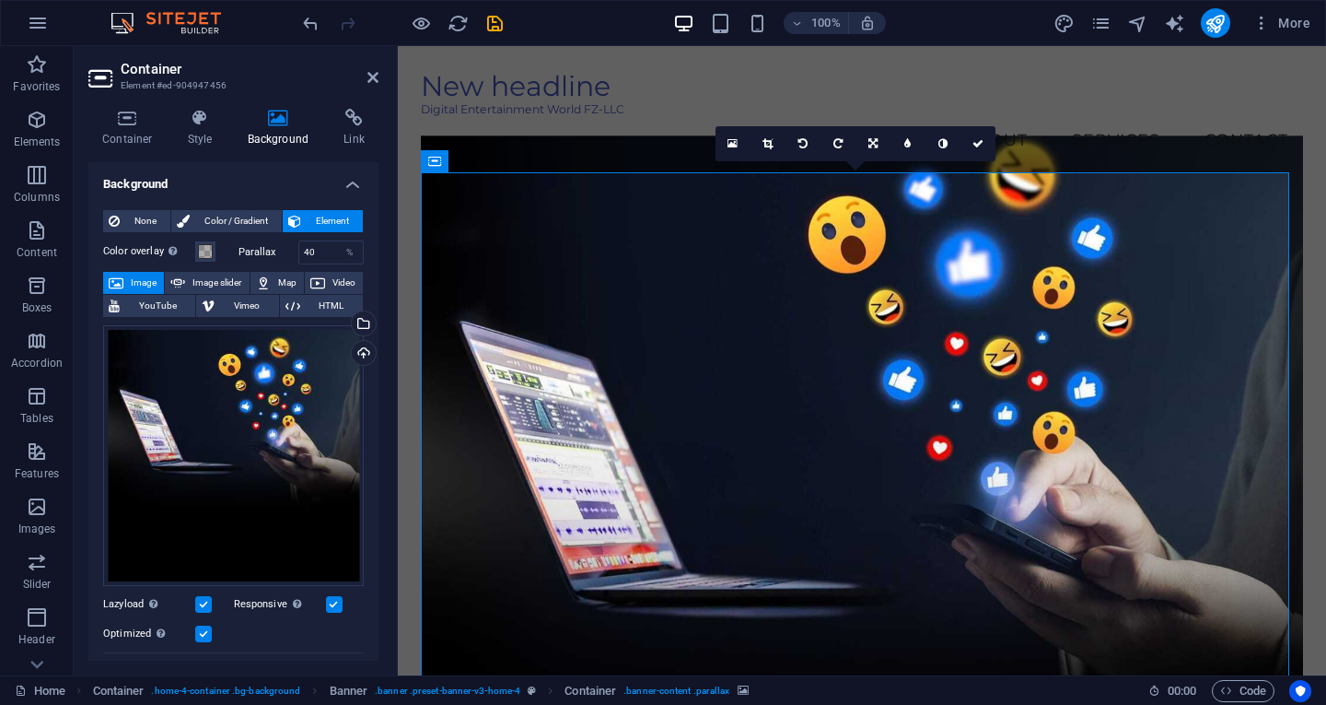
click at [624, 178] on figure at bounding box center [862, 421] width 882 height 573
click at [622, 154] on div "New headline Digital Entertainment World FZ-LLC Menu Home About Services Contact" at bounding box center [862, 116] width 928 height 140
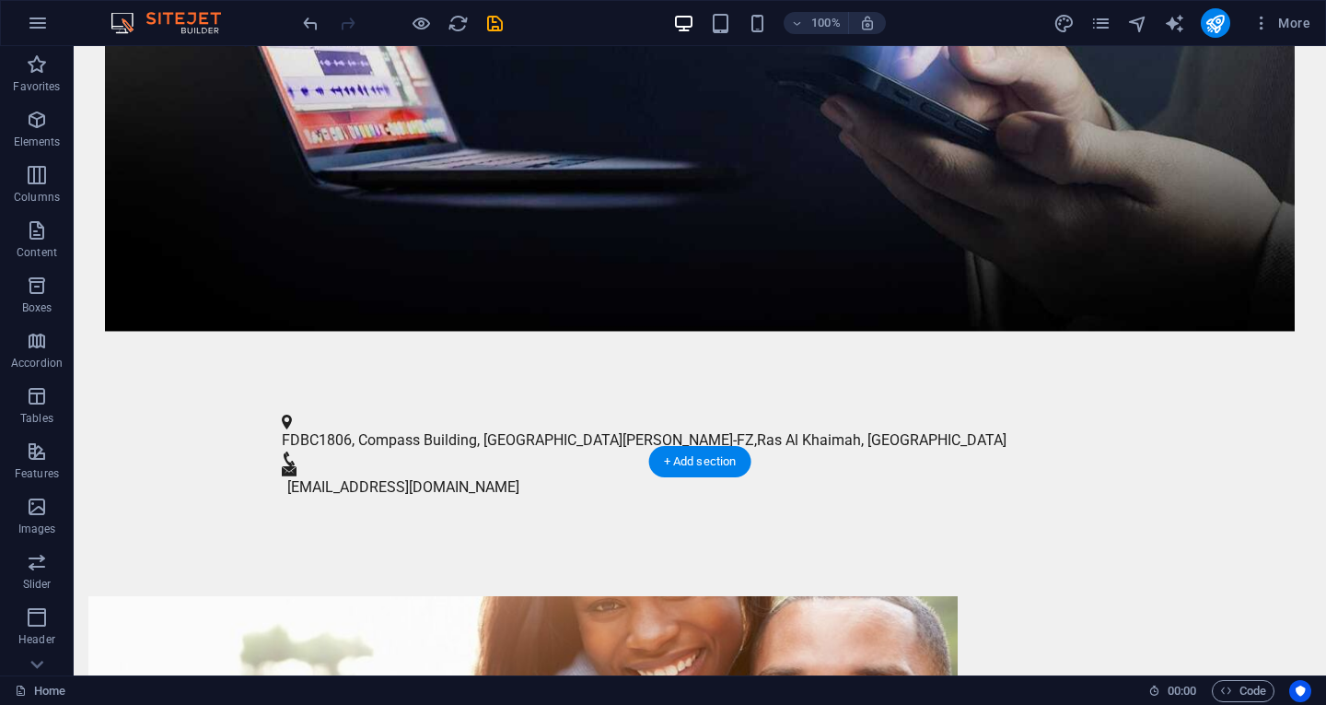
scroll to position [645, 0]
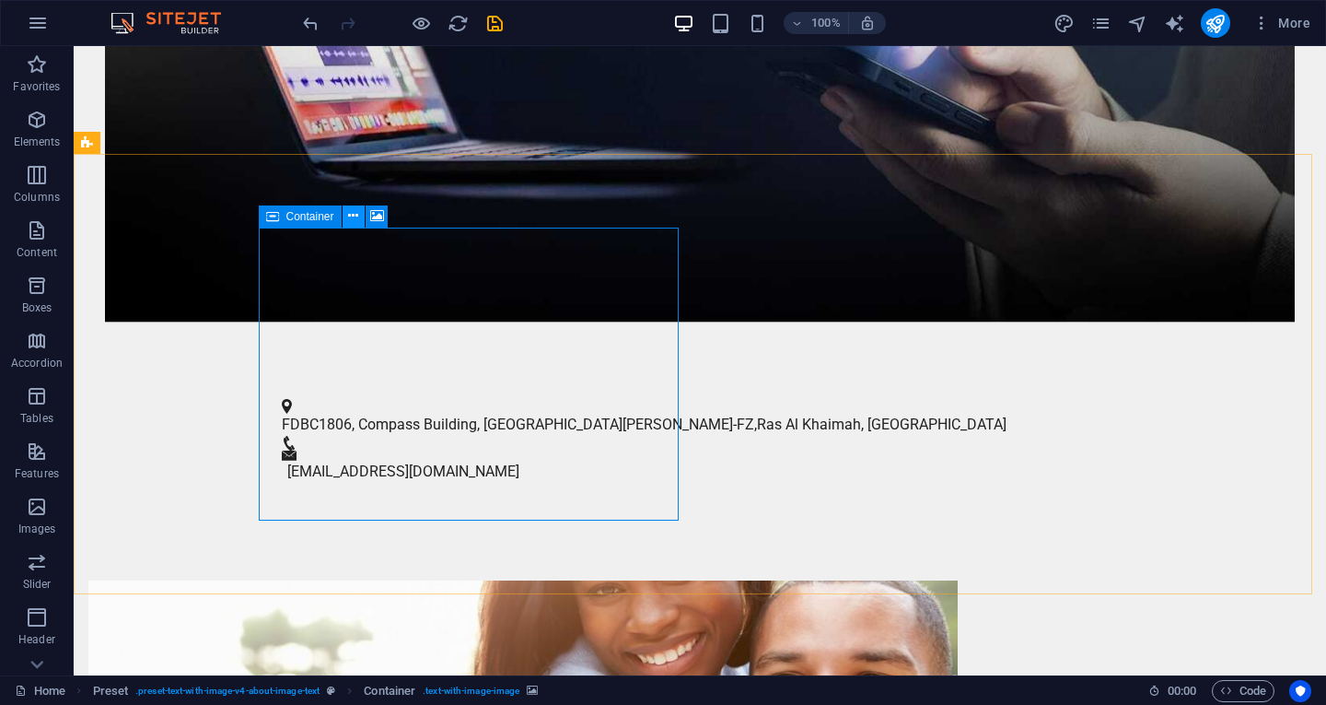
click at [348, 216] on icon at bounding box center [353, 215] width 10 height 19
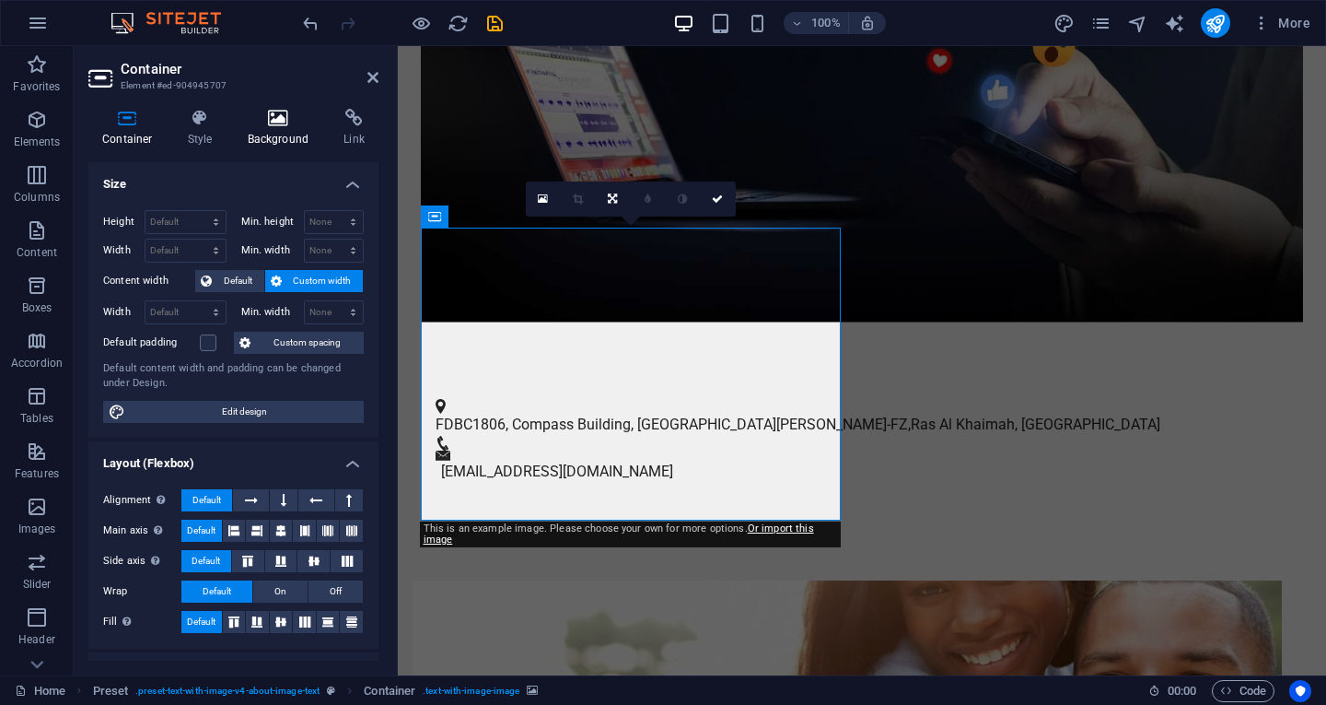
click at [259, 123] on icon at bounding box center [278, 118] width 89 height 18
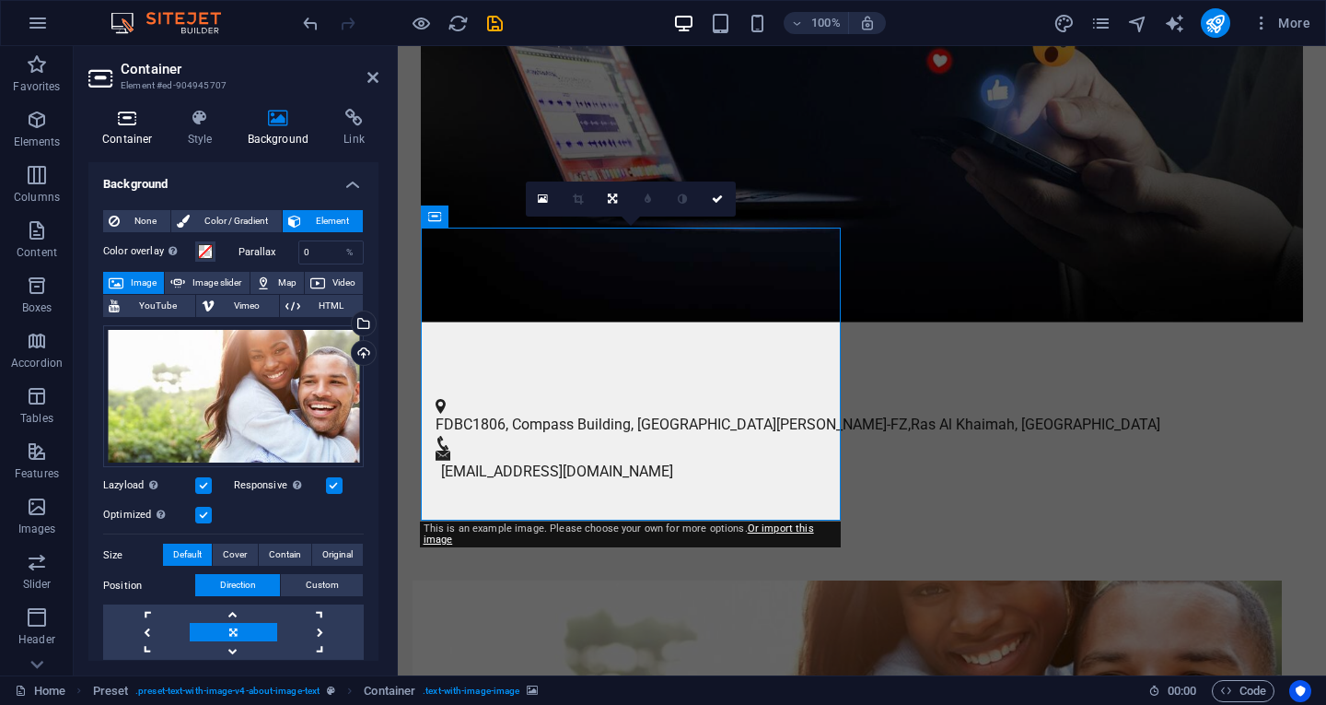
click at [140, 116] on icon at bounding box center [127, 118] width 78 height 18
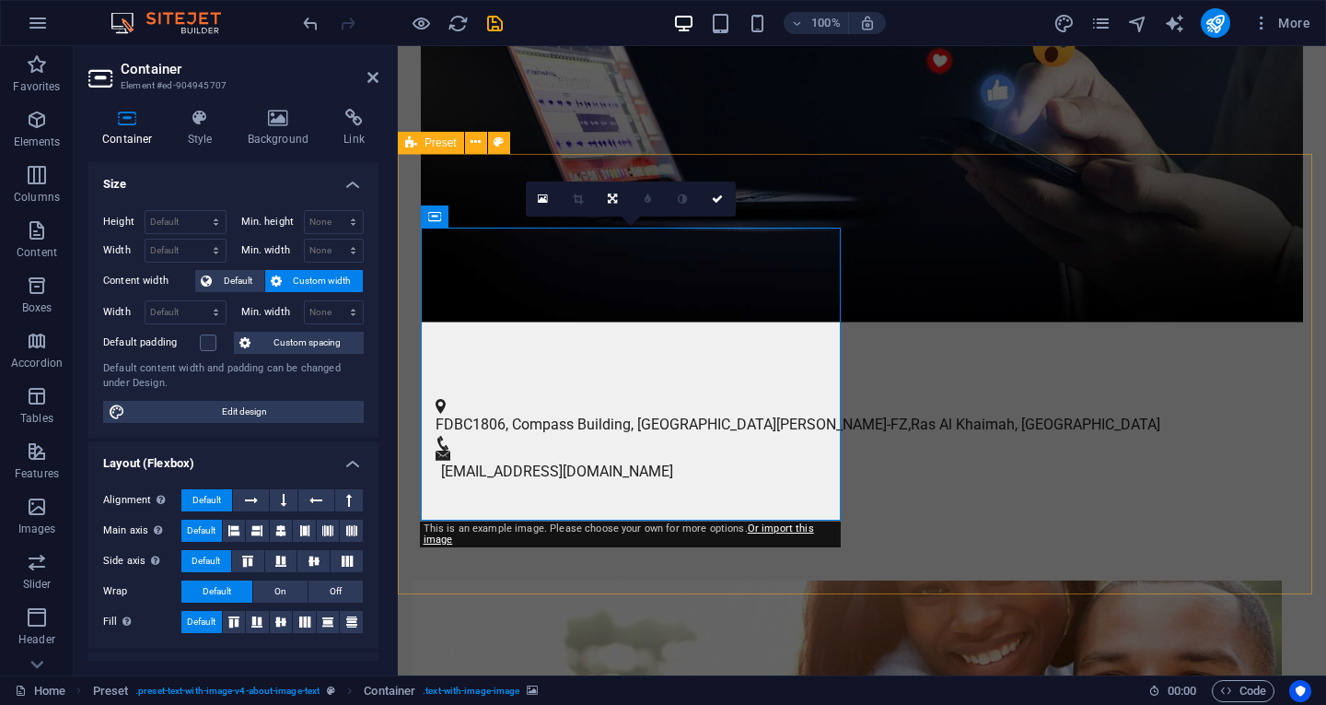
click at [214, 223] on select "Default px rem % vh vw" at bounding box center [186, 222] width 80 height 22
click at [317, 284] on span "Custom width" at bounding box center [322, 281] width 71 height 22
click at [235, 281] on span "Default" at bounding box center [237, 281] width 41 height 22
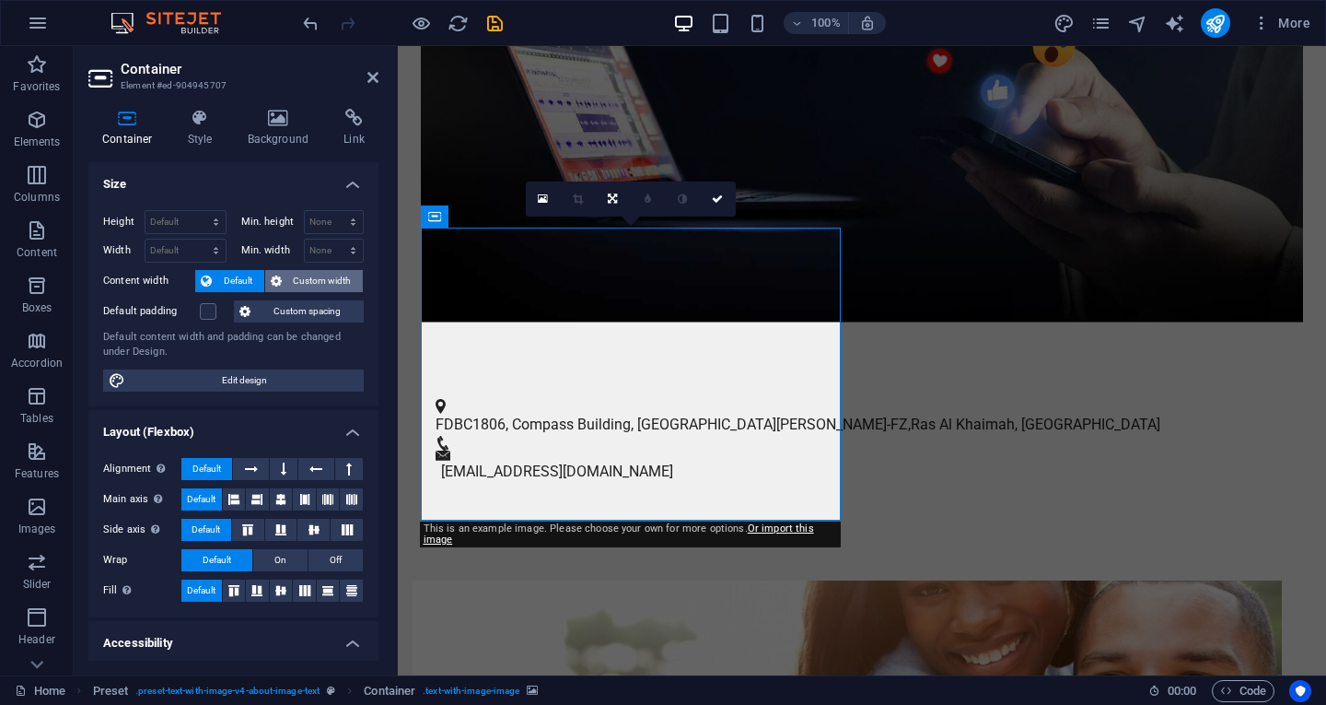
click at [298, 286] on span "Custom width" at bounding box center [322, 281] width 71 height 22
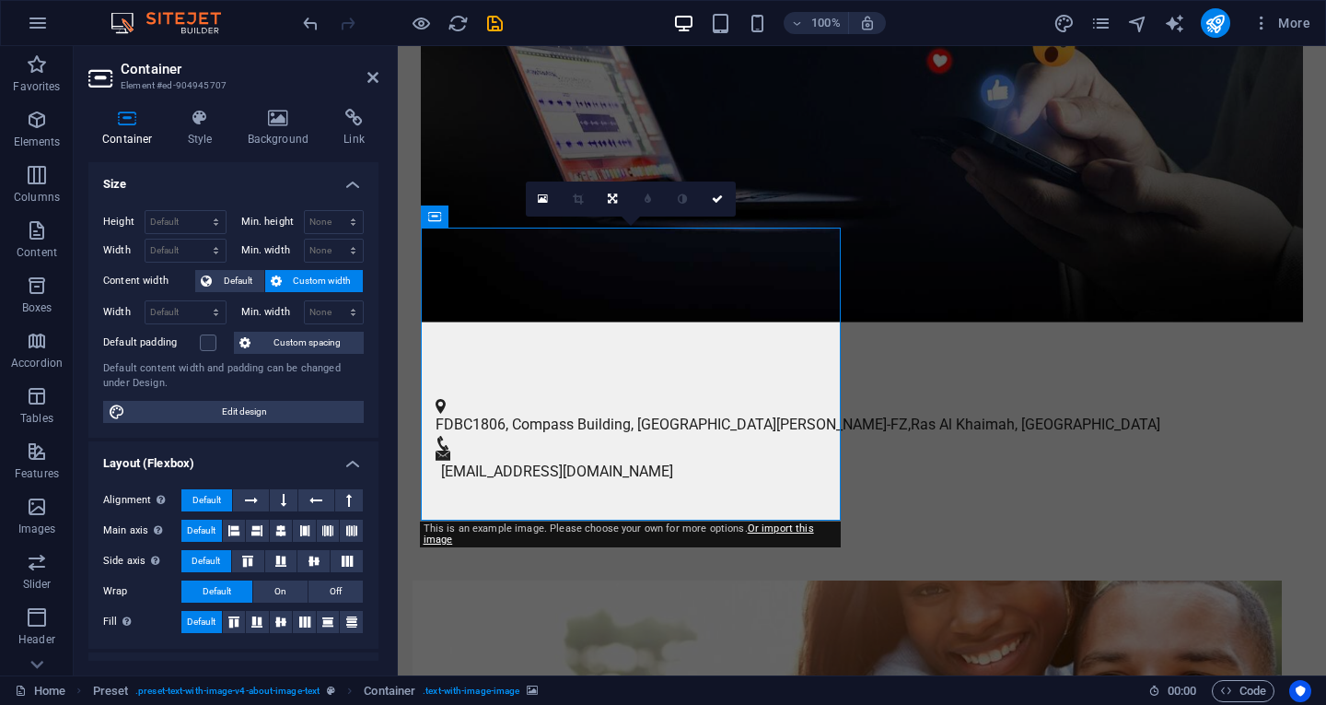
drag, startPoint x: 1237, startPoint y: 588, endPoint x: 723, endPoint y: 500, distance: 521.3
click at [273, 122] on icon at bounding box center [278, 118] width 89 height 18
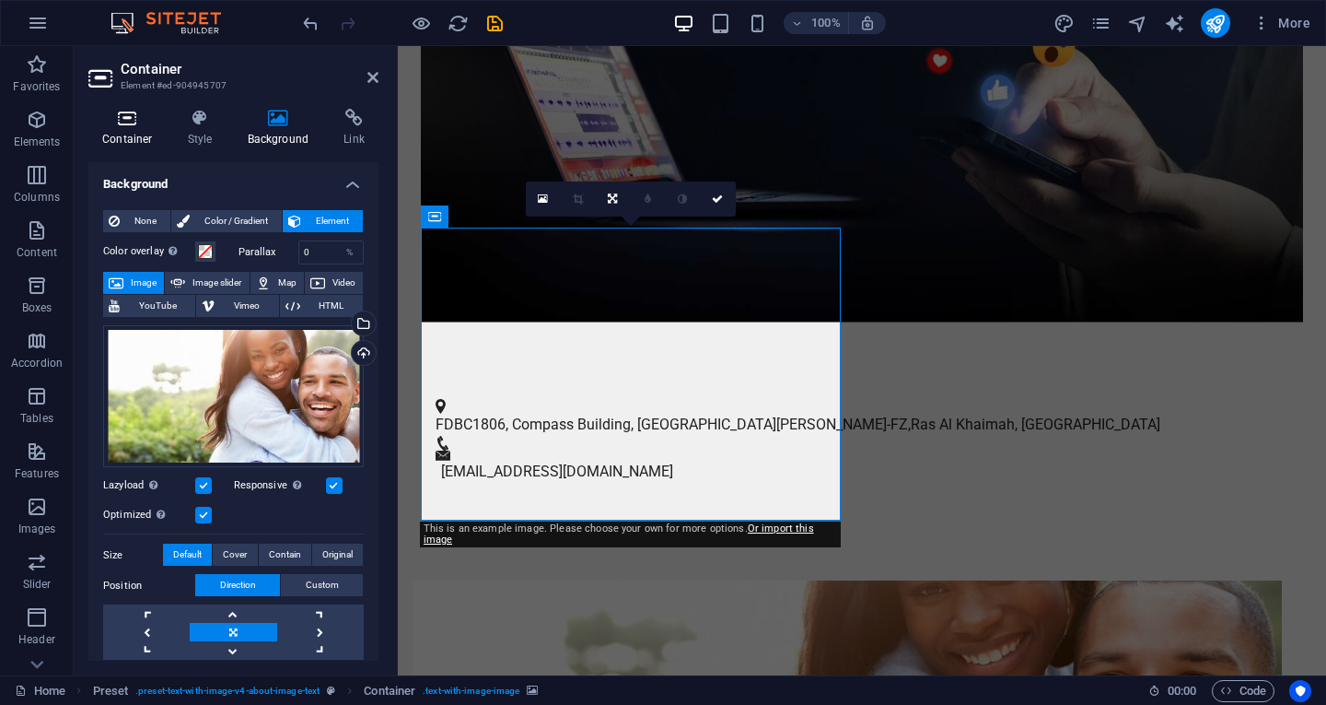
click at [134, 122] on icon at bounding box center [127, 118] width 78 height 18
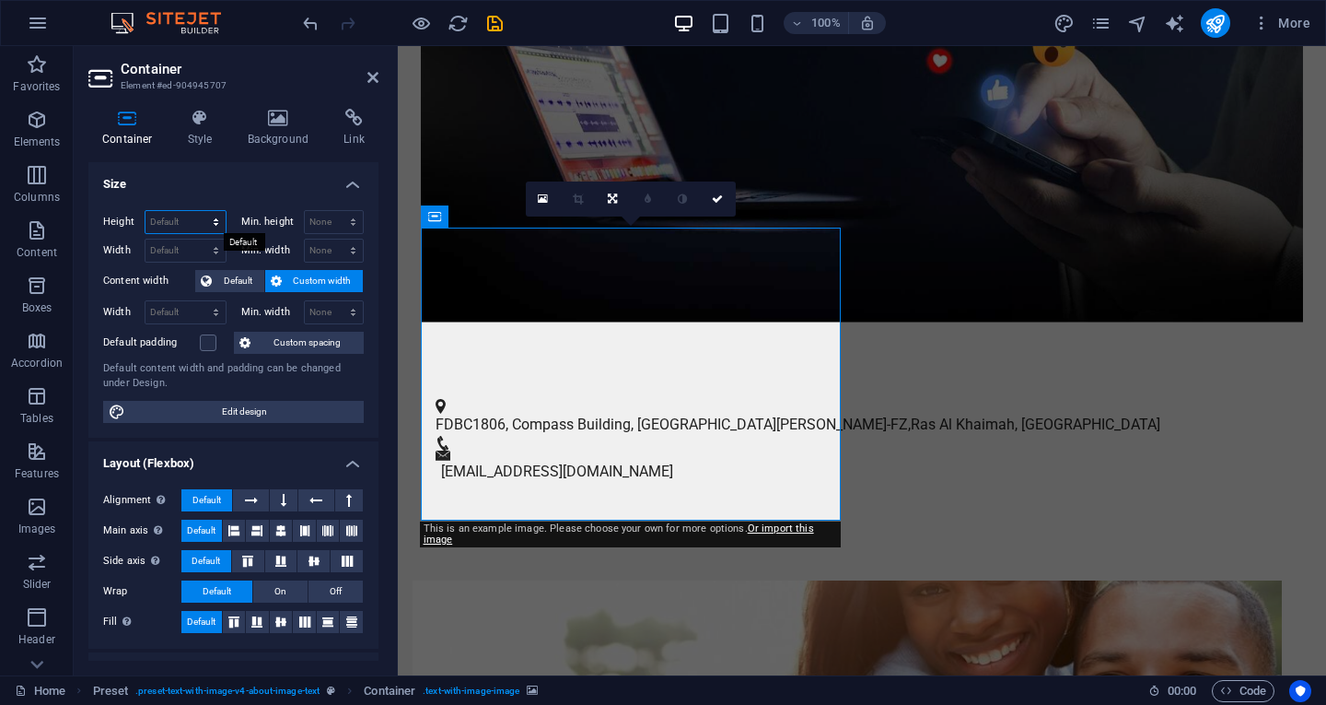
click at [216, 223] on select "Default px rem % vh vw" at bounding box center [186, 222] width 80 height 22
select select "px"
click at [197, 211] on select "Default px rem % vh vw" at bounding box center [186, 222] width 80 height 22
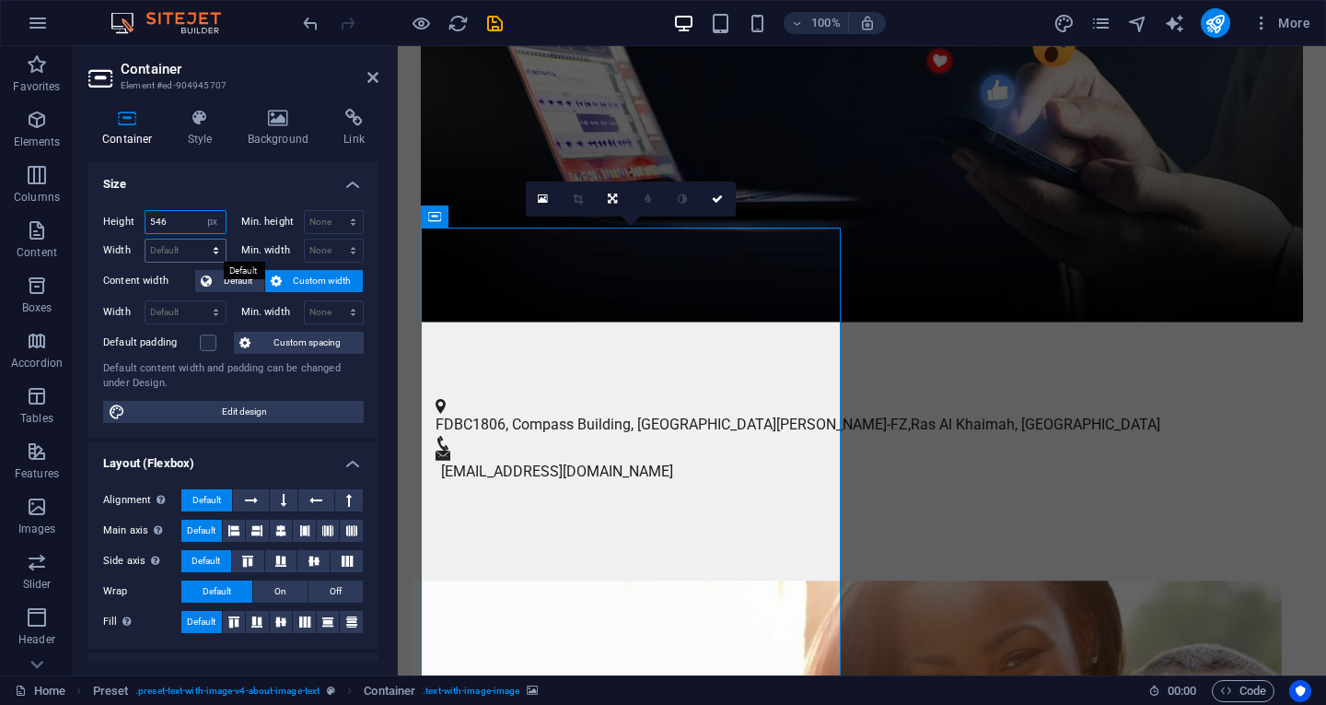
type input "546"
click at [178, 240] on select "Default px rem % em vh vw" at bounding box center [186, 250] width 80 height 22
select select "px"
click at [197, 239] on select "Default px rem % em vh vw" at bounding box center [186, 250] width 80 height 22
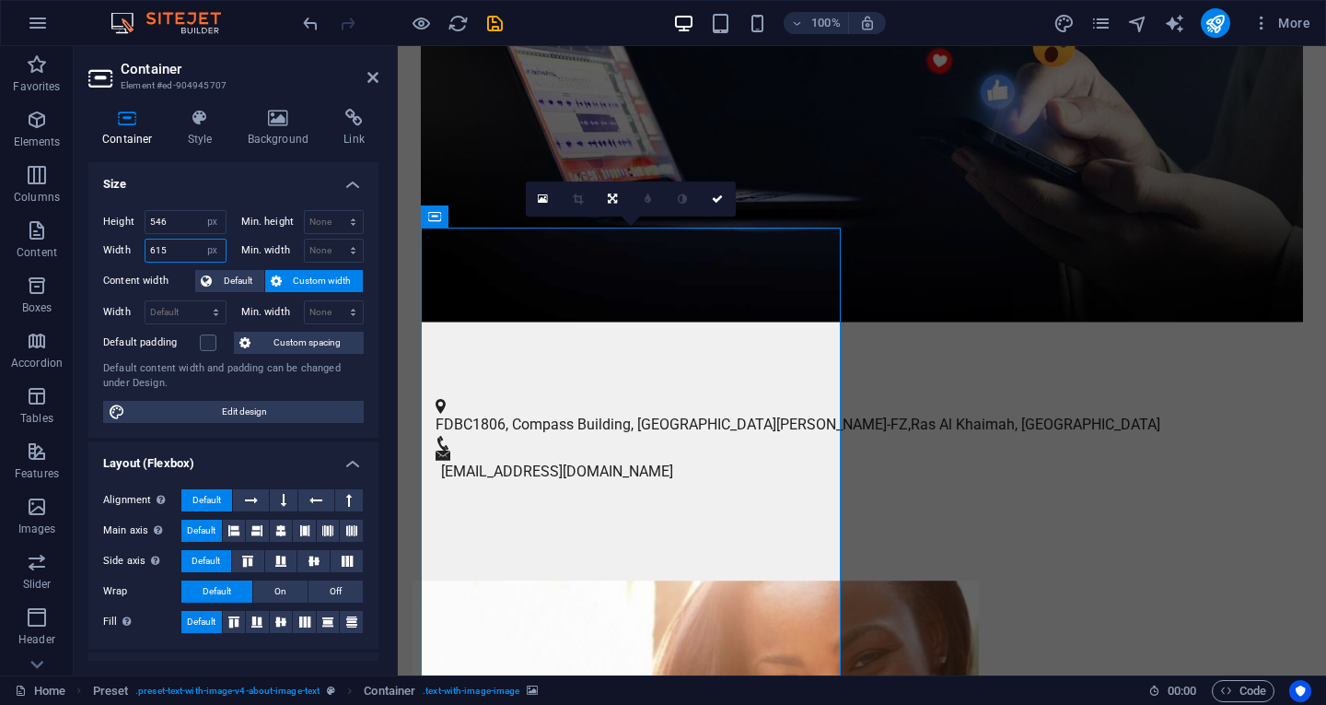
type input "615"
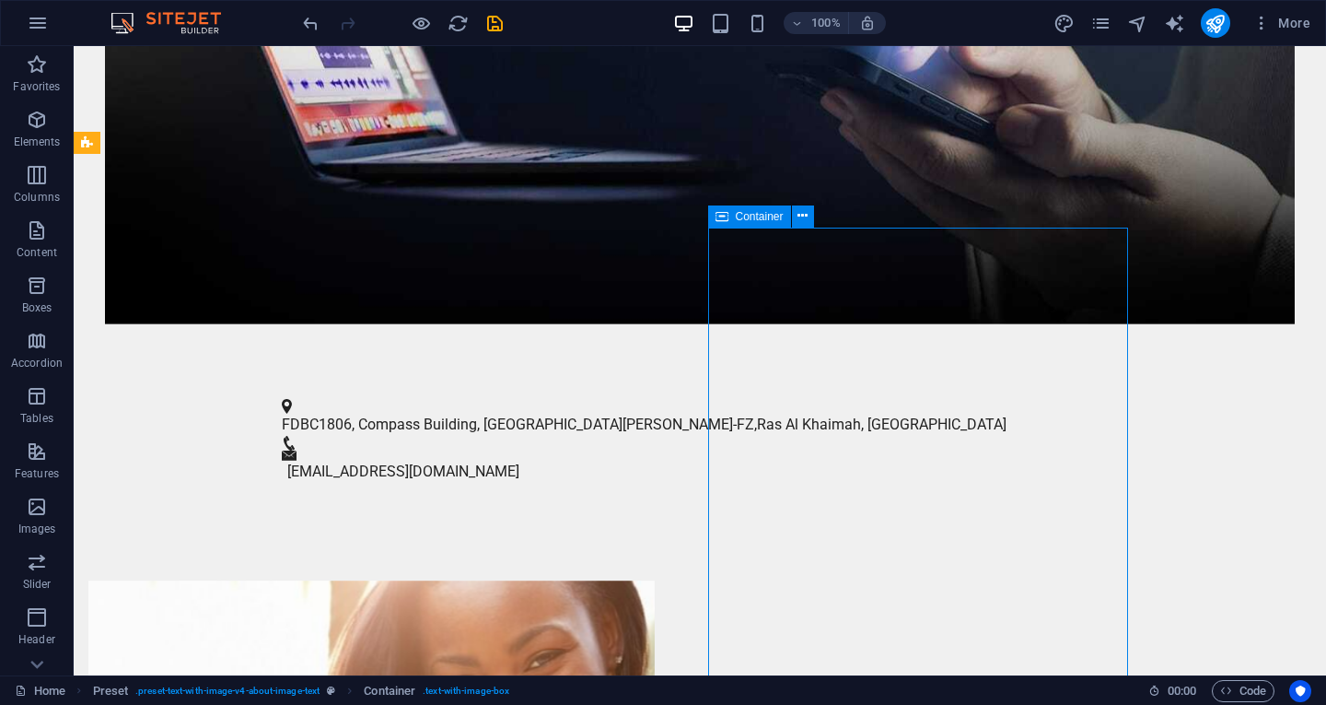
scroll to position [737, 0]
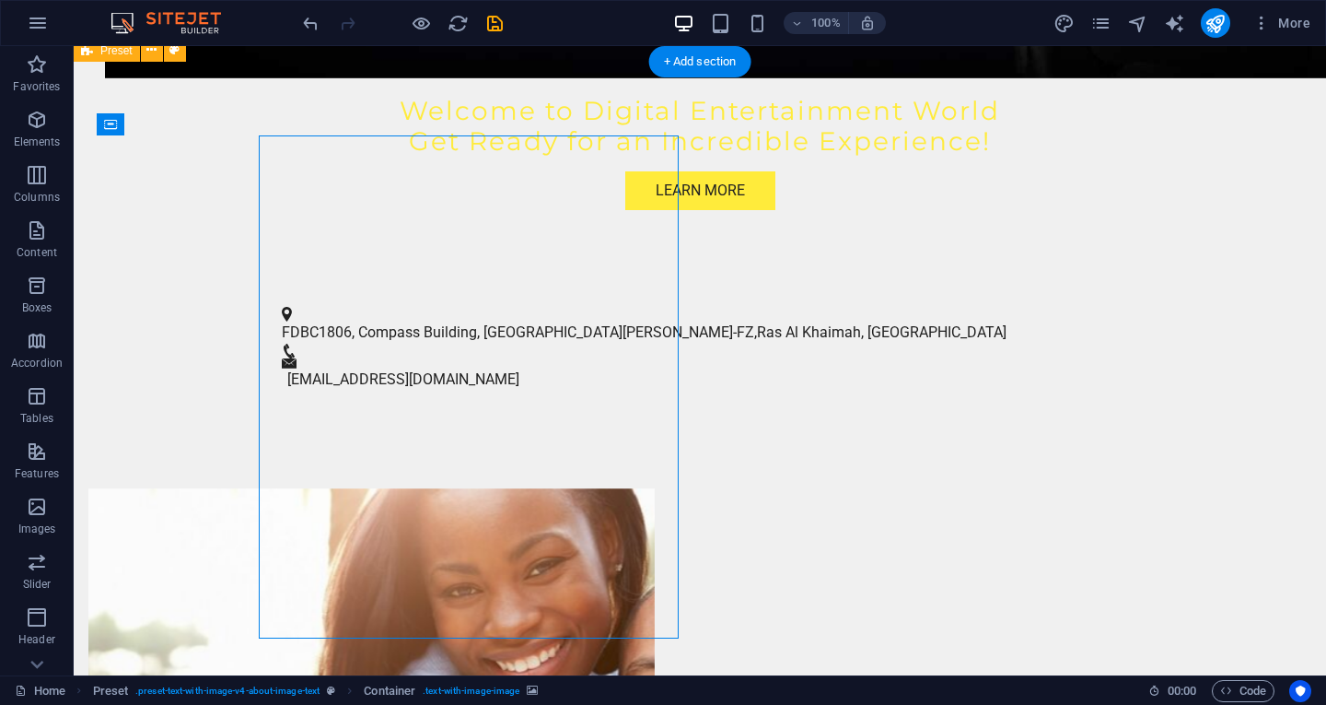
select select "px"
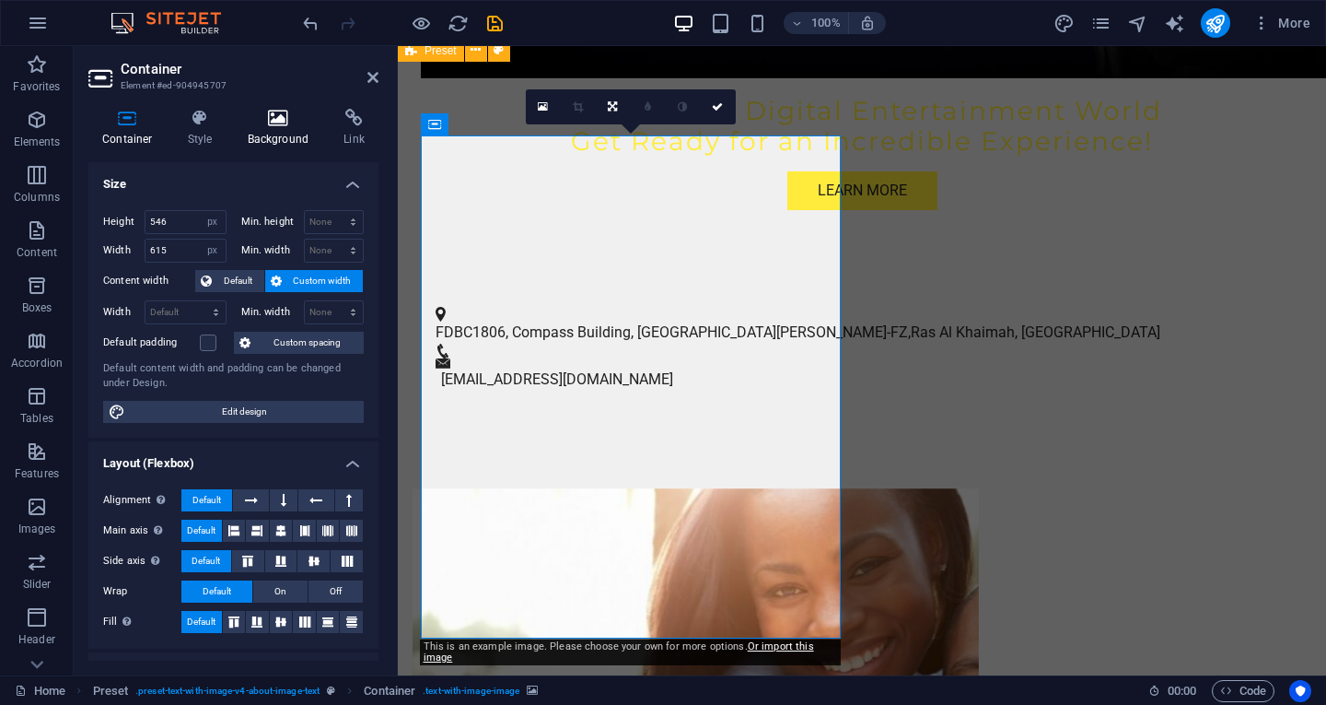
click at [284, 130] on h4 "Background" at bounding box center [282, 128] width 97 height 39
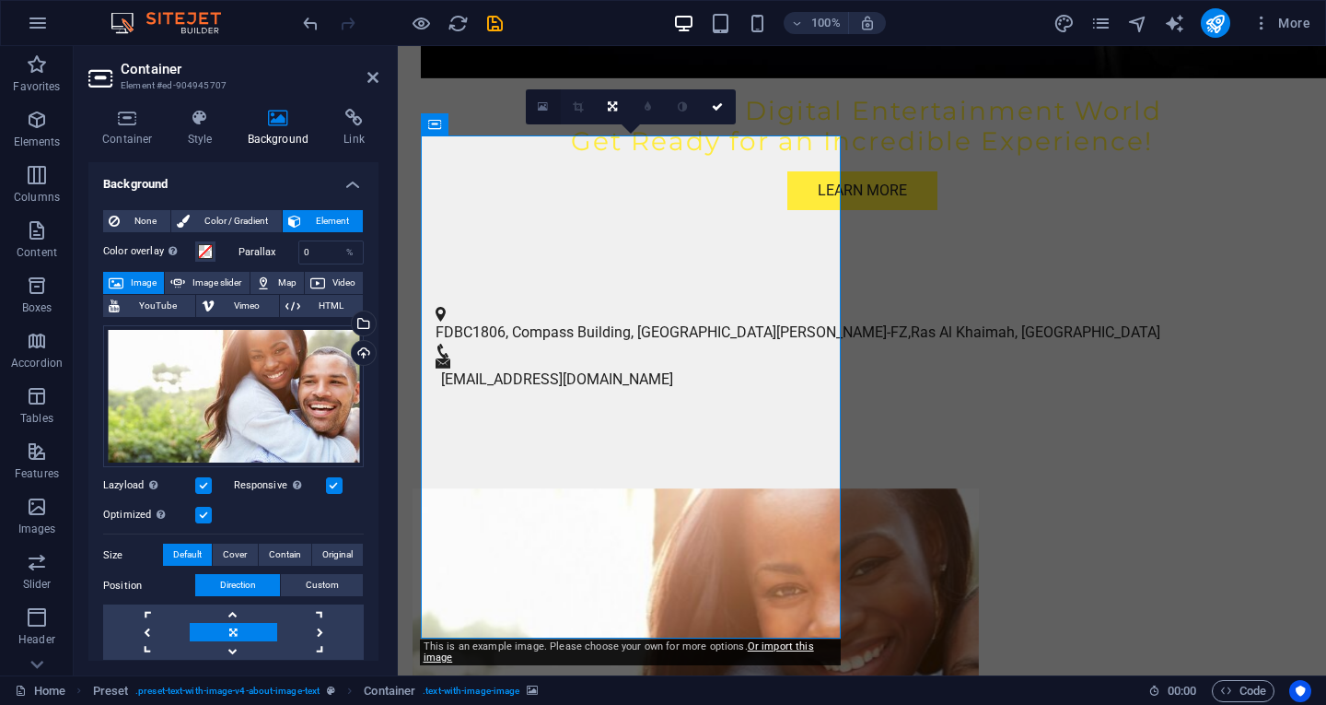
click at [542, 106] on icon at bounding box center [543, 106] width 10 height 13
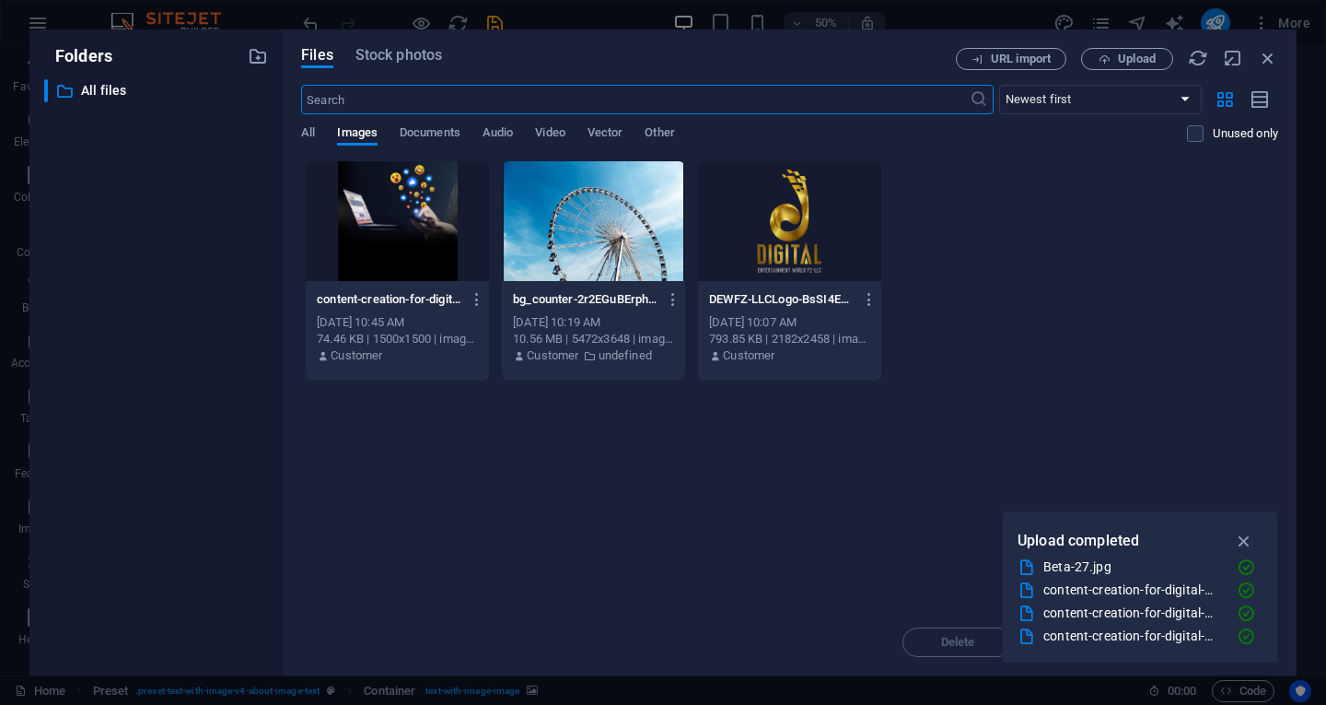
click at [755, 204] on div at bounding box center [789, 221] width 183 height 120
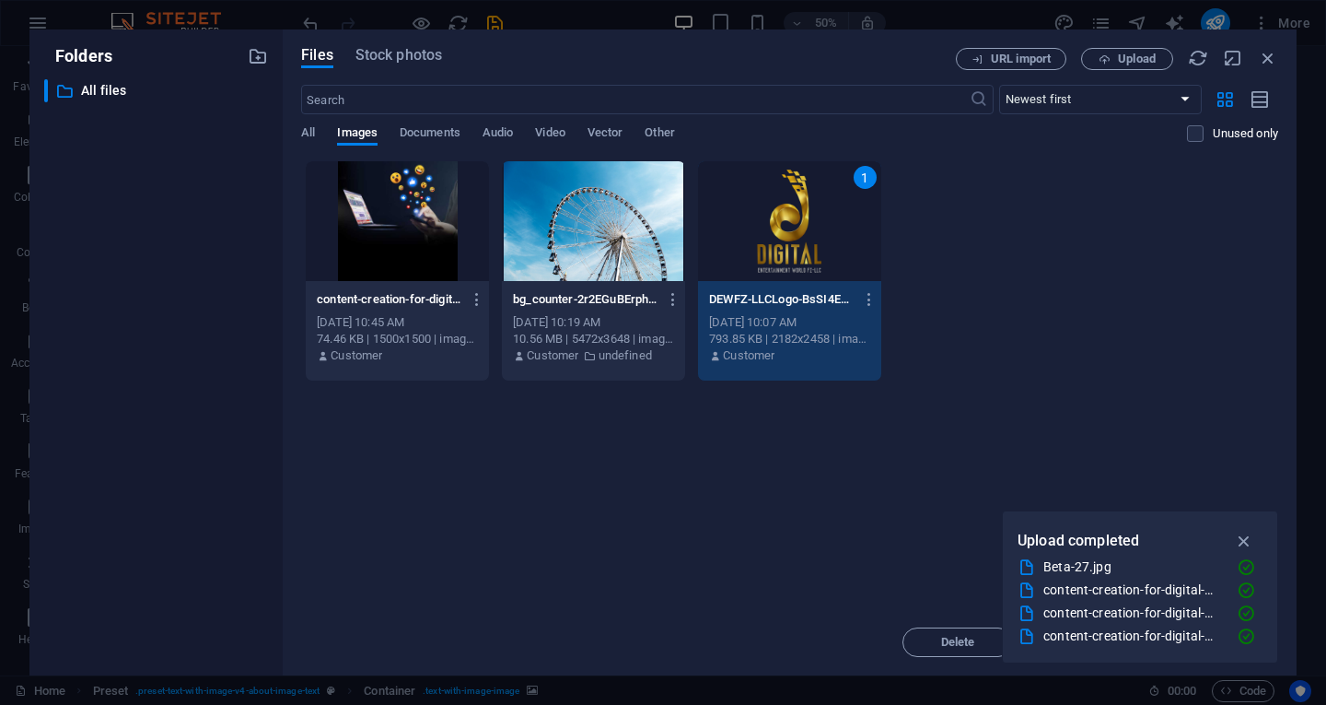
click at [1284, 55] on div "Files Stock photos URL import Upload ​ Newest first Oldest first Name (A-Z) Nam…" at bounding box center [790, 352] width 1014 height 646
click at [1274, 57] on icon "button" at bounding box center [1268, 58] width 20 height 20
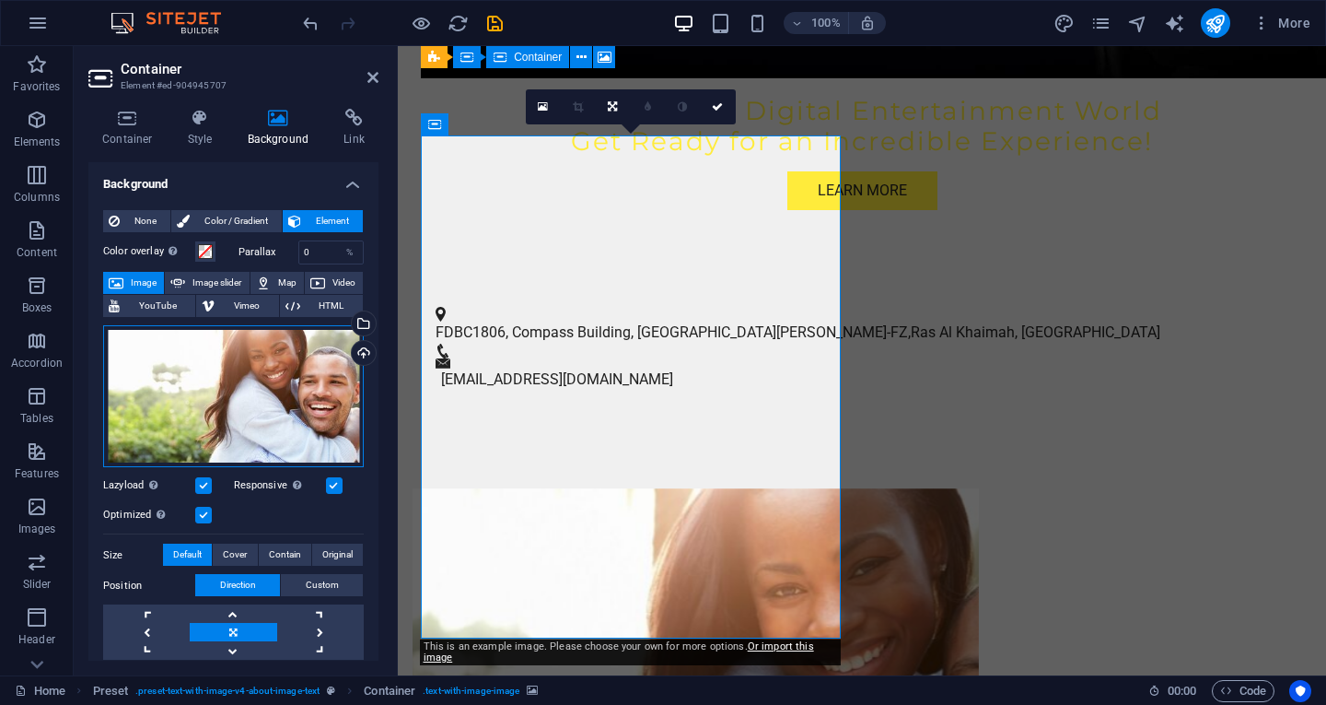
click at [278, 394] on div "Drag files here, click to choose files or select files from Files or our free s…" at bounding box center [233, 396] width 261 height 143
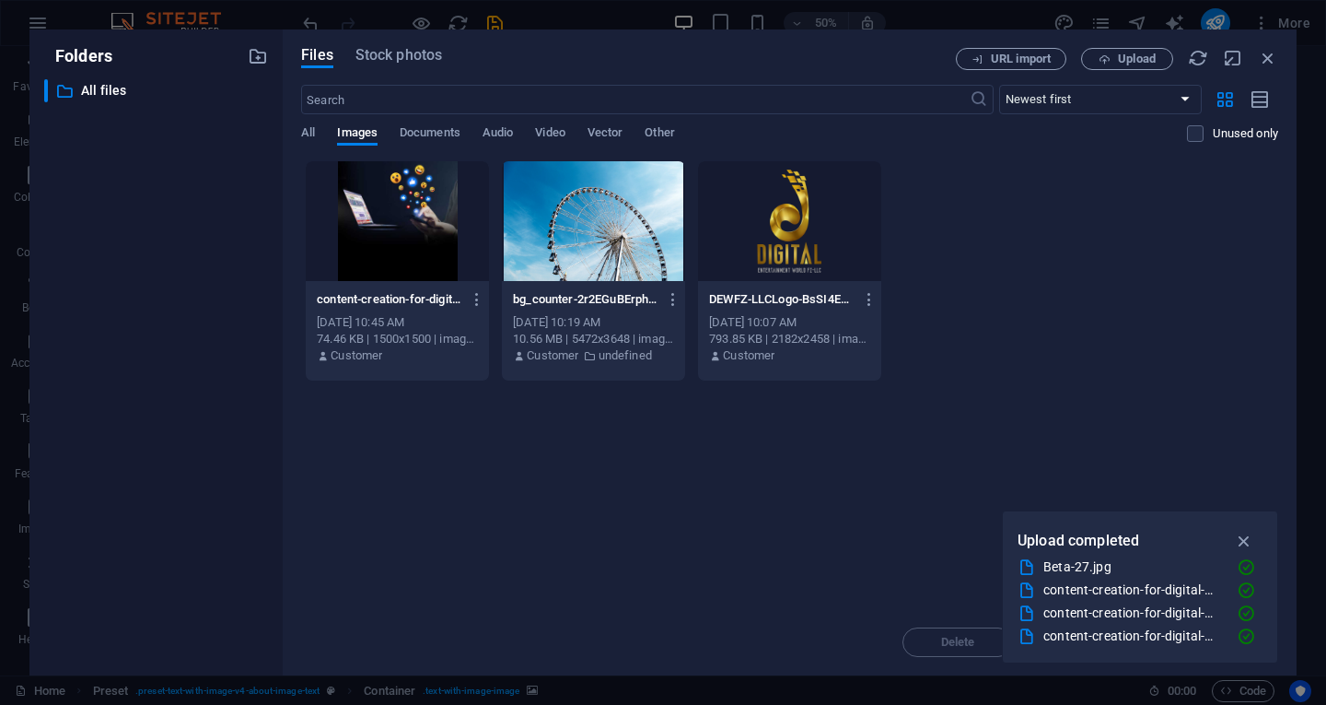
click at [802, 228] on div at bounding box center [789, 221] width 183 height 120
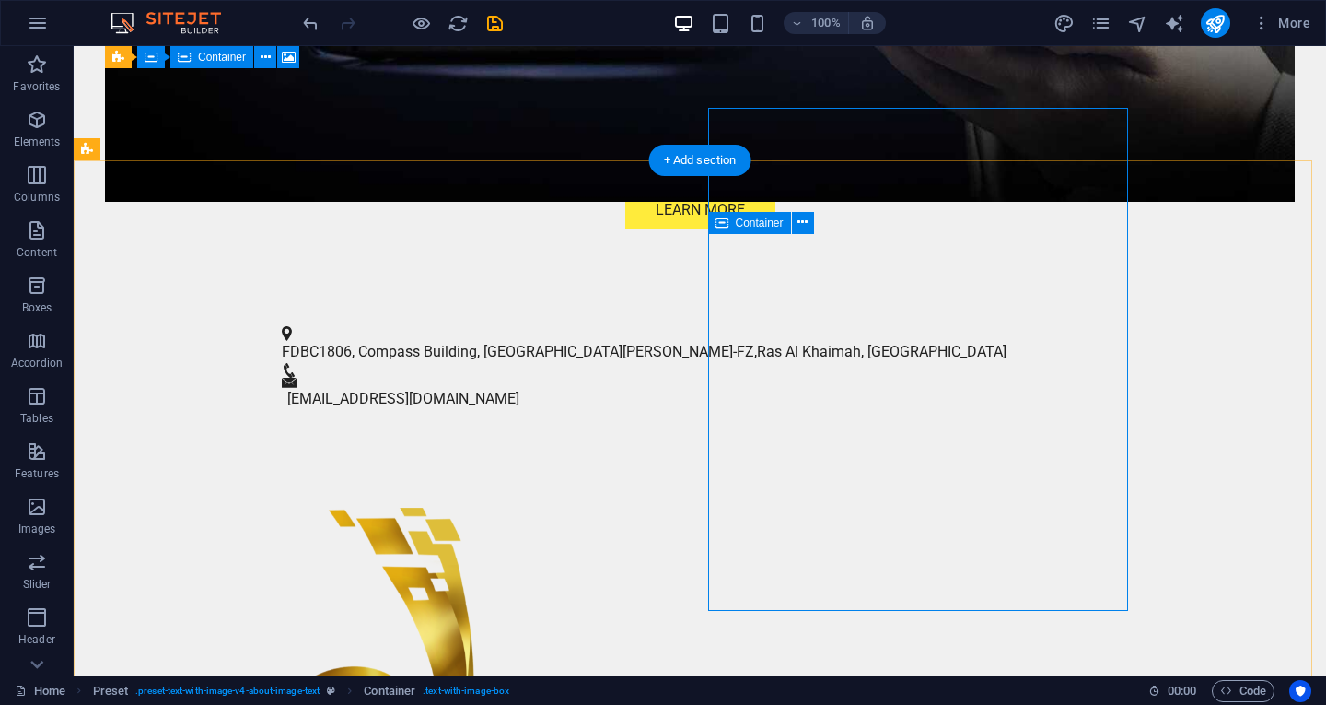
scroll to position [645, 0]
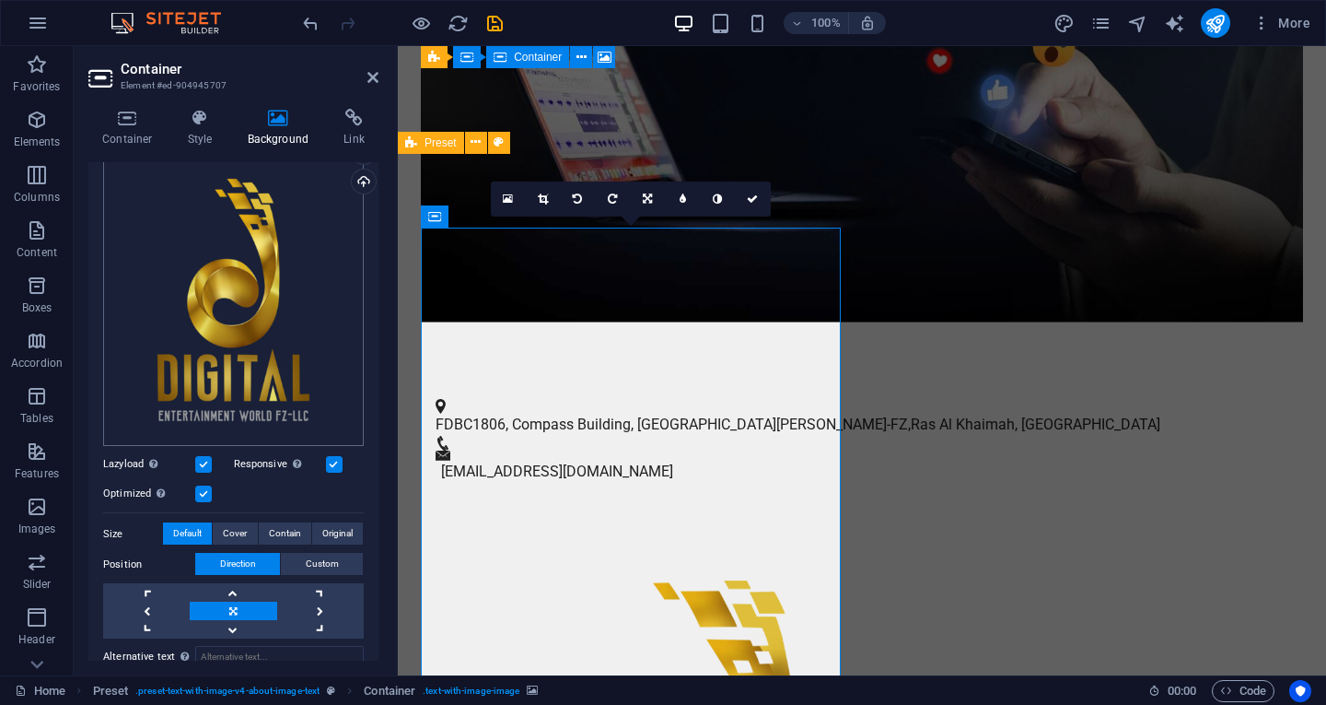
scroll to position [184, 0]
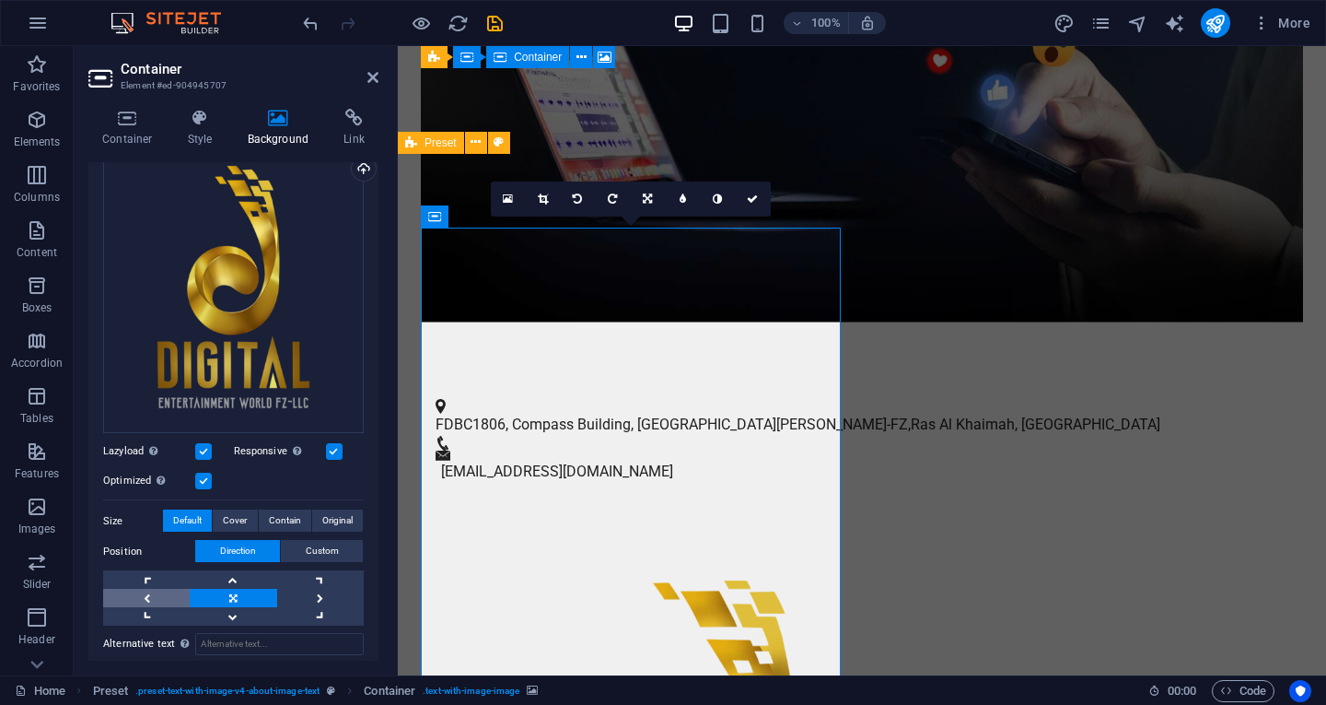
click at [148, 590] on link at bounding box center [146, 598] width 87 height 18
click at [305, 601] on link at bounding box center [320, 598] width 87 height 18
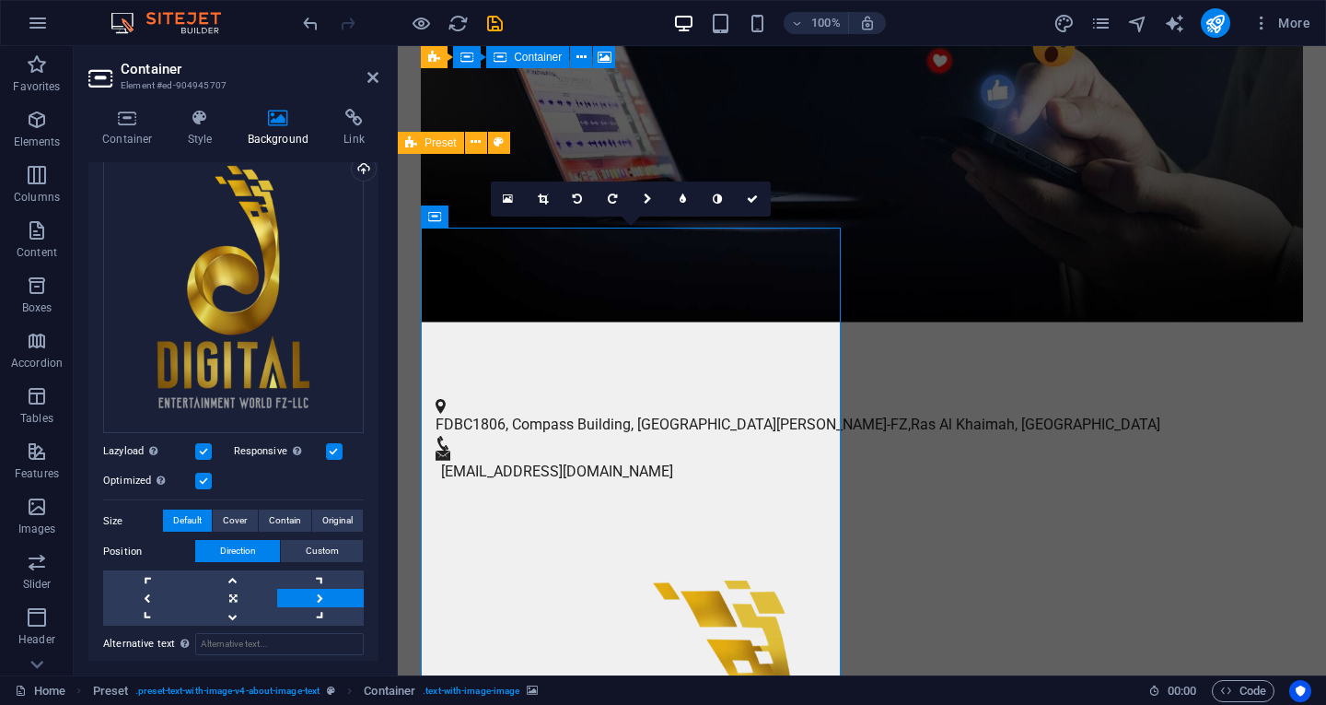
click at [305, 601] on link at bounding box center [320, 598] width 87 height 18
click at [225, 591] on link at bounding box center [233, 598] width 87 height 18
click at [226, 591] on link at bounding box center [233, 598] width 87 height 18
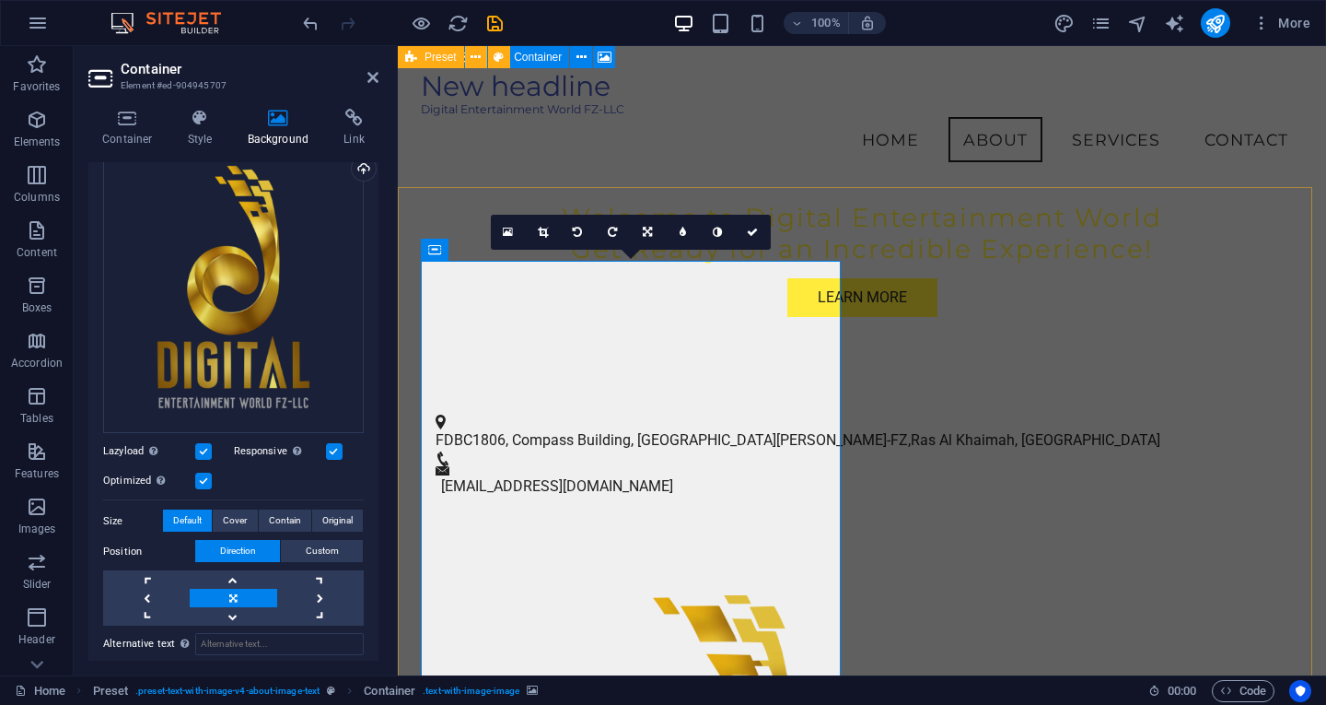
scroll to position [611, 0]
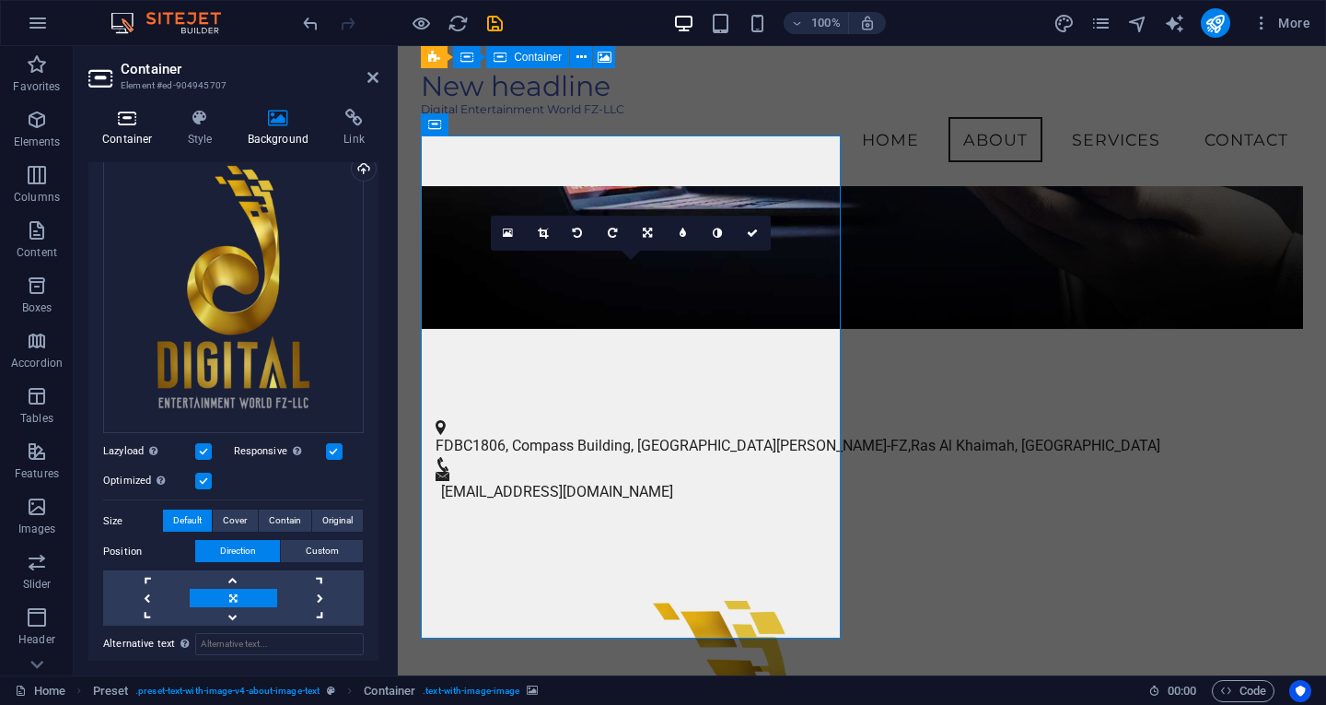
click at [122, 130] on h4 "Container" at bounding box center [131, 128] width 86 height 39
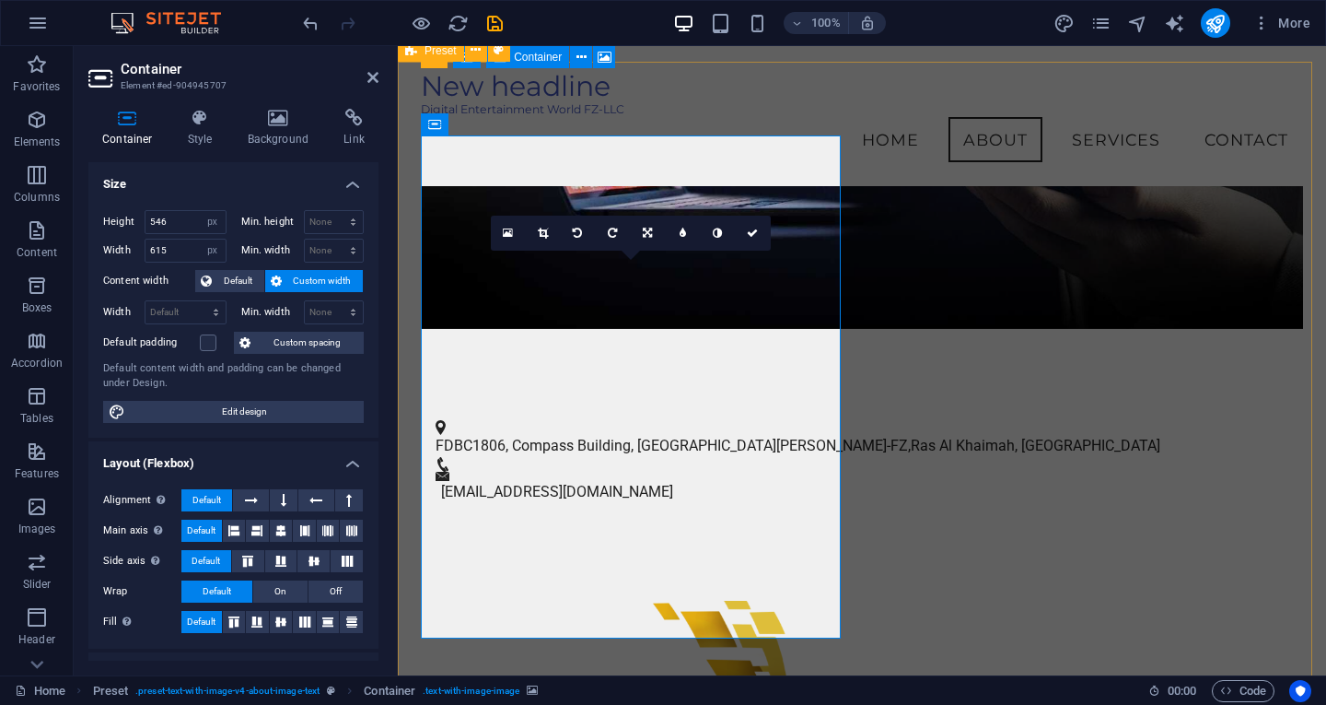
drag, startPoint x: 497, startPoint y: 403, endPoint x: 430, endPoint y: 402, distance: 67.3
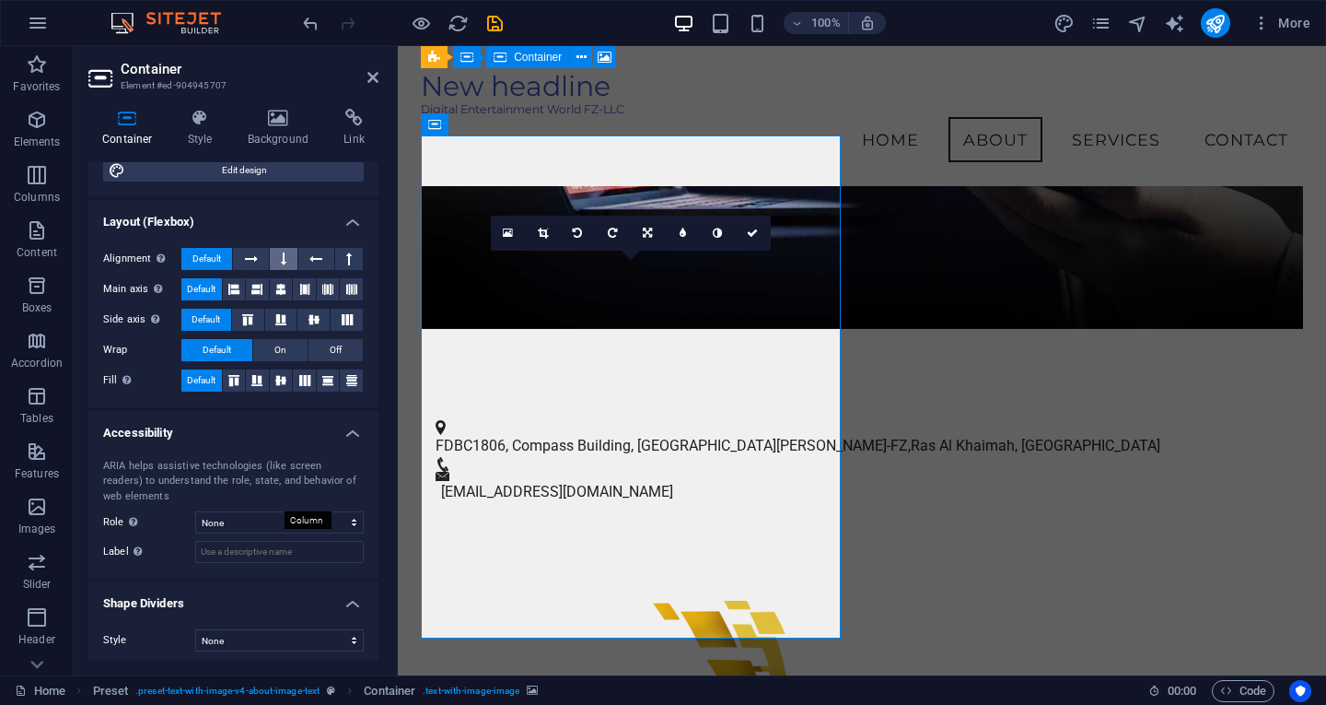
scroll to position [247, 0]
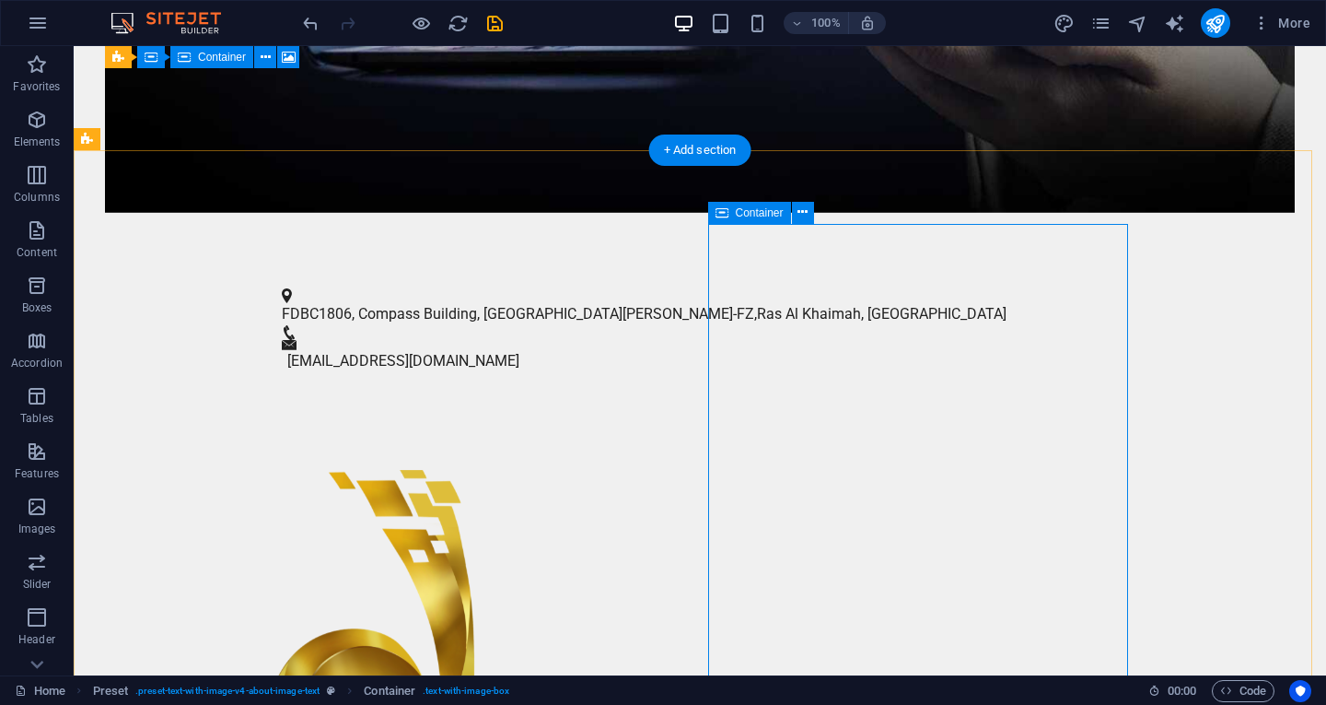
scroll to position [761, 0]
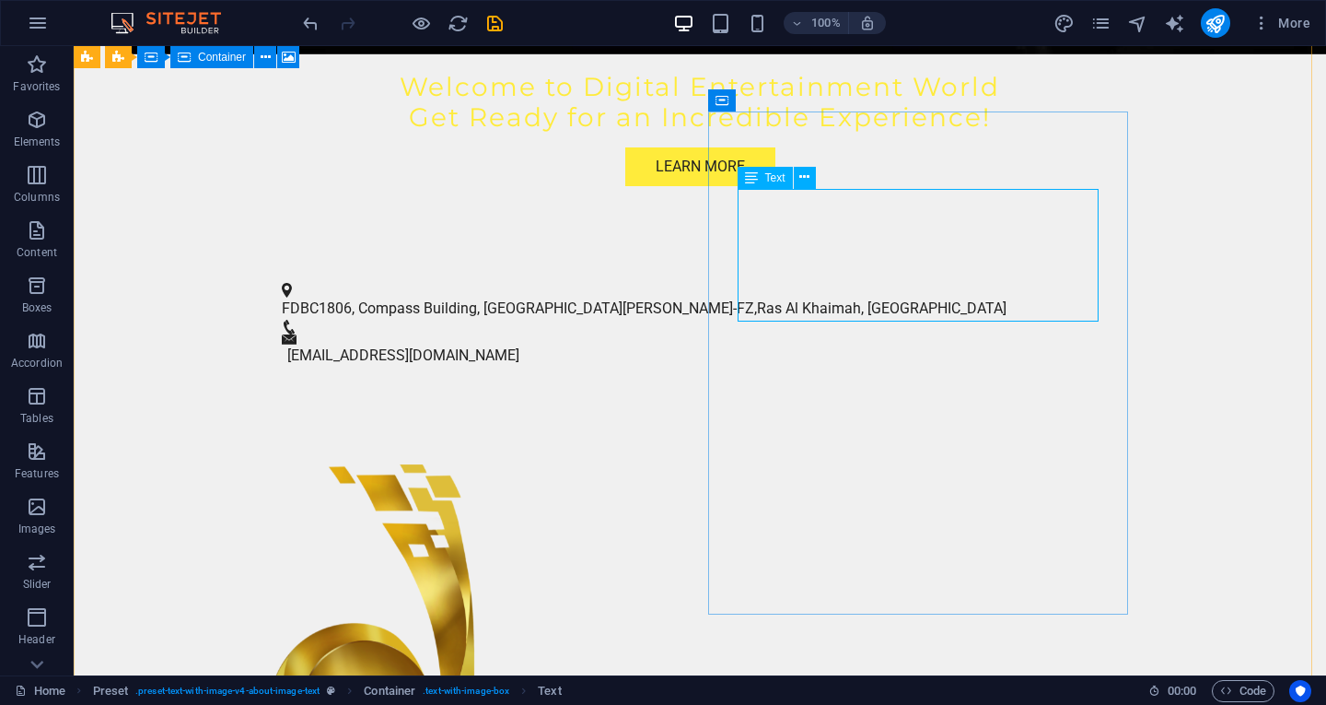
click at [777, 182] on span "Text" at bounding box center [775, 177] width 20 height 11
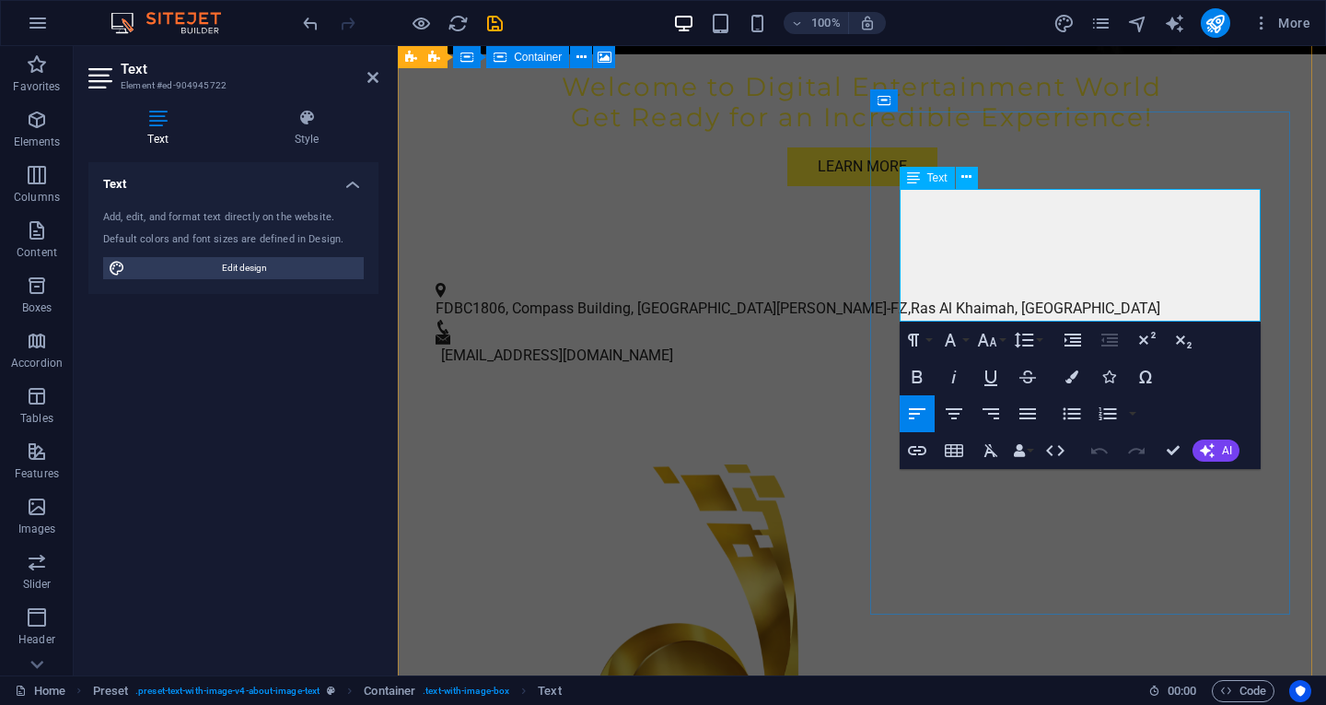
drag, startPoint x: 904, startPoint y: 201, endPoint x: 923, endPoint y: 201, distance: 19.3
drag, startPoint x: 1094, startPoint y: 194, endPoint x: 1217, endPoint y: 313, distance: 170.7
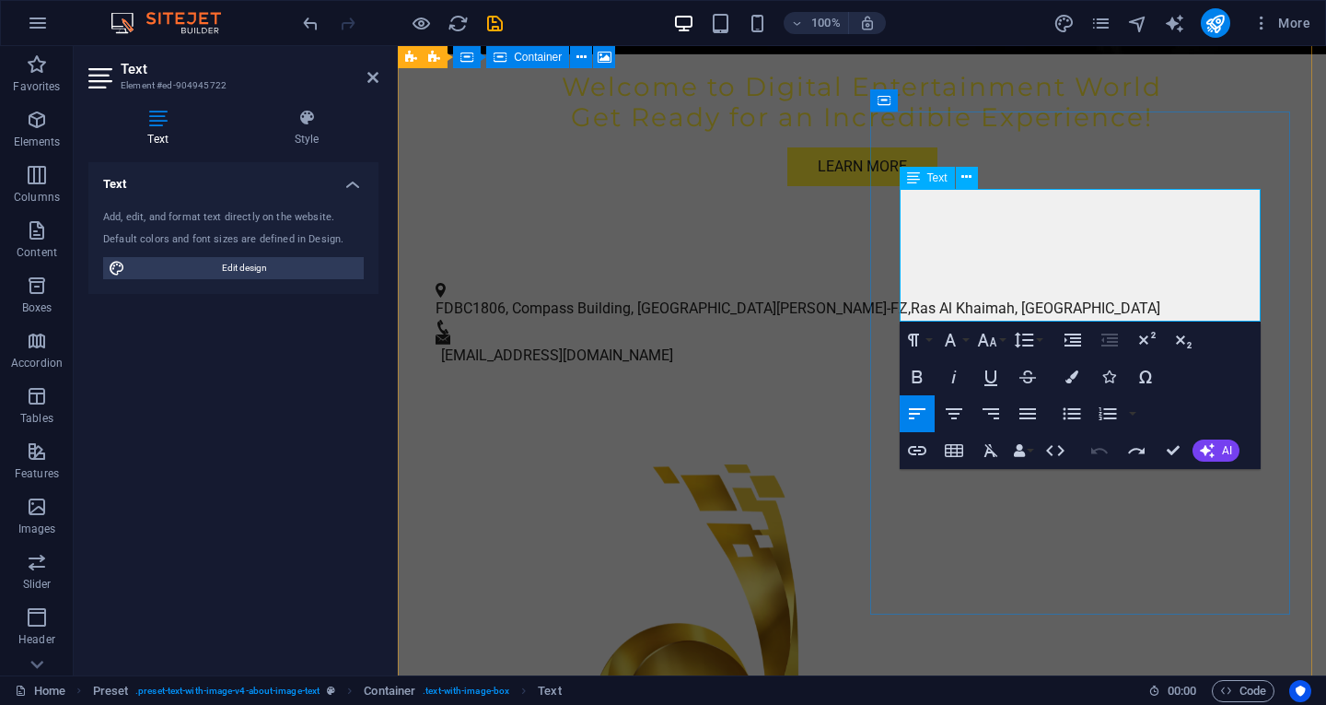
scroll to position [9047, 3]
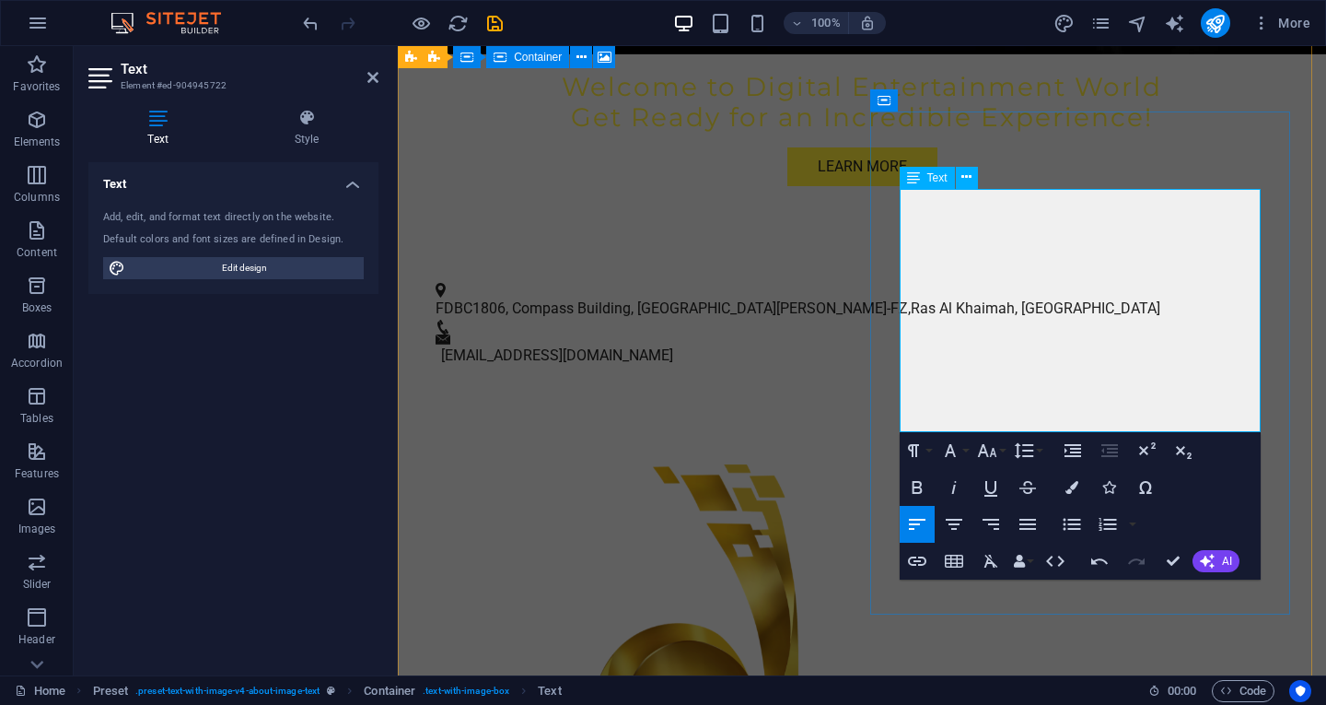
drag, startPoint x: 945, startPoint y: 367, endPoint x: 998, endPoint y: 367, distance: 53.4
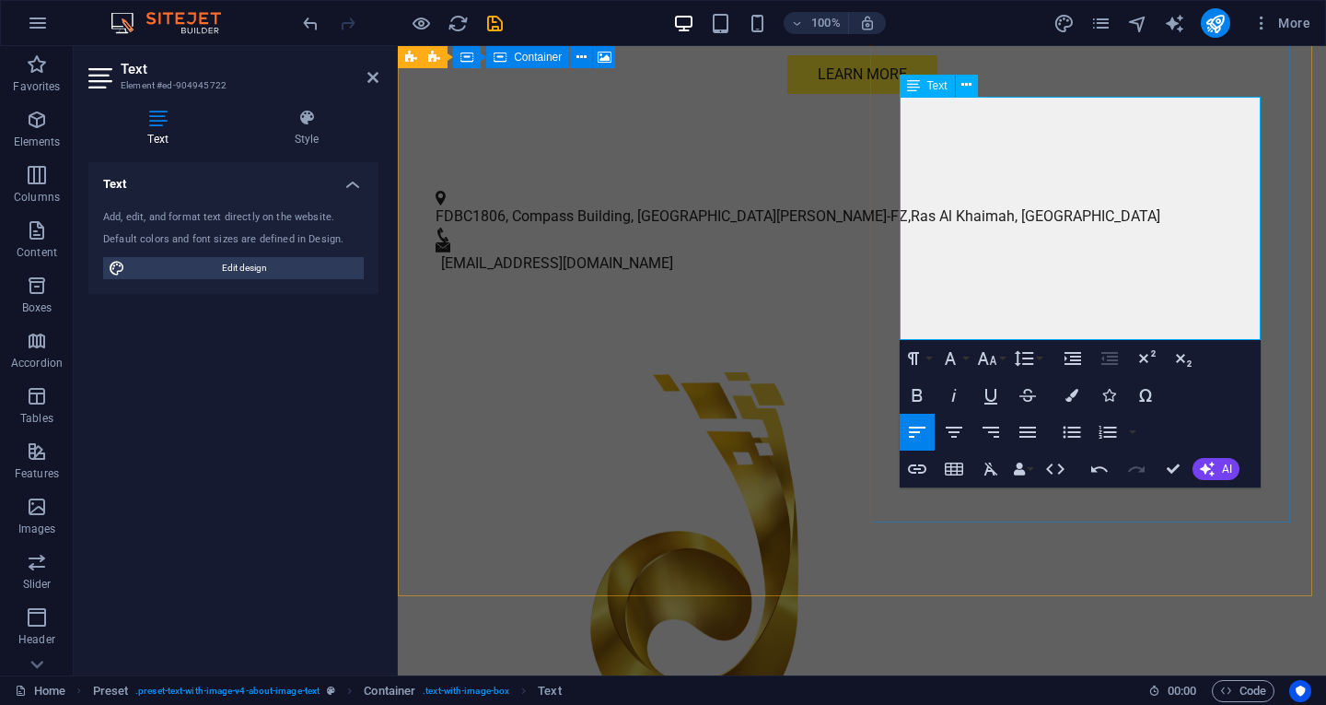
scroll to position [945, 0]
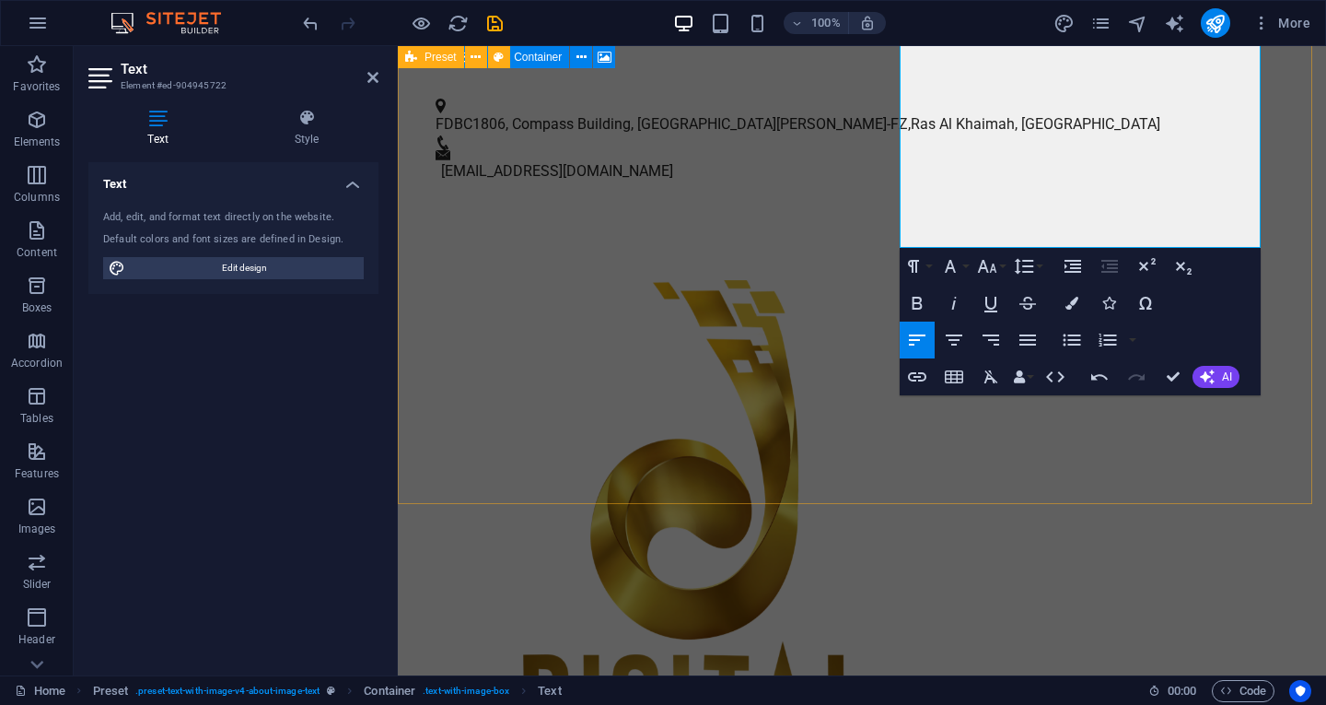
click at [1172, 476] on div "Drop content here or Add elements Paste clipboard About Us Digital Entertainmen…" at bounding box center [862, 674] width 928 height 936
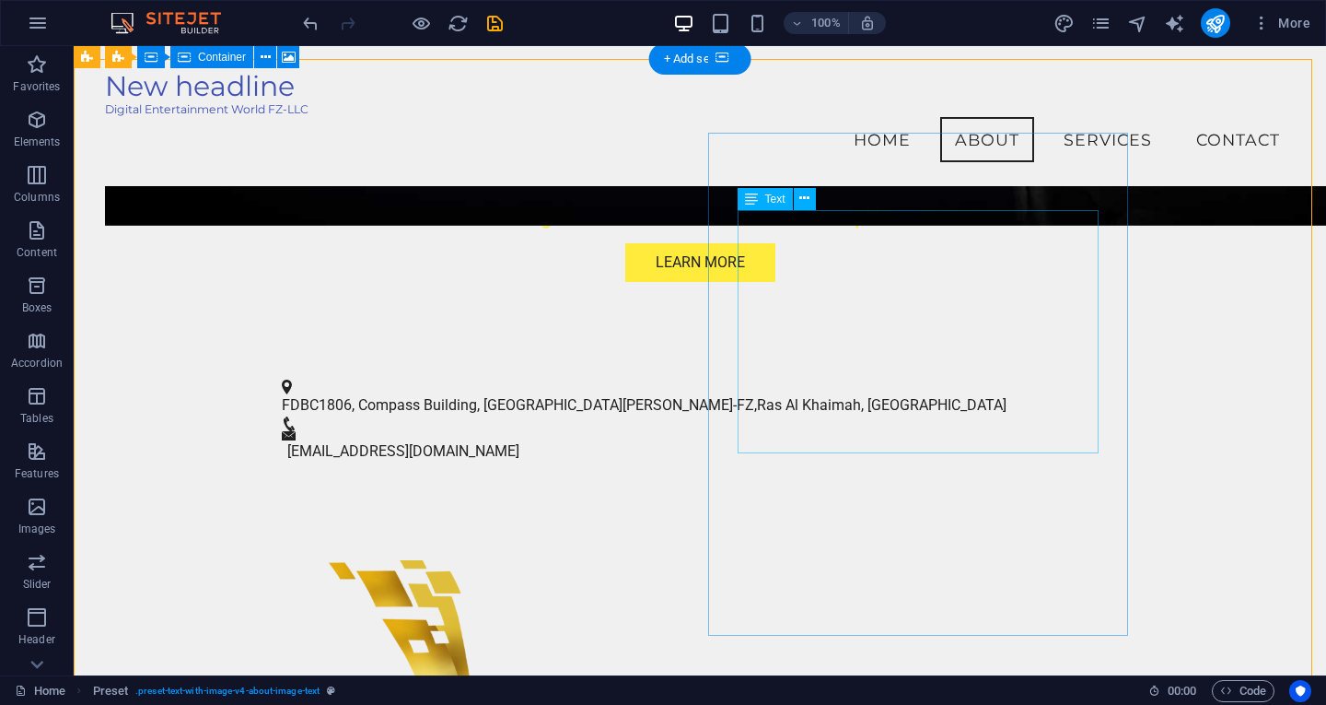
scroll to position [542, 0]
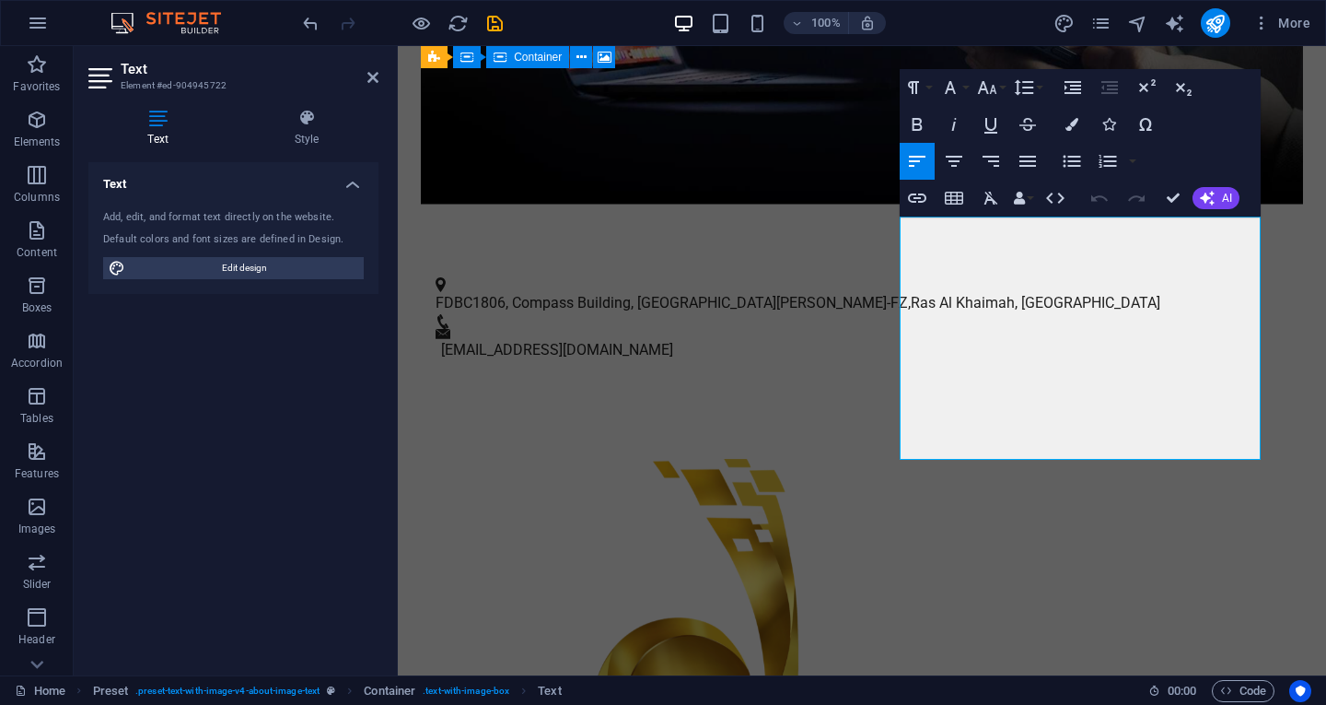
scroll to position [819, 0]
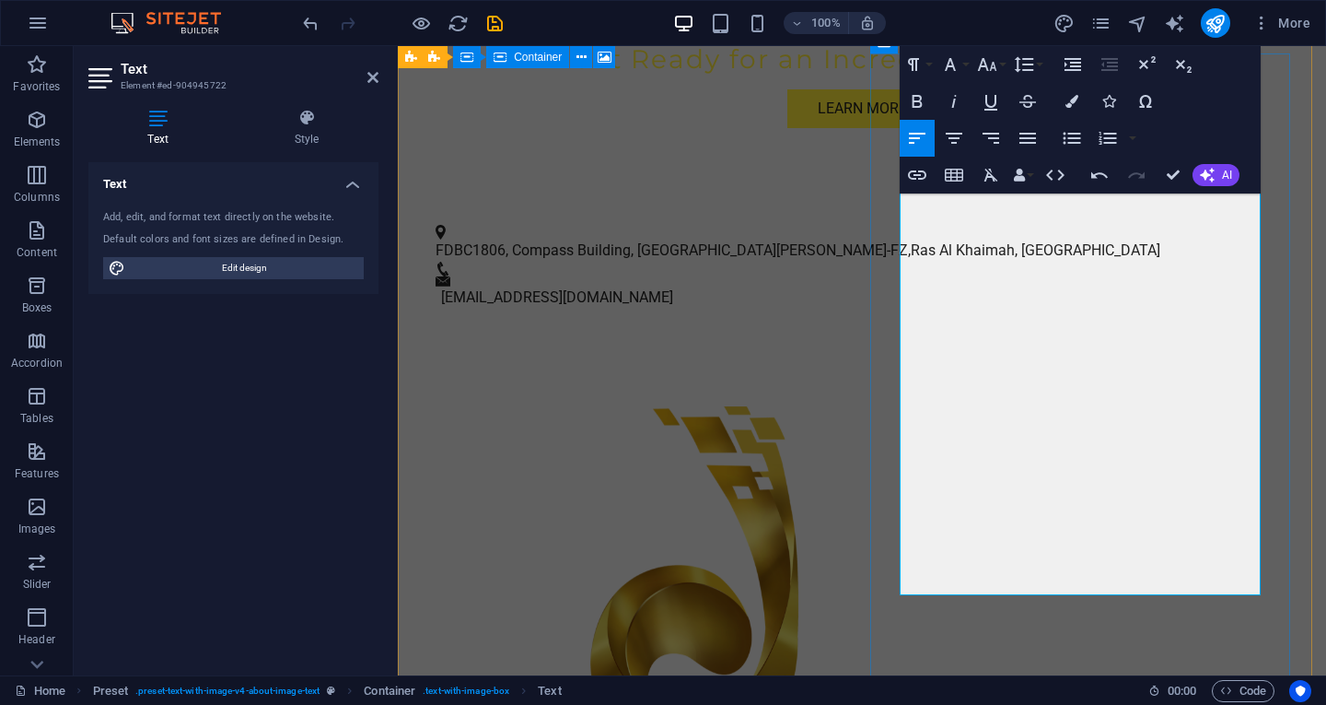
scroll to position [5209, 2]
drag, startPoint x: 1151, startPoint y: 496, endPoint x: 1074, endPoint y: 503, distance: 77.6
click at [832, 531] on figure at bounding box center [696, 657] width 566 height 503
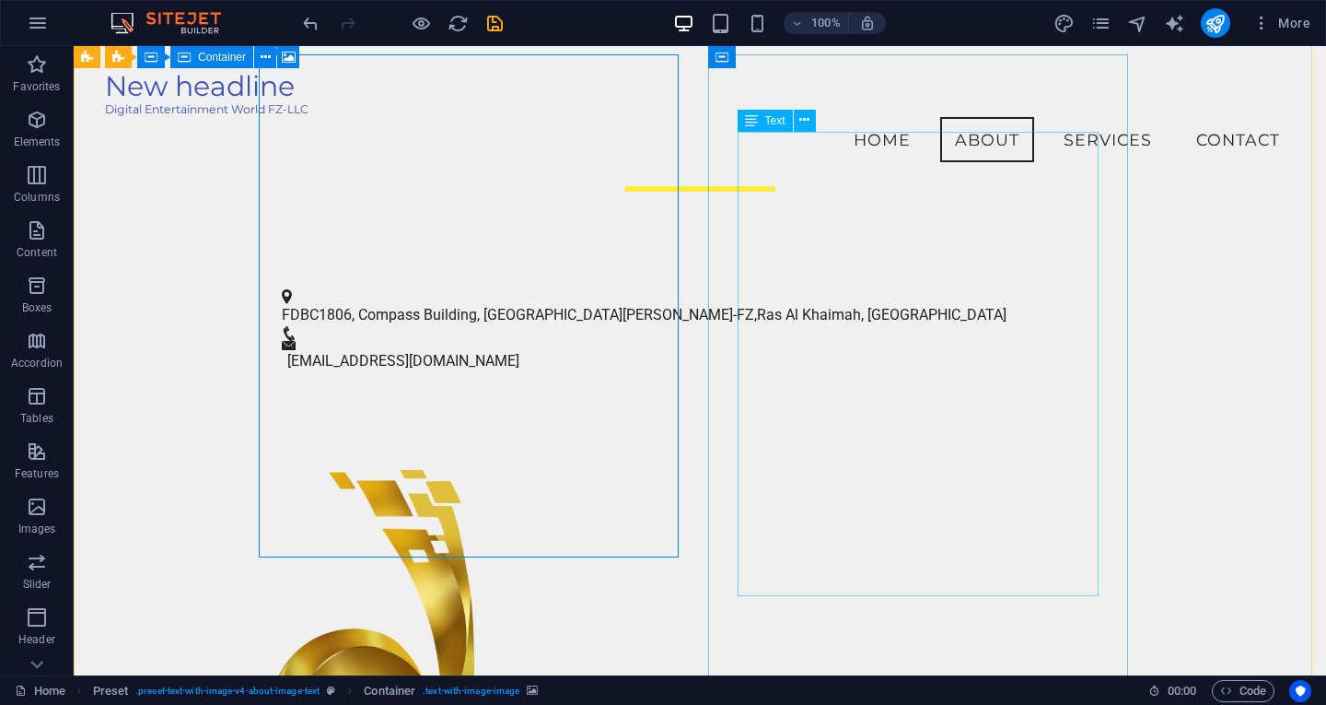
scroll to position [635, 0]
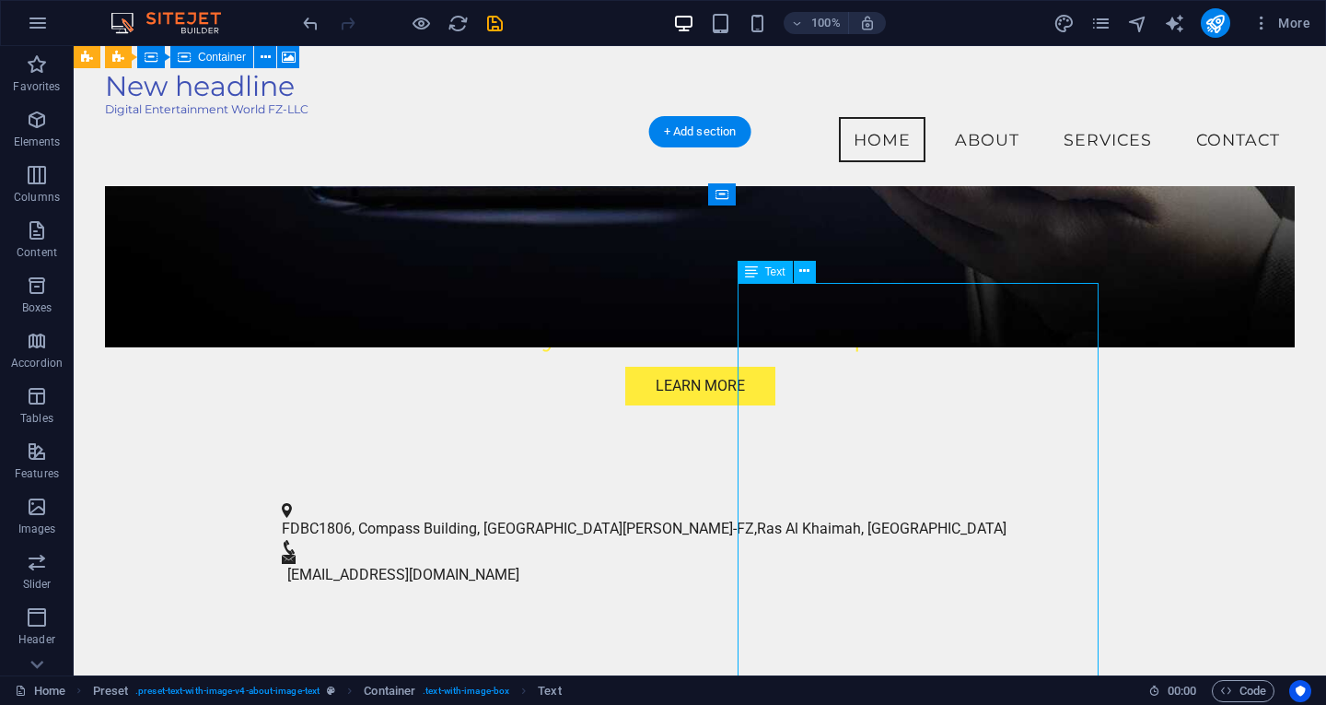
scroll to position [450, 0]
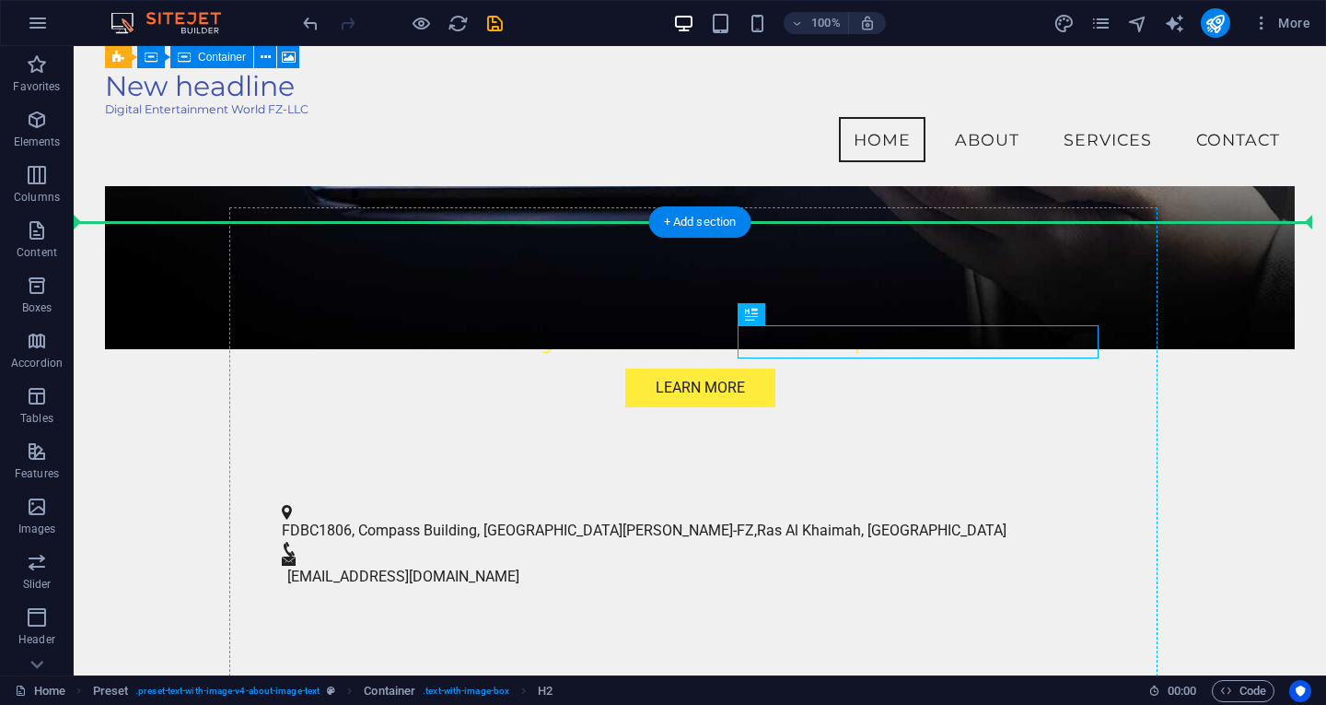
drag, startPoint x: 857, startPoint y: 341, endPoint x: 857, endPoint y: 321, distance: 19.3
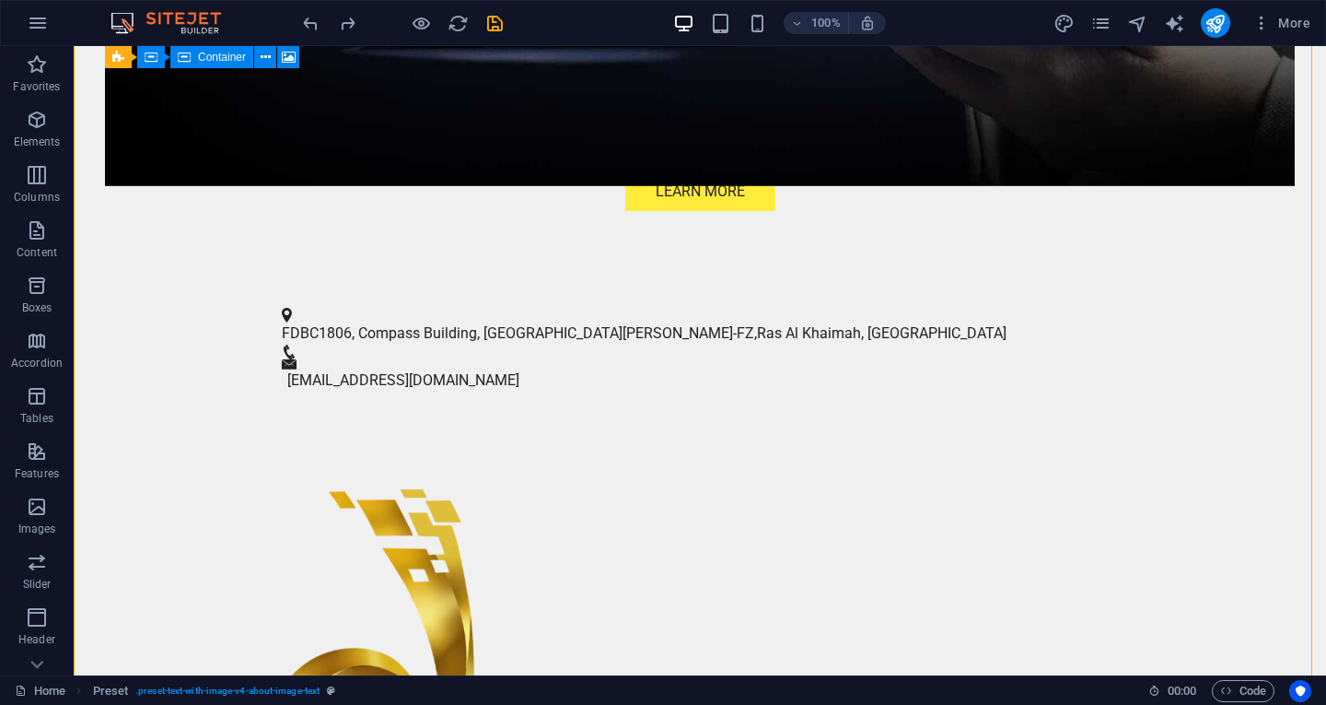
scroll to position [727, 0]
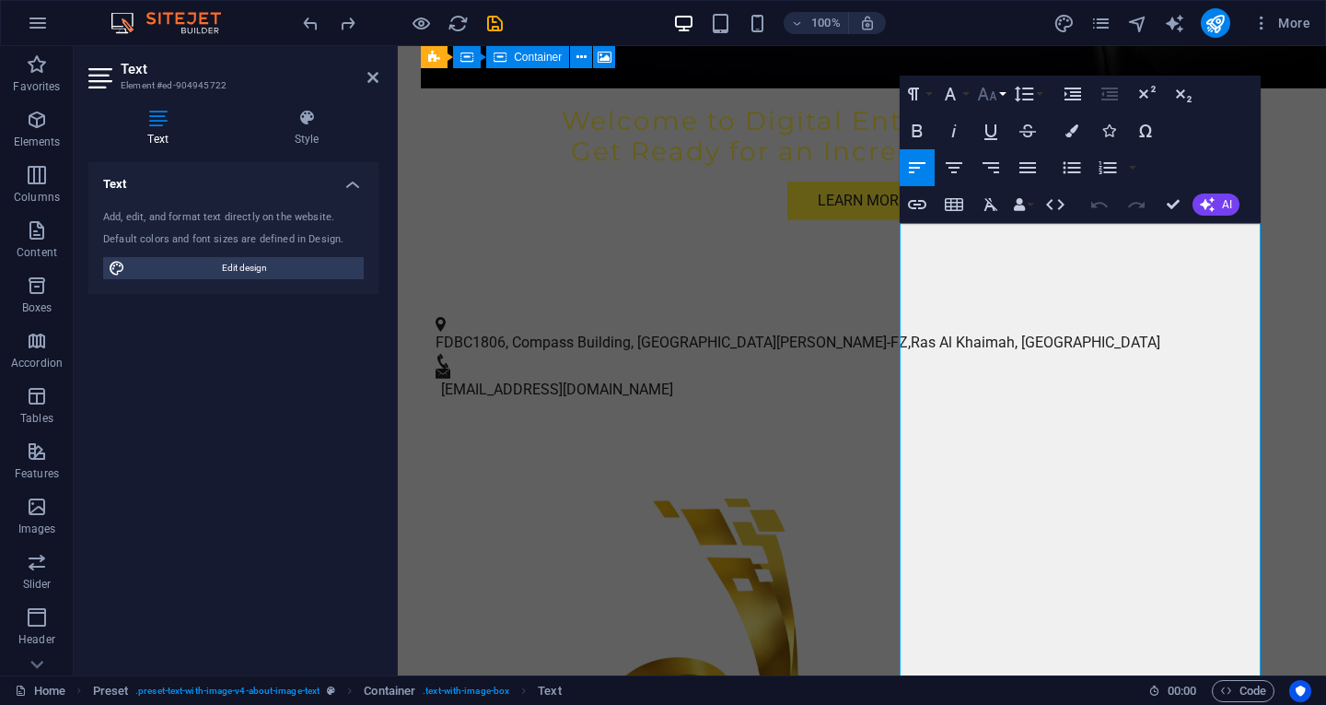
click at [985, 99] on icon "button" at bounding box center [987, 94] width 22 height 22
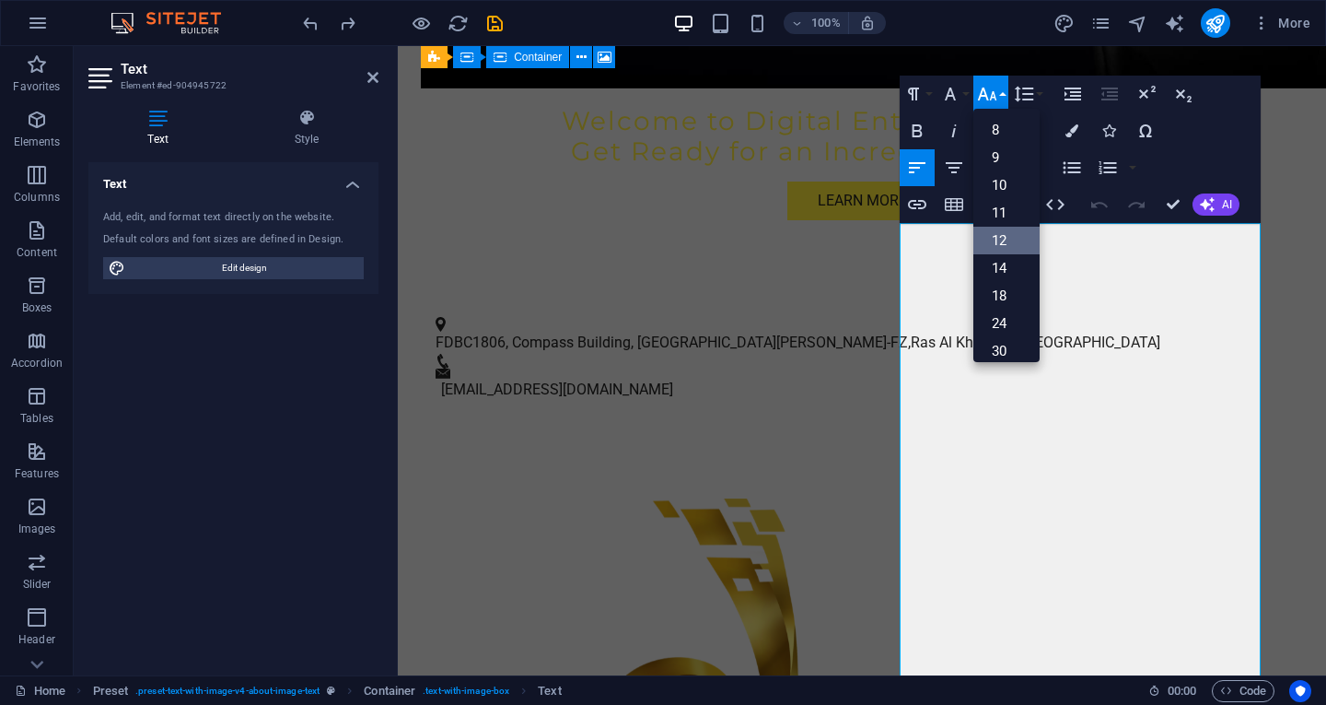
click at [1004, 231] on link "12" at bounding box center [1007, 241] width 66 height 28
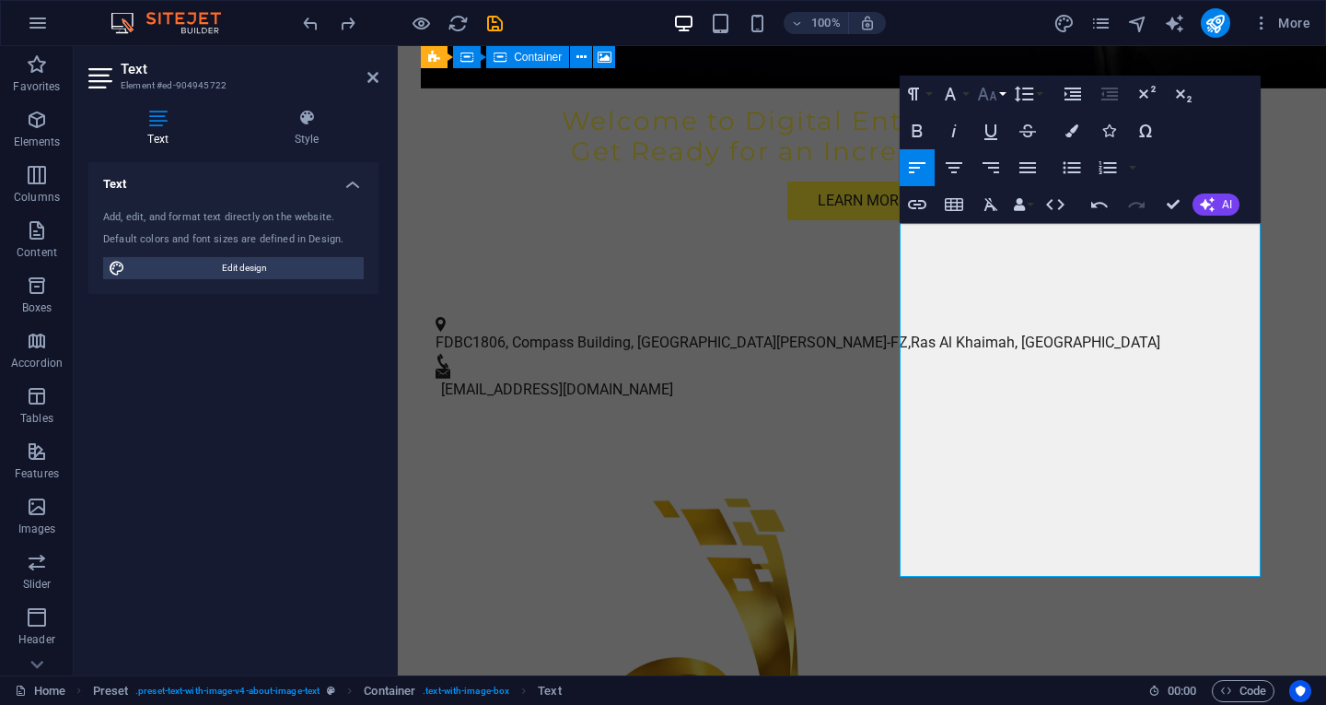
click at [990, 87] on icon "button" at bounding box center [987, 94] width 22 height 22
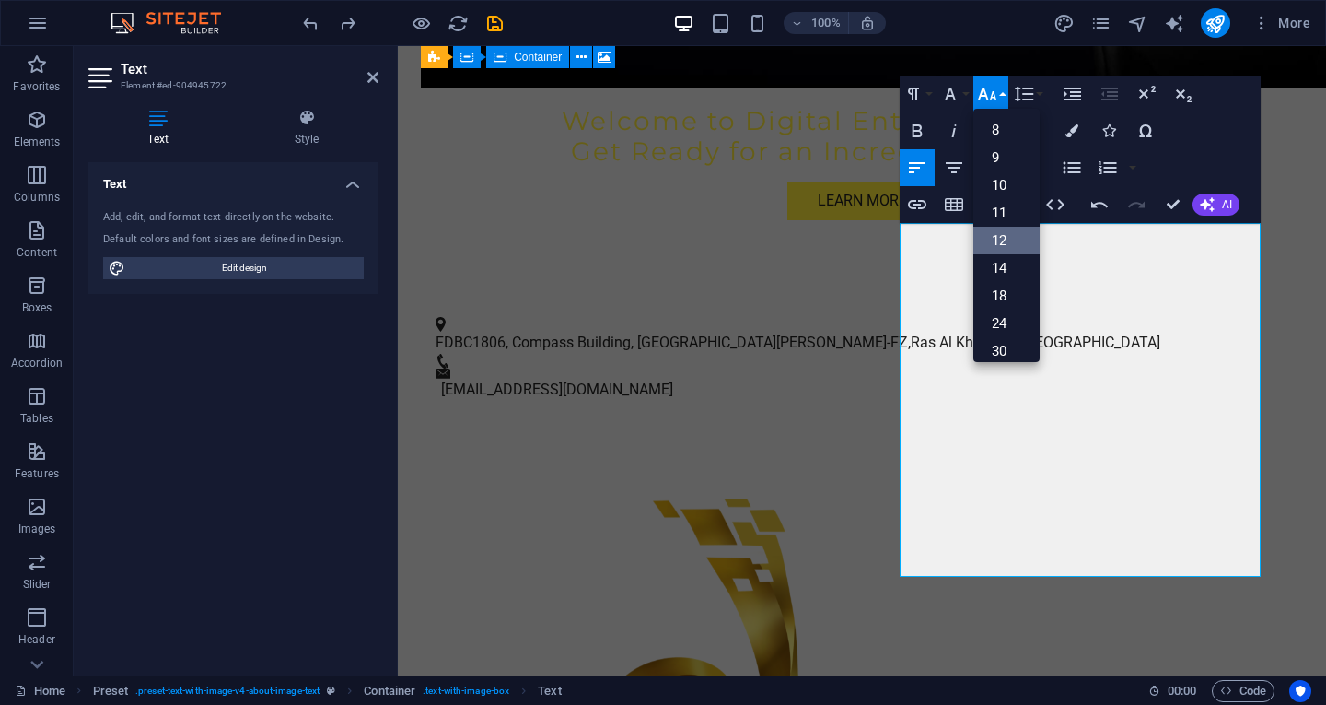
scroll to position [132, 0]
click at [997, 188] on link "24" at bounding box center [1007, 192] width 66 height 28
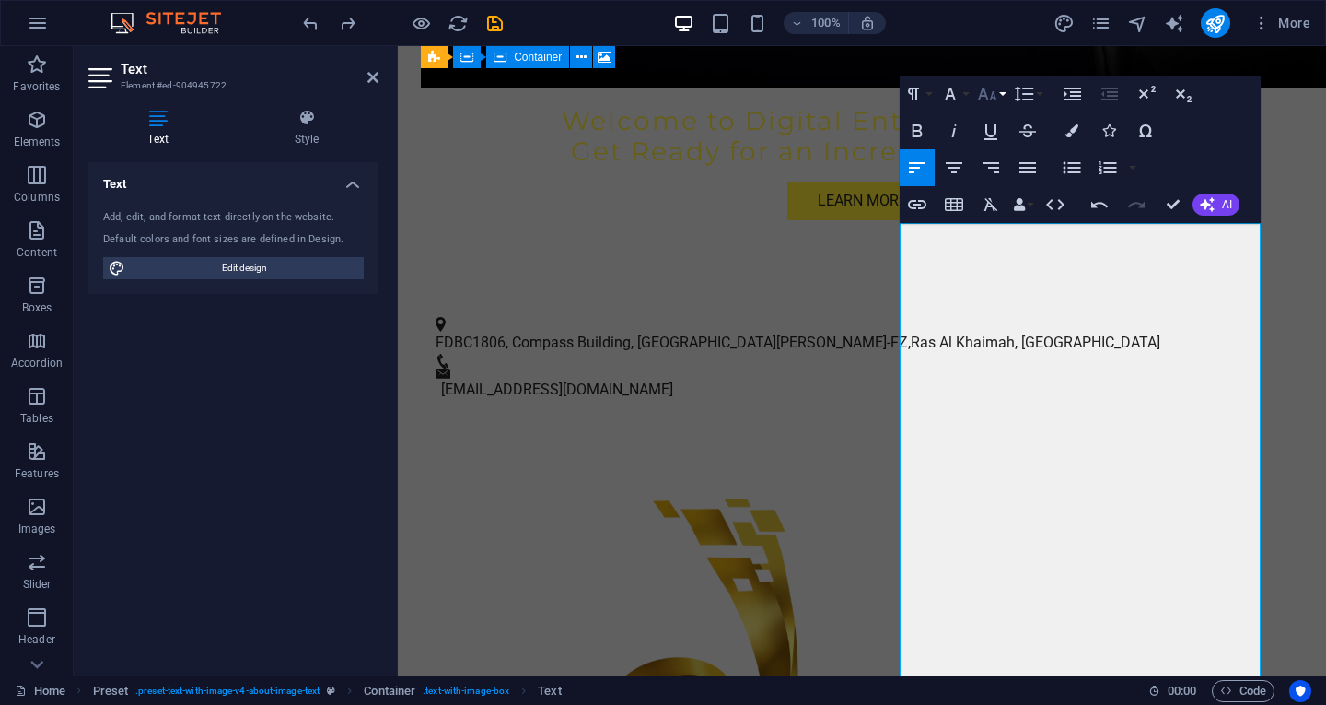
click at [992, 91] on icon "button" at bounding box center [987, 94] width 22 height 22
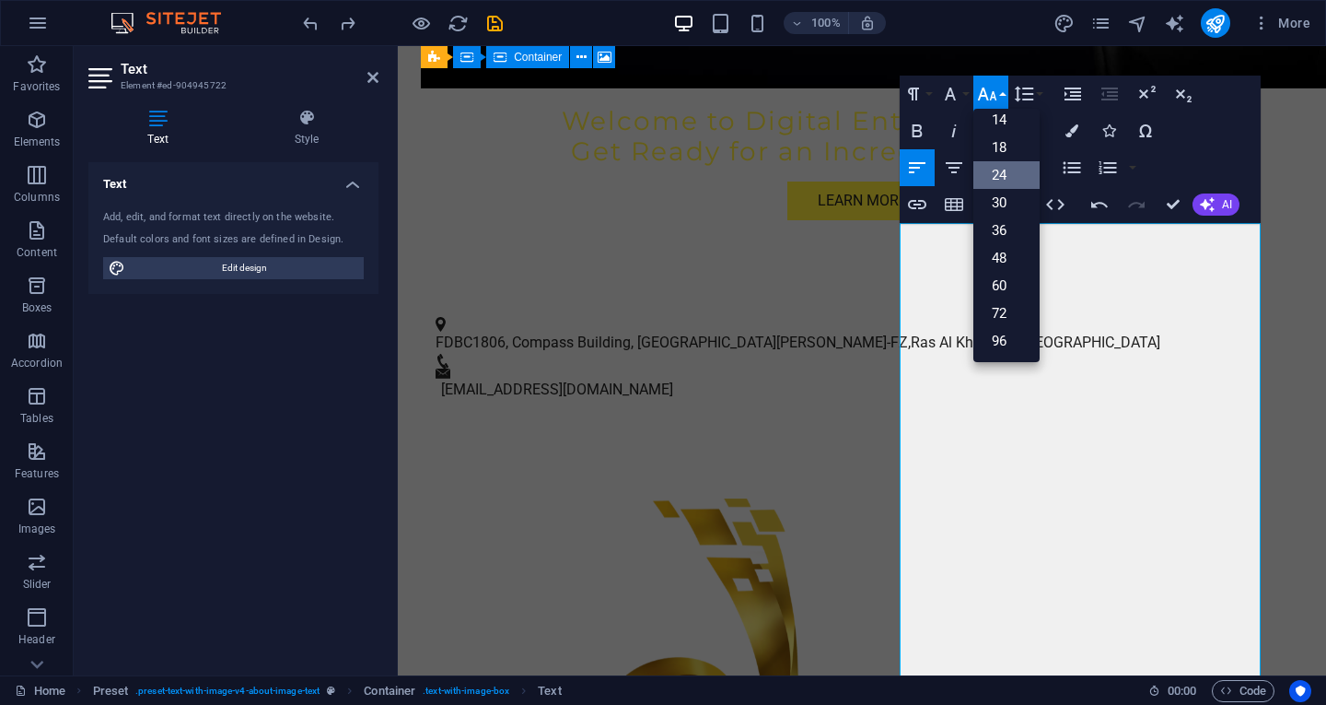
scroll to position [148, 0]
click at [991, 151] on link "18" at bounding box center [1007, 148] width 66 height 28
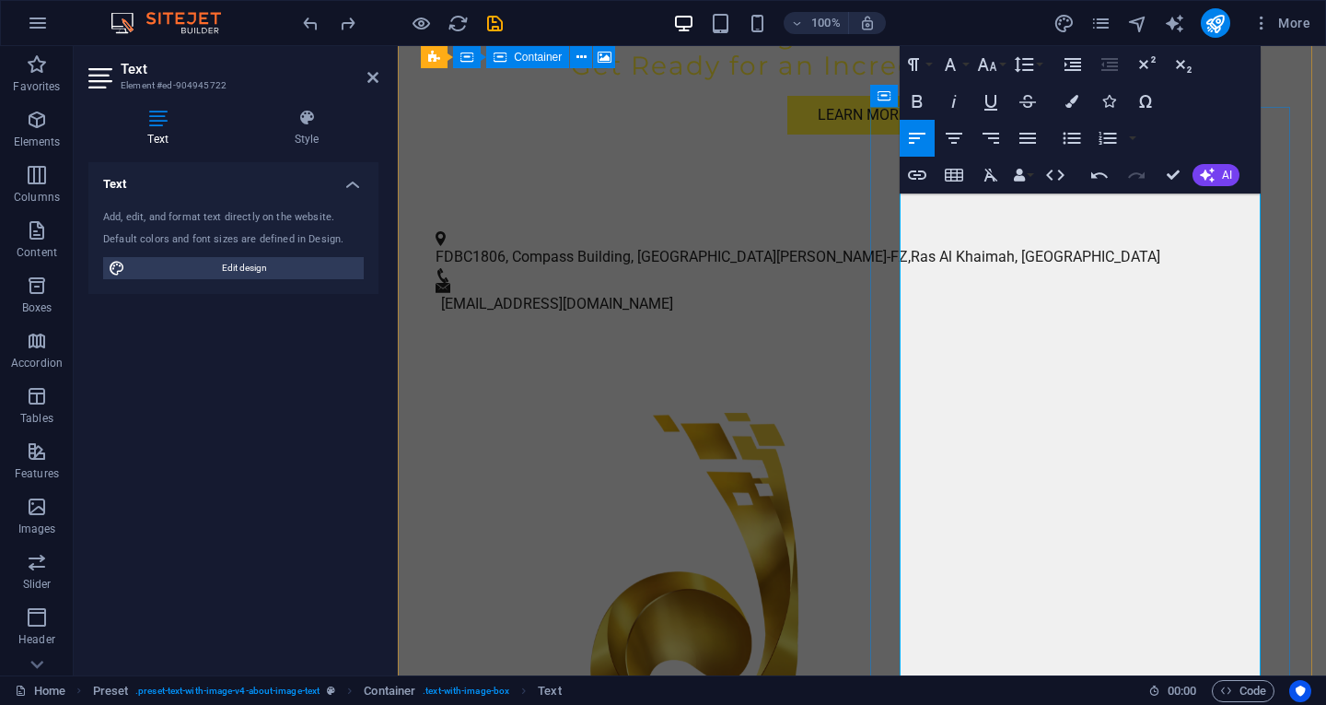
scroll to position [1095, 0]
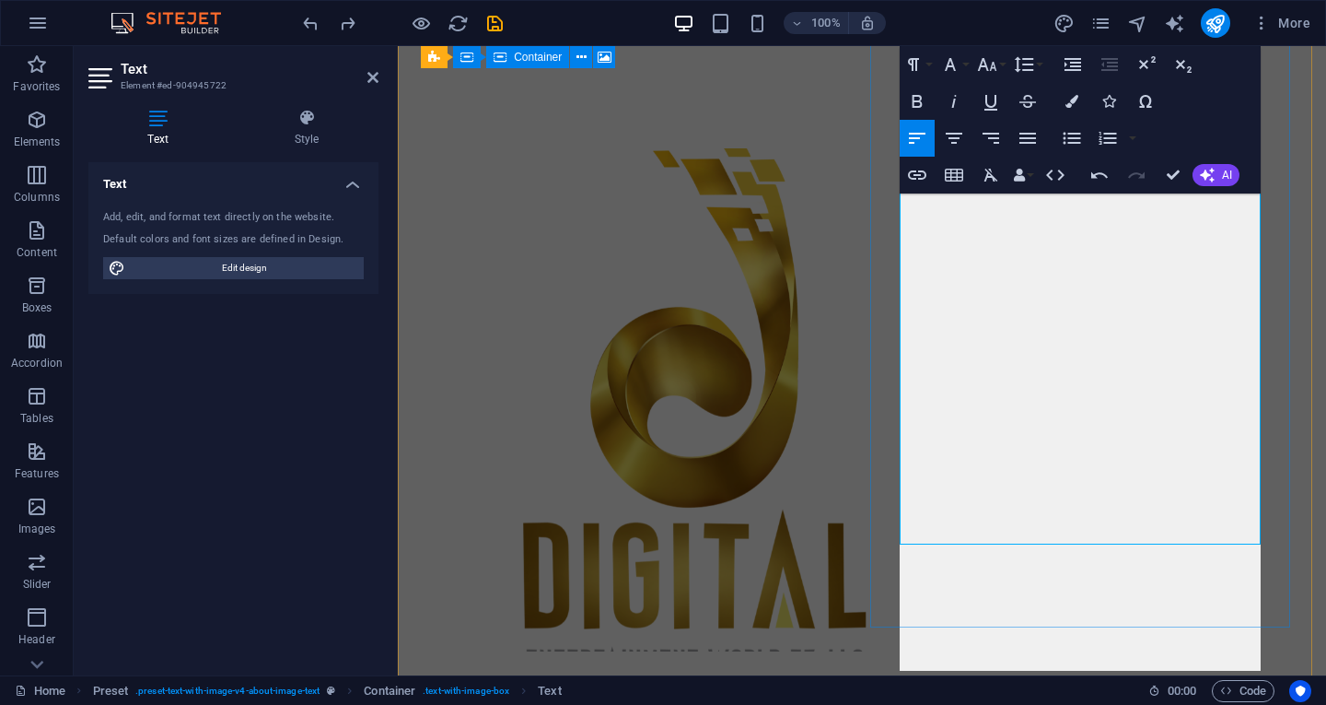
scroll to position [1003, 0]
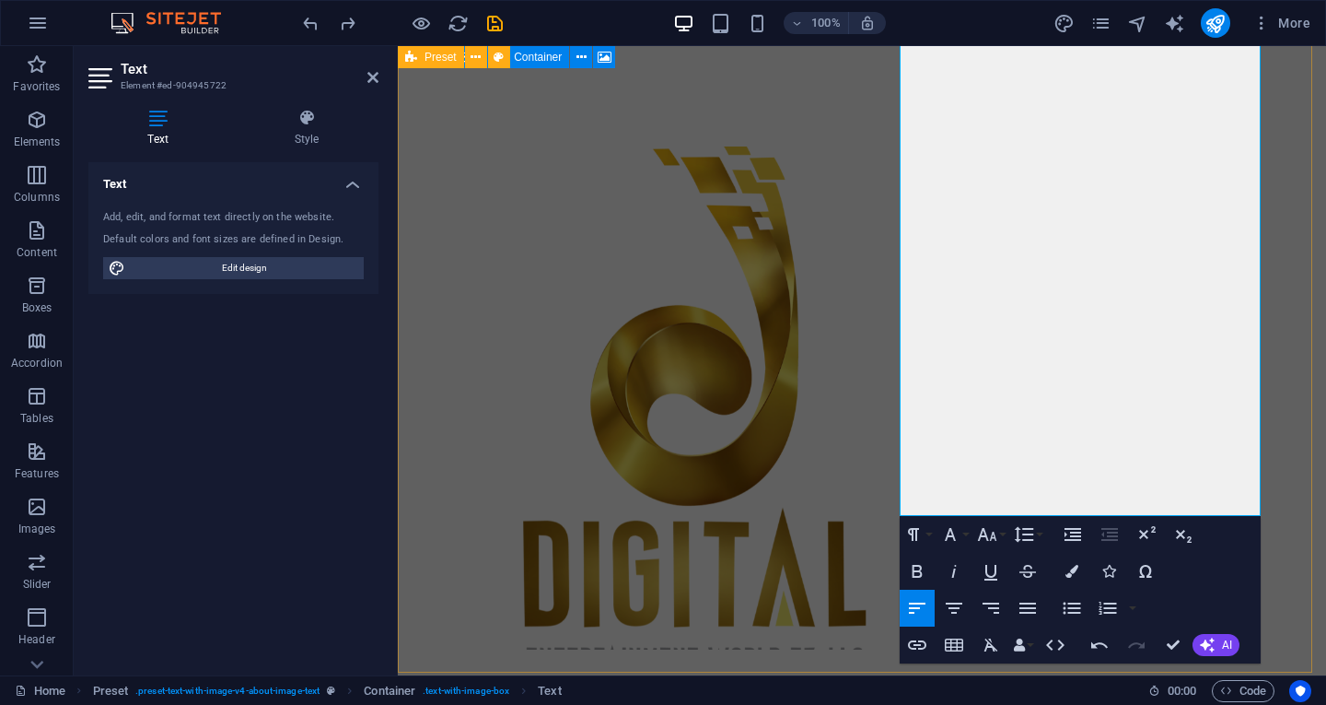
click at [780, 496] on div "Drop content here or Add elements Paste clipboard About Us Digital Entertainmen…" at bounding box center [862, 621] width 928 height 1096
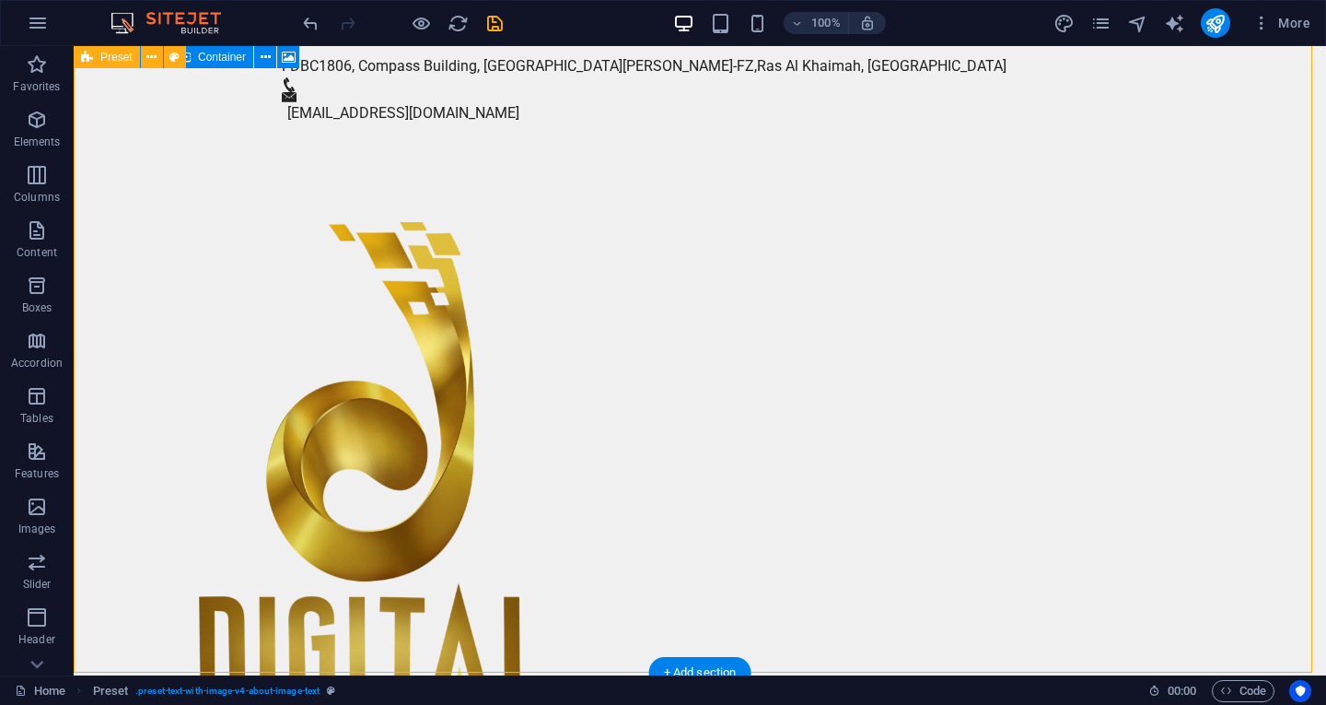
click at [564, 424] on div "Drop content here or Add elements Paste clipboard About Us Digital Entertainmen…" at bounding box center [700, 696] width 1253 height 1096
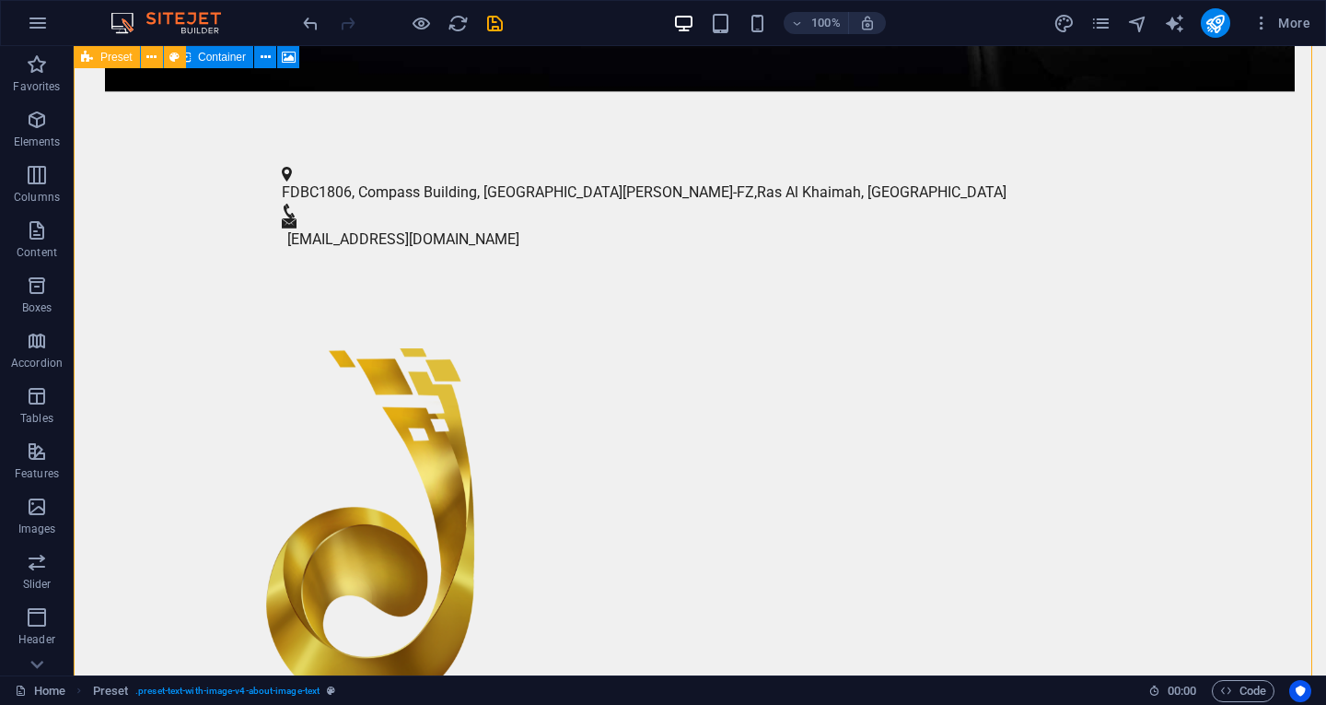
scroll to position [1061, 0]
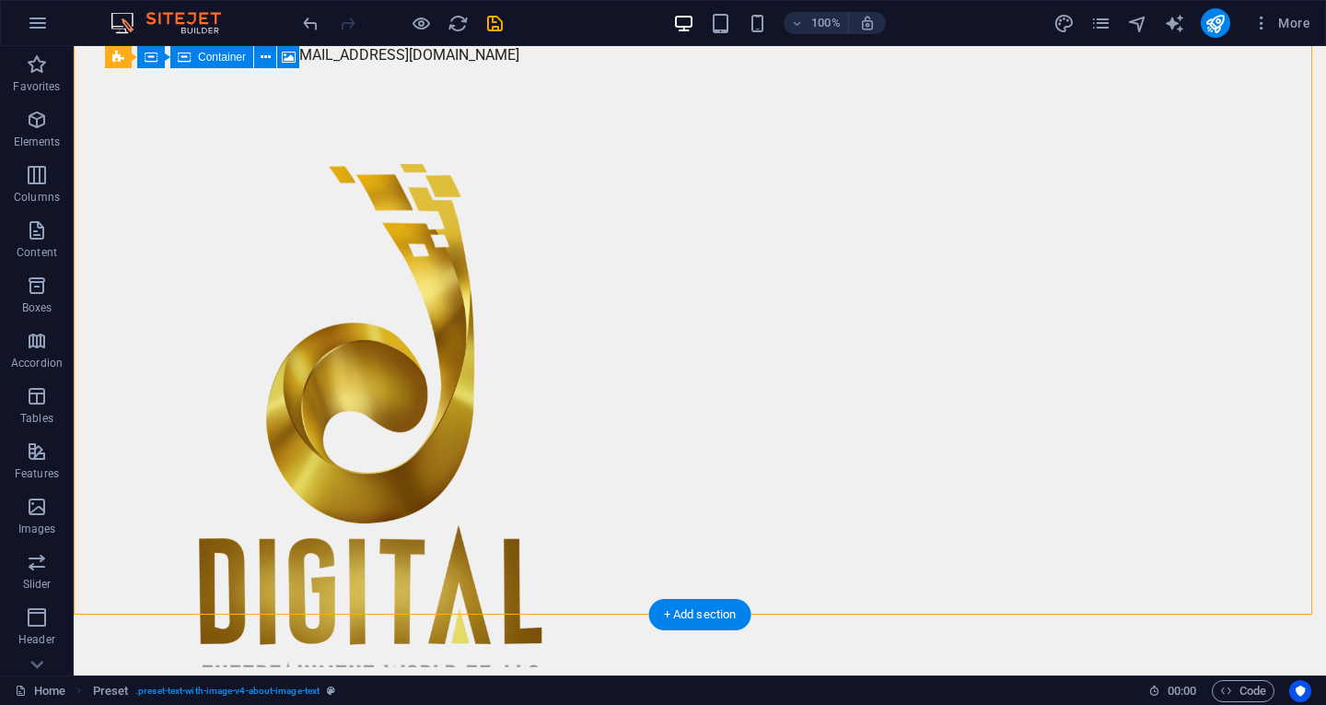
click at [511, 194] on figure at bounding box center [371, 415] width 566 height 503
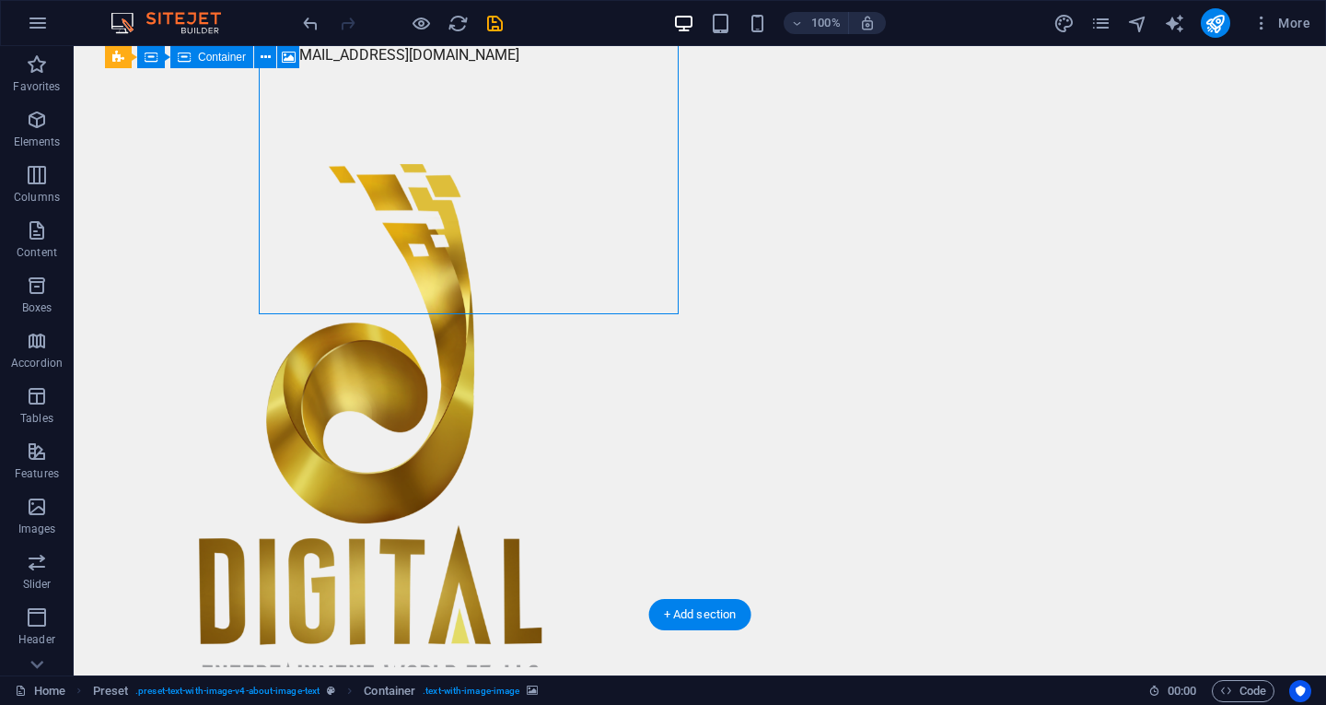
click at [519, 223] on figure at bounding box center [371, 415] width 566 height 503
select select "px"
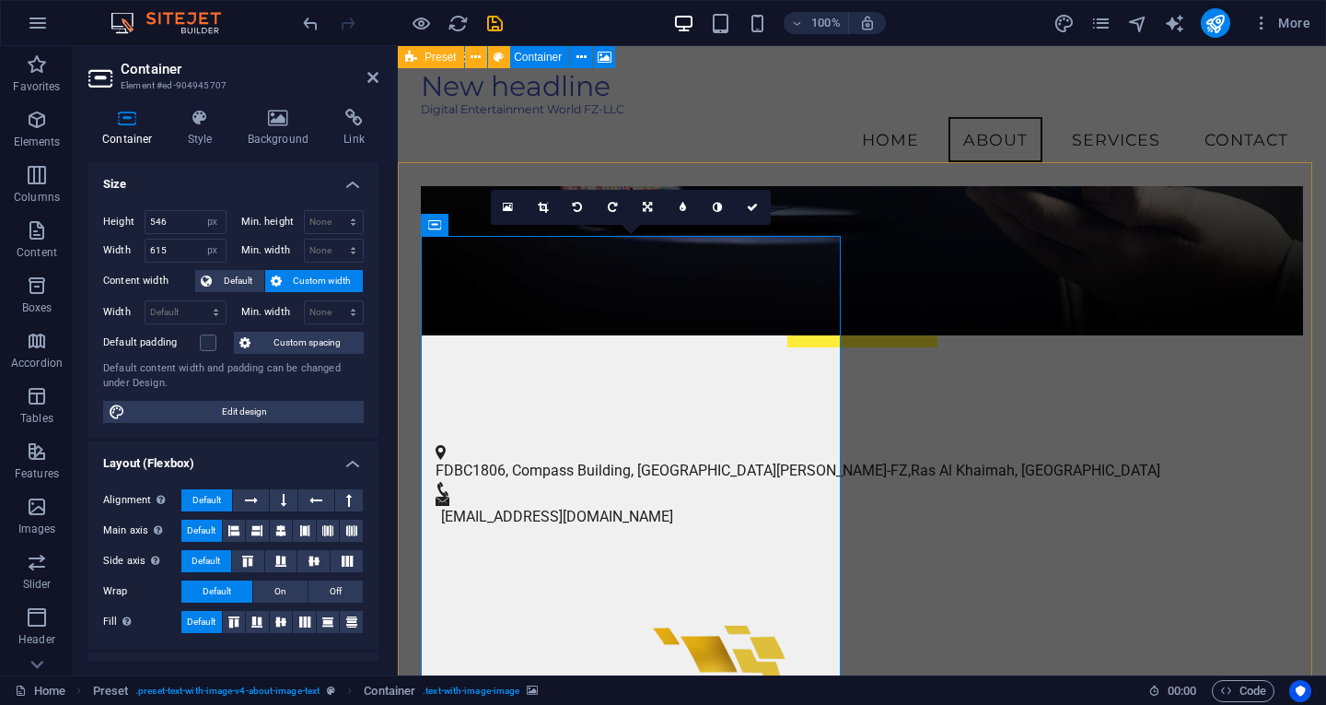
scroll to position [566, 0]
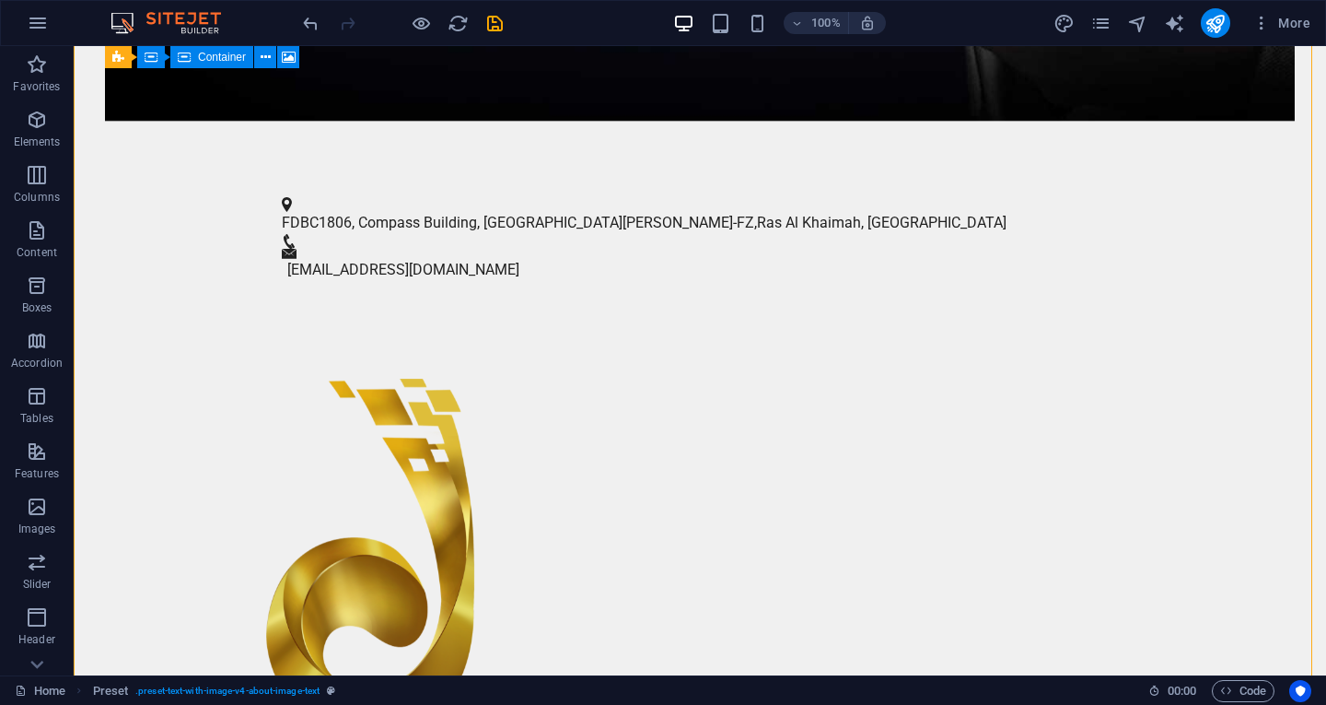
scroll to position [935, 0]
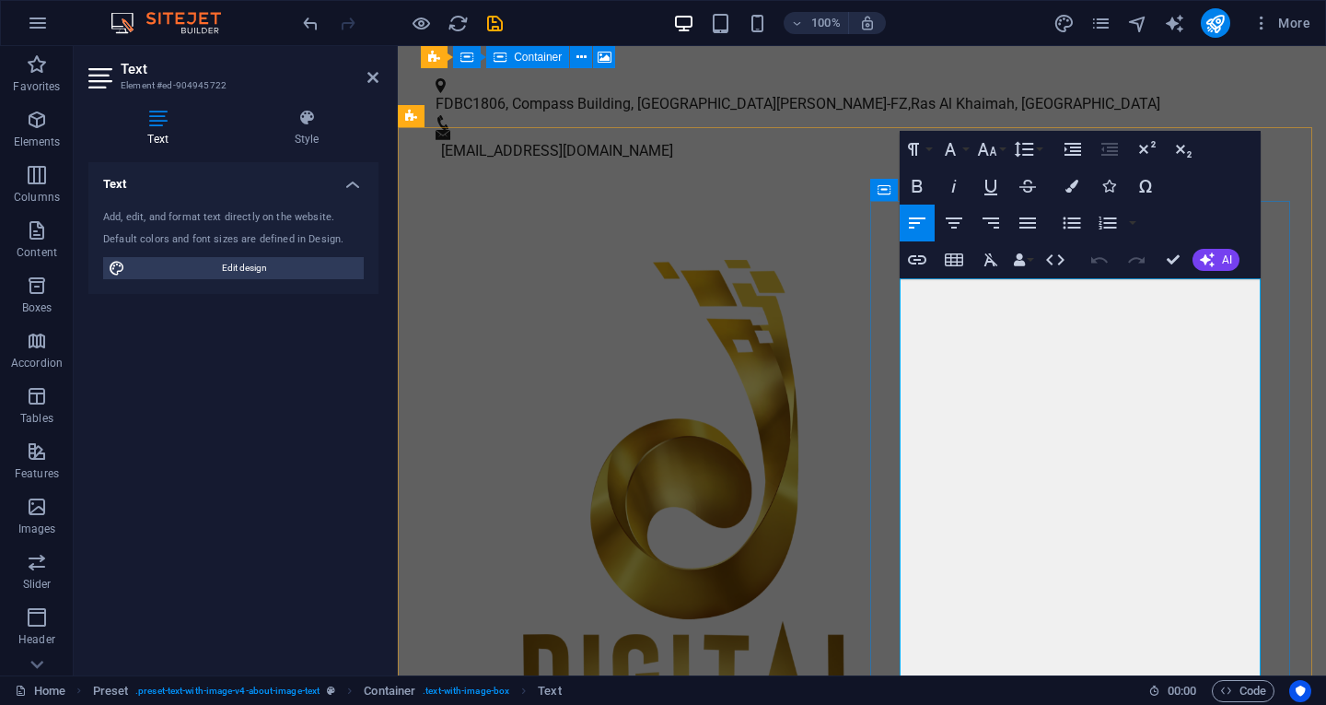
scroll to position [957, 0]
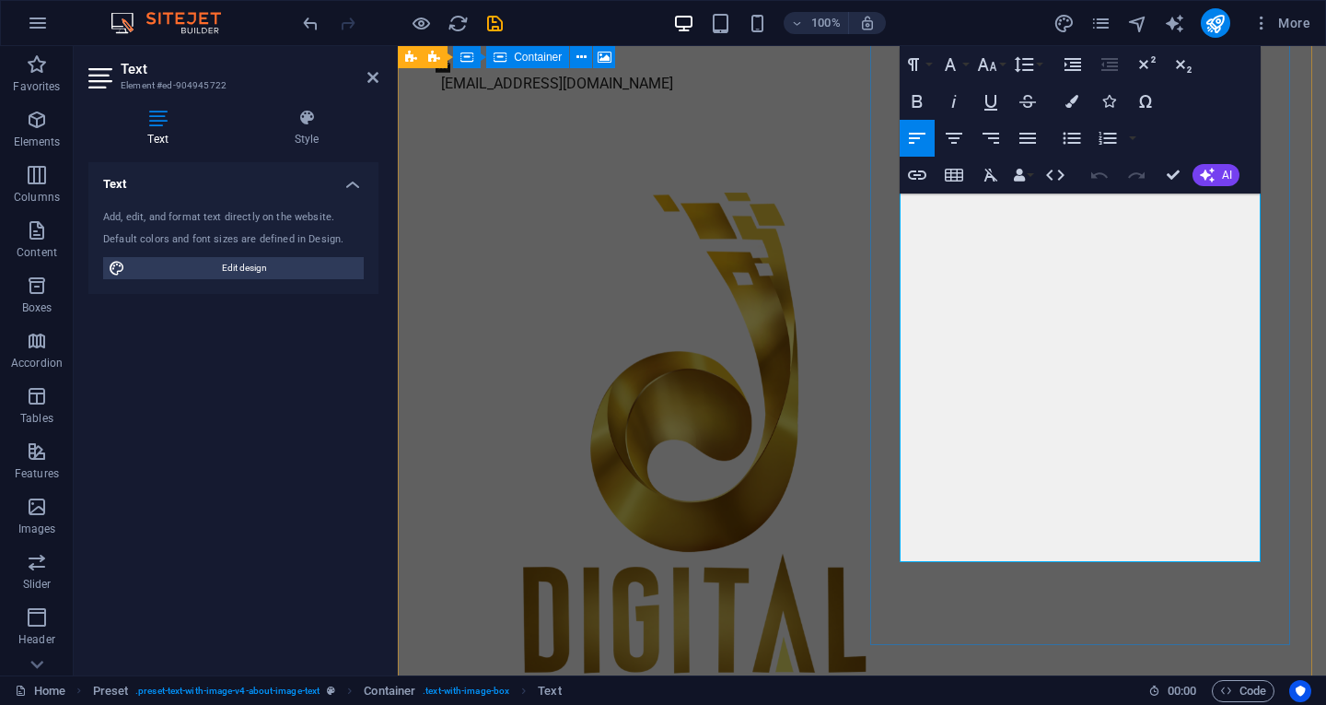
drag, startPoint x: 1169, startPoint y: 403, endPoint x: 1215, endPoint y: 497, distance: 104.6
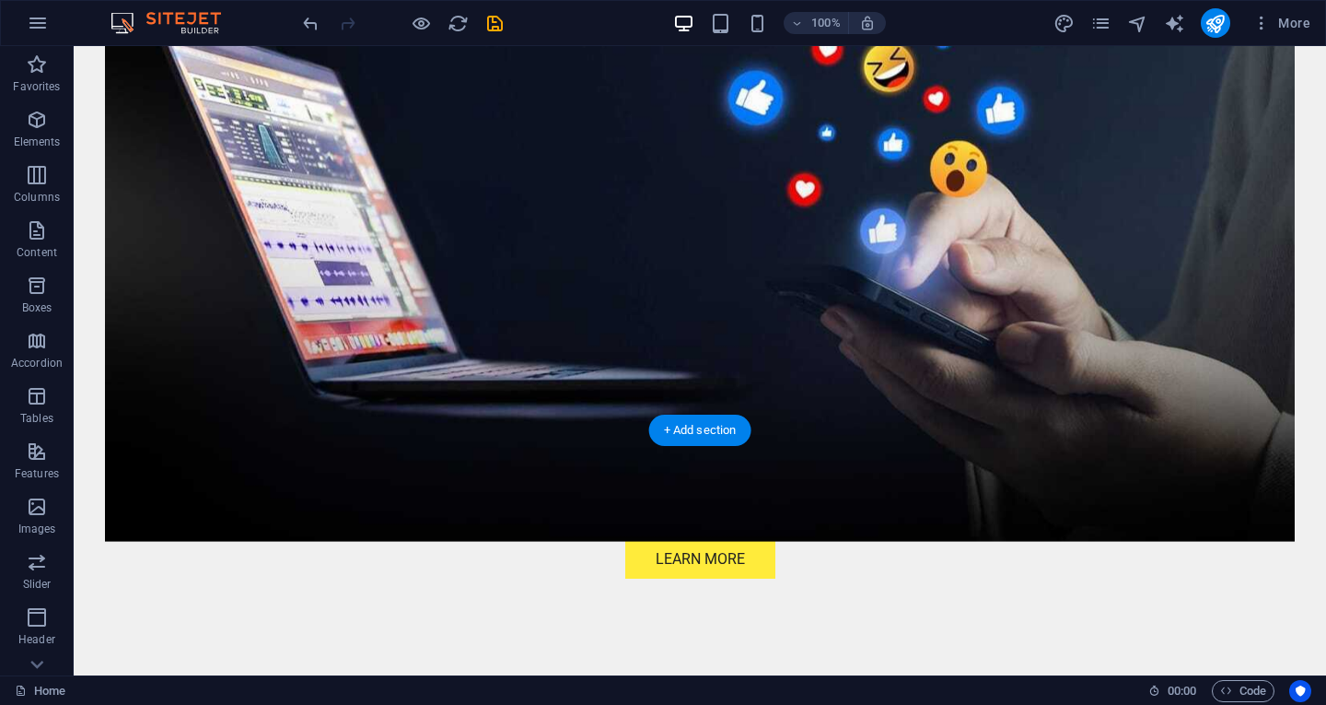
scroll to position [737, 0]
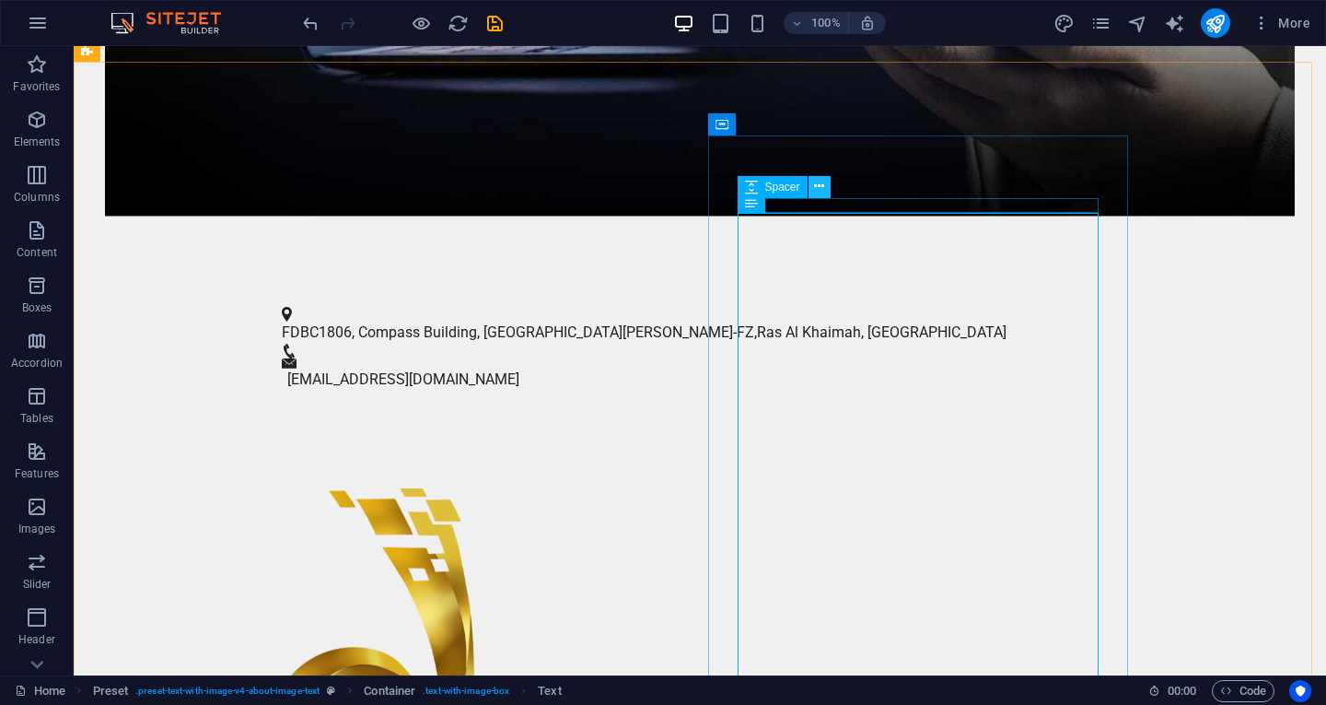
click at [818, 189] on icon at bounding box center [819, 186] width 10 height 19
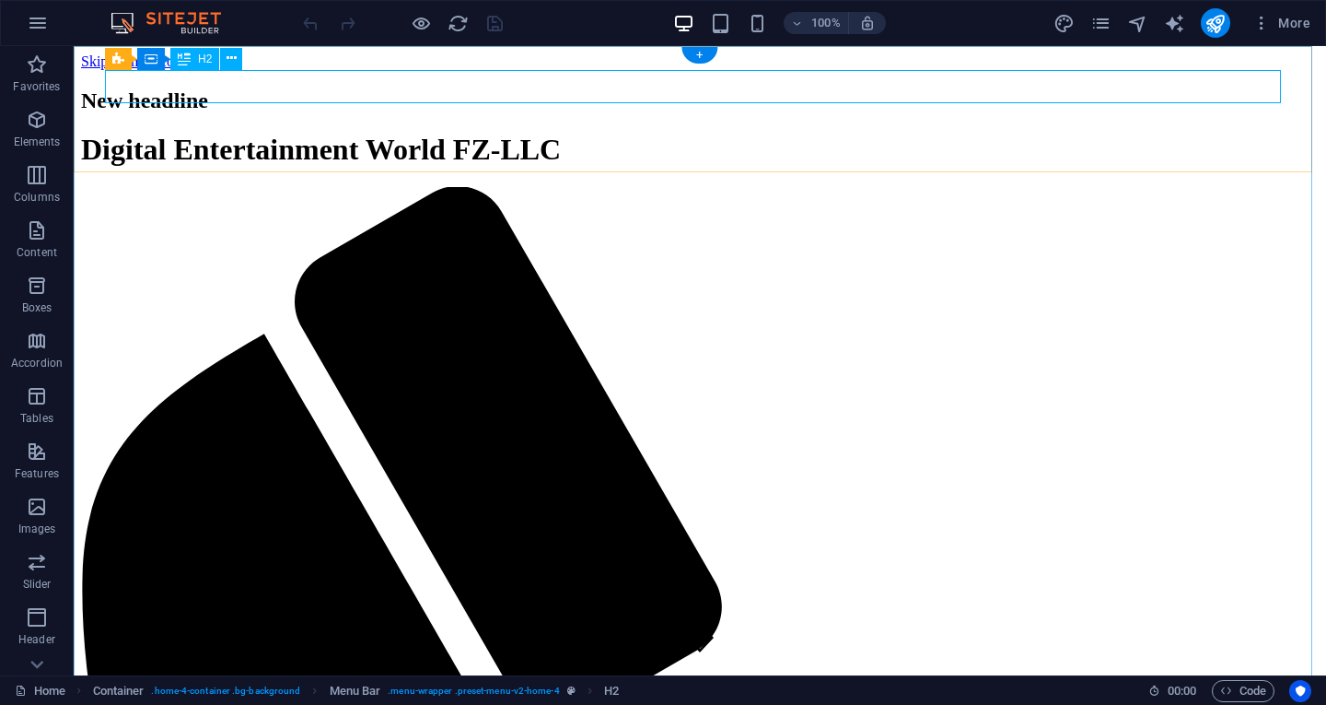
click at [239, 88] on div "New headline" at bounding box center [700, 100] width 1238 height 25
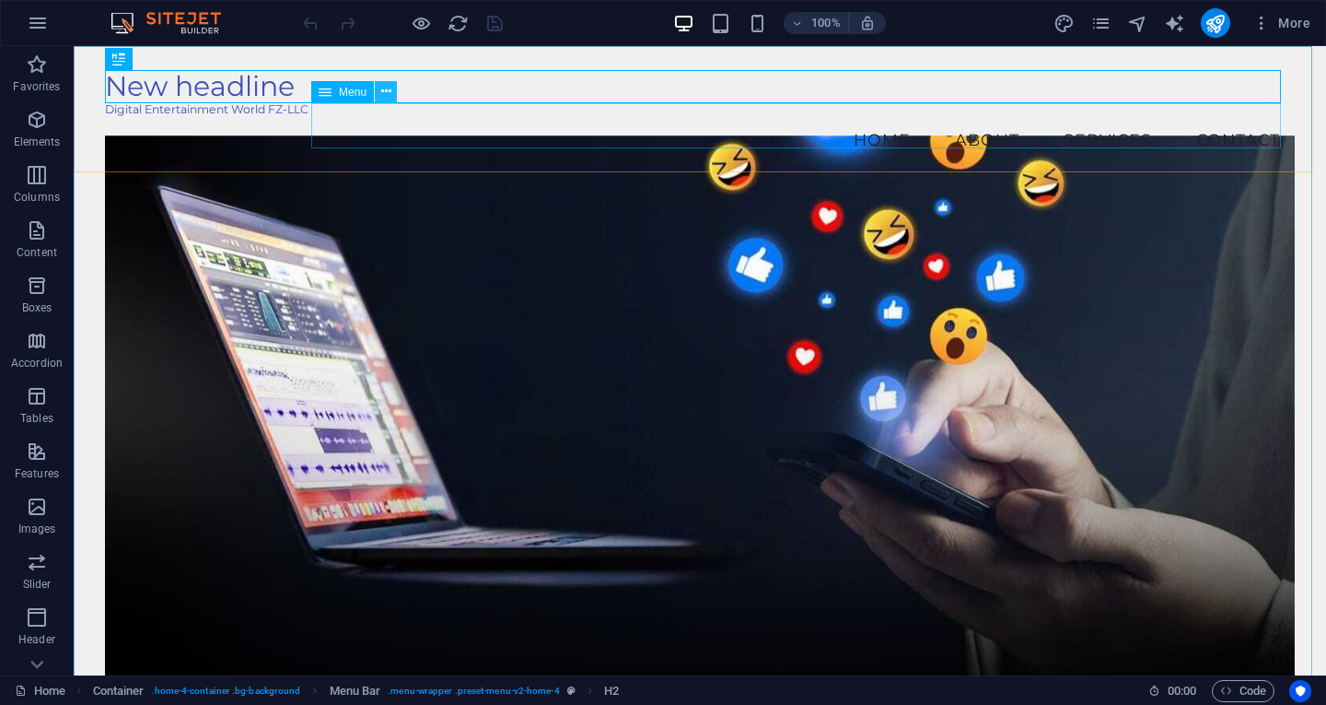
click at [0, 0] on button at bounding box center [0, 0] width 0 height 0
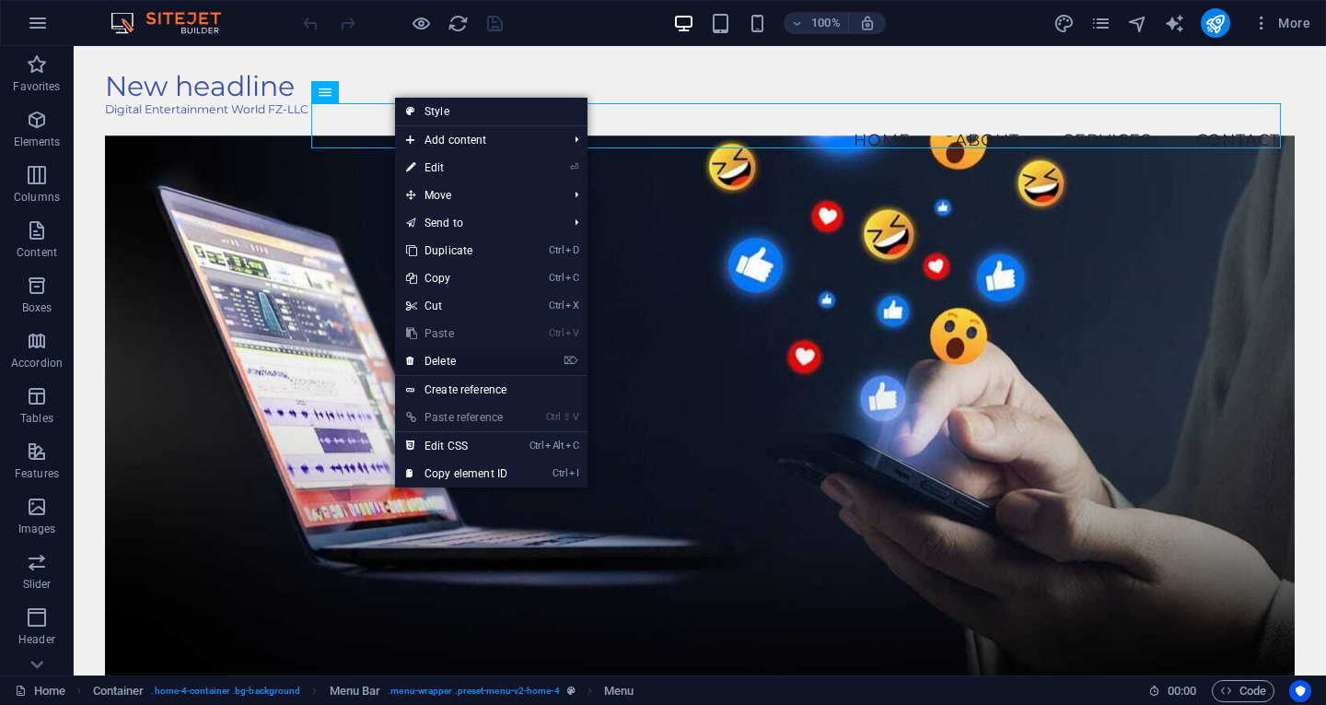
click at [459, 353] on link "⌦ Delete" at bounding box center [456, 361] width 123 height 28
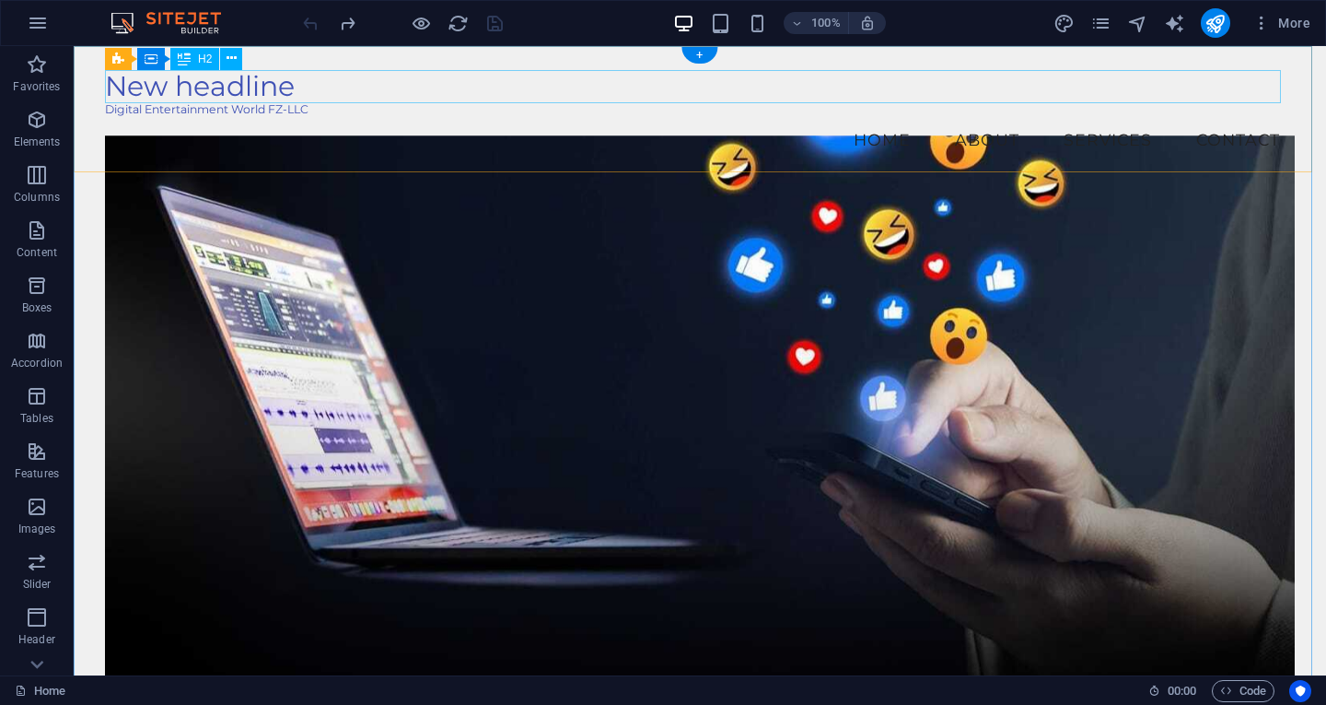
click at [286, 86] on div "New headline" at bounding box center [700, 86] width 1190 height 33
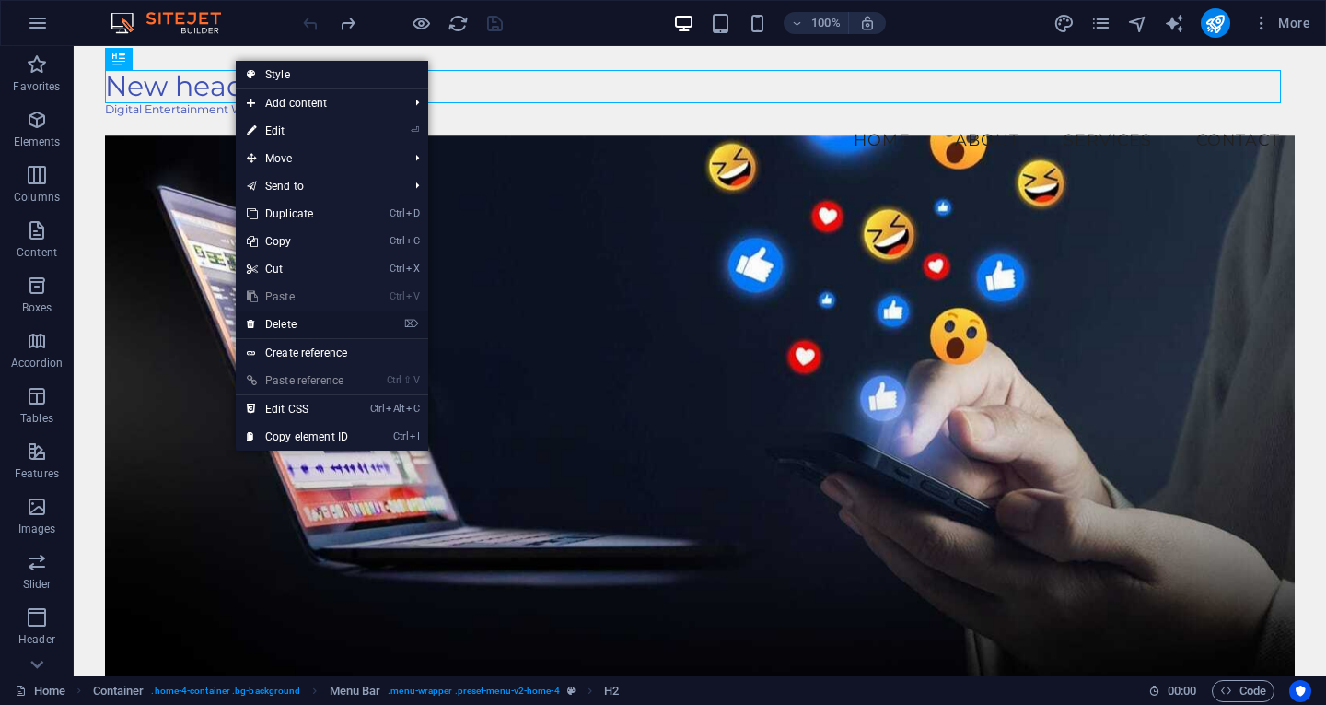
click at [303, 320] on link "⌦ Delete" at bounding box center [297, 324] width 123 height 28
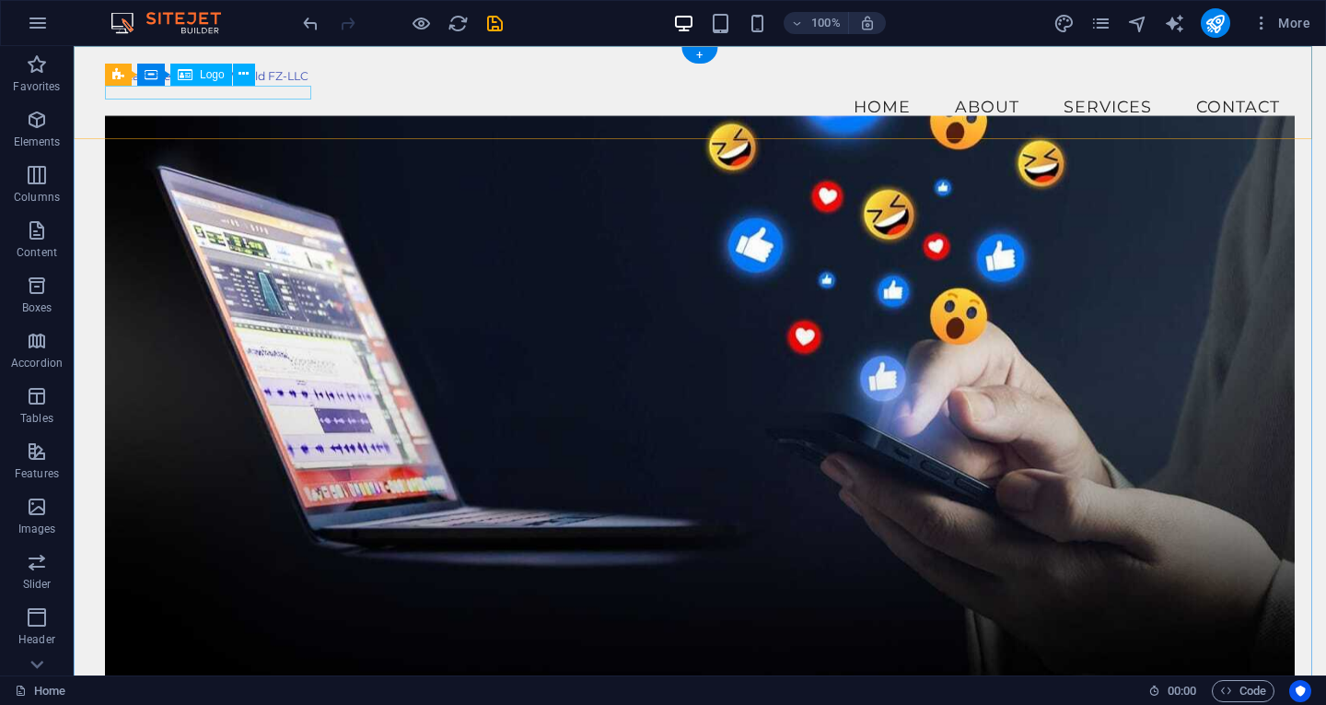
click at [219, 84] on div "Digital Entertainment World FZ-LLC" at bounding box center [700, 77] width 1190 height 14
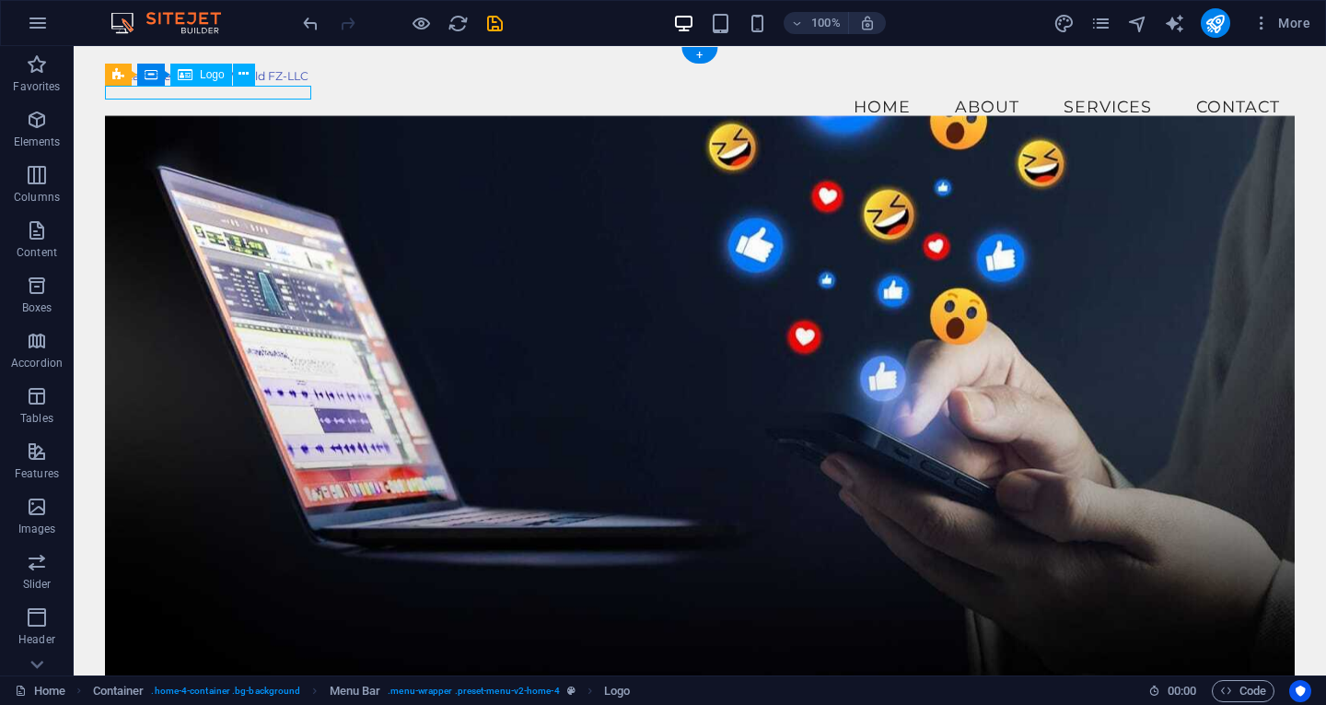
click at [219, 84] on div "Digital Entertainment World FZ-LLC" at bounding box center [700, 77] width 1190 height 14
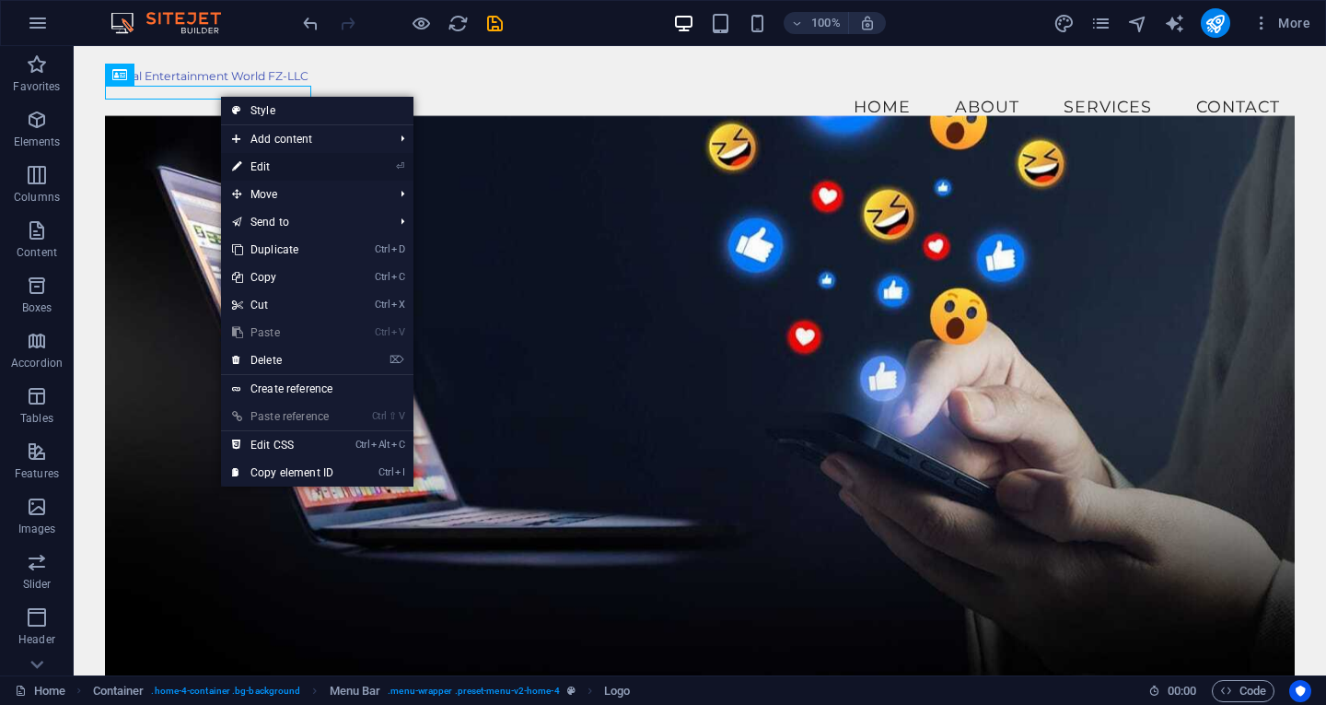
click at [264, 166] on link "⏎ Edit" at bounding box center [282, 167] width 123 height 28
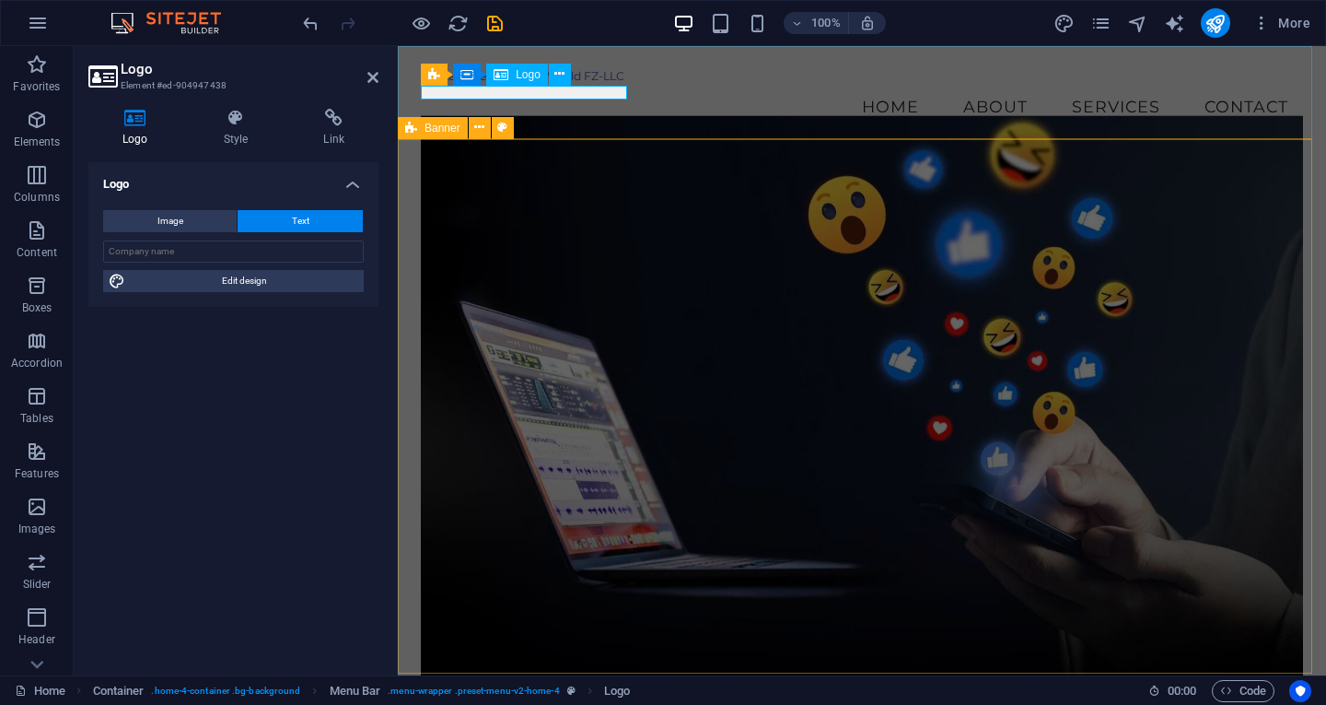
click at [513, 84] on div "Digital Entertainment World FZ-LLC" at bounding box center [862, 77] width 882 height 14
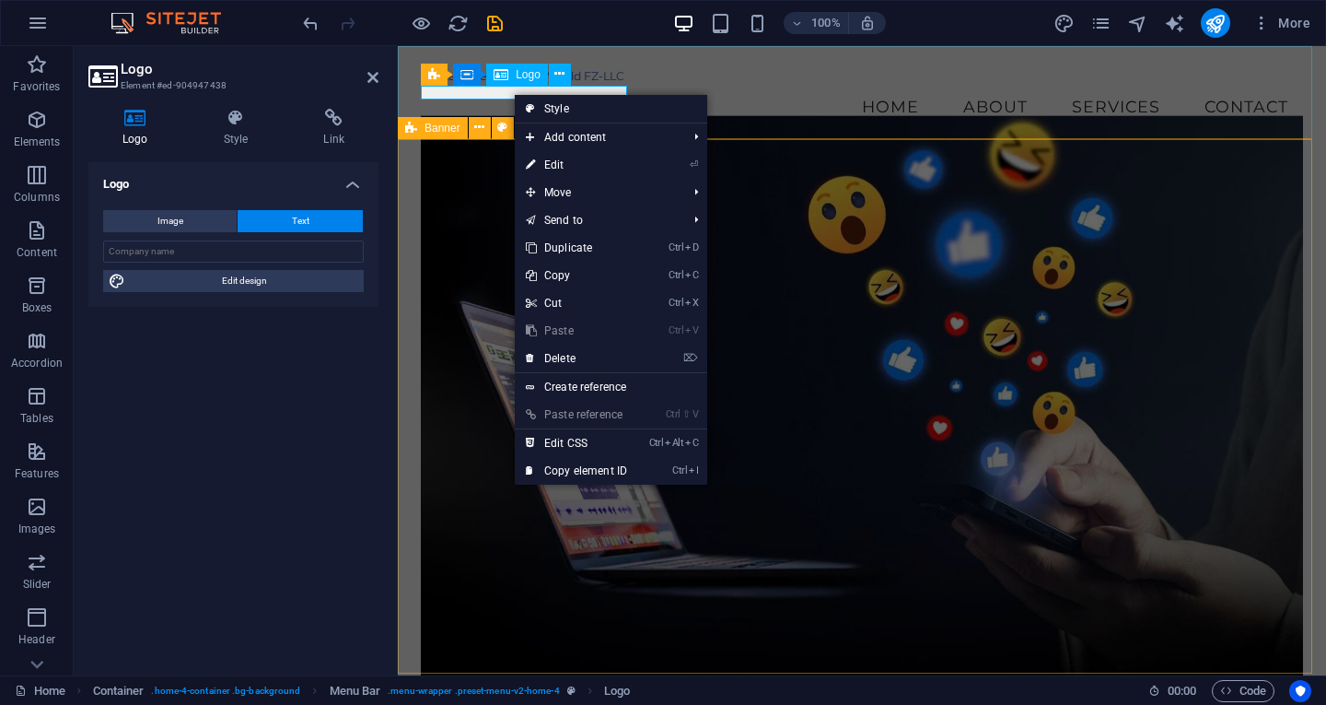
click at [513, 84] on div "Digital Entertainment World FZ-LLC" at bounding box center [862, 77] width 882 height 14
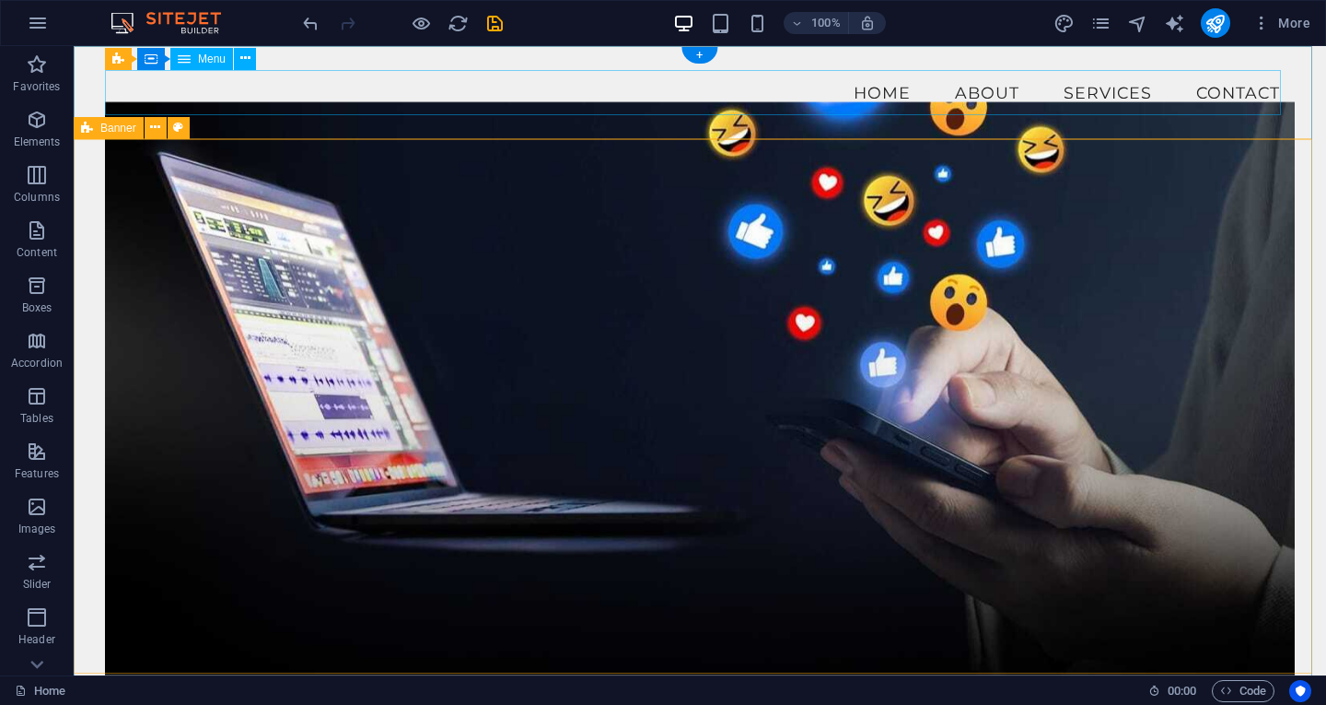
click at [220, 99] on nav "Home About Services Contact" at bounding box center [700, 93] width 1190 height 46
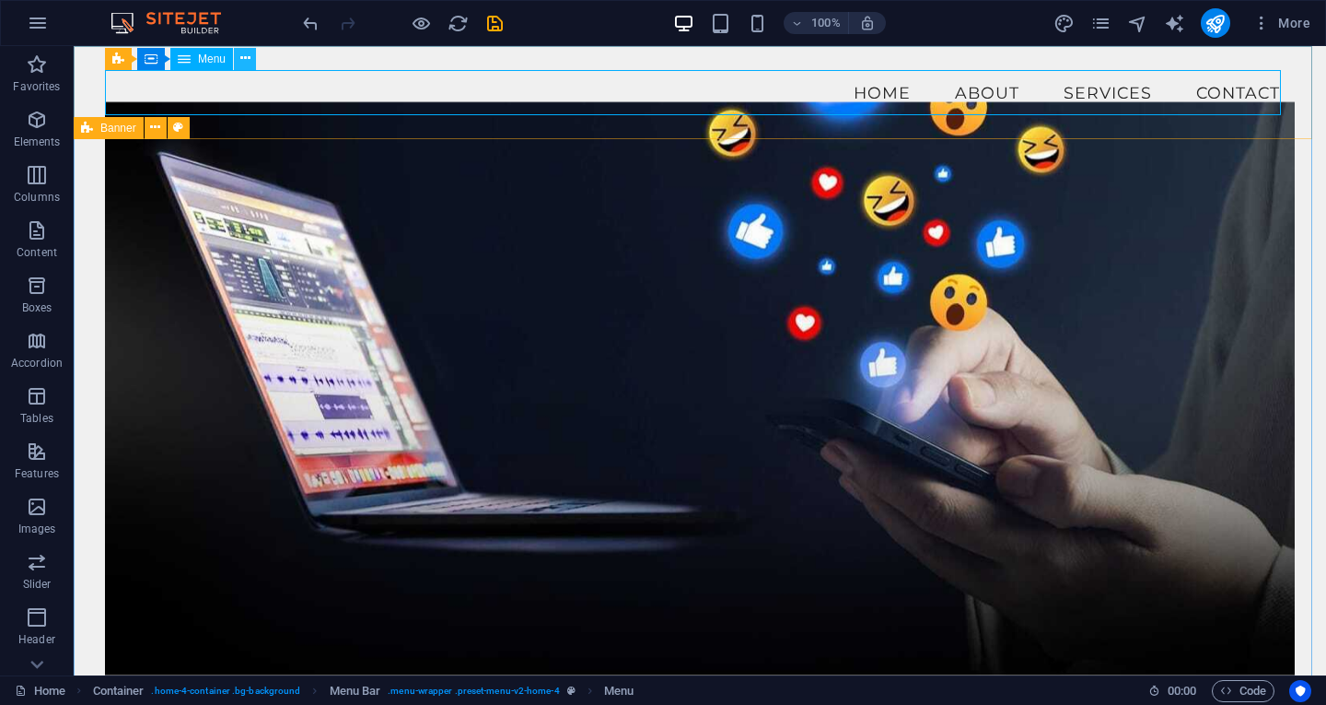
click at [243, 65] on icon at bounding box center [245, 58] width 10 height 19
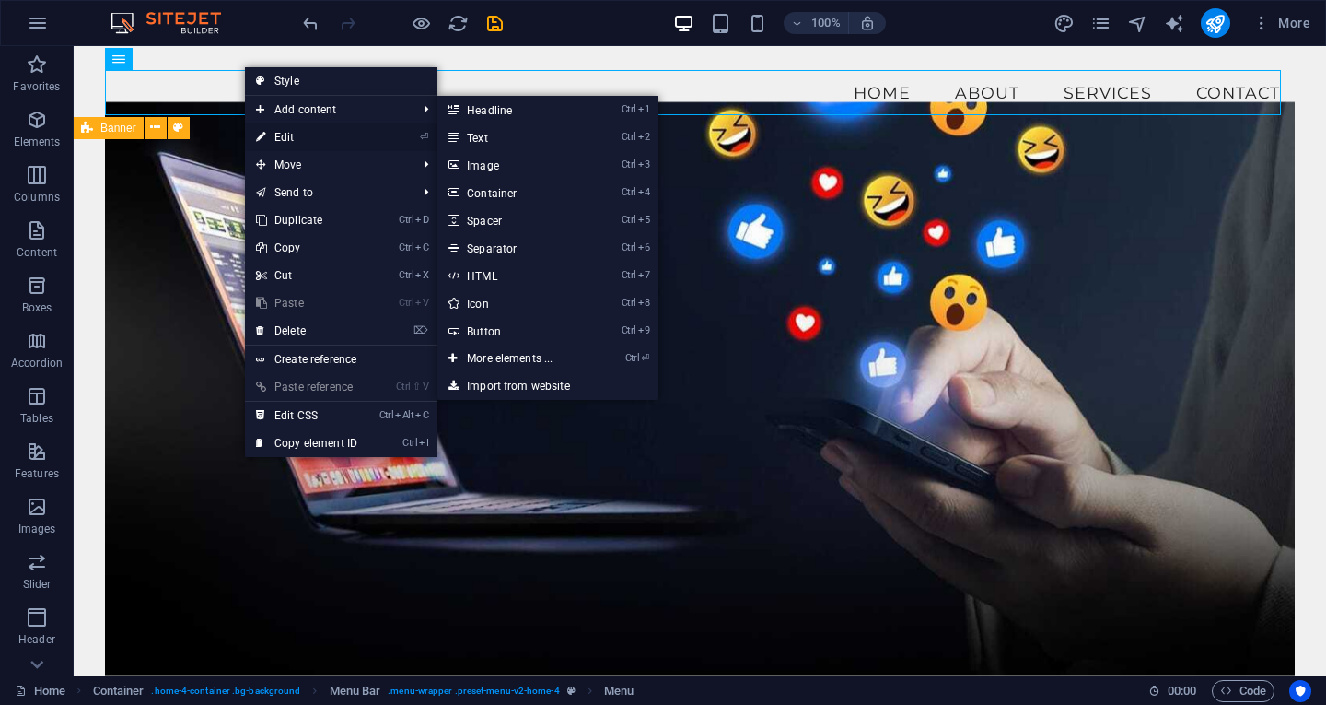
click at [285, 140] on link "⏎ Edit" at bounding box center [306, 137] width 123 height 28
select select
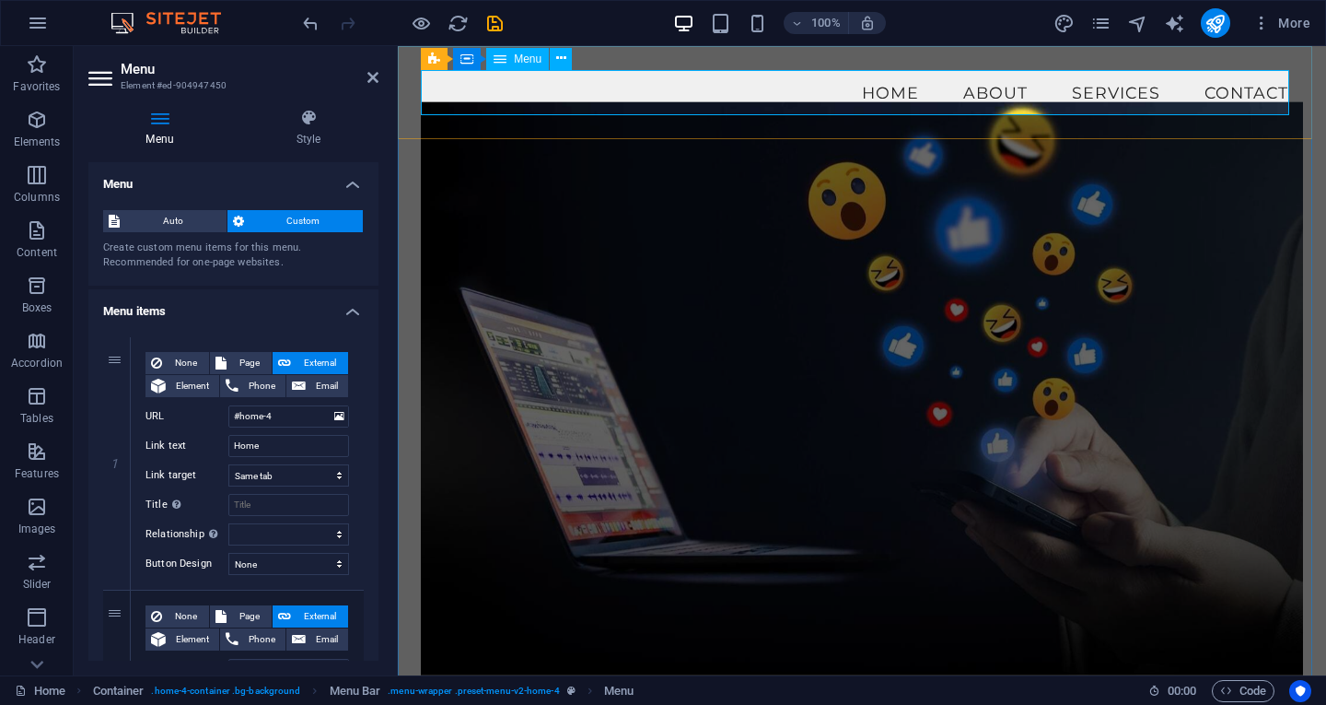
click at [459, 84] on nav "Home About Services Contact" at bounding box center [862, 93] width 882 height 46
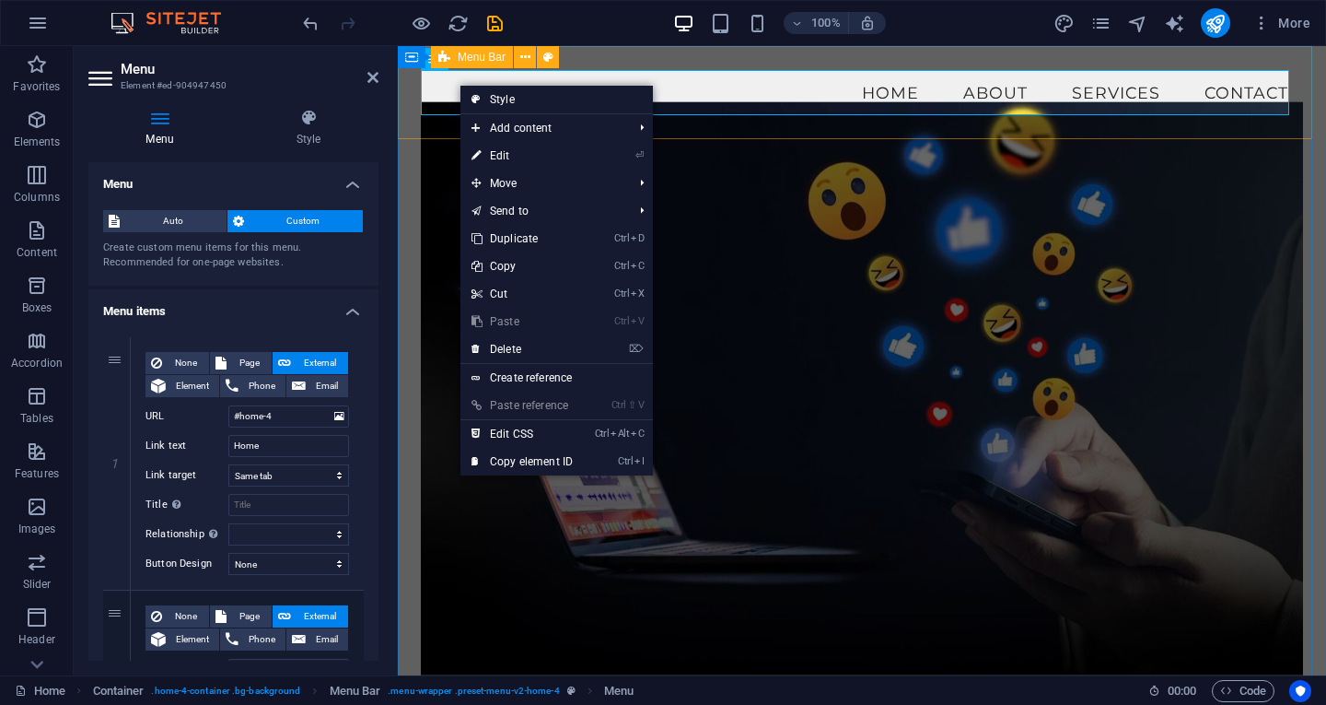
click at [648, 55] on div "Menu Home About Services Contact" at bounding box center [862, 92] width 928 height 93
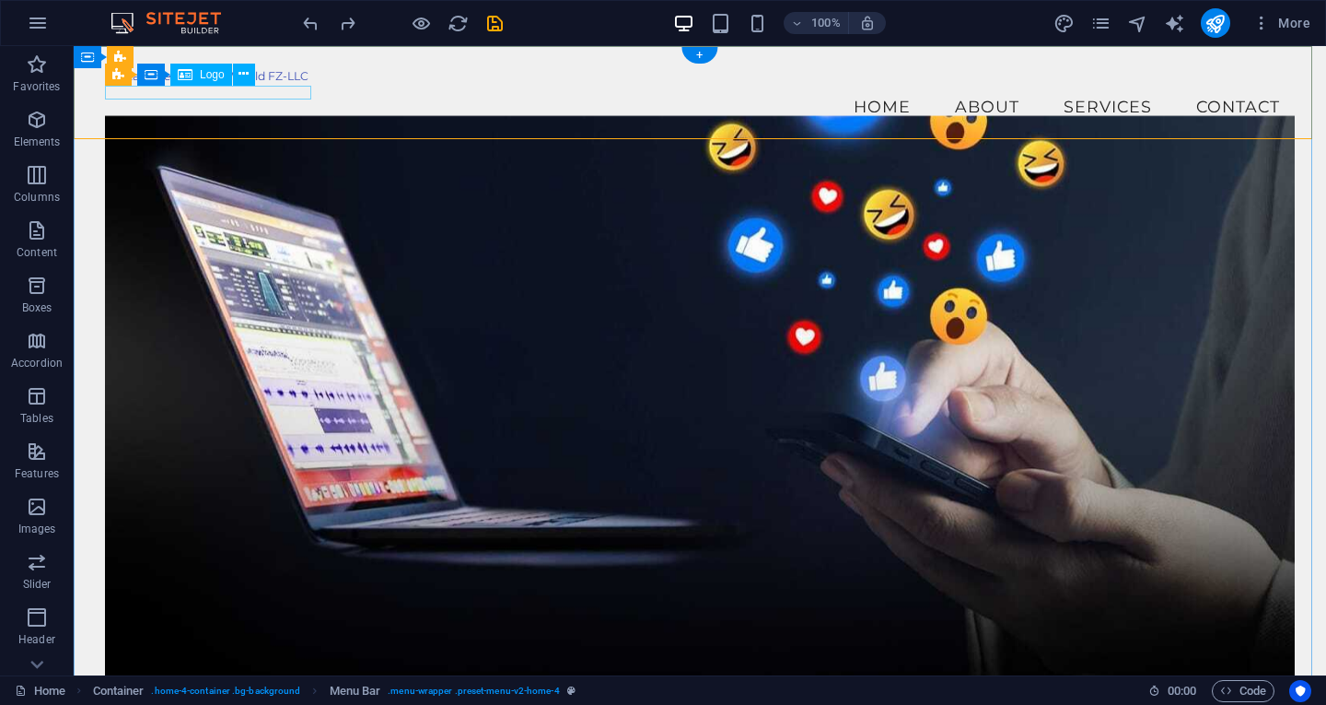
click at [203, 84] on div "Digital Entertainment World FZ-LLC" at bounding box center [700, 77] width 1190 height 14
click at [204, 75] on span "Logo" at bounding box center [212, 74] width 25 height 11
click at [243, 75] on icon at bounding box center [244, 73] width 10 height 19
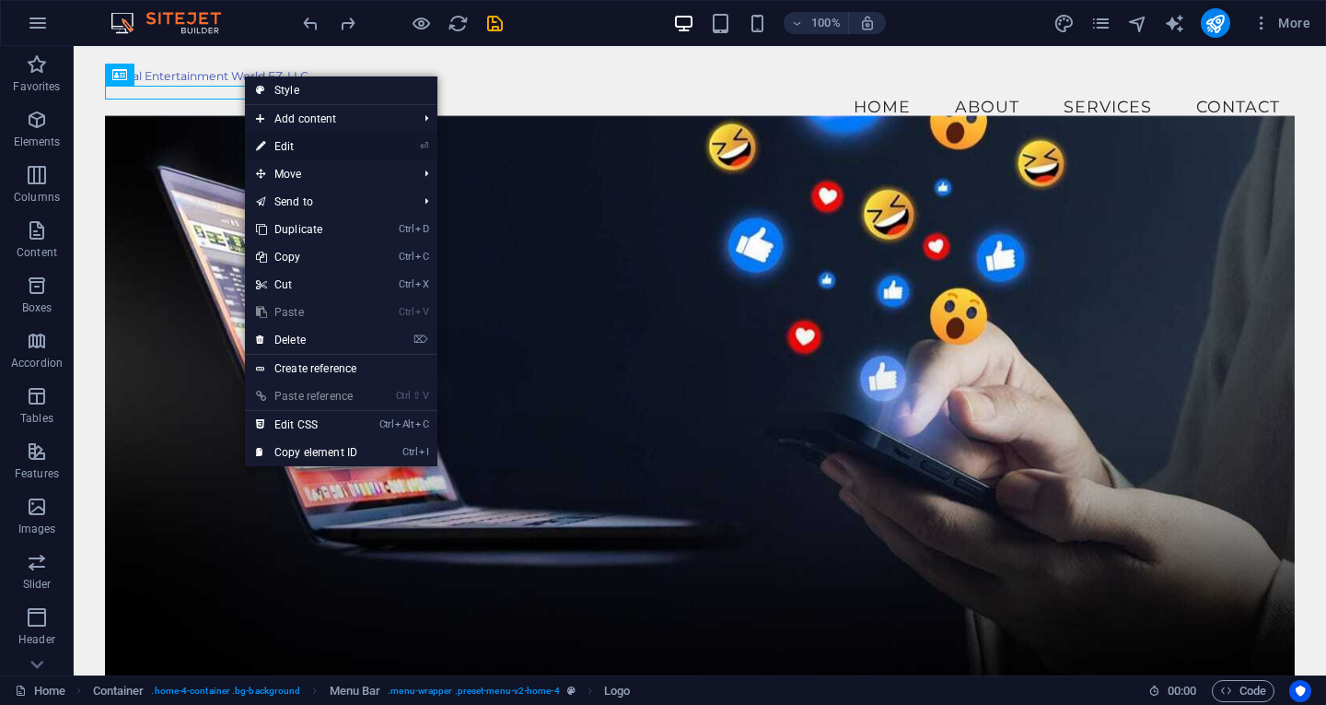
click at [288, 153] on link "⏎ Edit" at bounding box center [306, 147] width 123 height 28
select select "px"
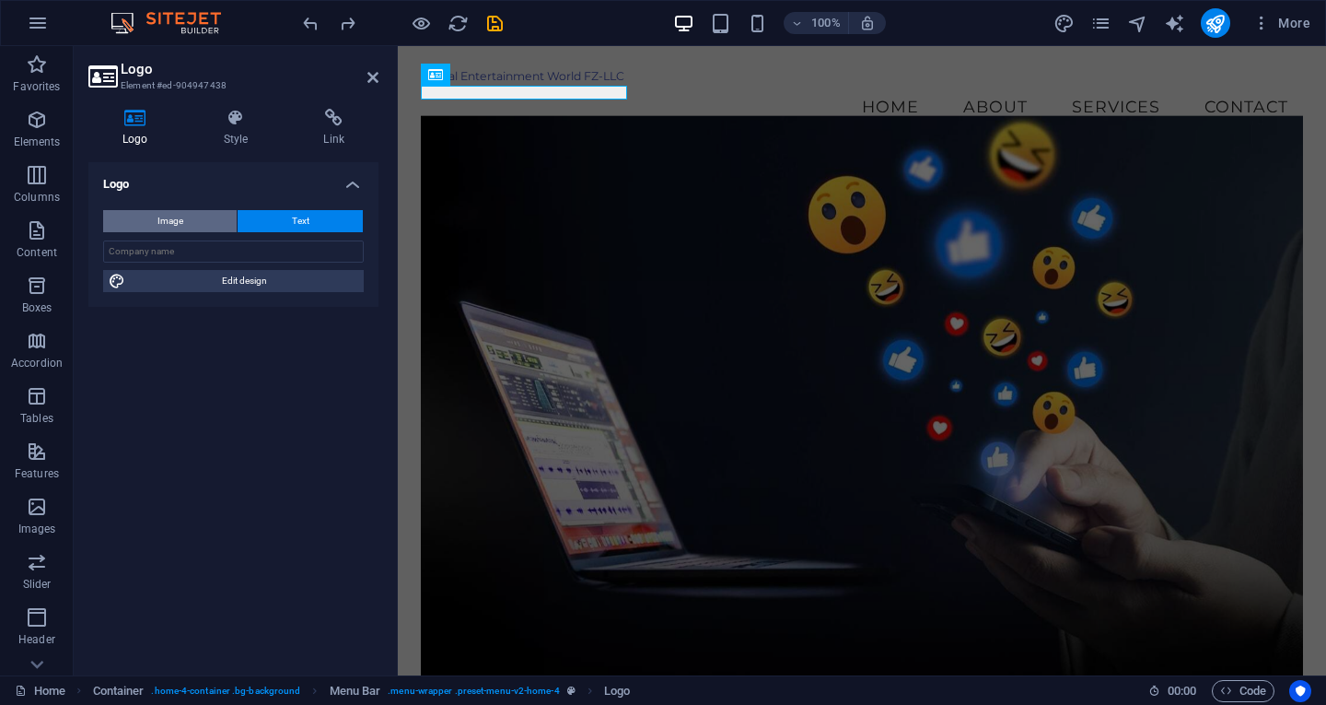
click at [172, 222] on span "Image" at bounding box center [170, 221] width 26 height 22
select select "DISABLED_OPTION_VALUE"
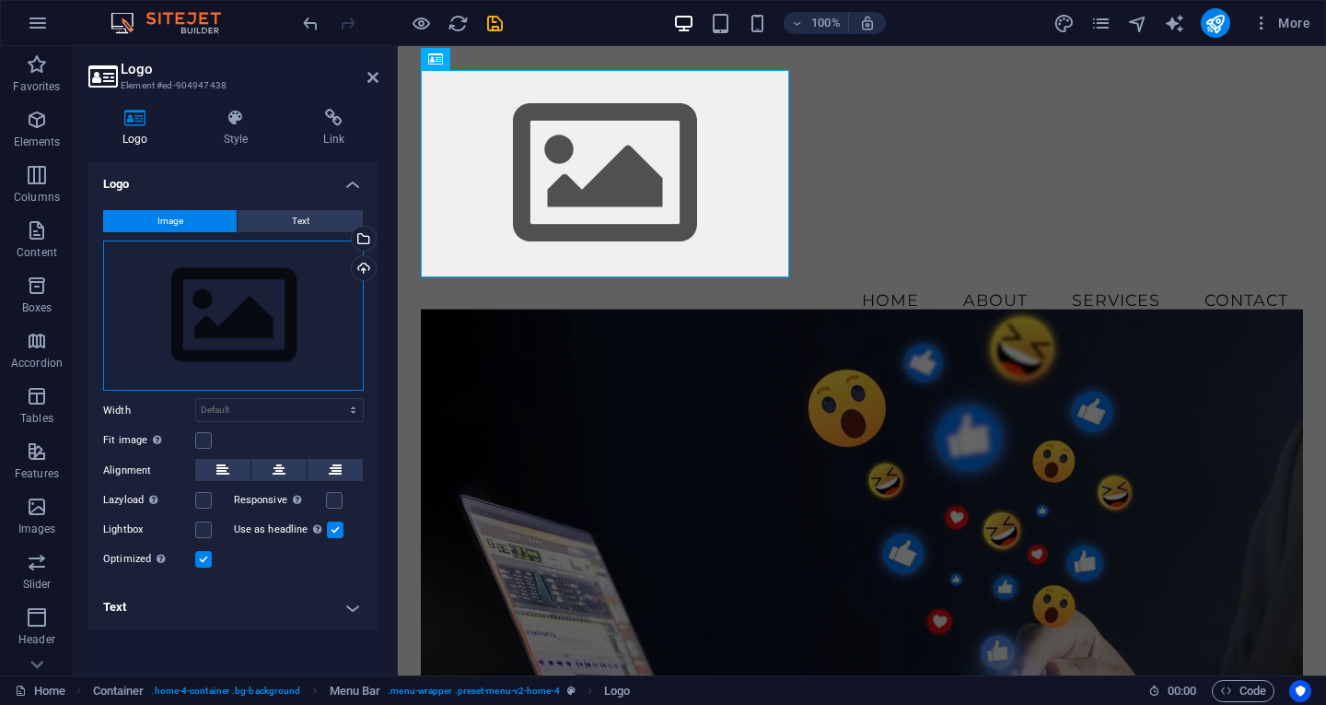
click at [238, 311] on div "Drag files here, click to choose files or select files from Files or our free s…" at bounding box center [233, 315] width 261 height 151
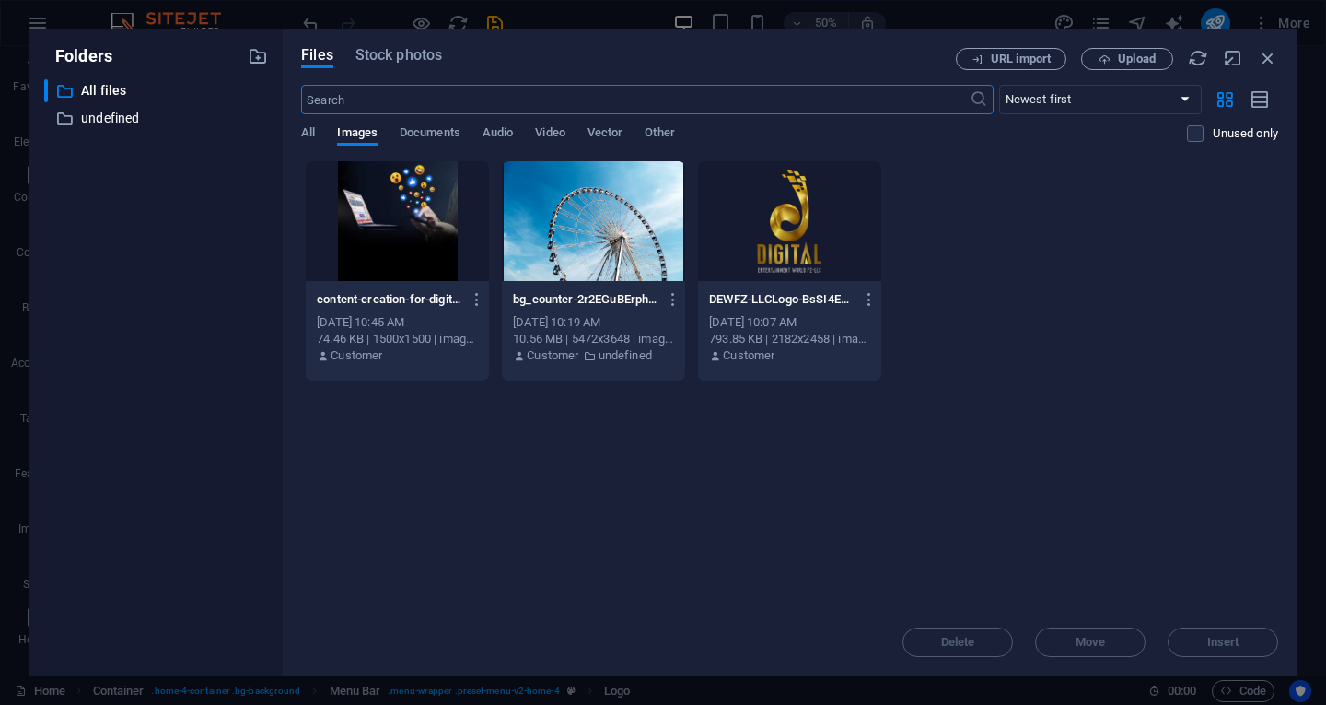
click at [797, 222] on div at bounding box center [789, 221] width 183 height 120
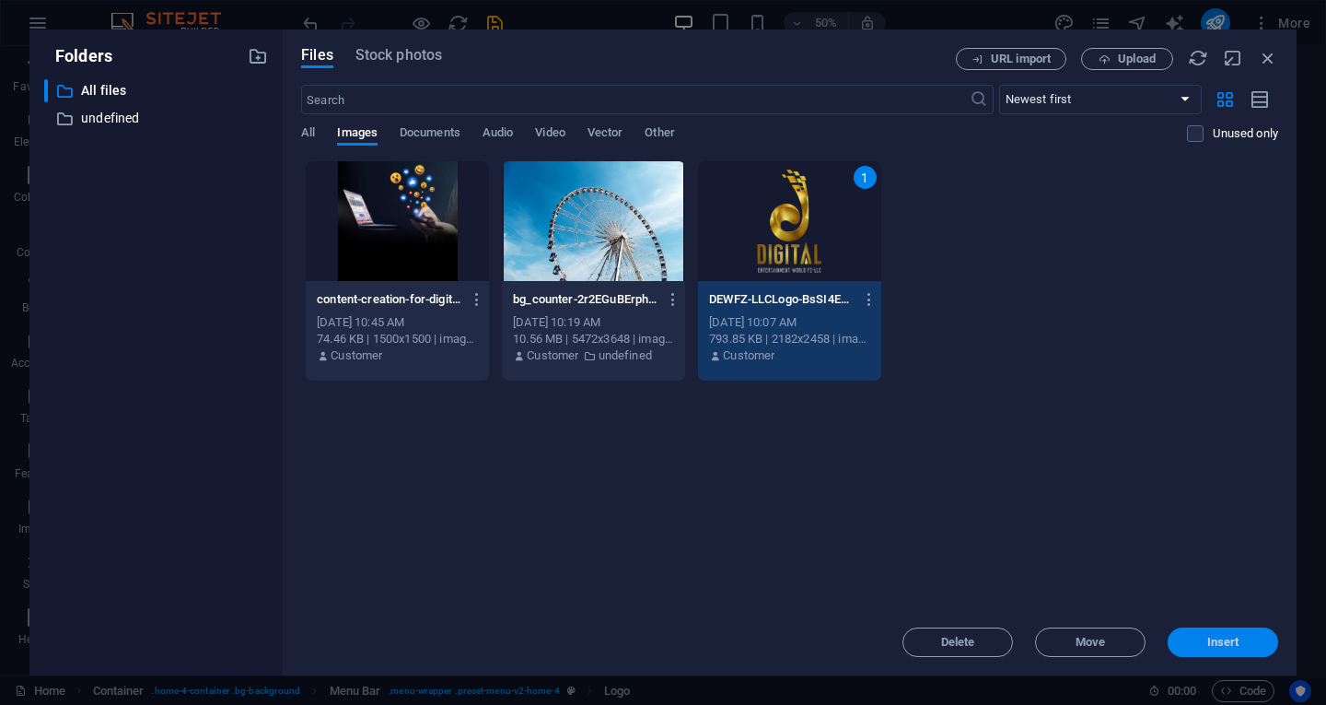
click at [1226, 640] on span "Insert" at bounding box center [1223, 641] width 32 height 11
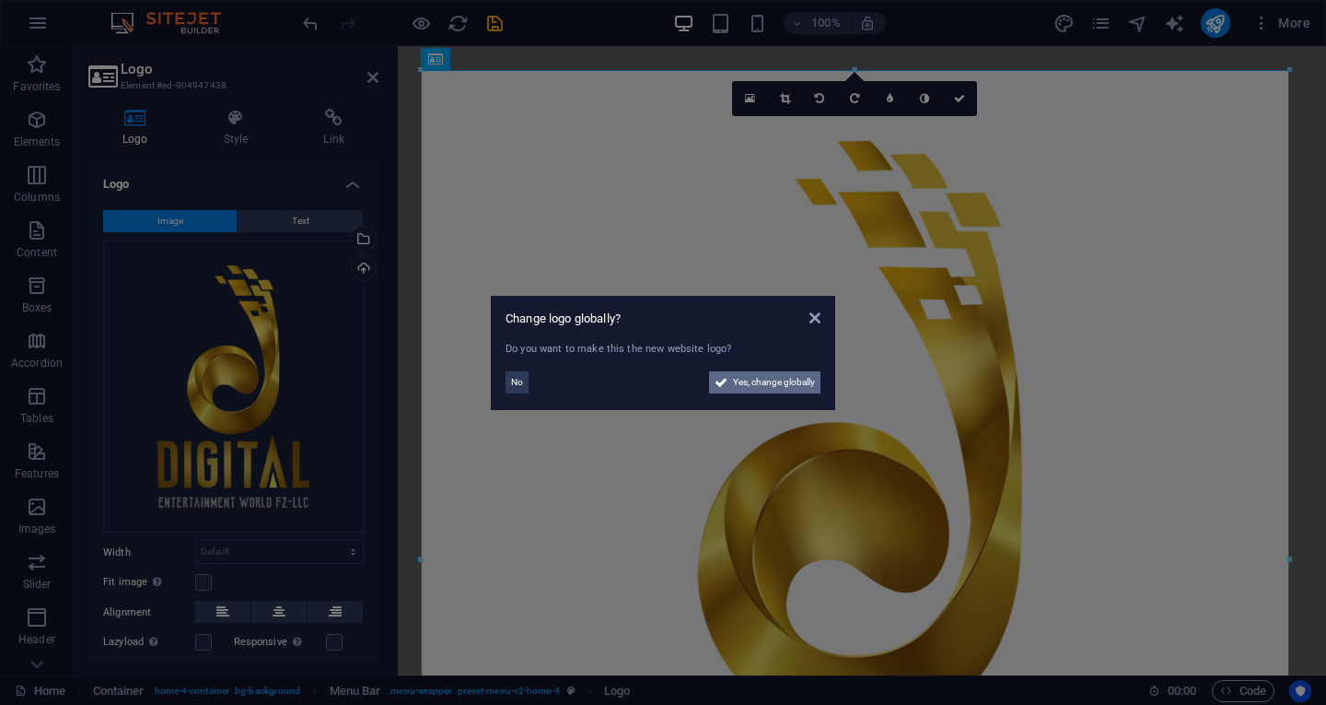
click at [743, 378] on span "Yes, change globally" at bounding box center [774, 382] width 82 height 22
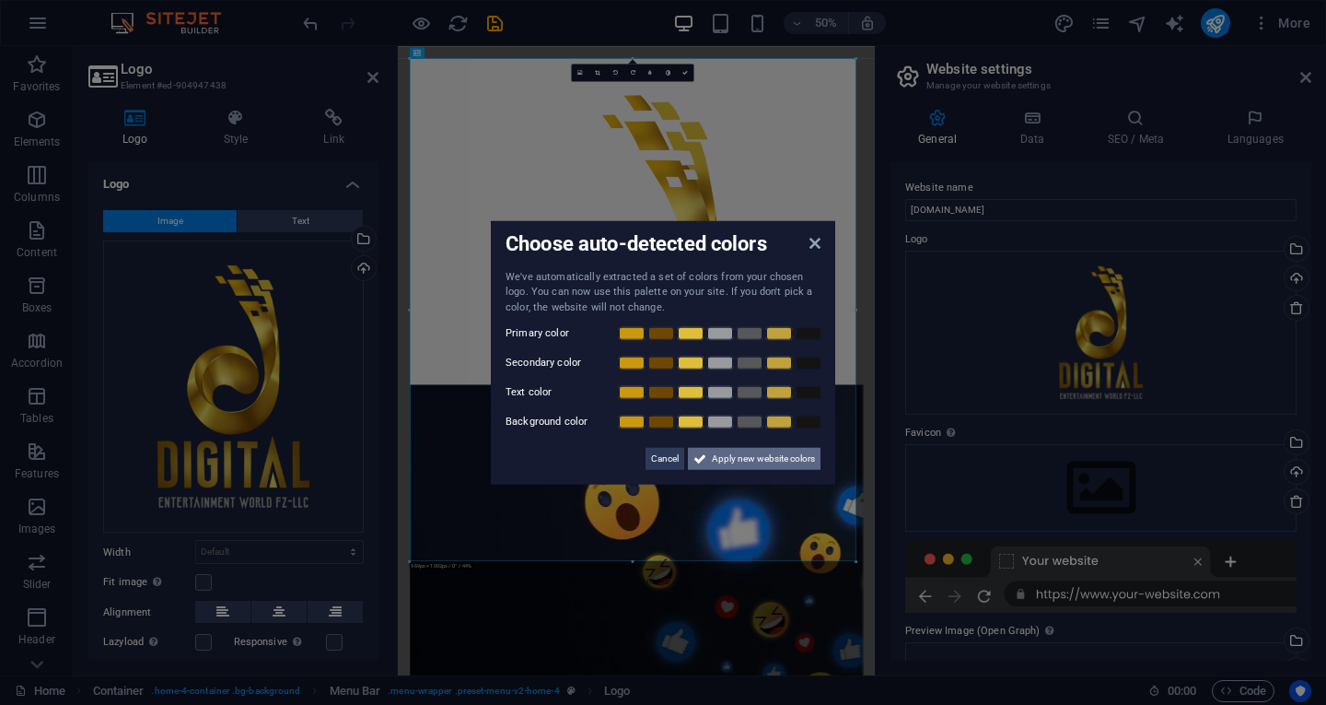
click at [740, 462] on span "Apply new website colors" at bounding box center [763, 459] width 103 height 22
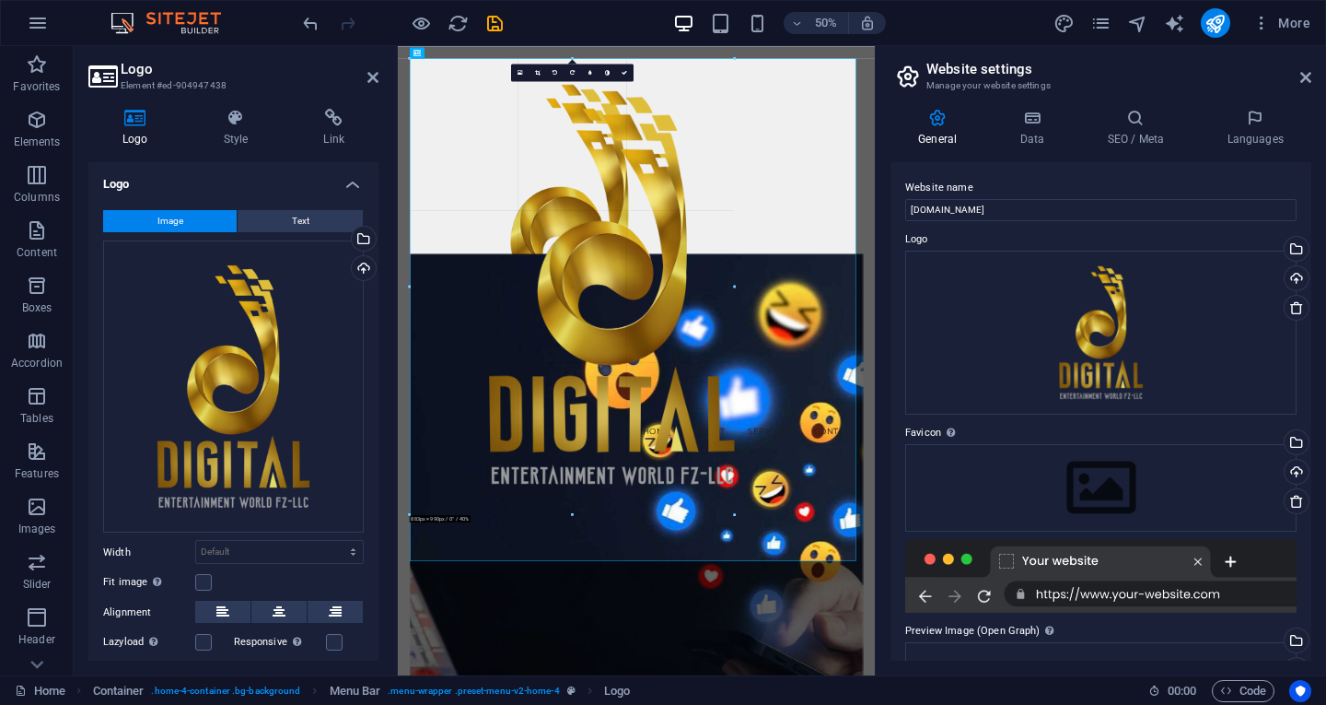
drag, startPoint x: 857, startPoint y: 560, endPoint x: 502, endPoint y: 274, distance: 455.8
type input "819"
select select "px"
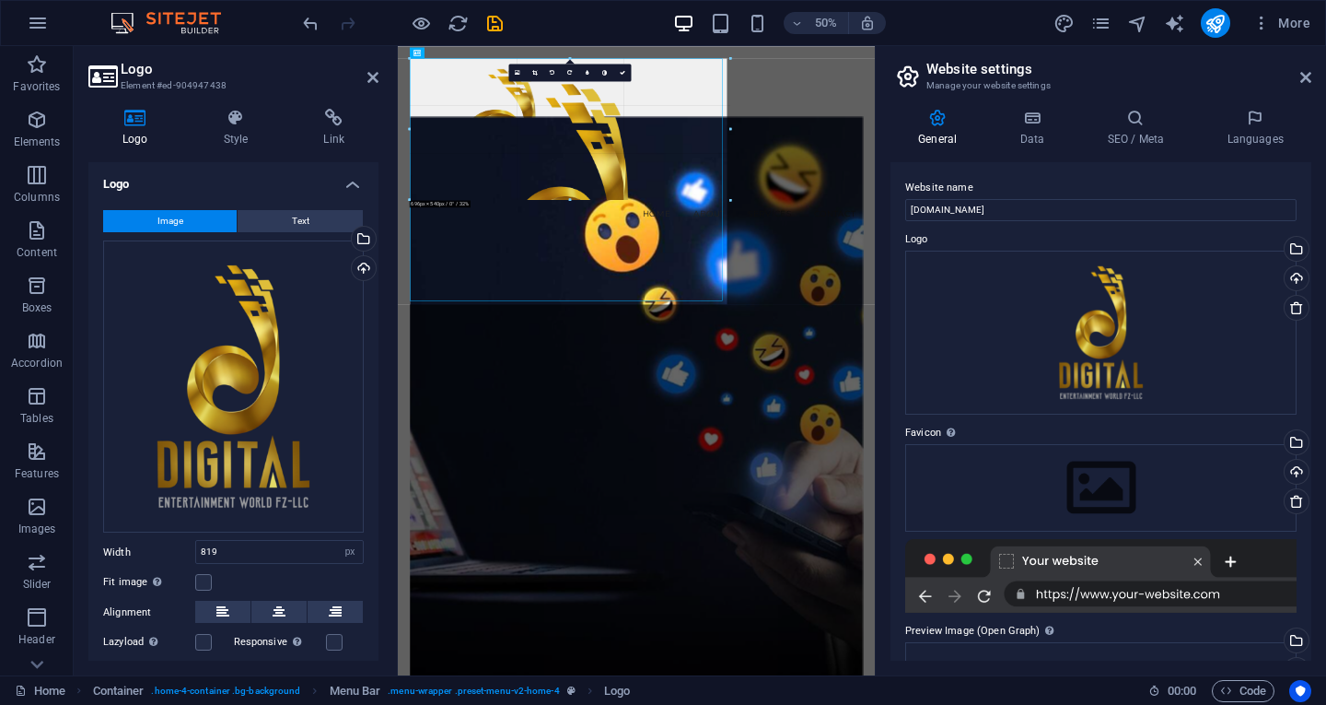
drag, startPoint x: 786, startPoint y: 471, endPoint x: 396, endPoint y: 195, distance: 477.1
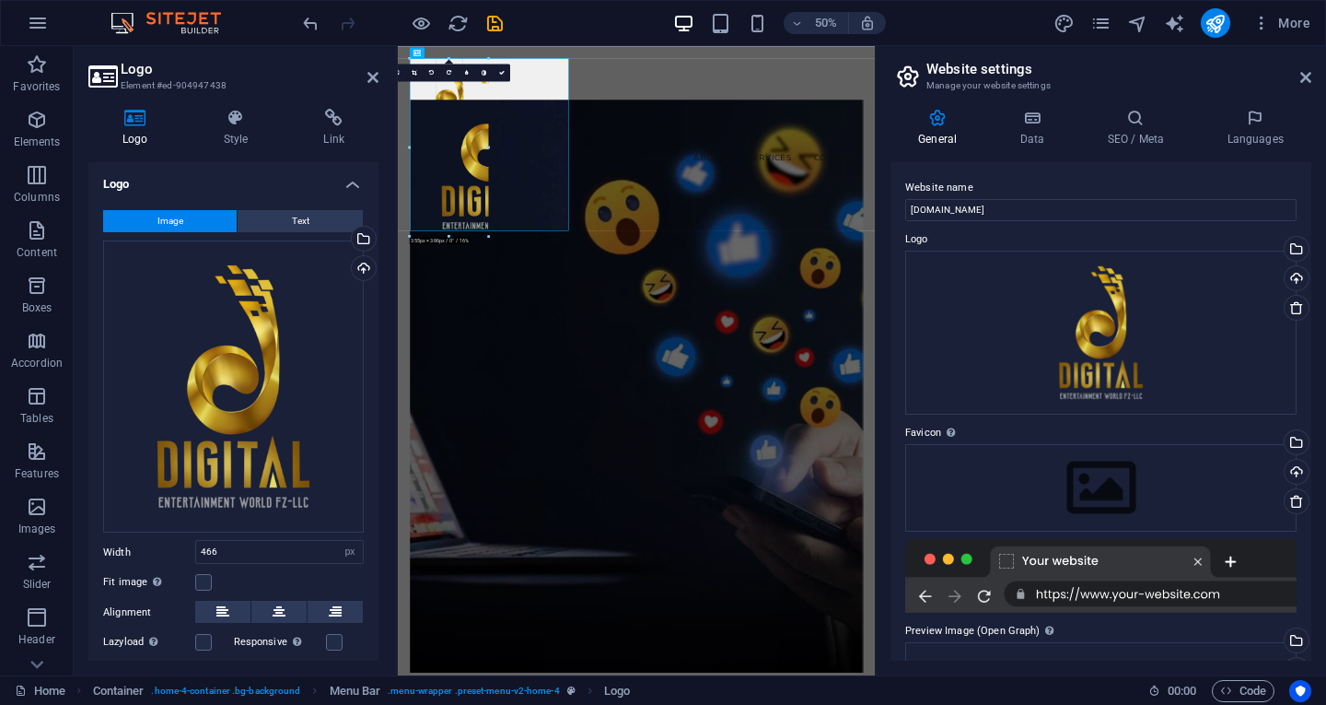
drag, startPoint x: 627, startPoint y: 299, endPoint x: 322, endPoint y: -11, distance: 435.1
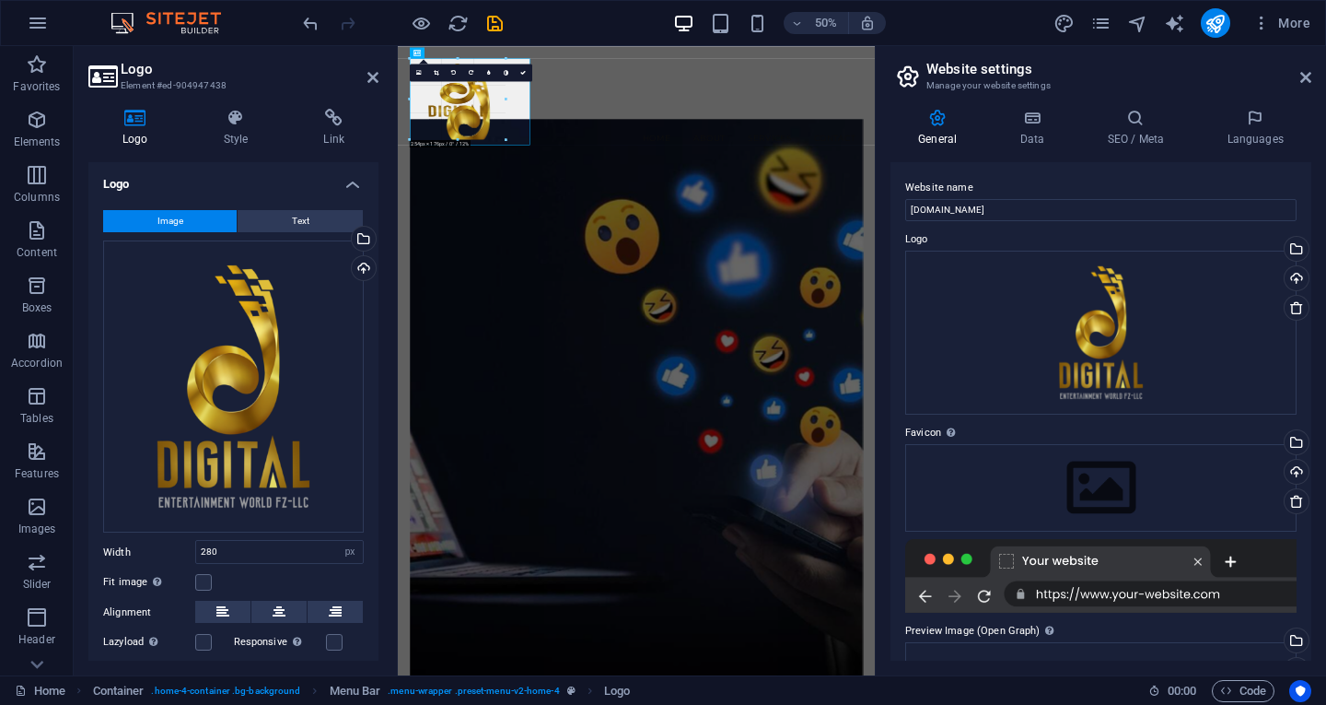
drag, startPoint x: 538, startPoint y: 201, endPoint x: 396, endPoint y: 45, distance: 210.6
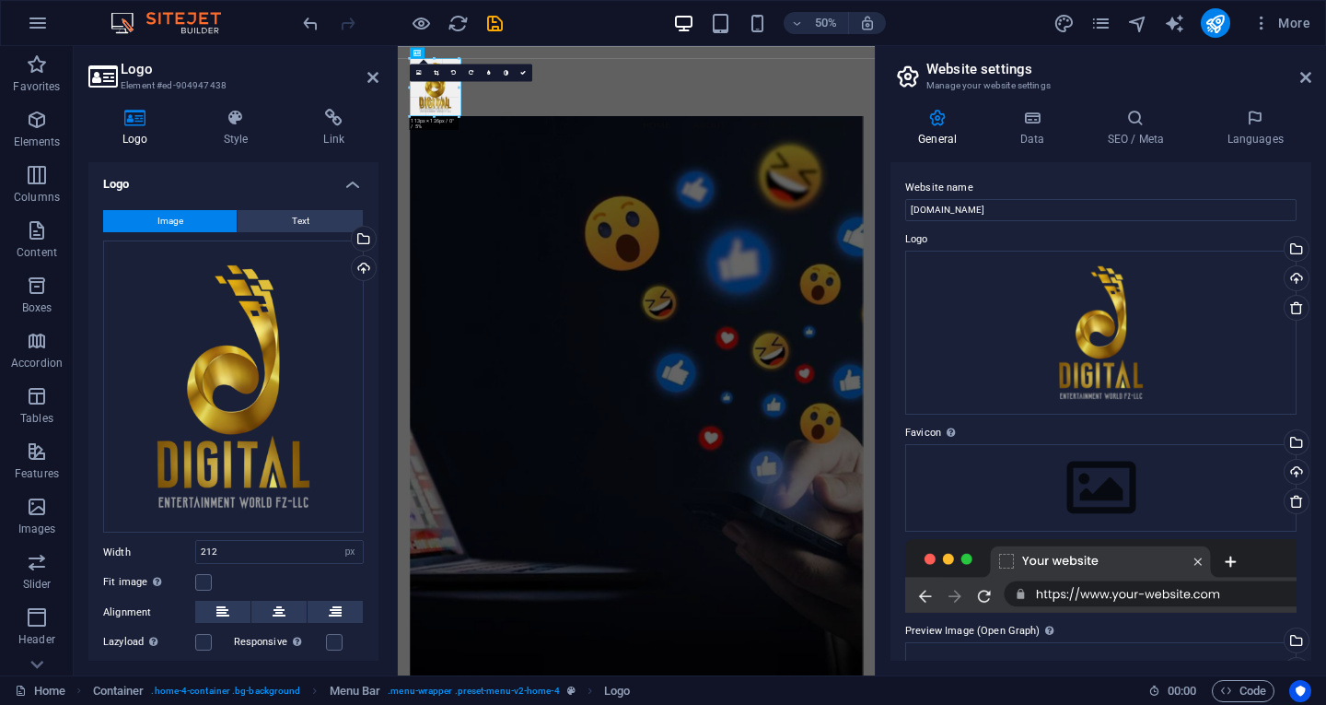
drag, startPoint x: 228, startPoint y: 239, endPoint x: 394, endPoint y: 55, distance: 247.8
type input "106"
click at [1306, 77] on icon at bounding box center [1305, 77] width 11 height 15
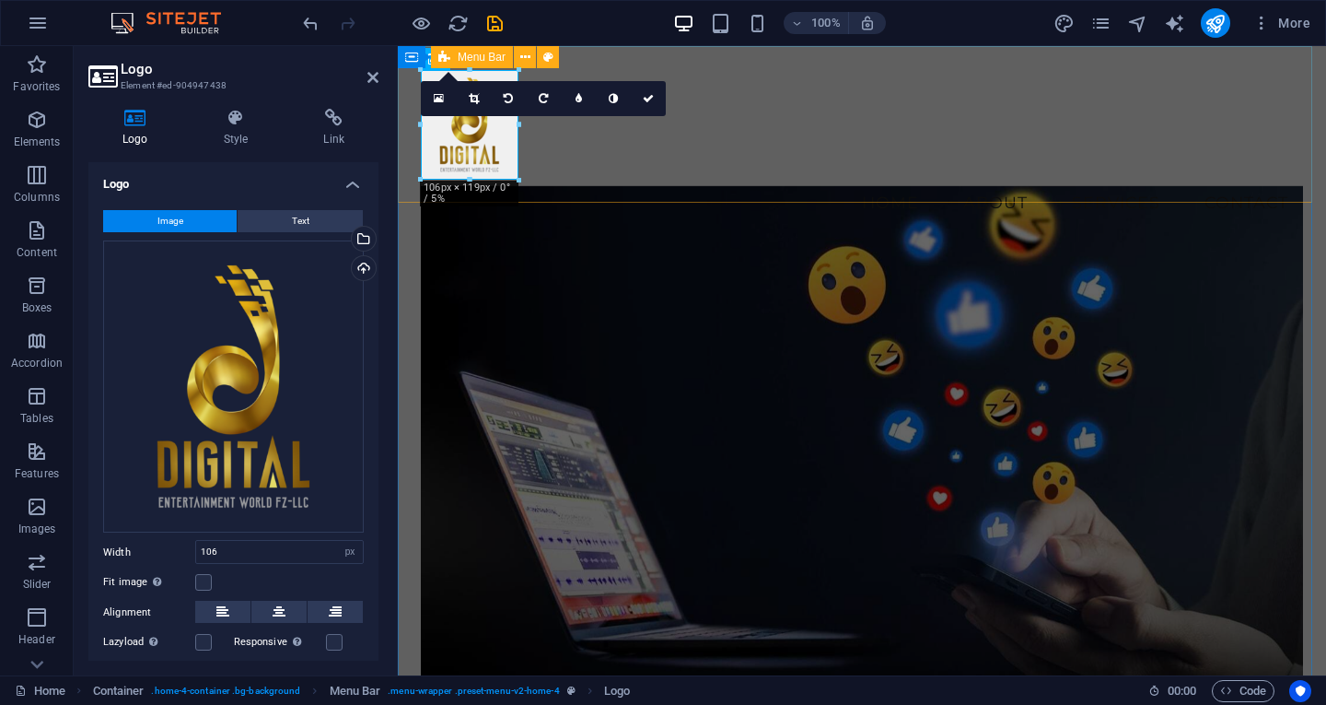
click at [685, 169] on div "Menu Home About Services Contact" at bounding box center [862, 147] width 928 height 203
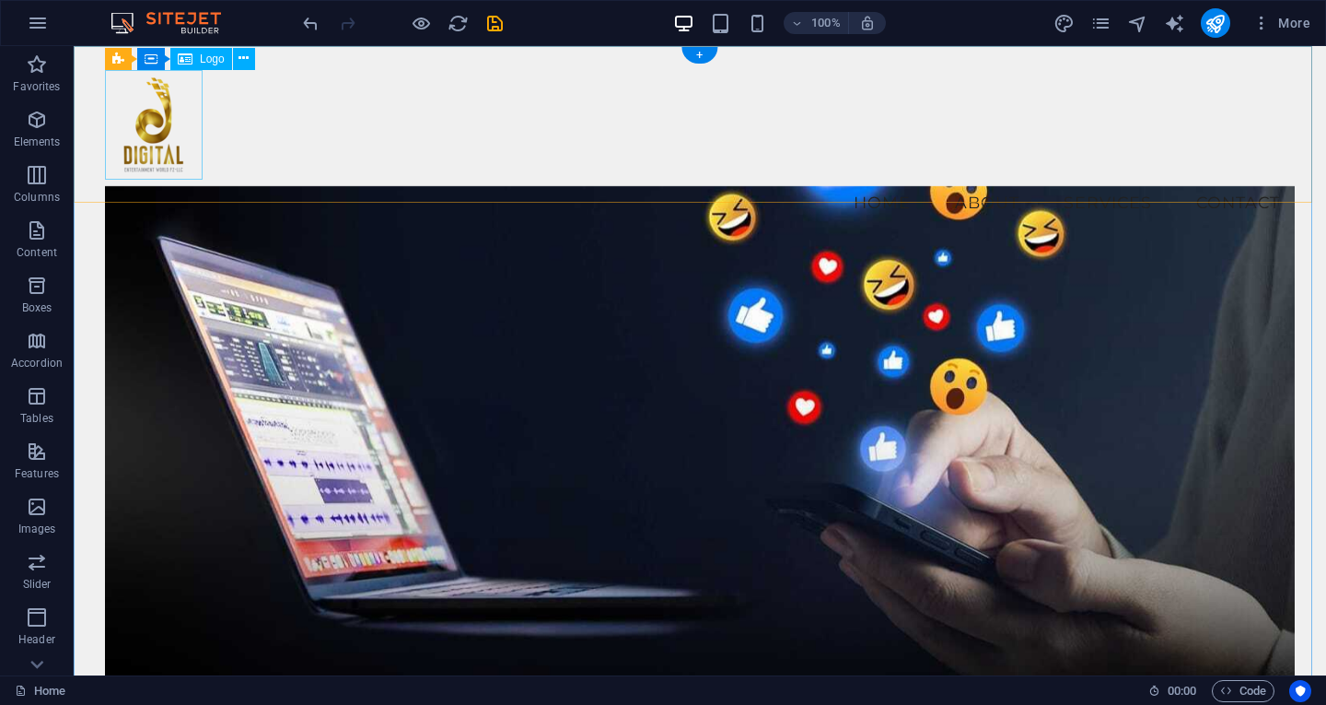
click at [180, 123] on div at bounding box center [700, 125] width 1190 height 110
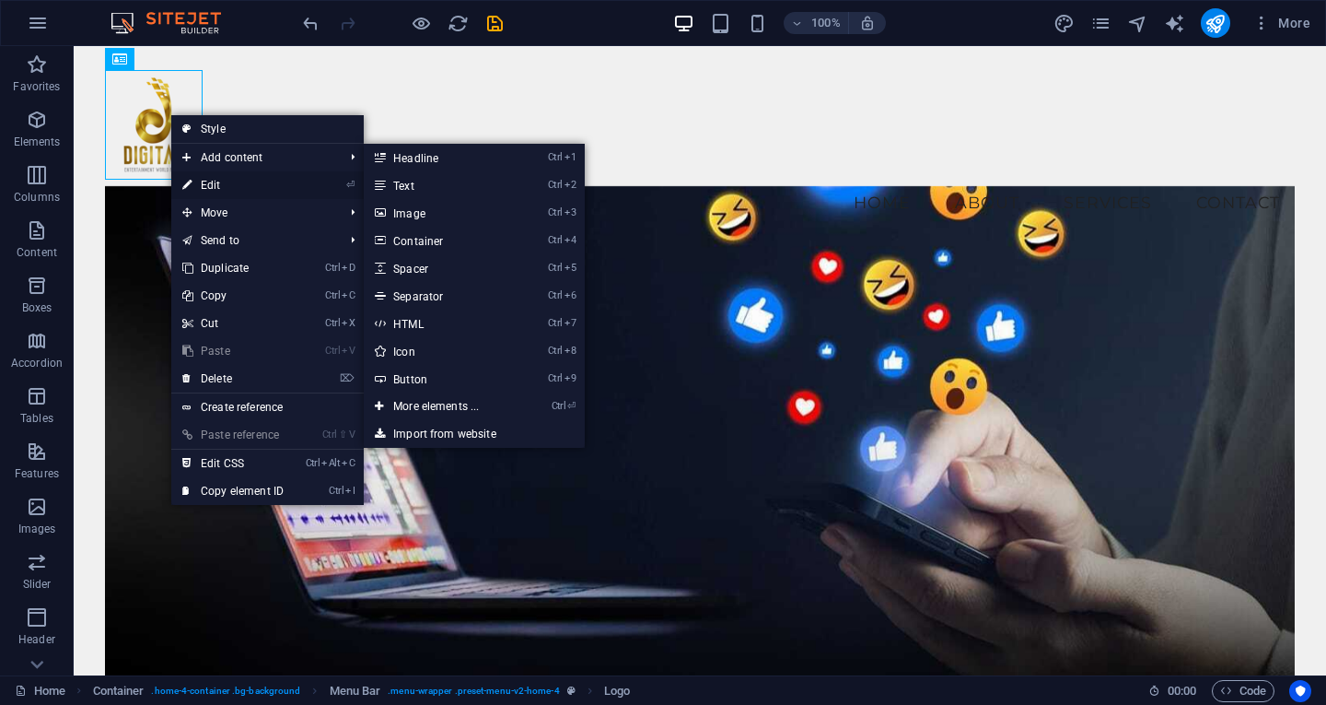
click at [223, 185] on link "⏎ Edit" at bounding box center [232, 185] width 123 height 28
select select "px"
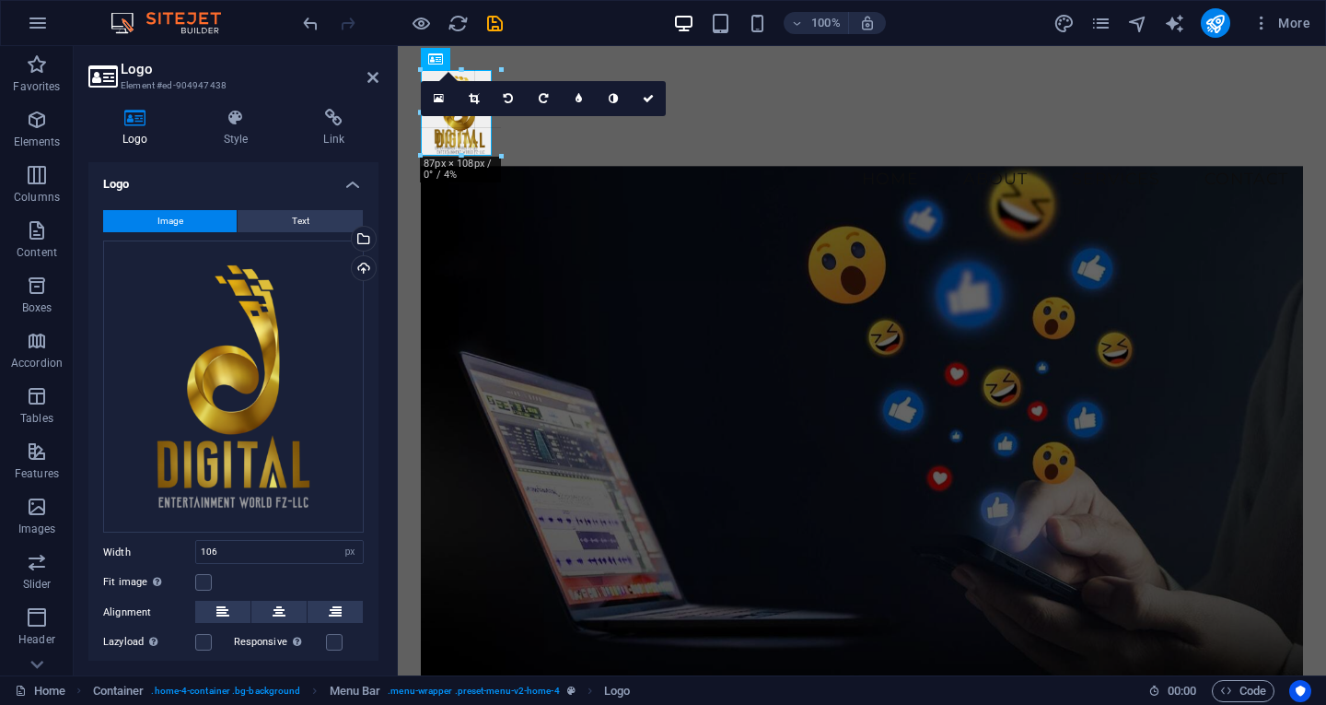
drag, startPoint x: 519, startPoint y: 178, endPoint x: 492, endPoint y: 138, distance: 47.8
type input "77"
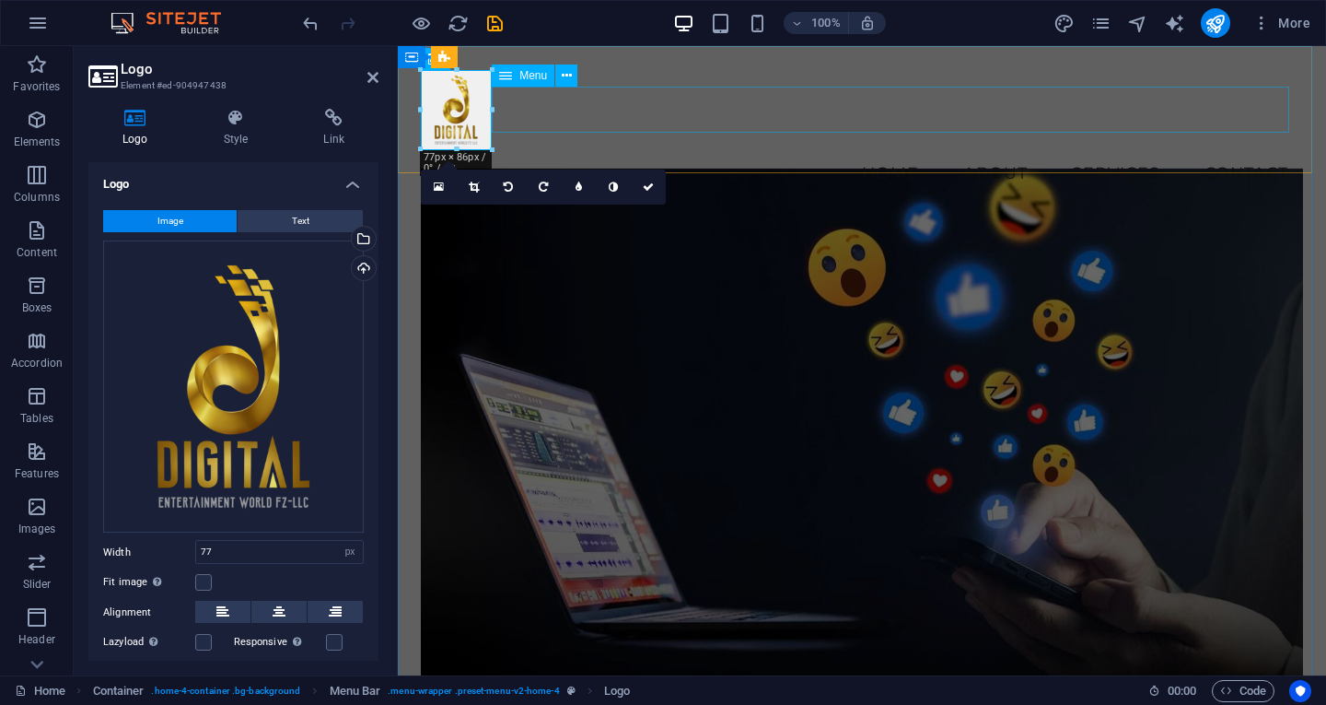
click at [703, 150] on nav "Home About Services Contact" at bounding box center [862, 173] width 882 height 46
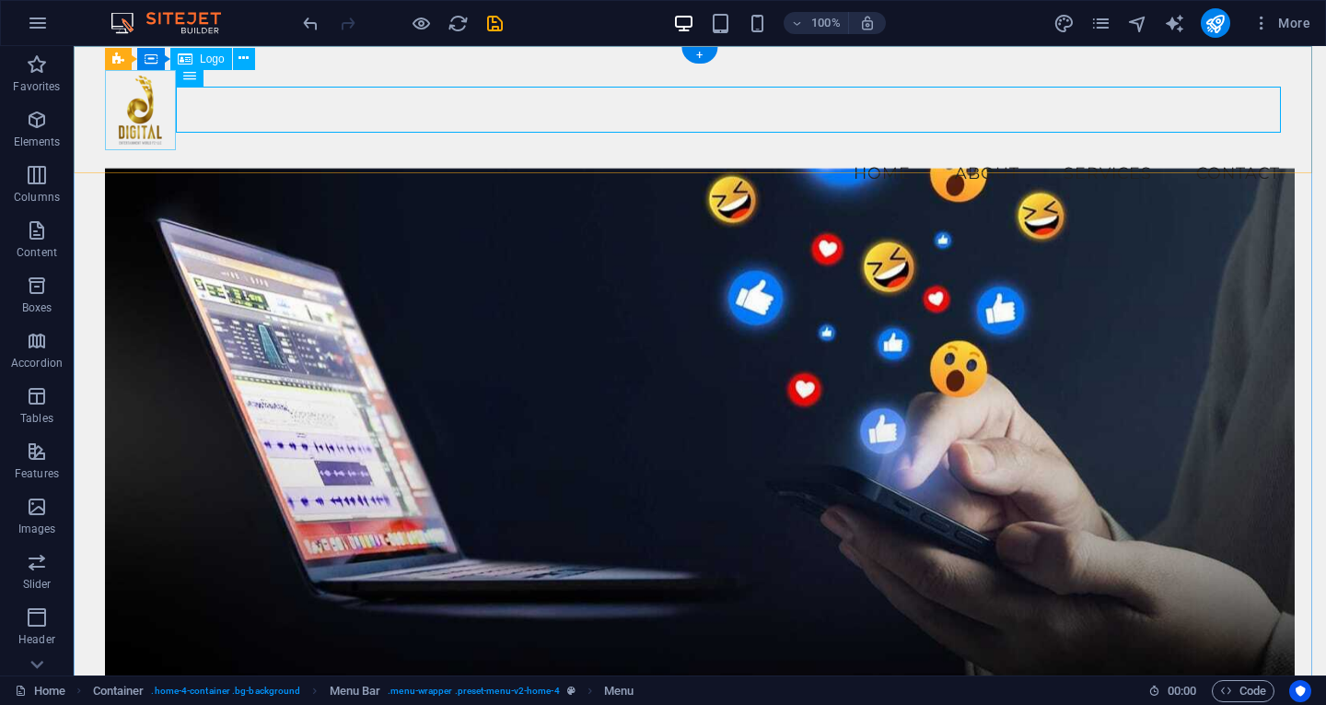
click at [136, 109] on div at bounding box center [700, 110] width 1190 height 80
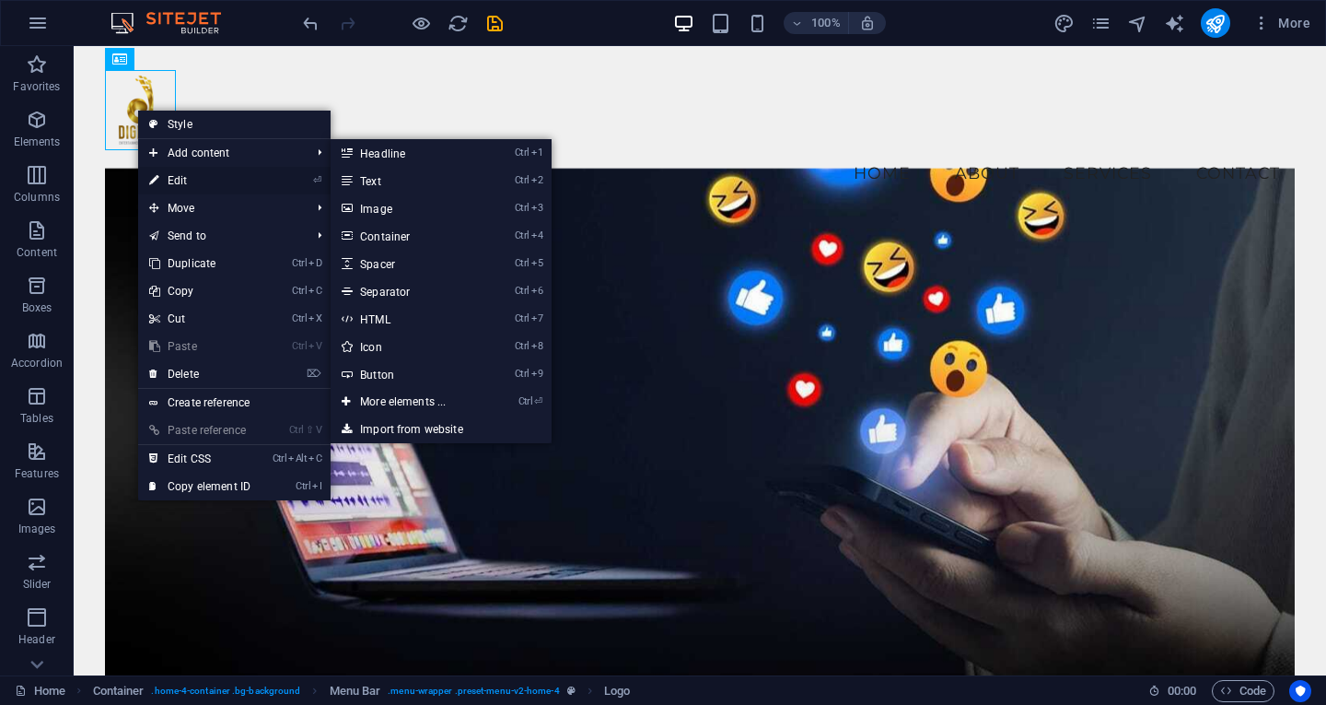
click at [180, 175] on link "⏎ Edit" at bounding box center [199, 181] width 123 height 28
select select "px"
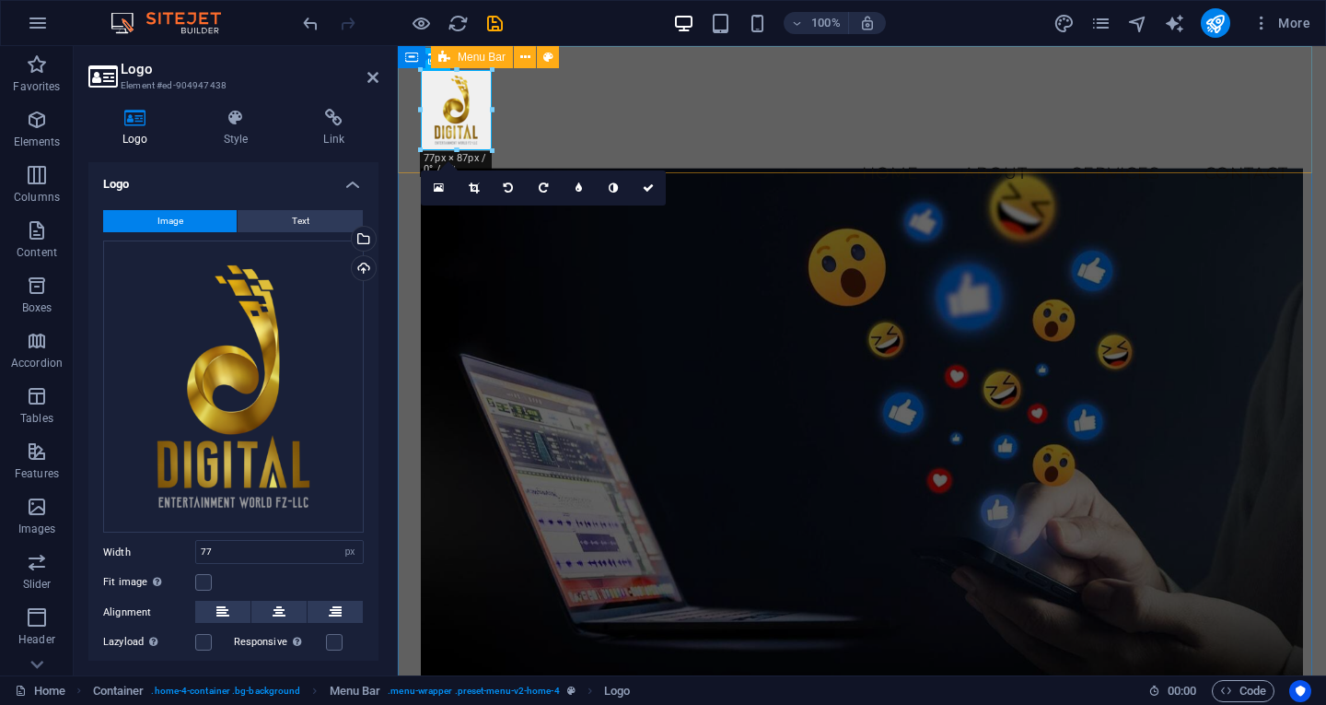
drag, startPoint x: 889, startPoint y: 199, endPoint x: 514, endPoint y: 164, distance: 376.5
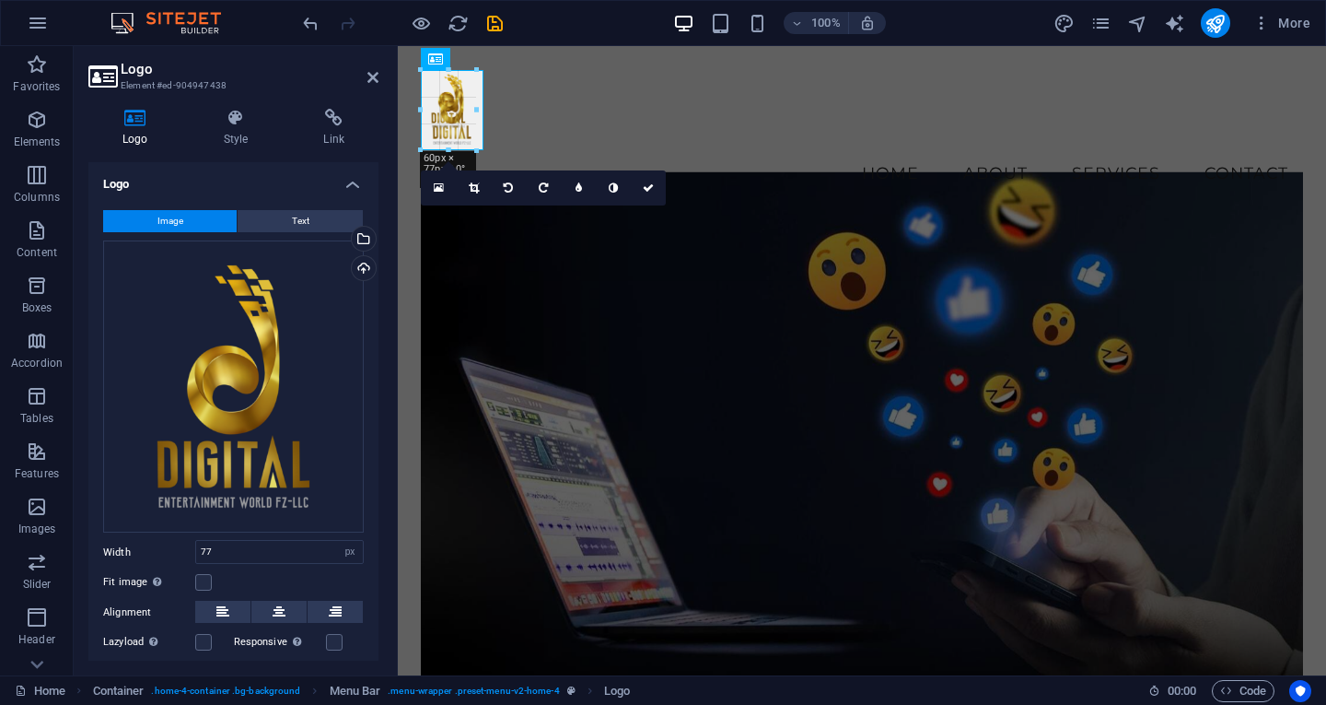
drag, startPoint x: 496, startPoint y: 163, endPoint x: 483, endPoint y: 126, distance: 39.3
type input "68"
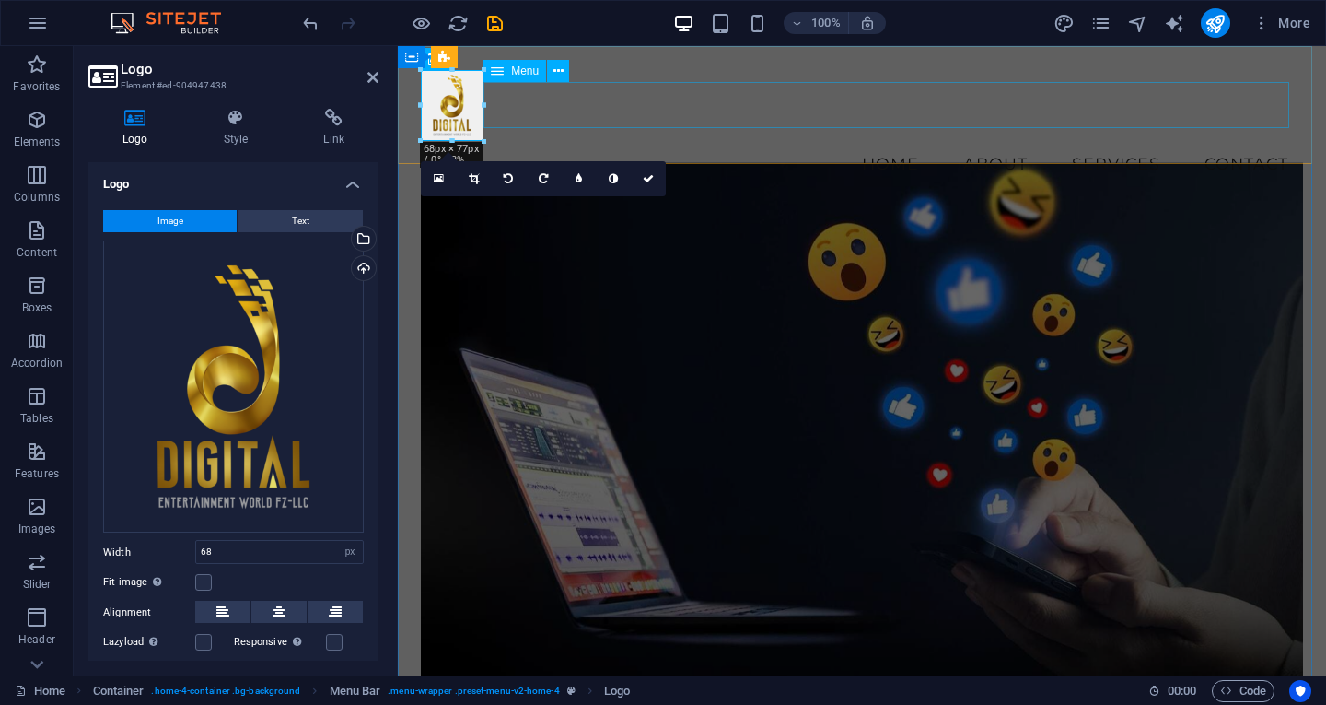
click at [692, 141] on nav "Home About Services Contact" at bounding box center [862, 164] width 882 height 46
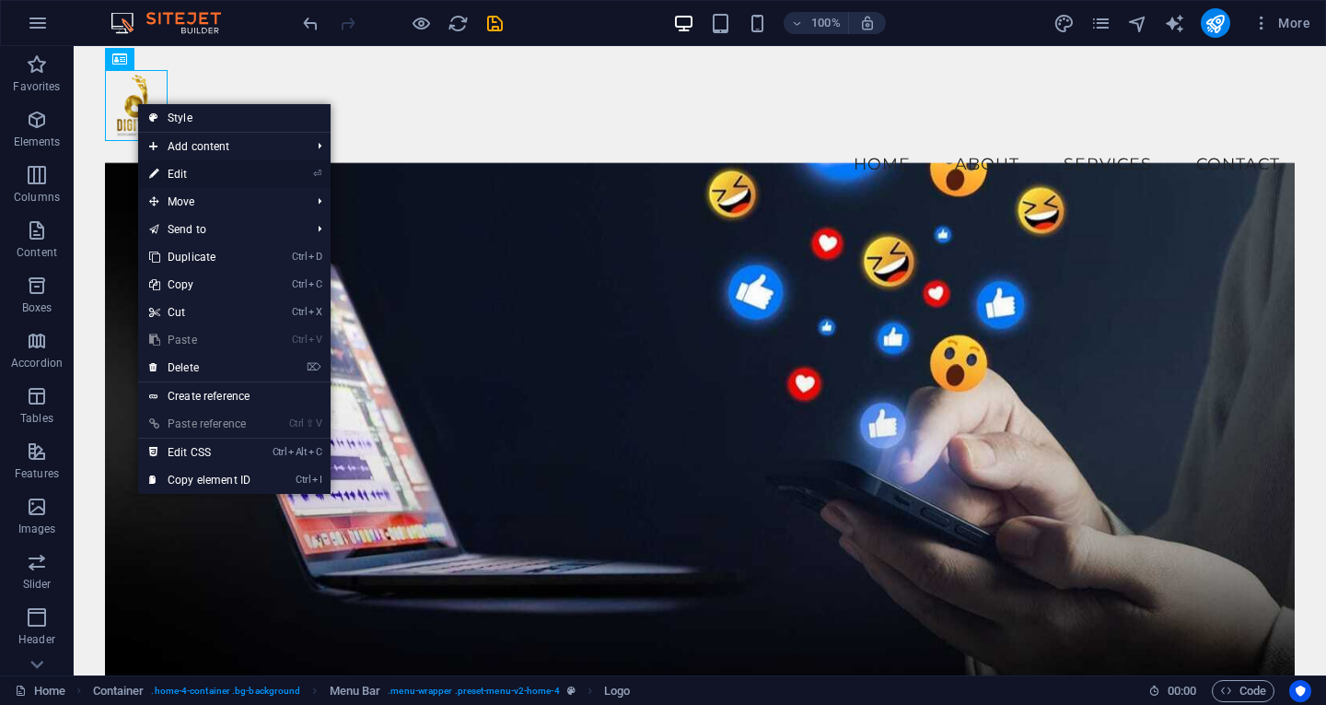
click at [202, 176] on link "⏎ Edit" at bounding box center [199, 174] width 123 height 28
select select "px"
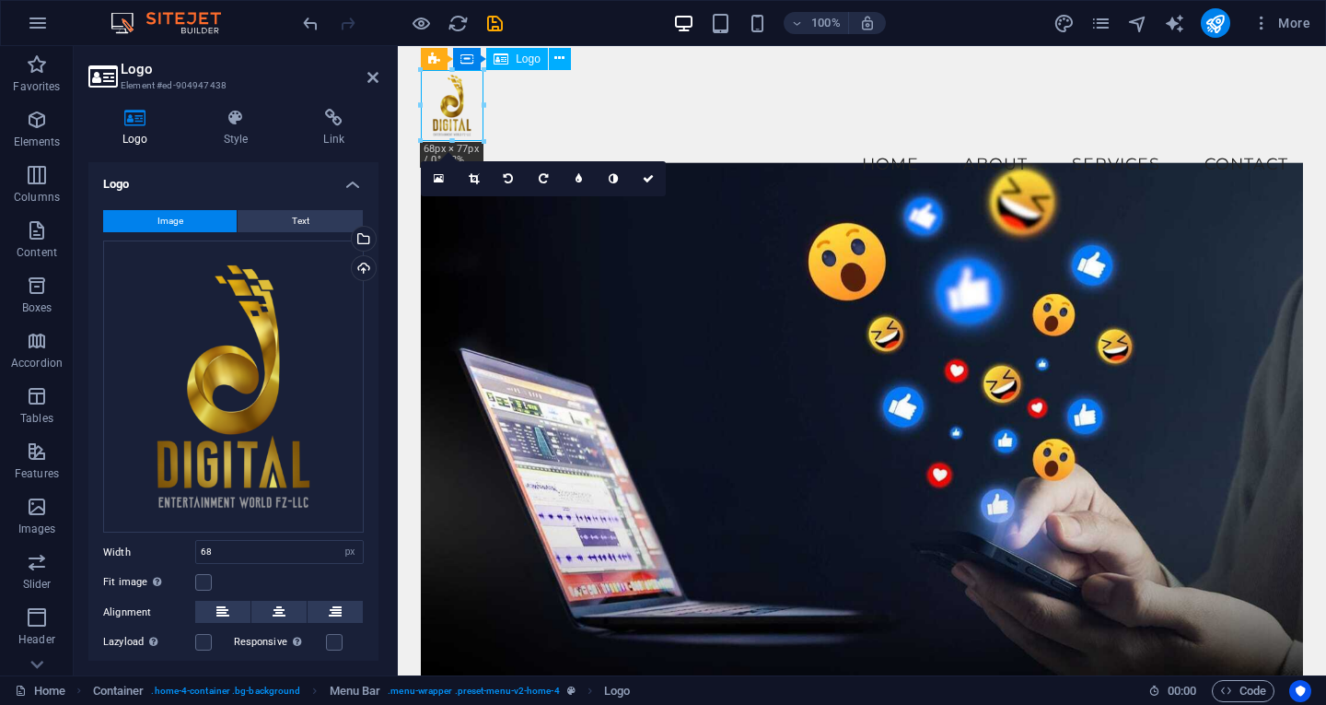
drag, startPoint x: 457, startPoint y: 107, endPoint x: 461, endPoint y: 77, distance: 29.8
click at [461, 77] on div at bounding box center [862, 105] width 882 height 71
click at [458, 94] on div at bounding box center [862, 105] width 882 height 71
click at [639, 141] on nav "Home About Services Contact" at bounding box center [862, 164] width 882 height 46
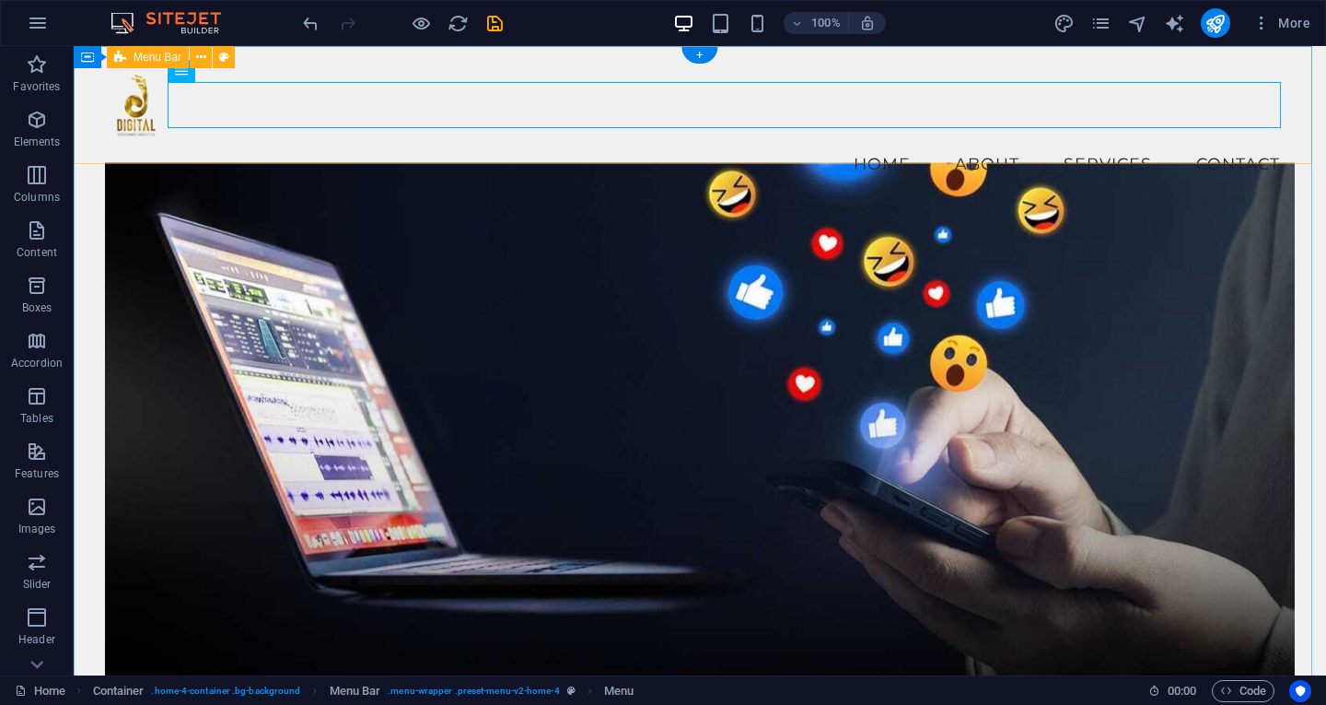
click at [703, 153] on div "Menu Home About Services Contact" at bounding box center [700, 128] width 1253 height 164
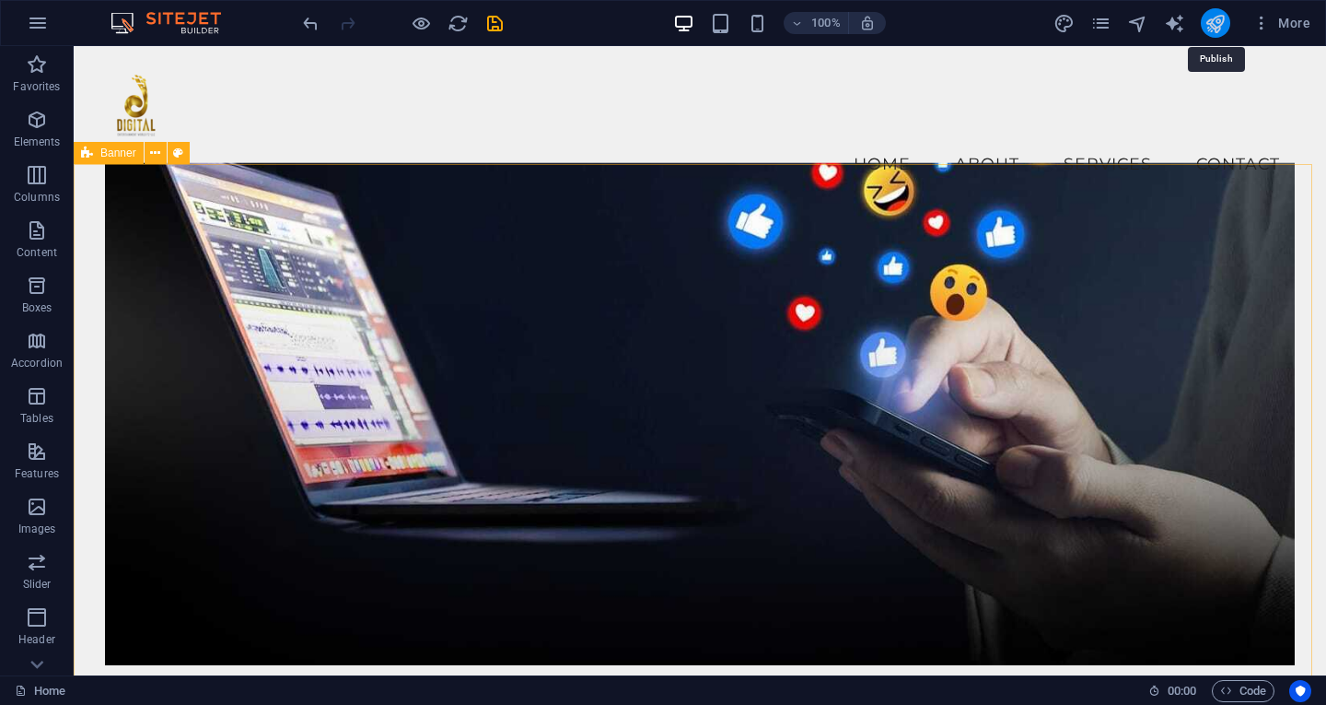
click at [1218, 24] on icon "publish" at bounding box center [1215, 23] width 21 height 21
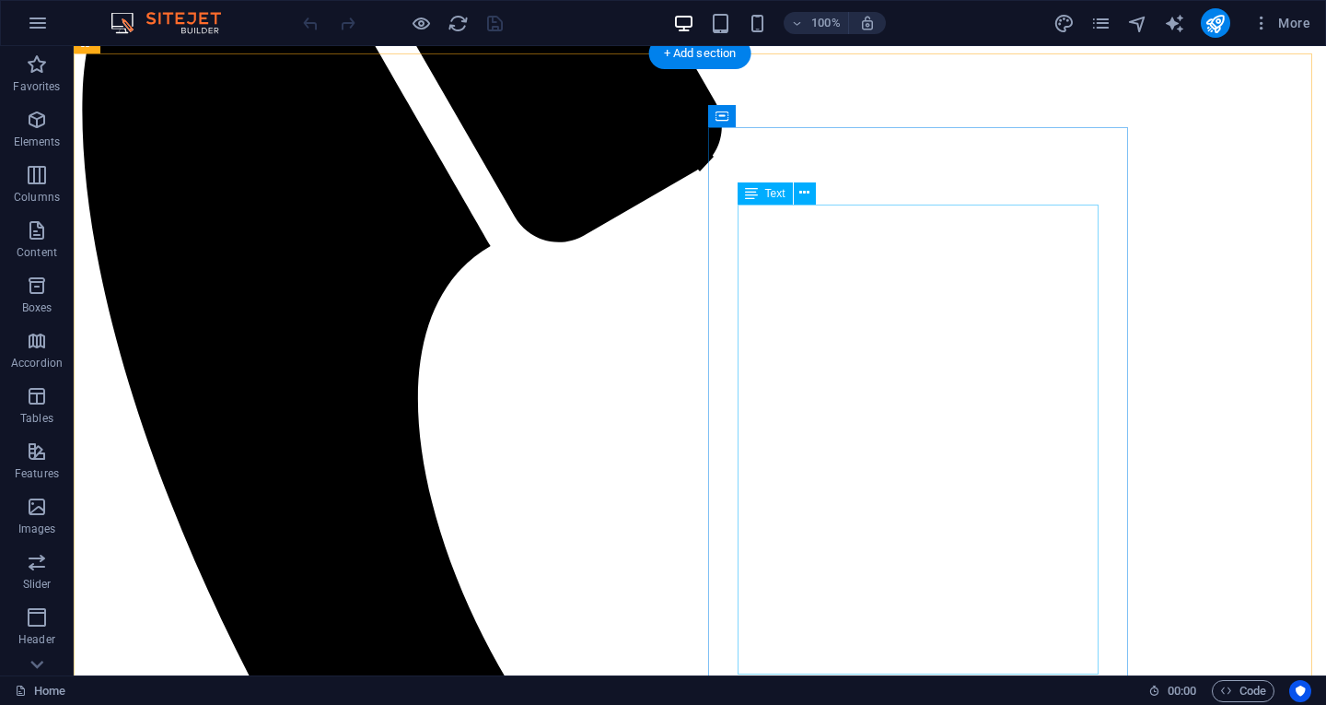
scroll to position [737, 0]
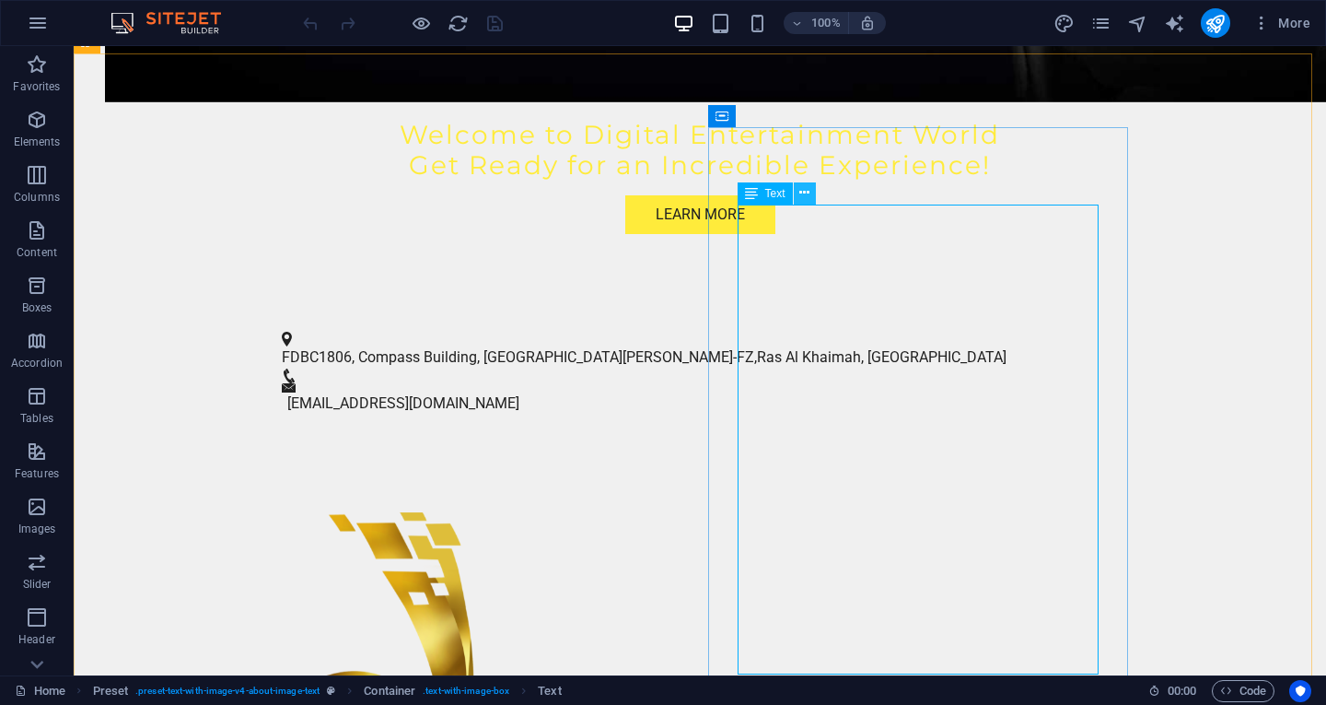
click at [808, 192] on icon at bounding box center [804, 192] width 10 height 19
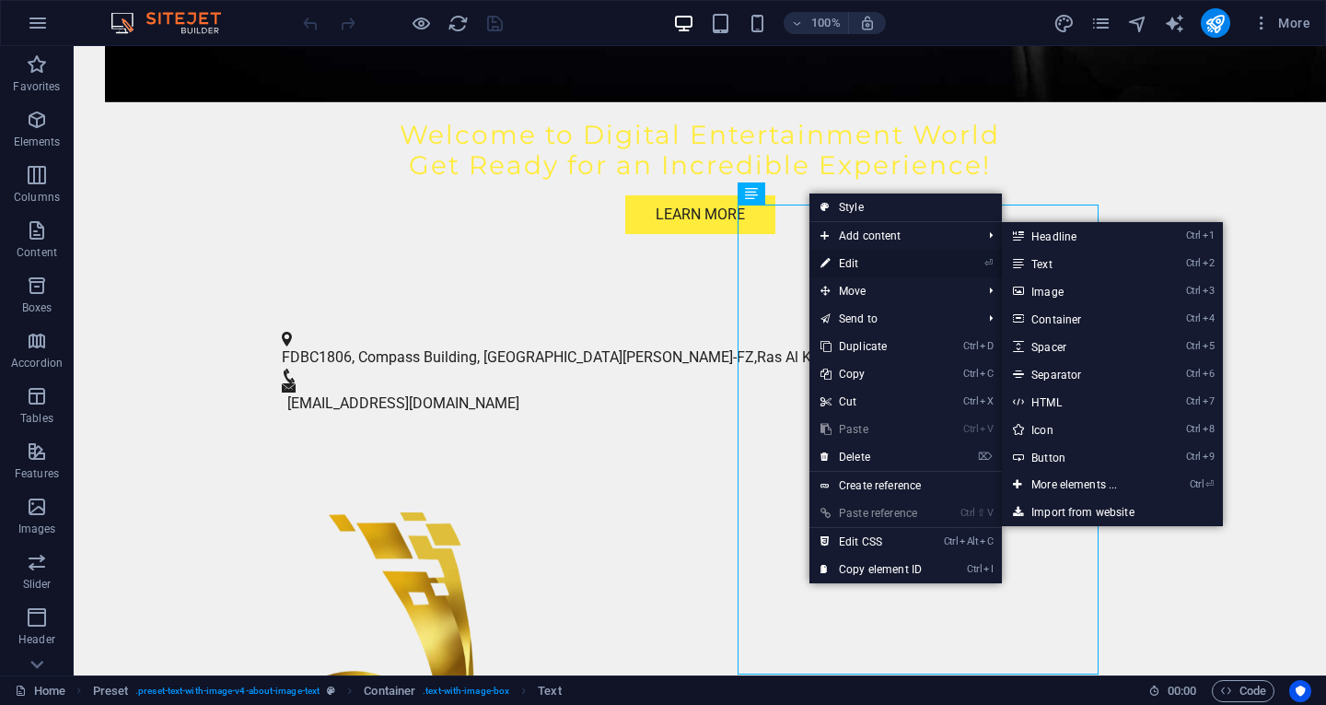
click at [853, 264] on link "⏎ Edit" at bounding box center [871, 264] width 123 height 28
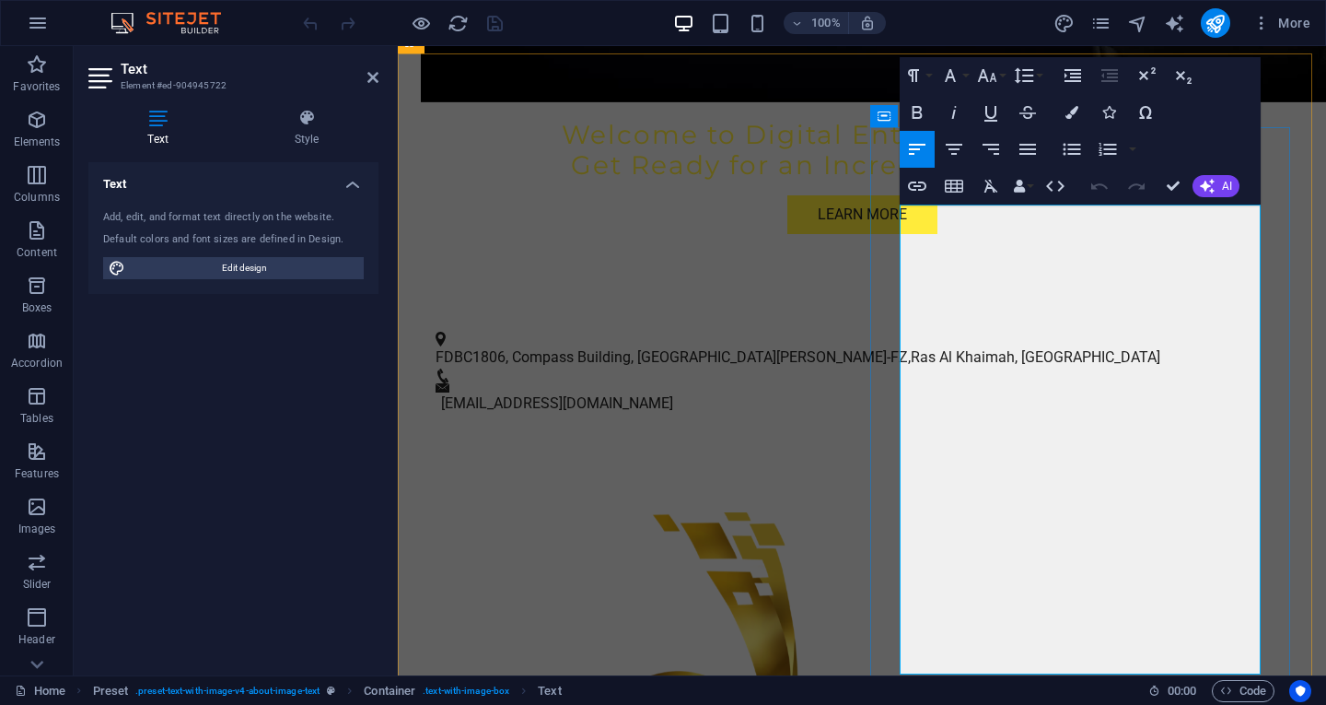
drag, startPoint x: 903, startPoint y: 218, endPoint x: 1208, endPoint y: 603, distance: 491.7
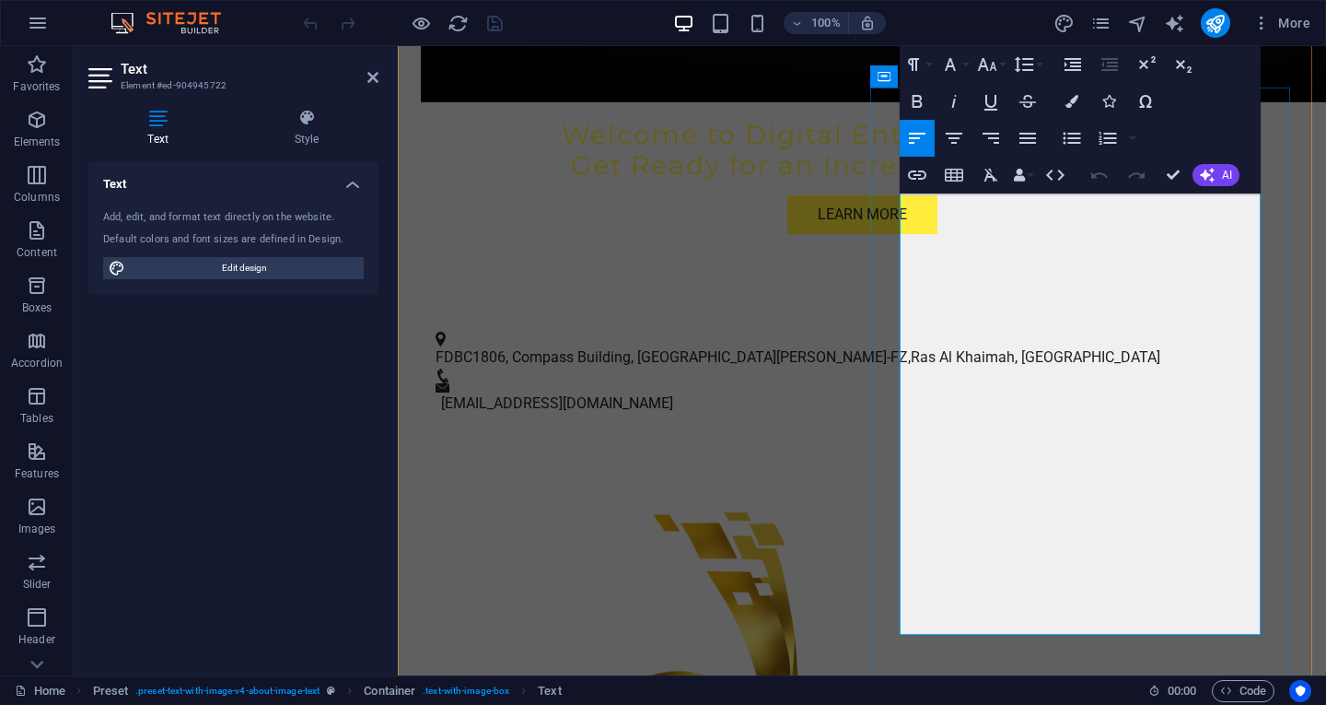
scroll to position [921, 0]
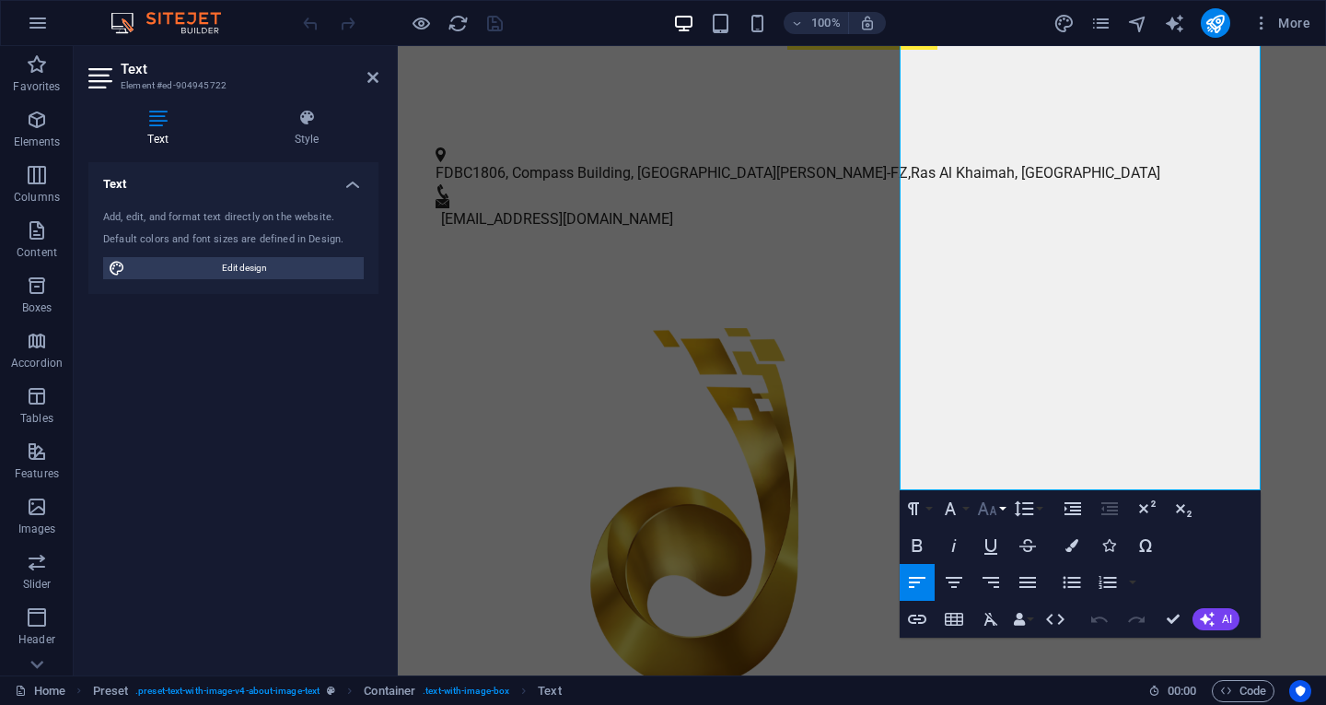
click at [1001, 511] on button "Font Size" at bounding box center [991, 508] width 35 height 37
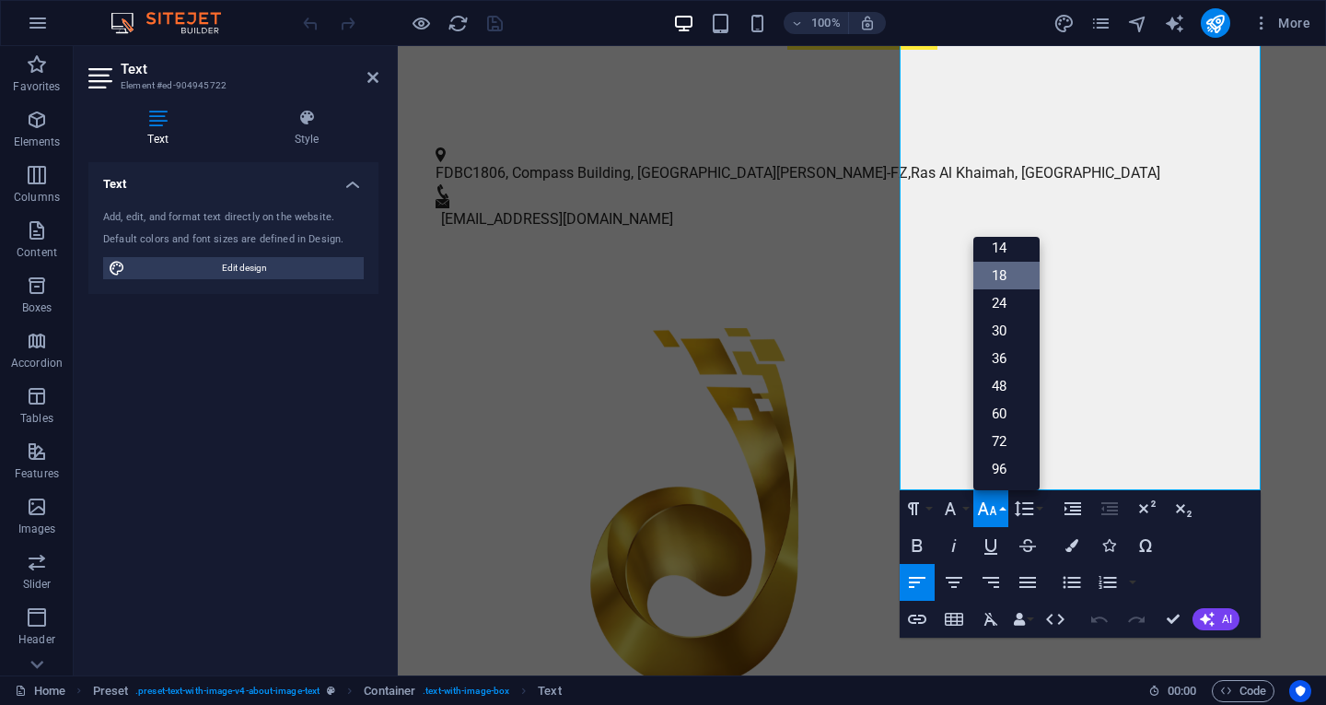
scroll to position [148, 0]
click at [1003, 300] on link "24" at bounding box center [1007, 303] width 66 height 28
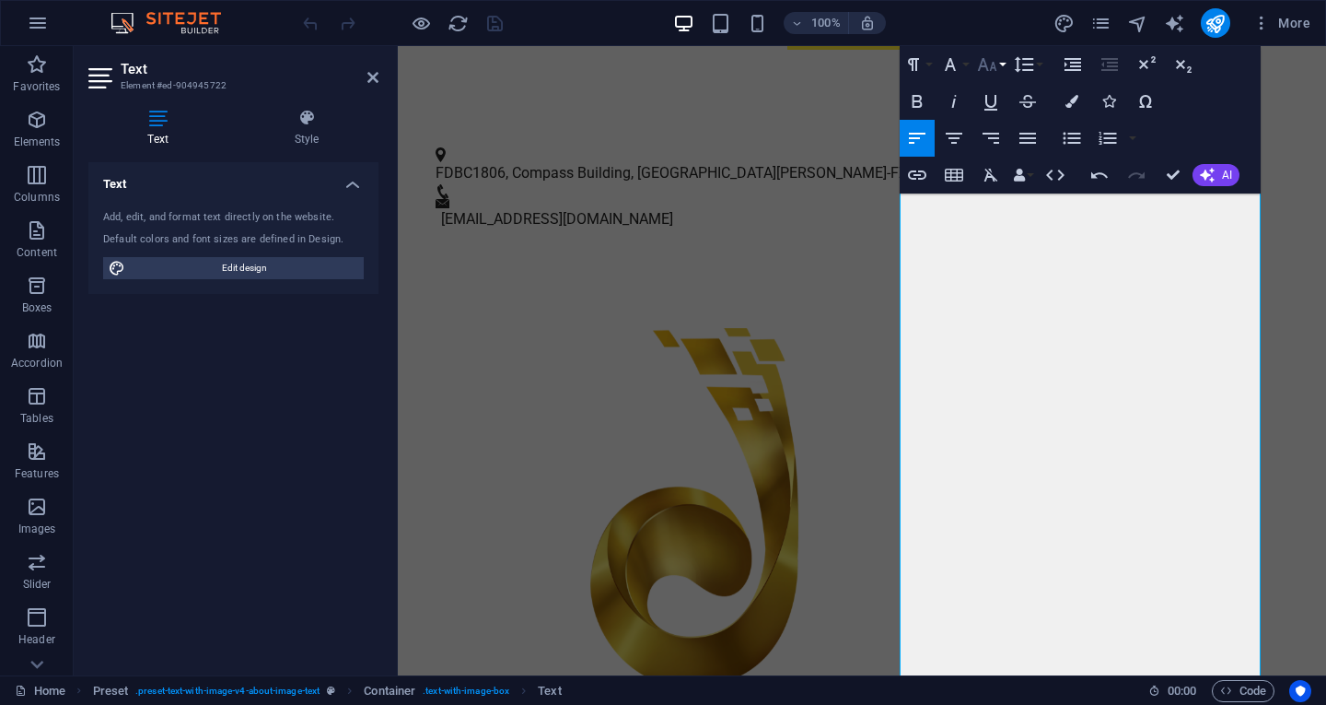
click at [996, 63] on icon "button" at bounding box center [987, 64] width 22 height 22
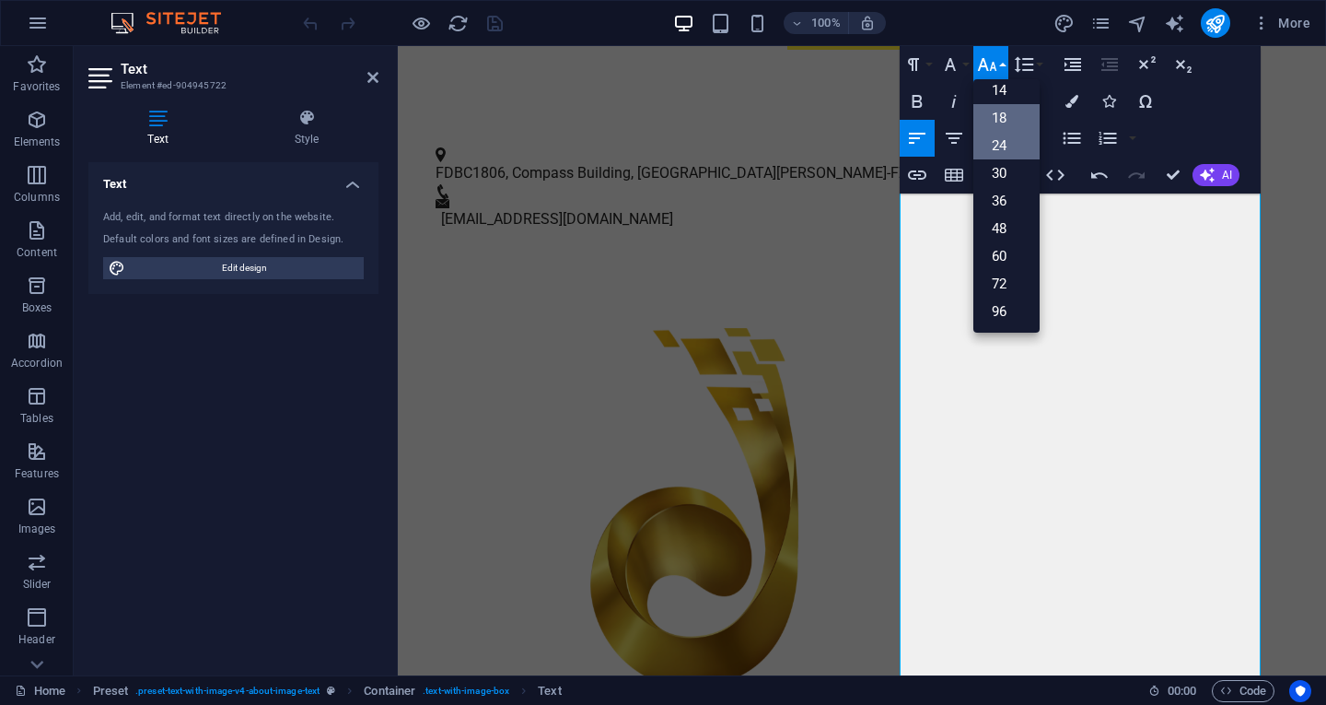
click at [1005, 112] on link "18" at bounding box center [1007, 118] width 66 height 28
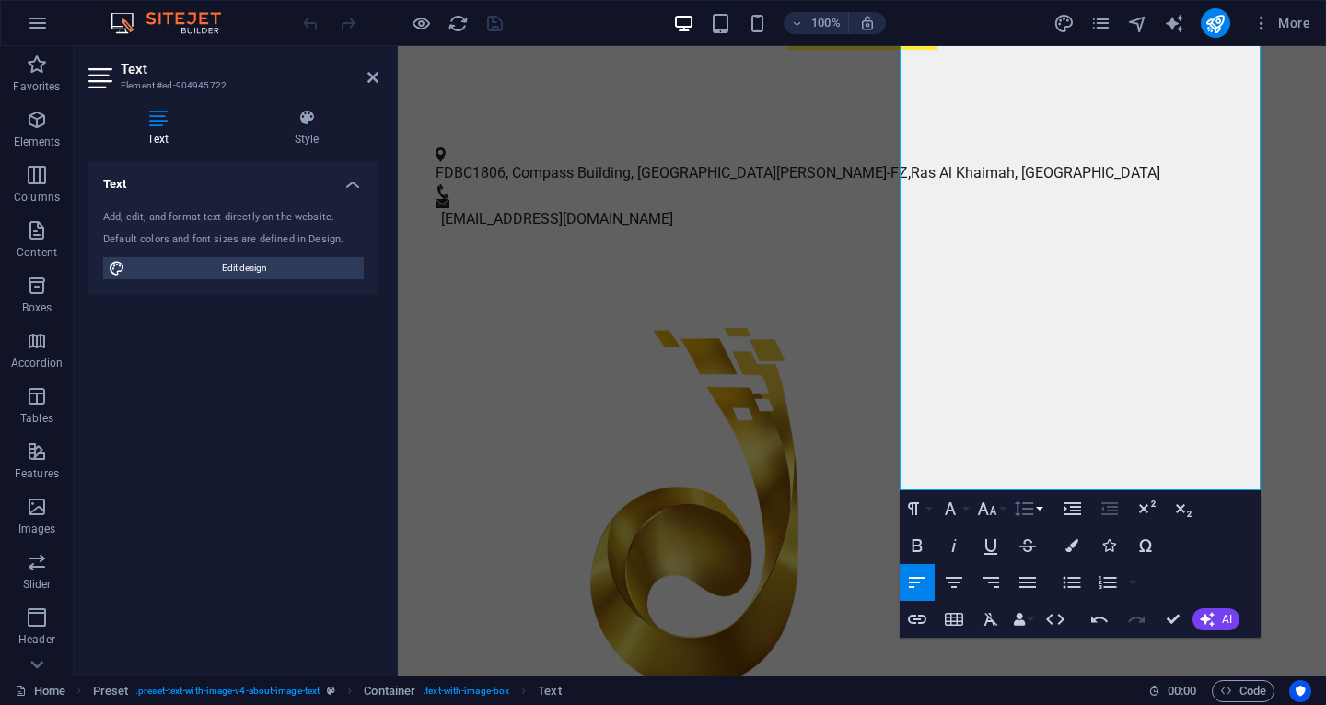
click at [1040, 507] on button "Line Height" at bounding box center [1027, 508] width 35 height 37
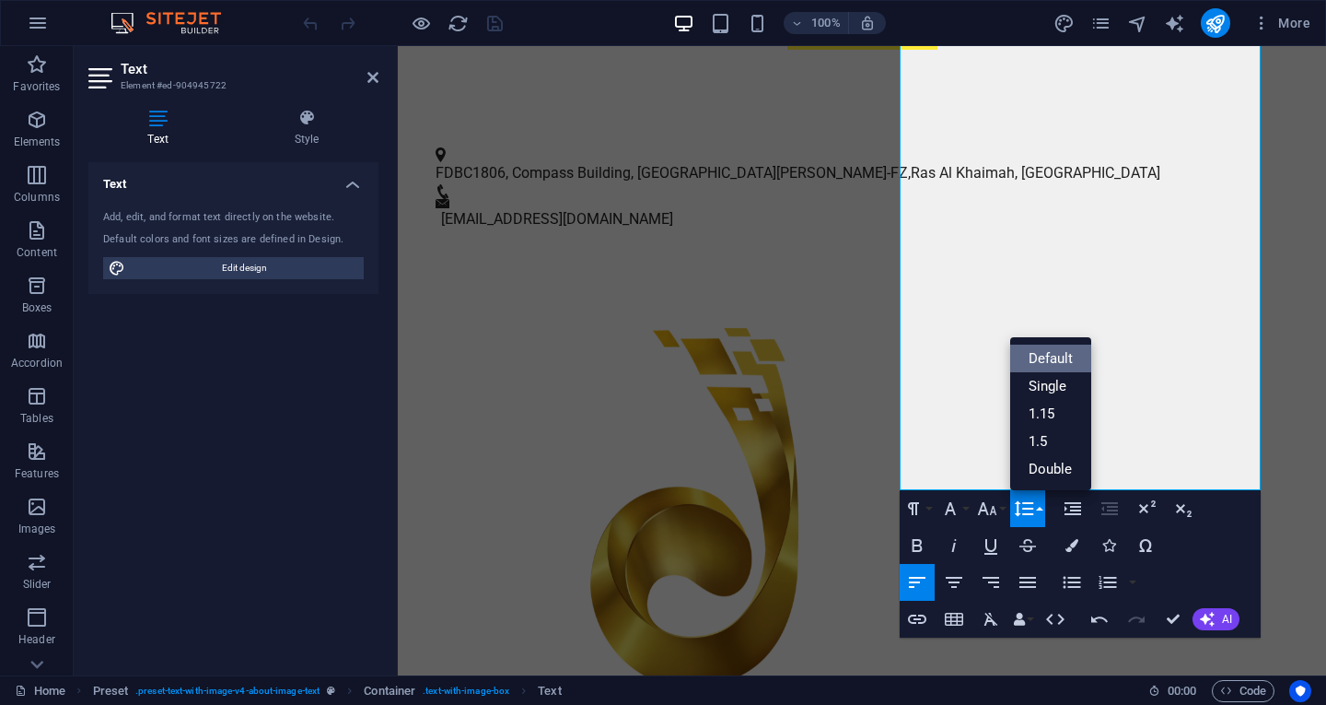
scroll to position [0, 0]
click at [1046, 386] on link "Single" at bounding box center [1051, 386] width 82 height 28
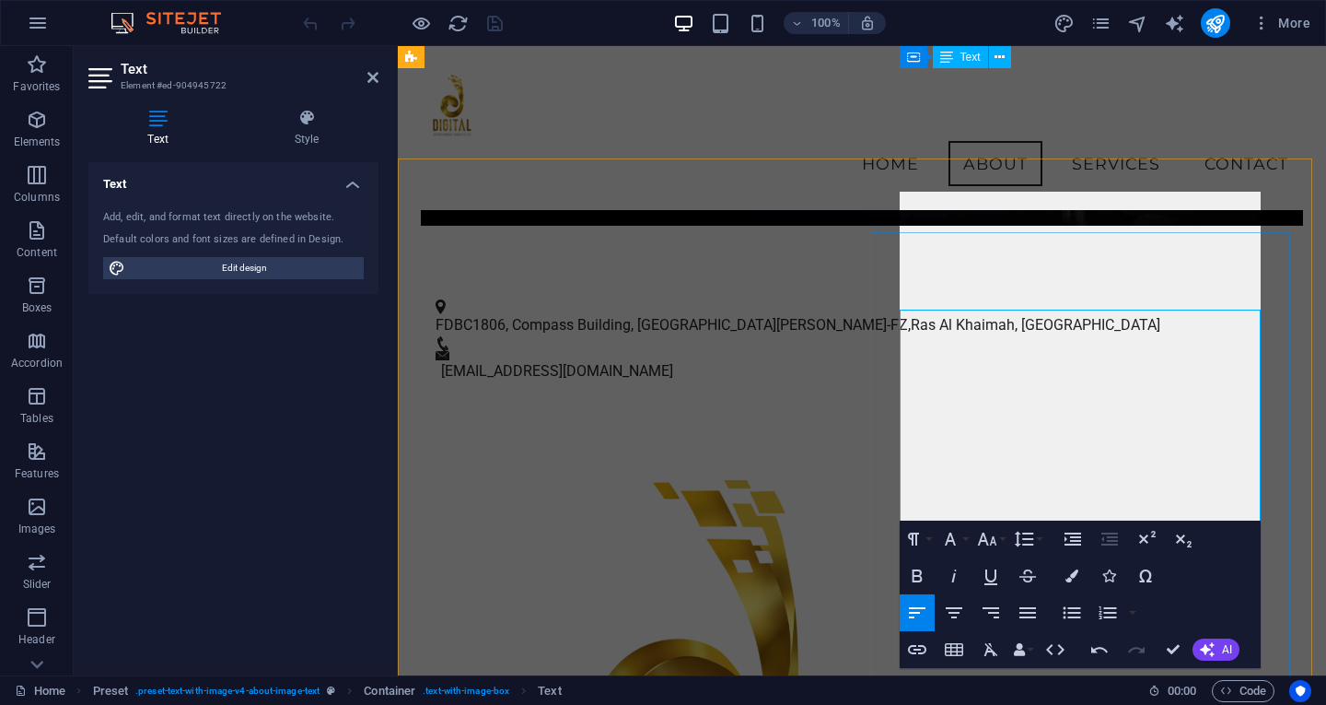
scroll to position [619, 0]
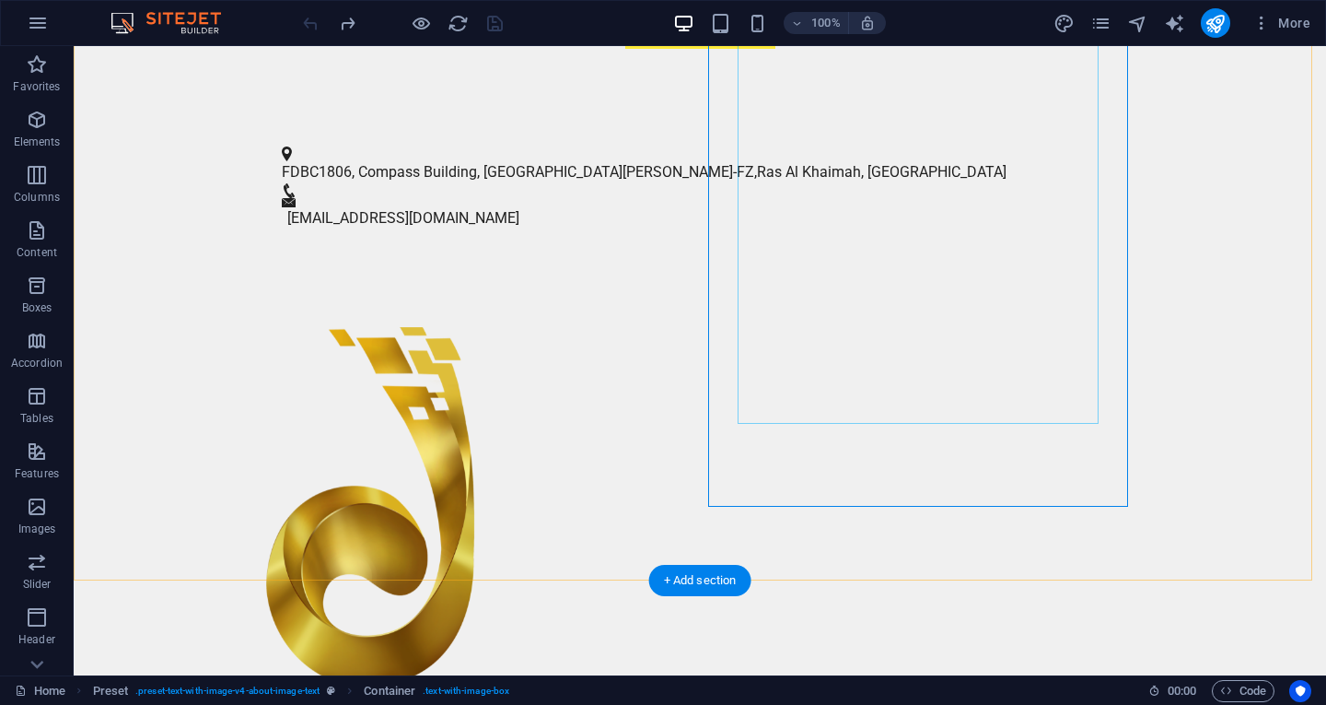
scroll to position [869, 0]
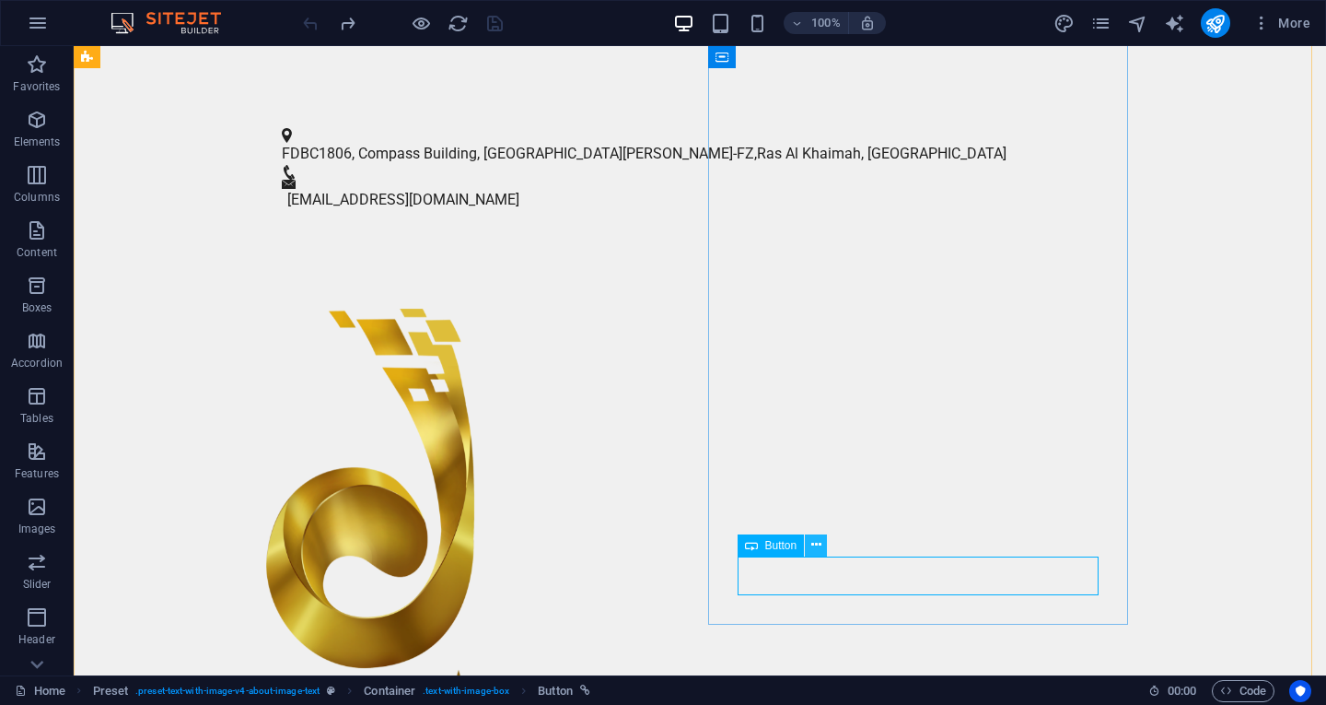
click at [824, 546] on button at bounding box center [816, 545] width 22 height 22
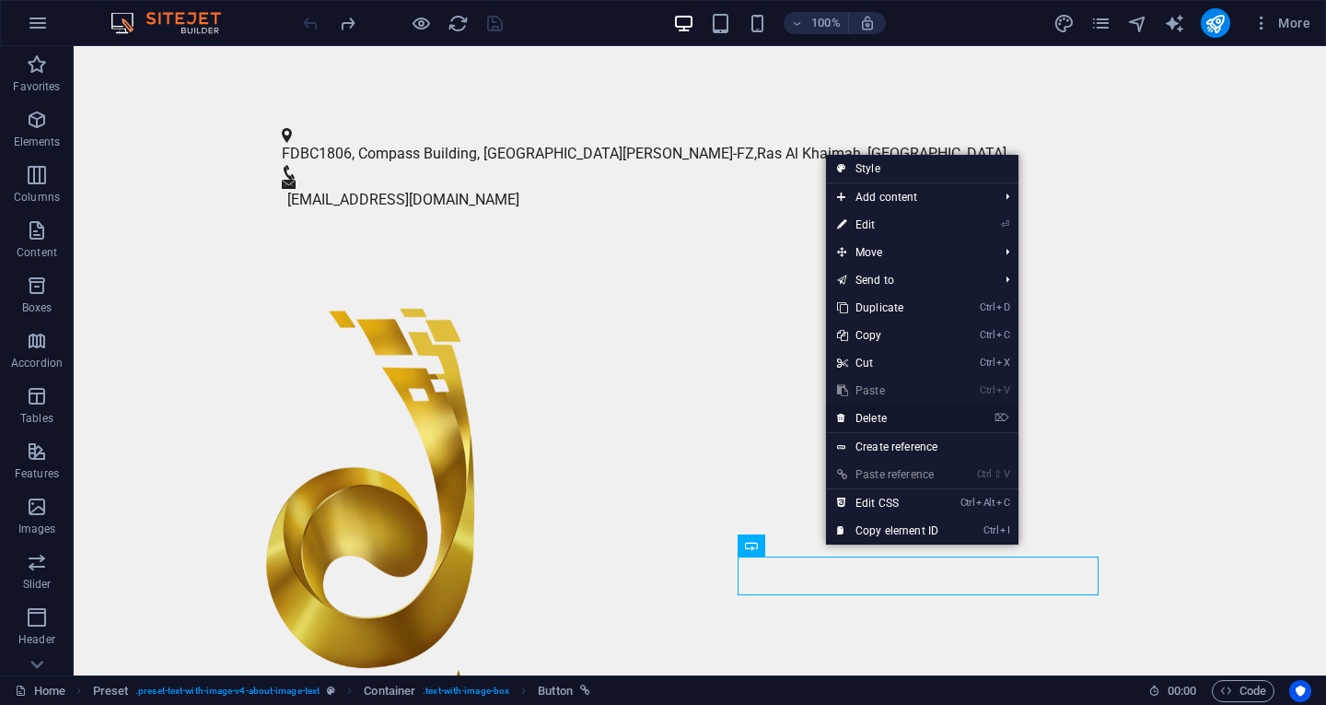
click at [885, 418] on link "⌦ Delete" at bounding box center [887, 418] width 123 height 28
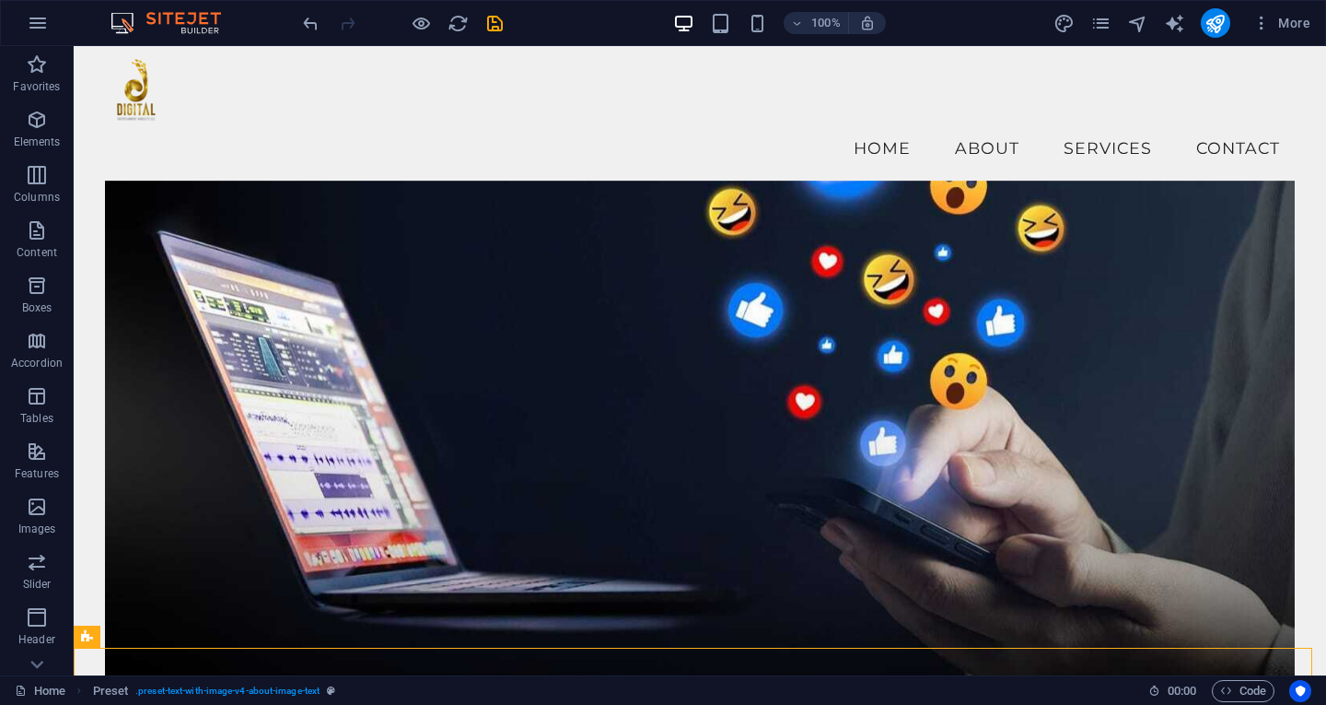
scroll to position [15, 0]
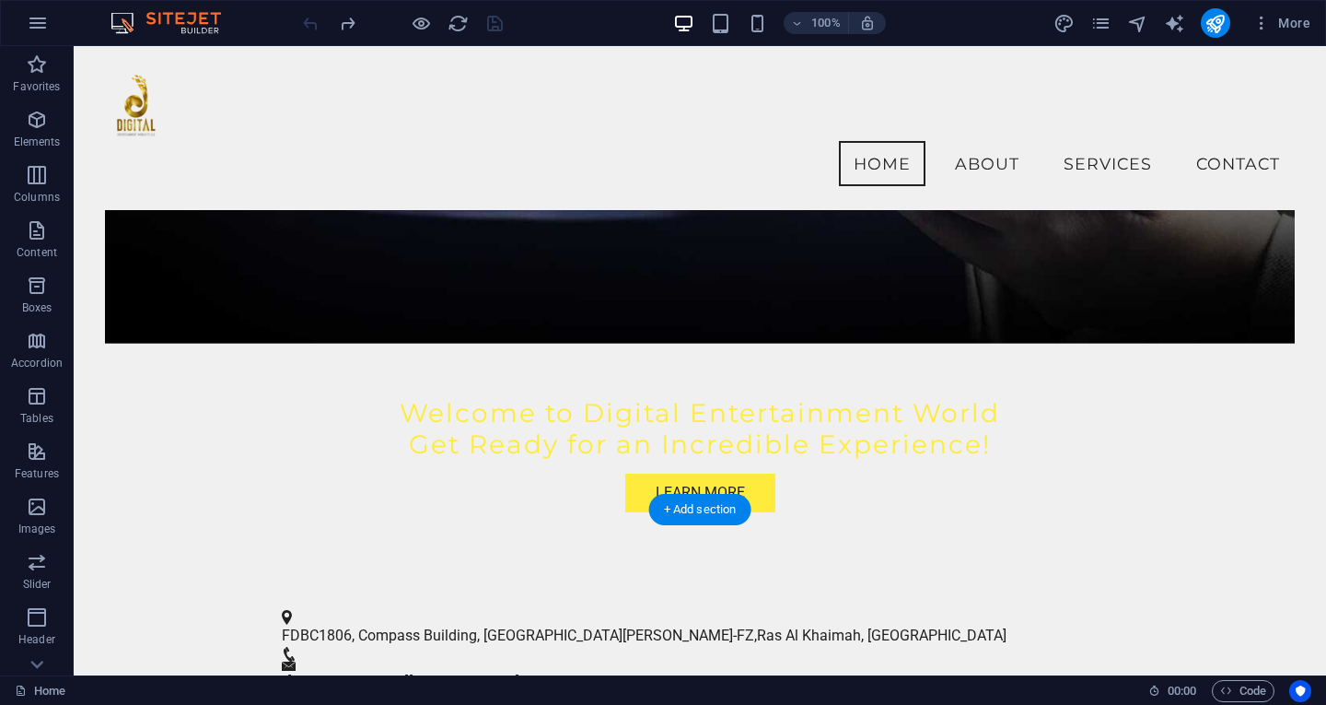
scroll to position [163, 0]
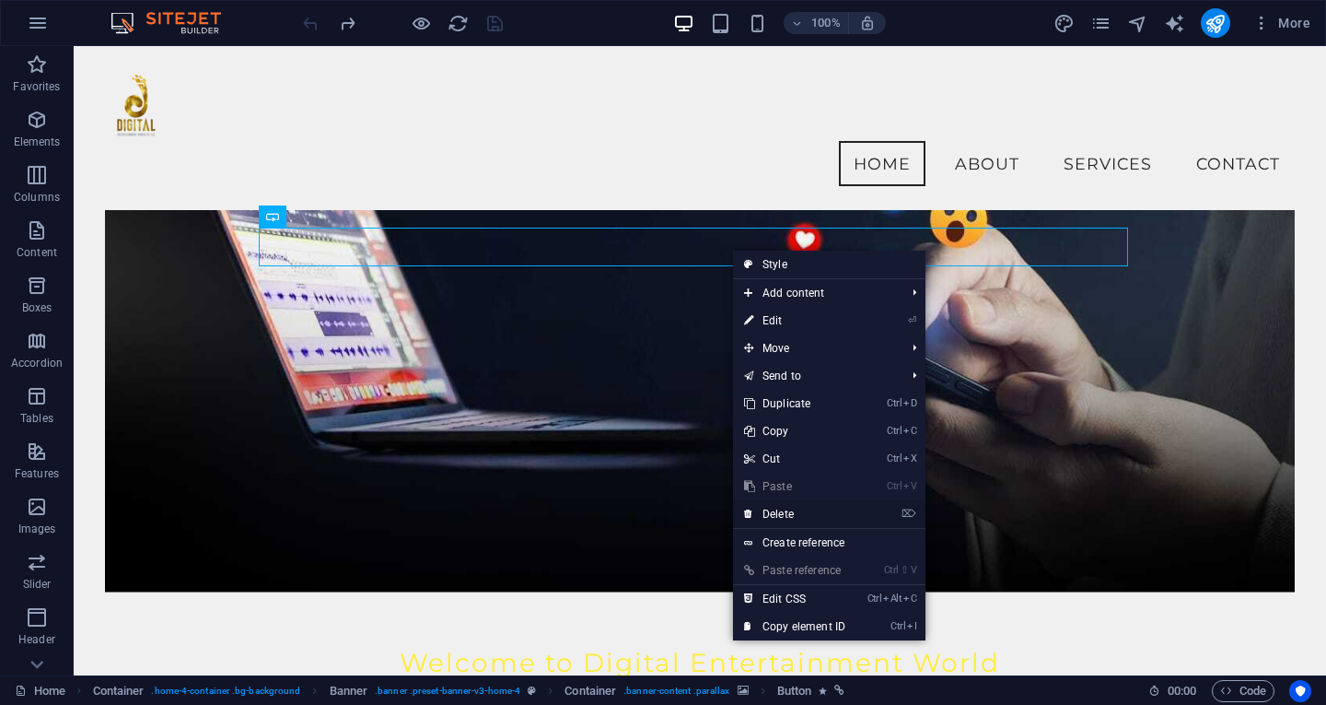
click at [793, 515] on link "⌦ Delete" at bounding box center [794, 514] width 123 height 28
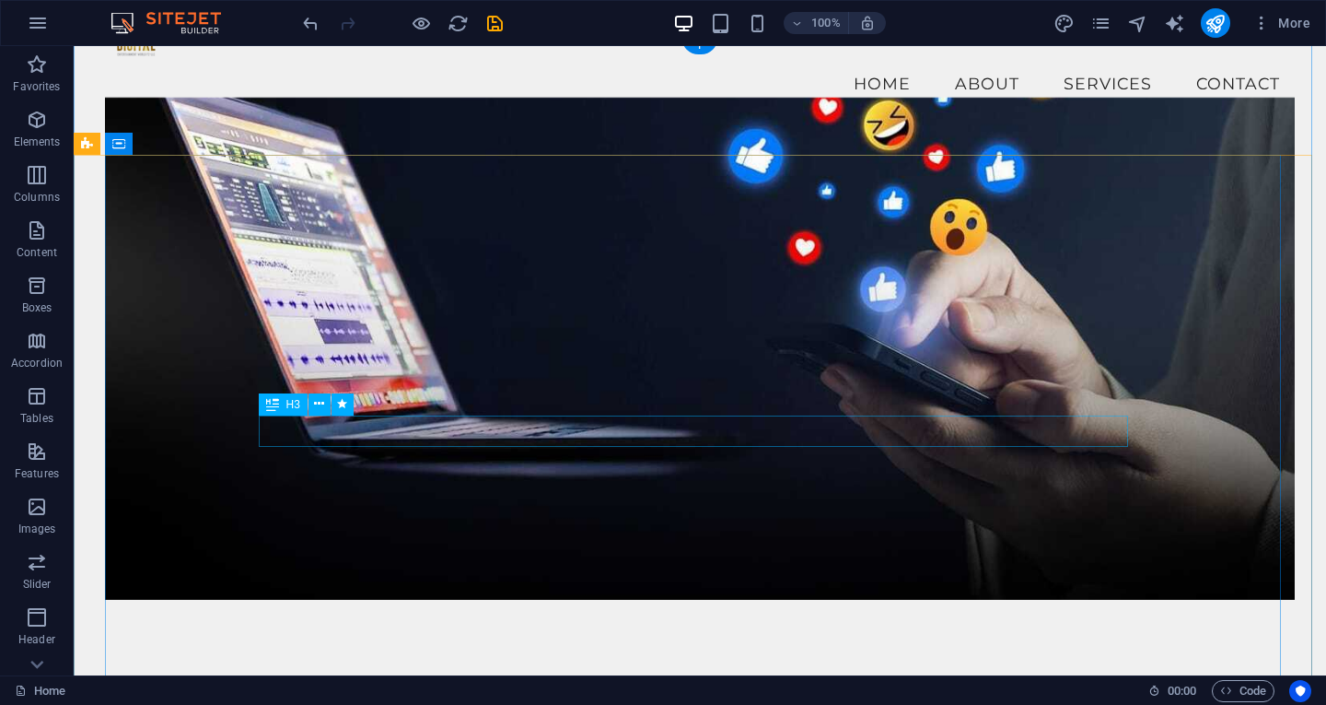
scroll to position [0, 0]
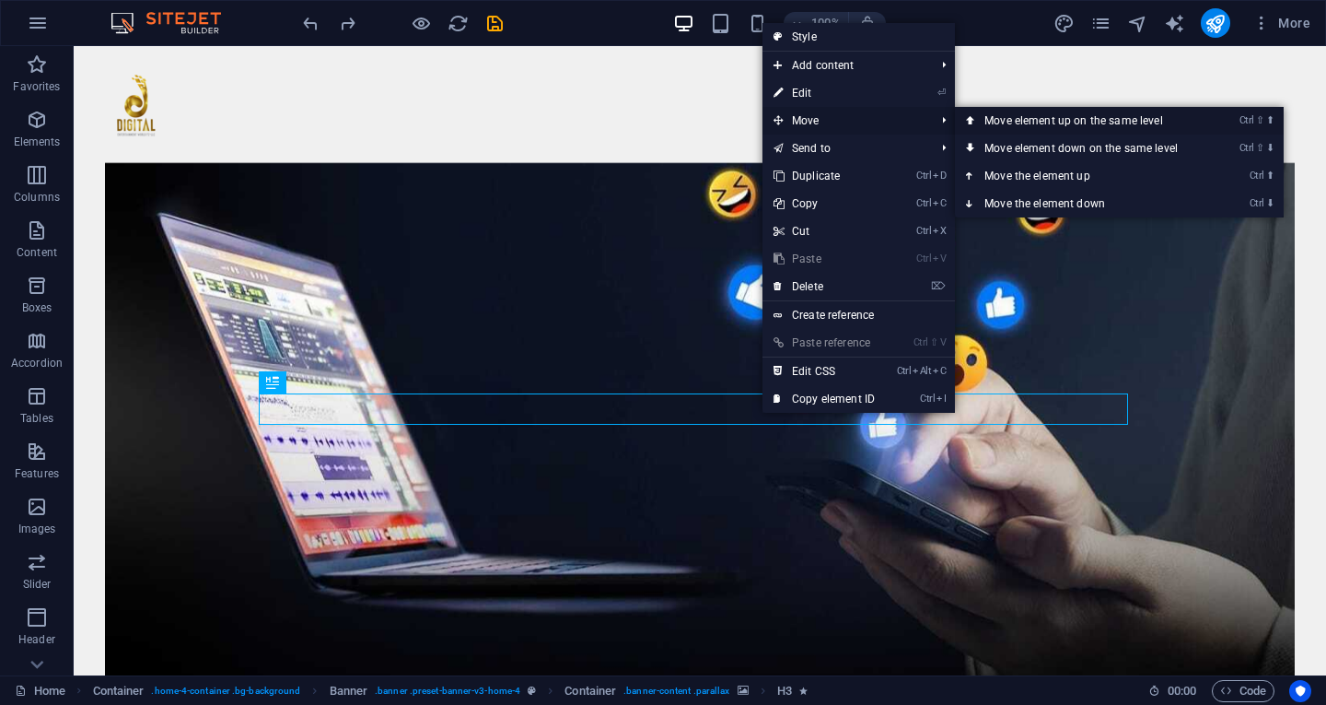
click at [991, 113] on link "Ctrl ⇧ ⬆ Move element up on the same level" at bounding box center [1085, 121] width 260 height 28
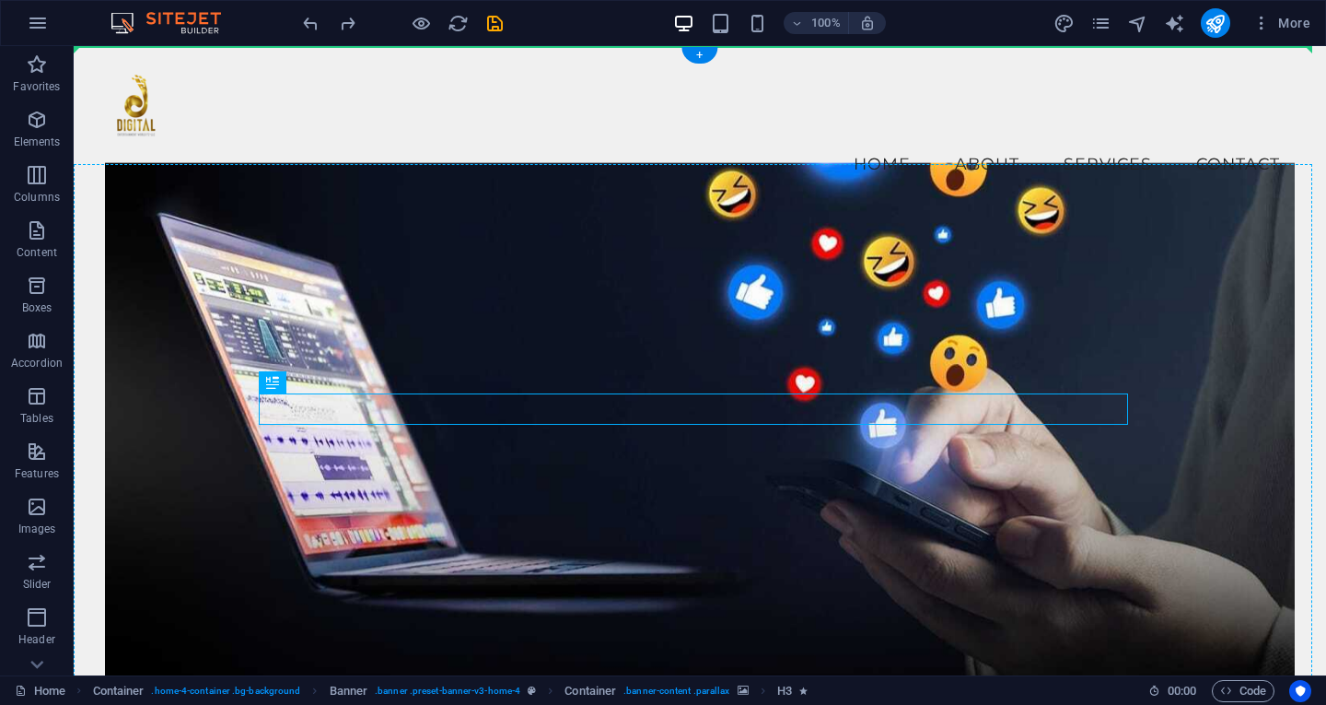
drag, startPoint x: 828, startPoint y: 403, endPoint x: 828, endPoint y: 373, distance: 30.4
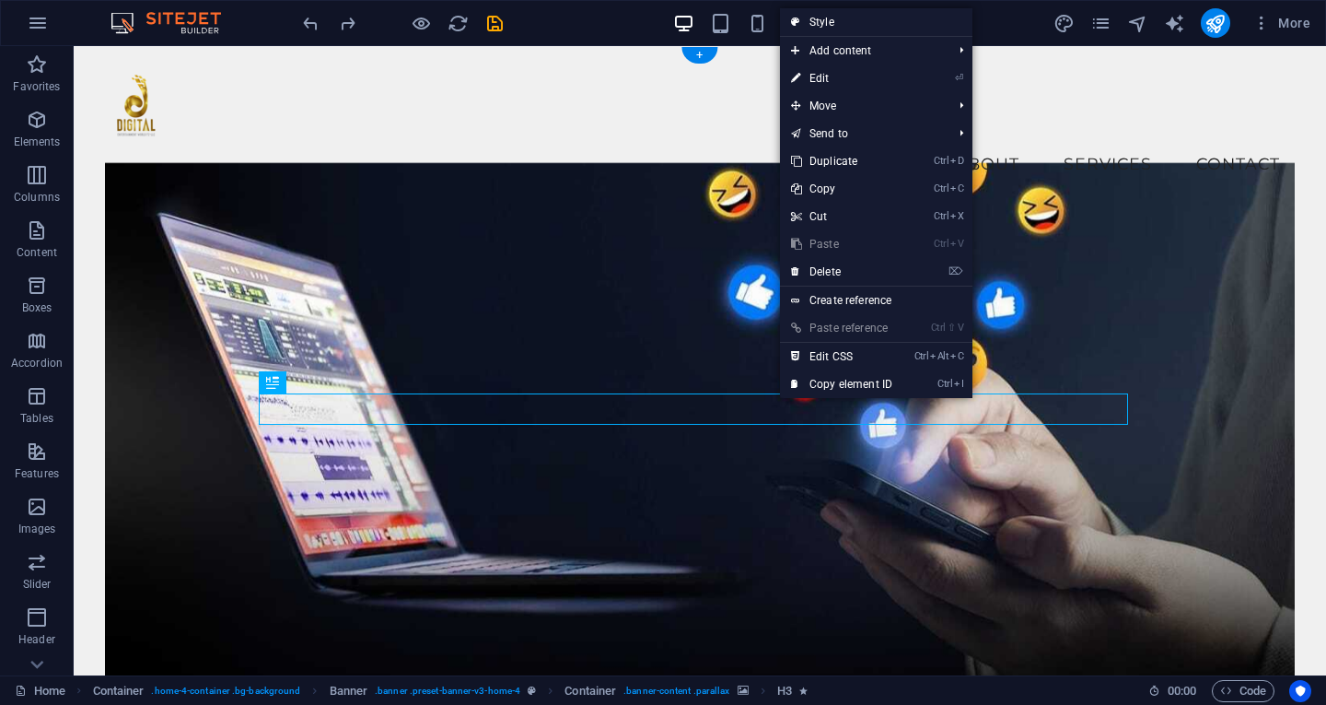
click at [798, 559] on figure at bounding box center [700, 449] width 1190 height 573
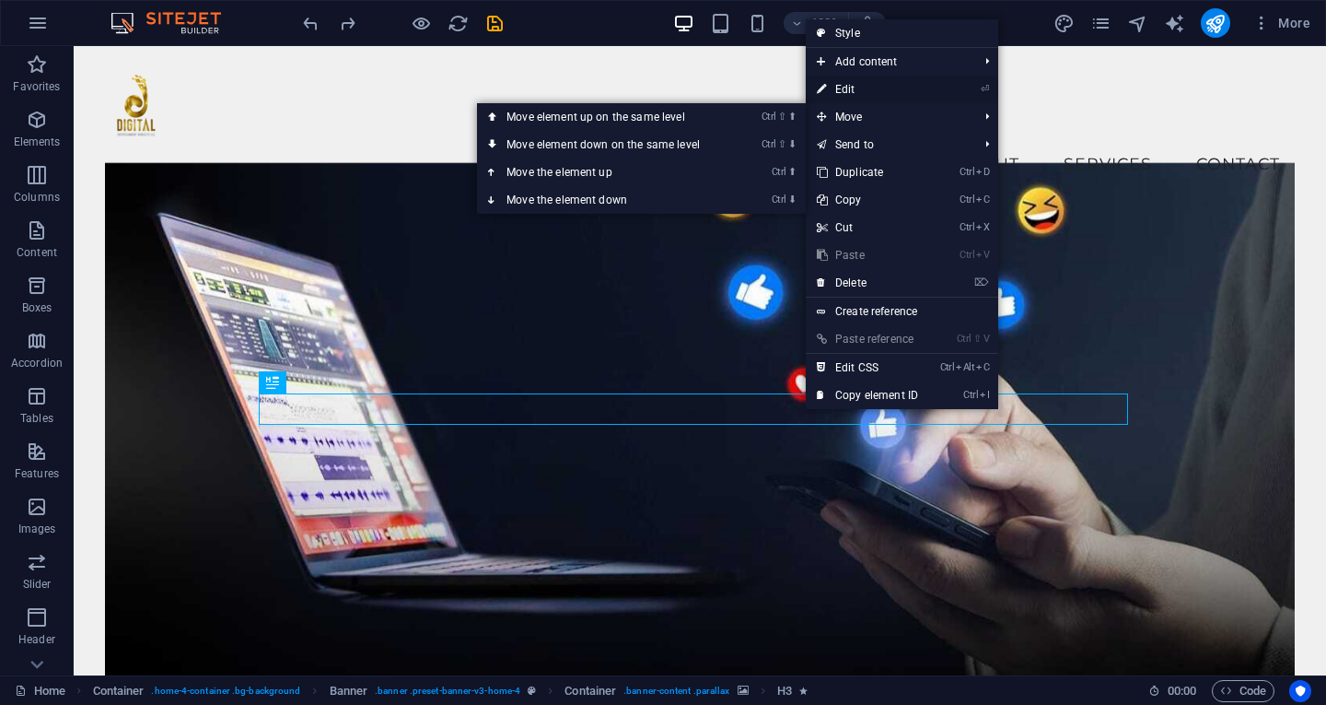
click at [872, 84] on link "⏎ Edit" at bounding box center [867, 90] width 123 height 28
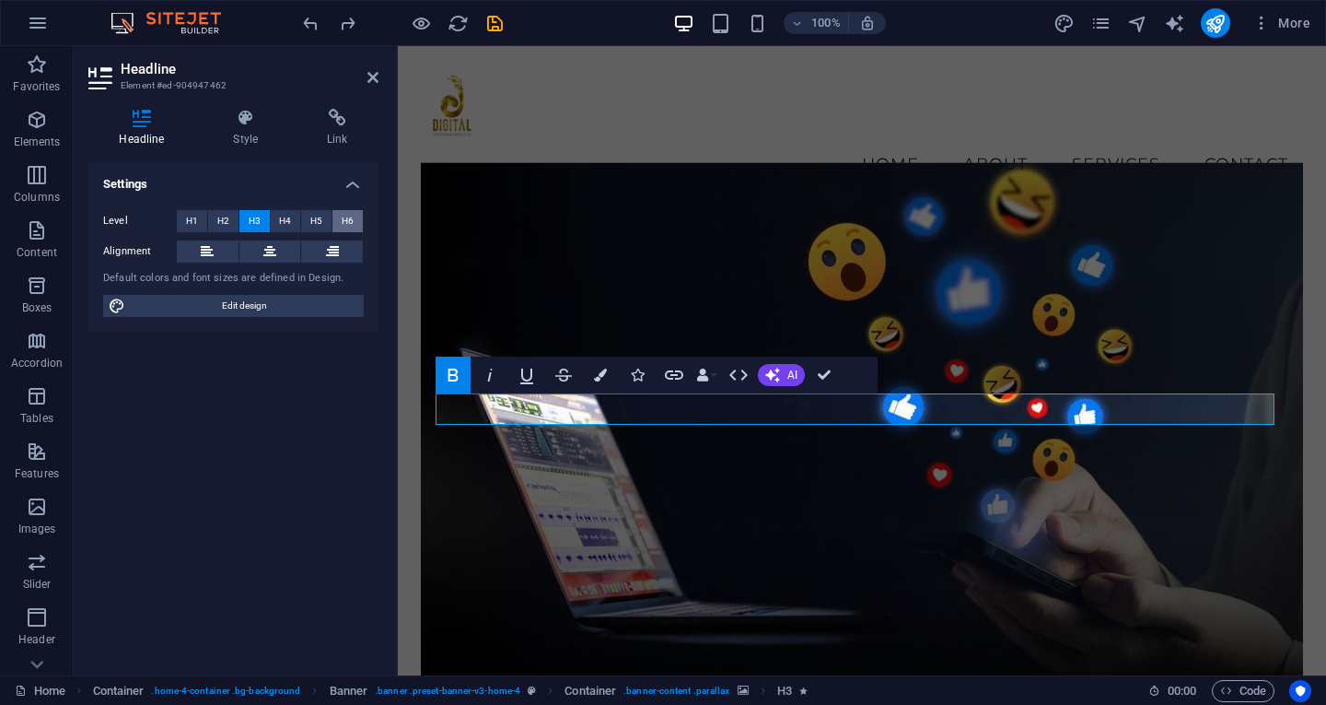
click at [355, 217] on button "H6" at bounding box center [347, 221] width 30 height 22
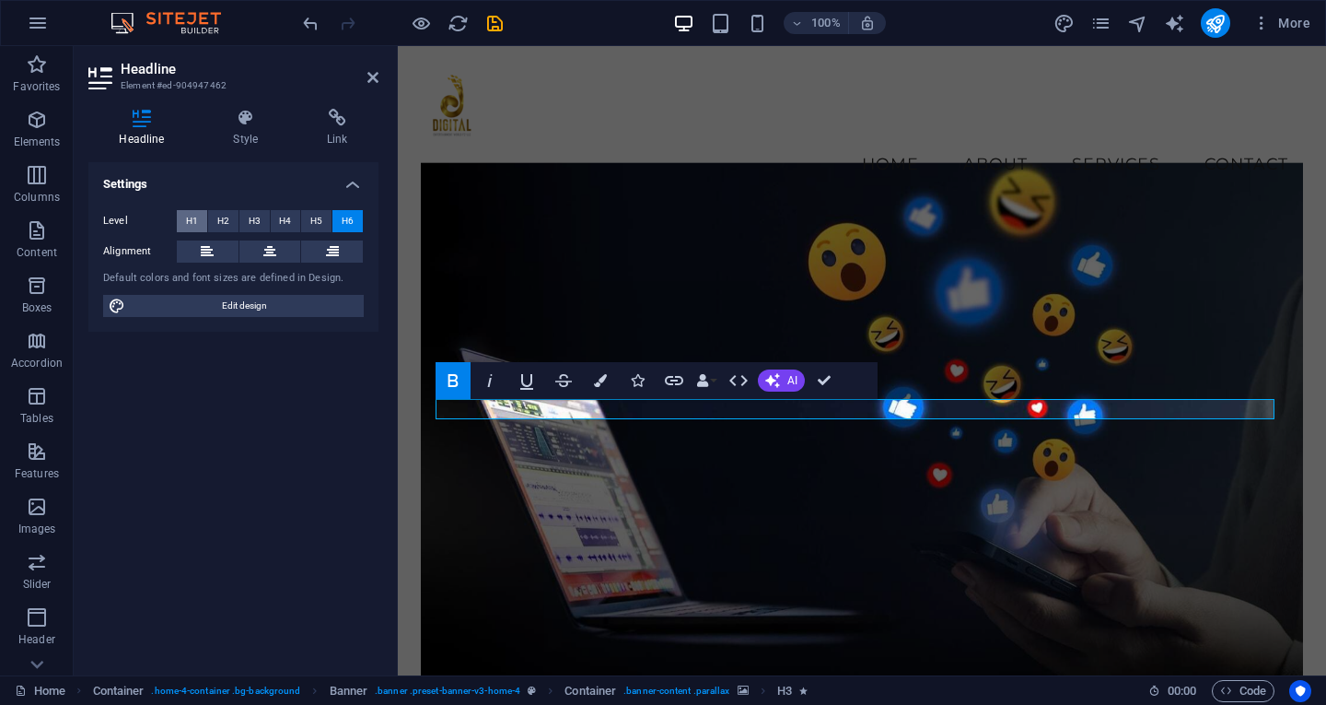
click at [194, 222] on span "H1" at bounding box center [192, 221] width 12 height 22
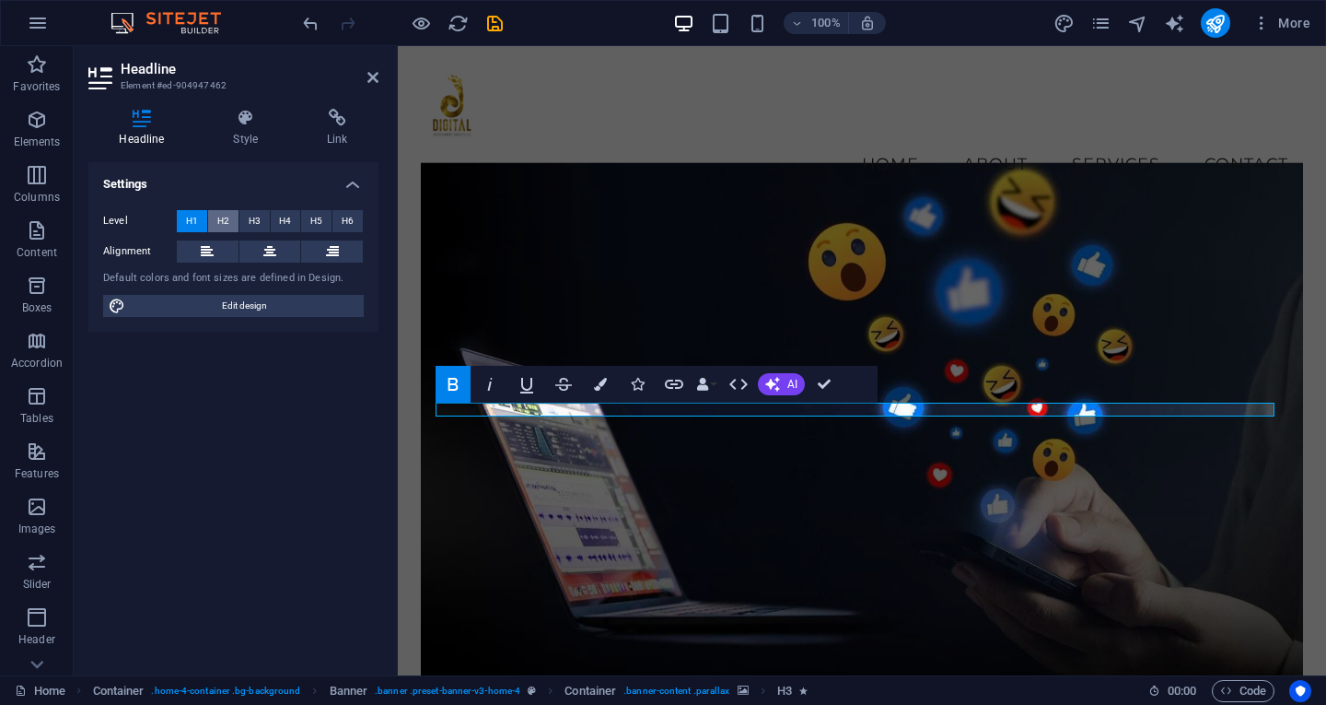
click at [216, 219] on button "H2" at bounding box center [223, 221] width 30 height 22
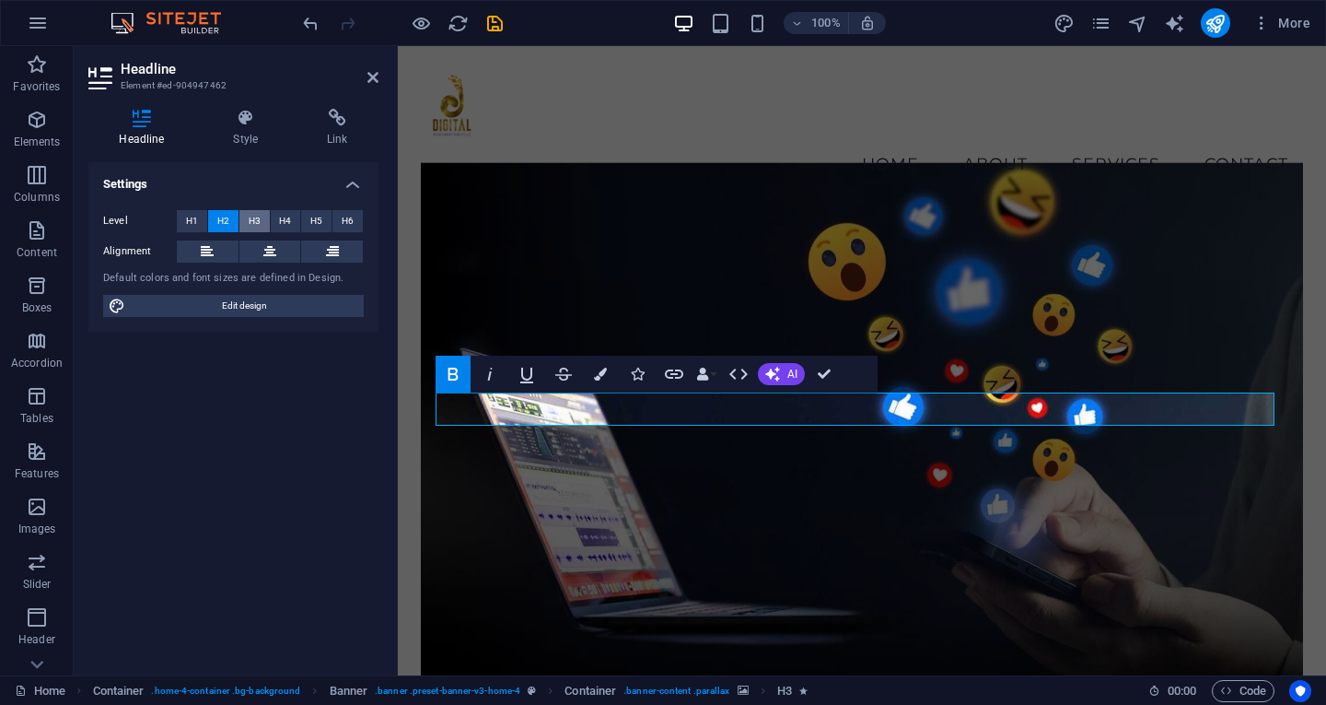
click at [249, 223] on span "H3" at bounding box center [255, 221] width 12 height 22
click at [286, 222] on span "H4" at bounding box center [285, 221] width 12 height 22
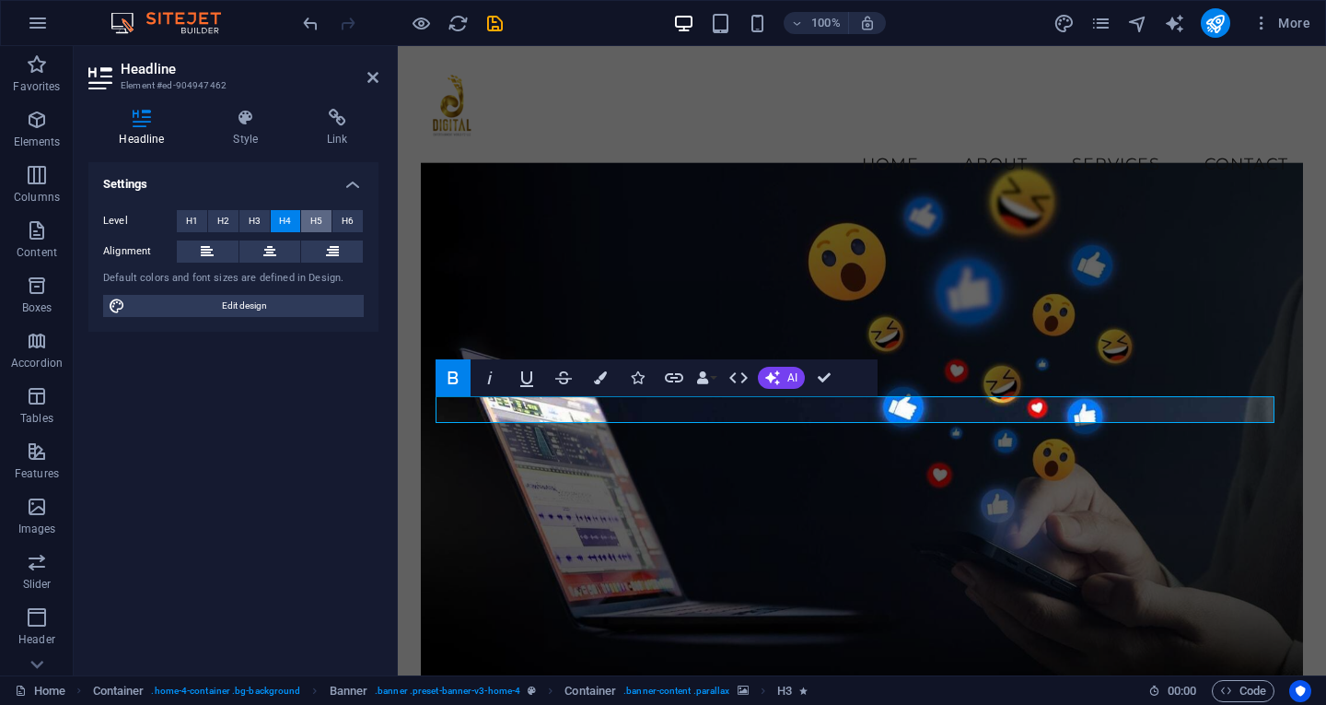
click at [311, 220] on span "H5" at bounding box center [316, 221] width 12 height 22
click at [343, 220] on span "H6" at bounding box center [348, 221] width 12 height 22
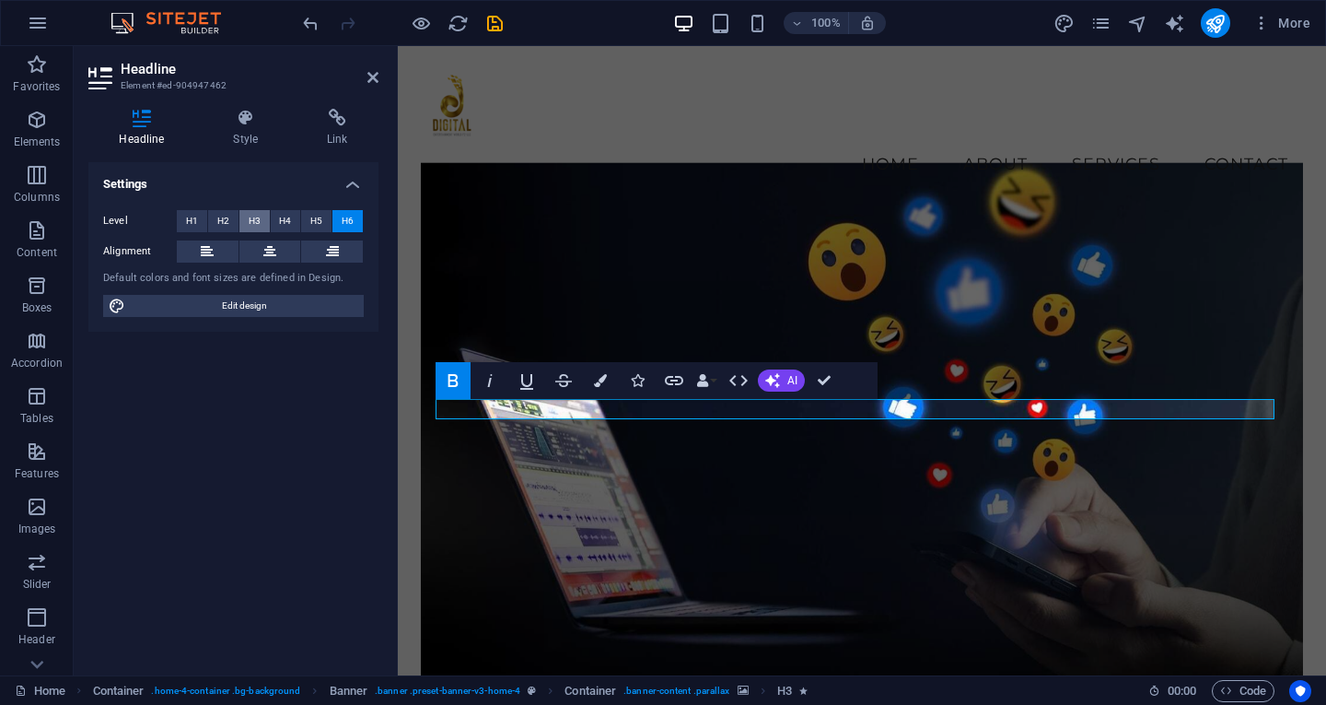
click at [256, 220] on span "H3" at bounding box center [255, 221] width 12 height 22
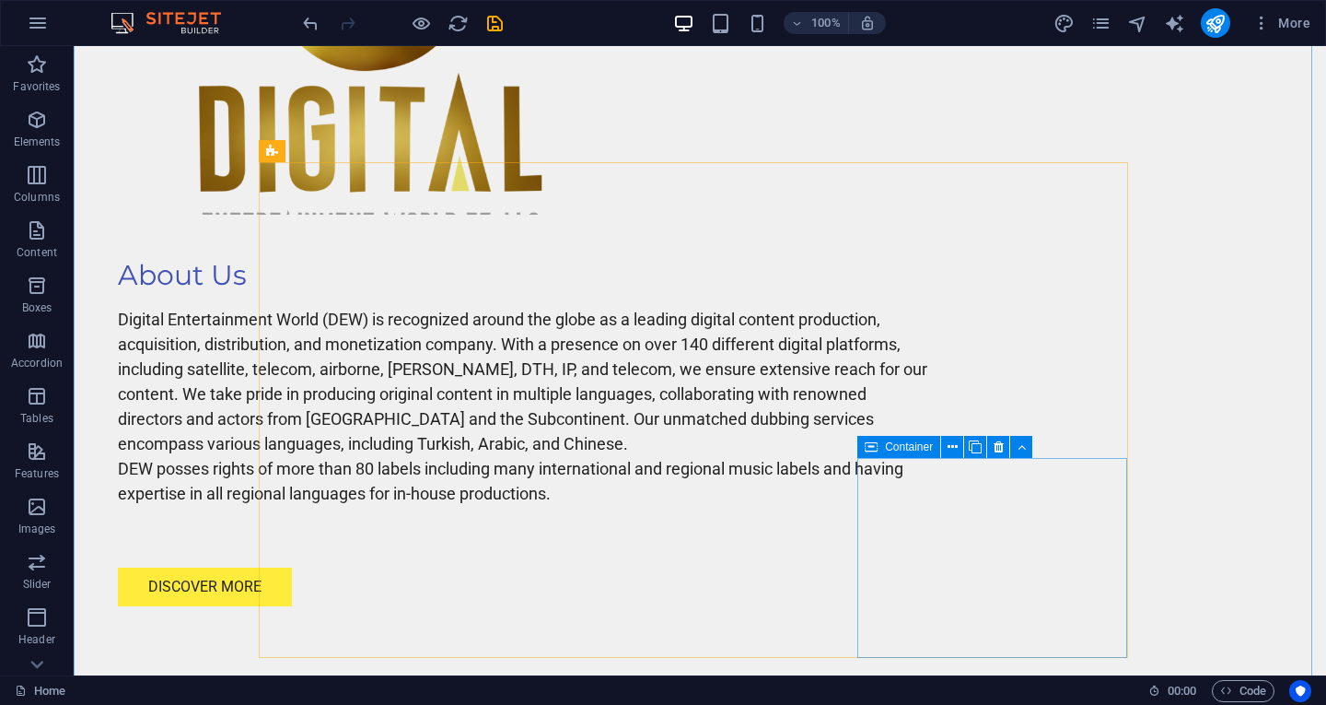
scroll to position [1540, 0]
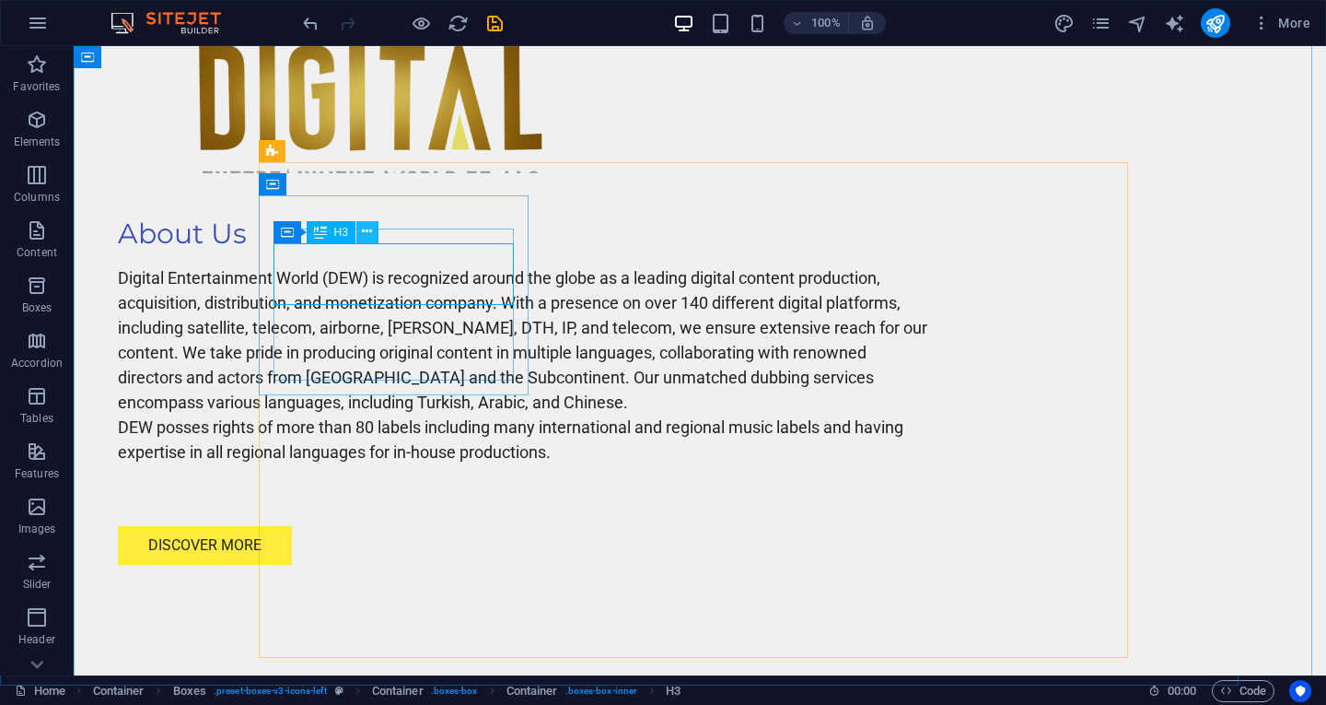
click at [360, 228] on button at bounding box center [367, 232] width 22 height 22
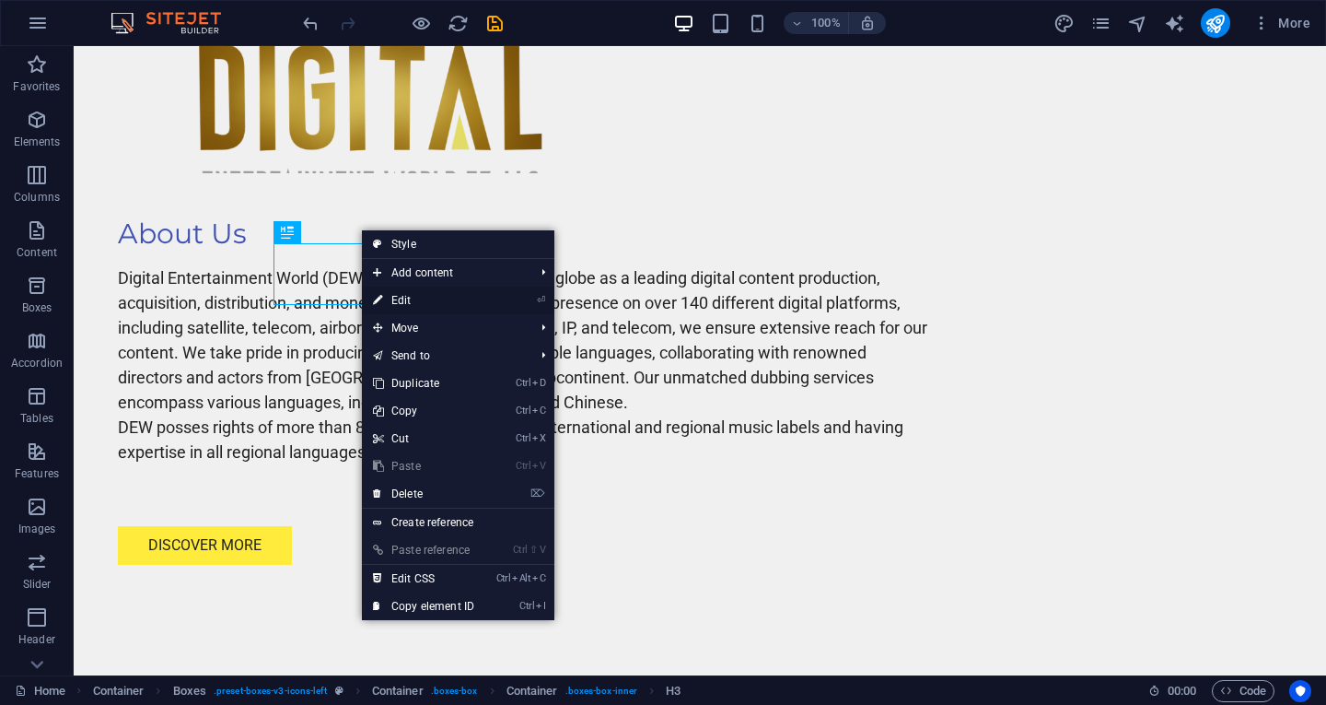
click at [397, 296] on link "⏎ Edit" at bounding box center [423, 300] width 123 height 28
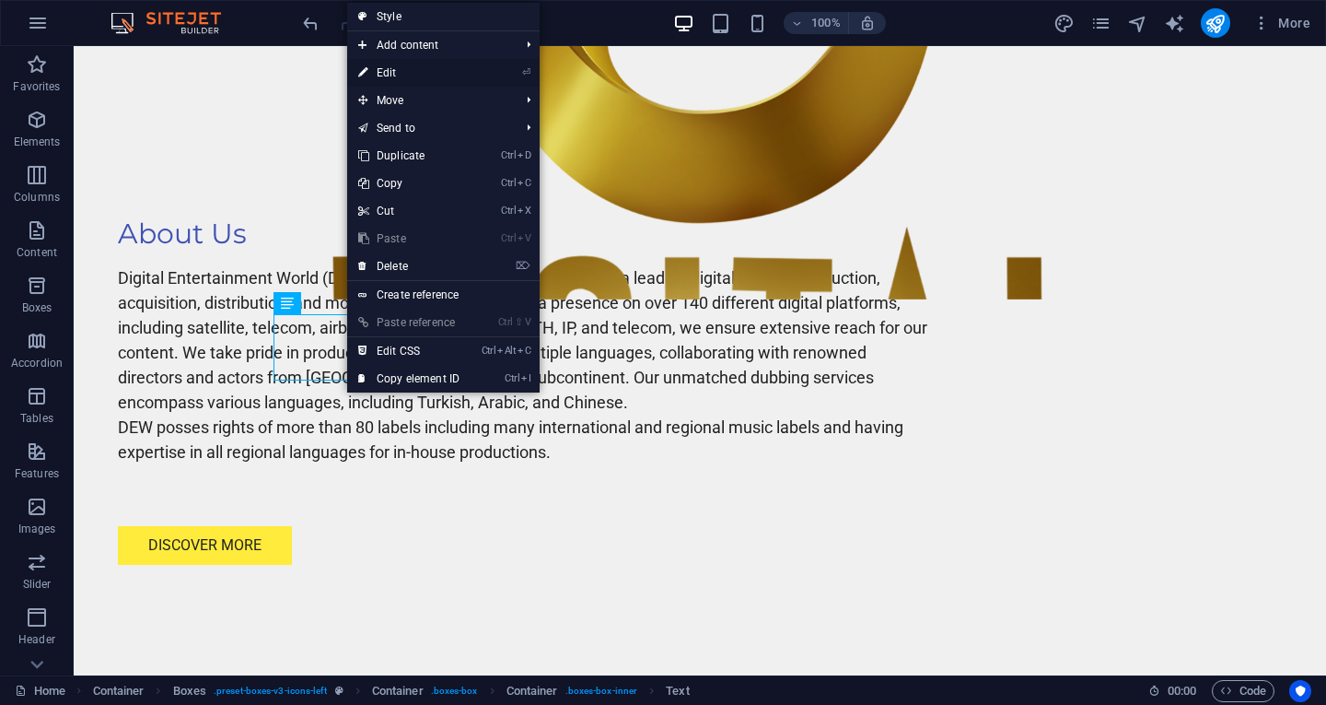
click at [399, 80] on link "⏎ Edit" at bounding box center [408, 73] width 123 height 28
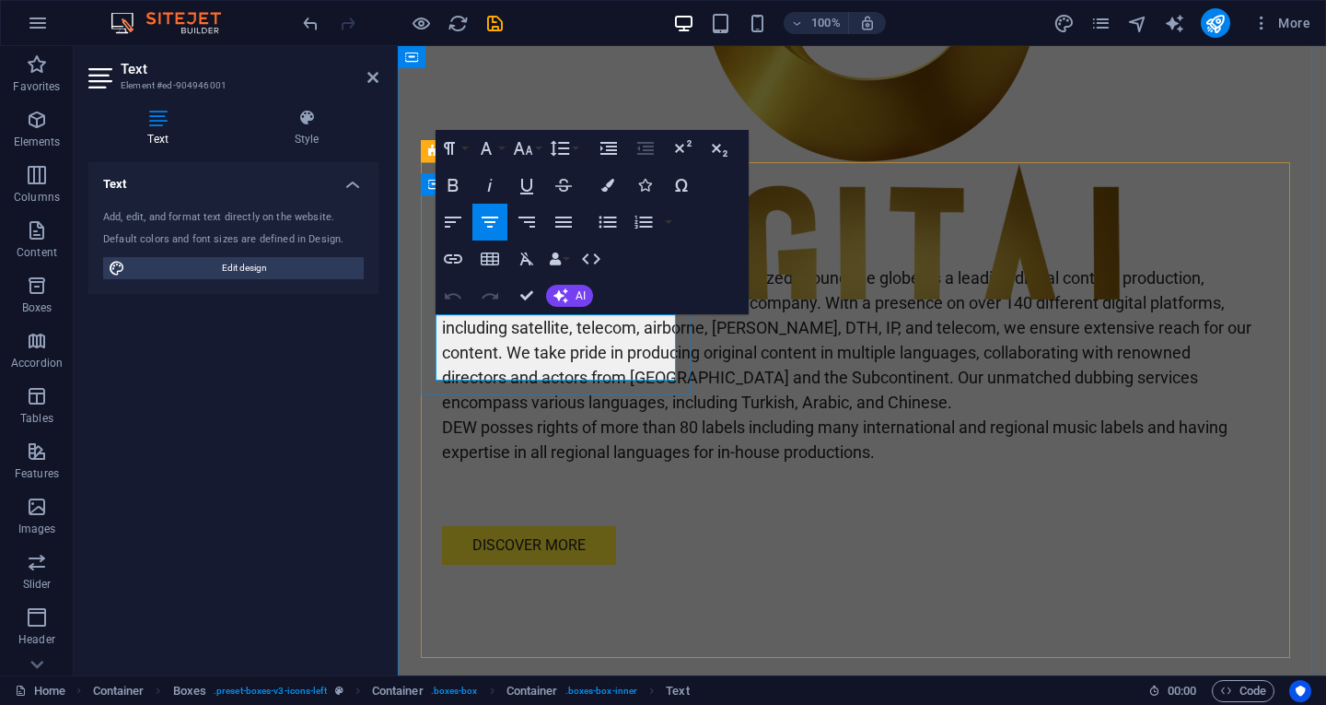
drag, startPoint x: 461, startPoint y: 316, endPoint x: 611, endPoint y: 368, distance: 158.2
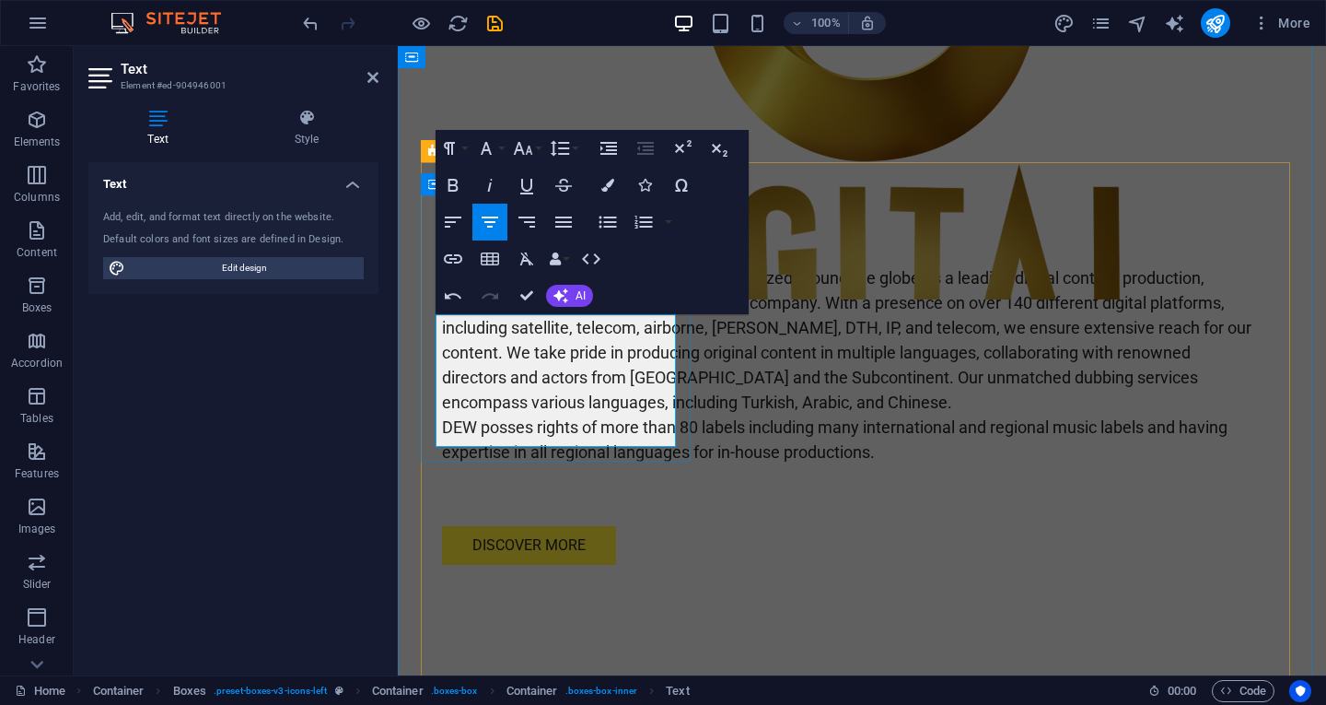
click at [573, 147] on button "Line Height" at bounding box center [563, 148] width 35 height 37
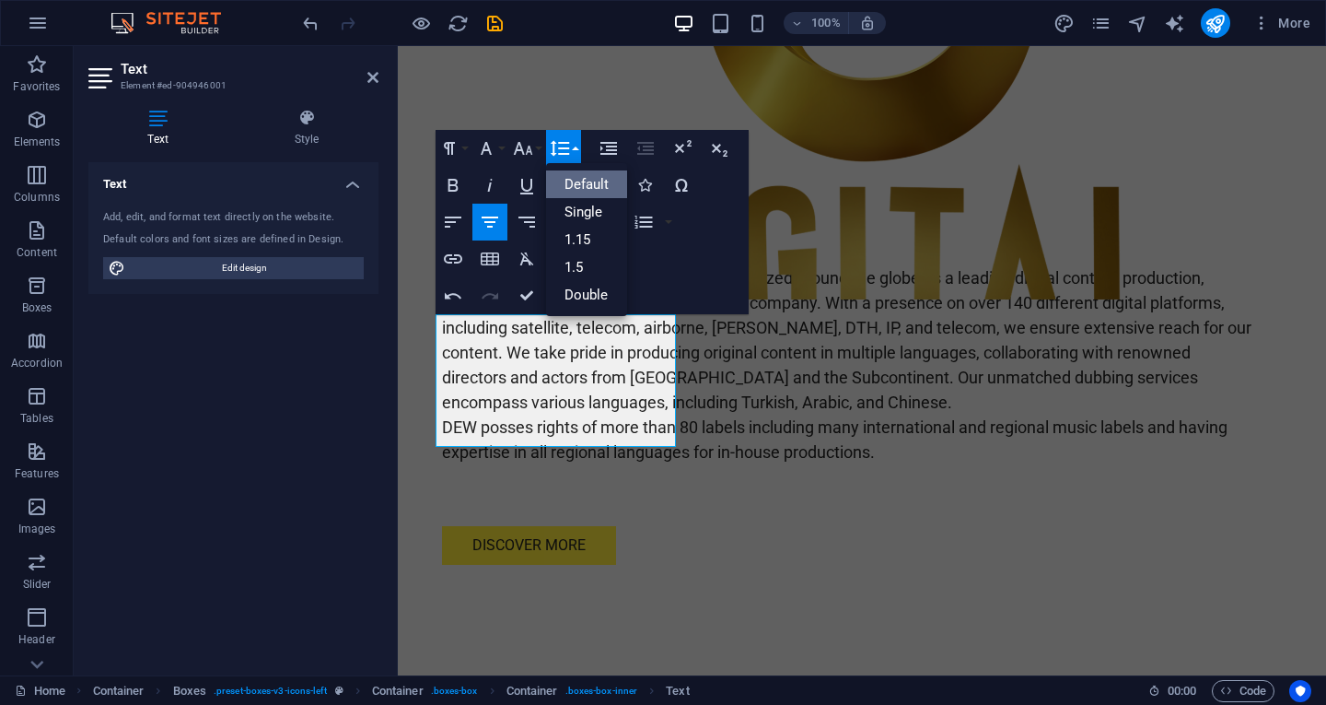
scroll to position [0, 0]
click at [579, 175] on link "Default" at bounding box center [587, 184] width 82 height 28
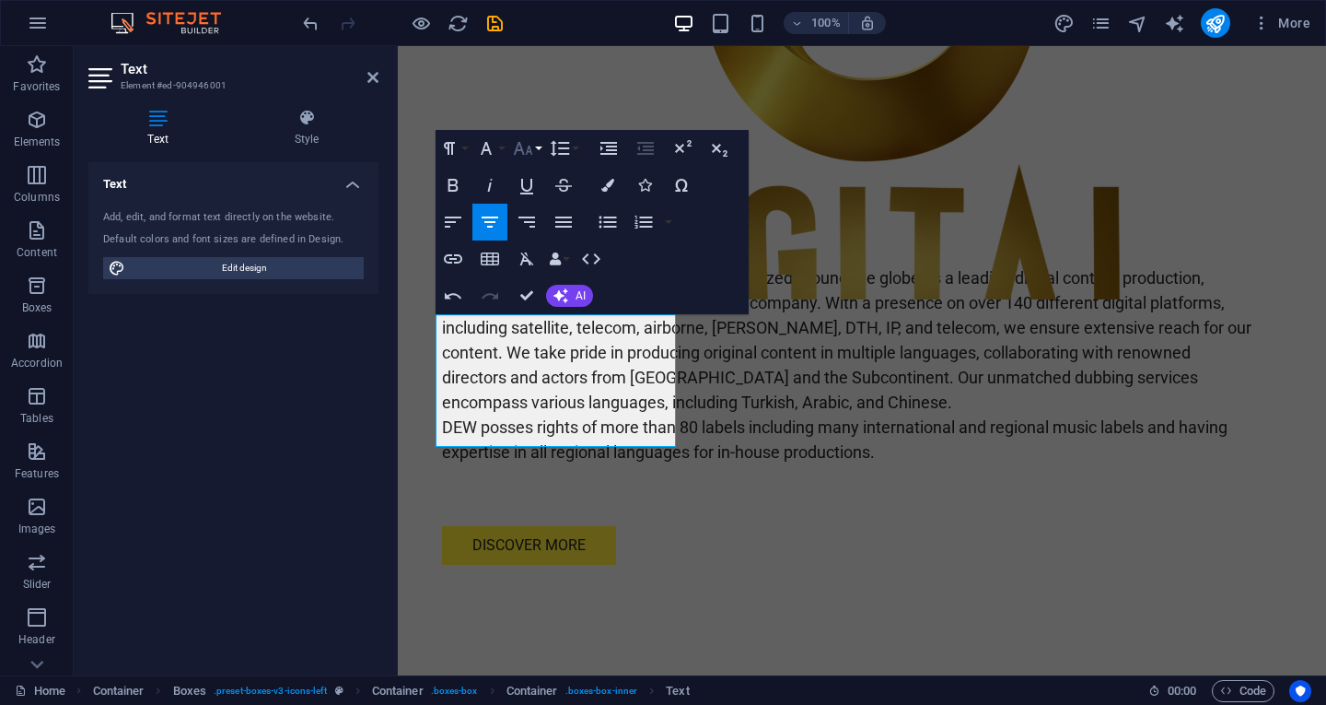
click at [531, 152] on icon "button" at bounding box center [523, 148] width 22 height 22
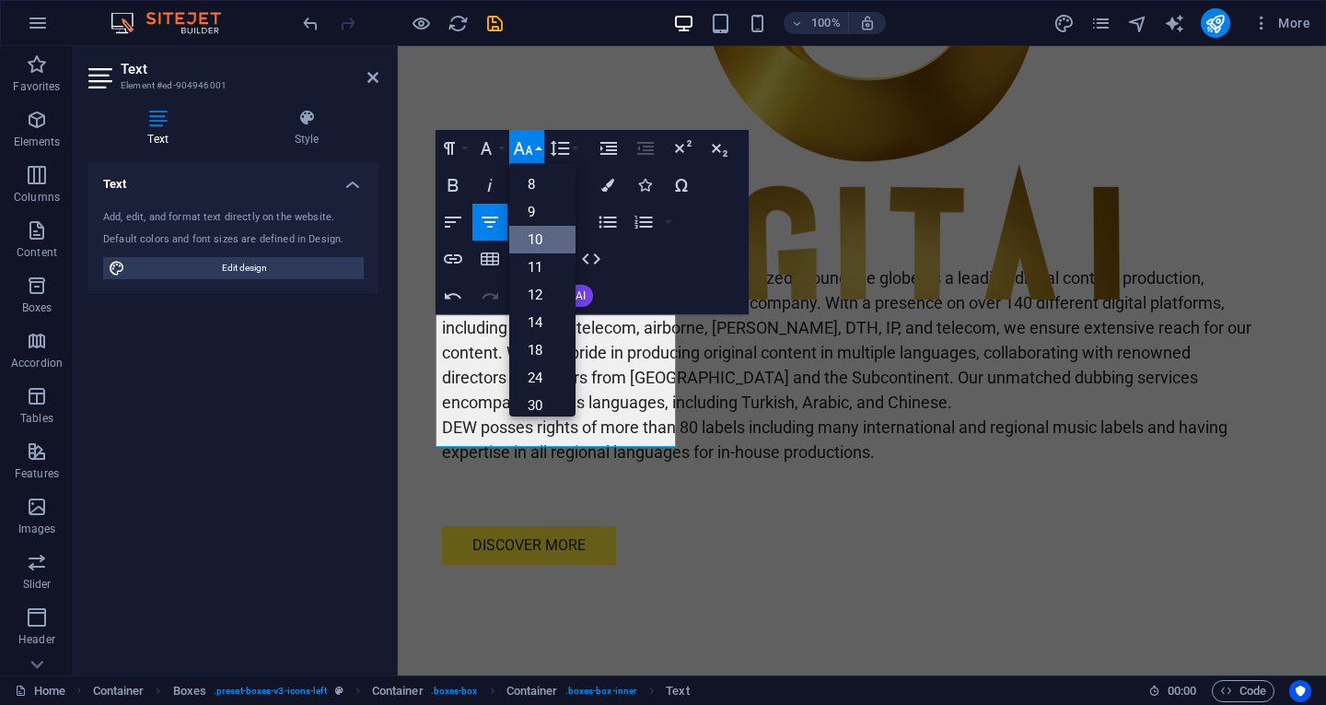
click at [531, 244] on link "10" at bounding box center [542, 240] width 66 height 28
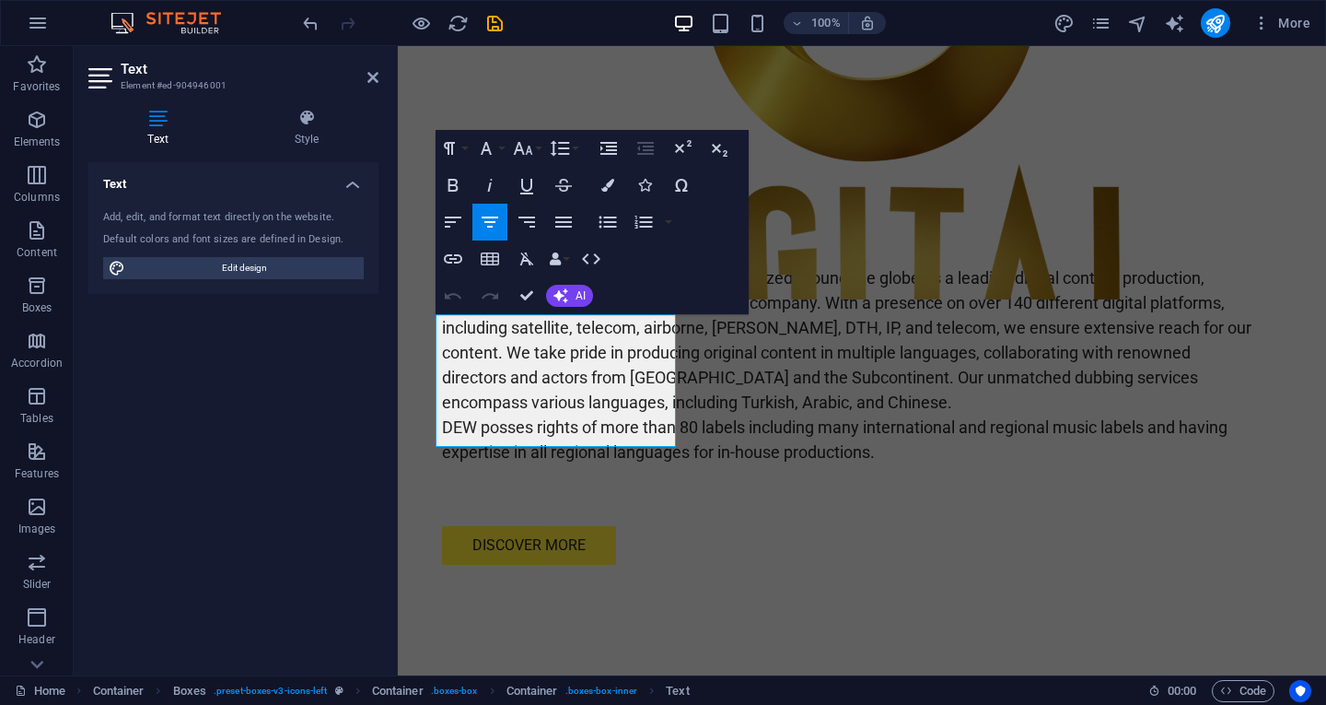
click at [383, 347] on div "Text Style Text Add, edit, and format text directly on the website. Default col…" at bounding box center [234, 384] width 320 height 581
drag, startPoint x: 445, startPoint y: 322, endPoint x: 677, endPoint y: 428, distance: 255.1
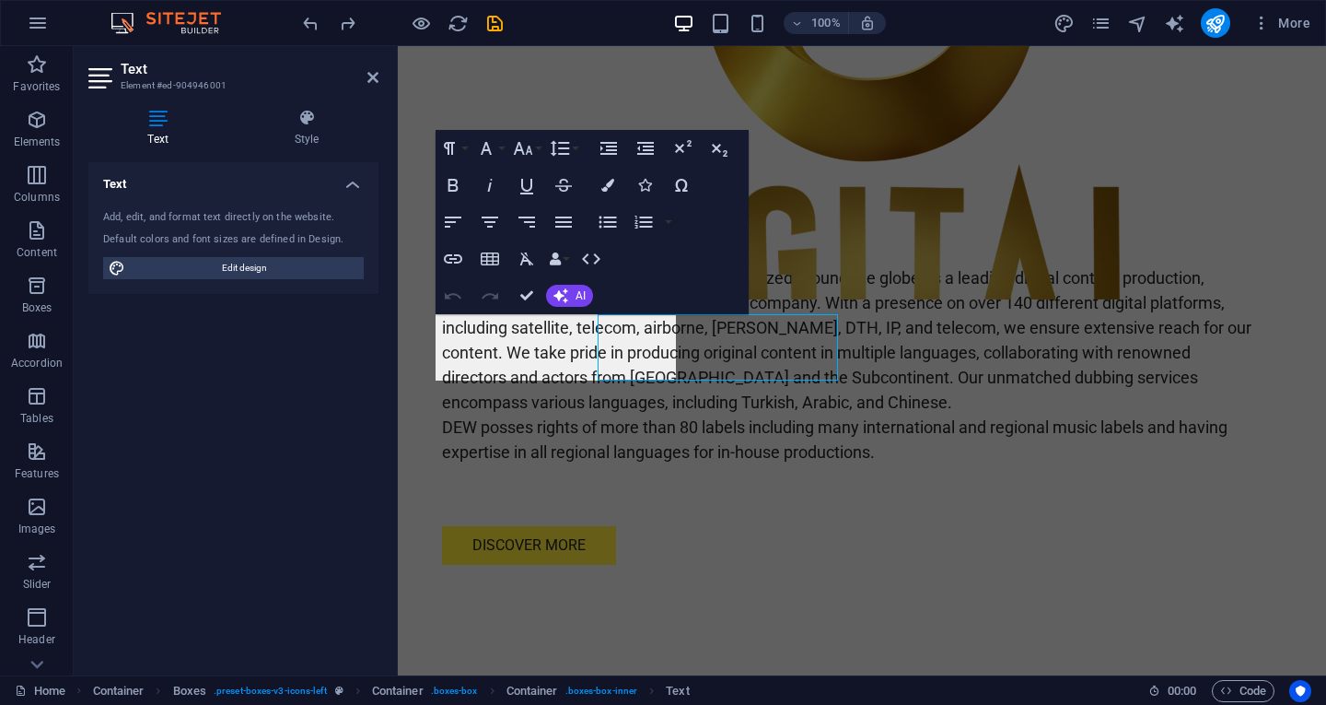
click at [321, 323] on div "Text Add, edit, and format text directly on the website. Default colors and fon…" at bounding box center [233, 411] width 290 height 498
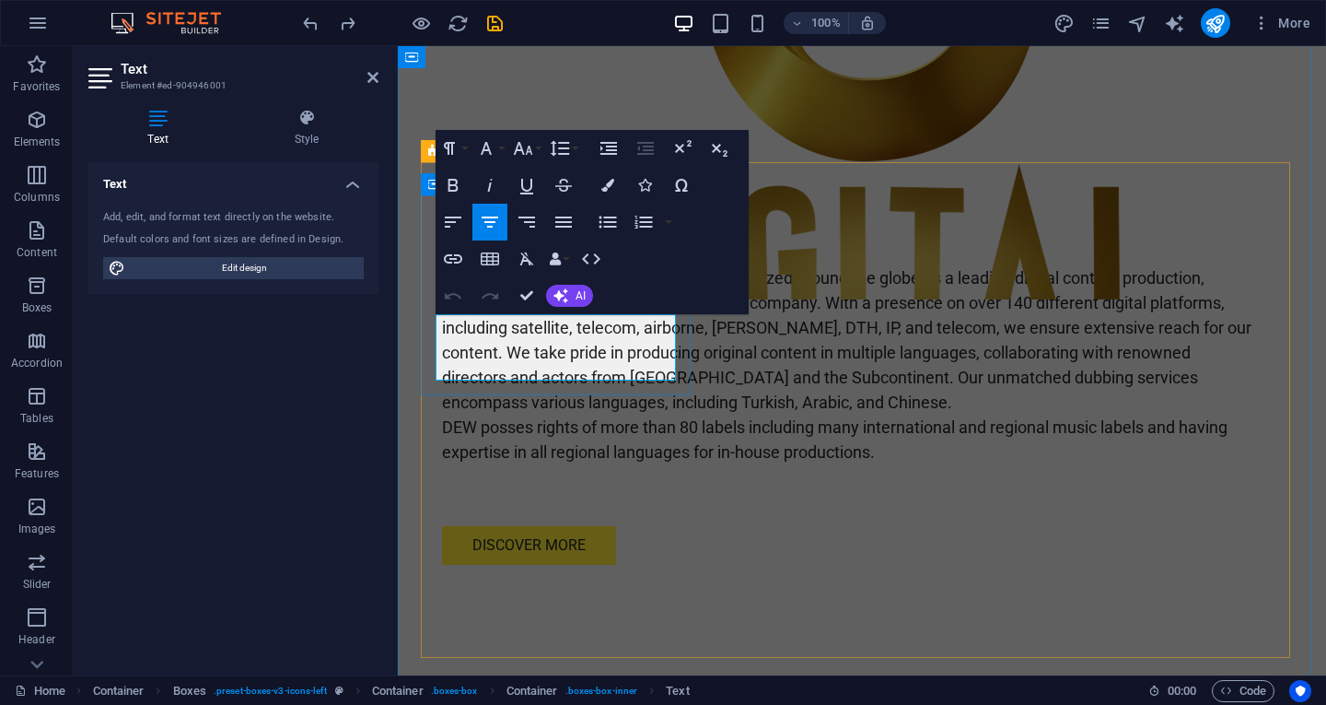
drag, startPoint x: 466, startPoint y: 325, endPoint x: 616, endPoint y: 364, distance: 155.0
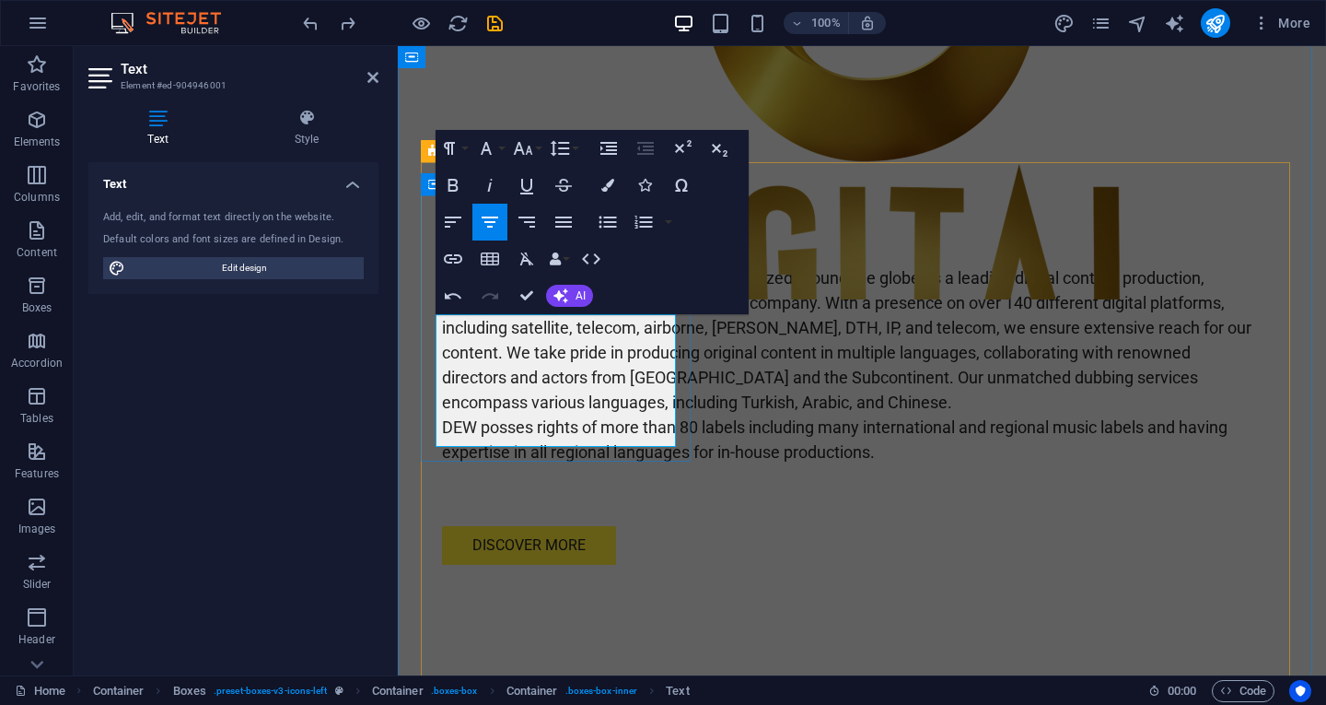
scroll to position [2980, 3]
drag, startPoint x: 459, startPoint y: 327, endPoint x: 448, endPoint y: 327, distance: 11.1
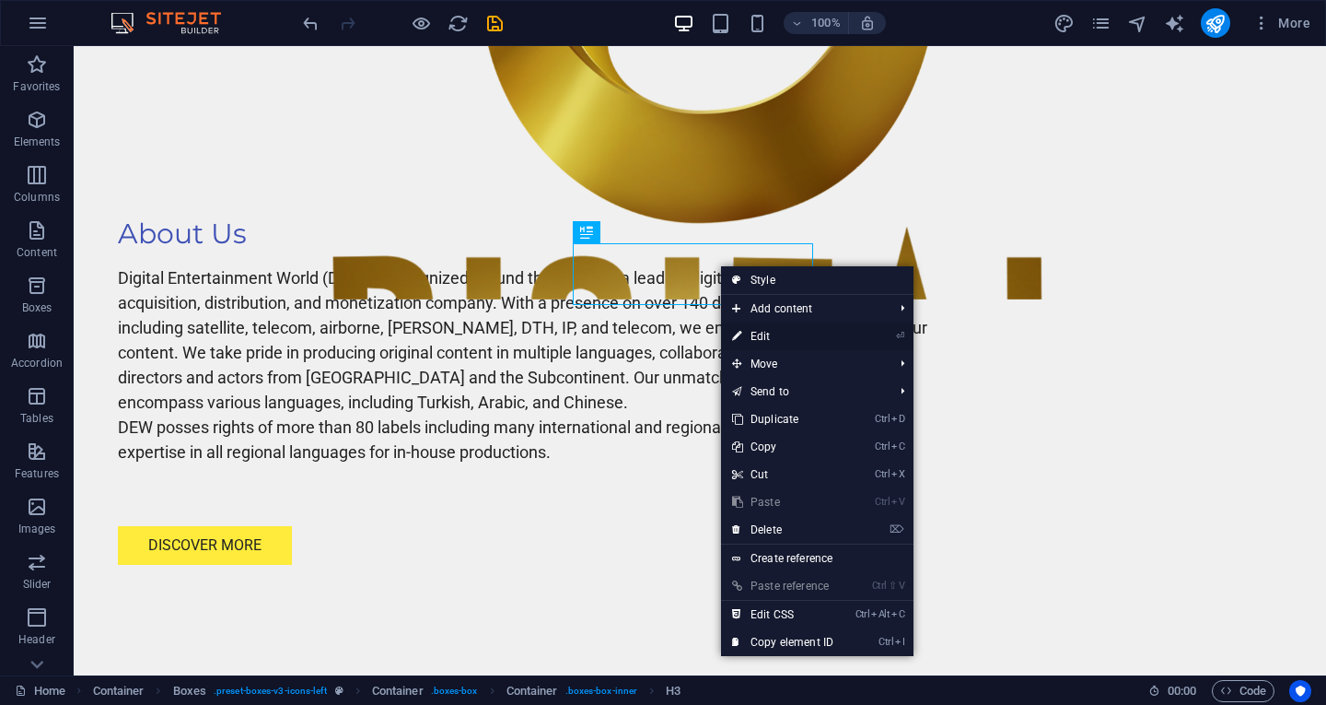
click at [755, 335] on link "⏎ Edit" at bounding box center [782, 336] width 123 height 28
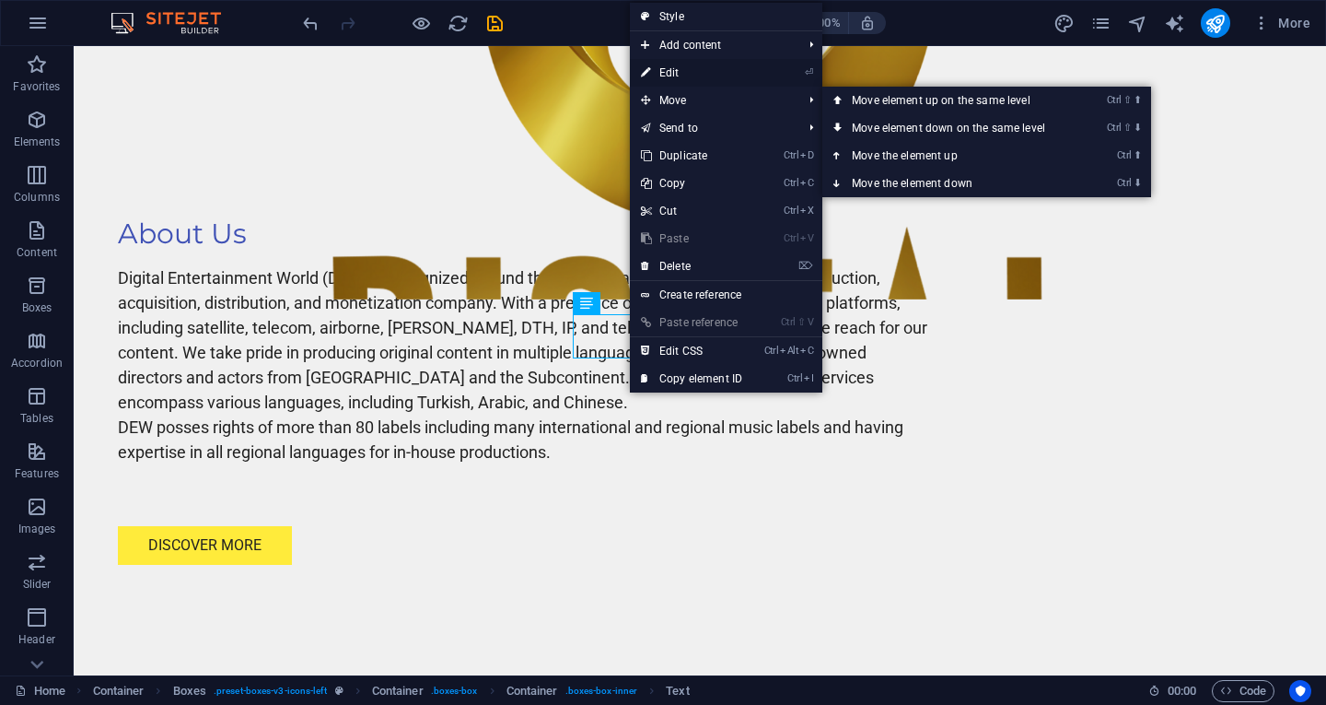
click at [659, 77] on link "⏎ Edit" at bounding box center [691, 73] width 123 height 28
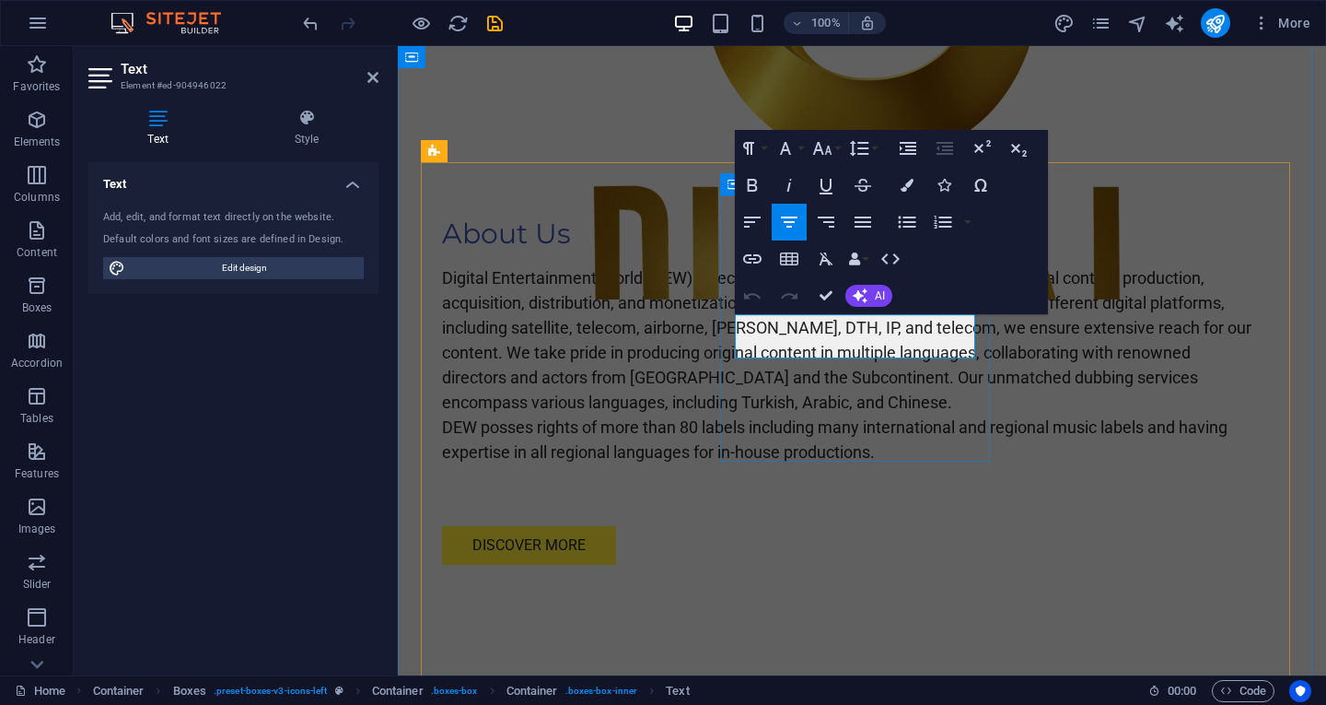
drag, startPoint x: 743, startPoint y: 326, endPoint x: 961, endPoint y: 340, distance: 217.8
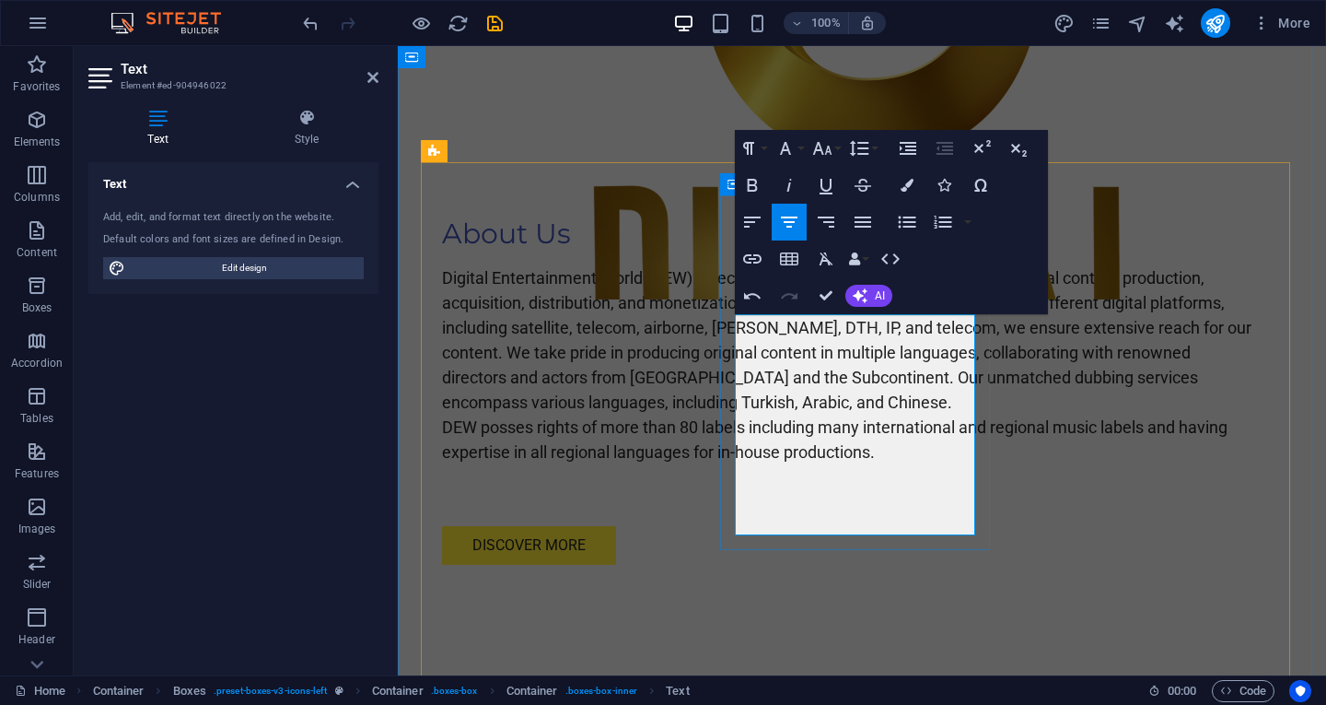
scroll to position [4900, 3]
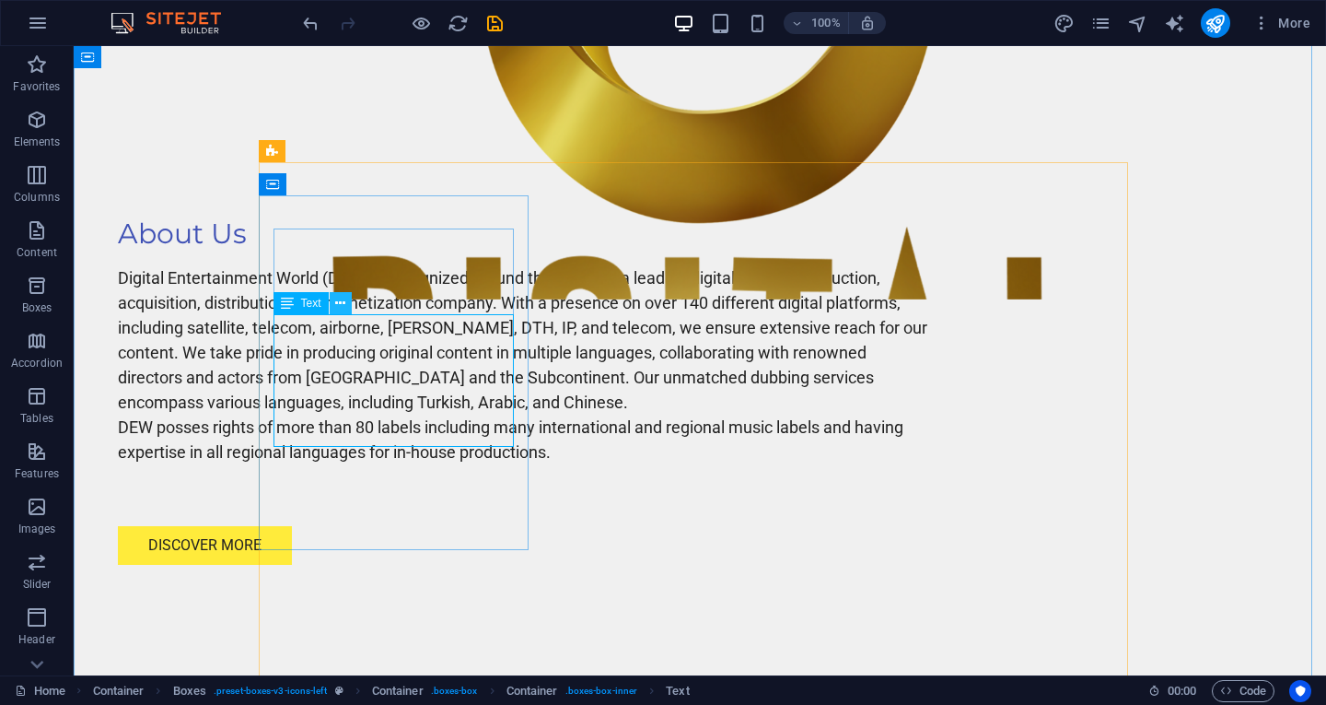
click at [339, 301] on icon at bounding box center [340, 303] width 10 height 19
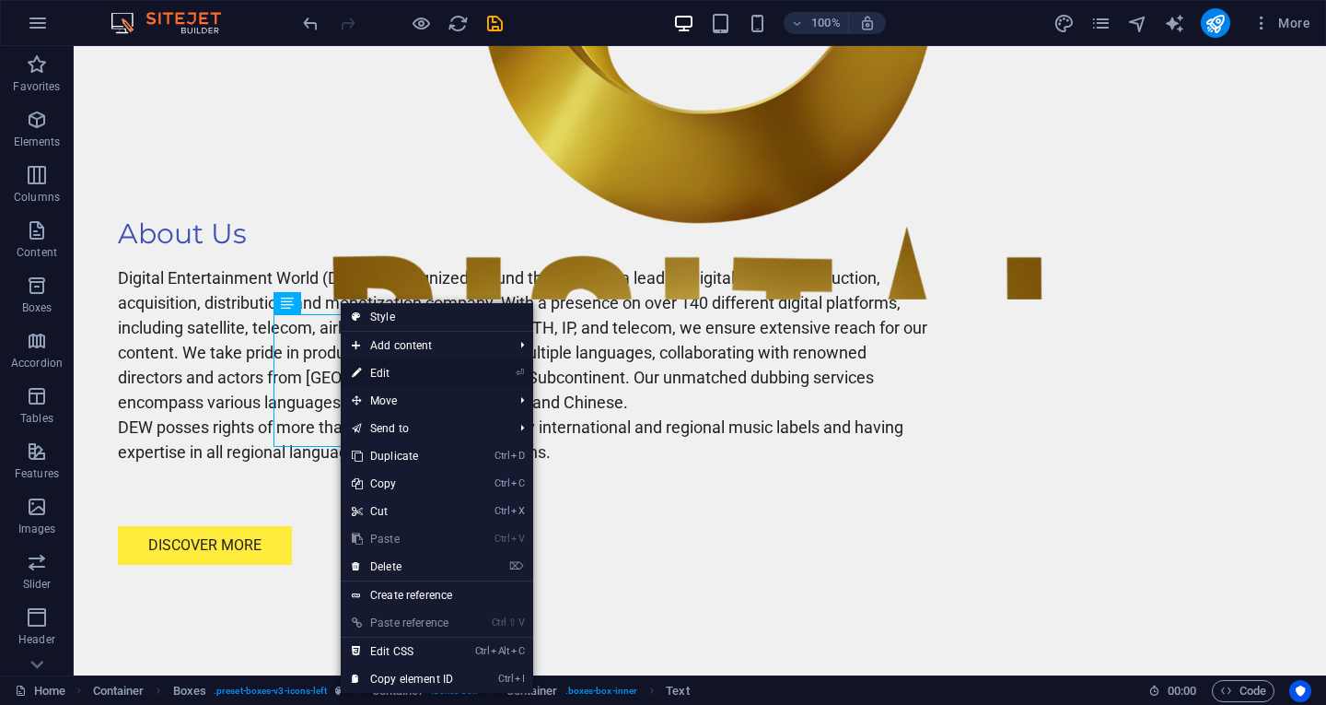
click at [386, 374] on link "⏎ Edit" at bounding box center [402, 373] width 123 height 28
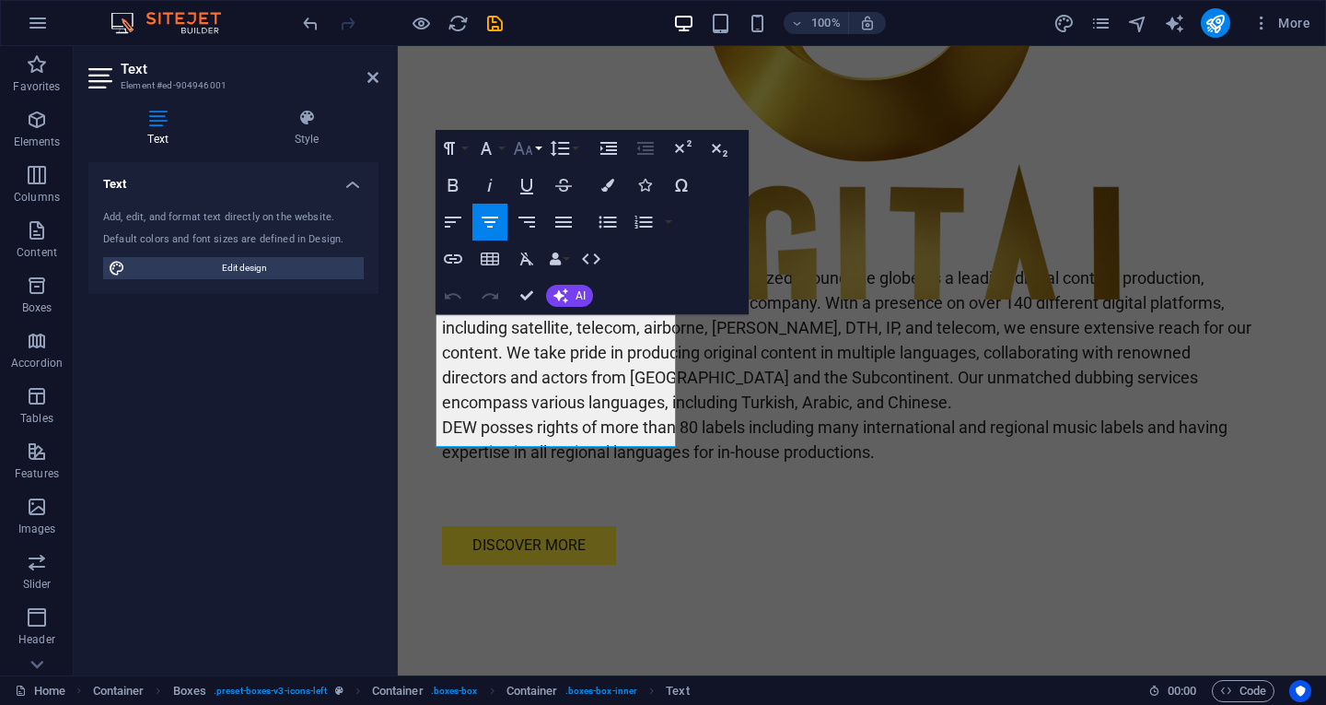
click at [542, 147] on button "Font Size" at bounding box center [526, 148] width 35 height 37
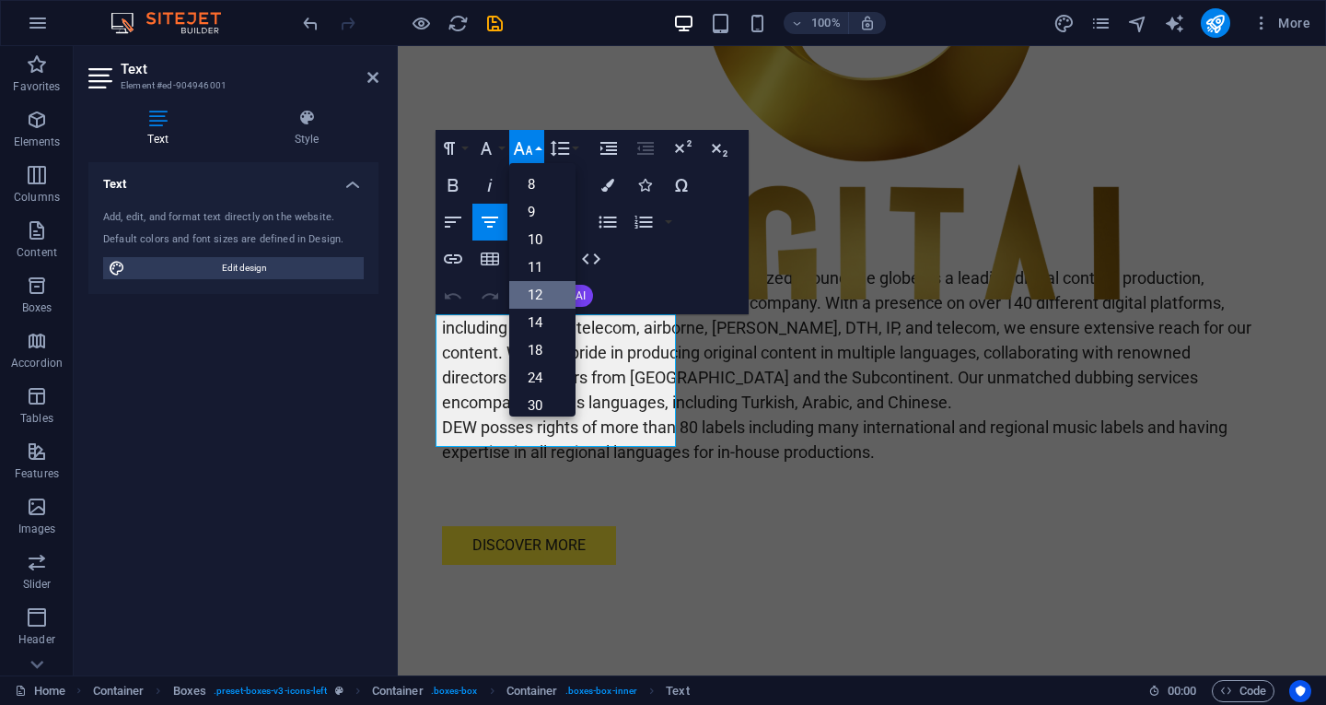
click at [536, 286] on link "12" at bounding box center [542, 295] width 66 height 28
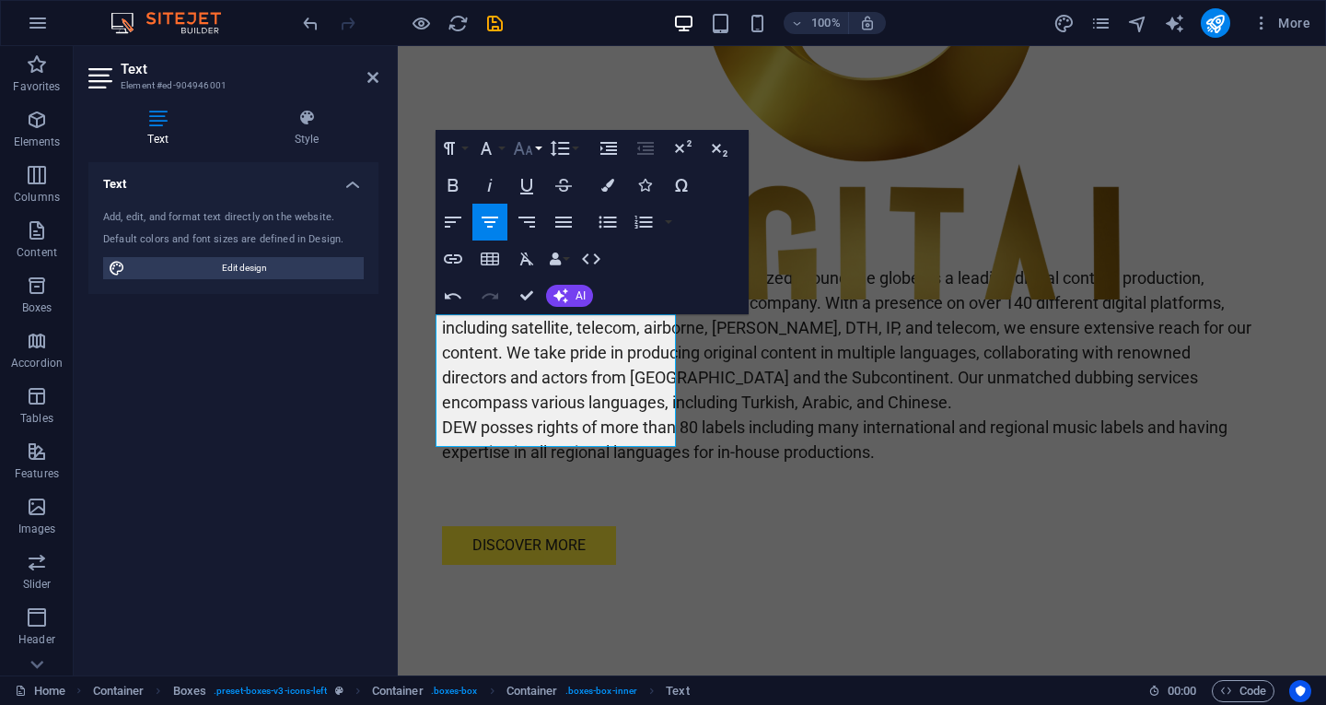
click at [536, 149] on button "Font Size" at bounding box center [526, 148] width 35 height 37
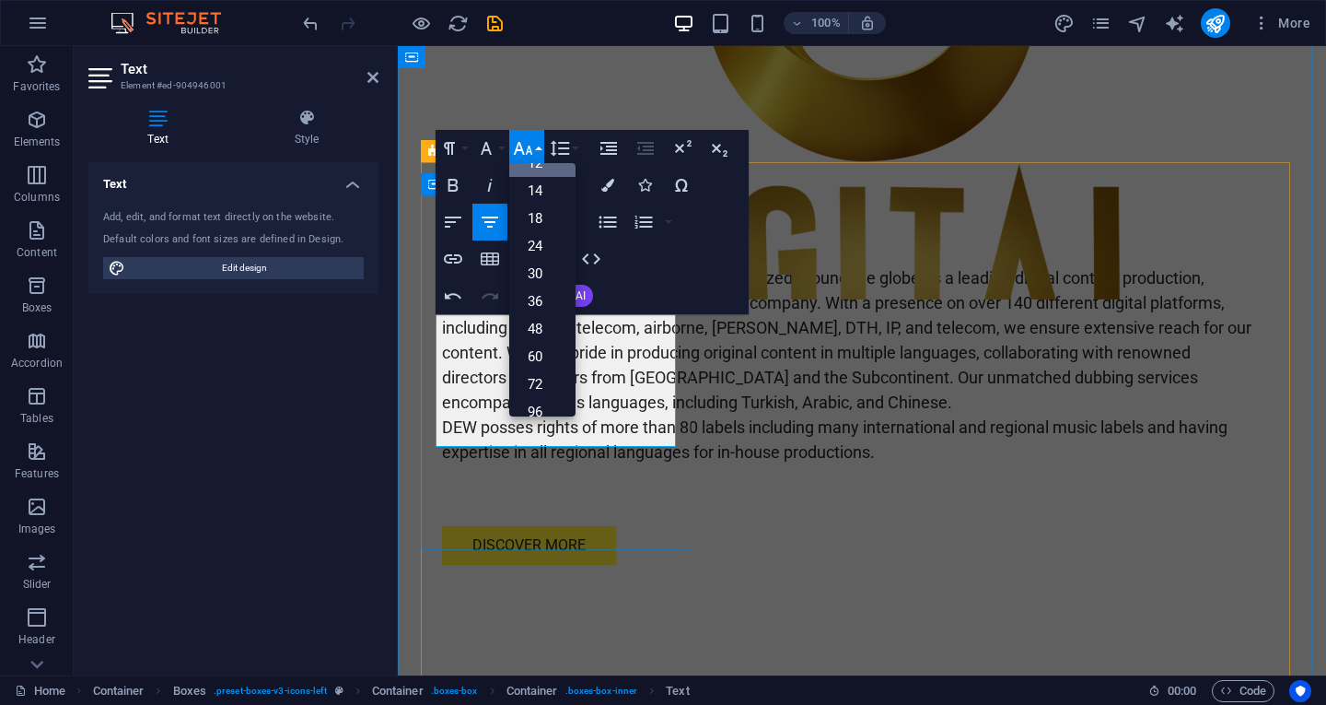
click at [542, 189] on link "14" at bounding box center [542, 191] width 66 height 28
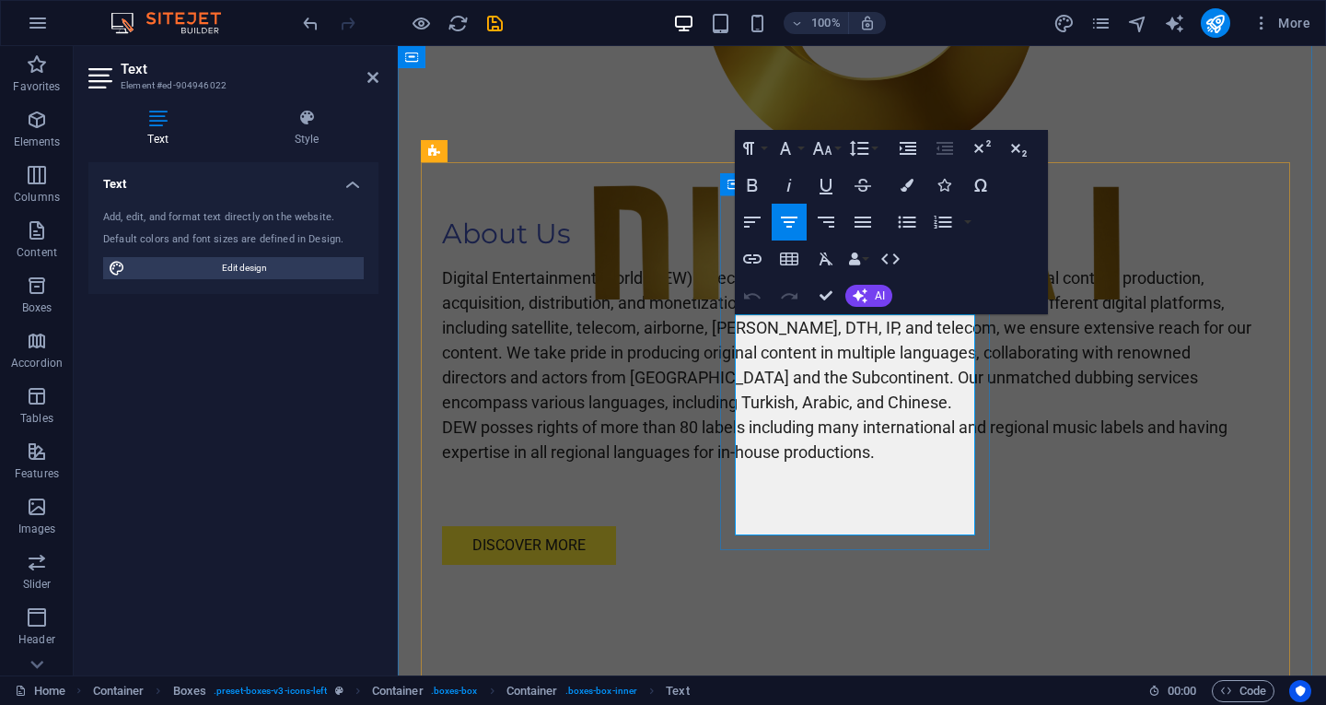
drag, startPoint x: 754, startPoint y: 329, endPoint x: 917, endPoint y: 533, distance: 261.5
click at [839, 153] on button "Font Size" at bounding box center [826, 148] width 35 height 37
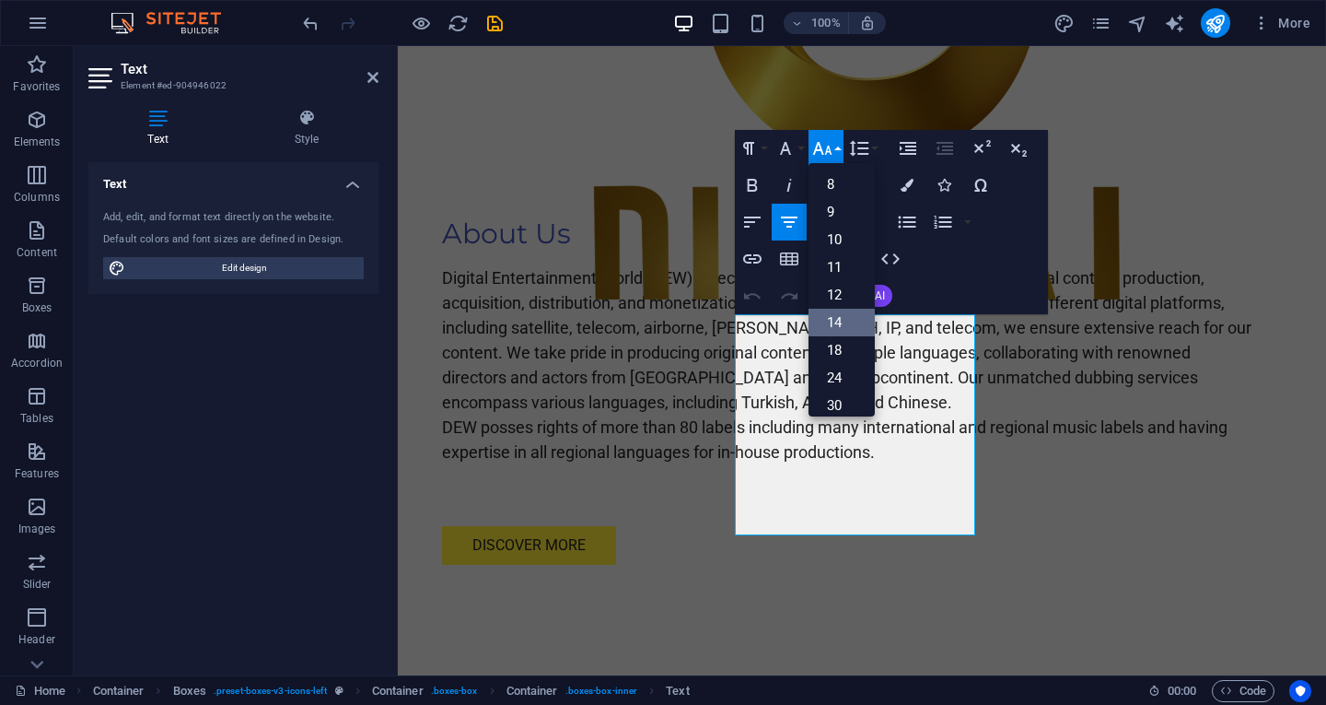
click at [841, 316] on link "14" at bounding box center [842, 323] width 66 height 28
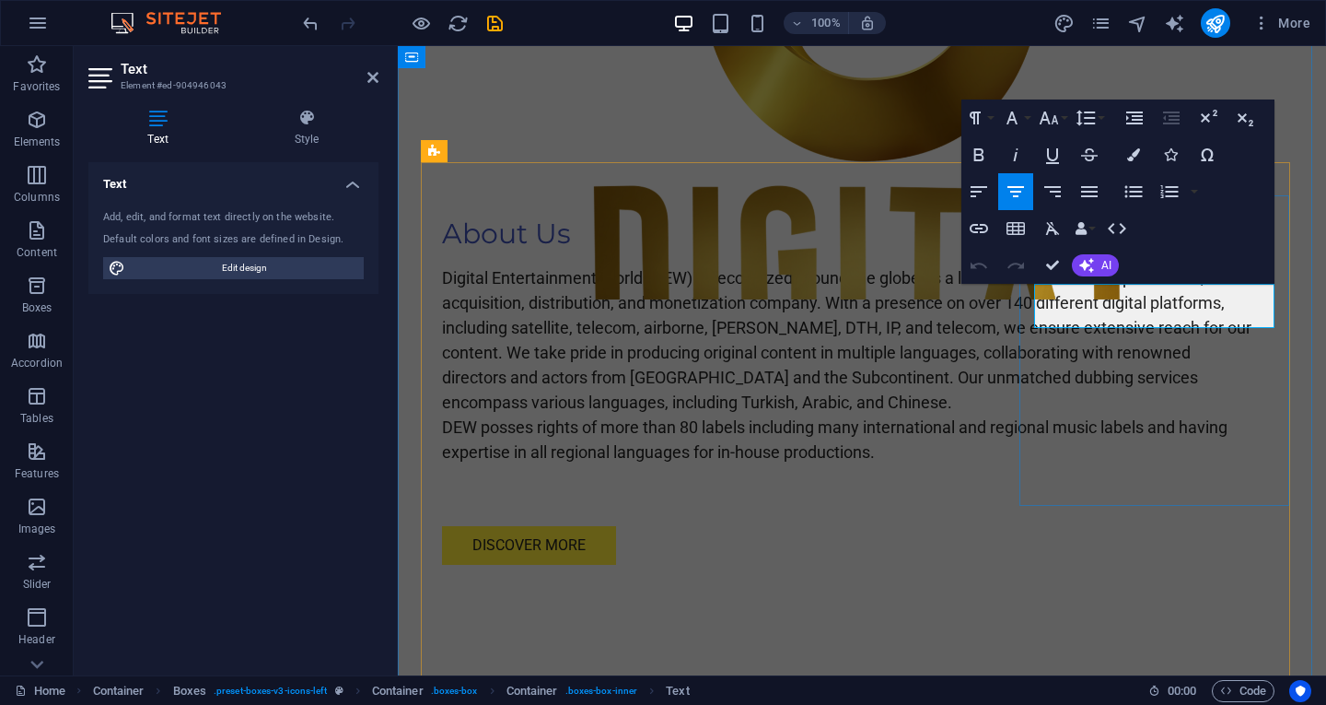
drag, startPoint x: 1047, startPoint y: 293, endPoint x: 1273, endPoint y: 310, distance: 226.3
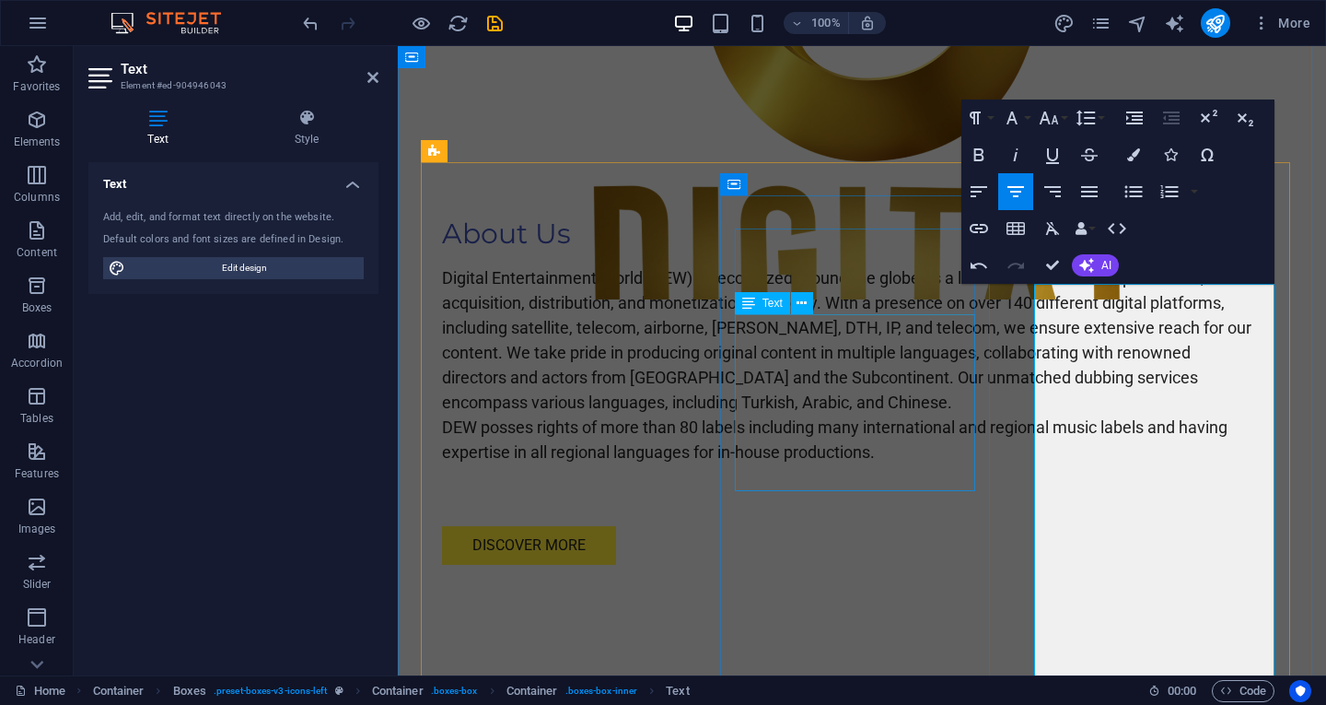
scroll to position [11833, 3]
click at [1050, 117] on icon "button" at bounding box center [1049, 118] width 22 height 22
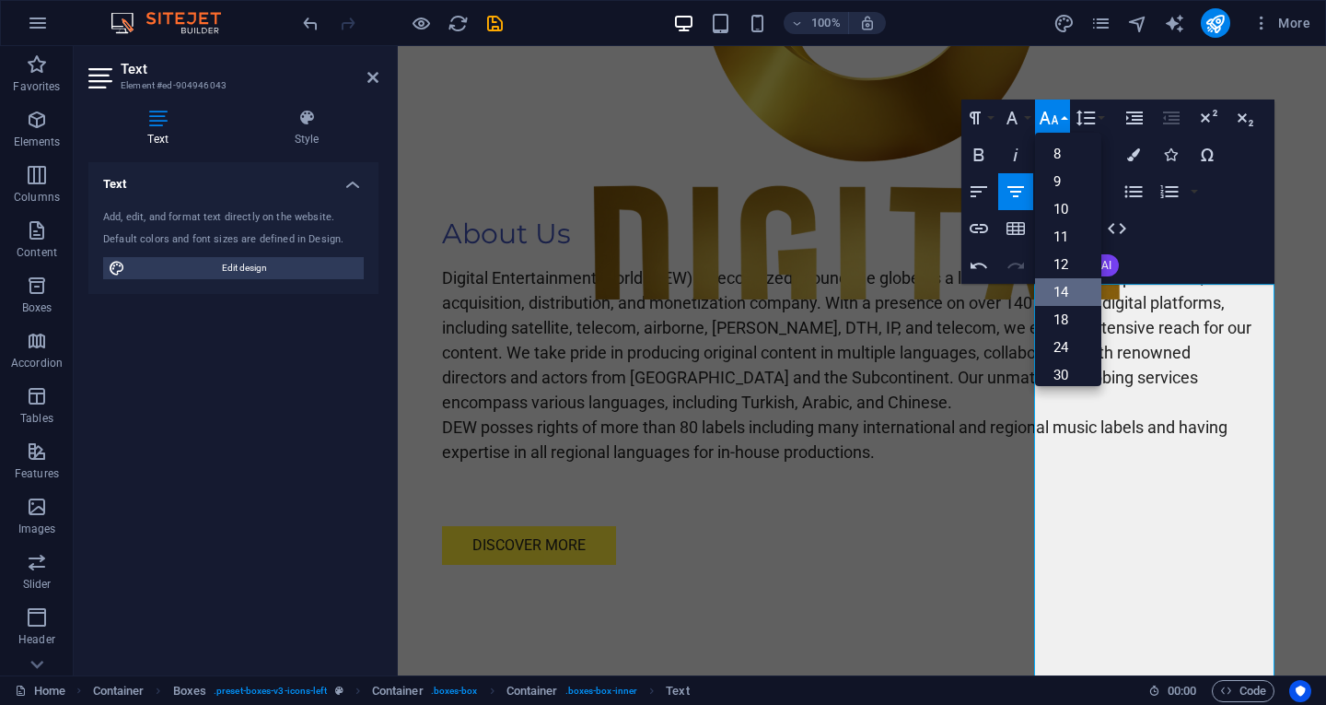
click at [1071, 288] on link "14" at bounding box center [1068, 292] width 66 height 28
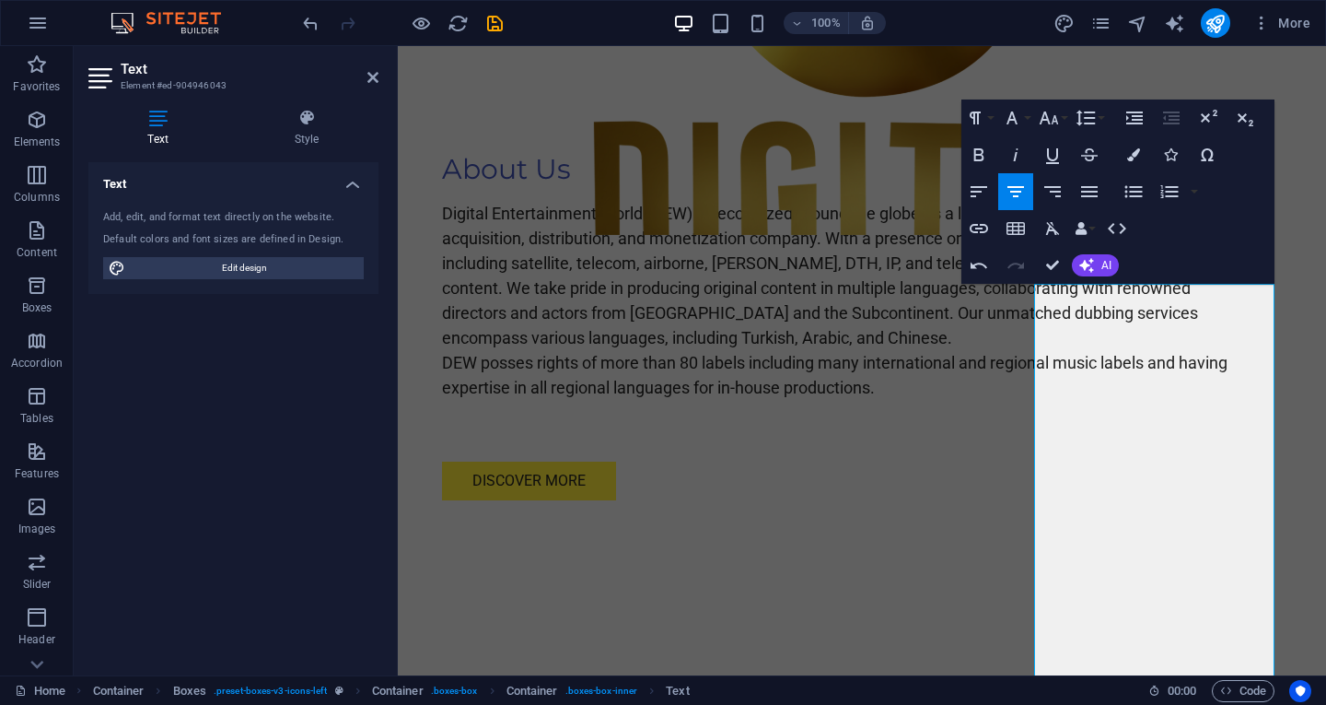
scroll to position [1652, 0]
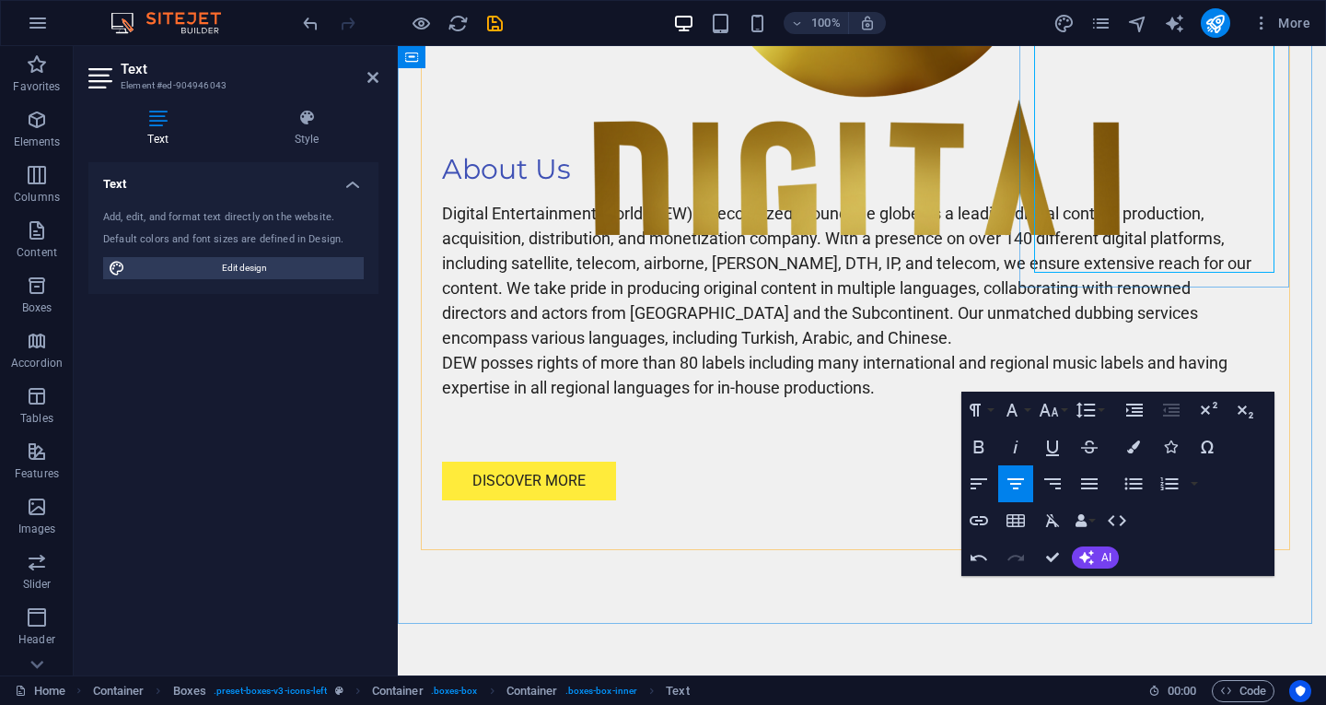
scroll to position [1744, 0]
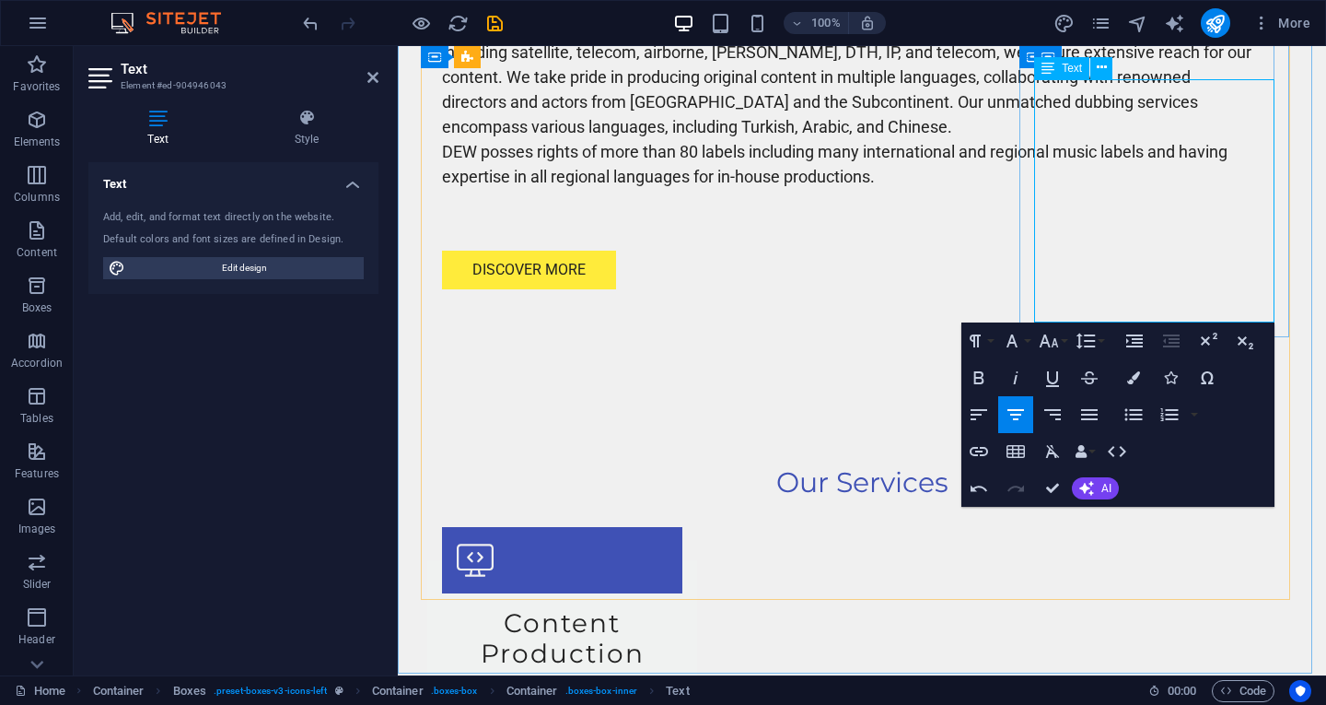
drag, startPoint x: 1235, startPoint y: 270, endPoint x: 1186, endPoint y: 286, distance: 51.6
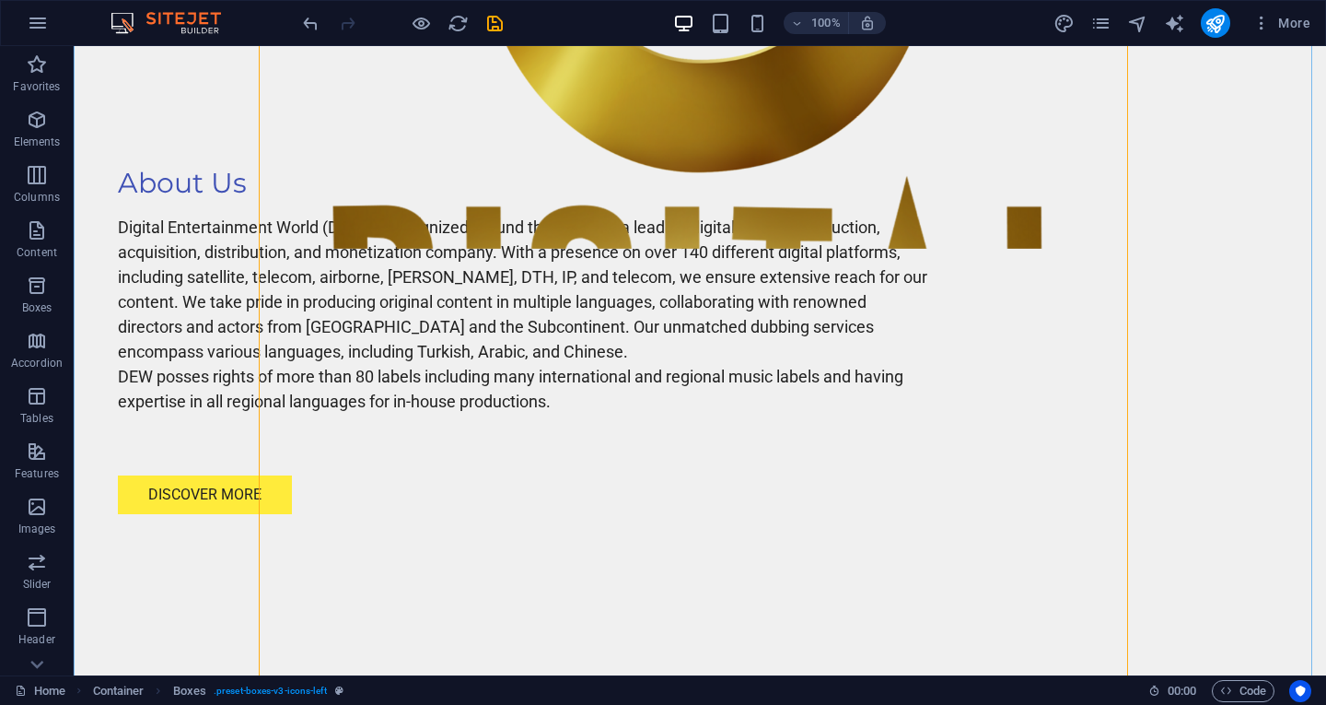
scroll to position [1560, 0]
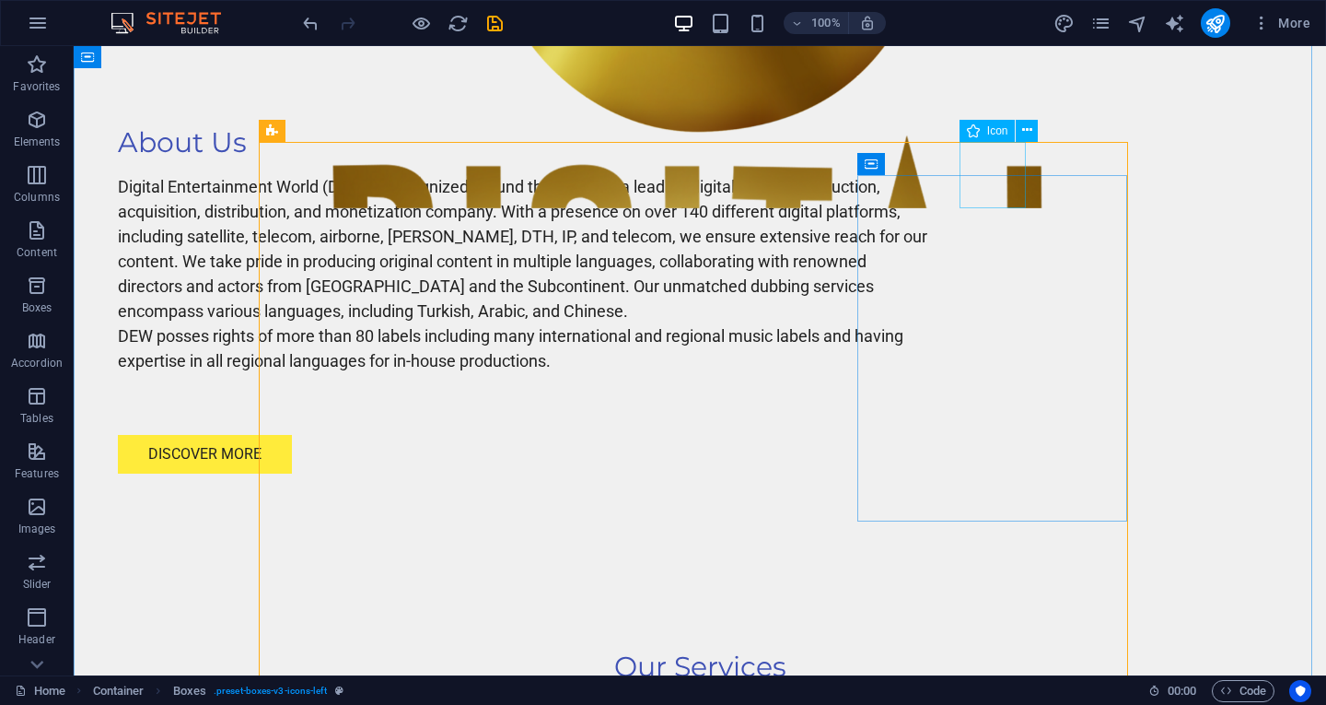
click at [1034, 128] on button at bounding box center [1027, 131] width 22 height 22
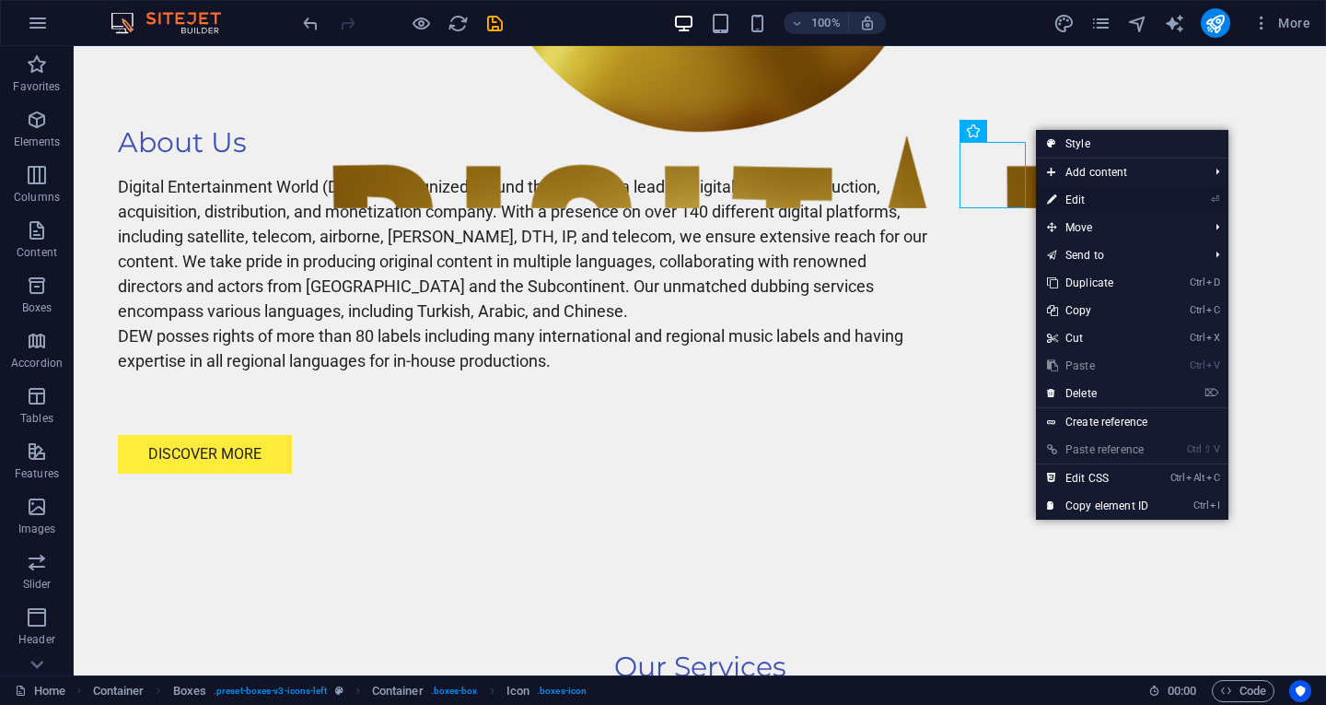
click at [1076, 195] on link "⏎ Edit" at bounding box center [1097, 200] width 123 height 28
select select "xMidYMid"
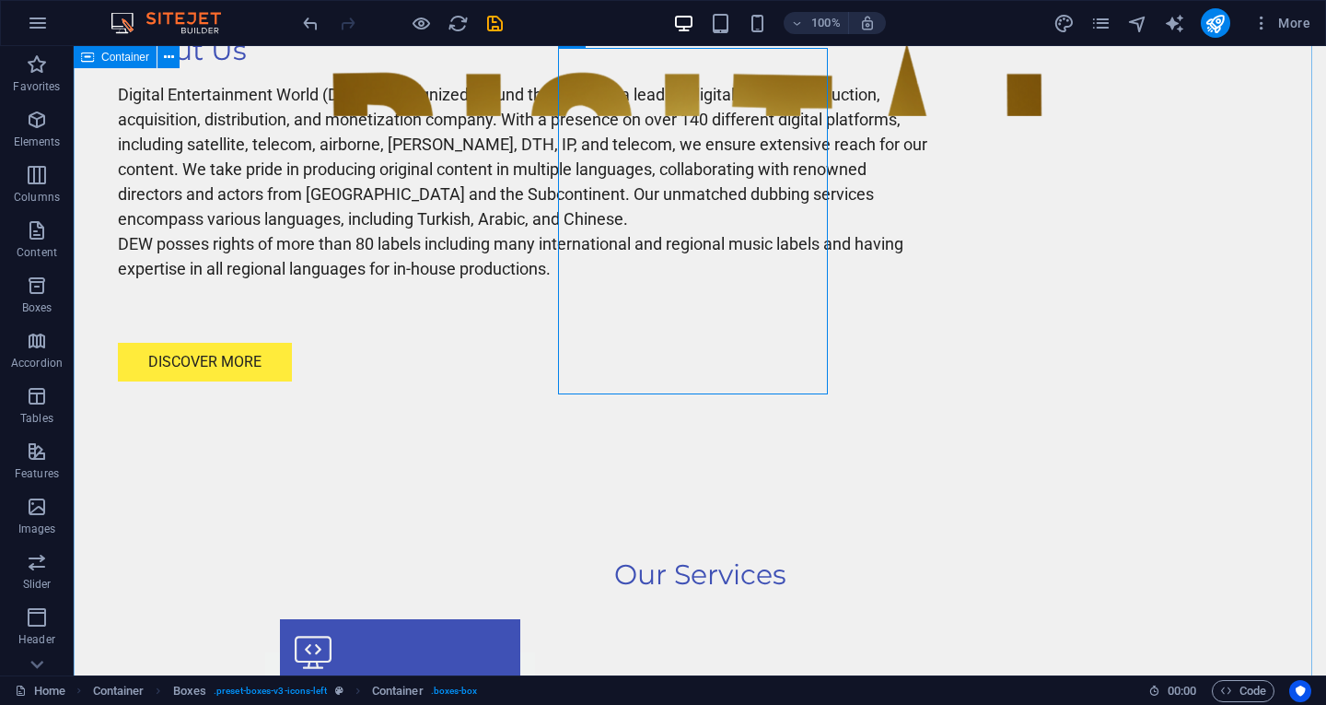
scroll to position [1744, 0]
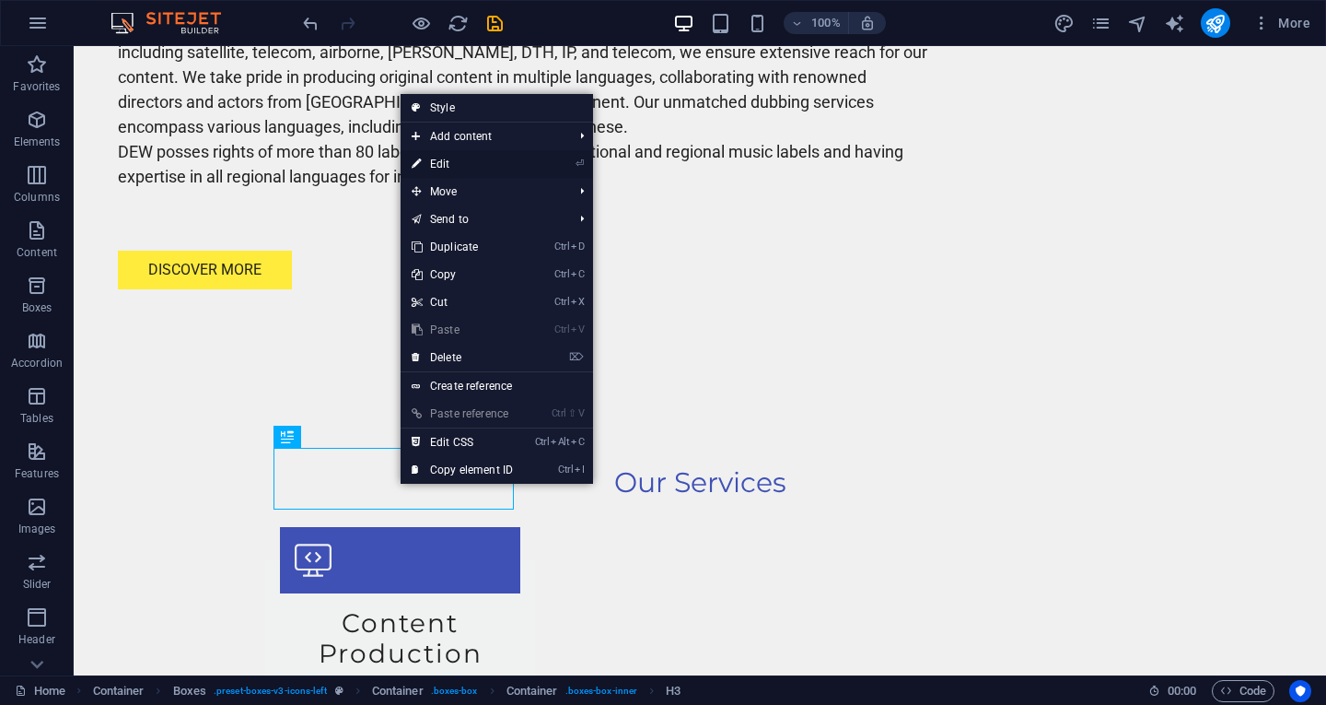
click at [438, 169] on link "⏎ Edit" at bounding box center [462, 164] width 123 height 28
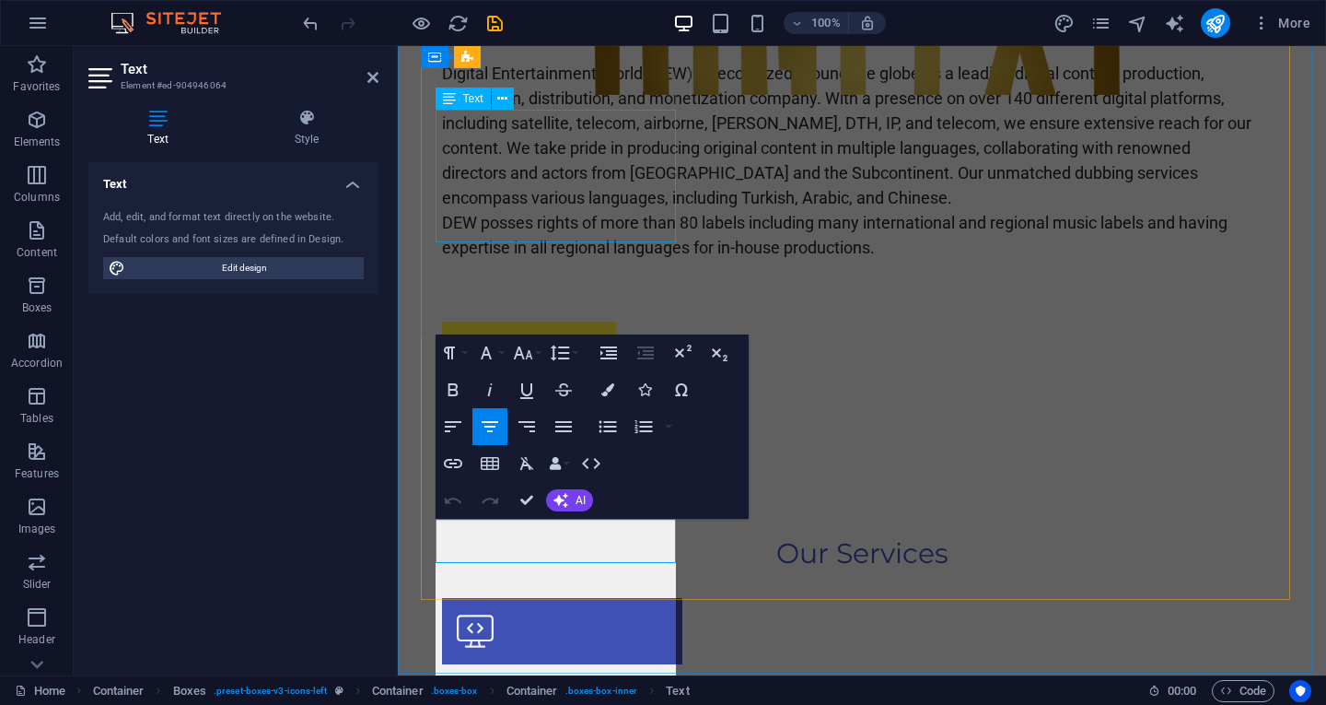
scroll to position [4735, 3]
click at [536, 356] on button "Font Size" at bounding box center [526, 352] width 35 height 37
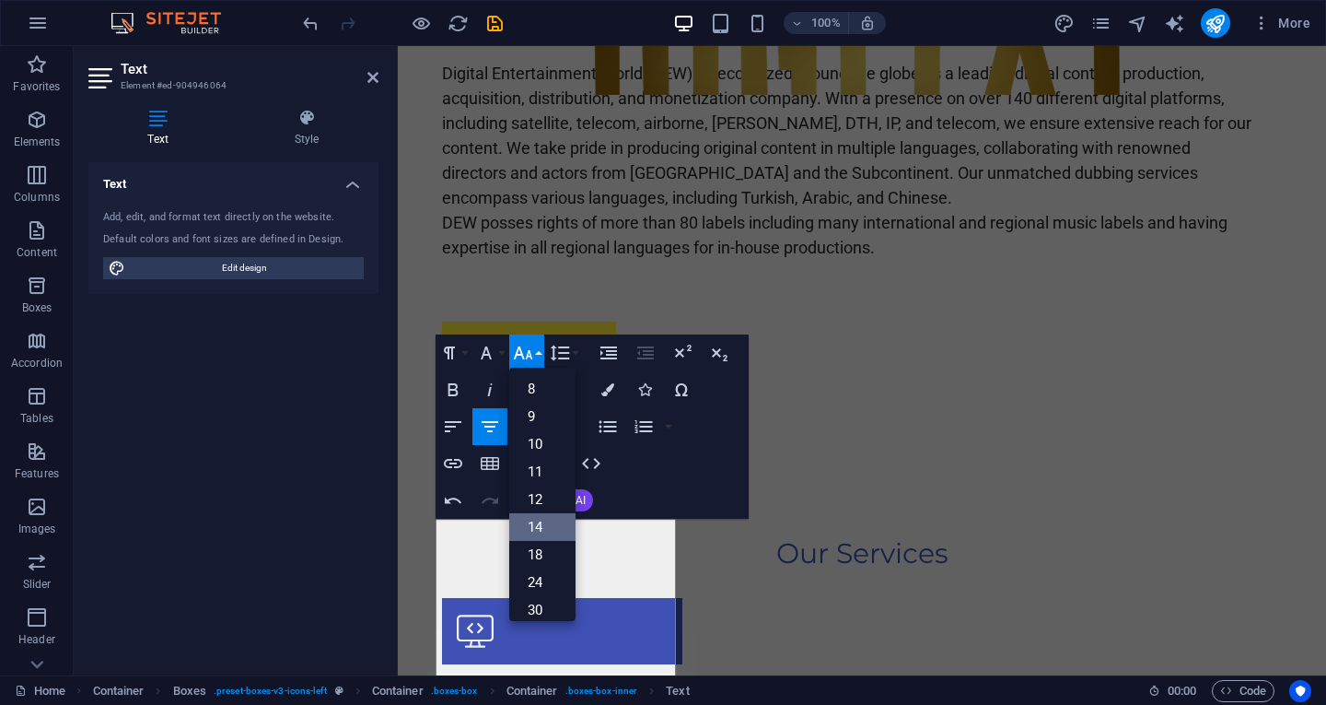
click at [536, 523] on link "14" at bounding box center [542, 527] width 66 height 28
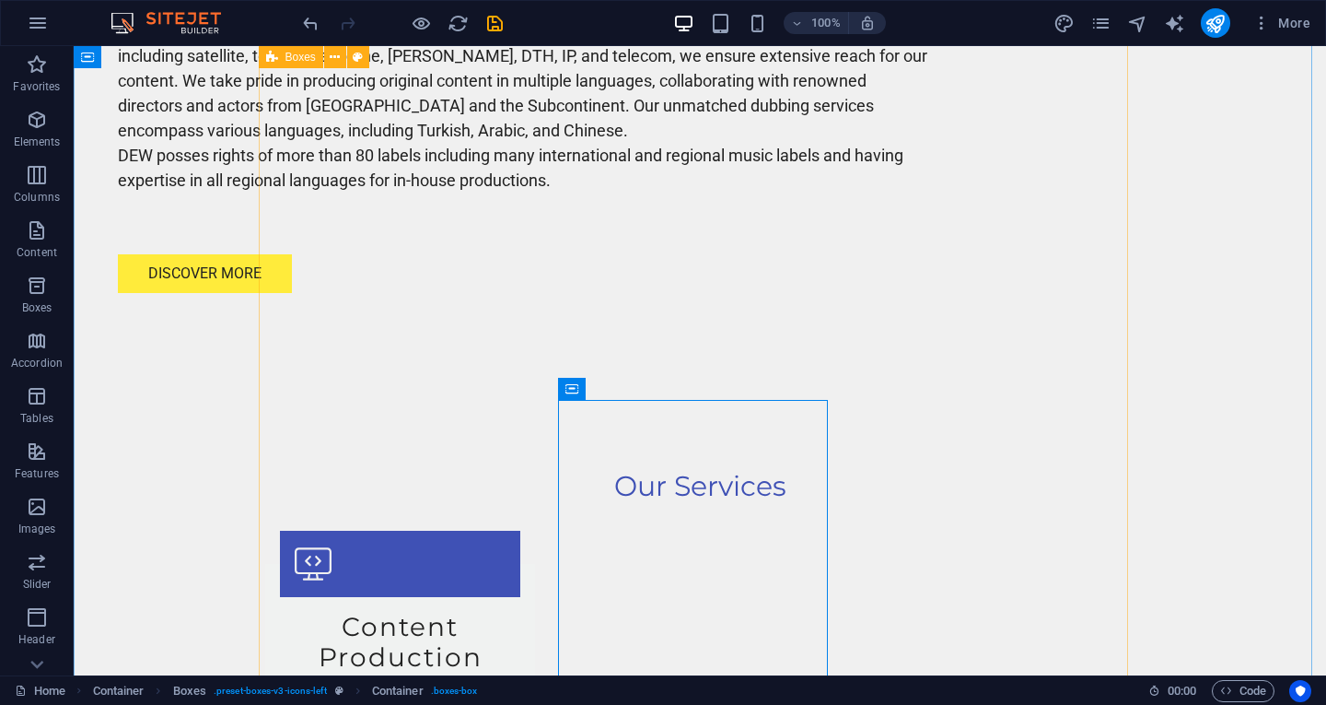
scroll to position [1837, 0]
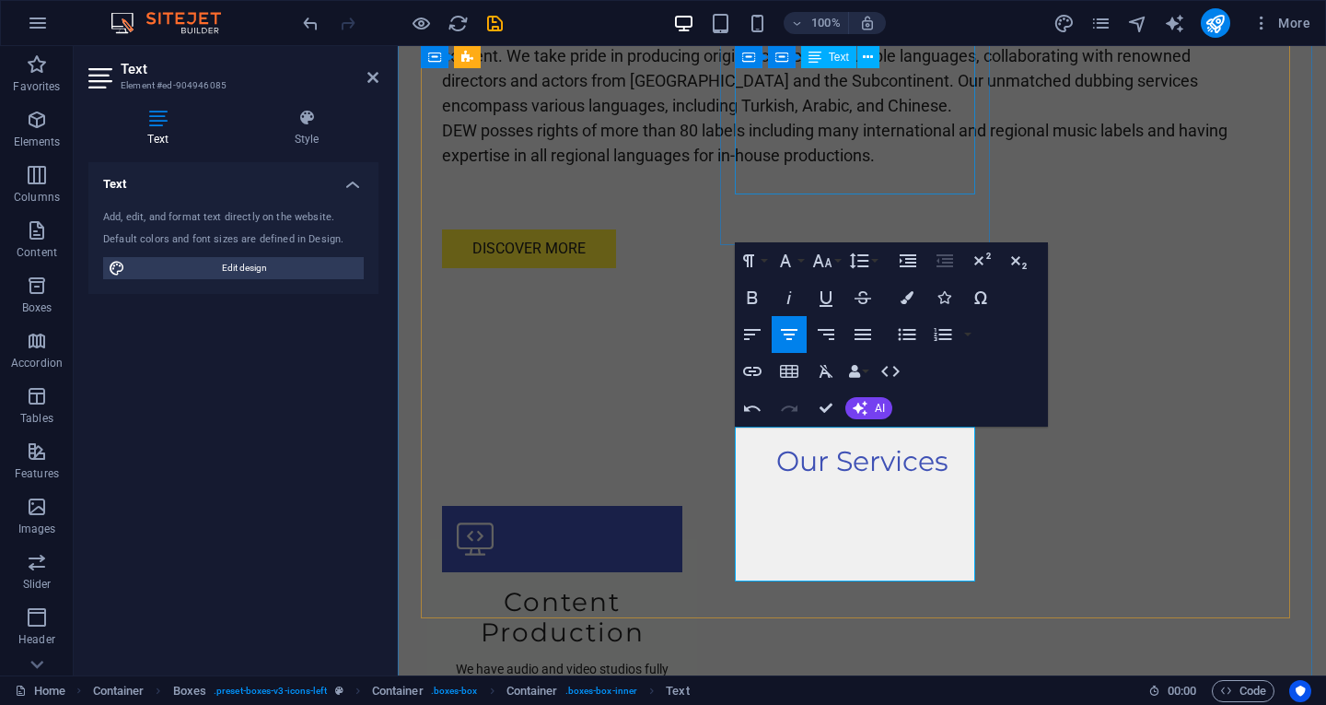
scroll to position [3105, 3]
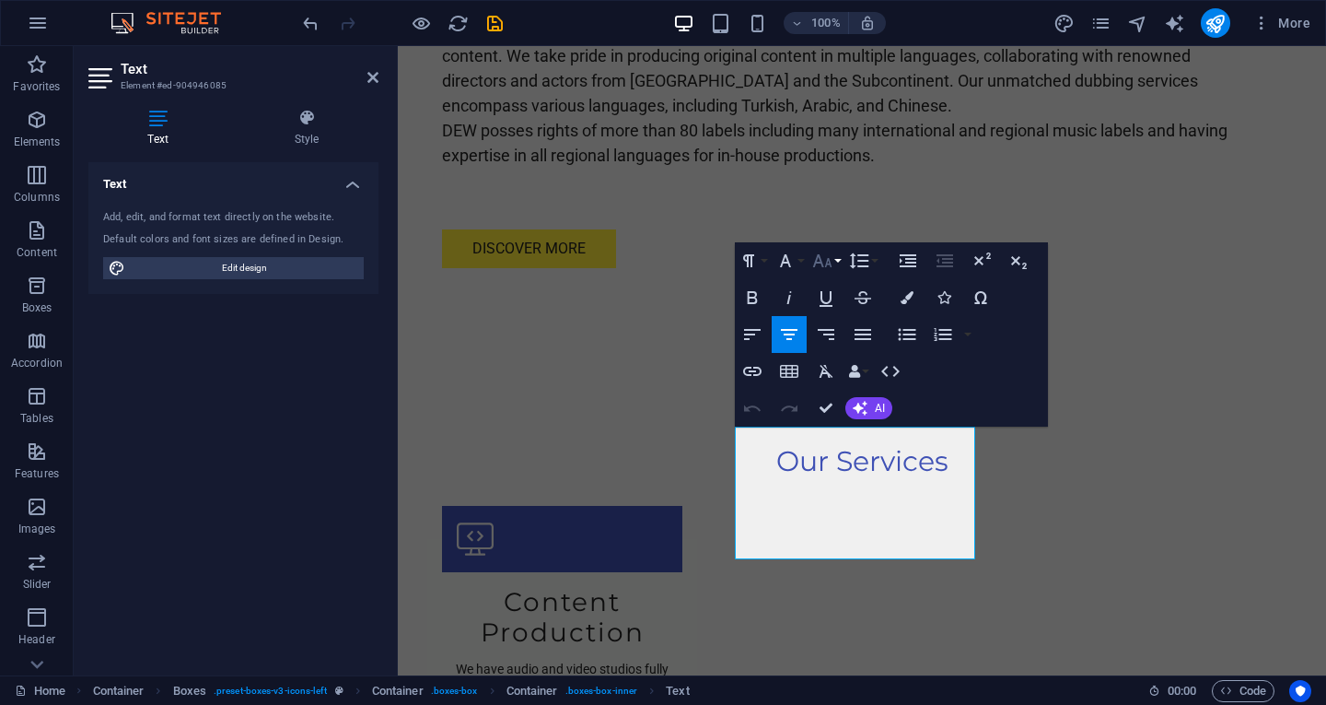
click at [831, 262] on icon "button" at bounding box center [822, 261] width 22 height 22
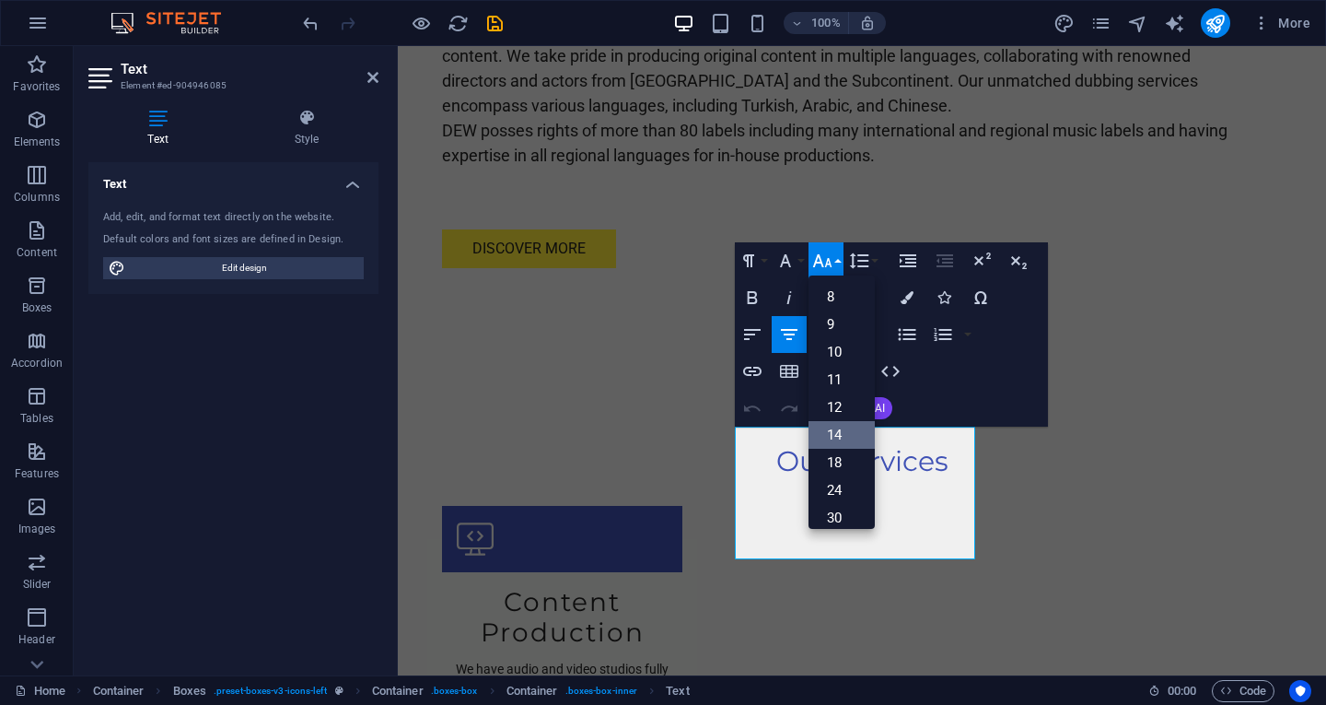
click at [840, 431] on link "14" at bounding box center [842, 435] width 66 height 28
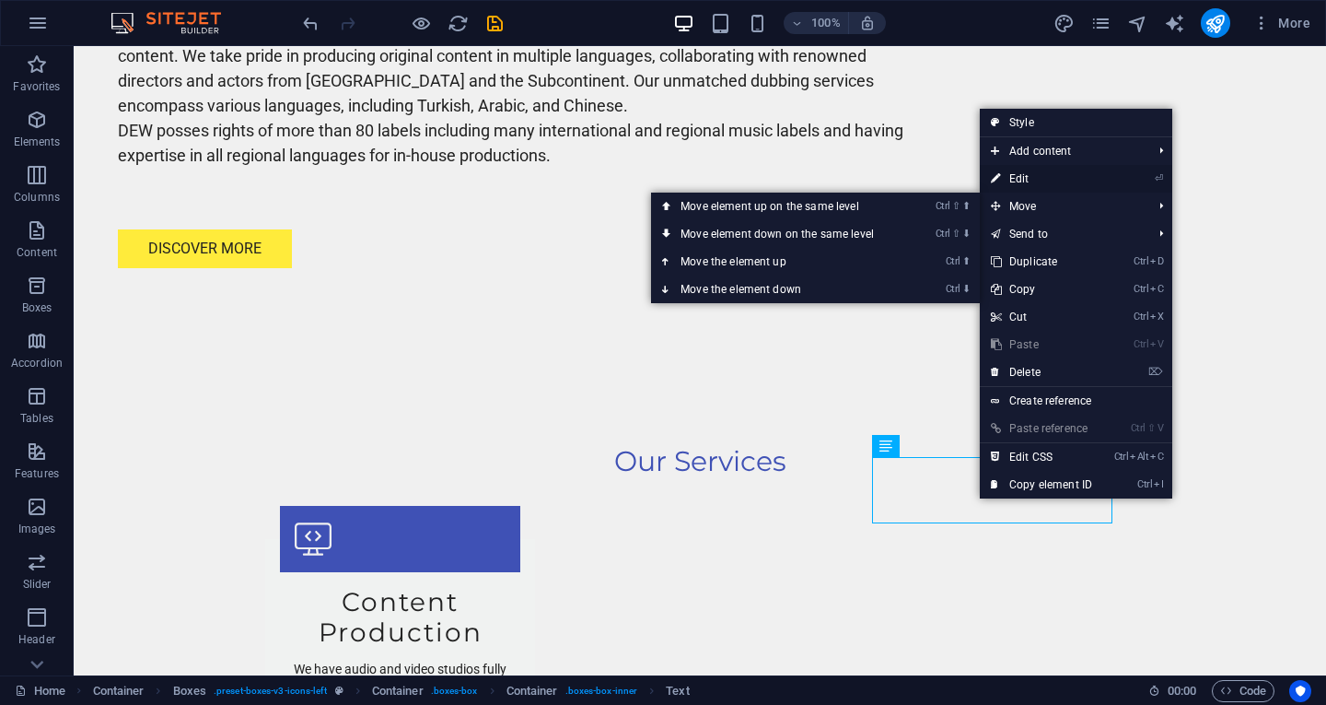
click at [1036, 177] on link "⏎ Edit" at bounding box center [1041, 179] width 123 height 28
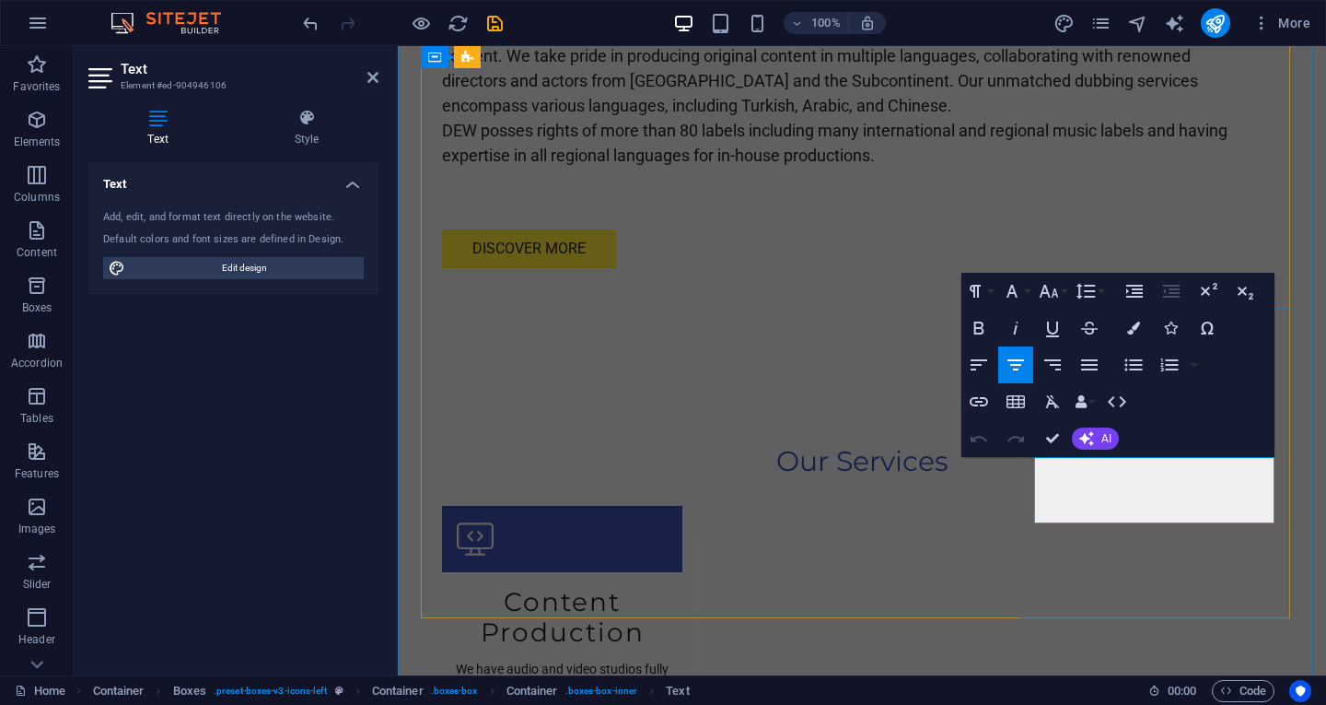
click at [1068, 288] on button "Font Size" at bounding box center [1052, 291] width 35 height 37
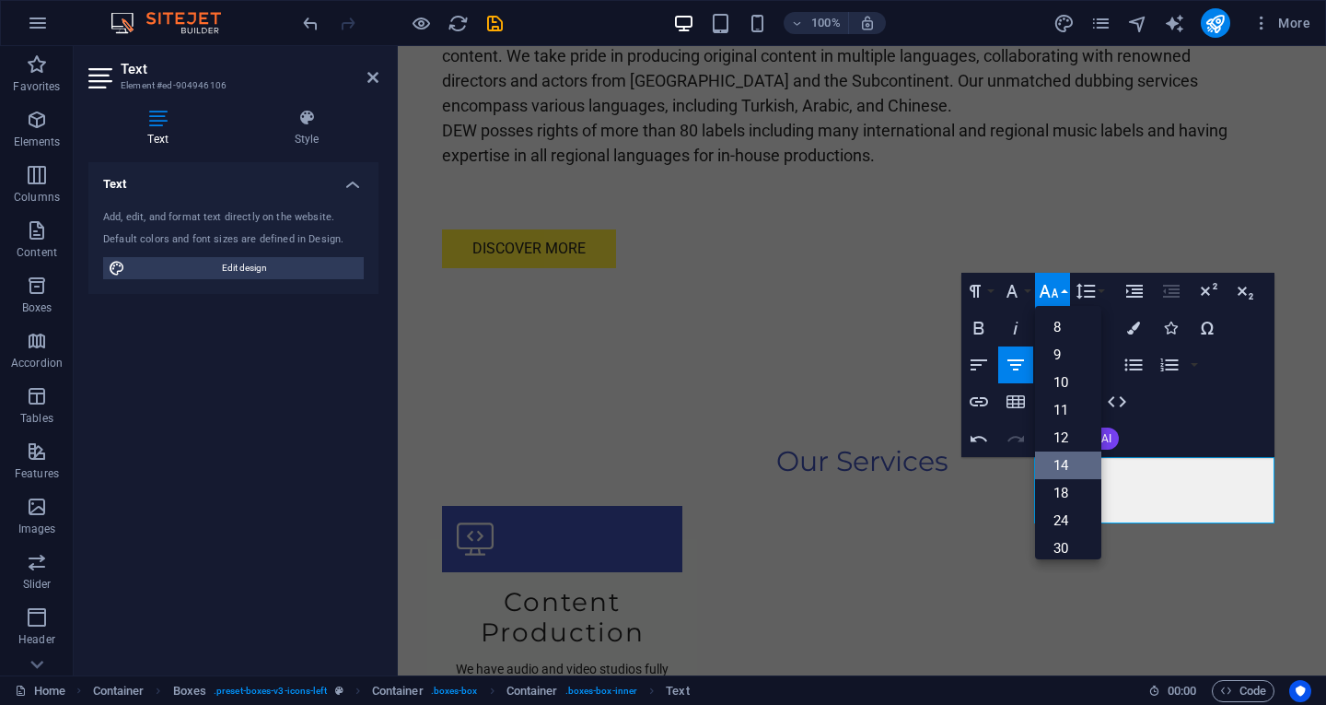
click at [1079, 460] on link "14" at bounding box center [1068, 465] width 66 height 28
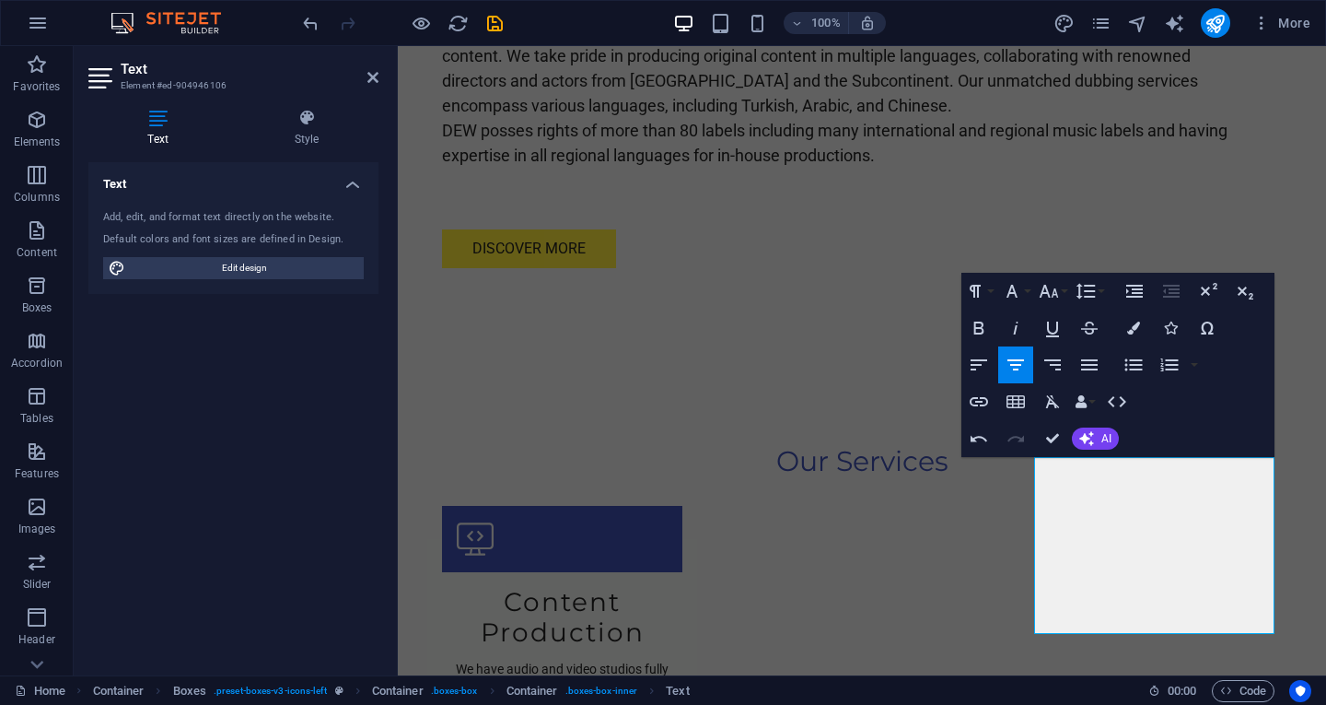
scroll to position [0, 7]
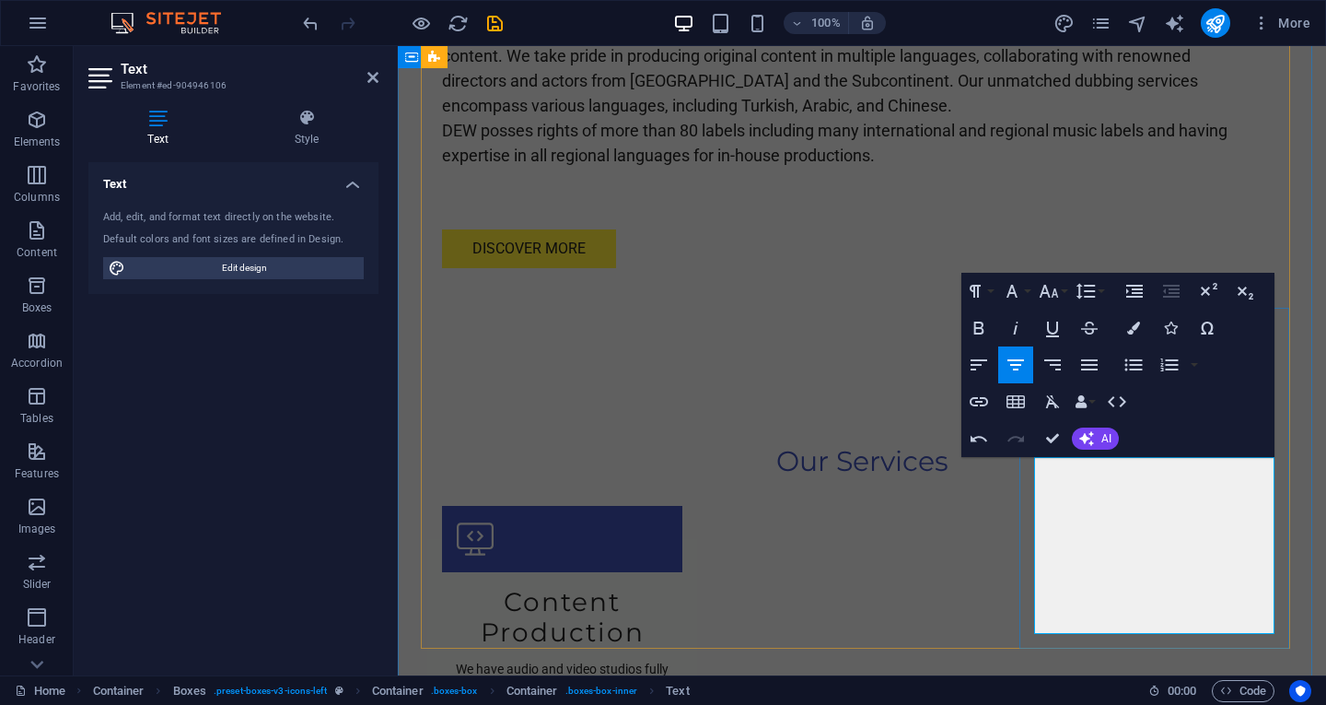
drag, startPoint x: 1128, startPoint y: 627, endPoint x: 1141, endPoint y: 630, distance: 13.2
drag, startPoint x: 1038, startPoint y: 547, endPoint x: 1254, endPoint y: 642, distance: 236.3
click at [1048, 297] on icon "button" at bounding box center [1049, 291] width 22 height 22
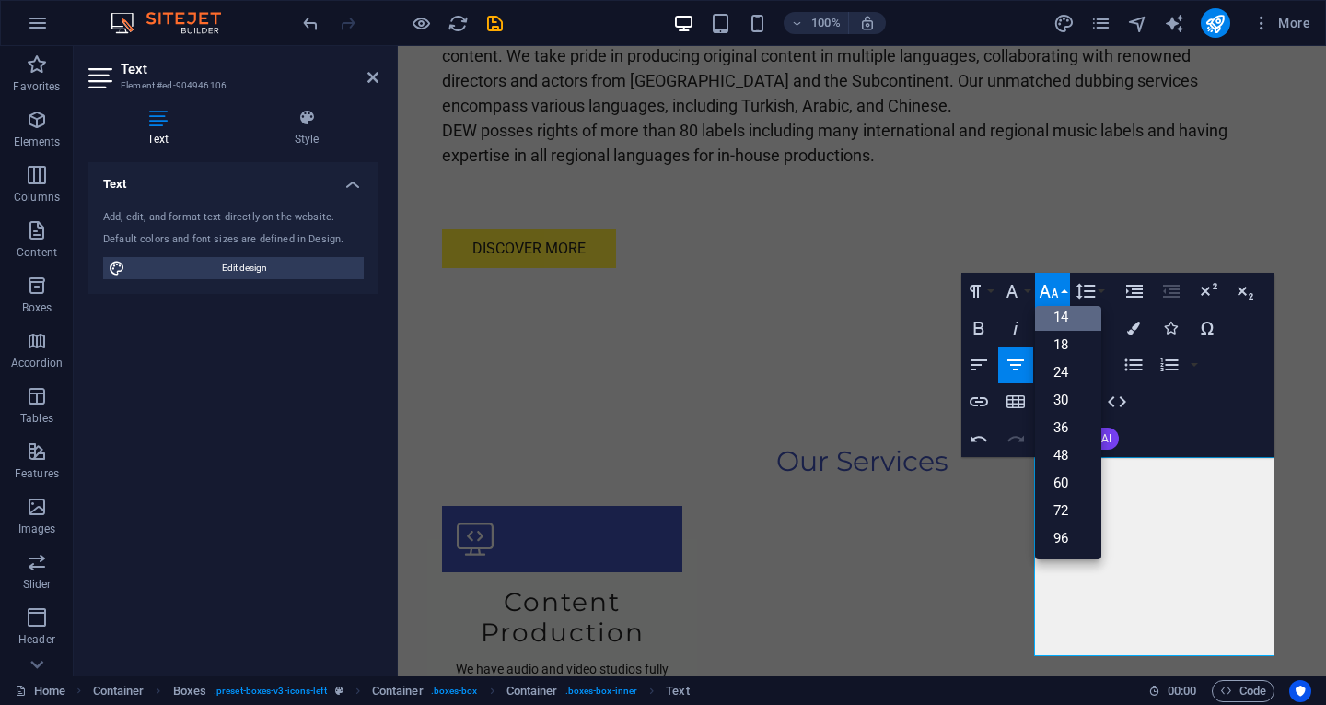
scroll to position [148, 0]
click at [1059, 319] on link "14" at bounding box center [1068, 317] width 66 height 28
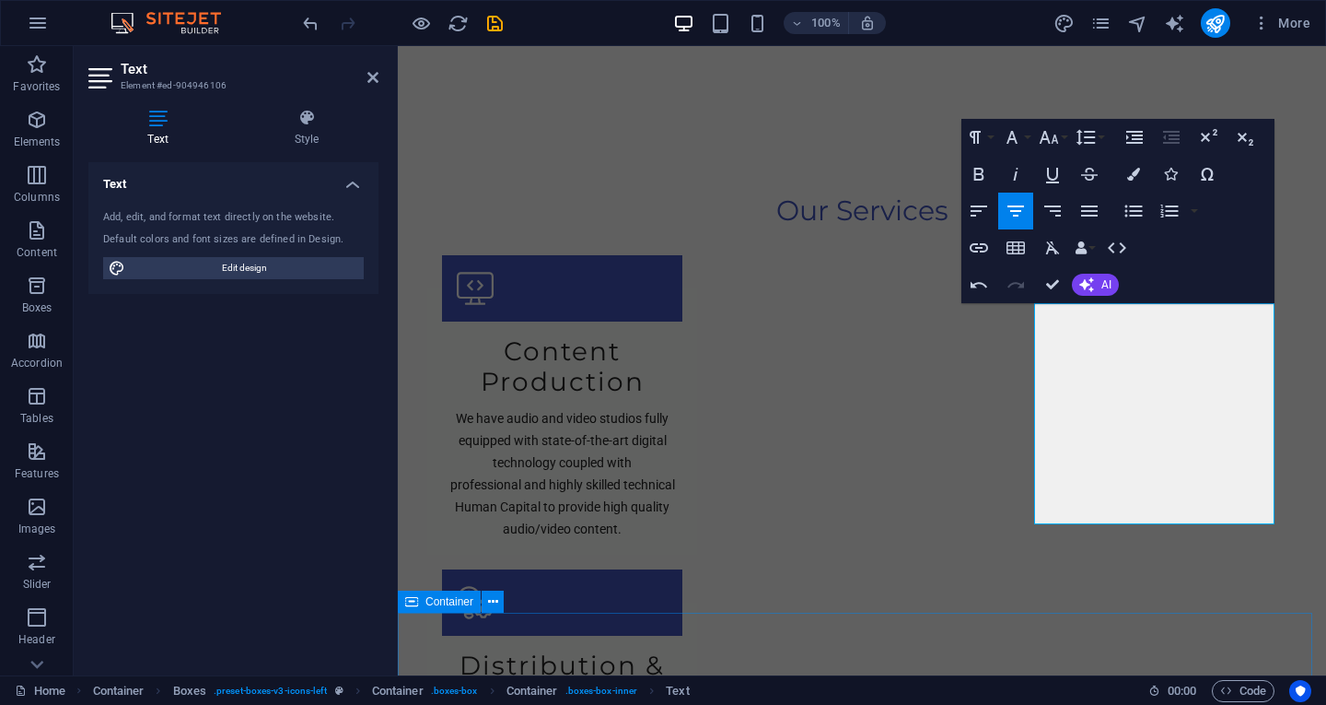
scroll to position [2184, 0]
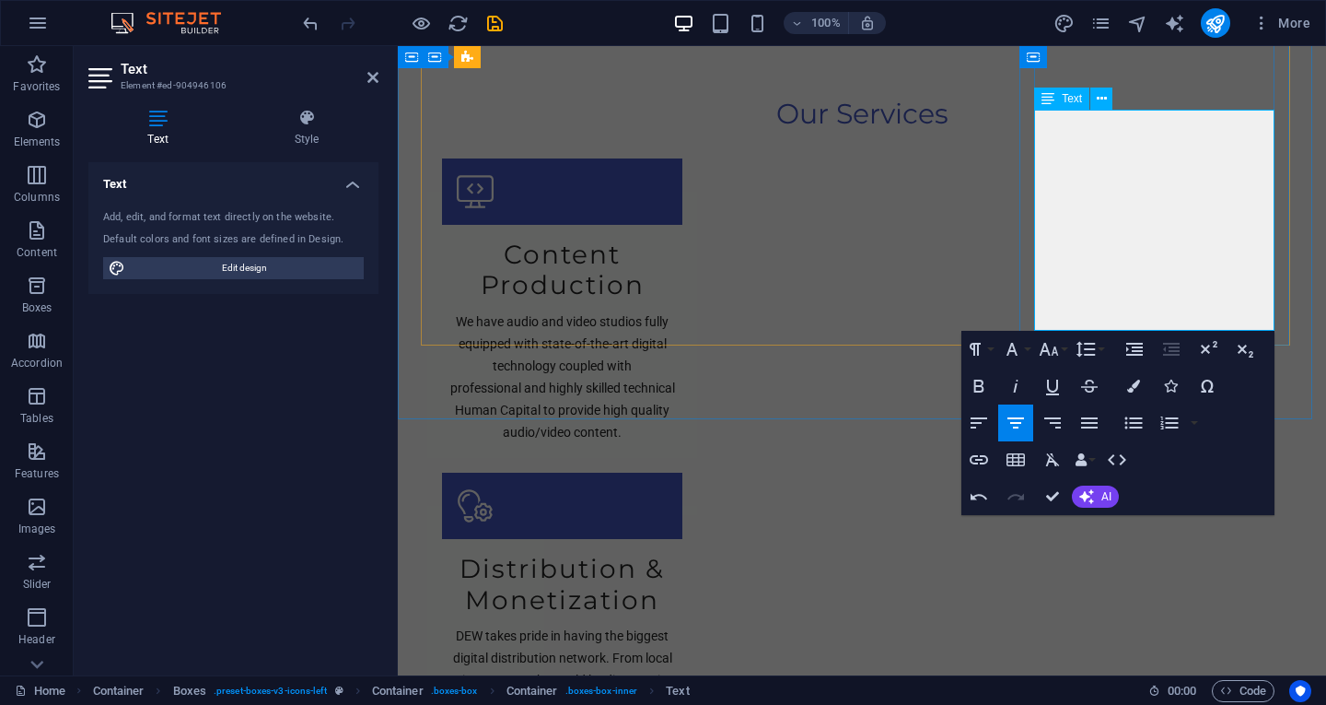
drag, startPoint x: 1216, startPoint y: 554, endPoint x: 1236, endPoint y: 313, distance: 241.2
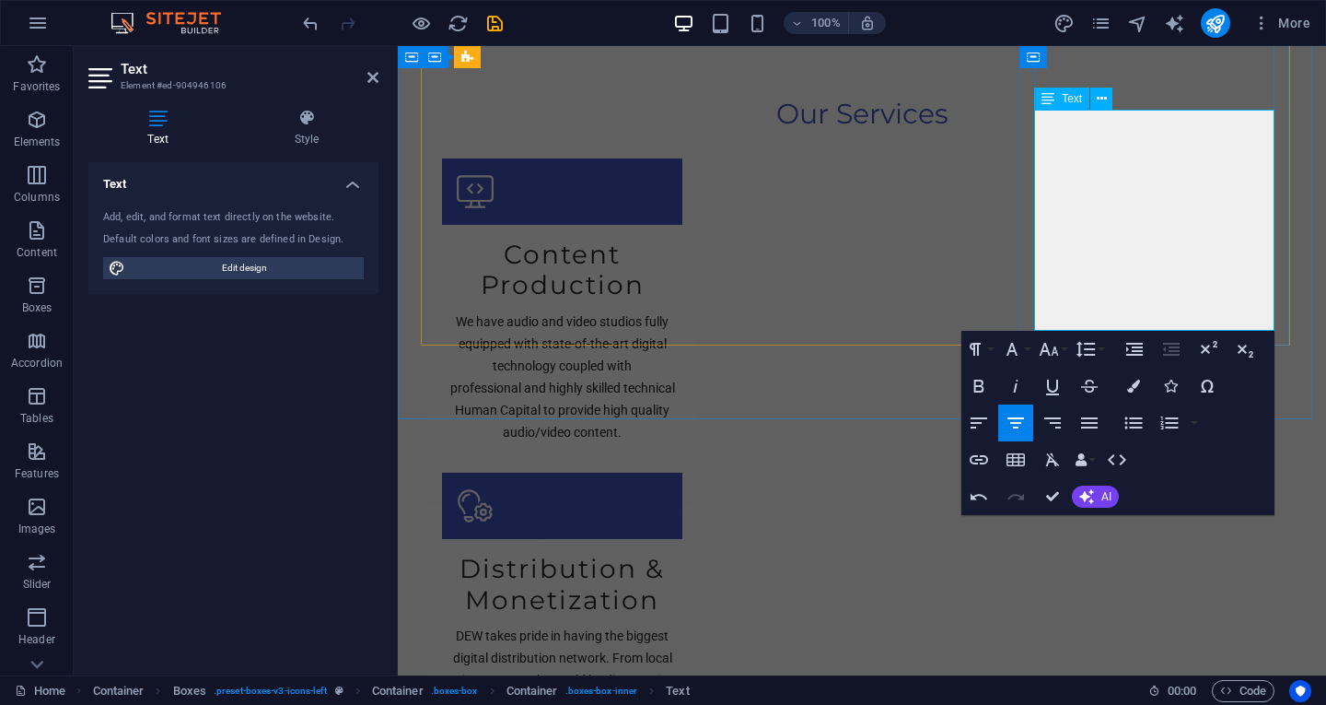
drag, startPoint x: 1197, startPoint y: 271, endPoint x: 1272, endPoint y: 282, distance: 75.4
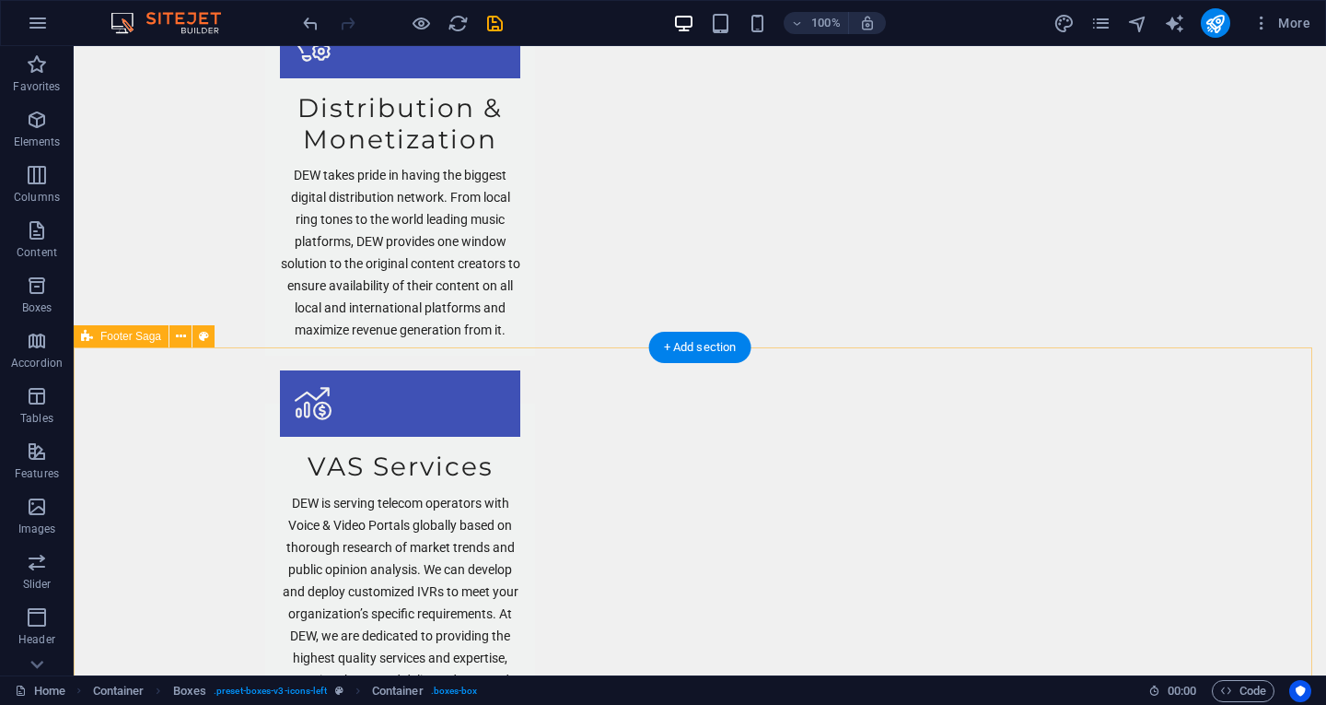
scroll to position [2782, 0]
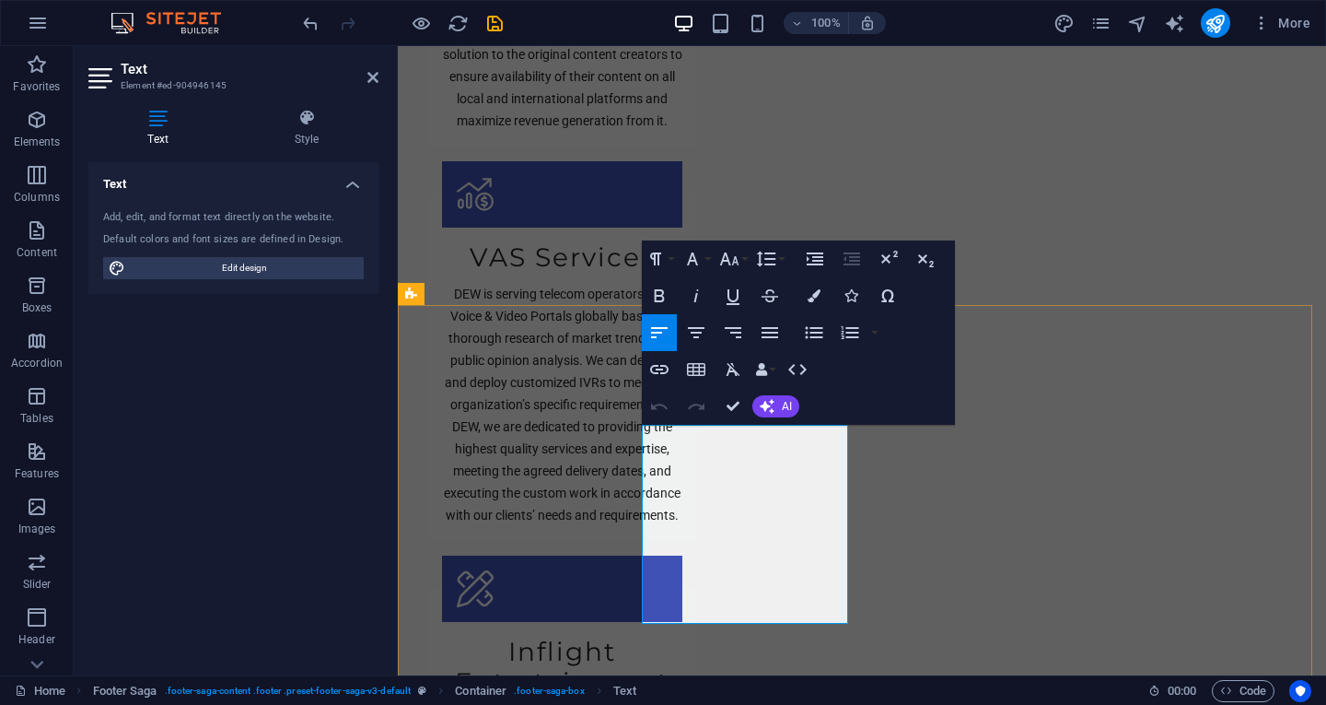
drag, startPoint x: 644, startPoint y: 522, endPoint x: 706, endPoint y: 522, distance: 61.7
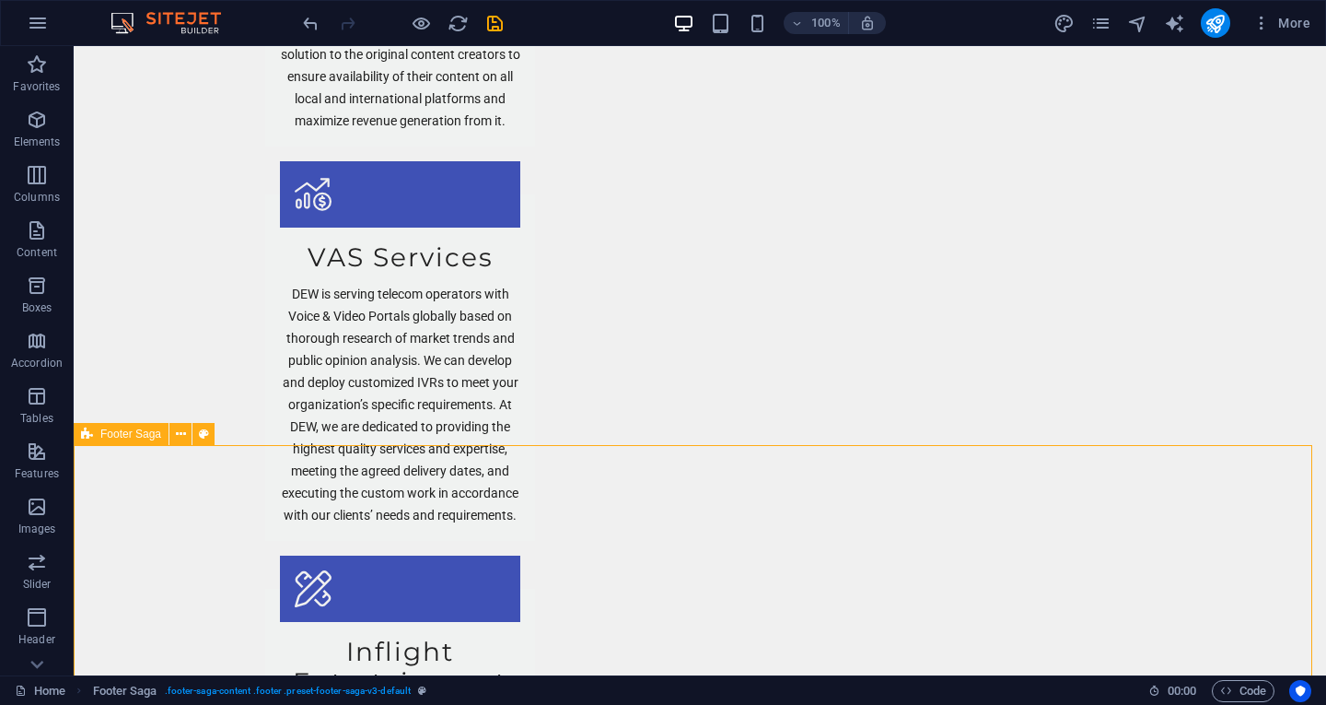
scroll to position [2760, 0]
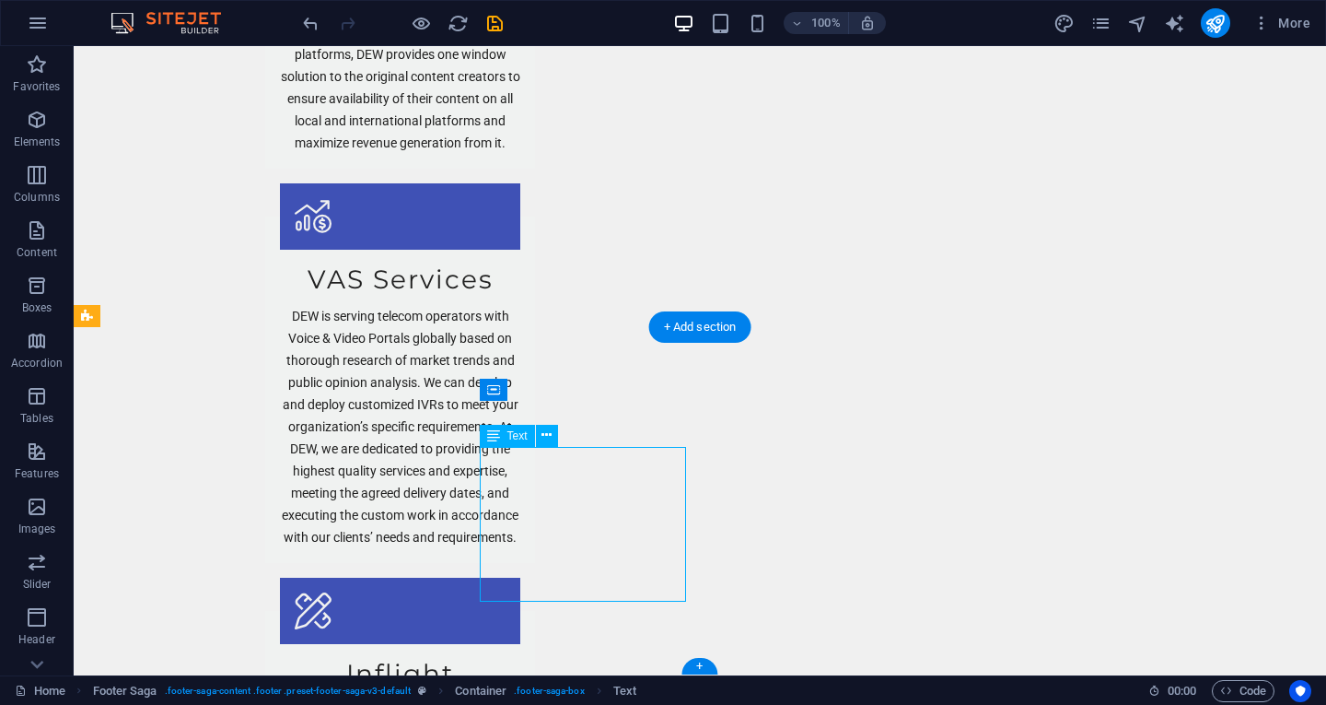
drag, startPoint x: 554, startPoint y: 586, endPoint x: 514, endPoint y: 511, distance: 84.5
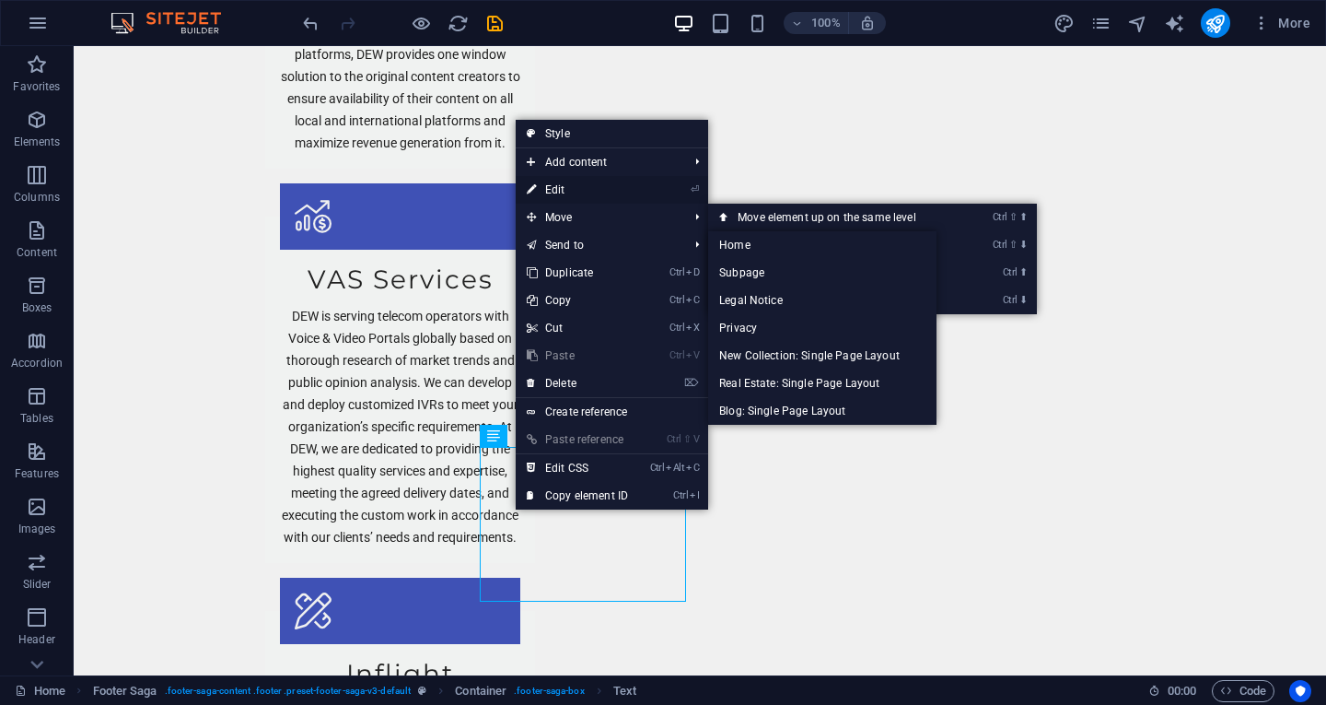
click at [550, 182] on link "⏎ Edit" at bounding box center [577, 190] width 123 height 28
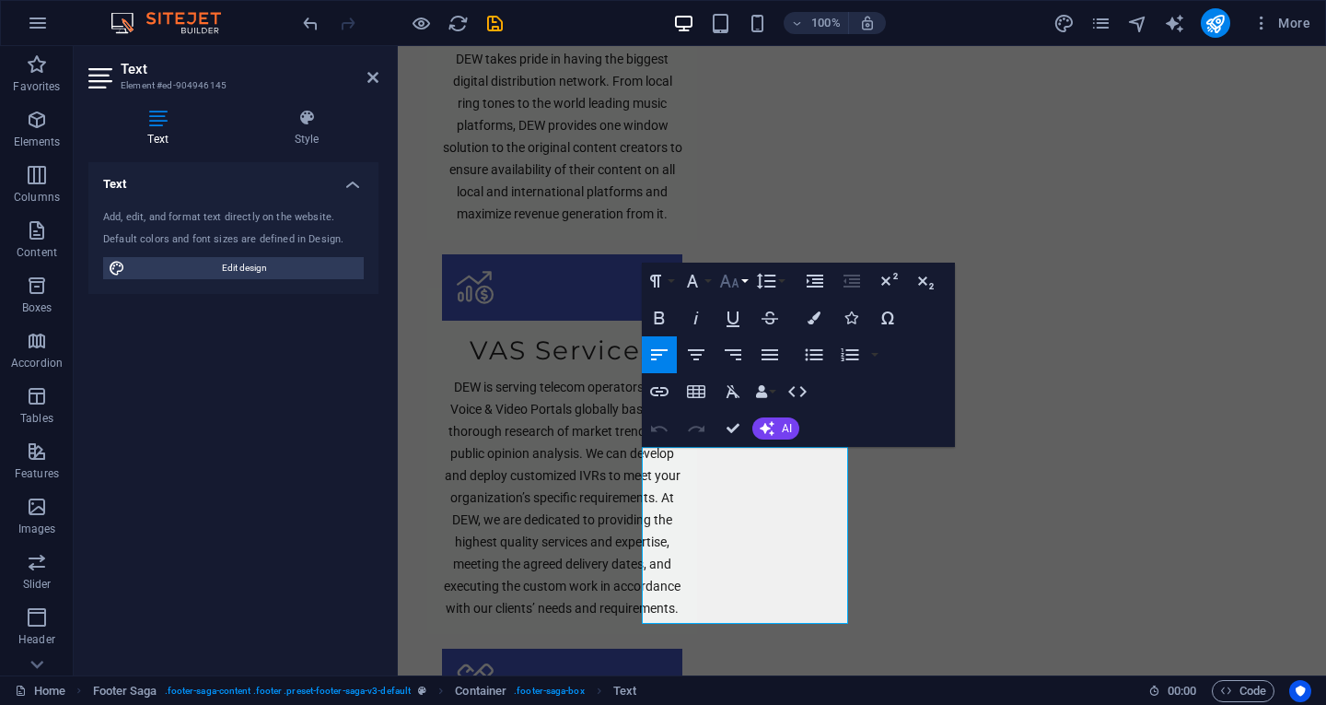
click at [745, 280] on button "Font Size" at bounding box center [733, 280] width 35 height 37
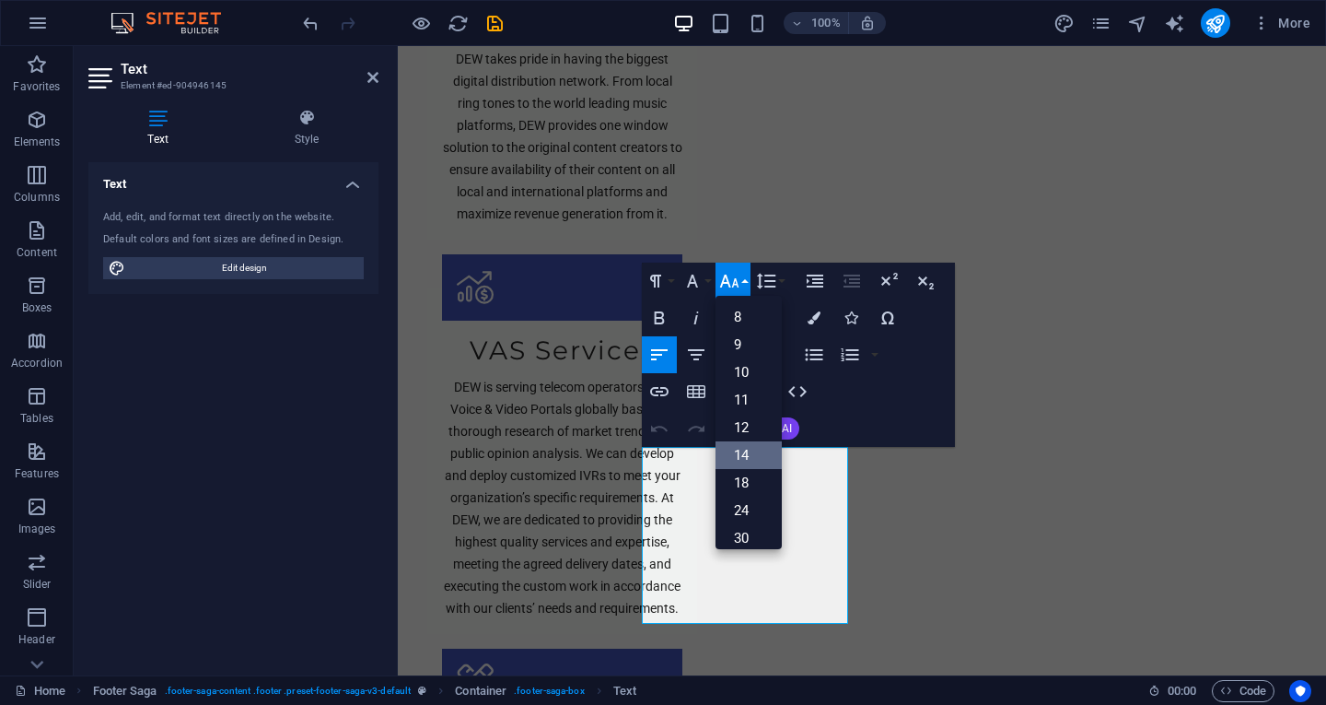
click at [741, 449] on link "14" at bounding box center [749, 455] width 66 height 28
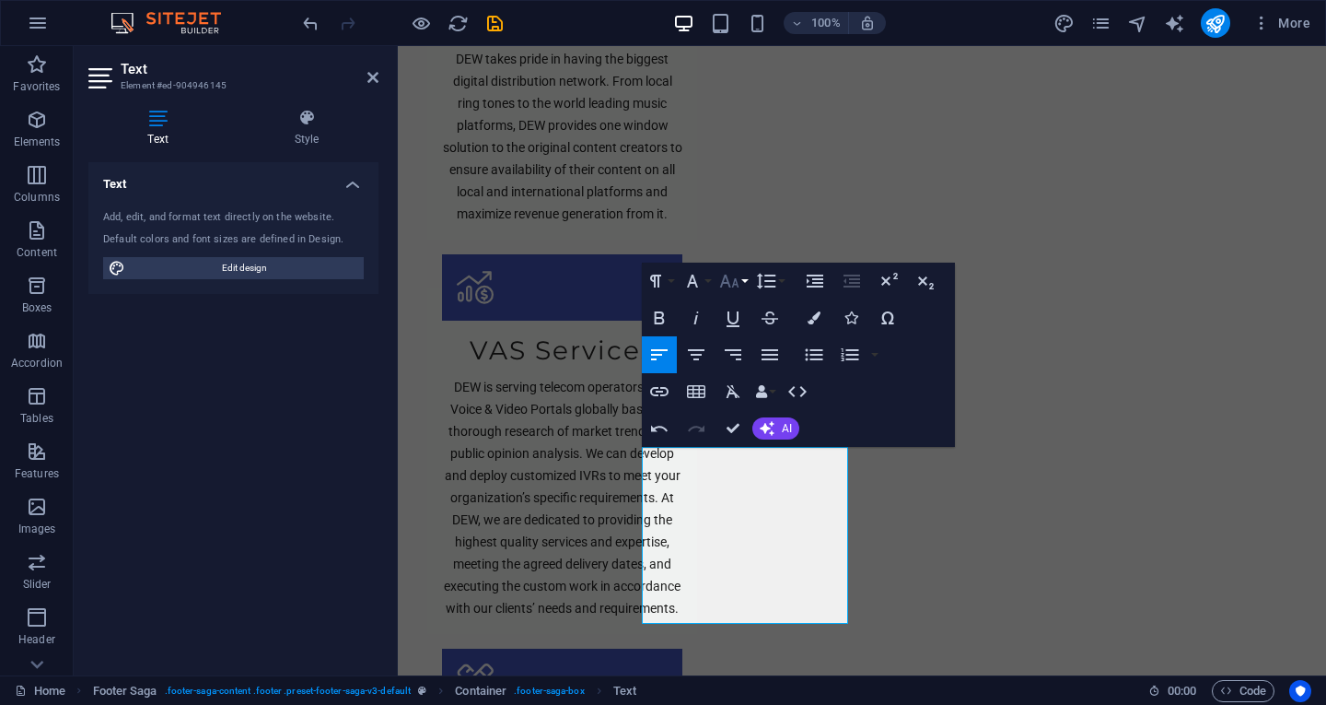
click at [744, 286] on button "Font Size" at bounding box center [733, 280] width 35 height 37
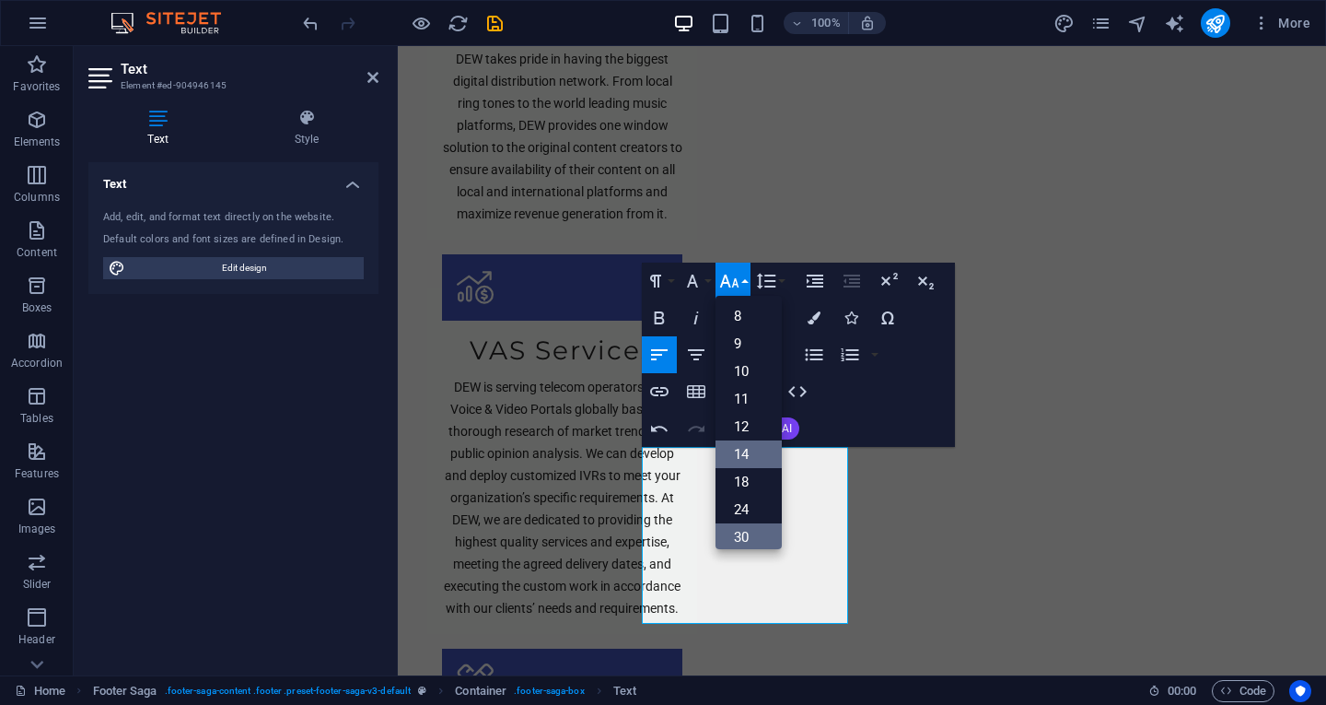
scroll to position [0, 0]
click at [759, 427] on link "12" at bounding box center [749, 428] width 66 height 28
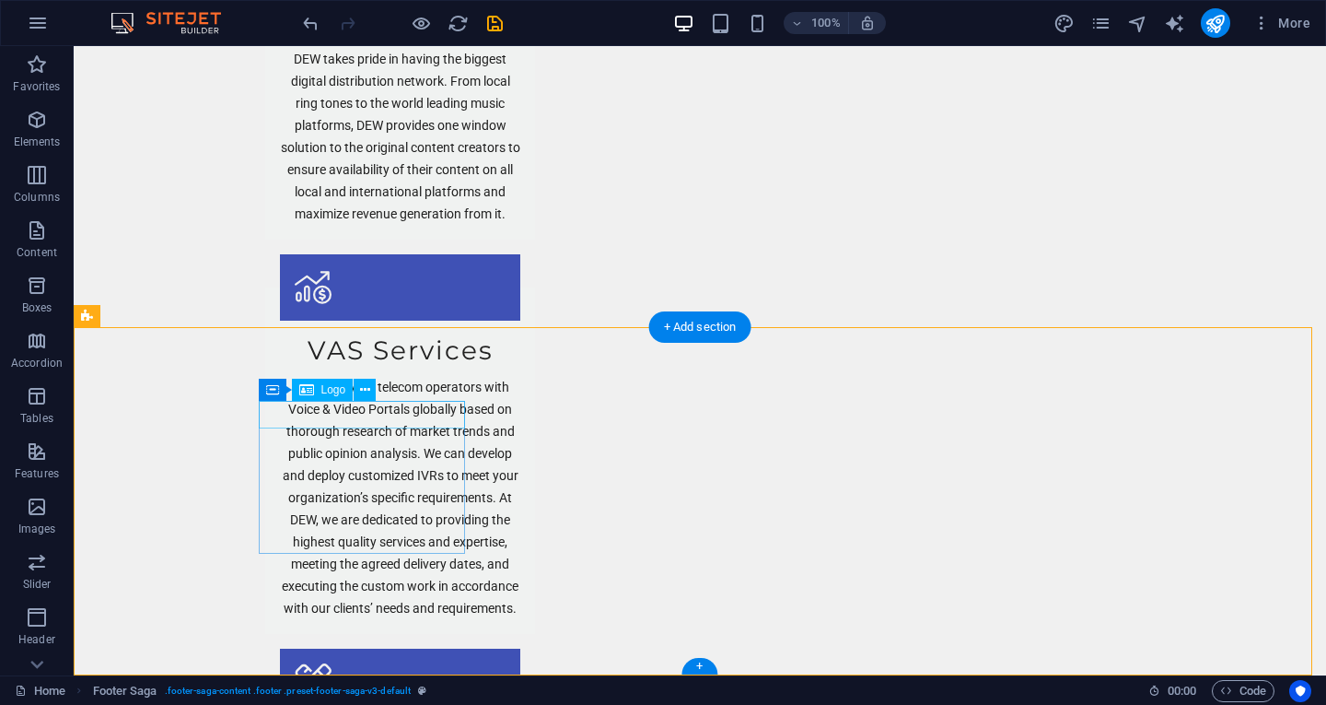
click at [367, 391] on icon at bounding box center [365, 389] width 10 height 19
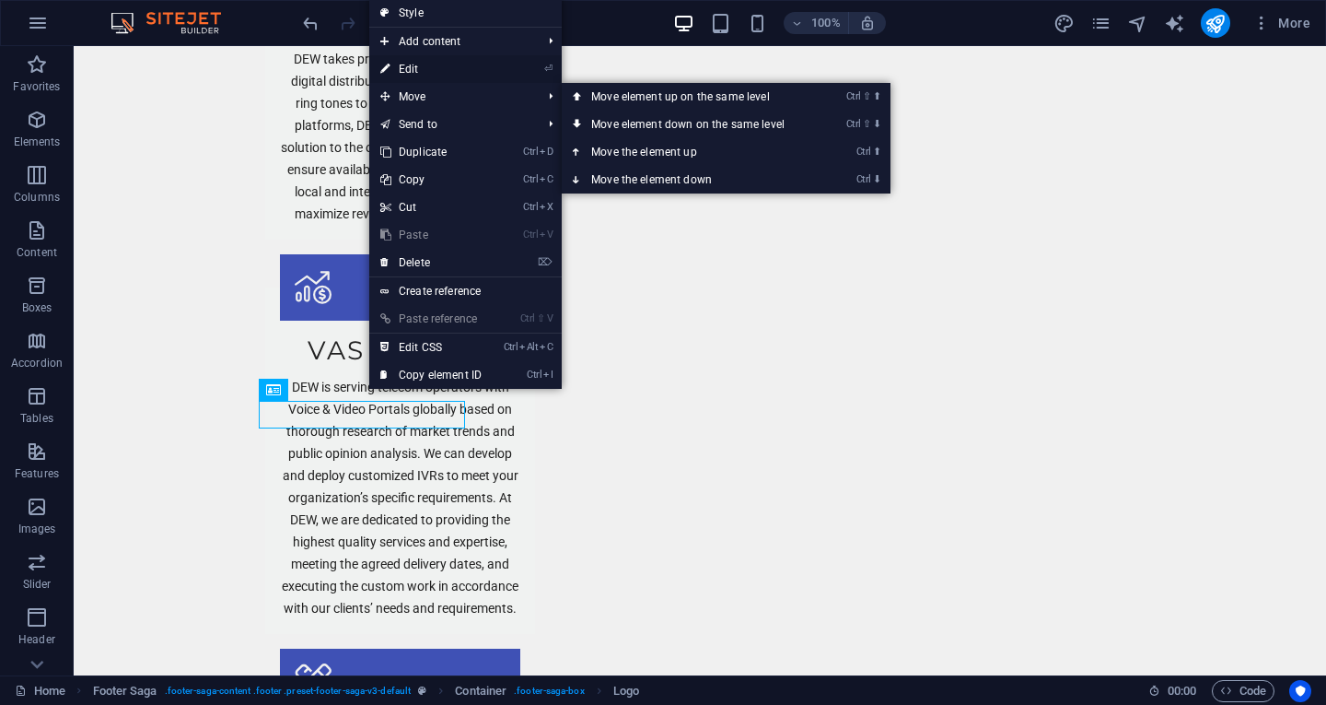
click at [431, 60] on link "⏎ Edit" at bounding box center [430, 69] width 123 height 28
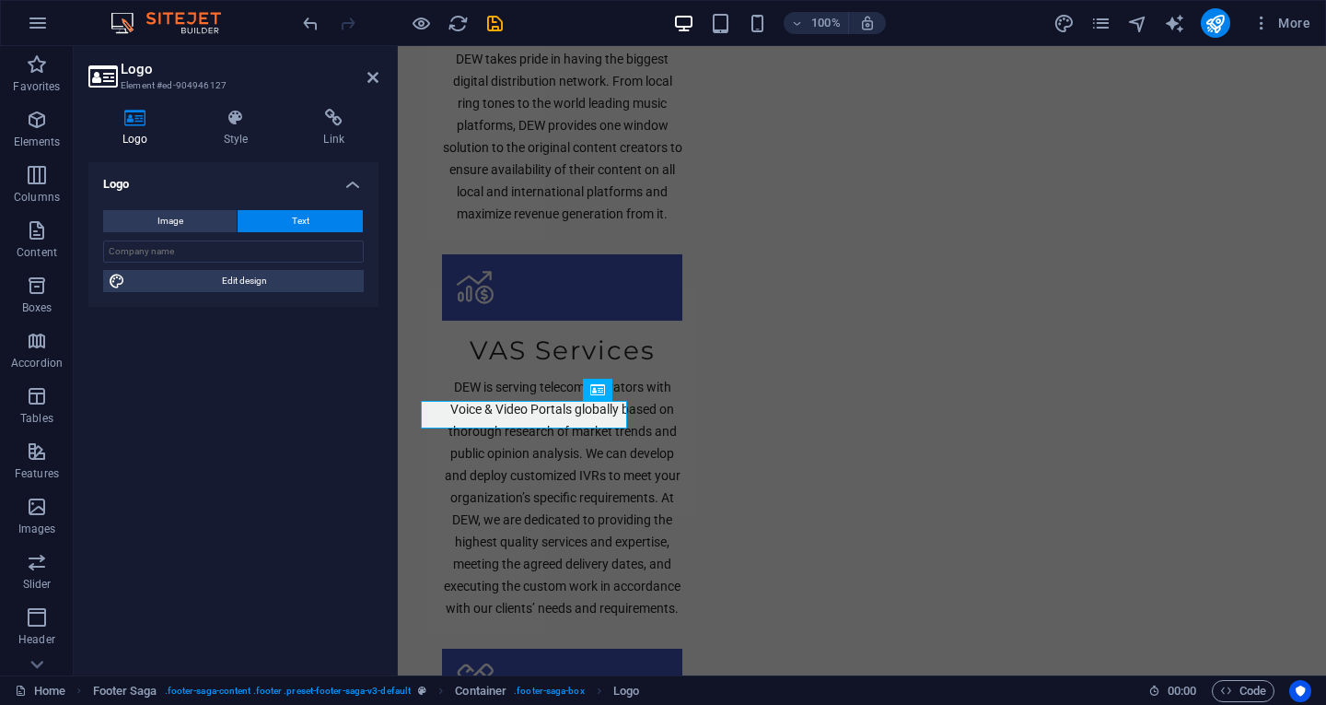
click at [301, 213] on span "Text" at bounding box center [300, 221] width 17 height 22
click at [533, 391] on button at bounding box center [527, 390] width 22 height 22
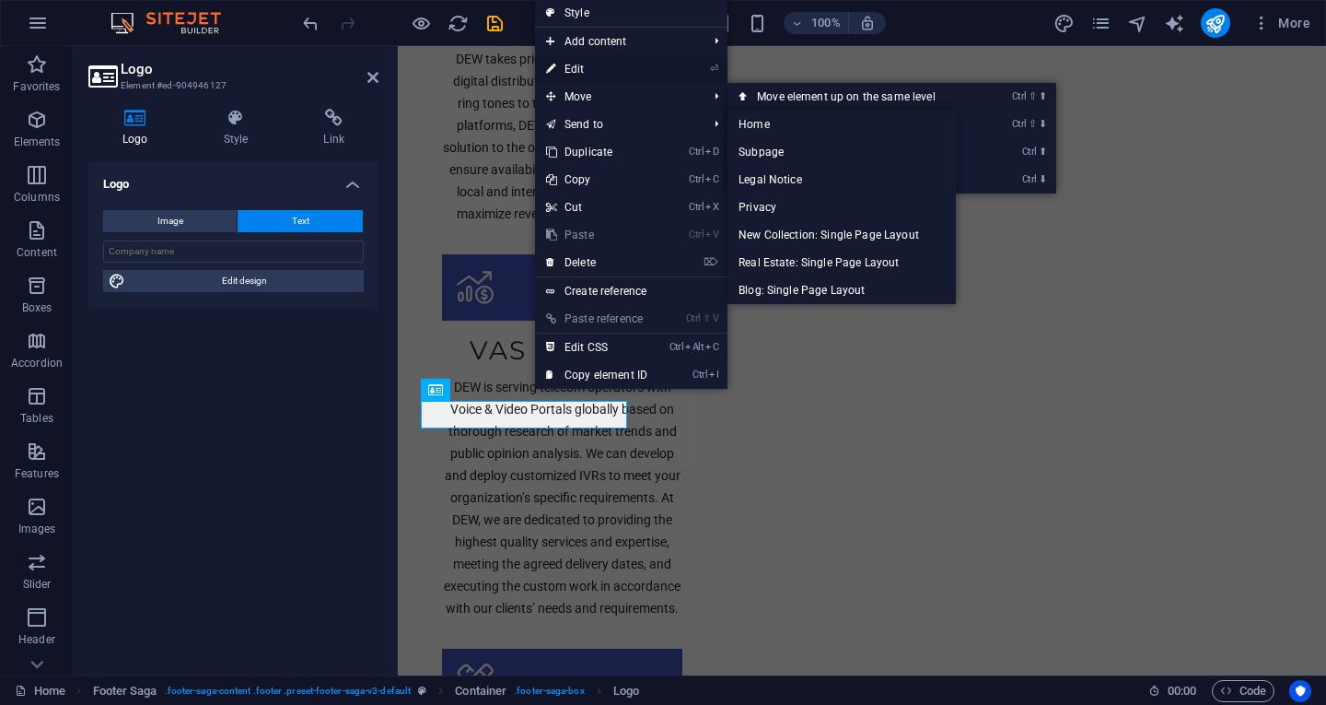
click at [561, 59] on link "⏎ Edit" at bounding box center [596, 69] width 123 height 28
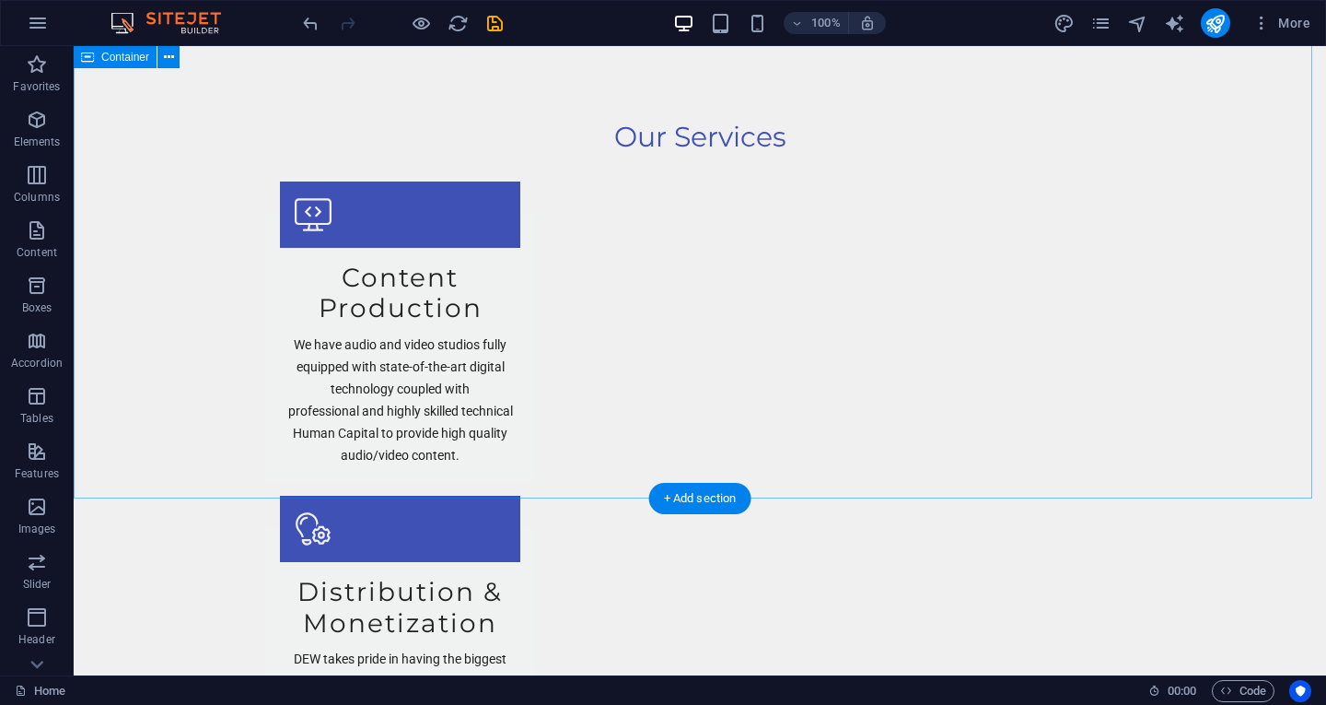
scroll to position [2760, 0]
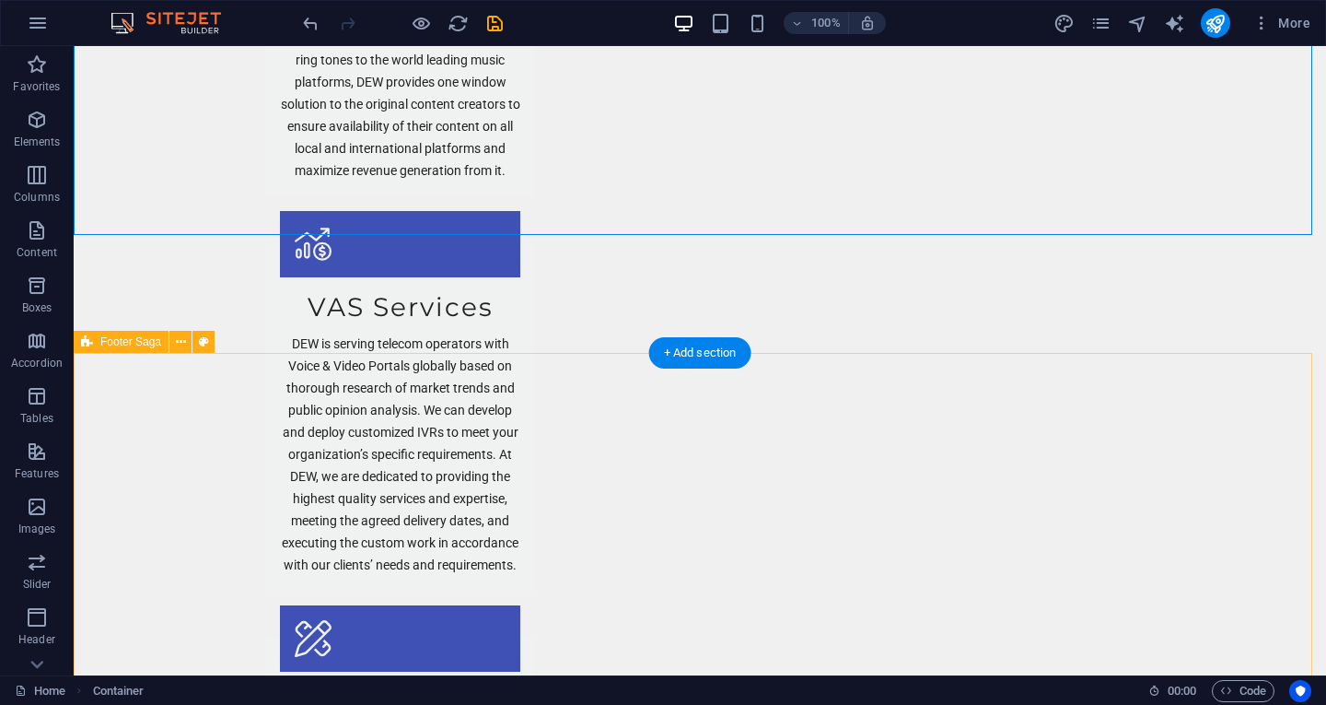
scroll to position [2735, 0]
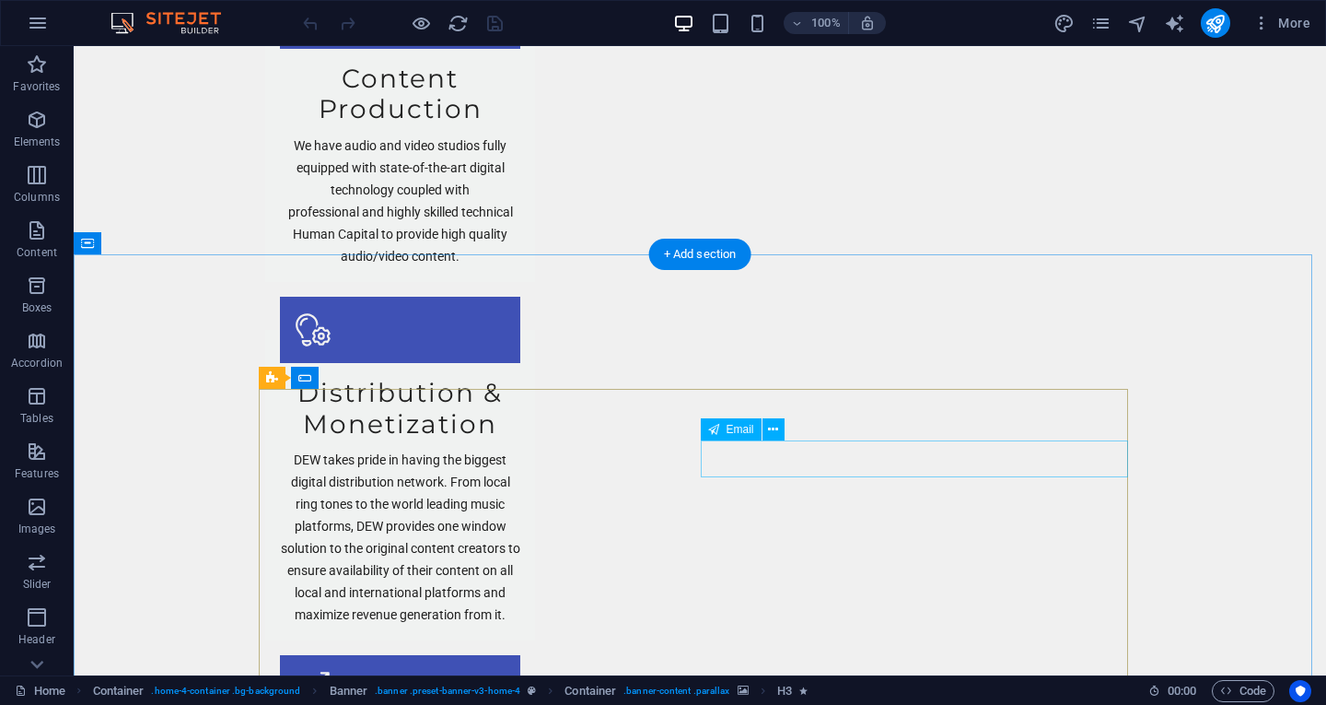
scroll to position [2487, 0]
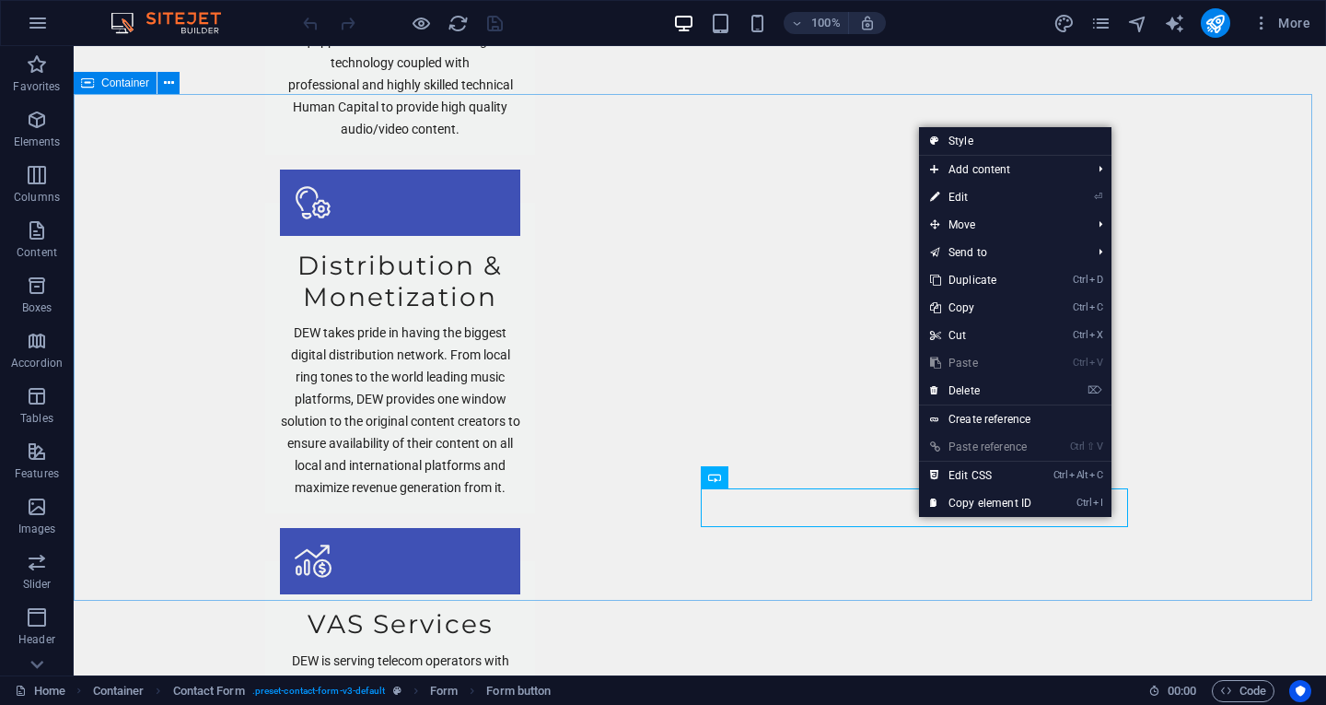
click at [89, 80] on icon at bounding box center [87, 83] width 13 height 22
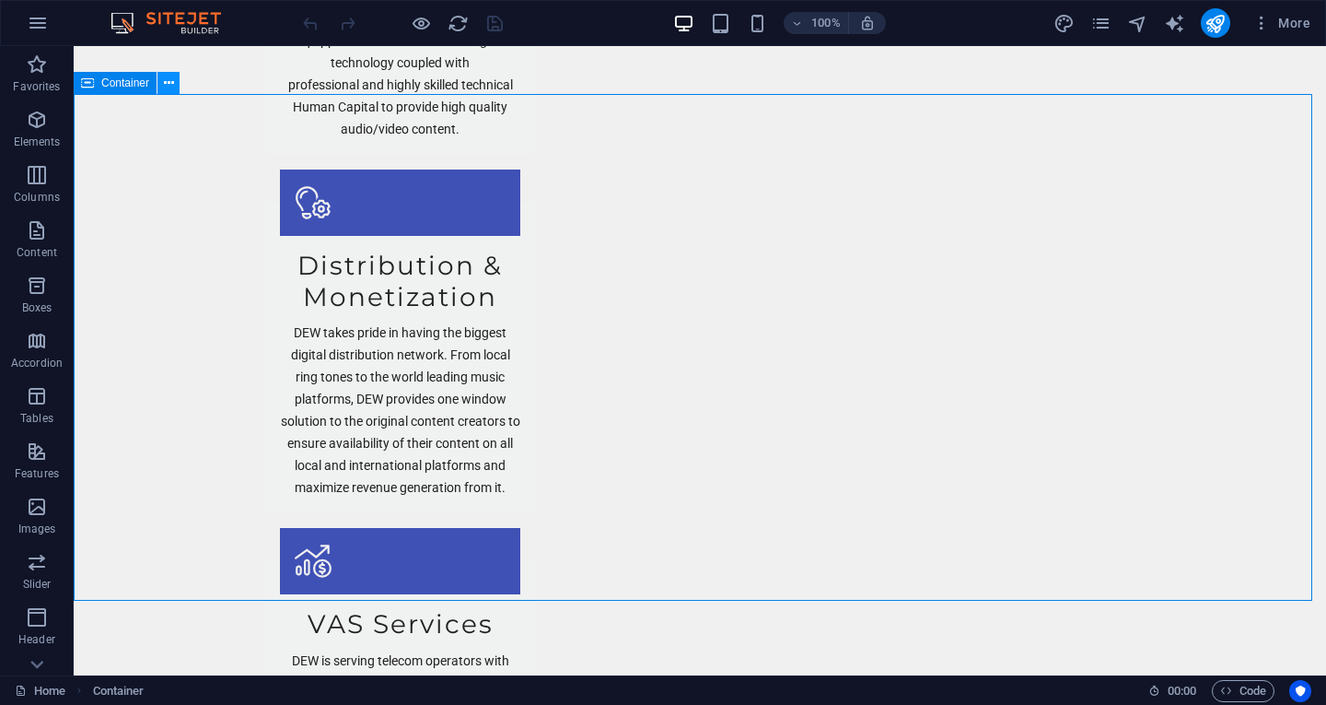
click at [167, 89] on icon at bounding box center [169, 83] width 10 height 19
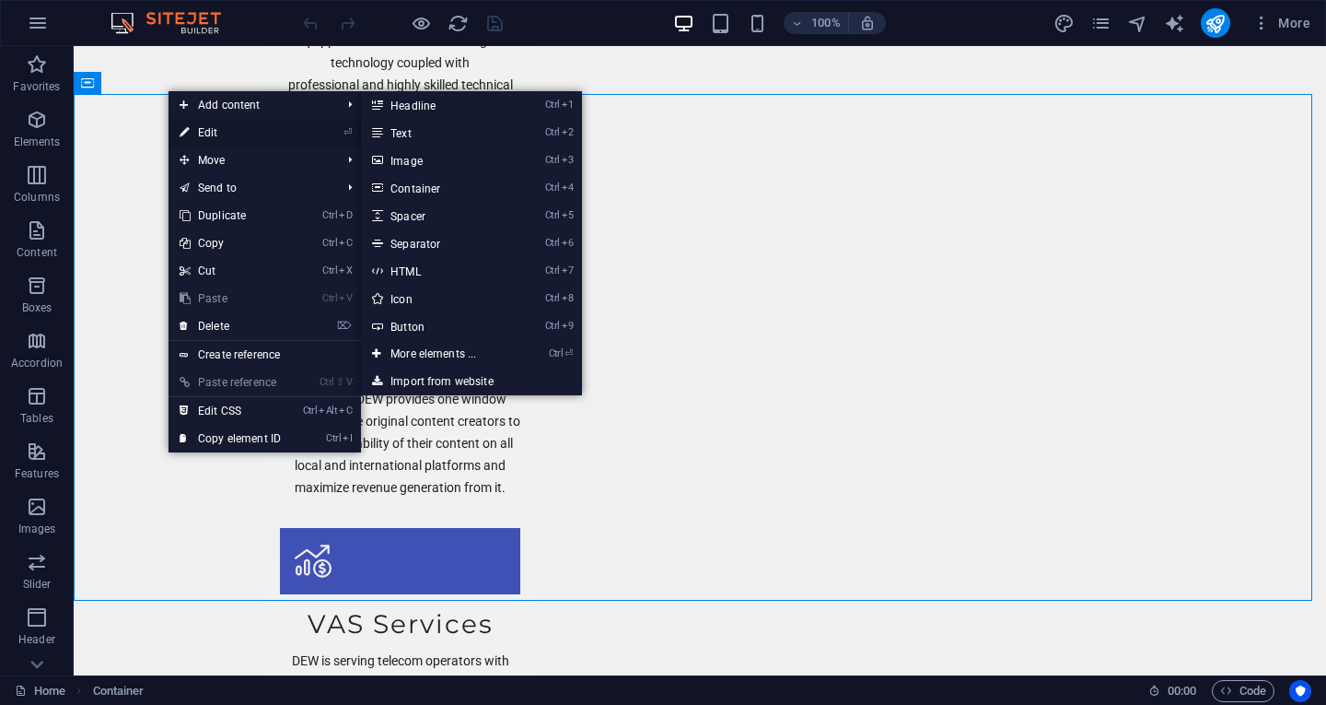
click at [191, 126] on link "⏎ Edit" at bounding box center [230, 133] width 123 height 28
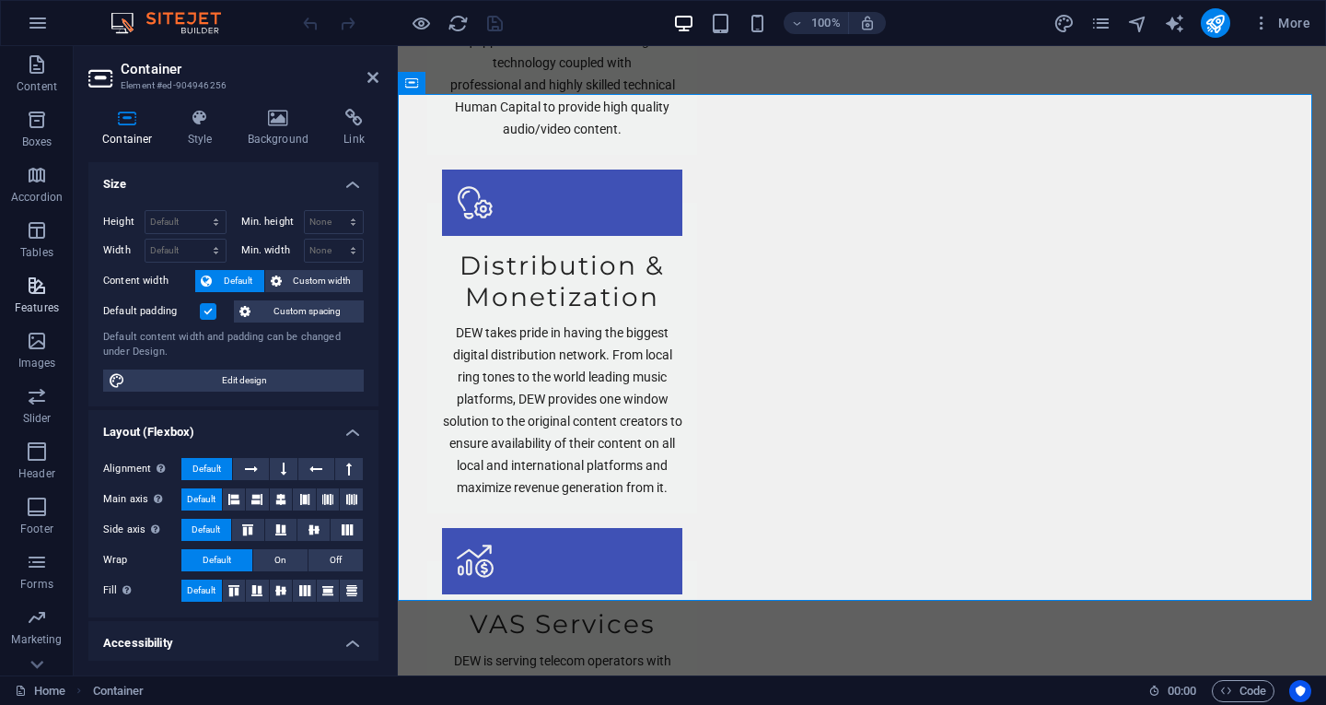
scroll to position [200, 0]
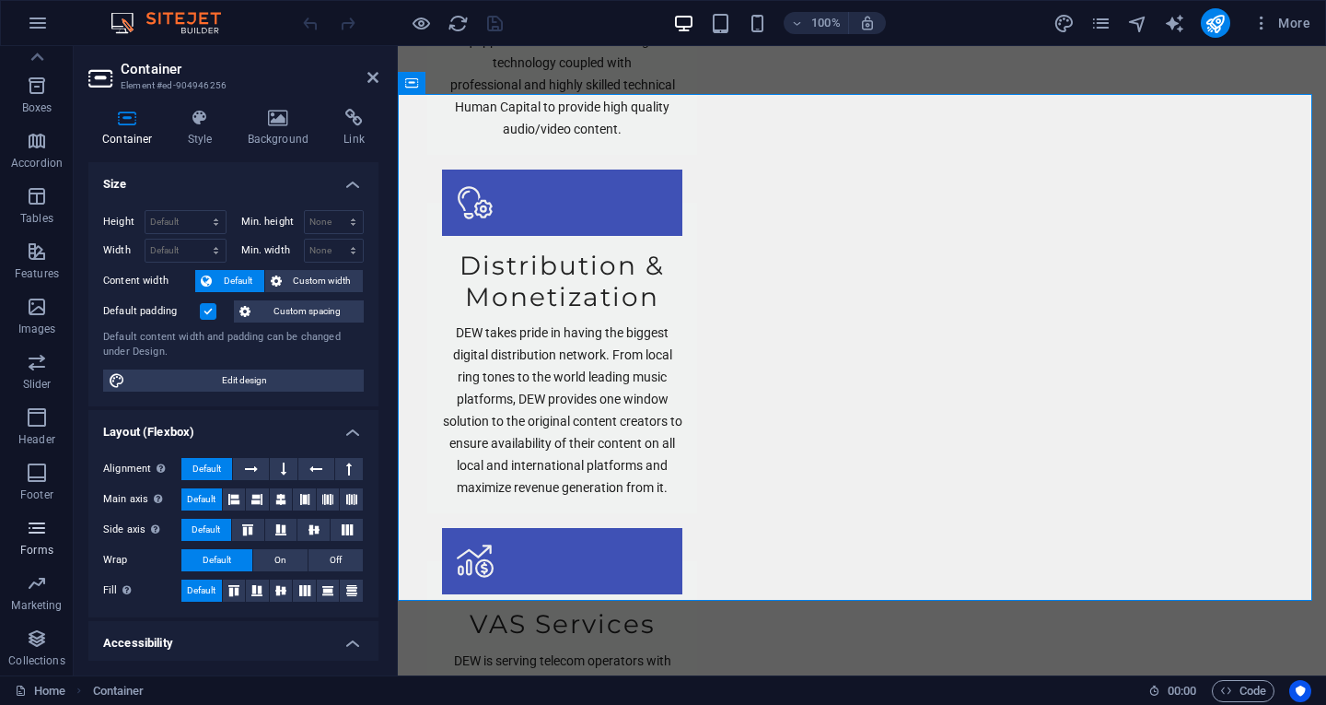
click at [40, 532] on icon "button" at bounding box center [37, 528] width 22 height 22
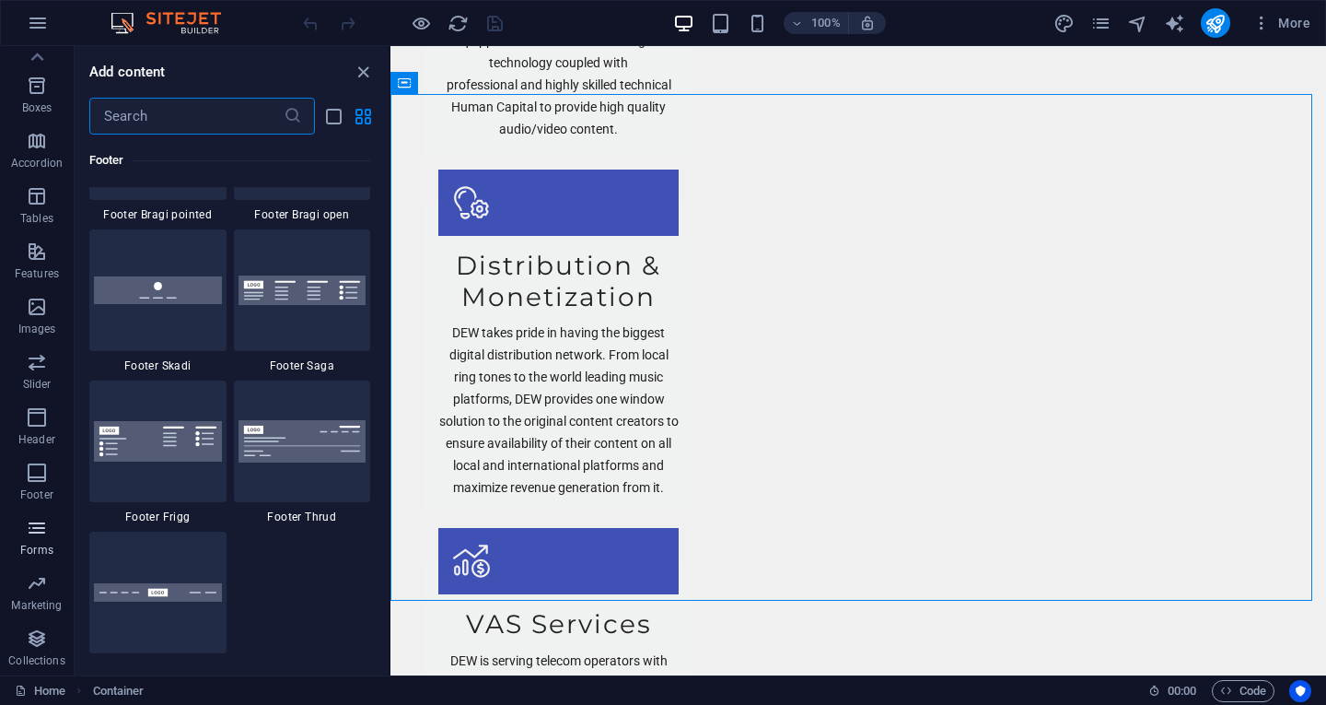
scroll to position [13447, 0]
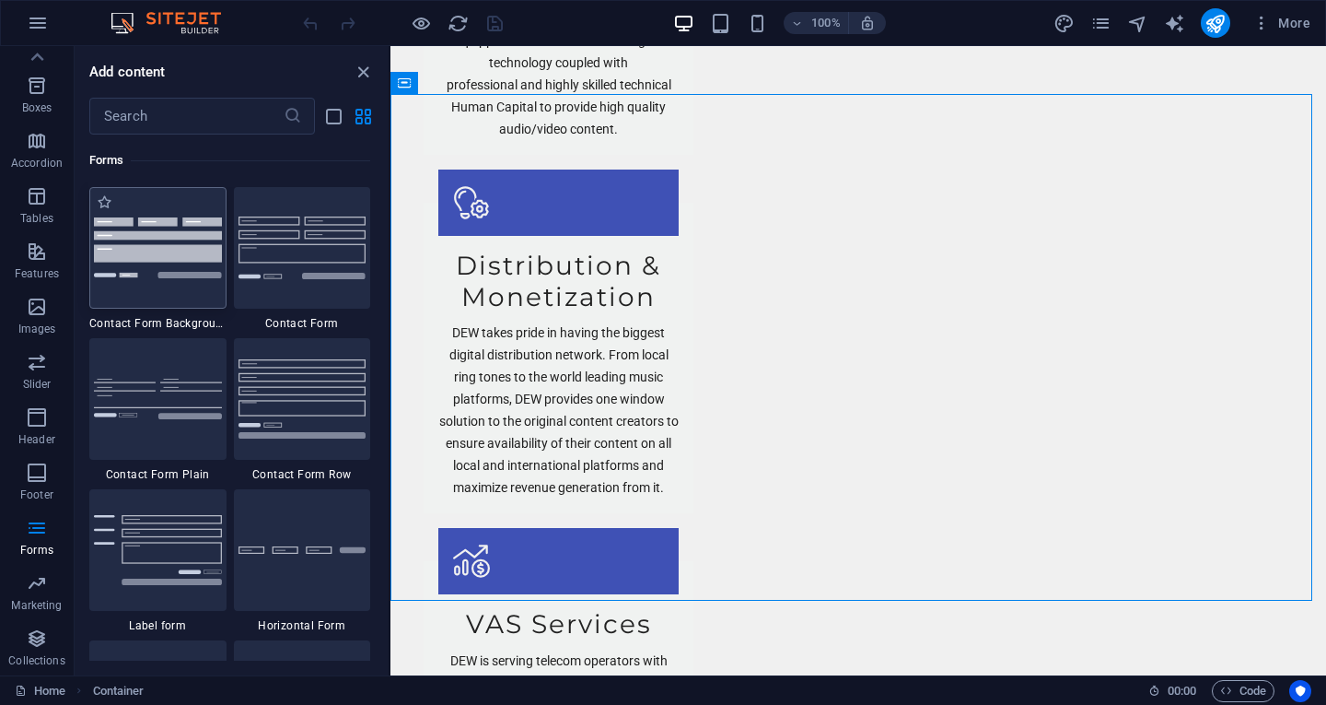
click at [181, 296] on div at bounding box center [157, 248] width 137 height 122
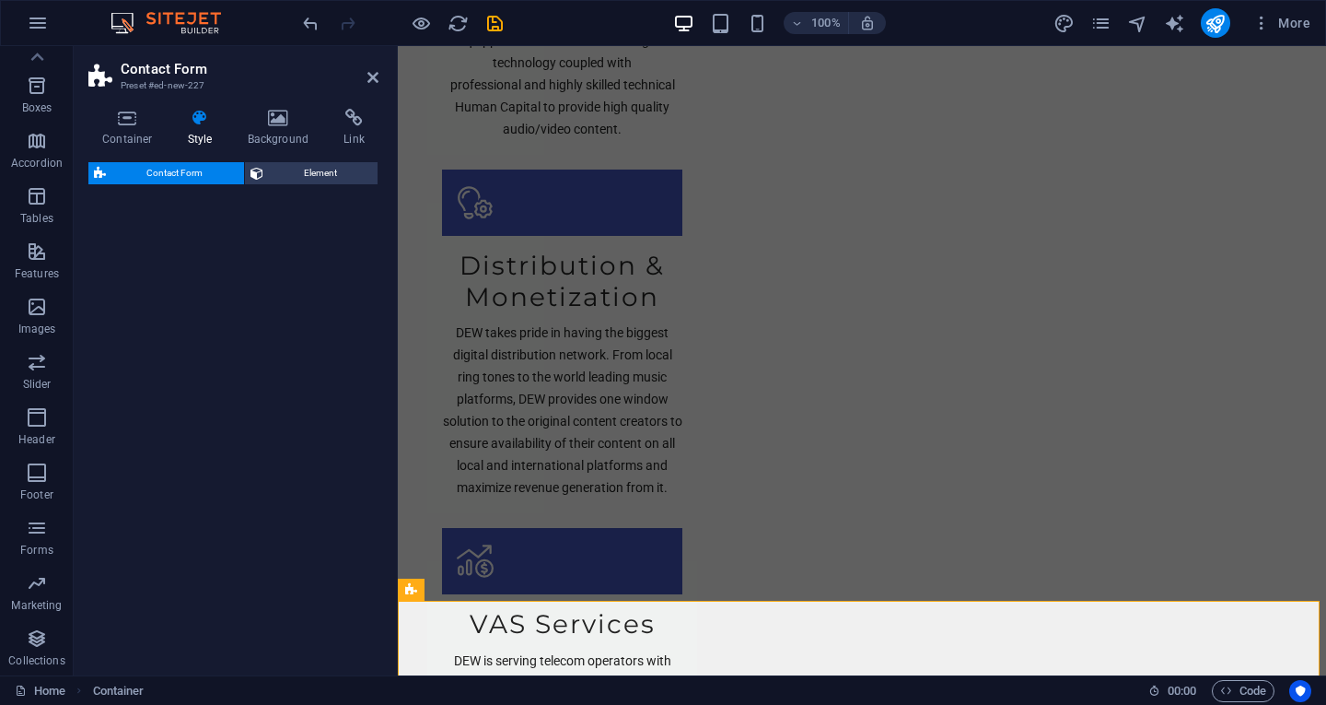
select select "rem"
select select "preset-contact-form-v3-background"
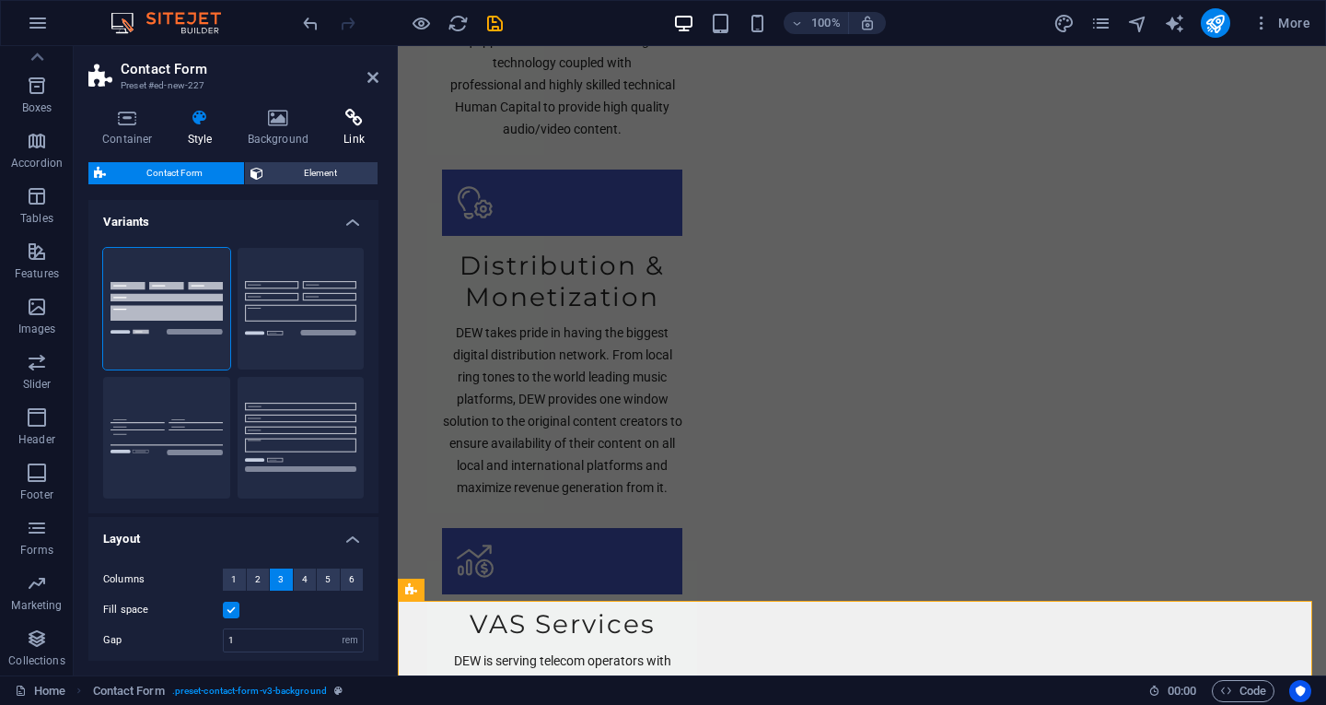
click at [351, 114] on icon at bounding box center [354, 118] width 49 height 18
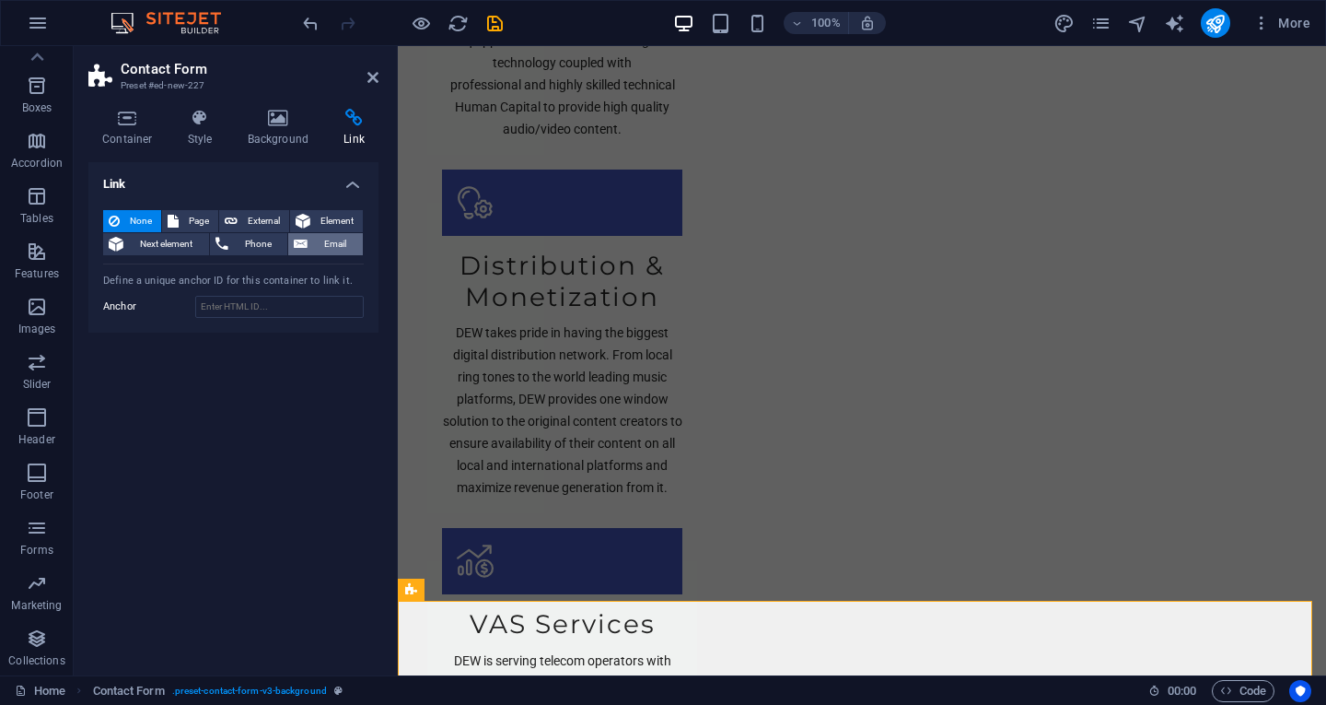
click at [339, 239] on span "Email" at bounding box center [335, 244] width 44 height 22
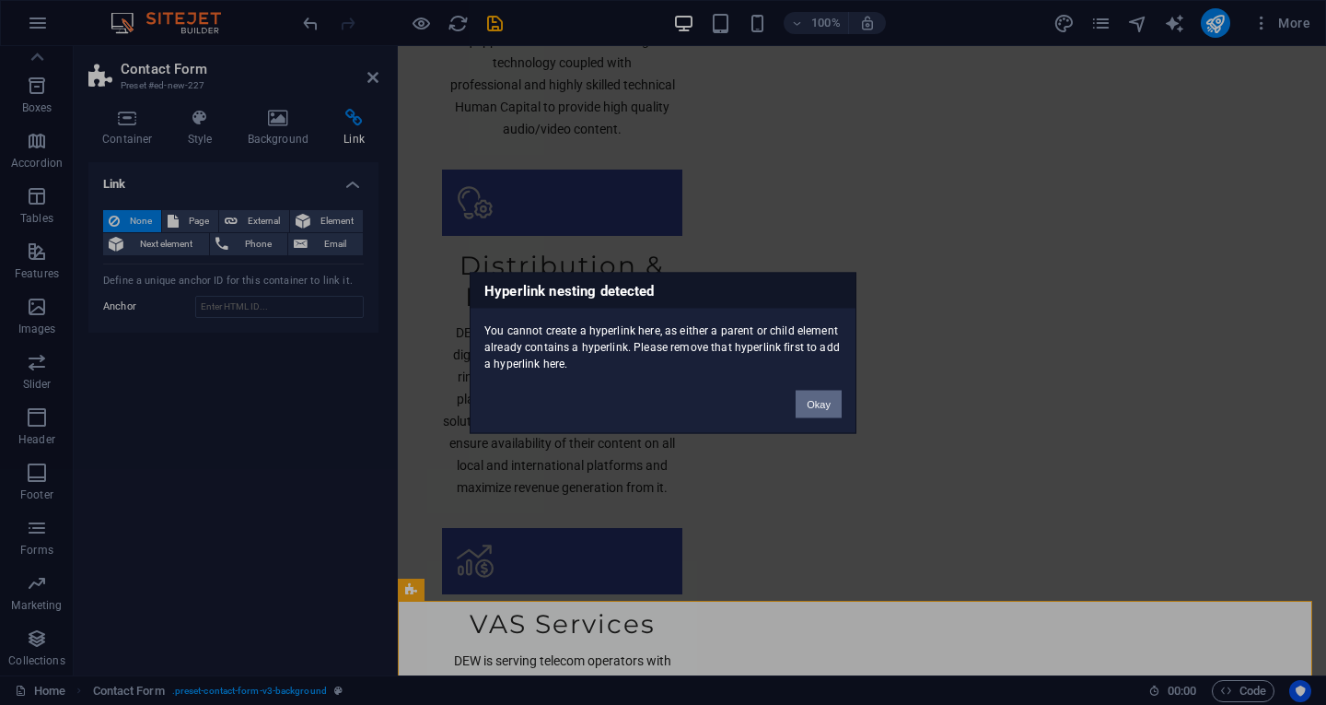
click at [811, 414] on button "Okay" at bounding box center [819, 404] width 46 height 28
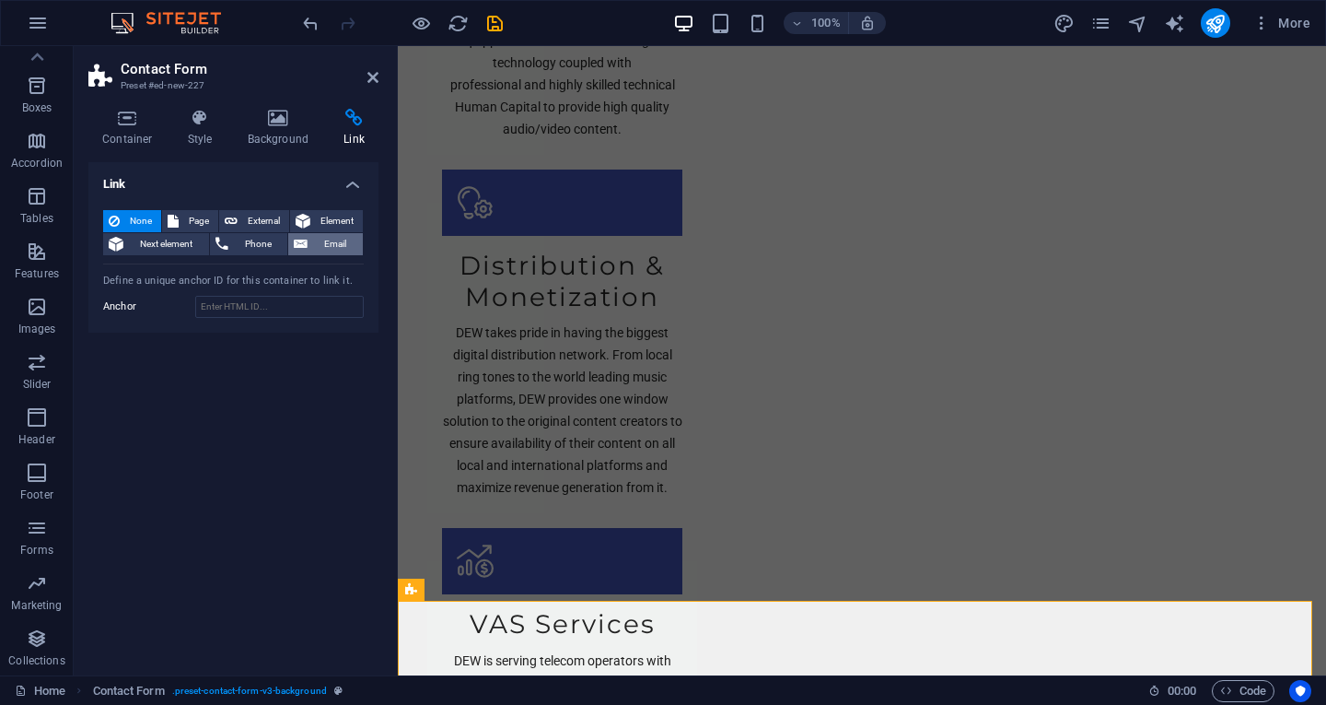
click at [335, 239] on span "Email" at bounding box center [335, 244] width 44 height 22
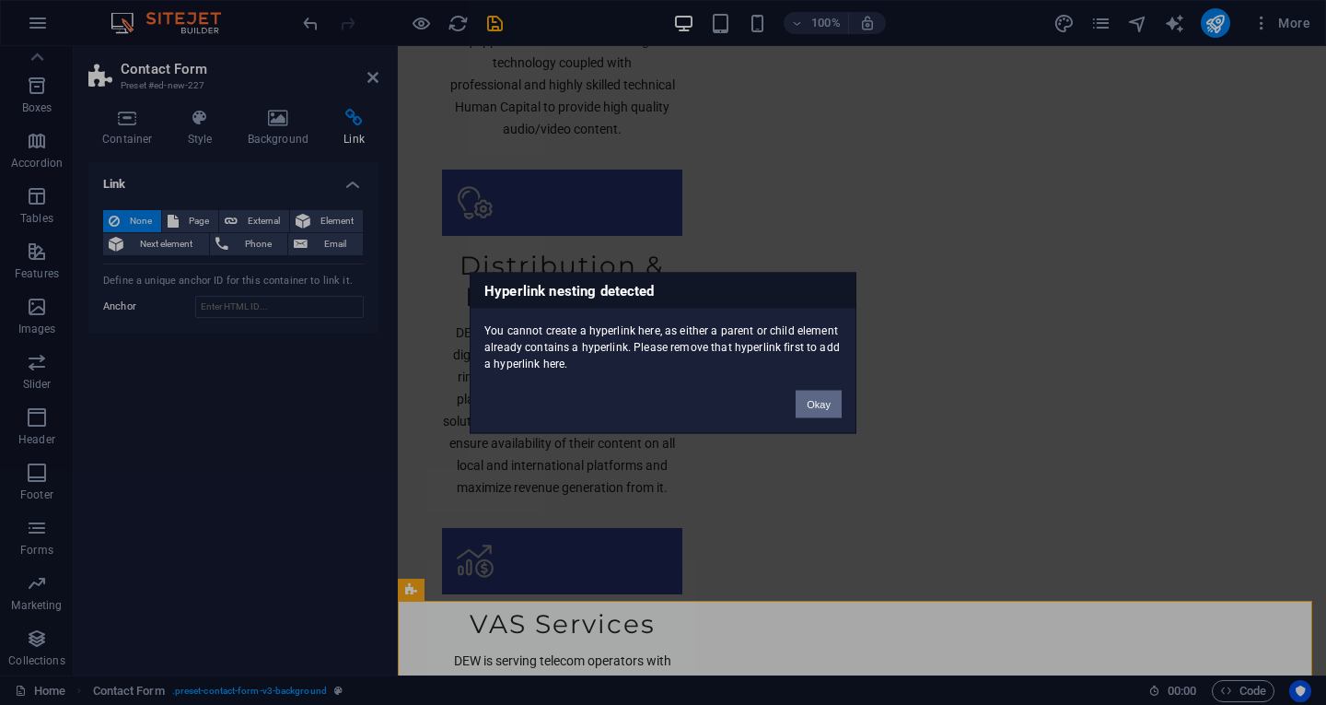
click at [831, 407] on button "Okay" at bounding box center [819, 404] width 46 height 28
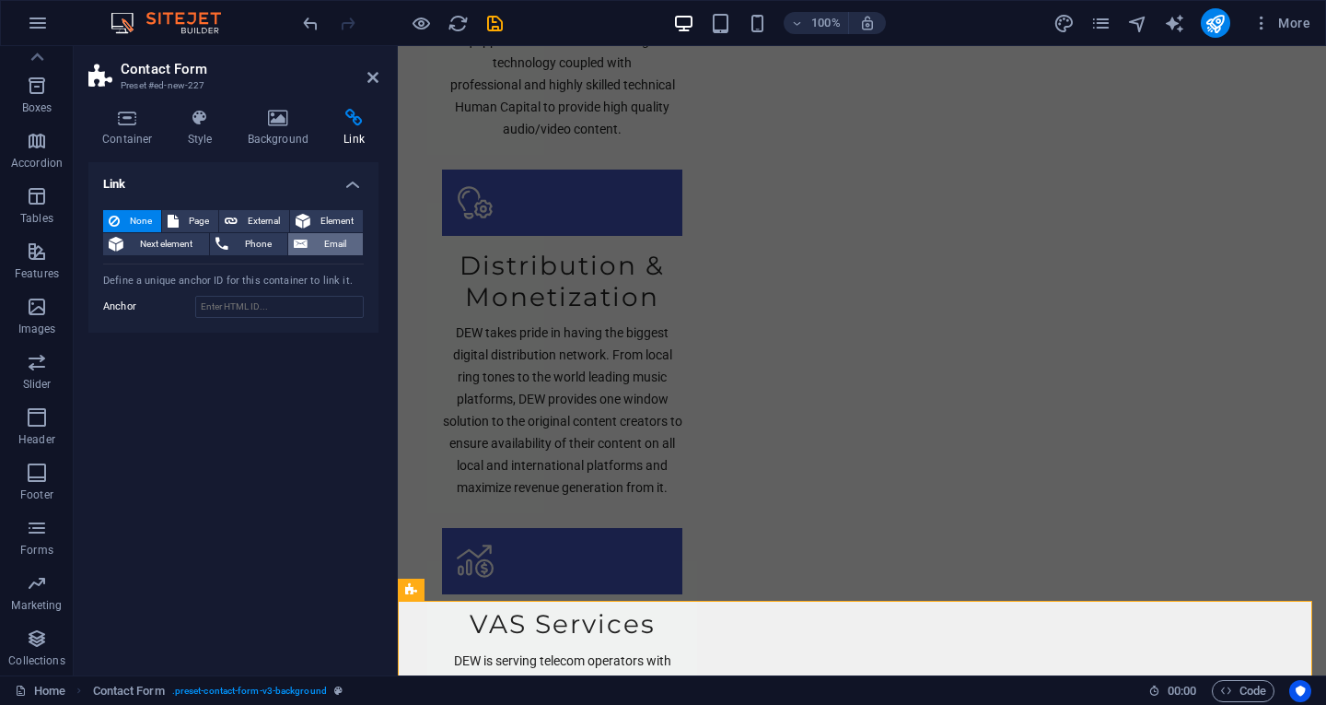
click at [348, 245] on span "Email" at bounding box center [335, 244] width 44 height 22
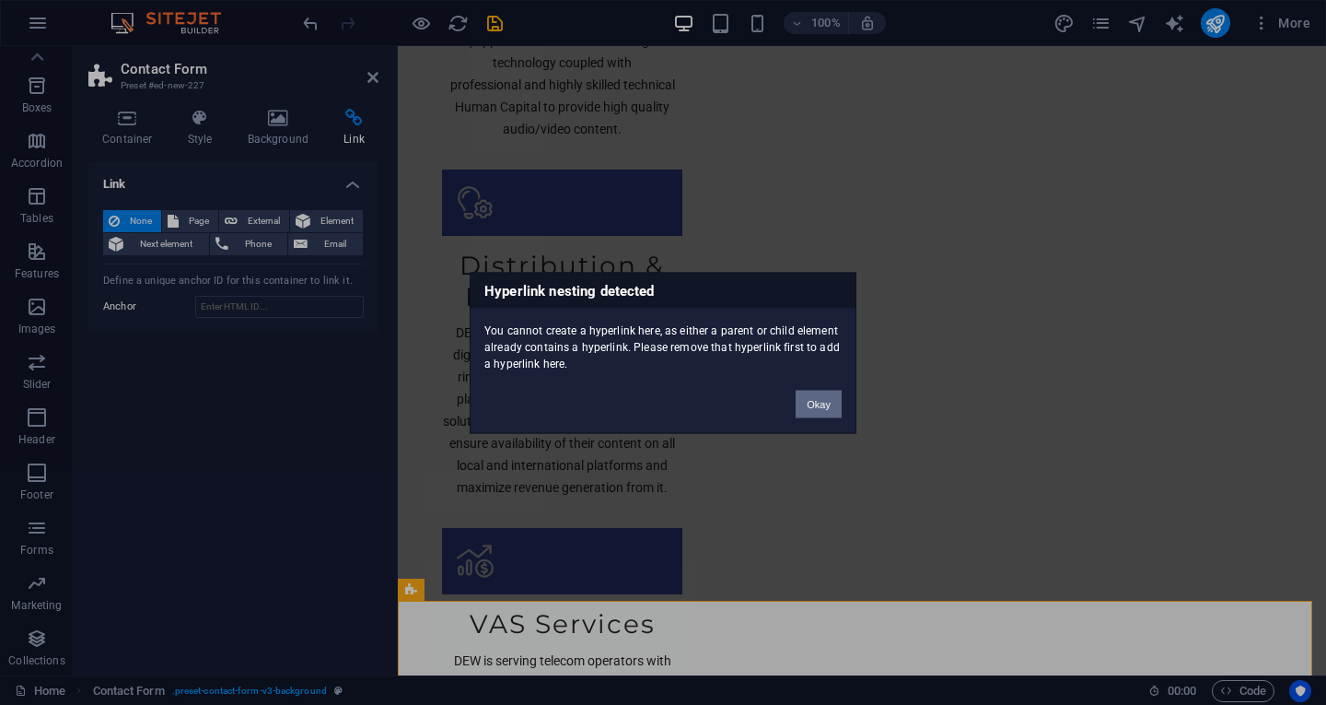
click at [813, 403] on button "Okay" at bounding box center [819, 404] width 46 height 28
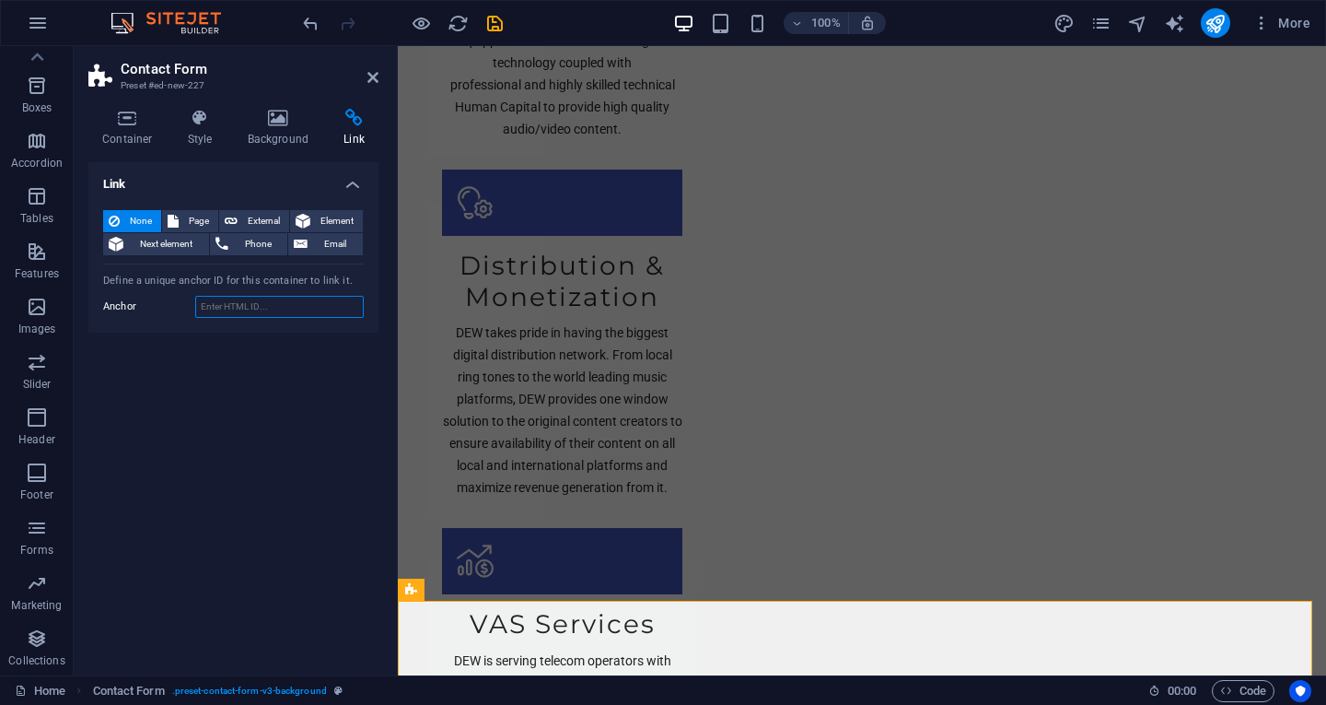
click at [328, 300] on input "Anchor" at bounding box center [279, 307] width 169 height 22
click at [350, 111] on icon at bounding box center [354, 118] width 49 height 18
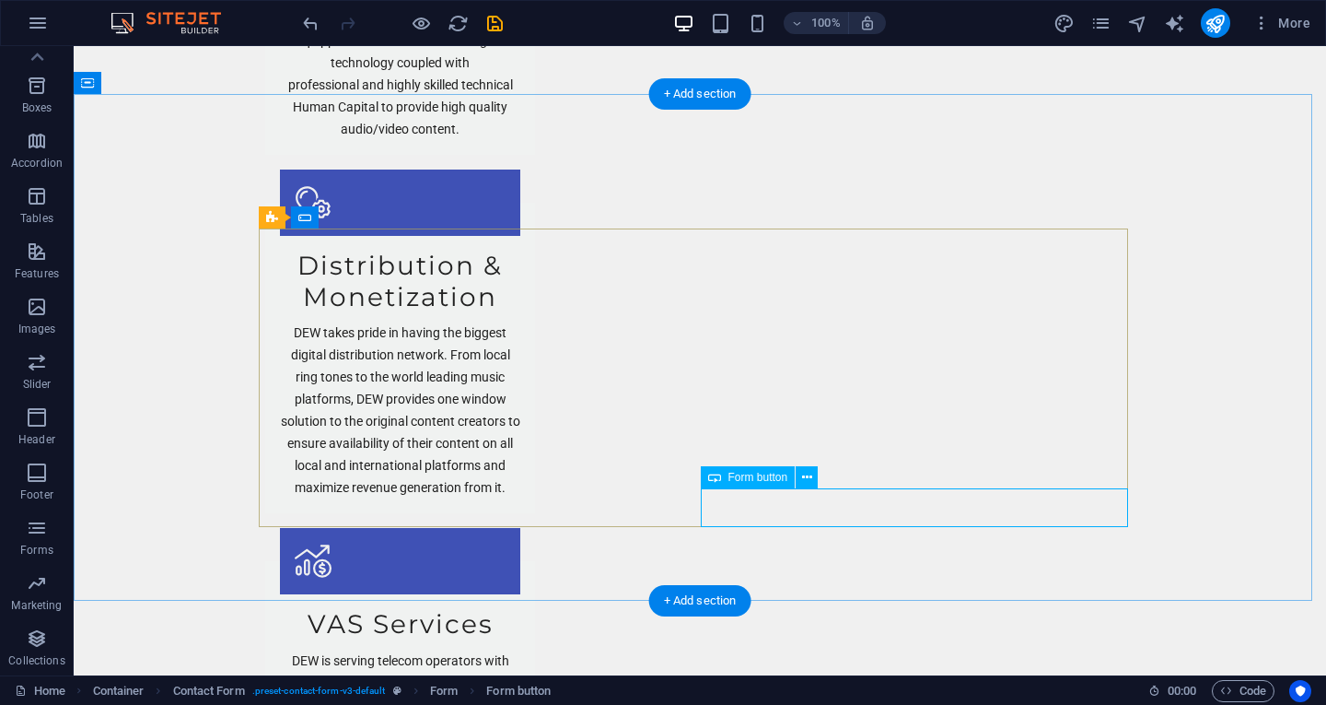
click at [802, 479] on icon at bounding box center [807, 477] width 10 height 19
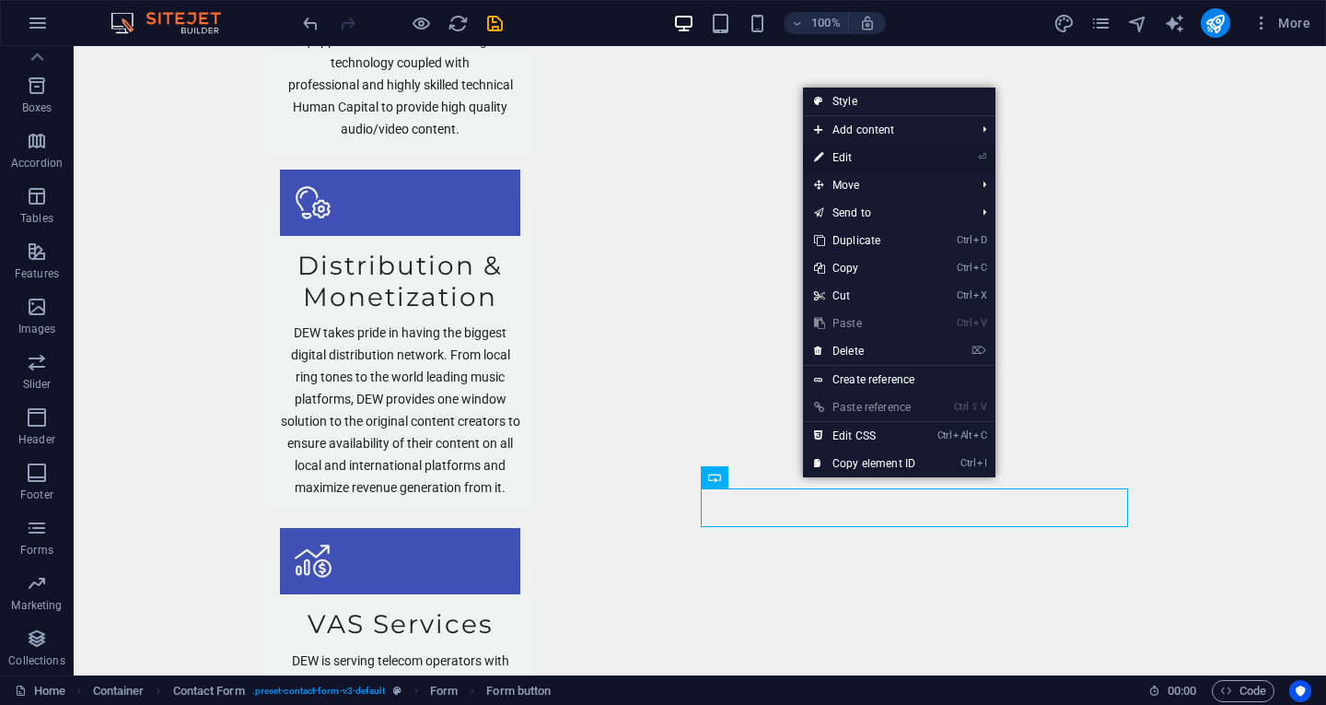
click at [838, 154] on link "⏎ Edit" at bounding box center [864, 158] width 123 height 28
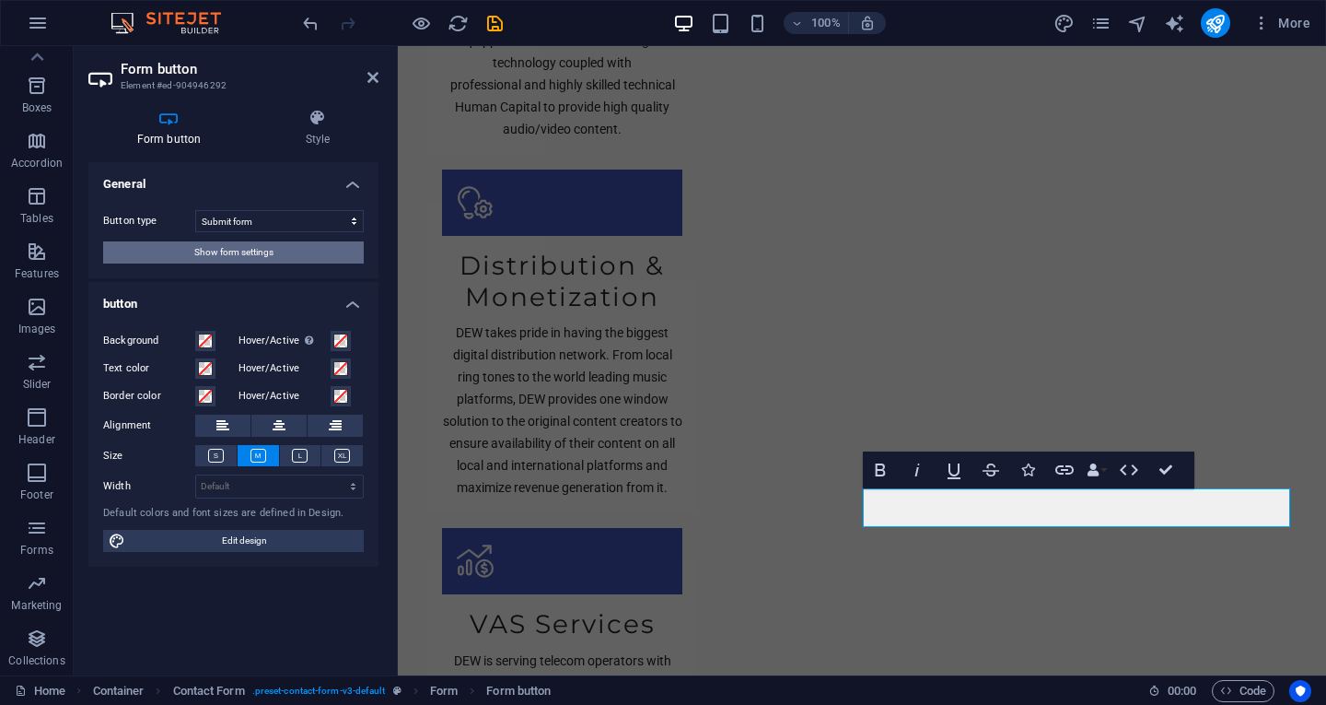
click at [254, 248] on span "Show form settings" at bounding box center [233, 252] width 79 height 22
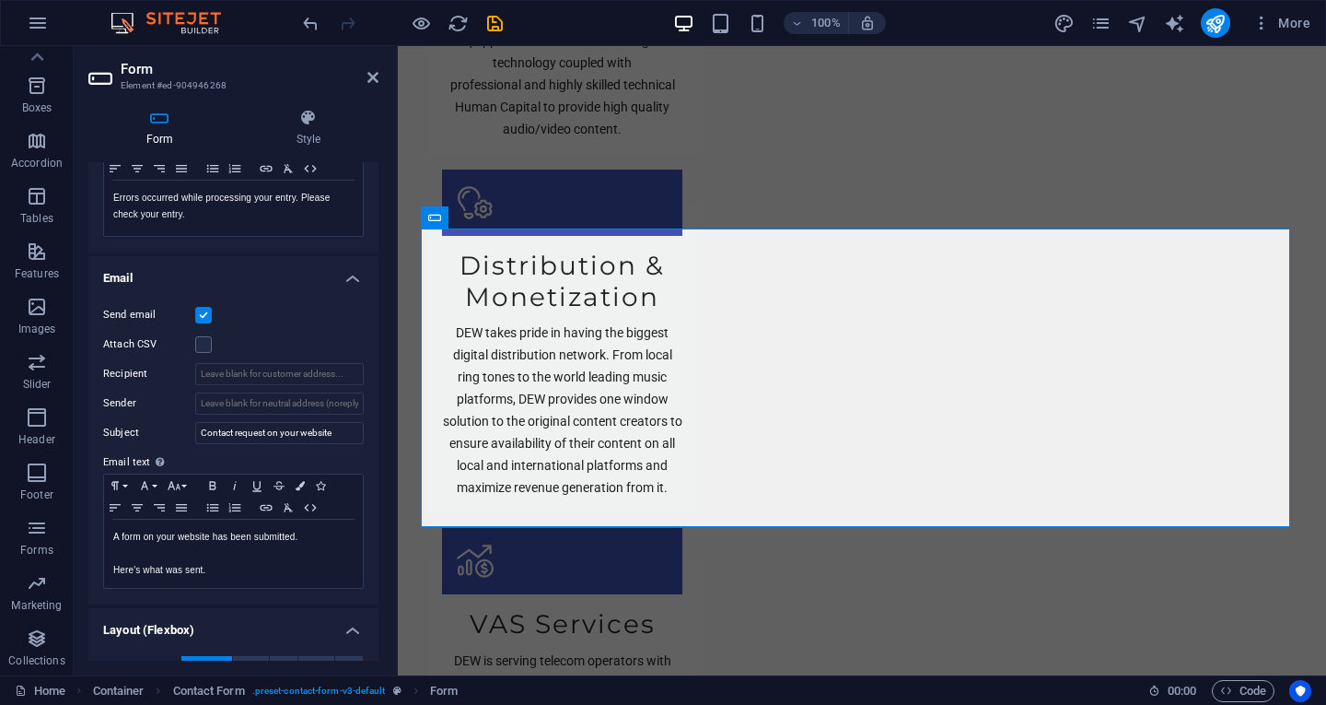
scroll to position [348, 0]
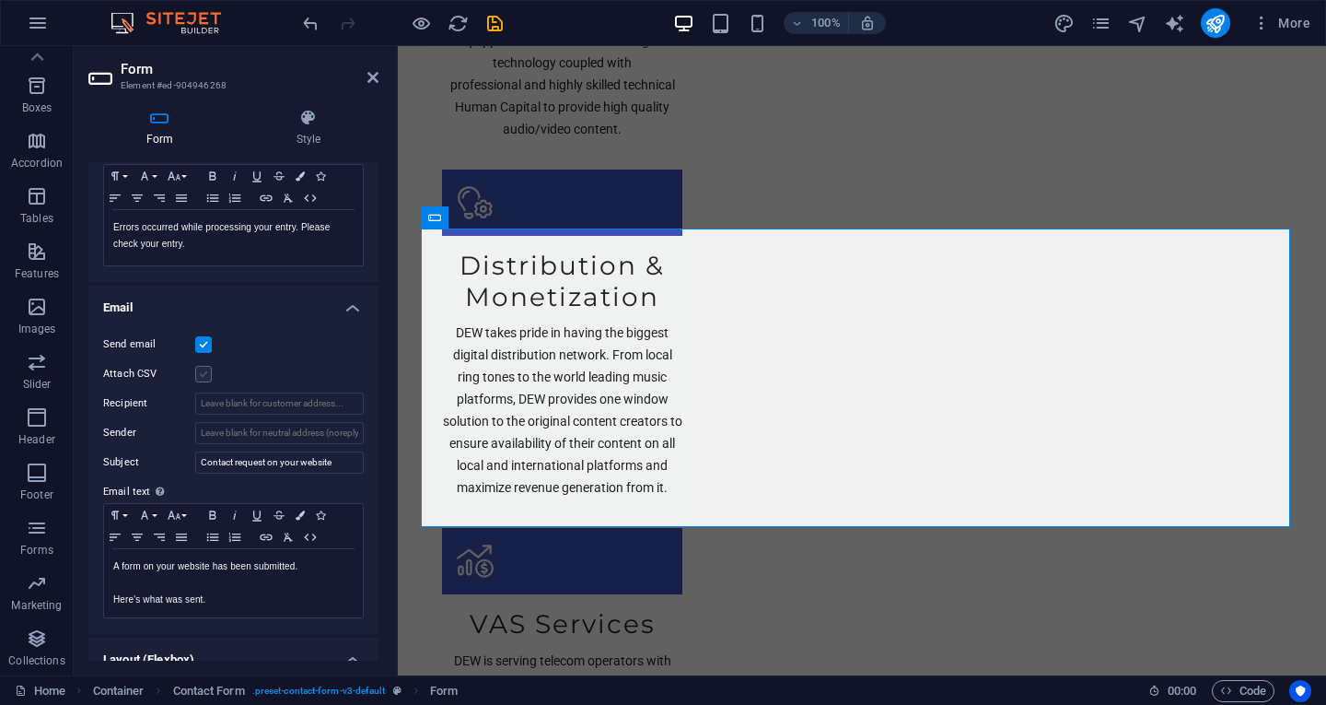
click at [196, 372] on label at bounding box center [203, 374] width 17 height 17
click at [0, 0] on input "Attach CSV" at bounding box center [0, 0] width 0 height 0
click at [196, 372] on label at bounding box center [203, 374] width 17 height 17
click at [0, 0] on input "Attach CSV" at bounding box center [0, 0] width 0 height 0
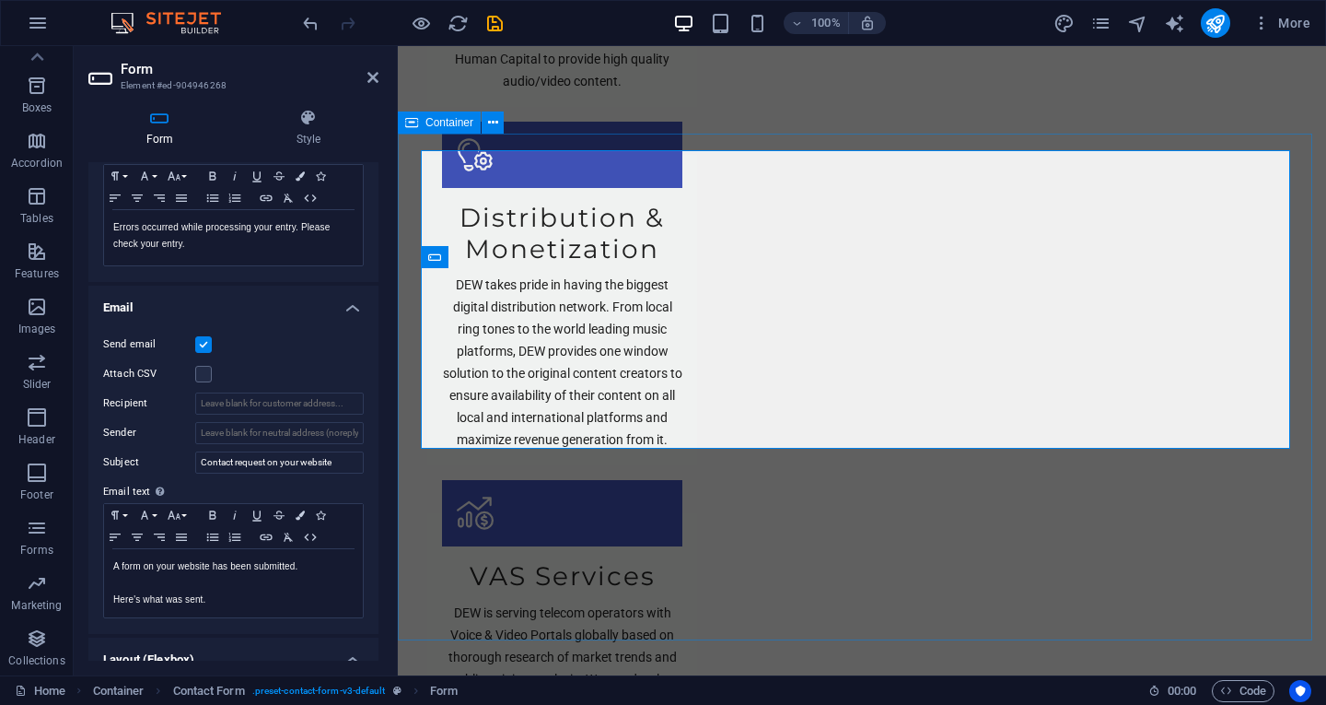
scroll to position [2487, 0]
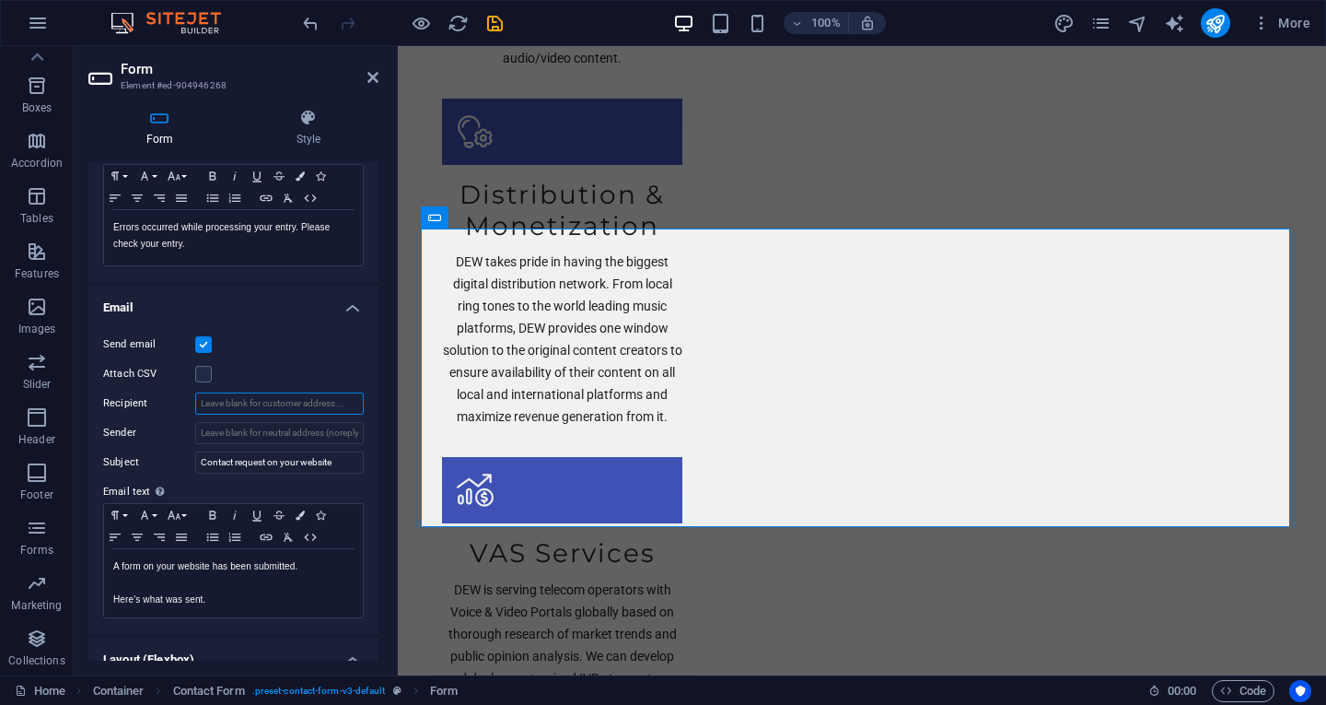
click at [313, 405] on input "Recipient" at bounding box center [279, 403] width 169 height 22
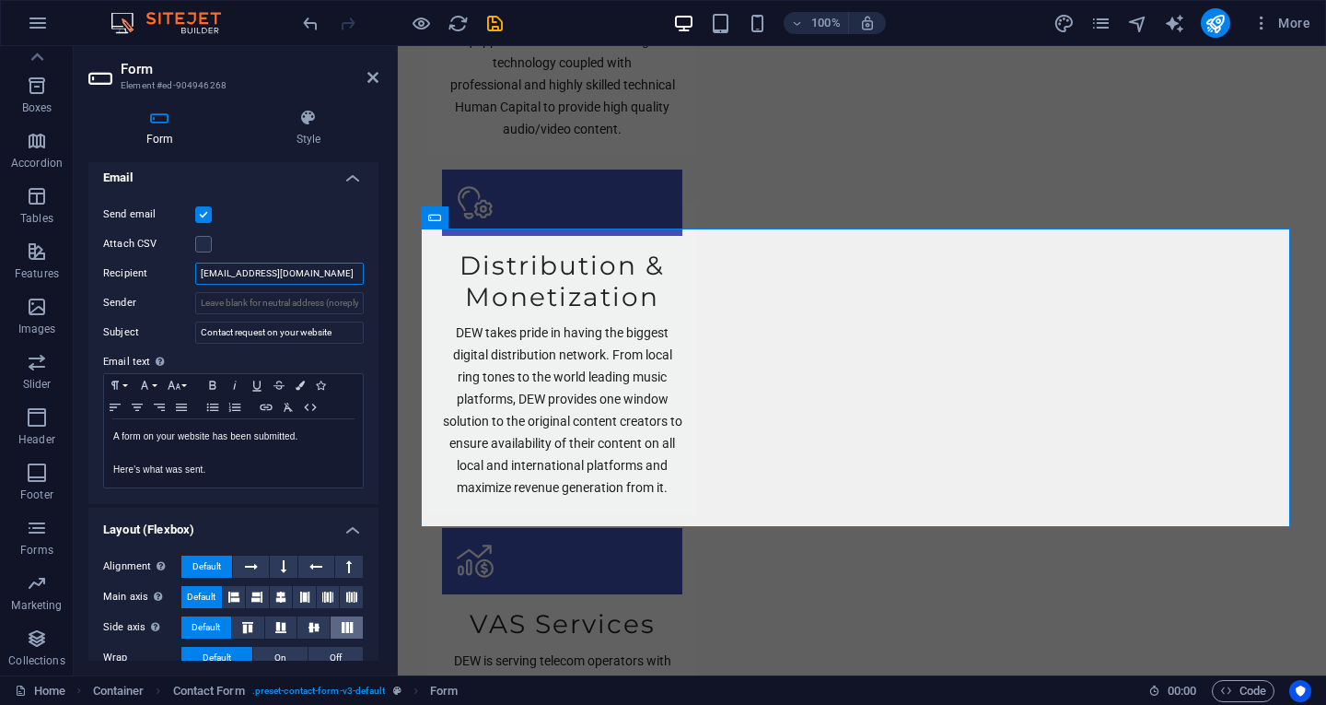
scroll to position [532, 0]
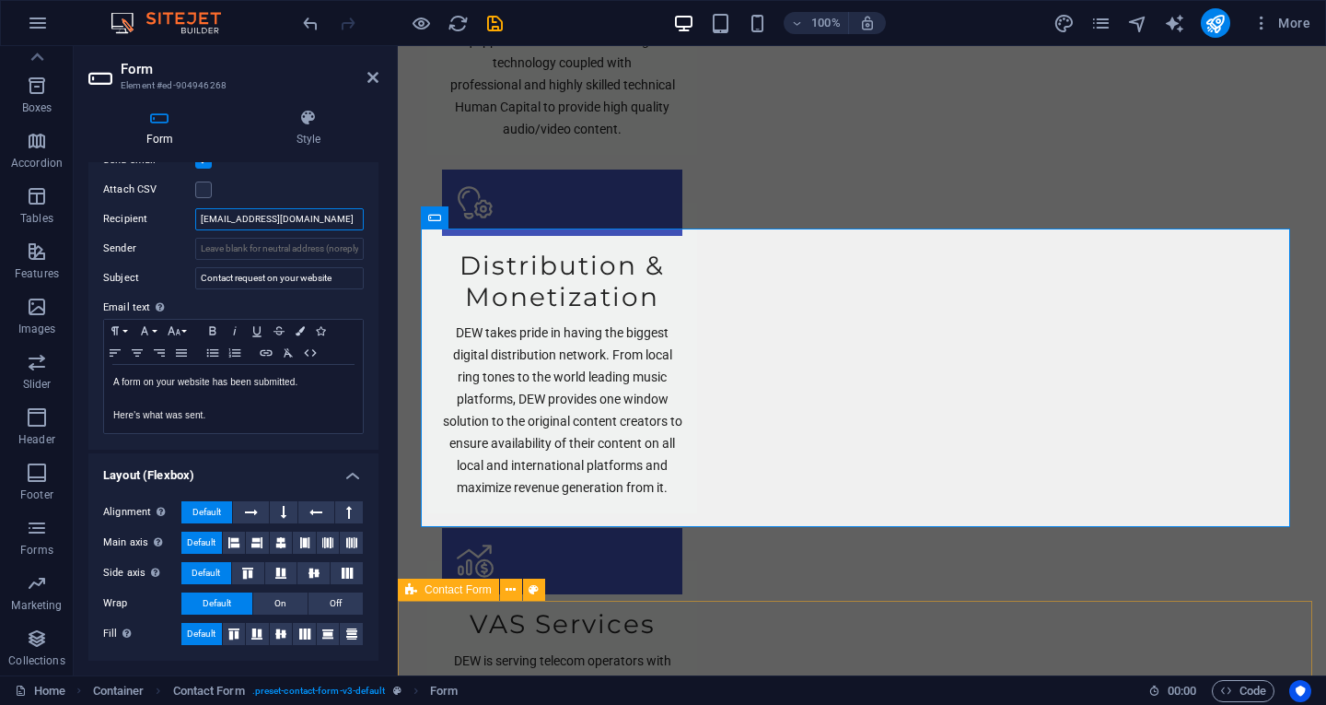
type input "[EMAIL_ADDRESS][DOMAIN_NAME]"
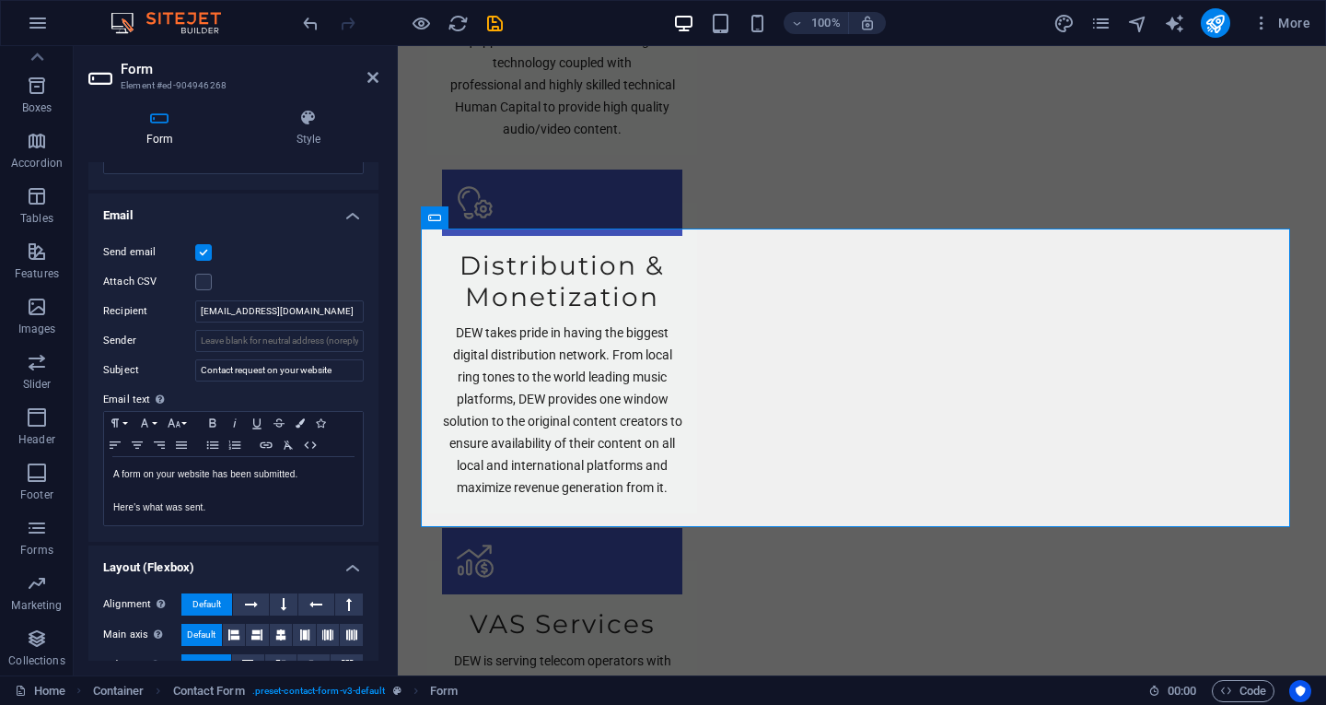
click at [275, 559] on h4 "Layout (Flexbox)" at bounding box center [233, 561] width 290 height 33
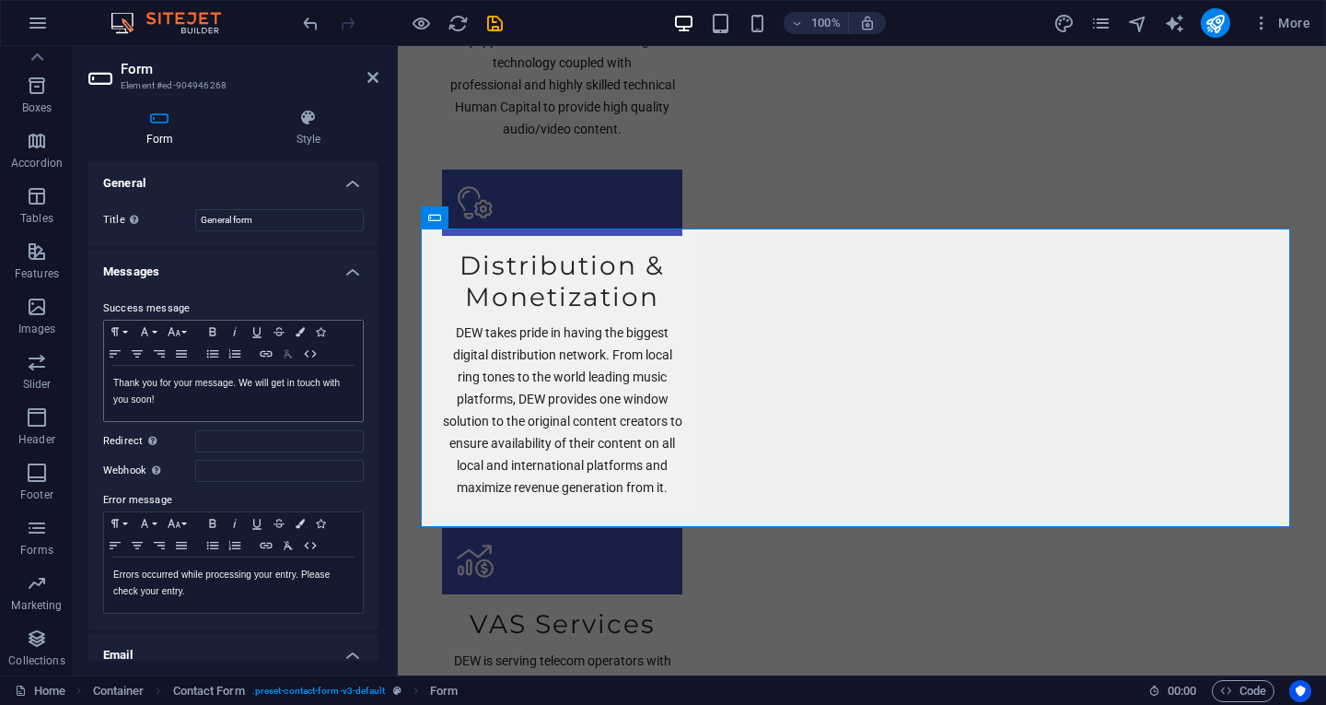
scroll to position [0, 0]
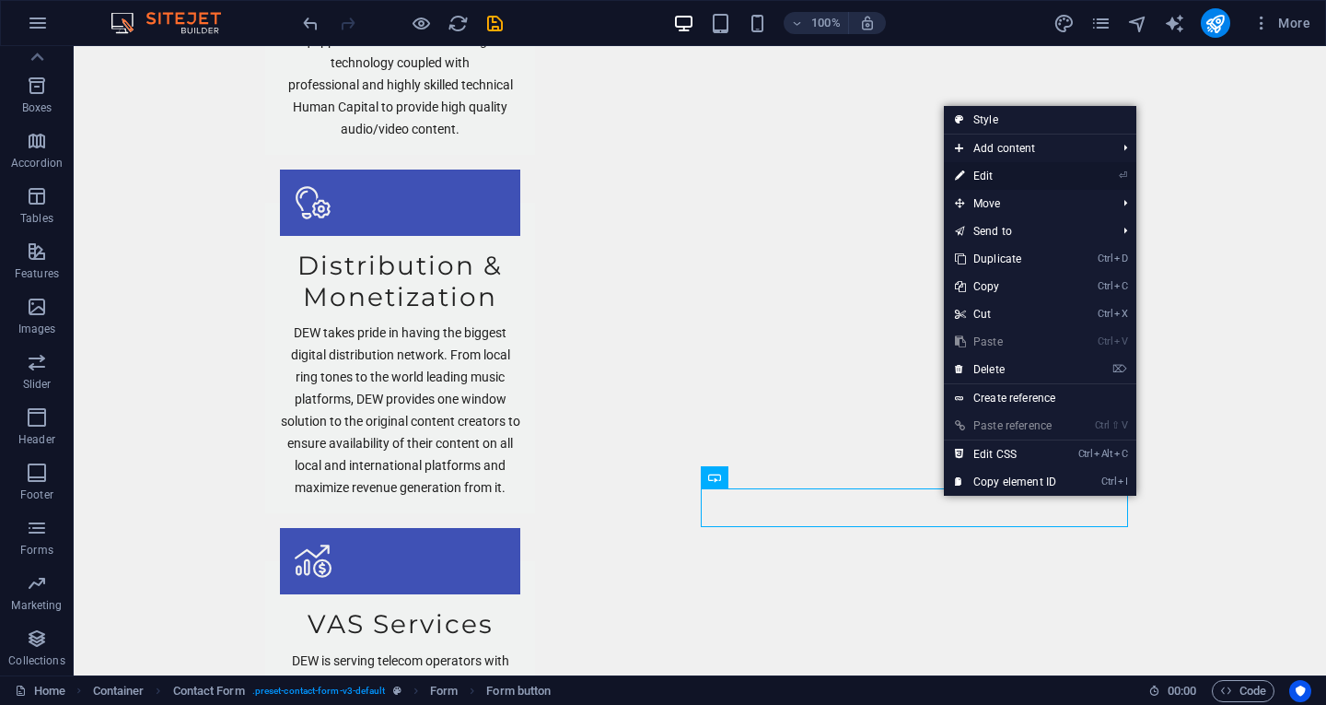
click at [978, 179] on link "⏎ Edit" at bounding box center [1005, 176] width 123 height 28
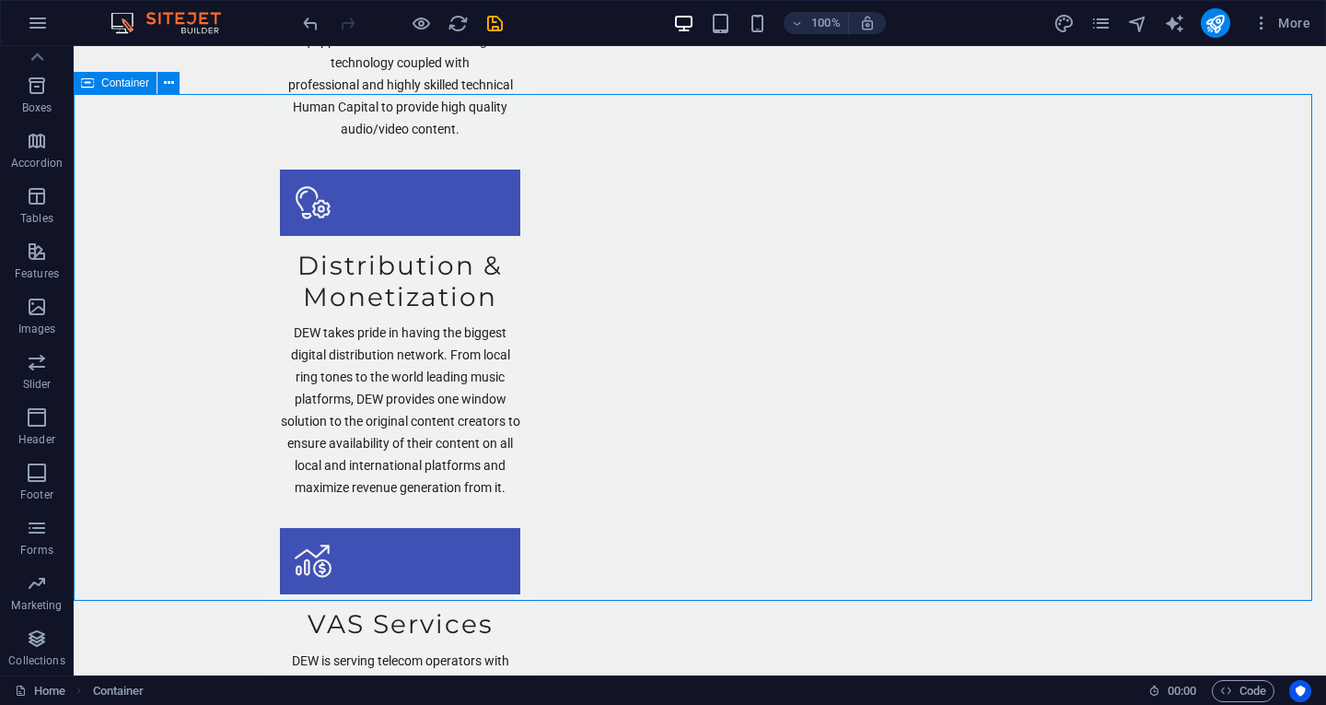
click at [135, 84] on span "Container" at bounding box center [125, 82] width 48 height 11
click at [172, 81] on icon at bounding box center [169, 83] width 10 height 19
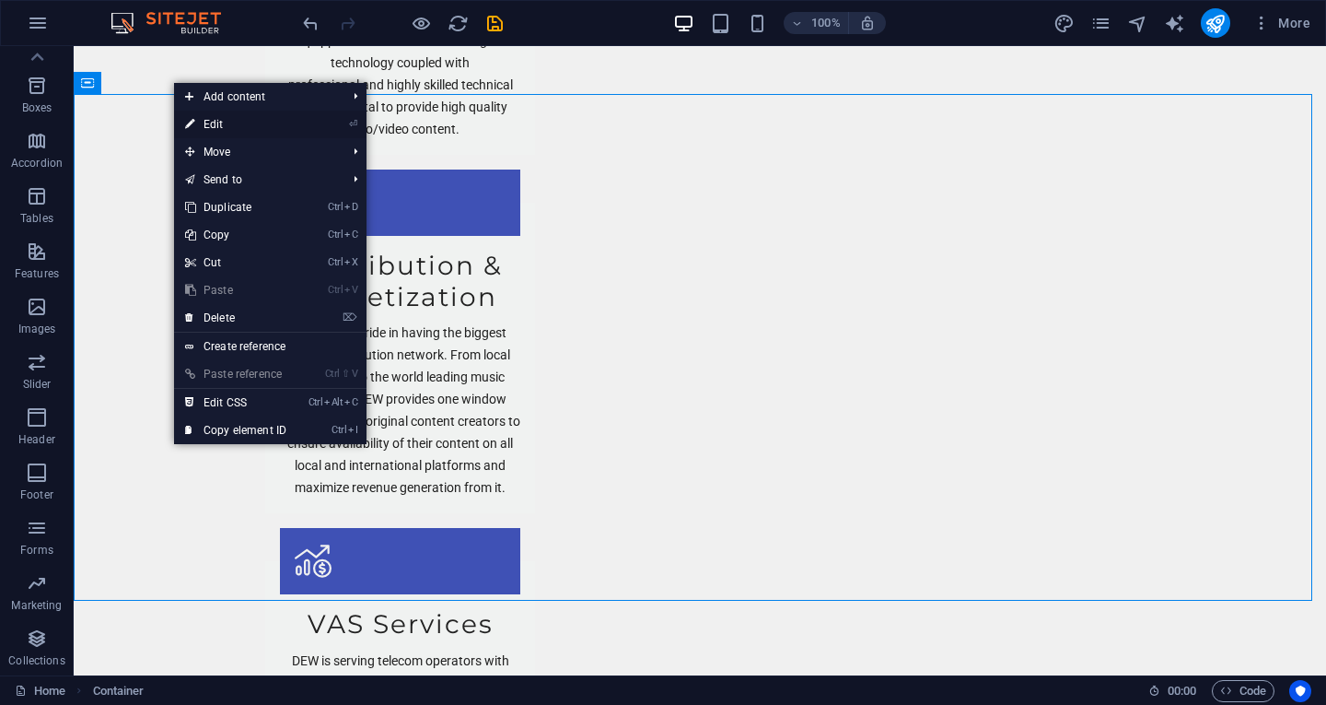
click at [215, 114] on link "⏎ Edit" at bounding box center [235, 125] width 123 height 28
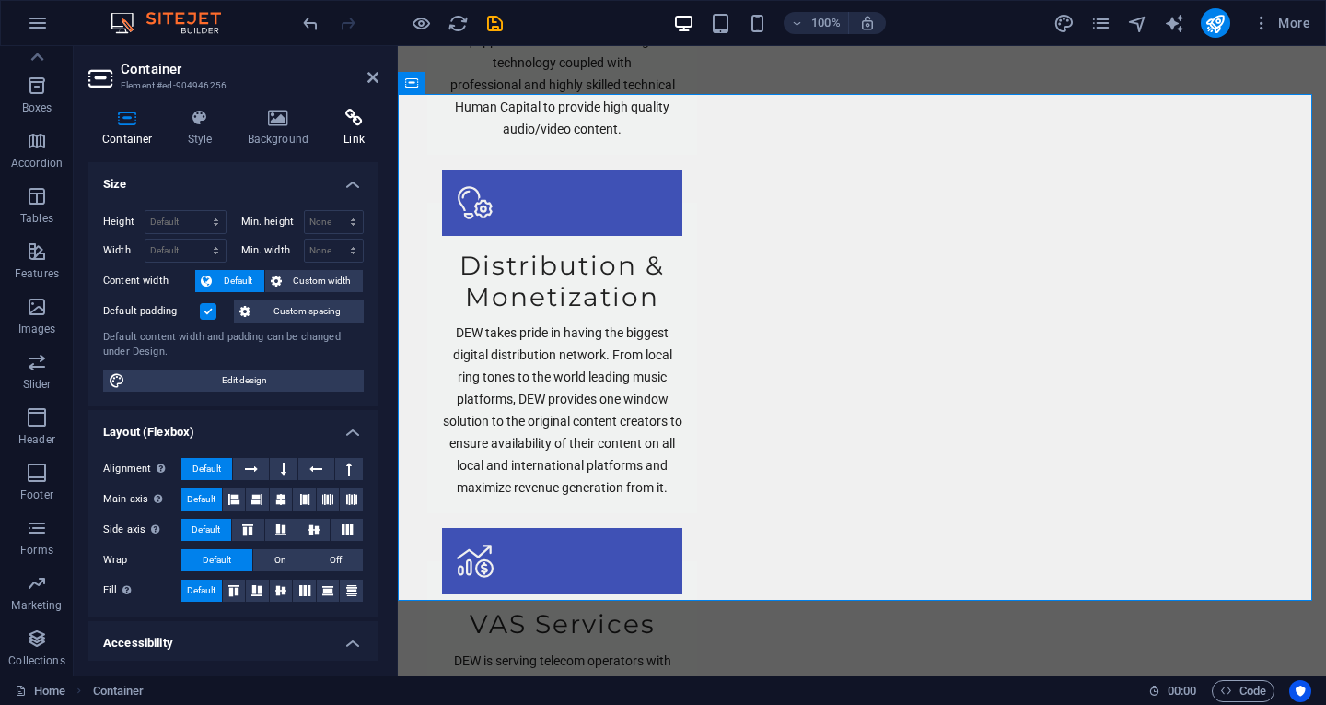
click at [341, 111] on icon at bounding box center [354, 118] width 49 height 18
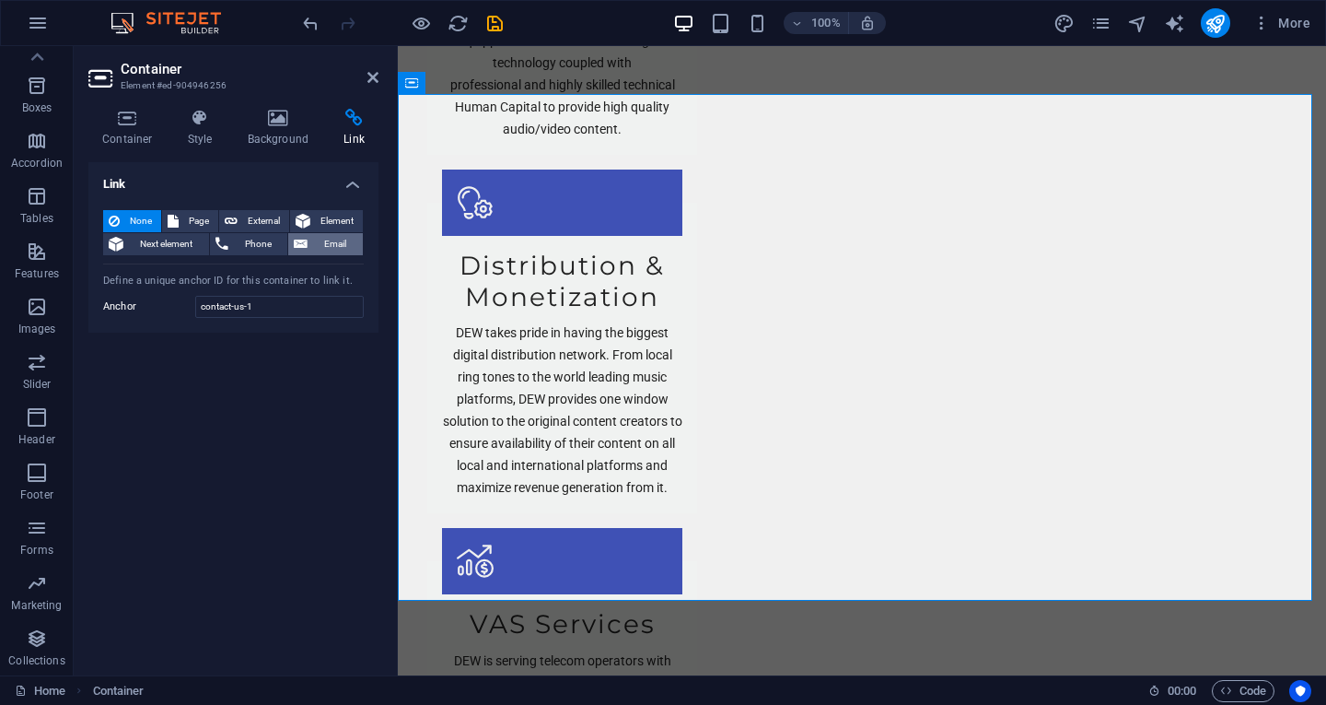
click at [334, 236] on span "Email" at bounding box center [335, 244] width 44 height 22
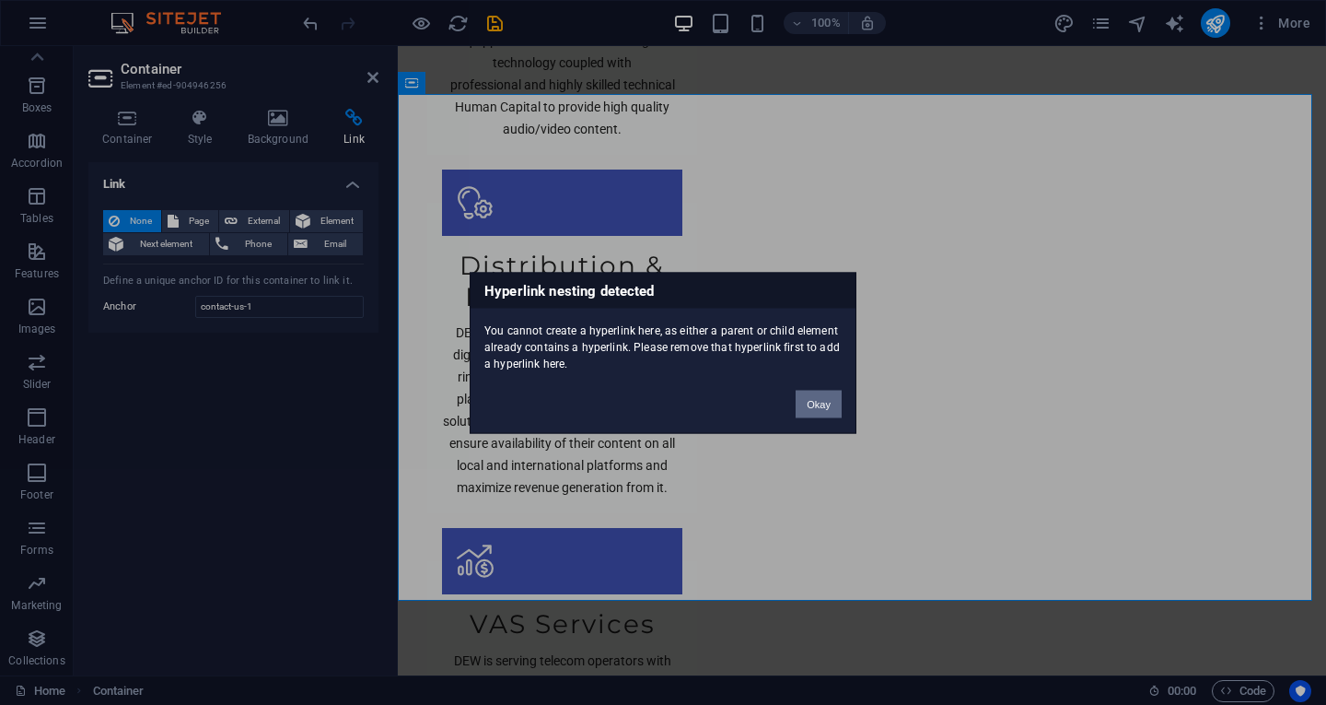
click at [826, 412] on button "Okay" at bounding box center [819, 404] width 46 height 28
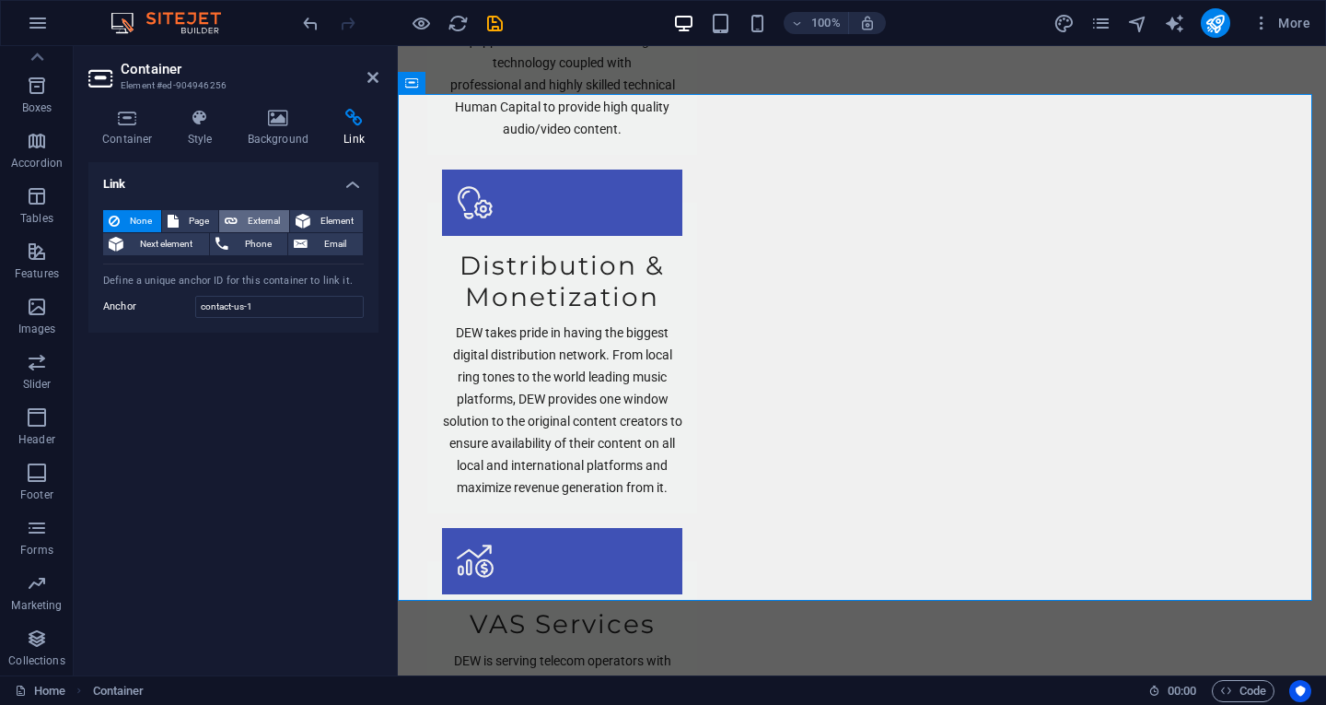
click at [247, 212] on span "External" at bounding box center [263, 221] width 41 height 22
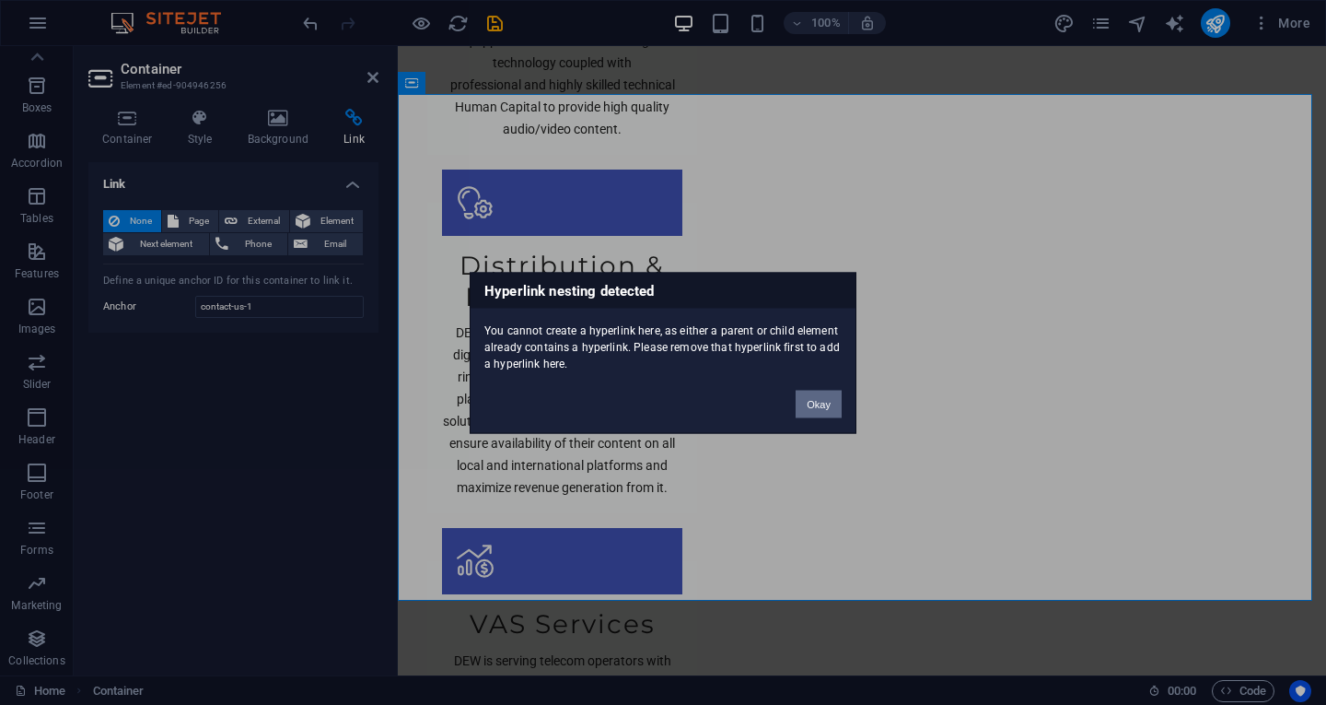
click at [838, 403] on button "Okay" at bounding box center [819, 404] width 46 height 28
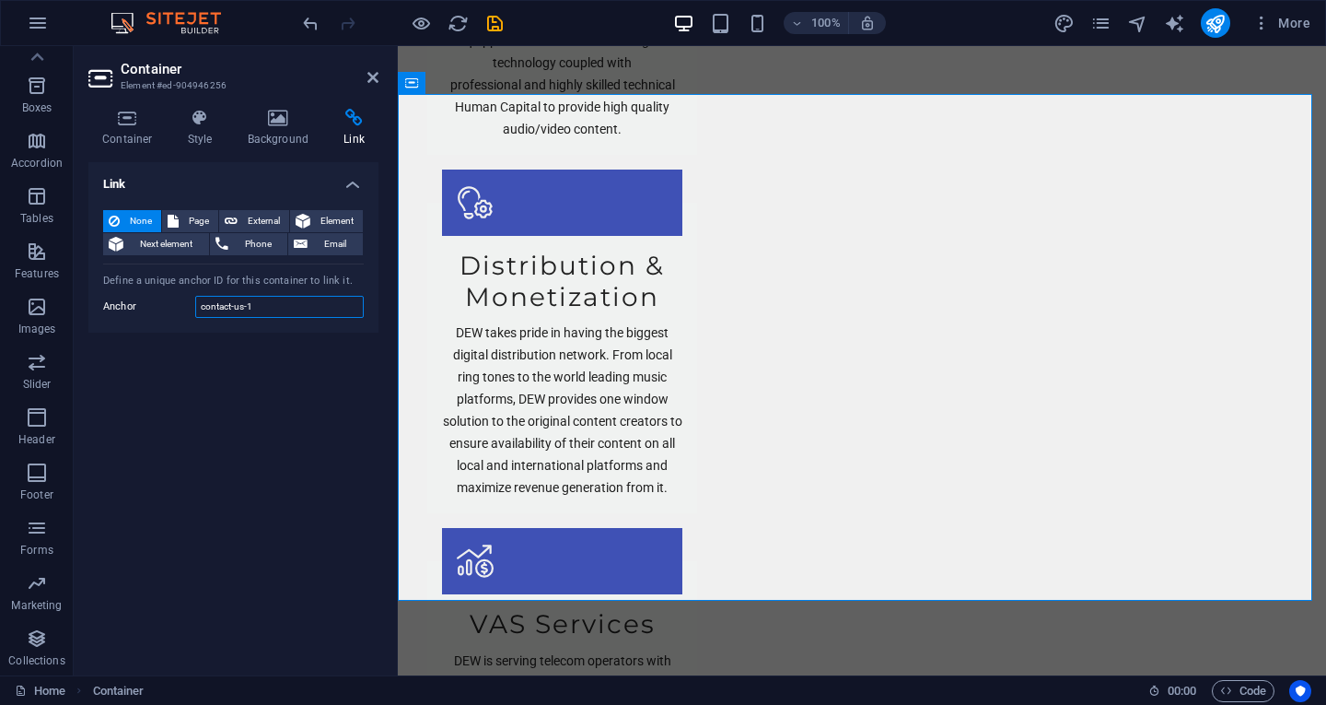
click at [286, 311] on input "contact-us-1" at bounding box center [279, 307] width 169 height 22
click at [286, 344] on div "Link None Page External Element Next element Phone Email Page Home Subpage Lega…" at bounding box center [233, 411] width 290 height 498
click at [188, 224] on span "Page" at bounding box center [198, 221] width 29 height 22
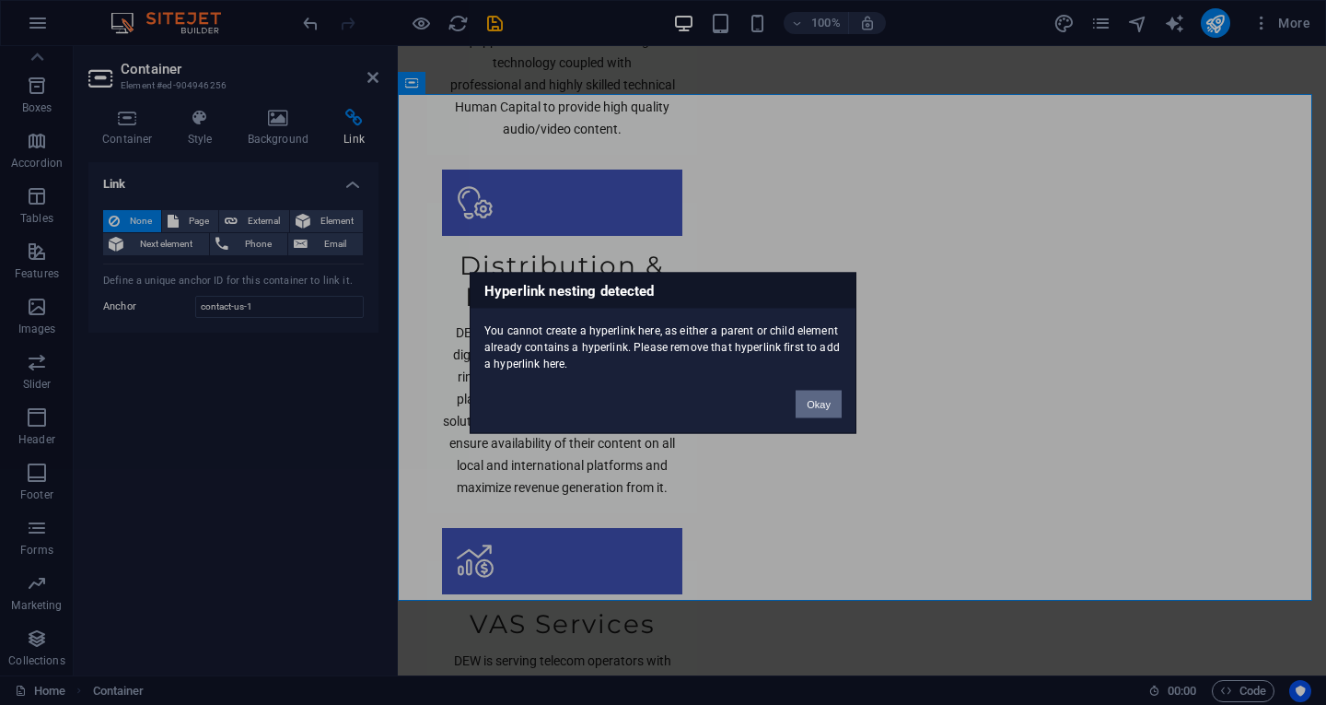
click at [810, 399] on button "Okay" at bounding box center [819, 404] width 46 height 28
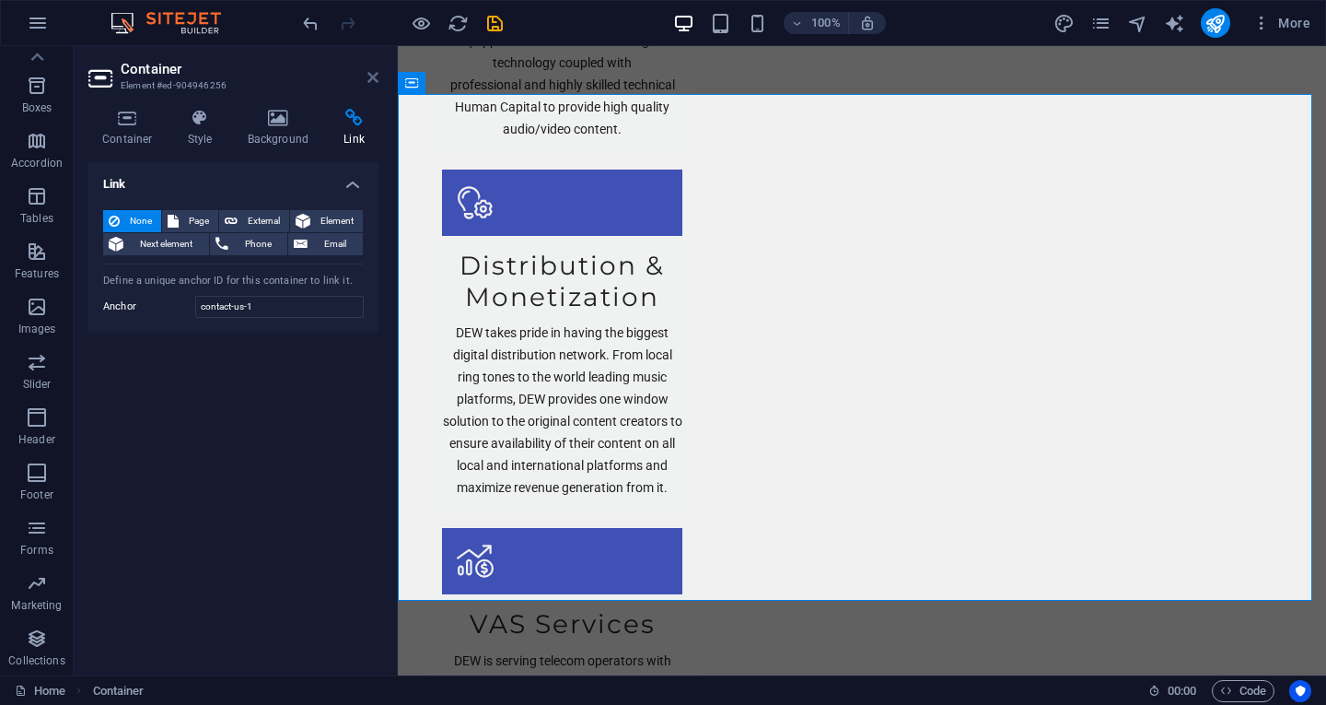
click at [372, 78] on icon at bounding box center [372, 77] width 11 height 15
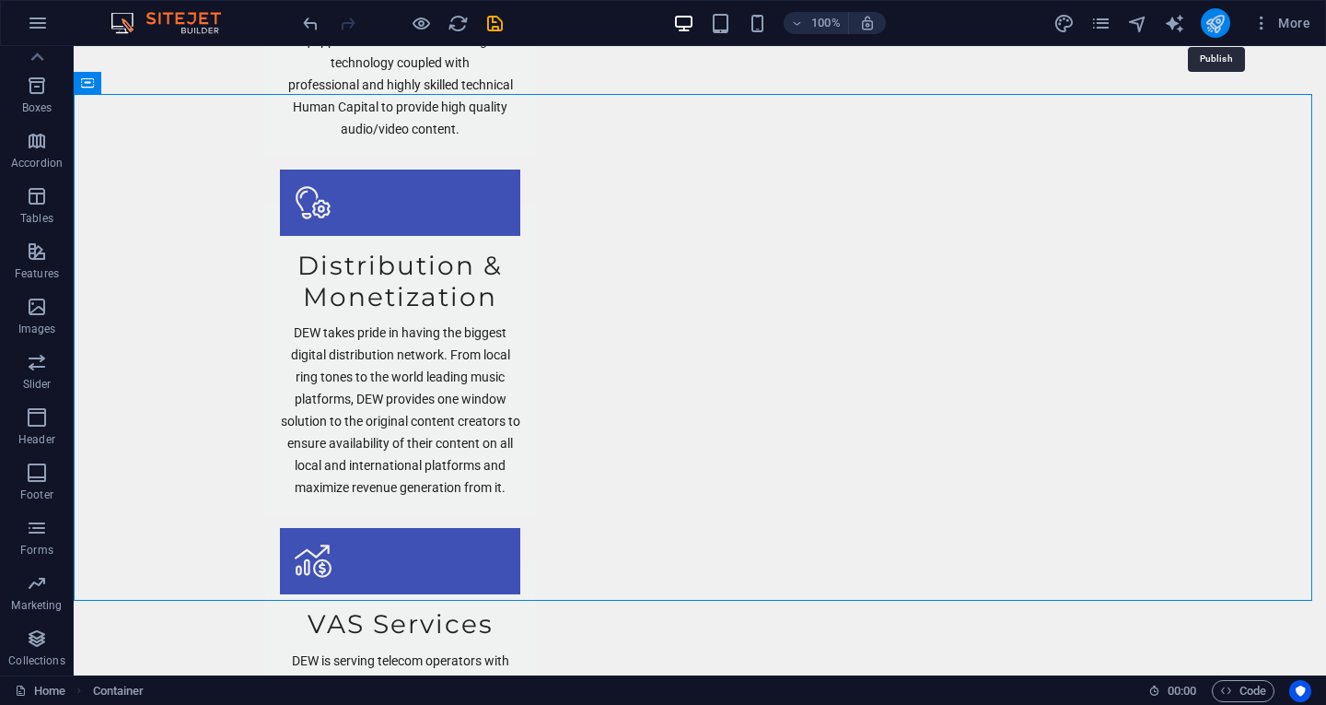
click at [1221, 28] on icon "publish" at bounding box center [1215, 23] width 21 height 21
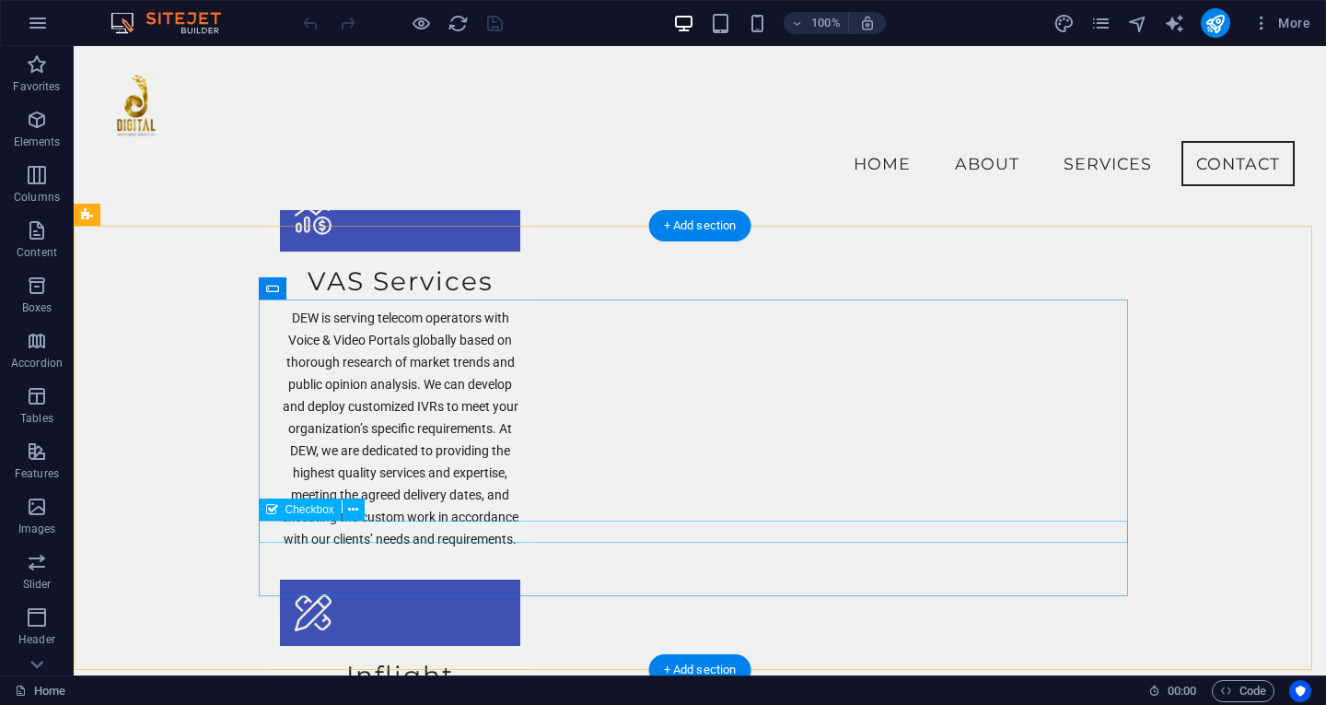
scroll to position [2737, 0]
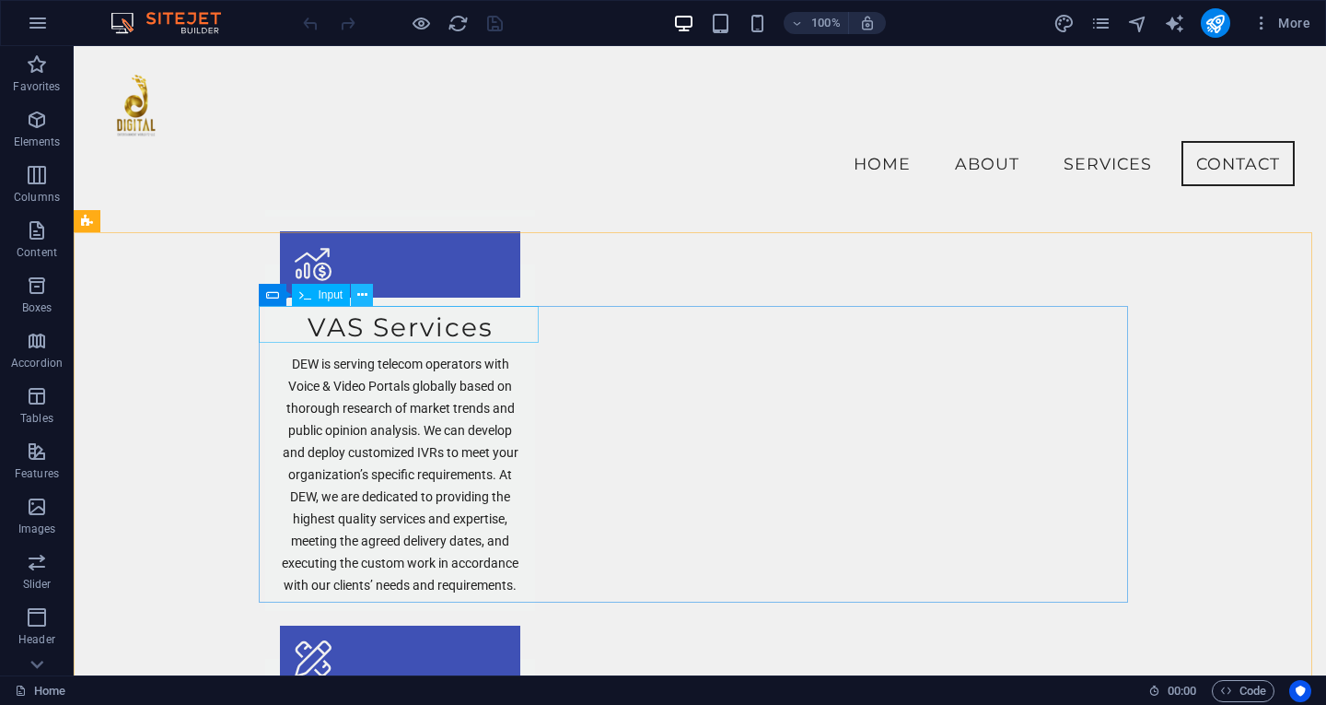
click at [369, 297] on button at bounding box center [362, 295] width 22 height 22
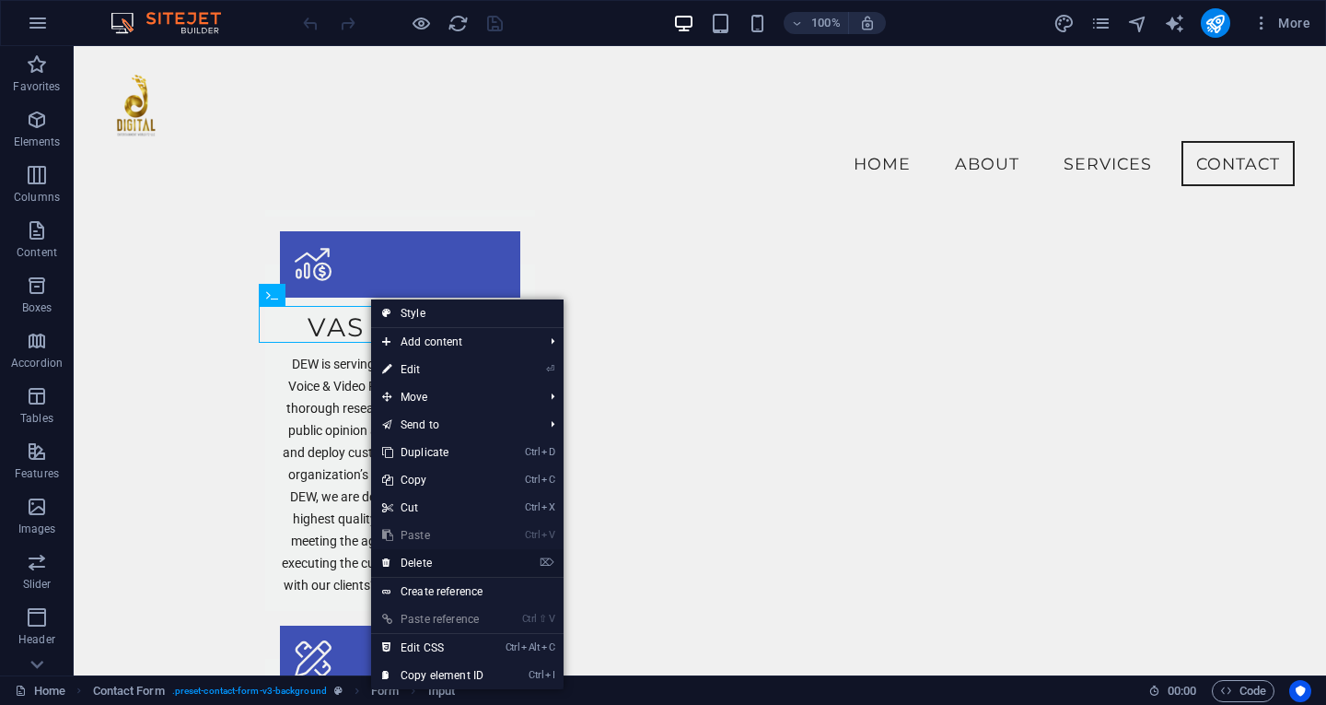
click at [425, 566] on link "⌦ Delete" at bounding box center [432, 563] width 123 height 28
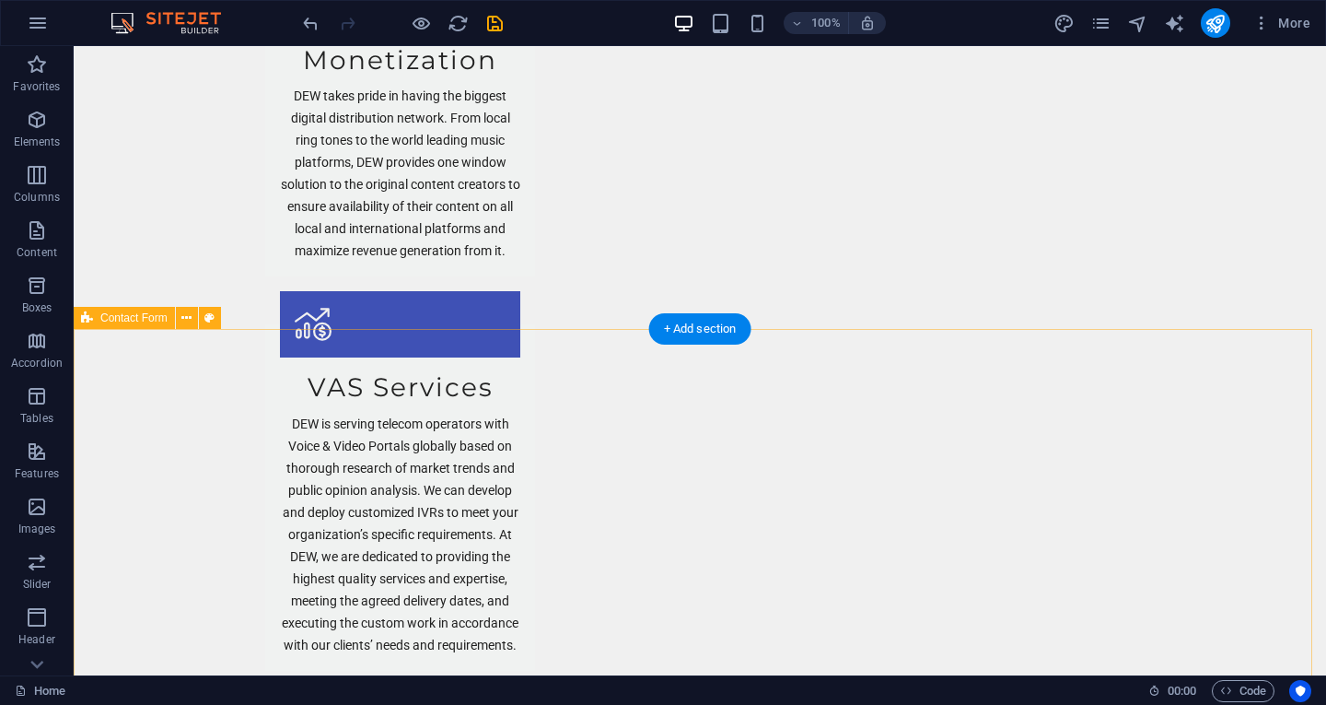
scroll to position [2673, 0]
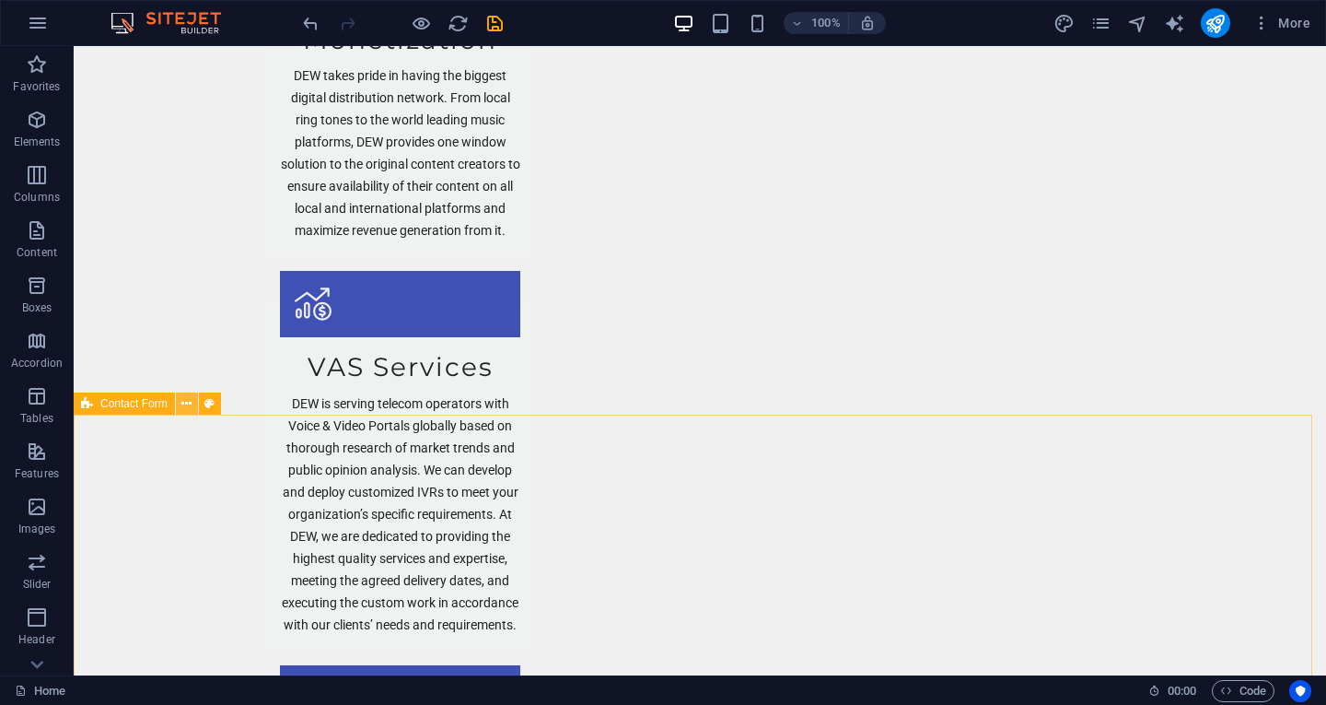
click at [193, 405] on button at bounding box center [187, 403] width 22 height 22
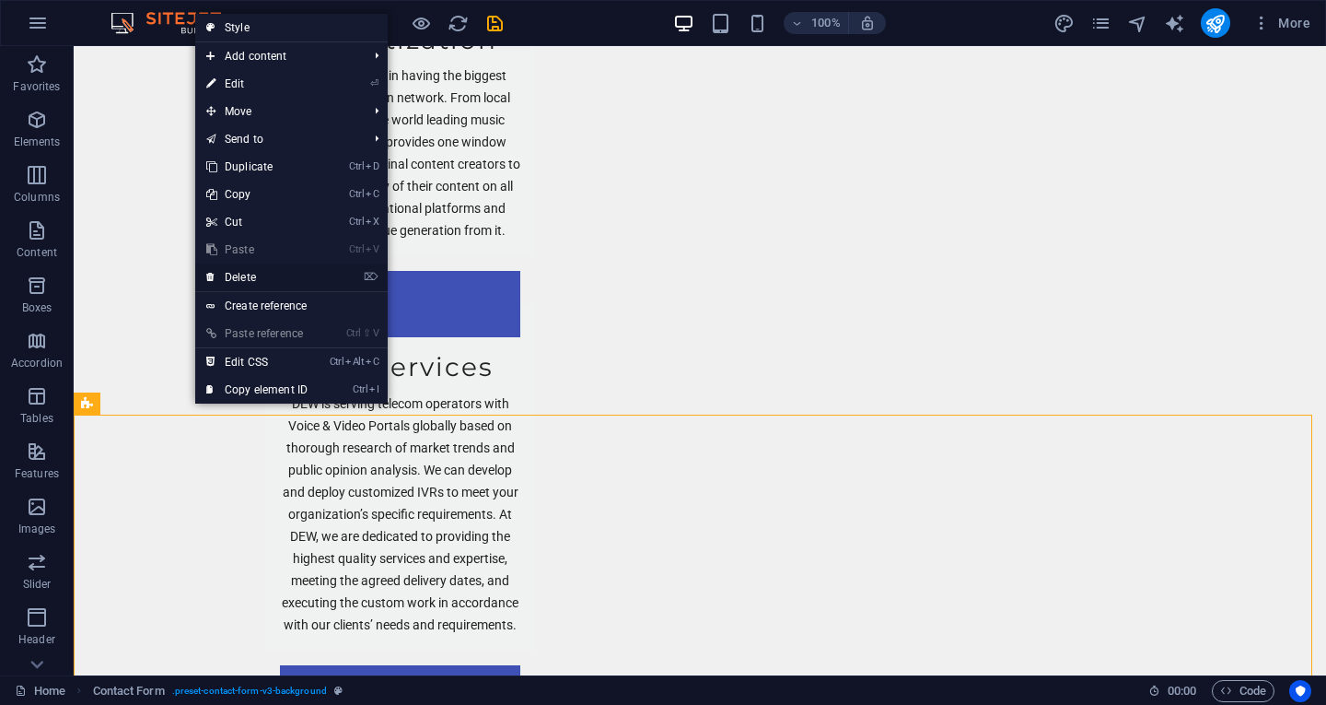
click at [226, 277] on link "⌦ Delete" at bounding box center [256, 277] width 123 height 28
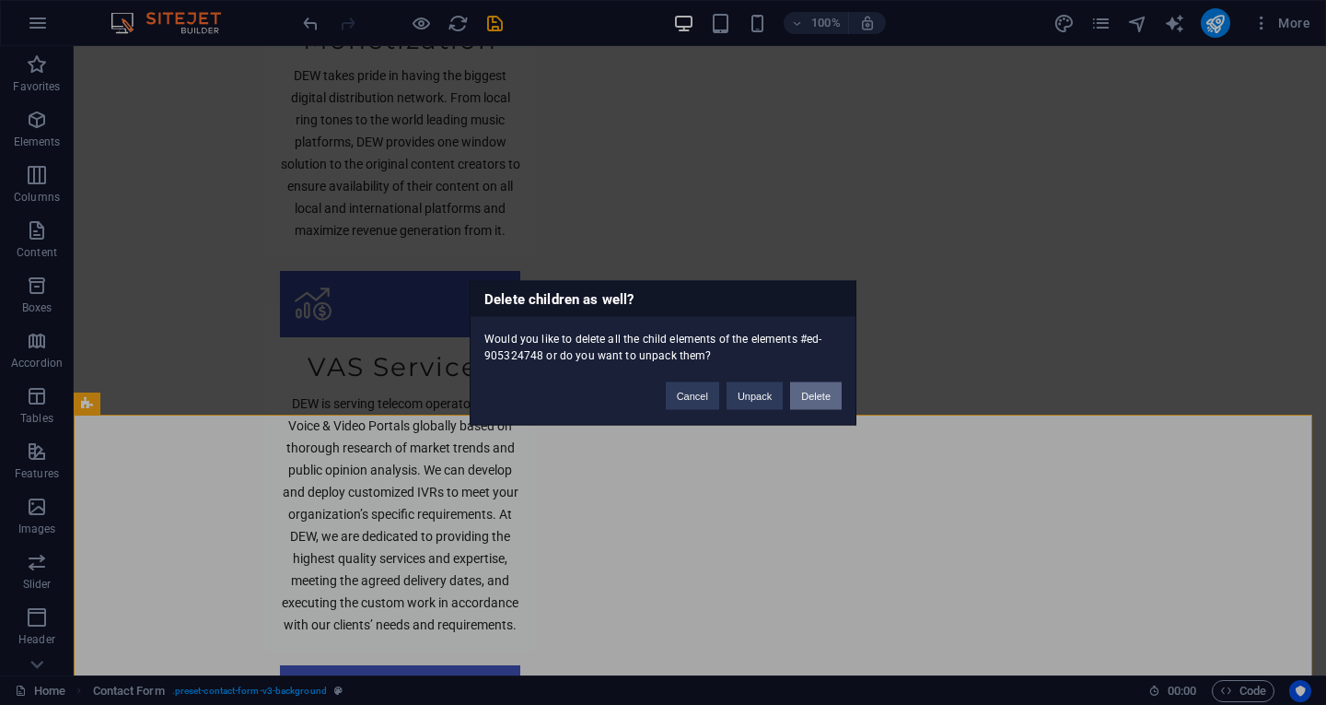
click at [800, 402] on button "Delete" at bounding box center [816, 395] width 52 height 28
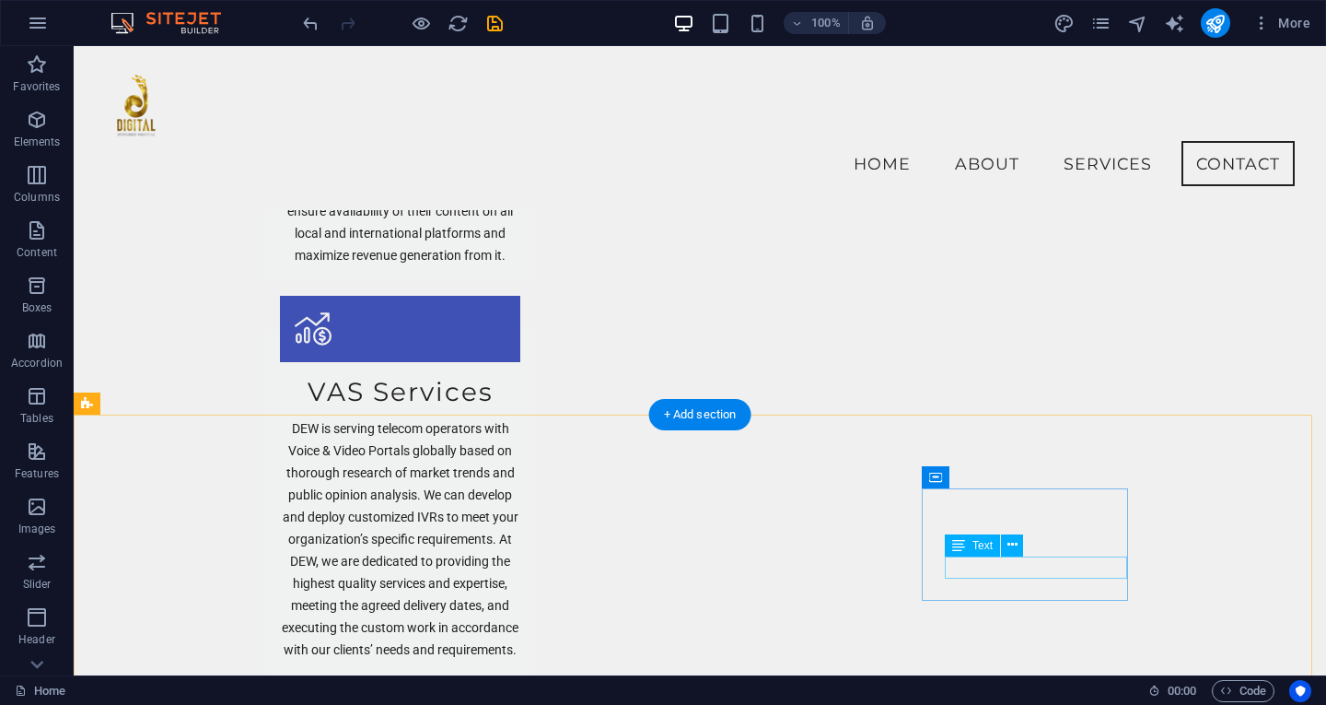
scroll to position [2371, 0]
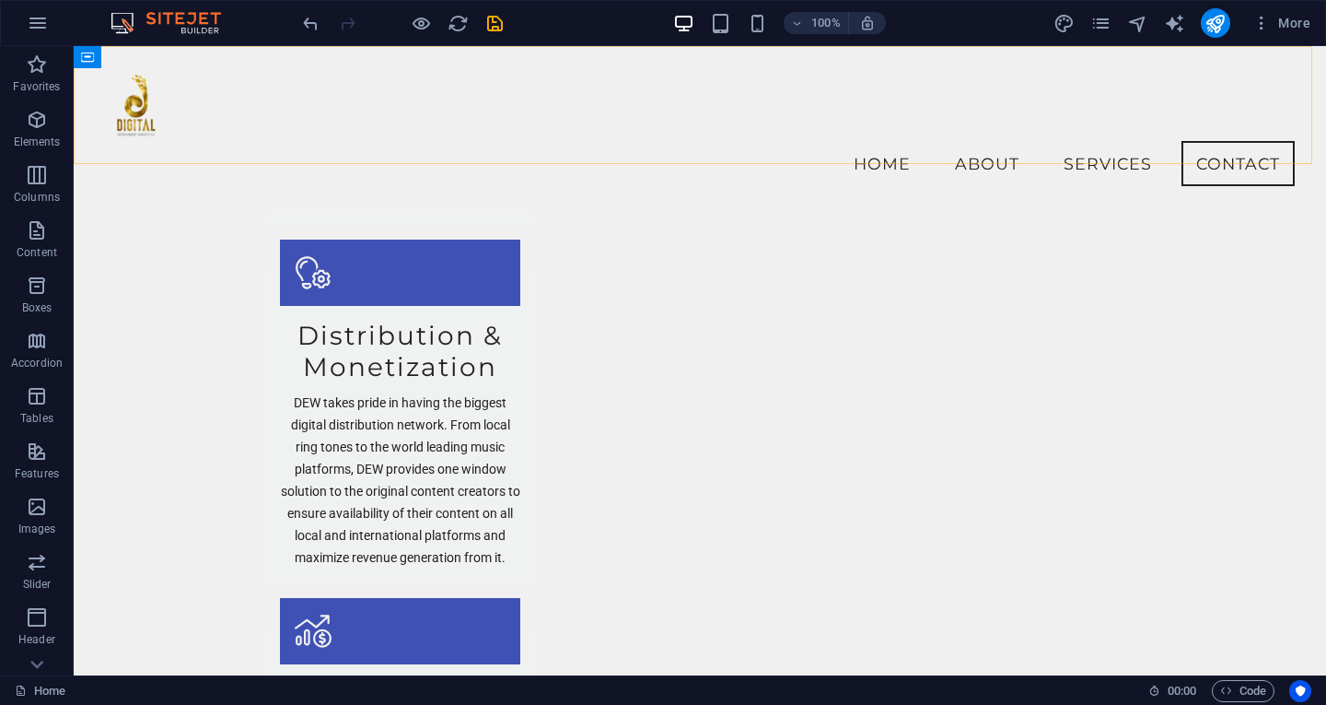
click at [137, 157] on div "Menu Home About Services Contact" at bounding box center [700, 128] width 1253 height 164
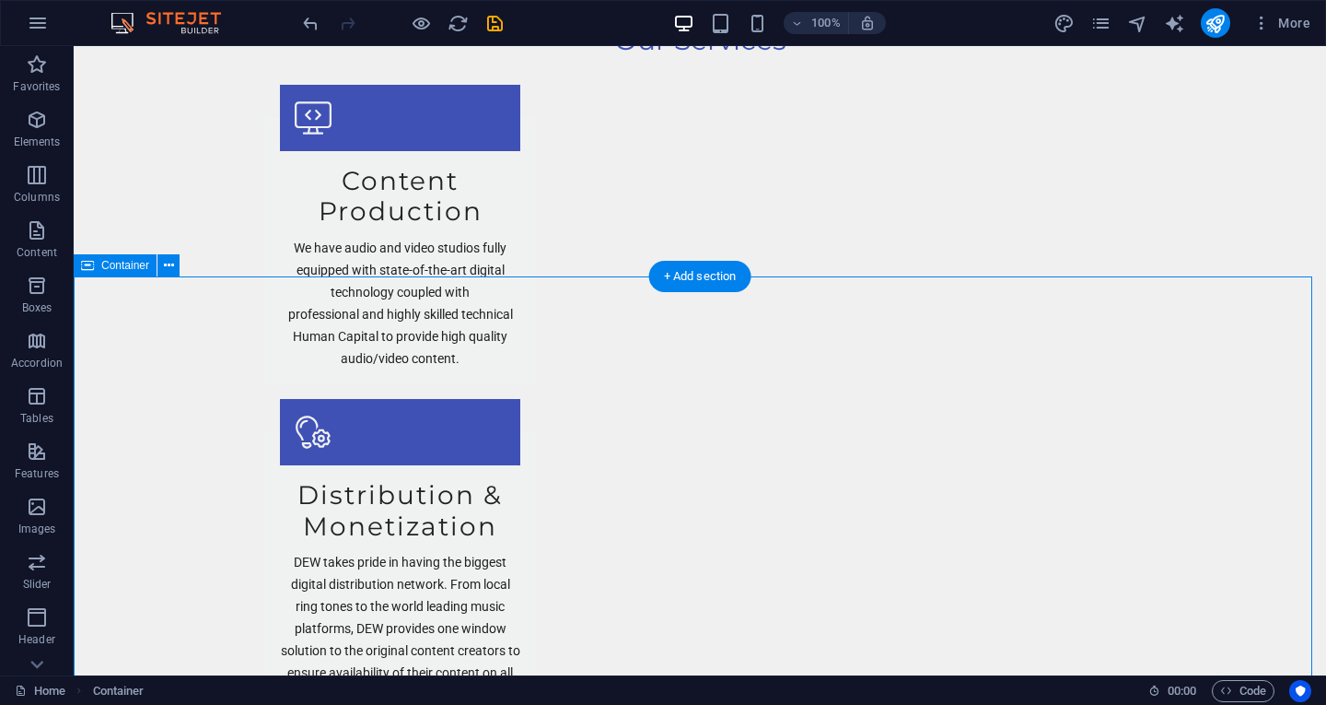
scroll to position [2397, 0]
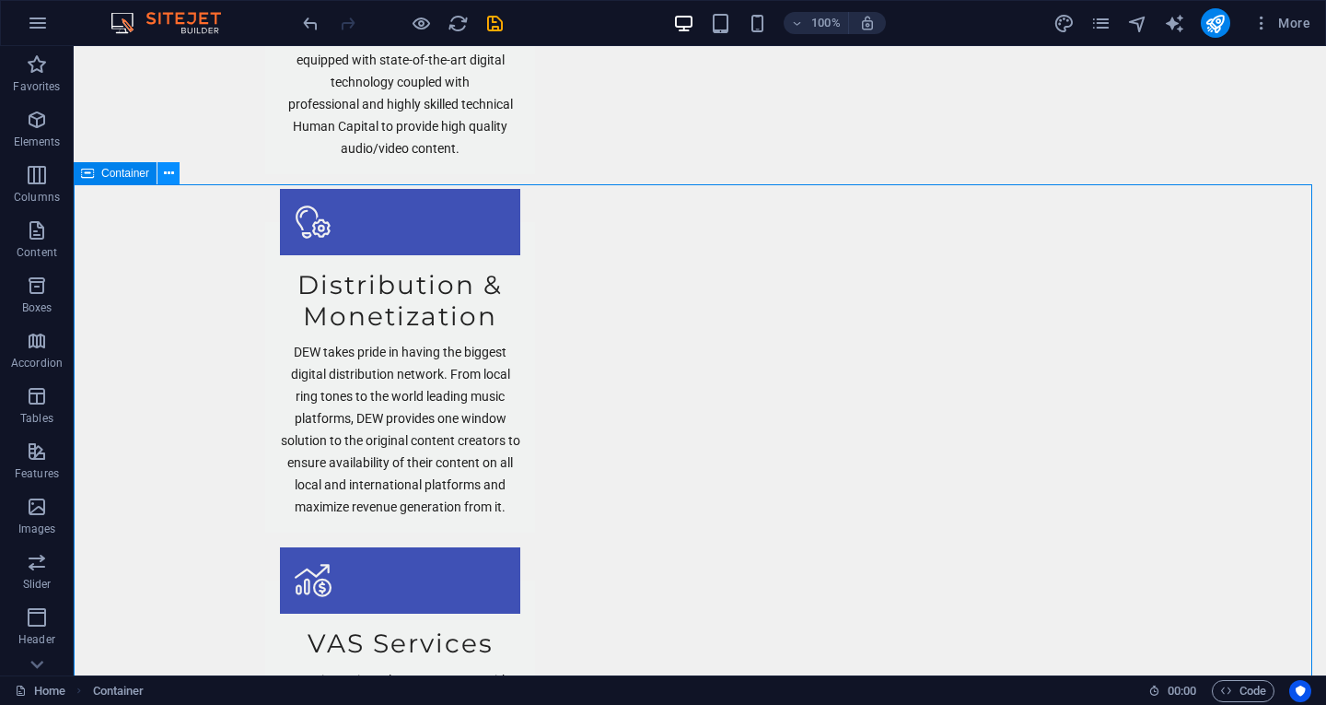
click at [165, 175] on icon at bounding box center [169, 173] width 10 height 19
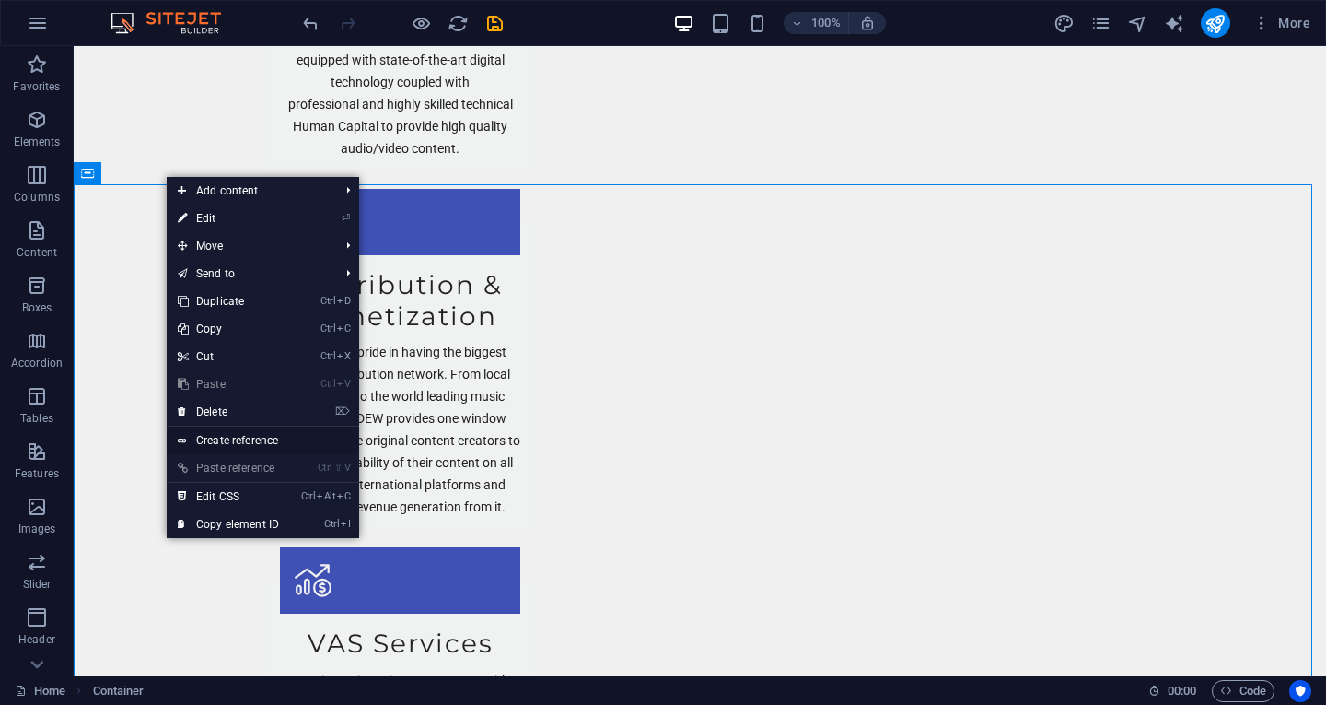
click at [216, 437] on link "Create reference" at bounding box center [263, 440] width 192 height 28
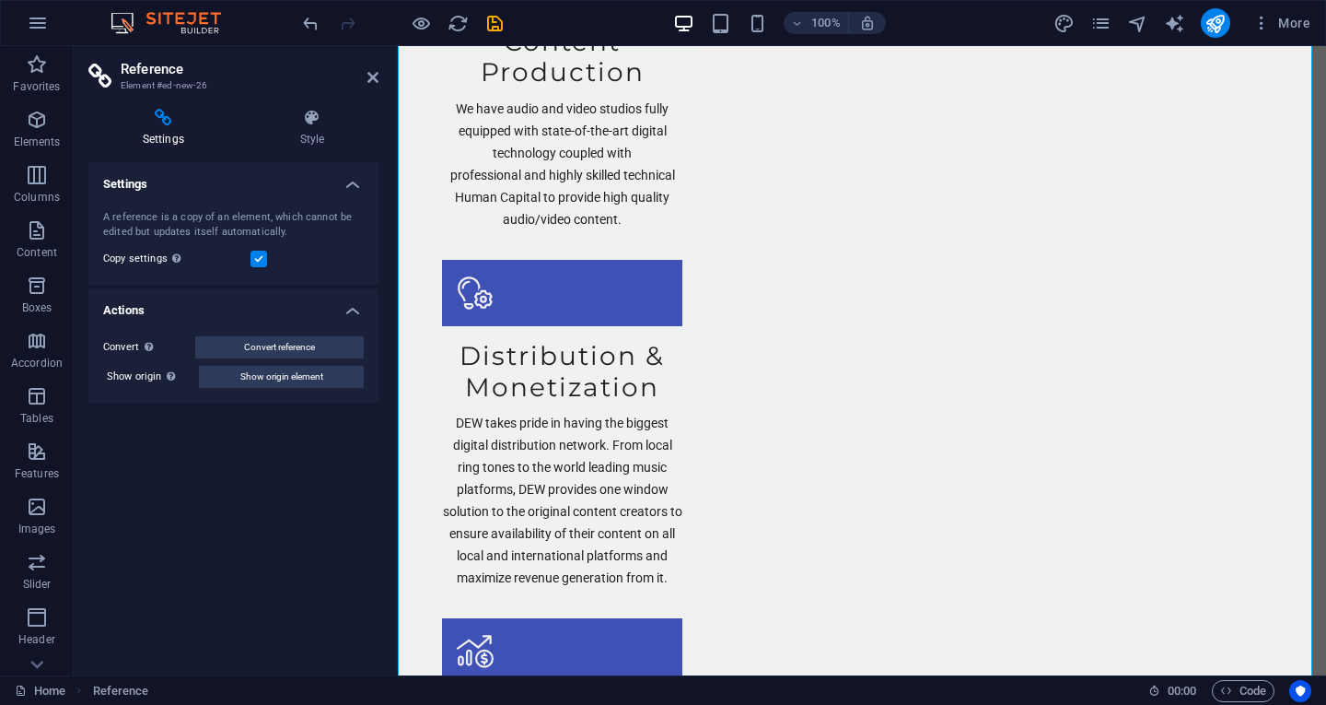
scroll to position [3054, 0]
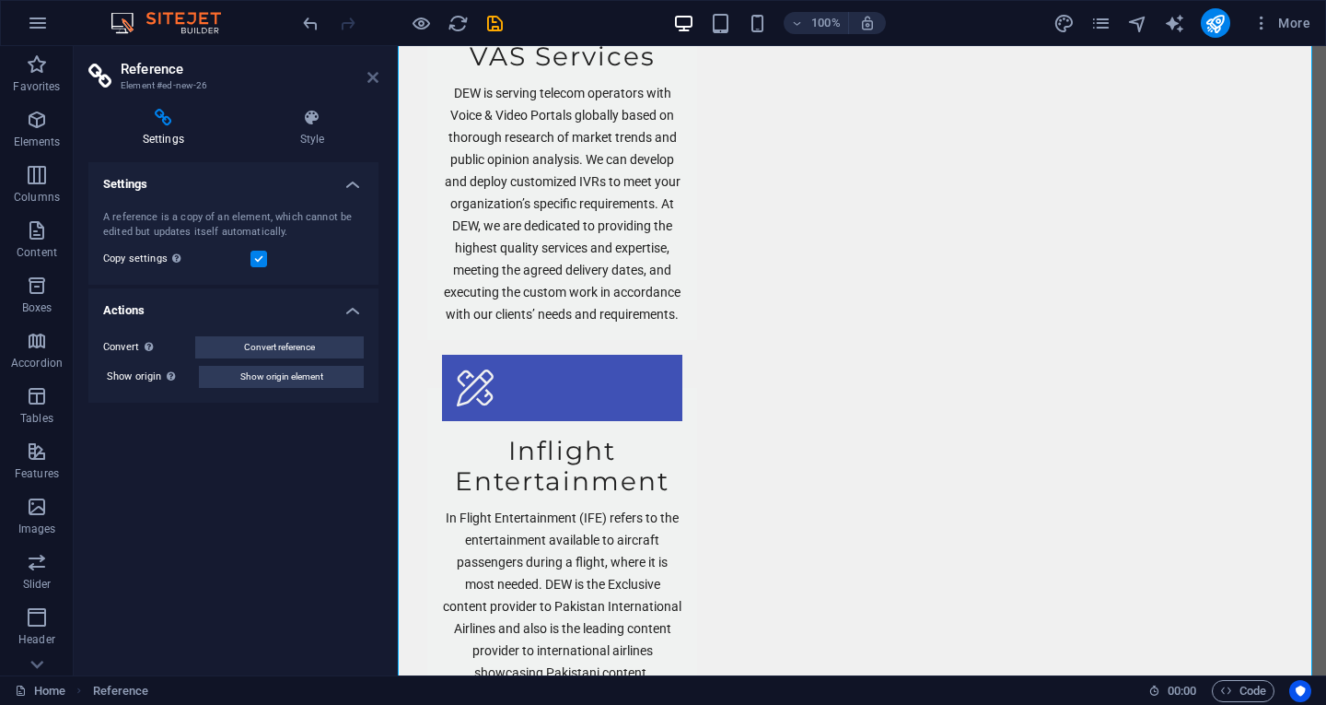
click at [373, 76] on icon at bounding box center [372, 77] width 11 height 15
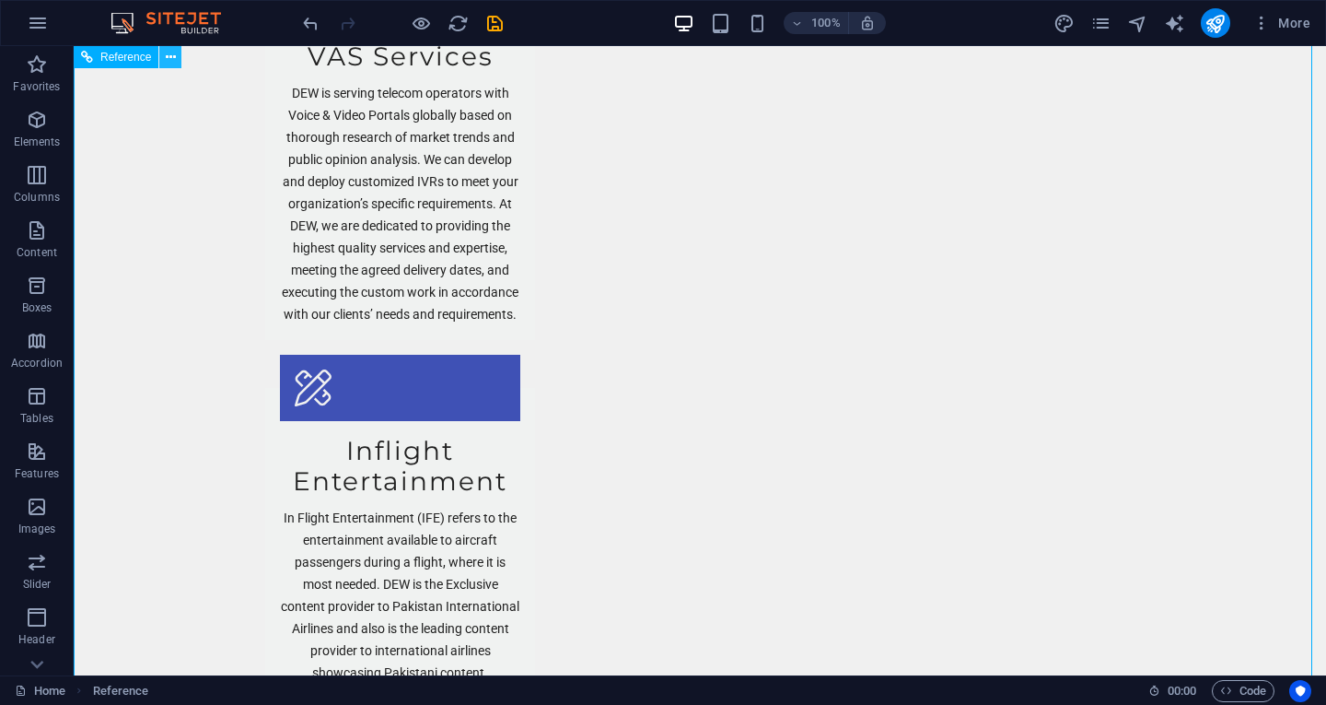
click at [167, 58] on icon at bounding box center [171, 57] width 10 height 19
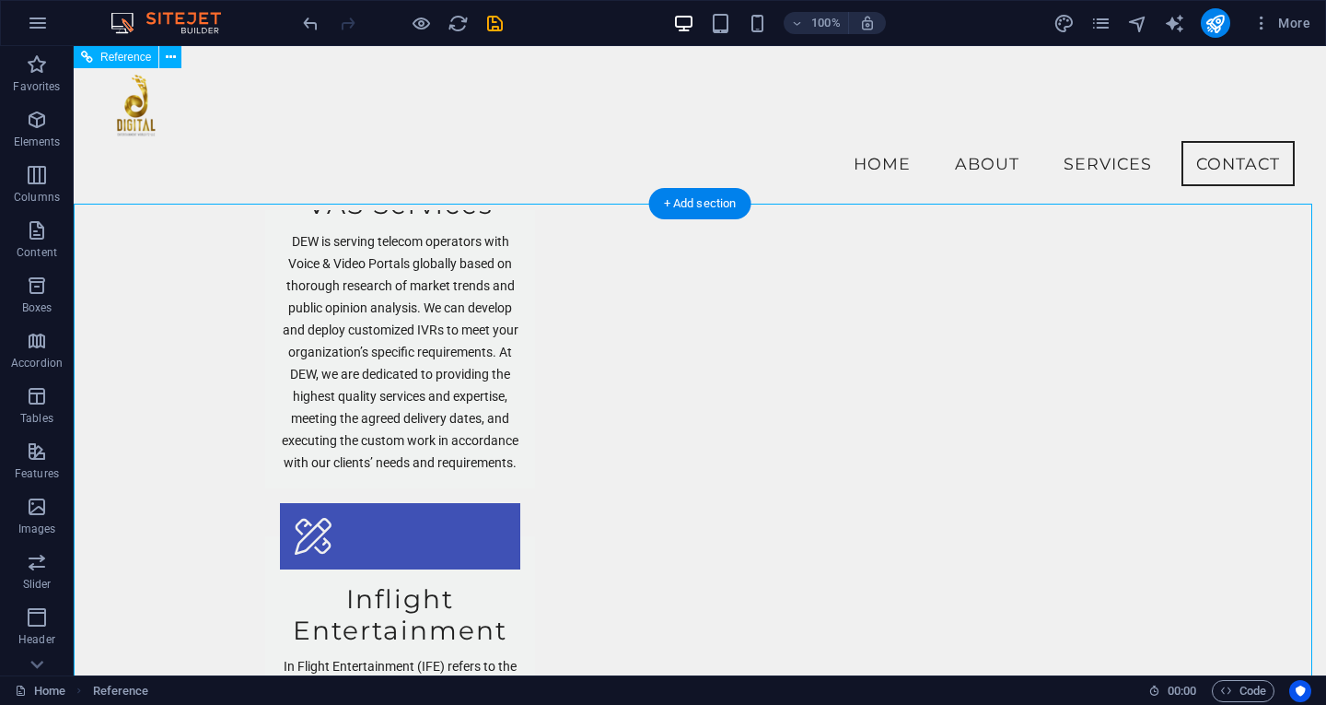
scroll to position [2844, 0]
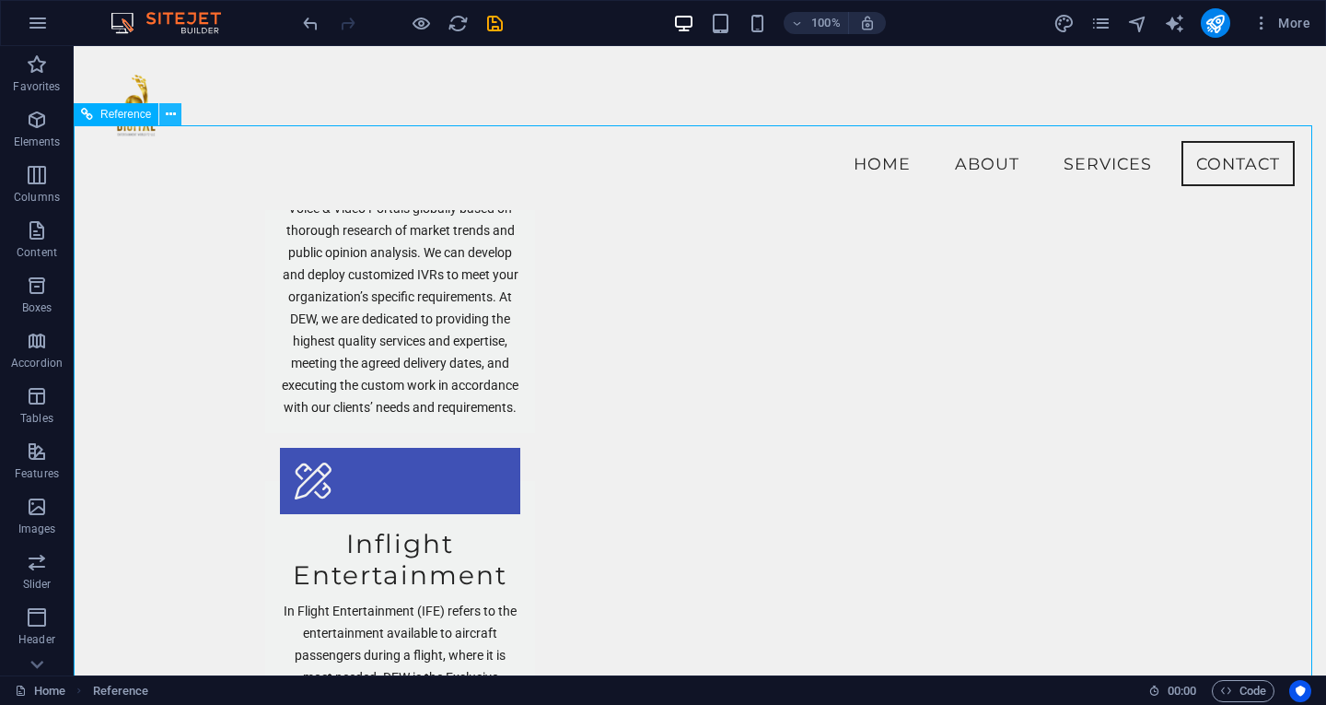
click at [180, 115] on button at bounding box center [170, 114] width 22 height 22
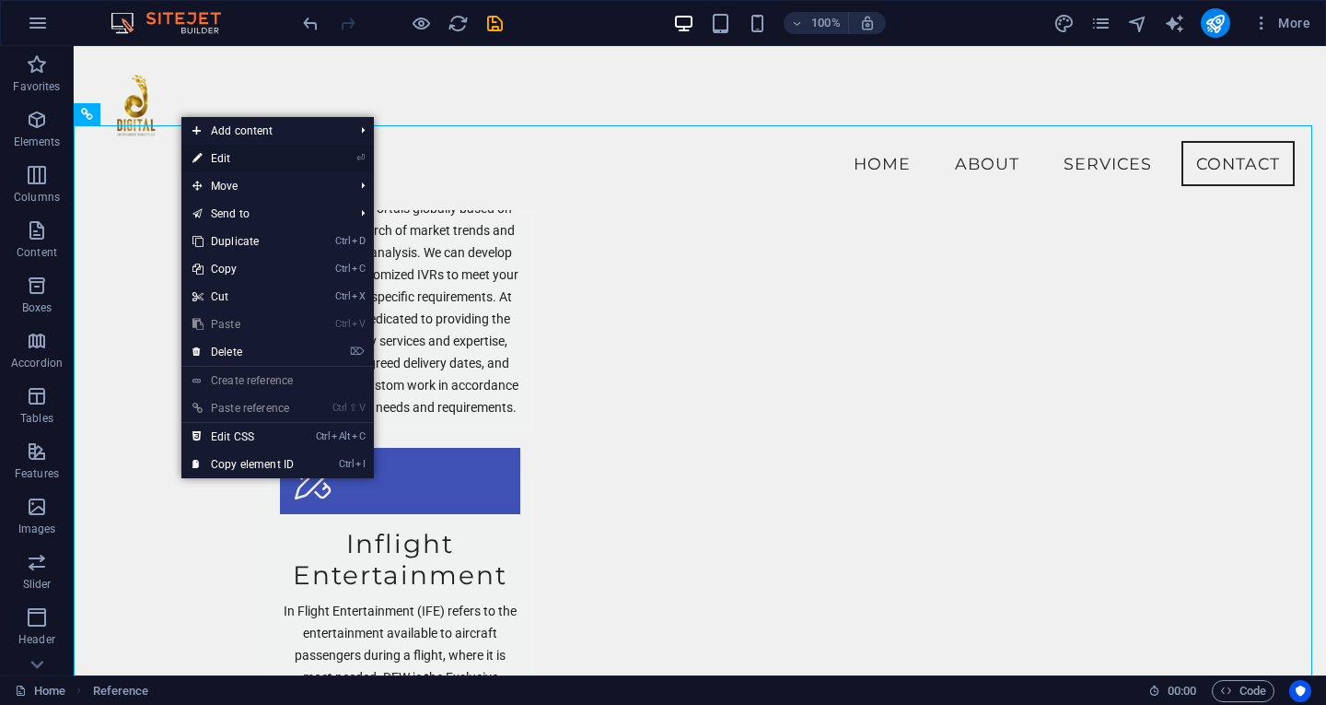
click at [216, 157] on link "⏎ Edit" at bounding box center [242, 159] width 123 height 28
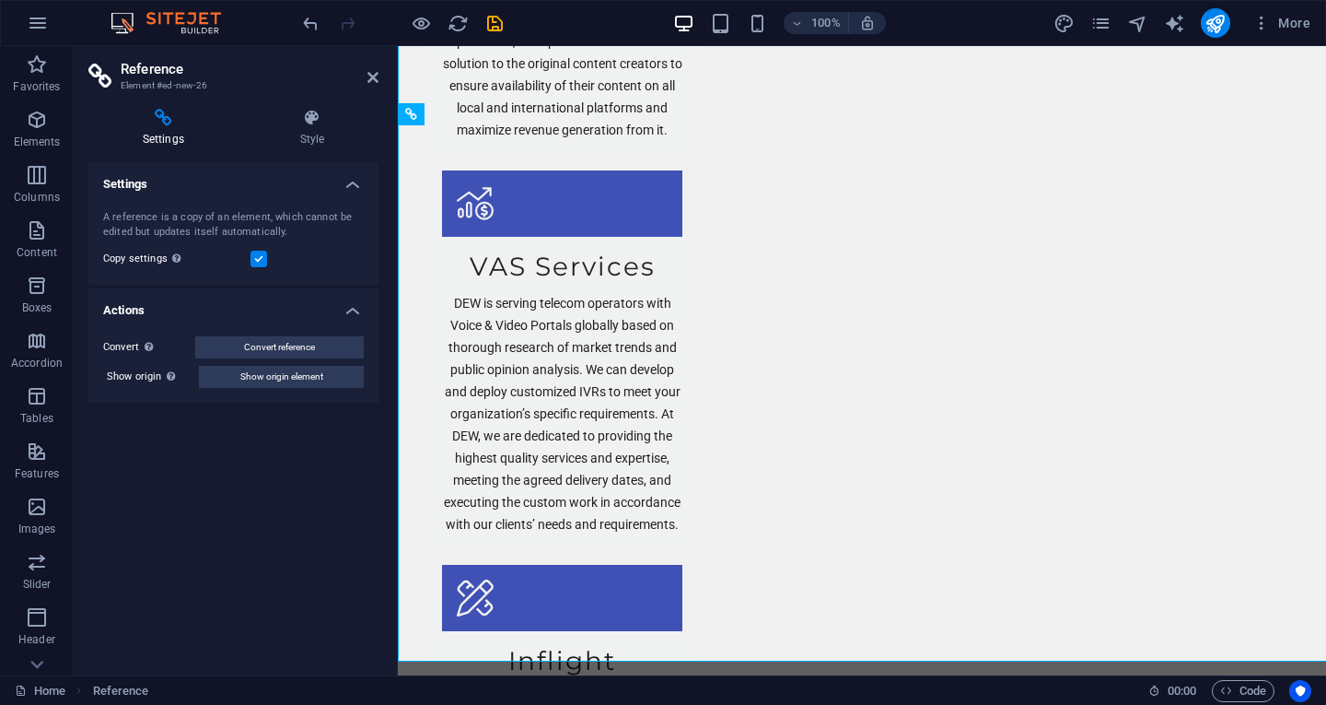
scroll to position [2962, 0]
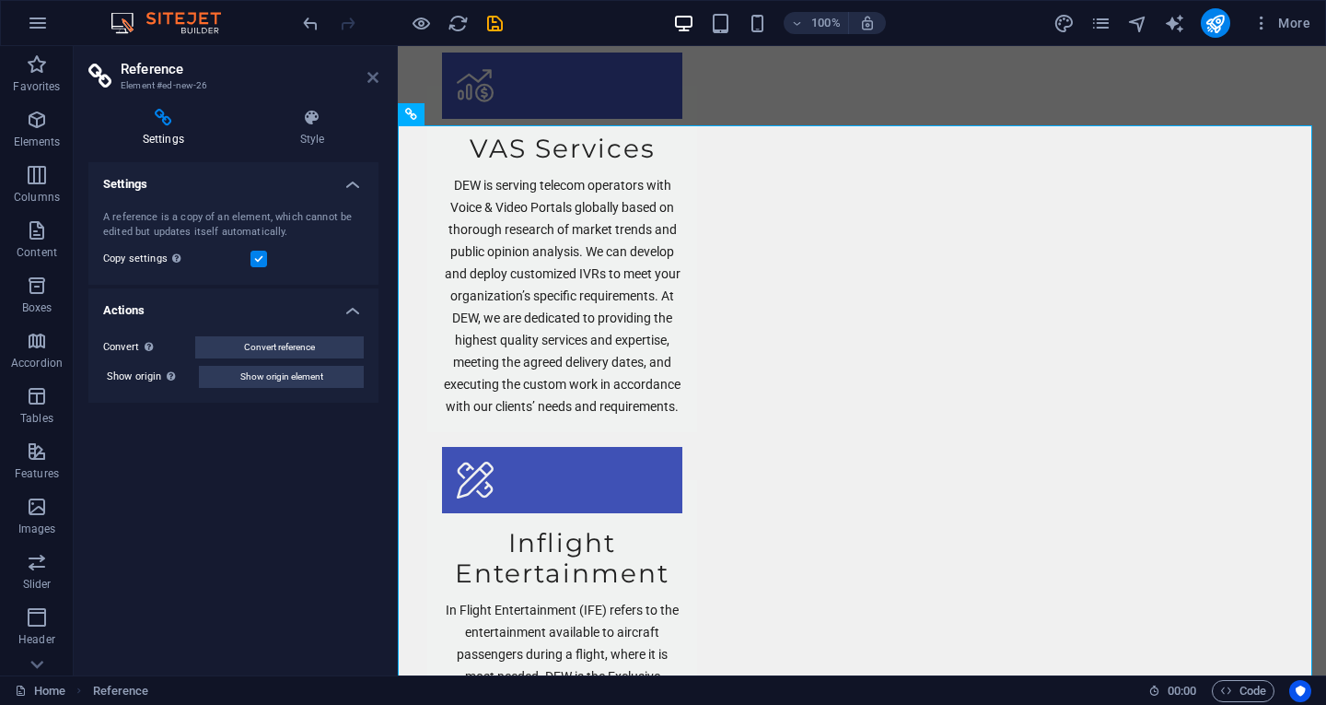
click at [369, 82] on icon at bounding box center [372, 77] width 11 height 15
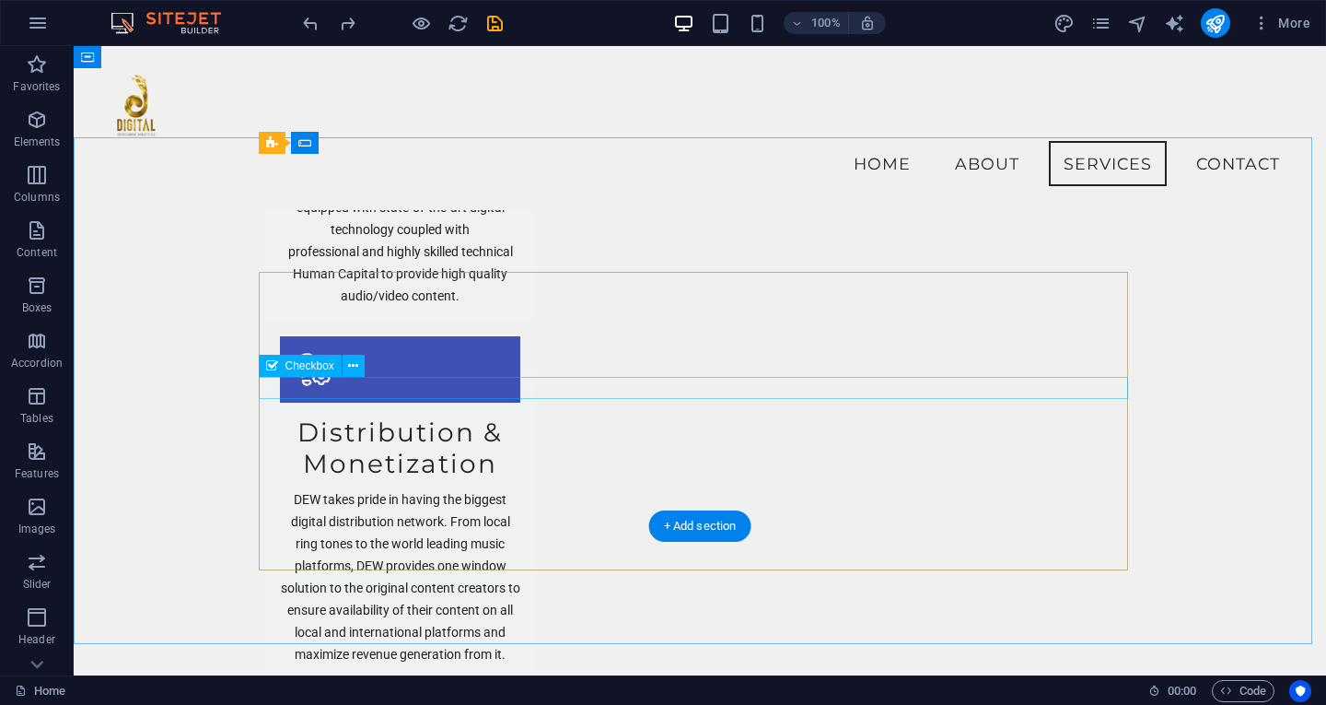
scroll to position [1998, 0]
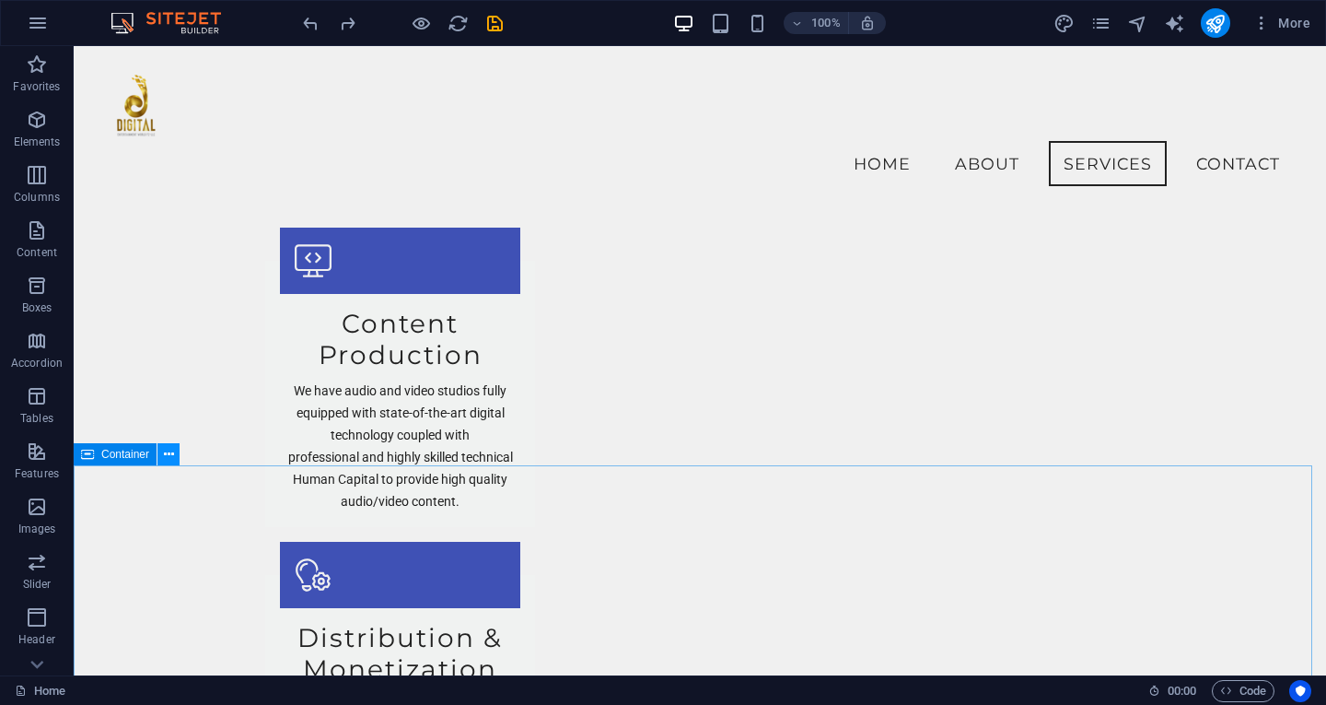
click at [164, 454] on icon at bounding box center [169, 454] width 10 height 19
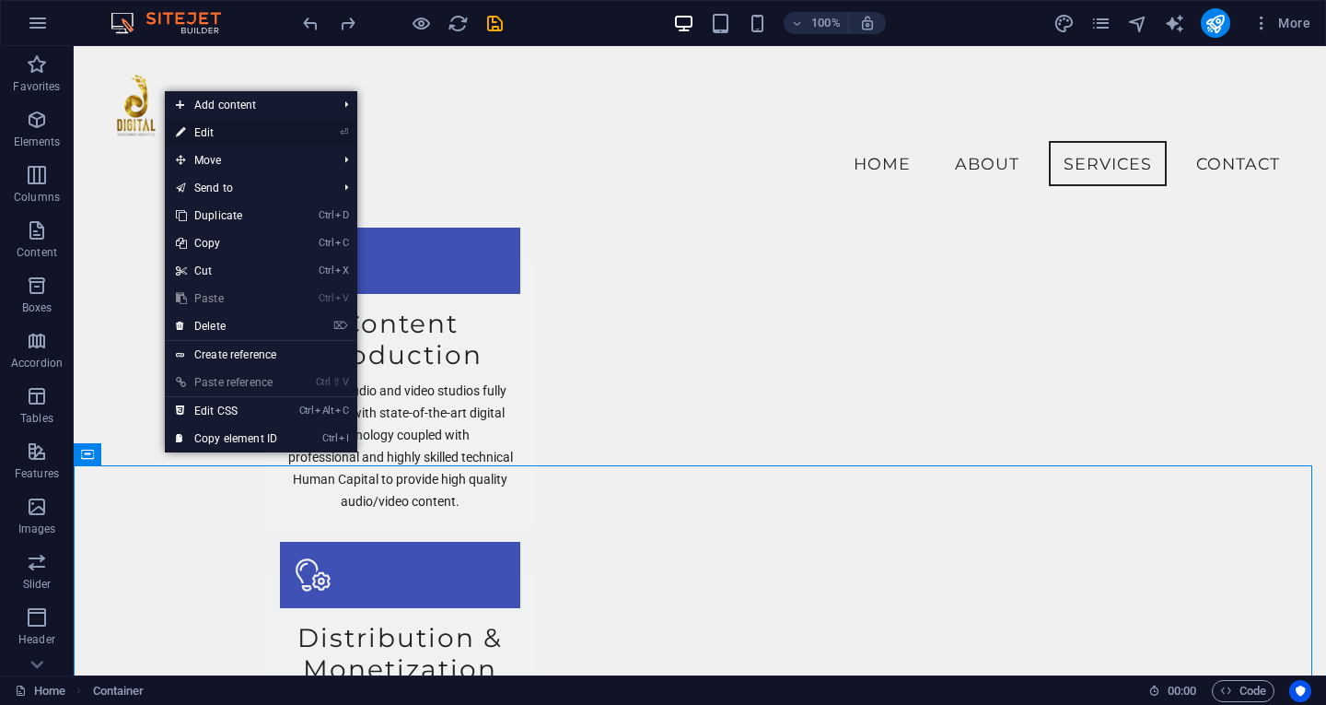
click at [216, 132] on link "⏎ Edit" at bounding box center [226, 133] width 123 height 28
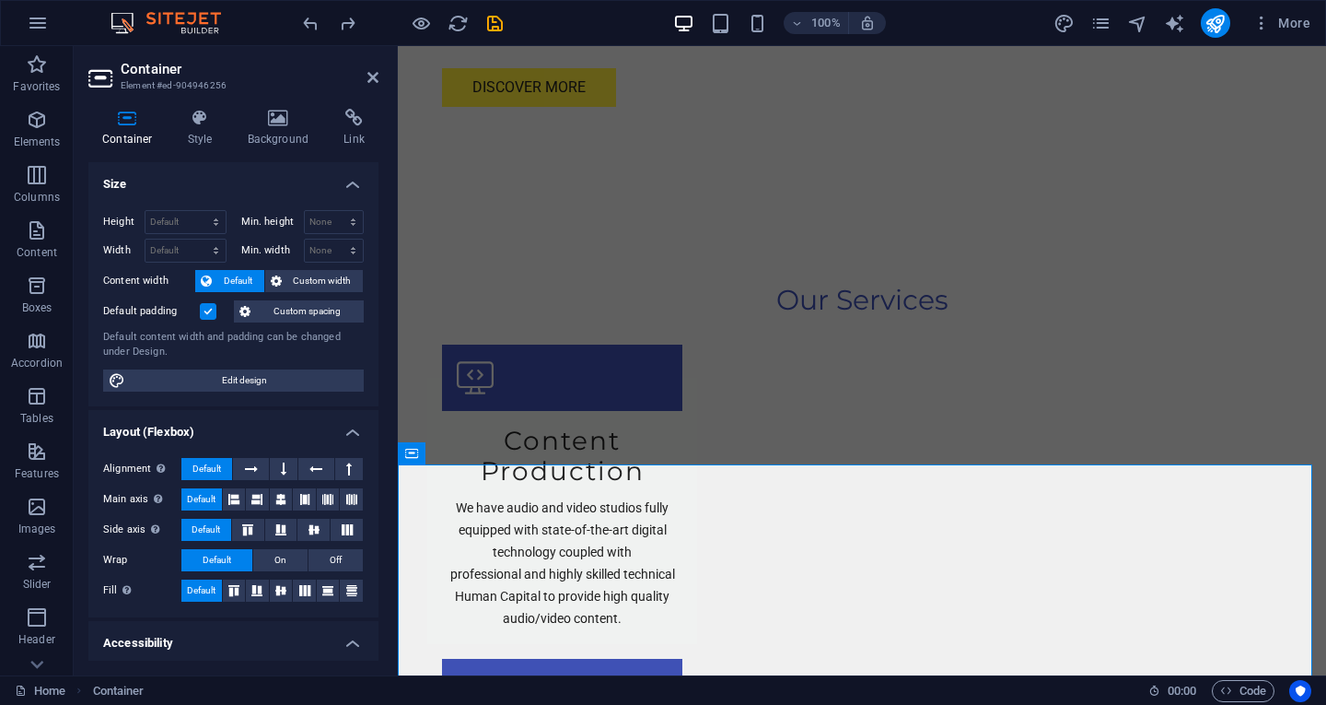
scroll to position [2117, 0]
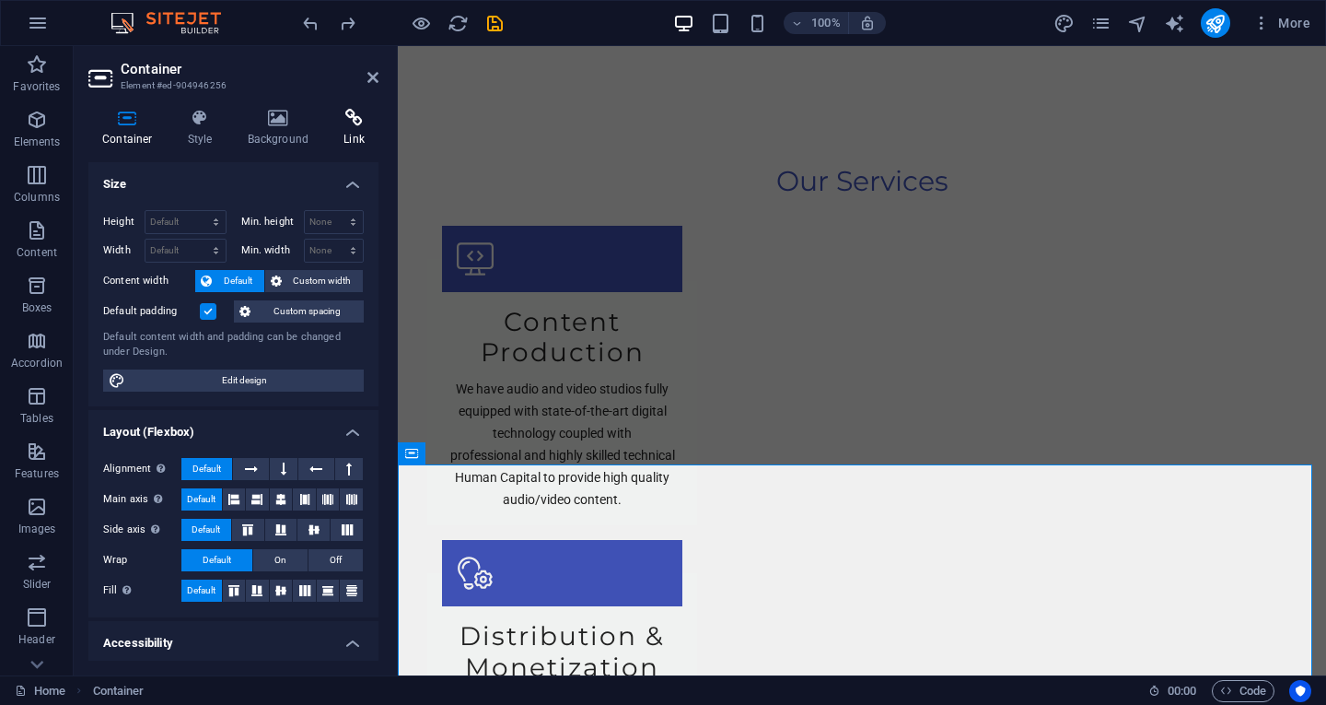
click at [355, 131] on h4 "Link" at bounding box center [354, 128] width 49 height 39
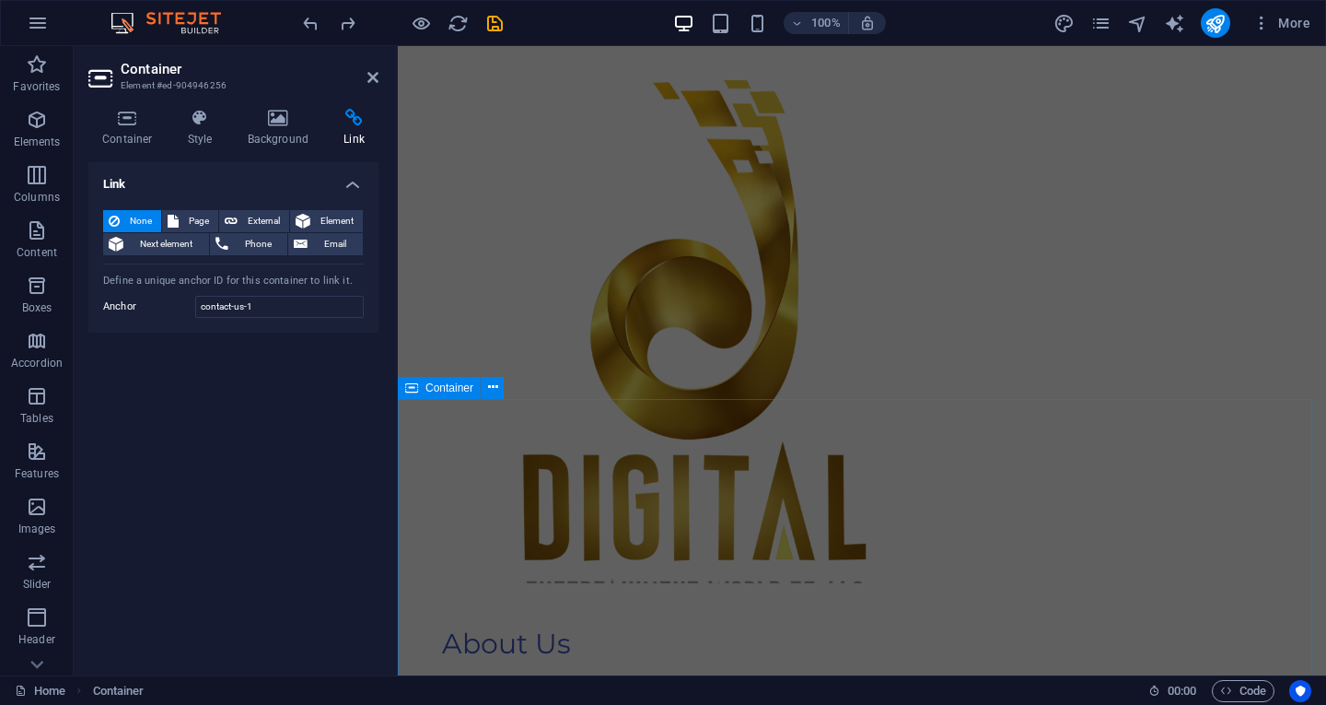
scroll to position [1169, 0]
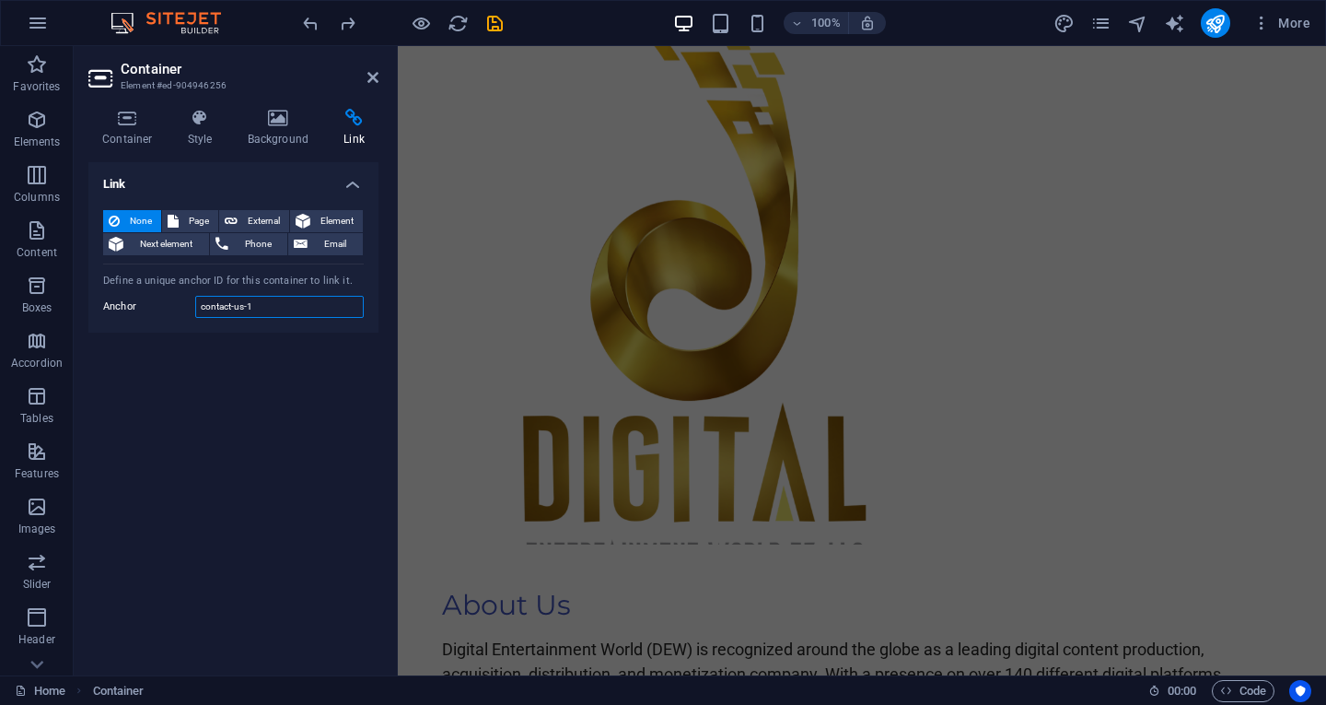
click at [273, 310] on input "contact-us-1" at bounding box center [279, 307] width 169 height 22
click at [345, 128] on h4 "Link" at bounding box center [354, 128] width 49 height 39
click at [348, 236] on span "Email" at bounding box center [335, 244] width 44 height 22
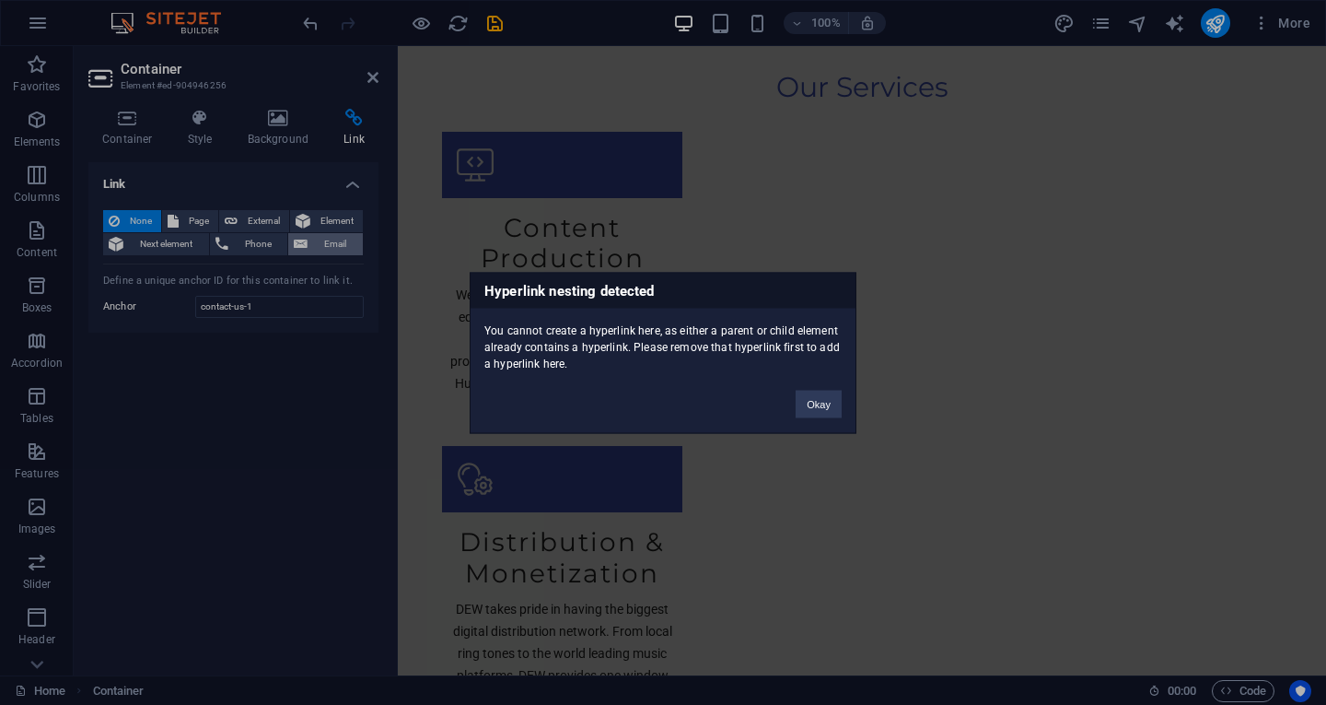
scroll to position [2474, 0]
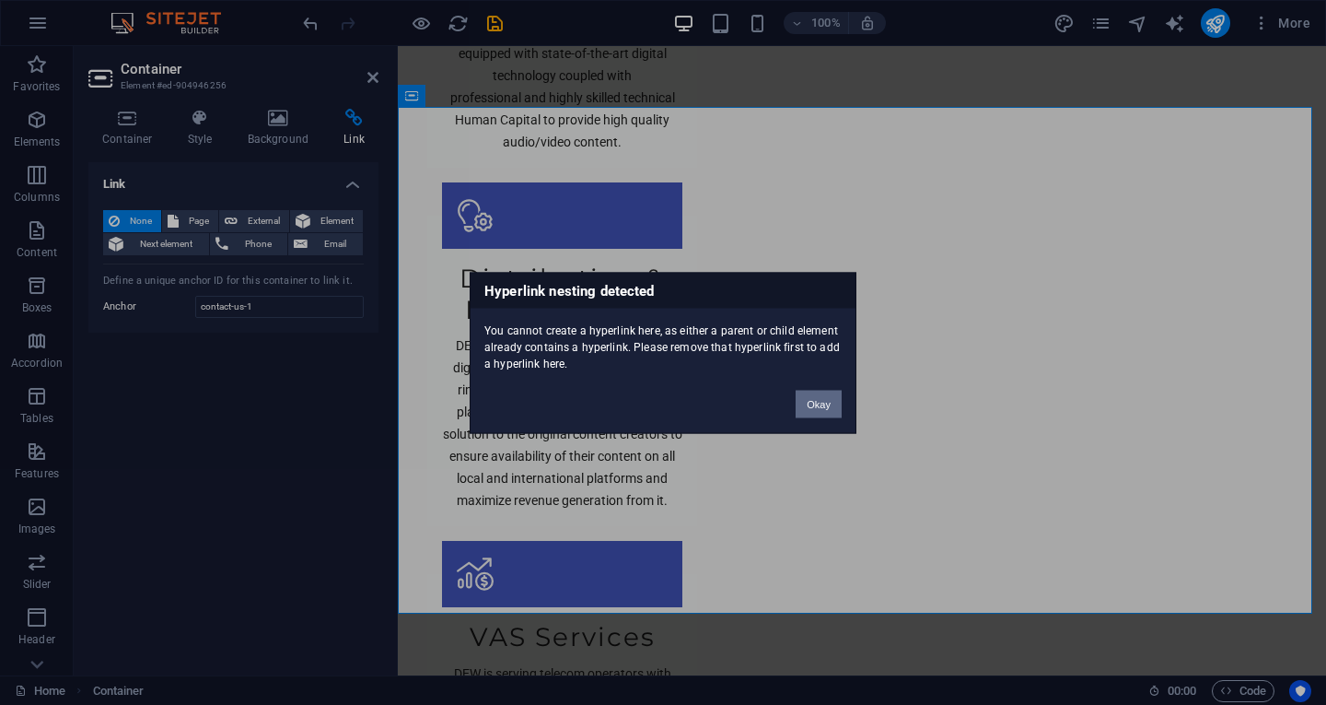
click at [832, 411] on button "Okay" at bounding box center [819, 404] width 46 height 28
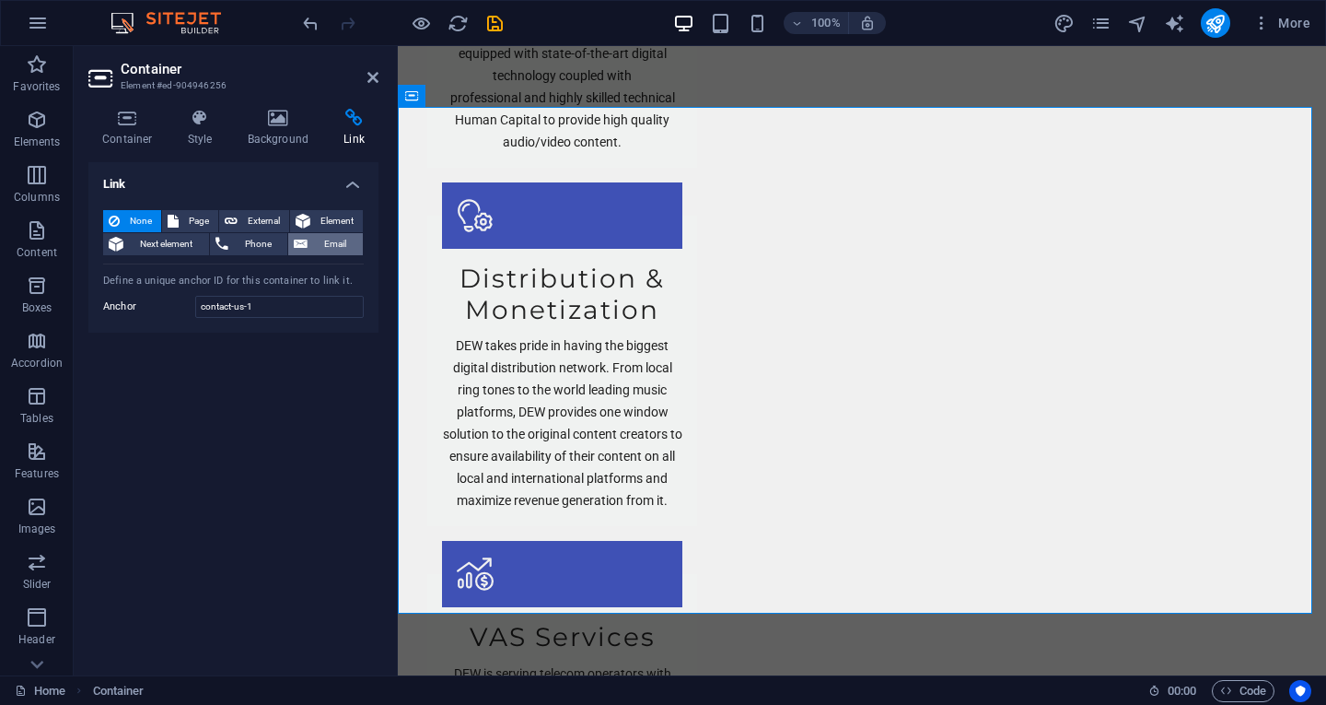
click at [328, 244] on span "Email" at bounding box center [335, 244] width 44 height 22
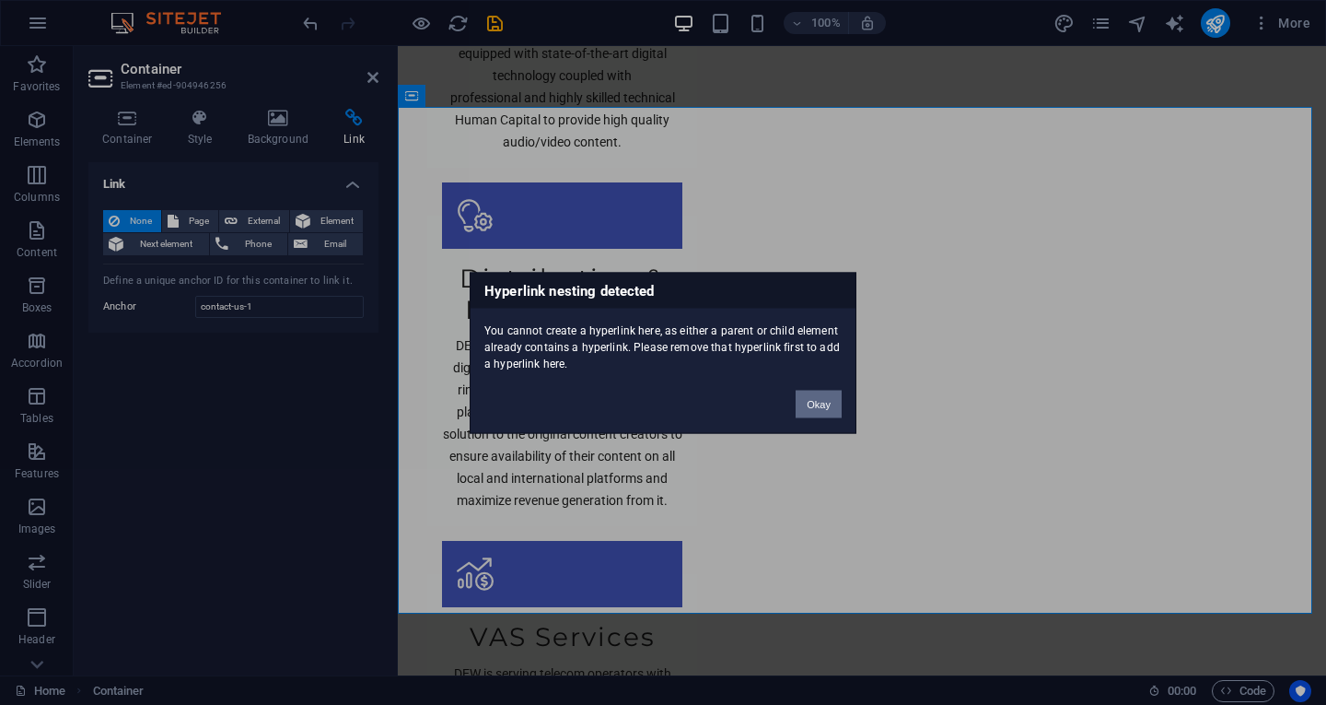
click at [815, 396] on button "Okay" at bounding box center [819, 404] width 46 height 28
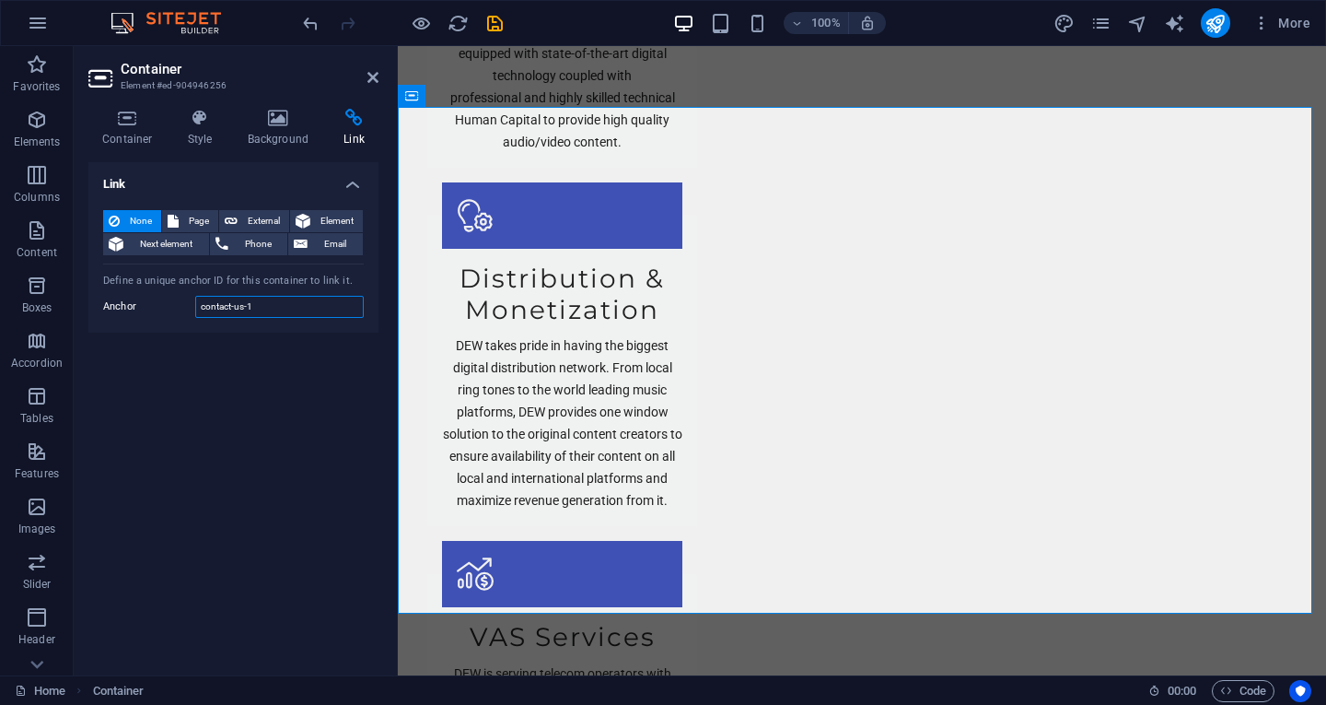
click at [290, 307] on input "contact-us-1" at bounding box center [279, 307] width 169 height 22
click at [129, 128] on h4 "Container" at bounding box center [131, 128] width 86 height 39
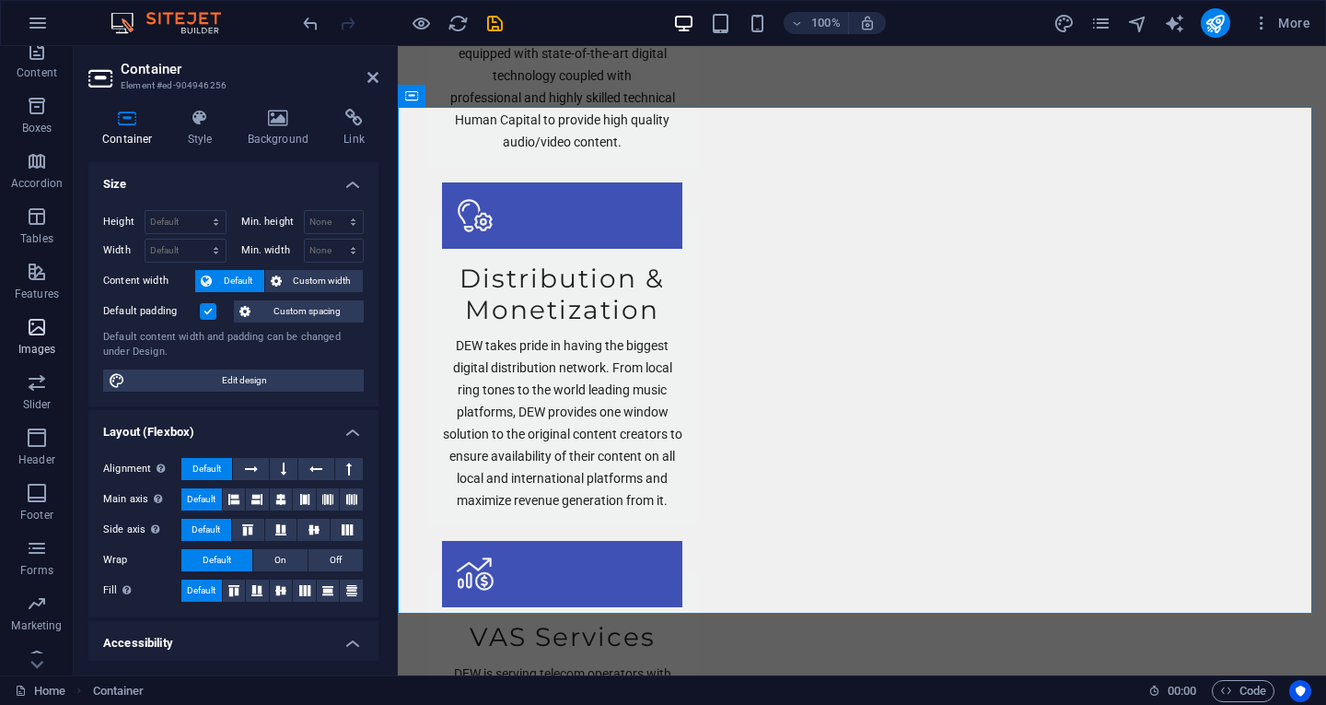
scroll to position [200, 0]
click at [35, 519] on icon "button" at bounding box center [37, 528] width 22 height 22
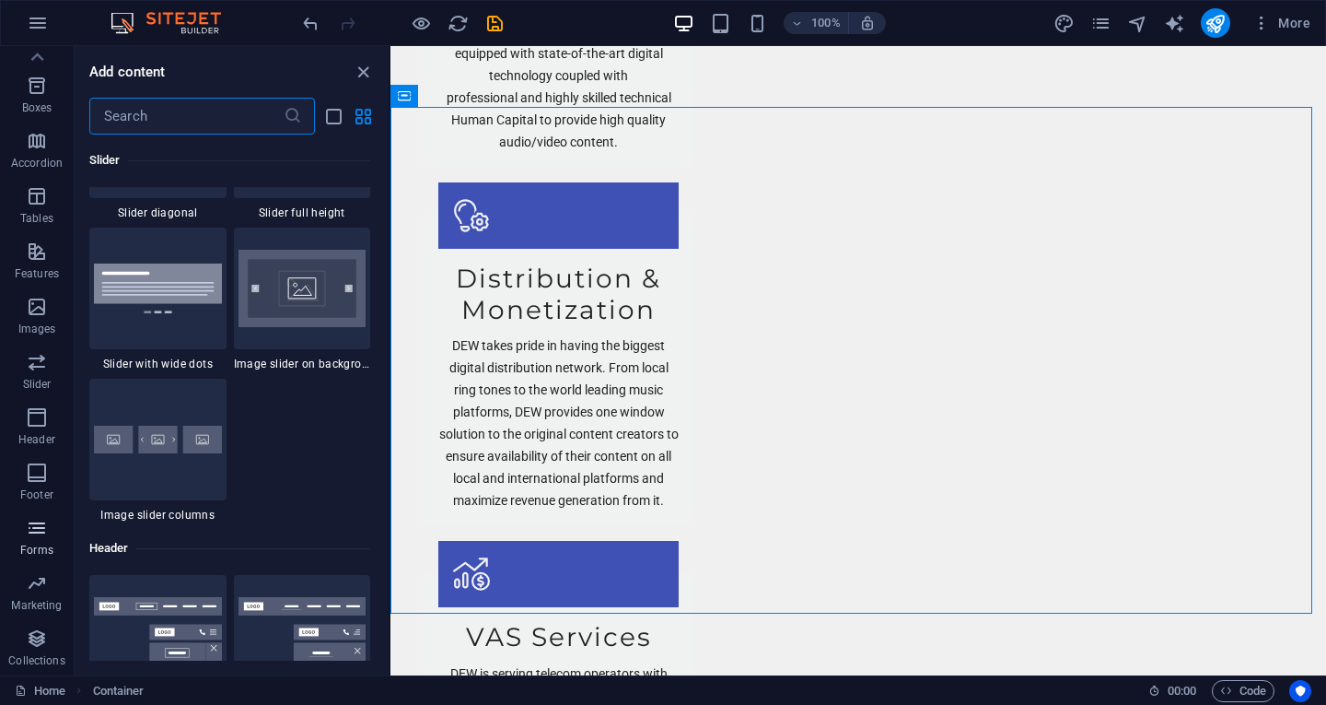
scroll to position [13447, 0]
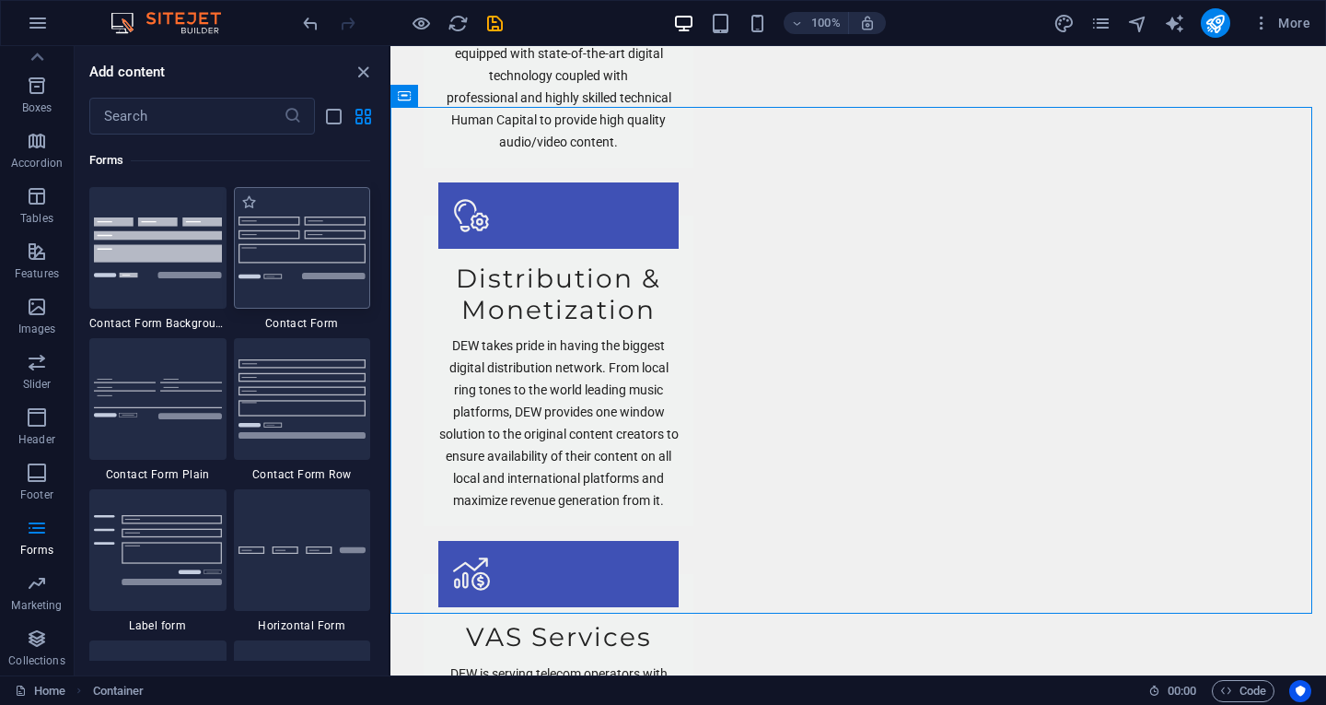
click at [341, 263] on div at bounding box center [302, 248] width 137 height 122
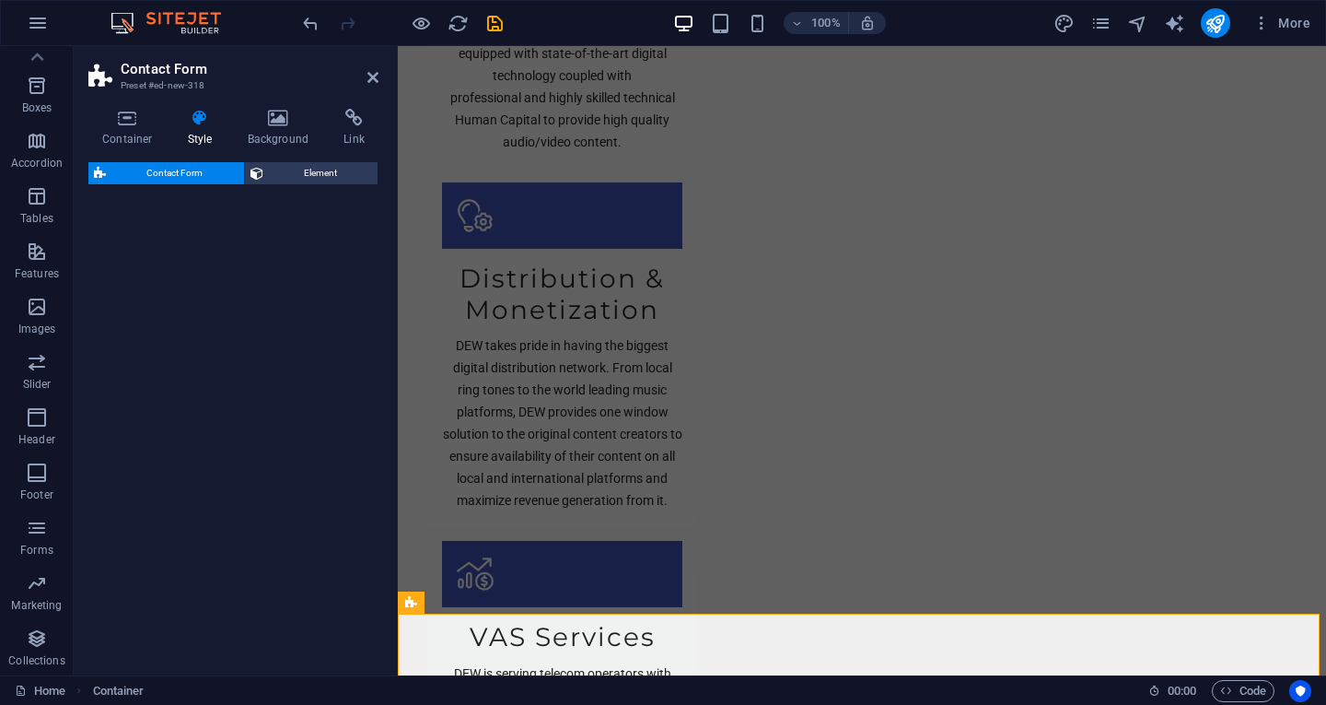
select select "rem"
select select "preset-contact-form-v3-default"
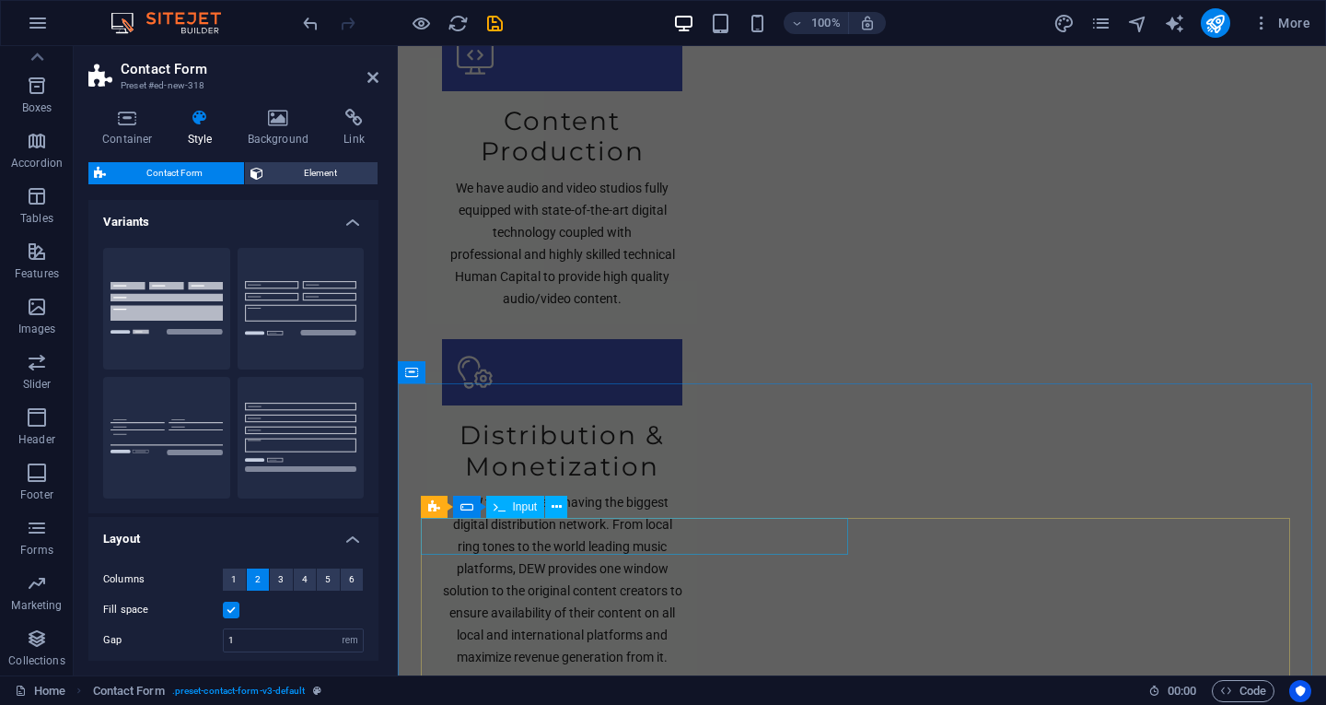
scroll to position [2291, 0]
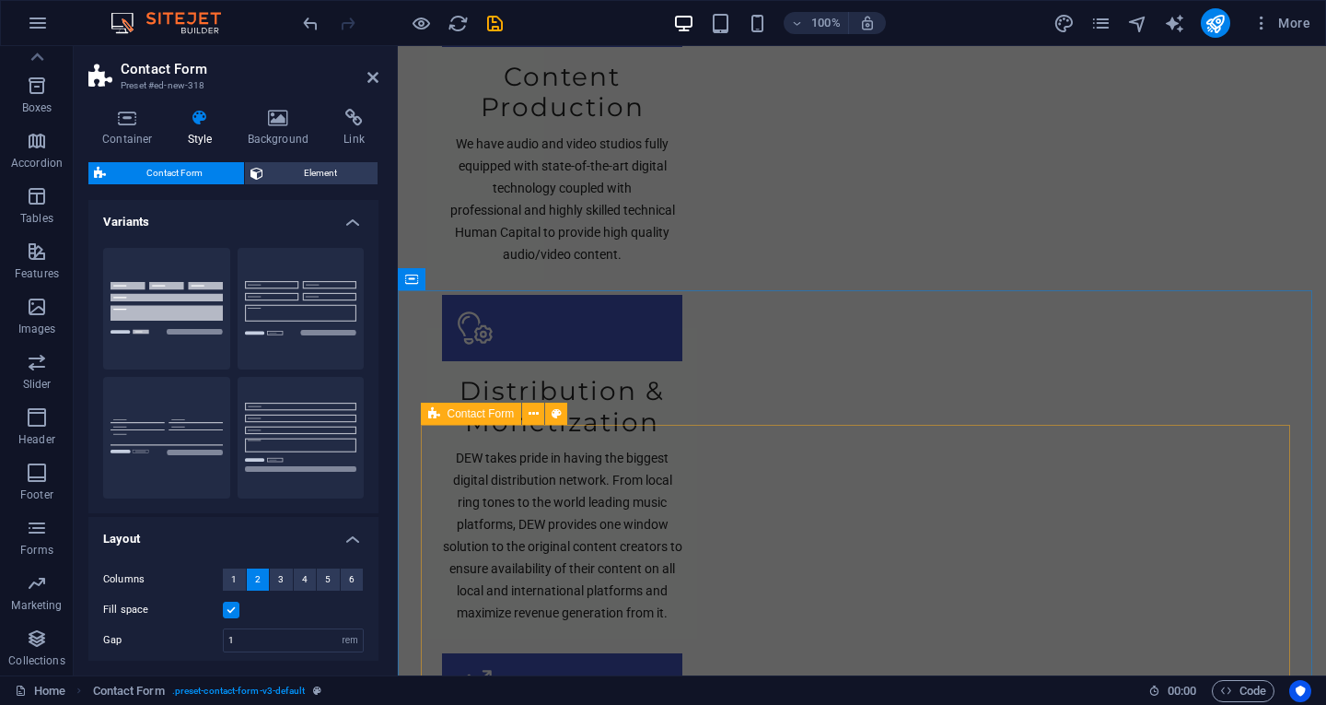
click at [440, 412] on div "Contact Form" at bounding box center [471, 413] width 101 height 22
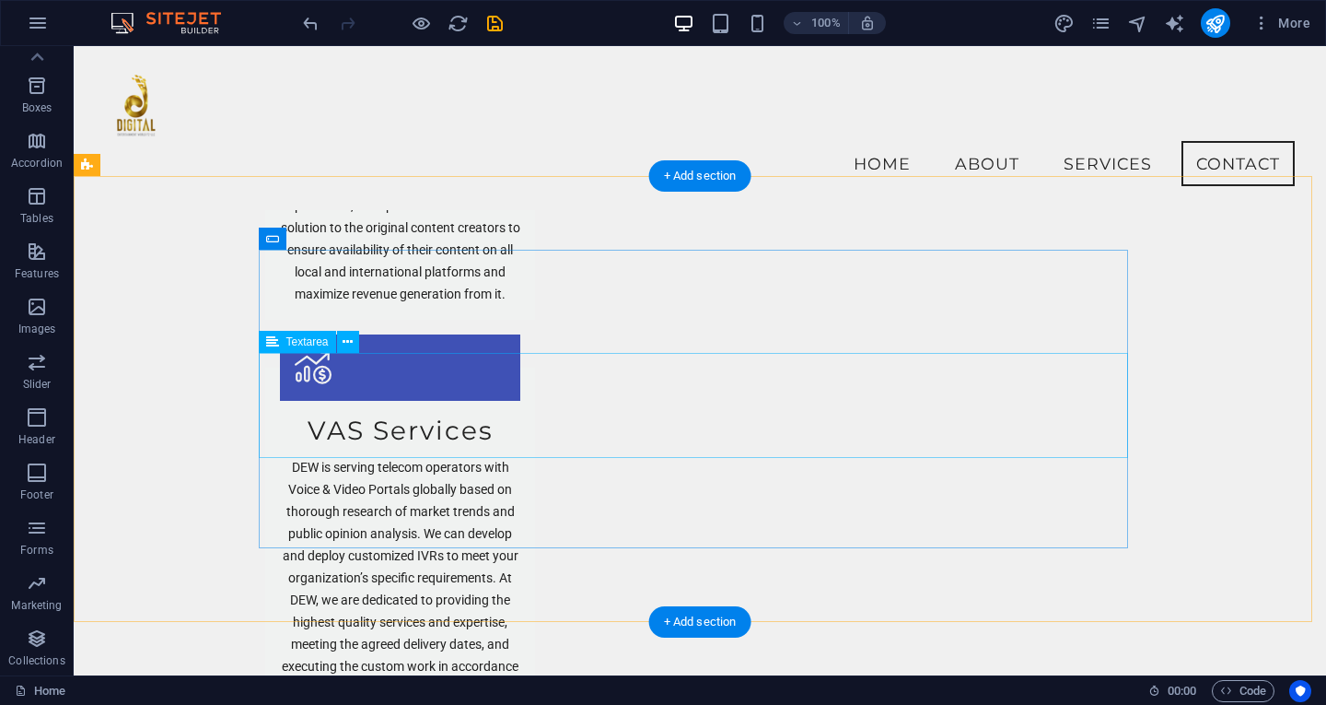
scroll to position [2633, 0]
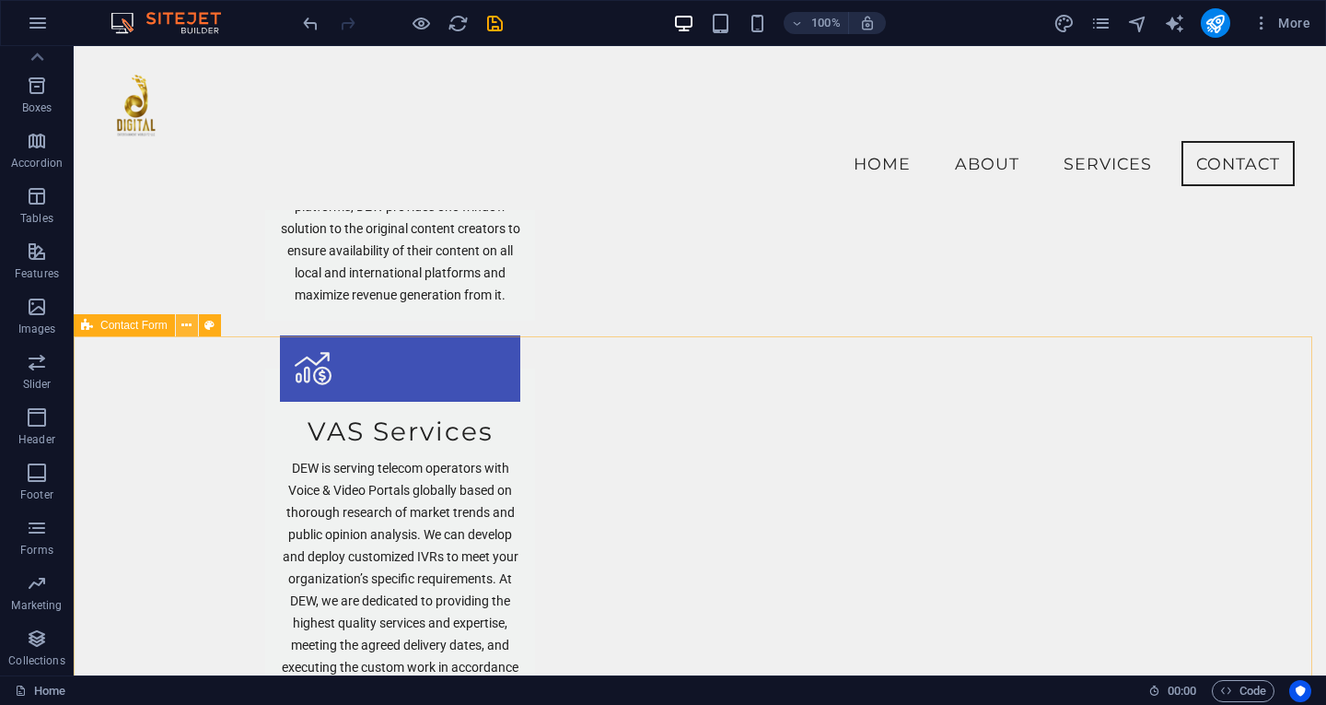
click at [186, 323] on icon at bounding box center [186, 325] width 10 height 19
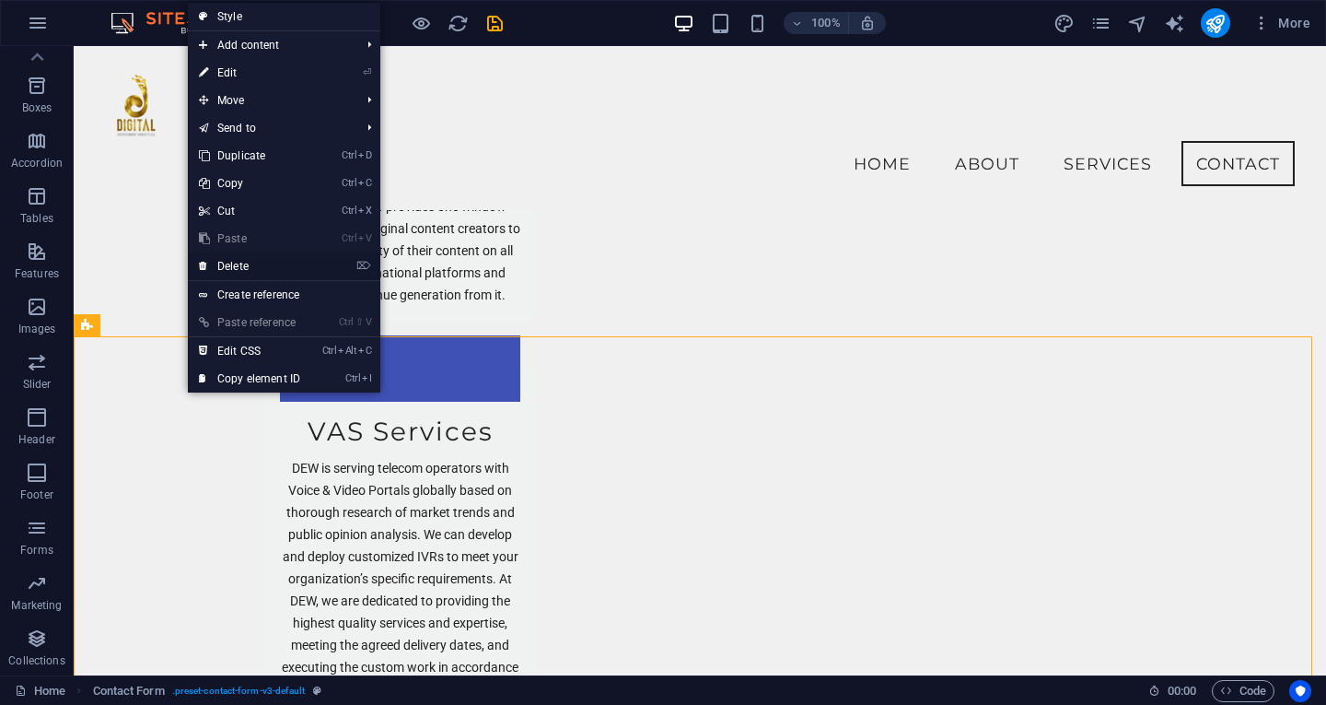
click at [228, 267] on link "⌦ Delete" at bounding box center [249, 266] width 123 height 28
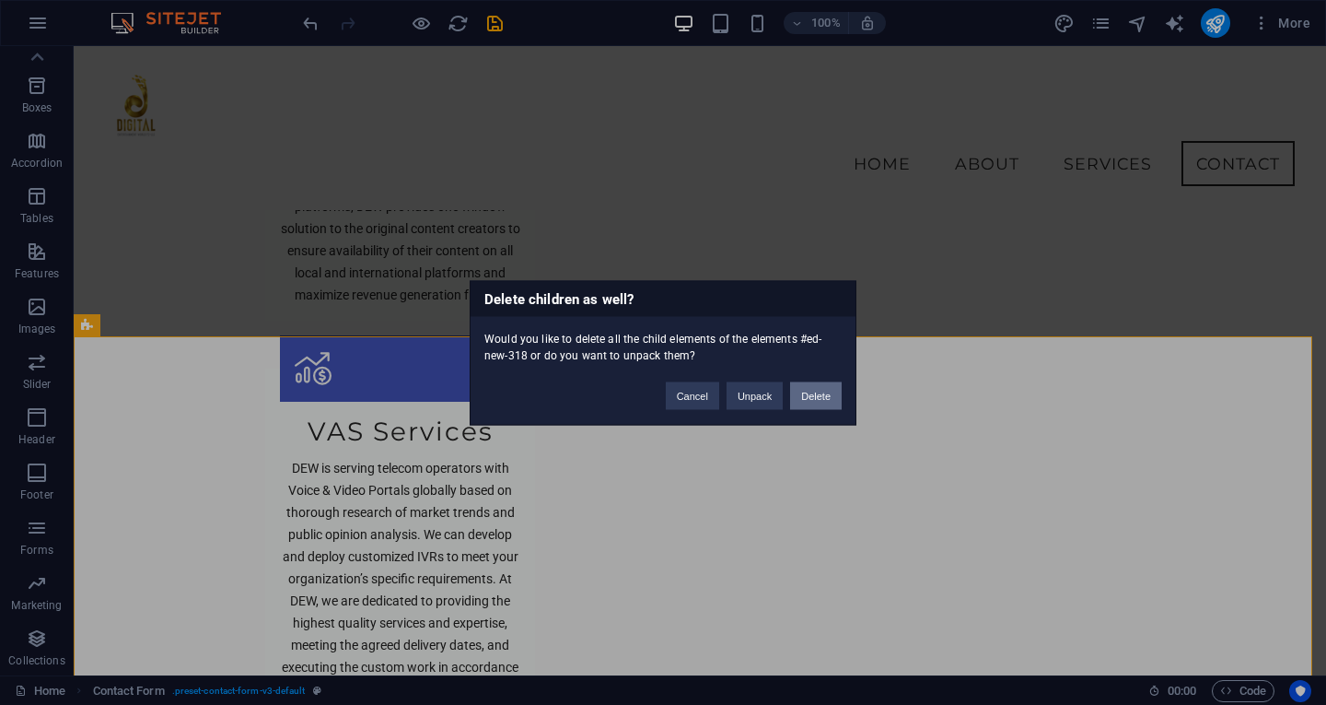
click at [822, 391] on button "Delete" at bounding box center [816, 395] width 52 height 28
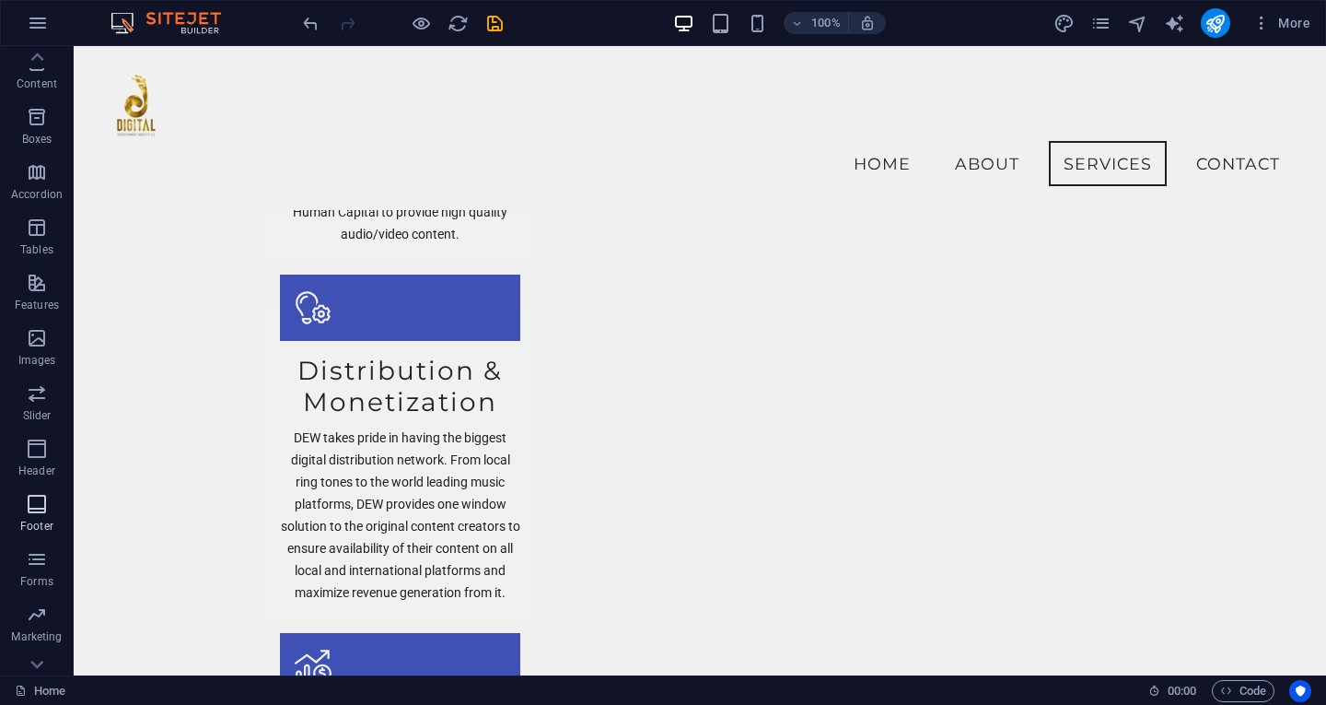
scroll to position [200, 0]
click at [41, 539] on span "Forms" at bounding box center [37, 539] width 74 height 44
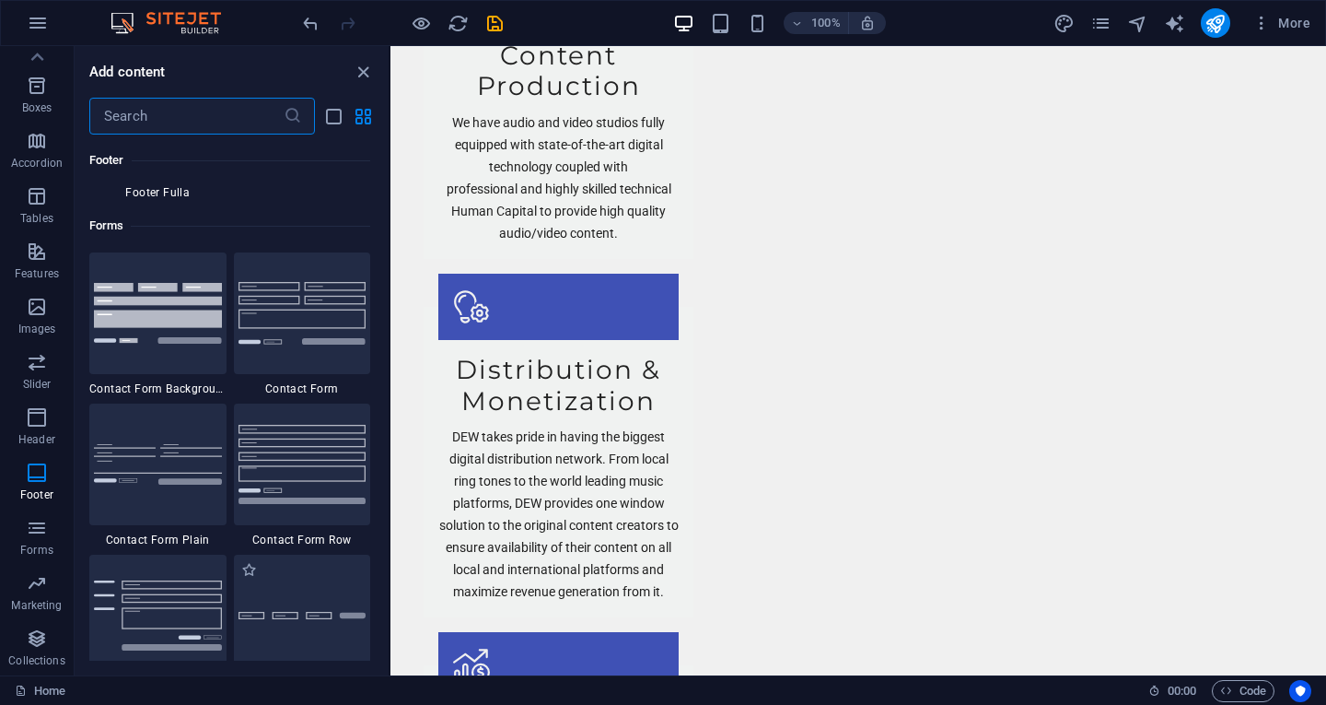
scroll to position [13355, 0]
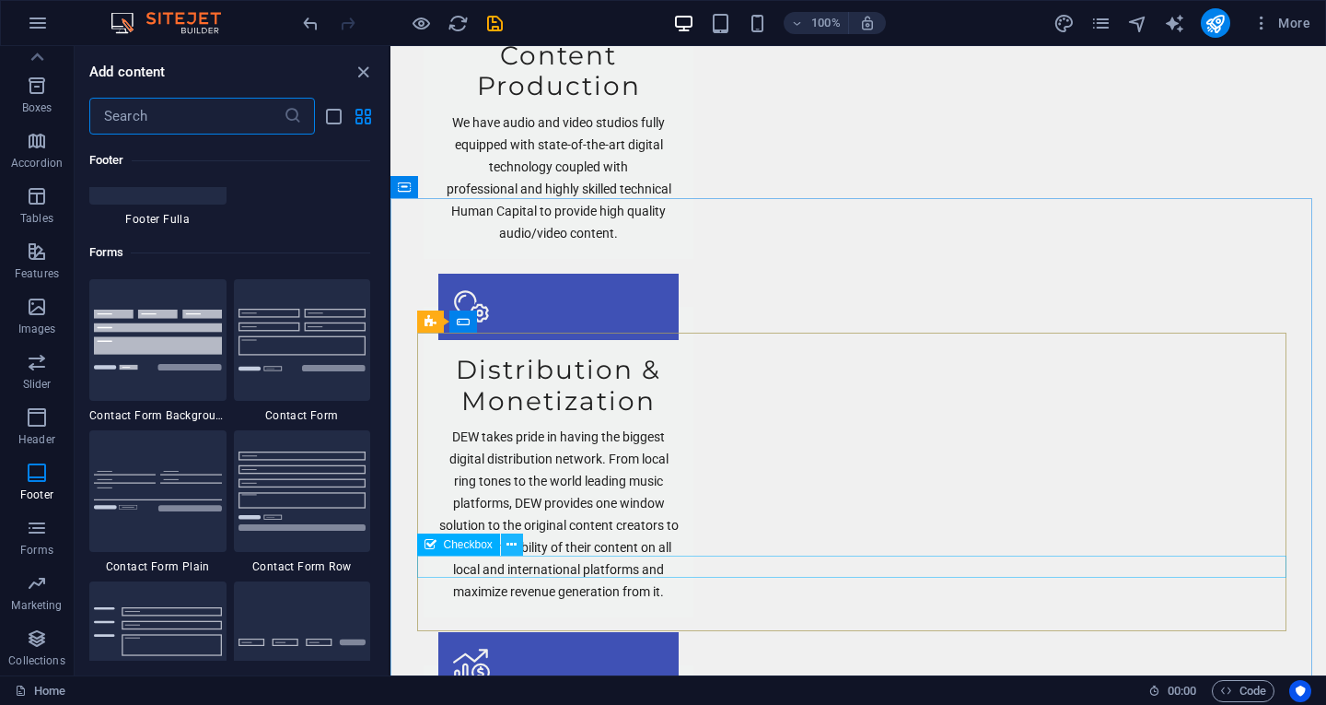
click at [513, 541] on icon at bounding box center [512, 544] width 10 height 19
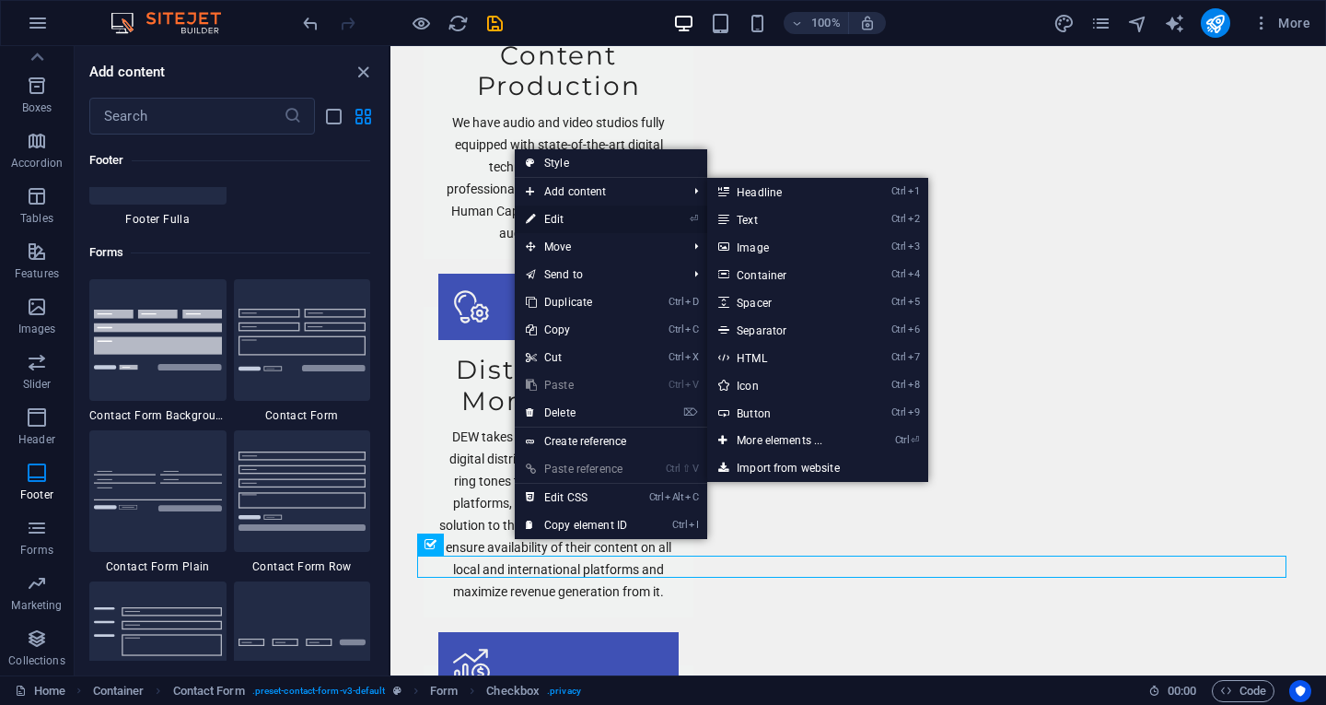
click at [574, 216] on link "⏎ Edit" at bounding box center [576, 219] width 123 height 28
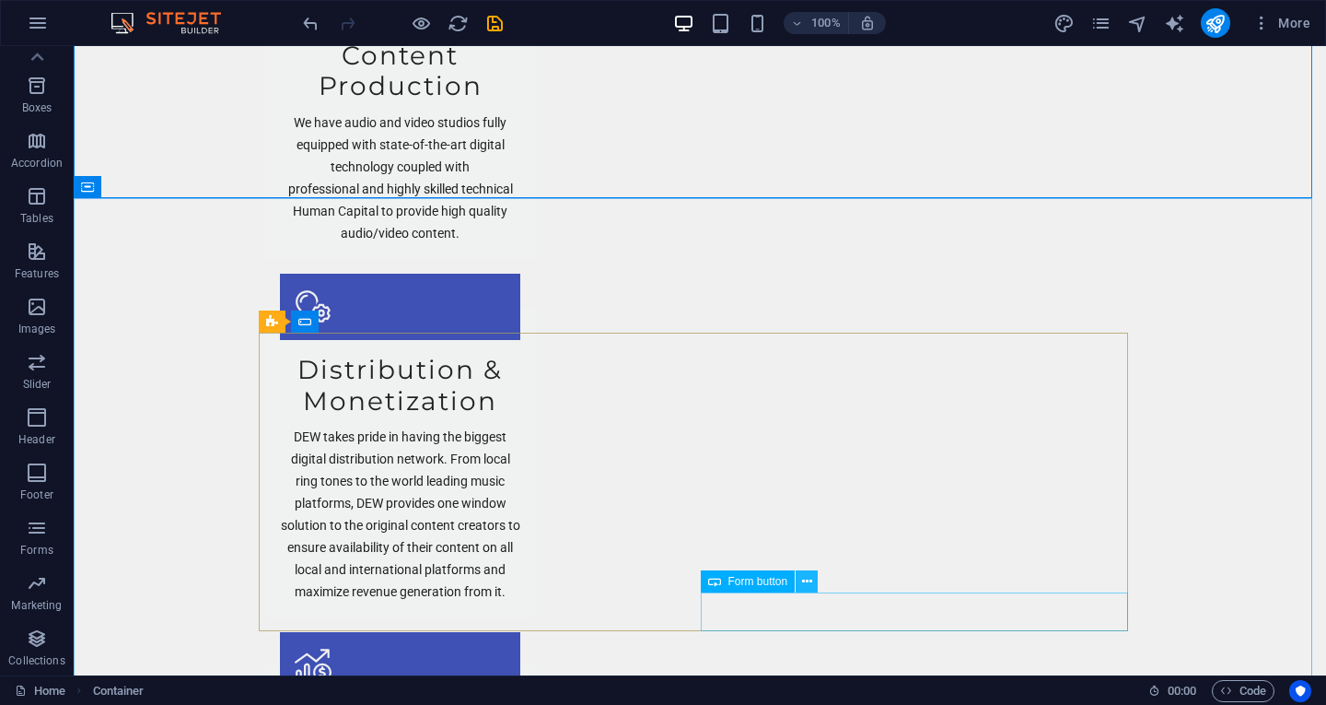
click at [803, 588] on icon at bounding box center [807, 581] width 10 height 19
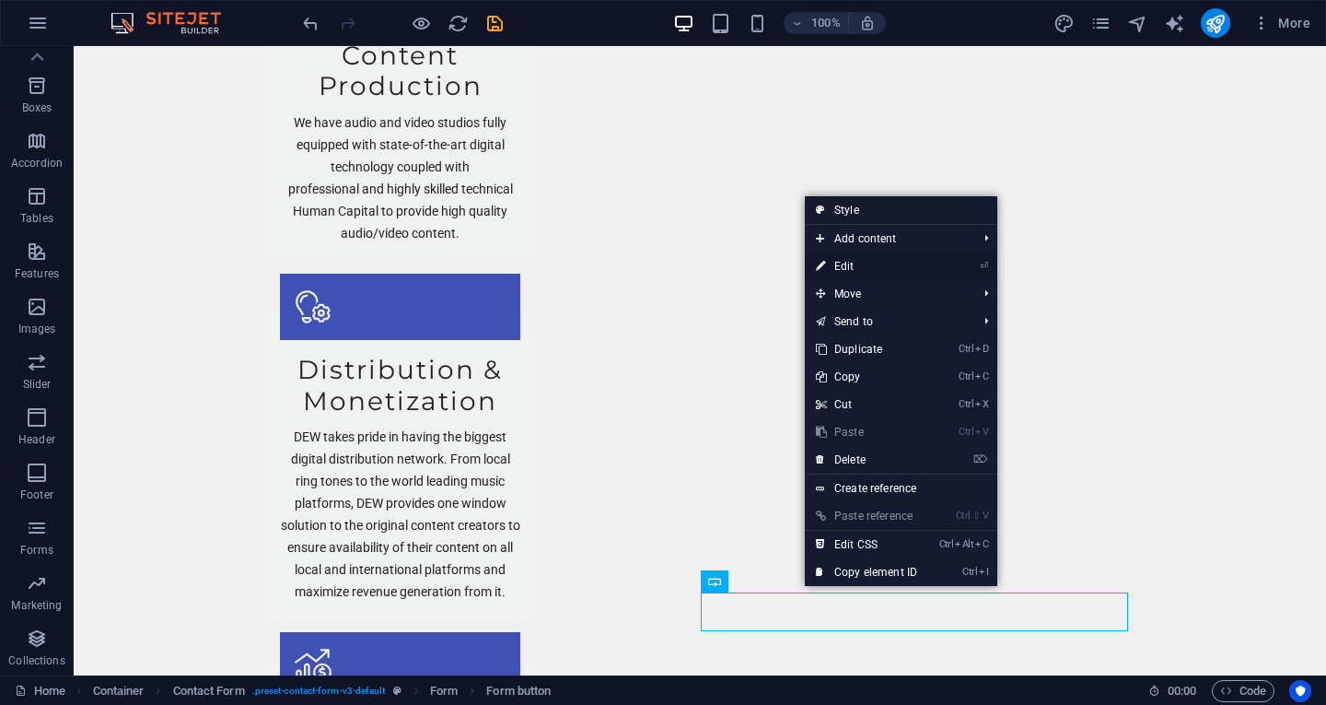
click at [876, 268] on link "⏎ Edit" at bounding box center [866, 266] width 123 height 28
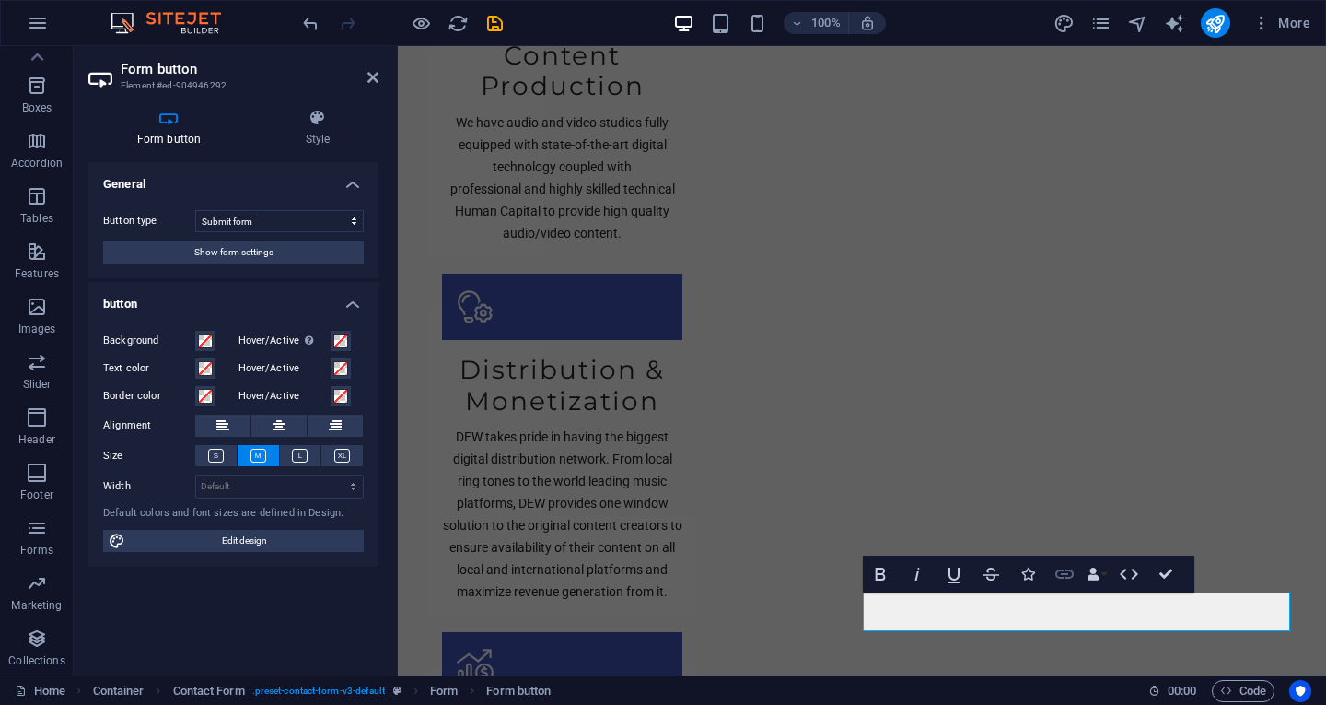
click at [1064, 572] on icon "button" at bounding box center [1065, 574] width 22 height 22
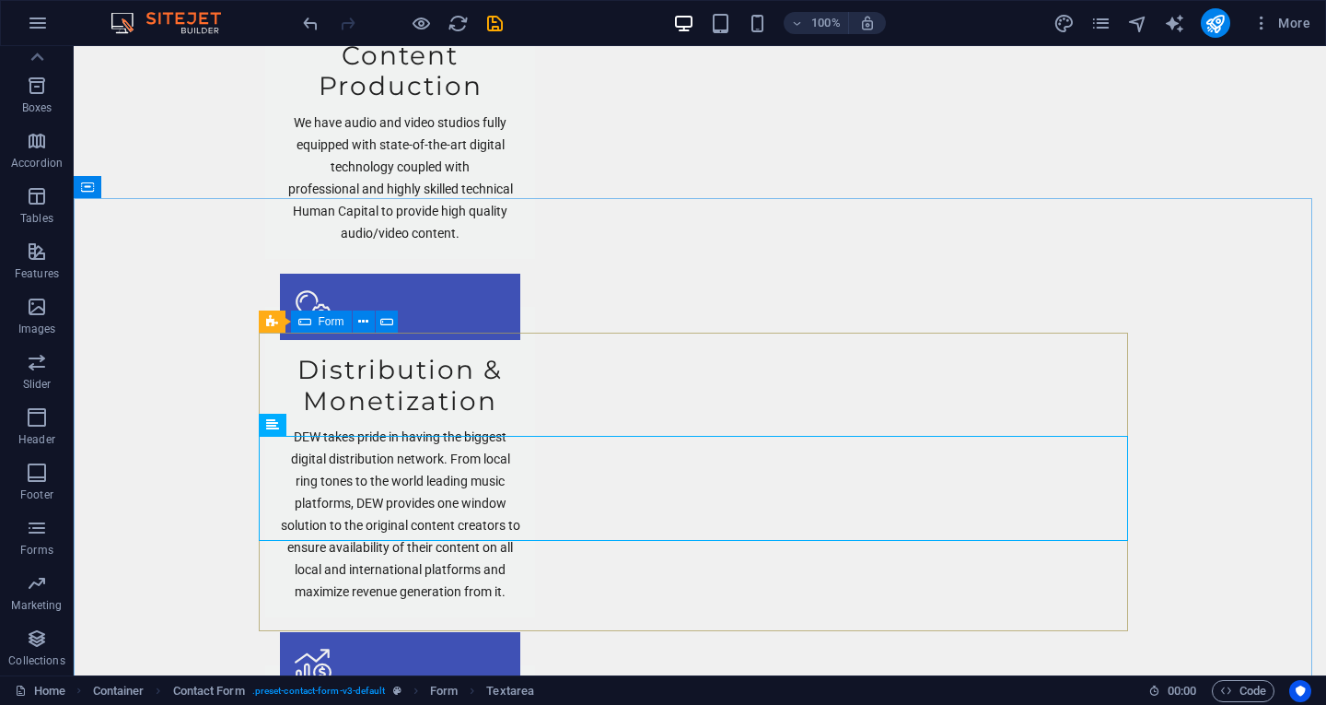
click at [334, 324] on span "Form" at bounding box center [332, 321] width 26 height 11
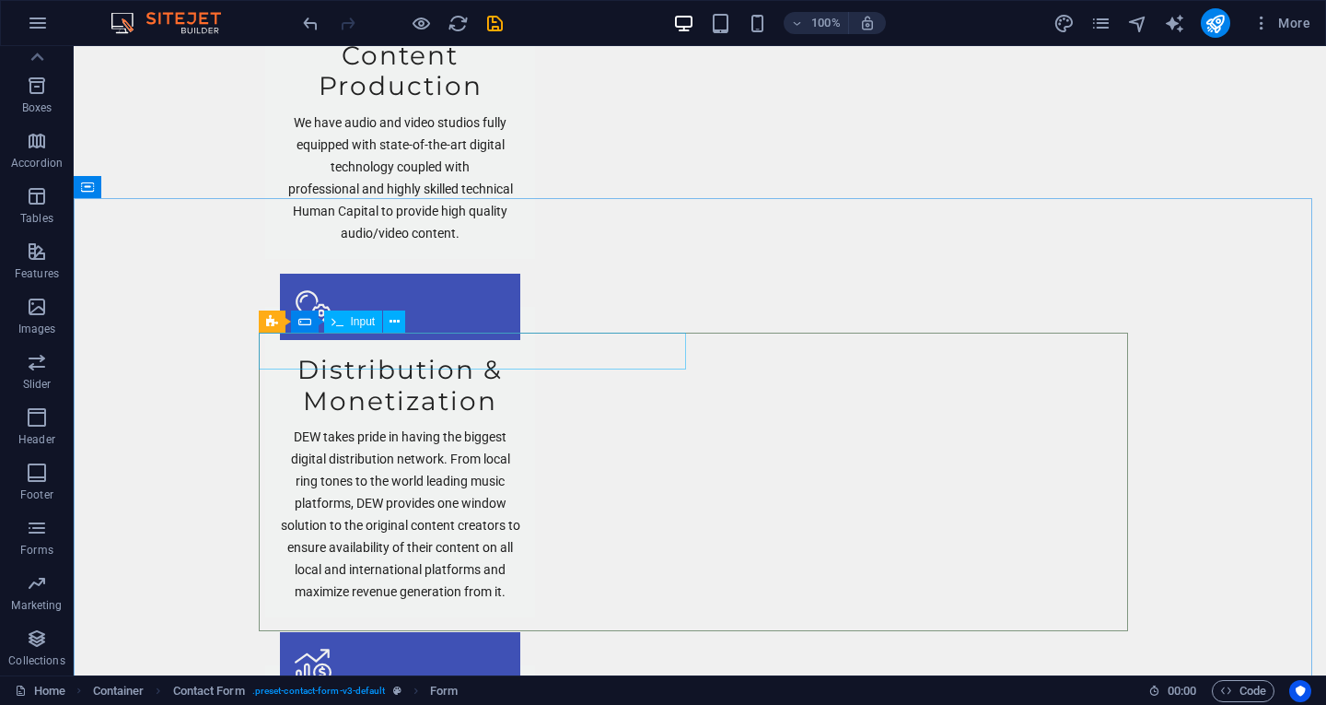
click at [356, 327] on span "Input" at bounding box center [363, 321] width 25 height 11
click at [312, 322] on div "Form" at bounding box center [321, 321] width 61 height 22
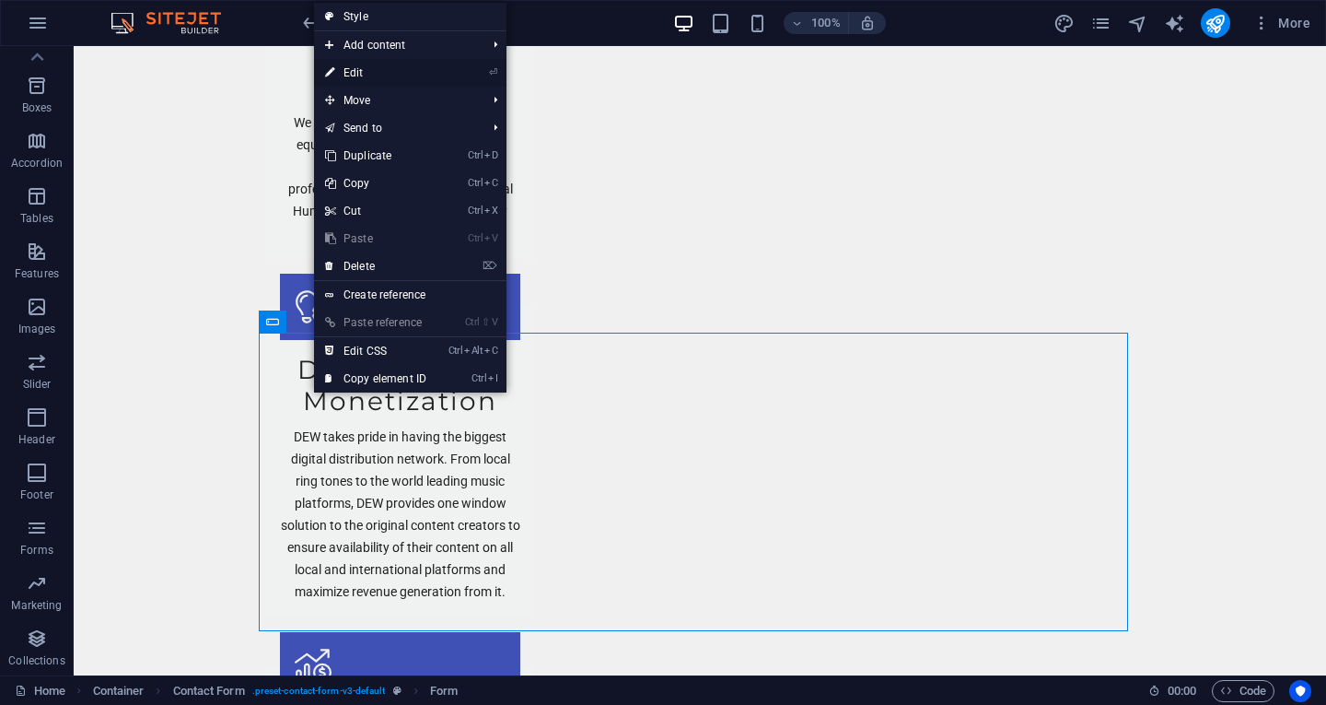
click at [369, 76] on link "⏎ Edit" at bounding box center [375, 73] width 123 height 28
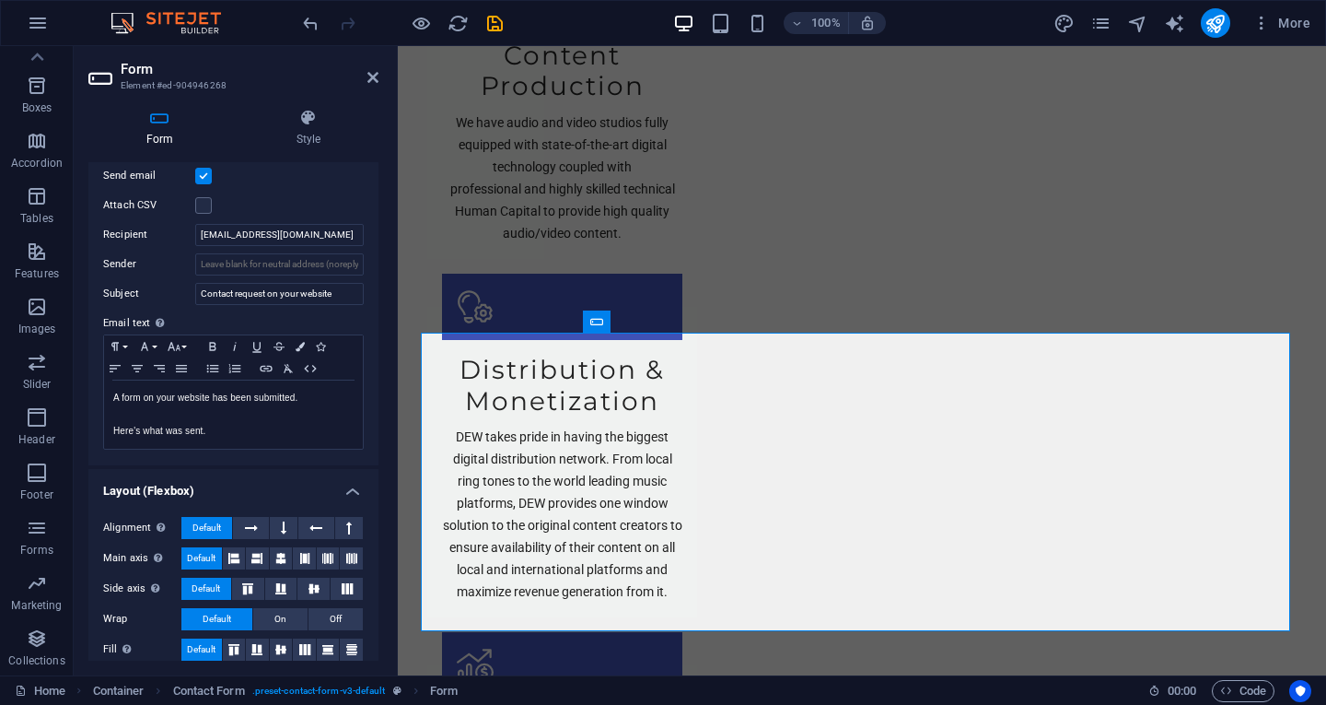
scroll to position [532, 0]
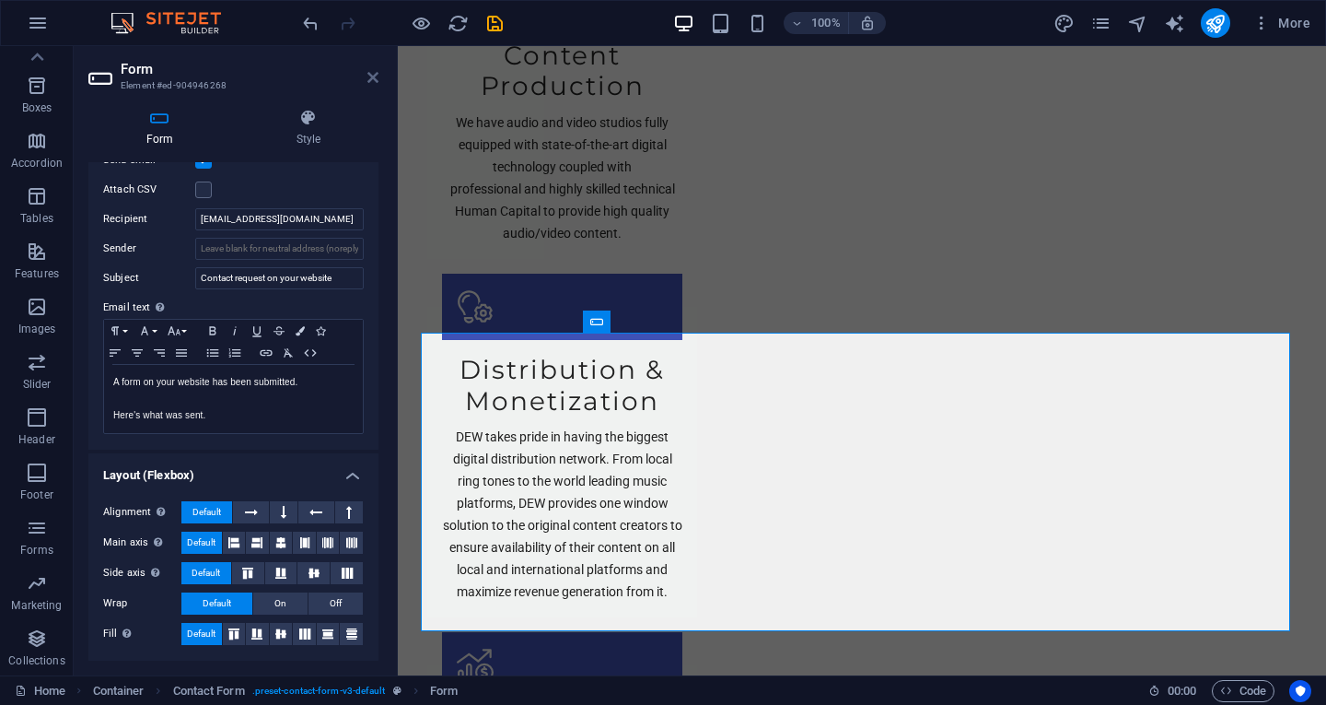
click at [371, 76] on icon at bounding box center [372, 77] width 11 height 15
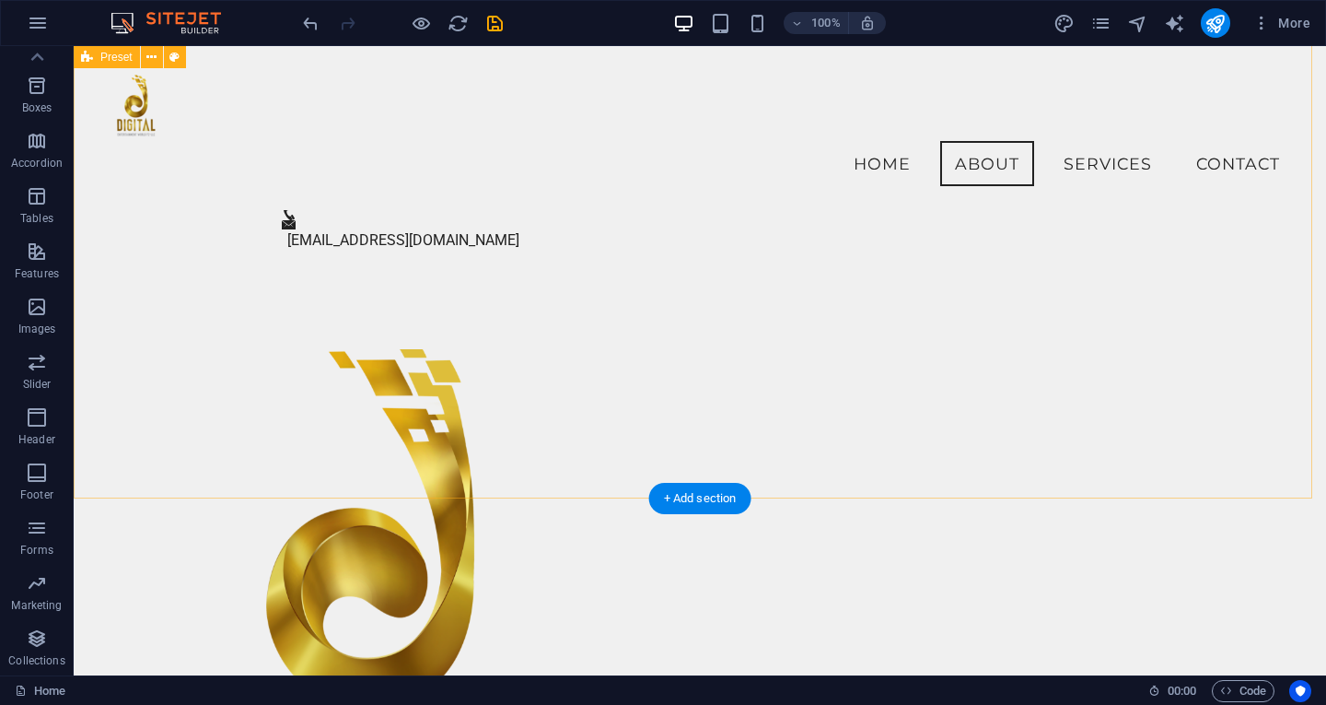
scroll to position [524, 0]
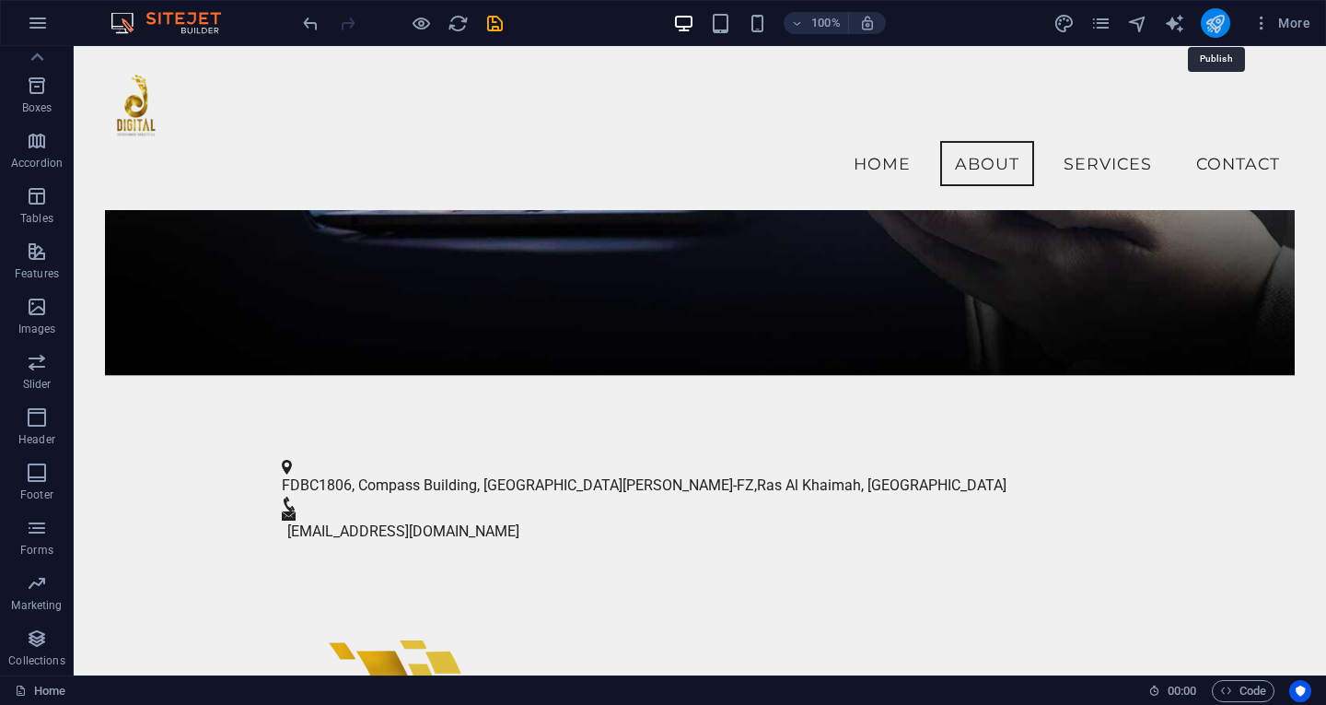
click at [1213, 23] on icon "publish" at bounding box center [1215, 23] width 21 height 21
